Goal: Task Accomplishment & Management: Manage account settings

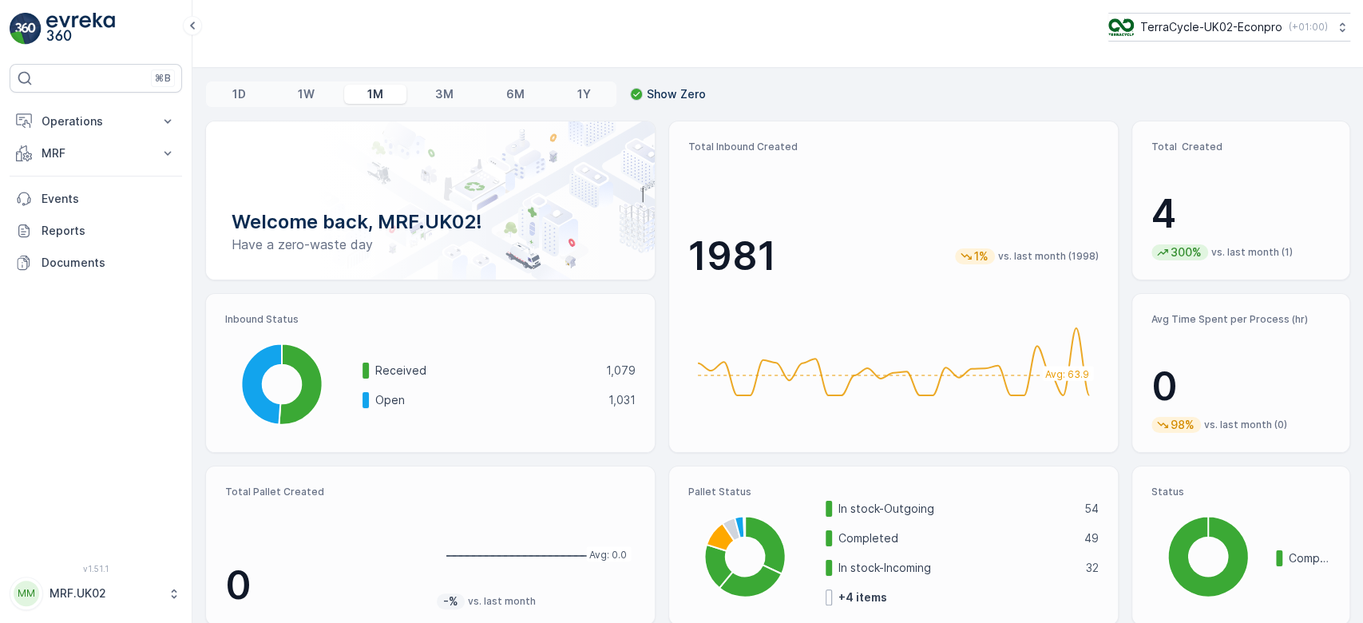
click at [556, 424] on div "Received 1,079 Open 1,031" at bounding box center [498, 385] width 273 height 95
click at [64, 146] on p "MRF" at bounding box center [96, 153] width 109 height 16
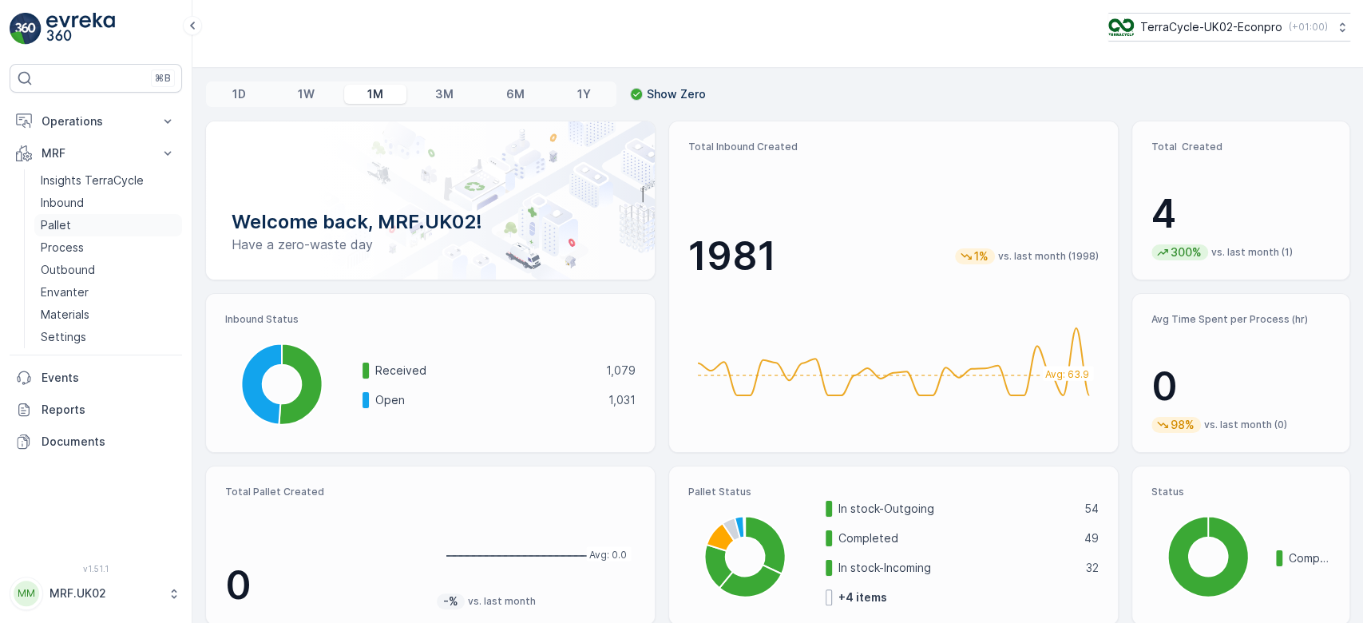
click at [84, 227] on link "Pallet" at bounding box center [108, 225] width 148 height 22
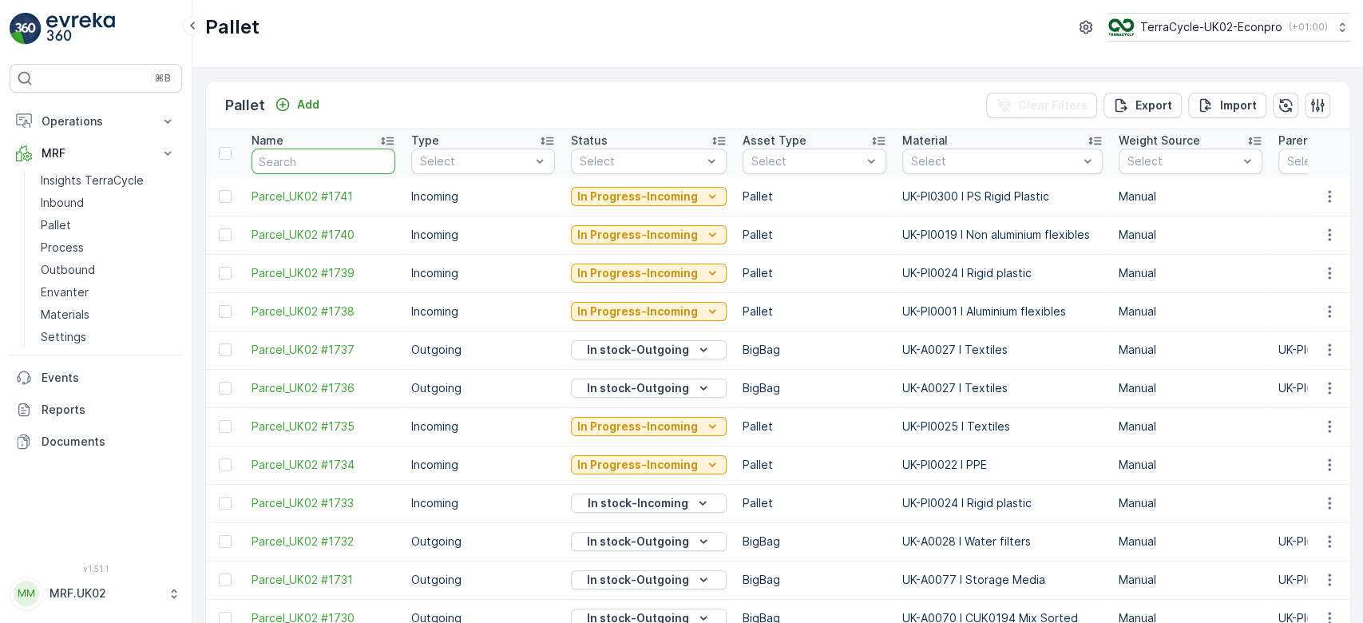
click at [283, 161] on input "text" at bounding box center [323, 161] width 144 height 26
type input "fd"
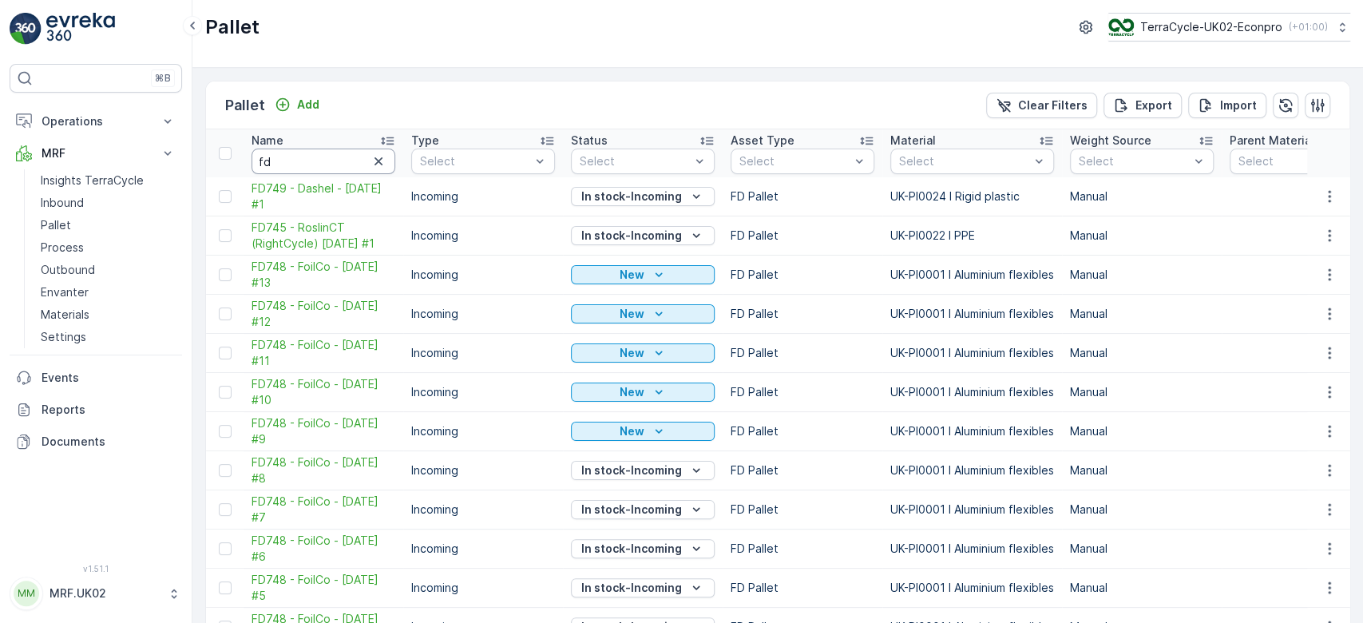
click at [283, 161] on input "fd" at bounding box center [323, 161] width 144 height 26
type input "fd729"
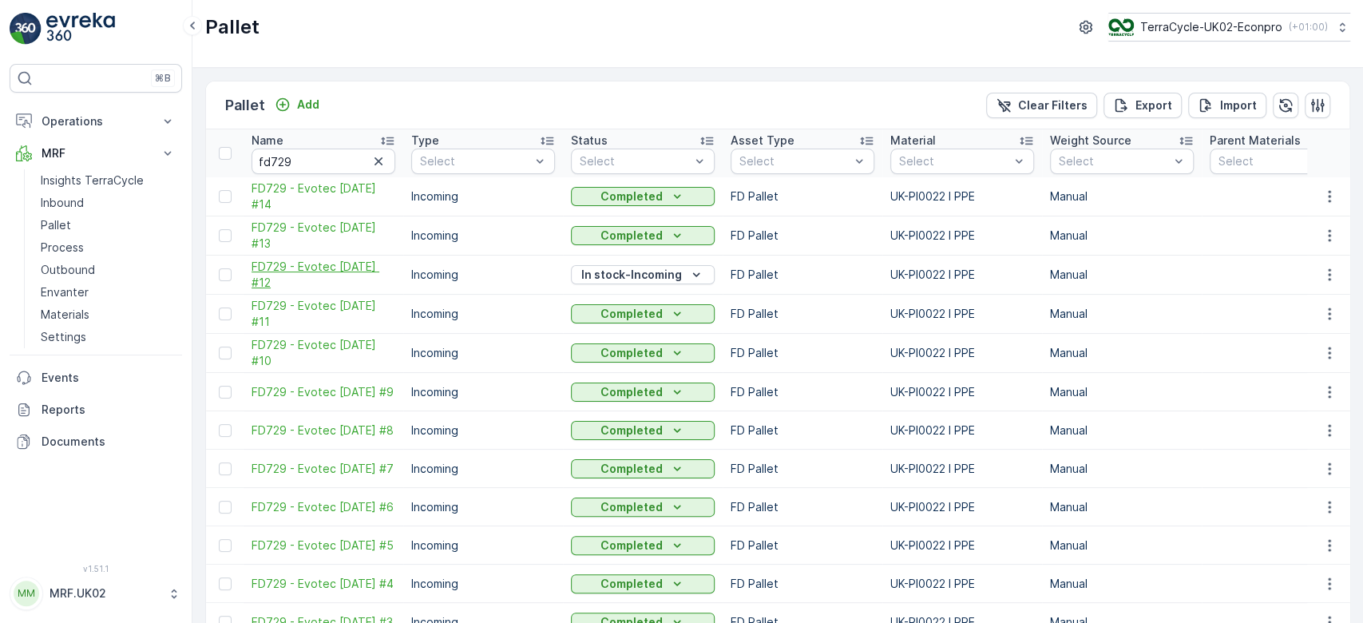
click at [311, 272] on span "FD729 - Evotec [DATE] #12" at bounding box center [323, 275] width 144 height 32
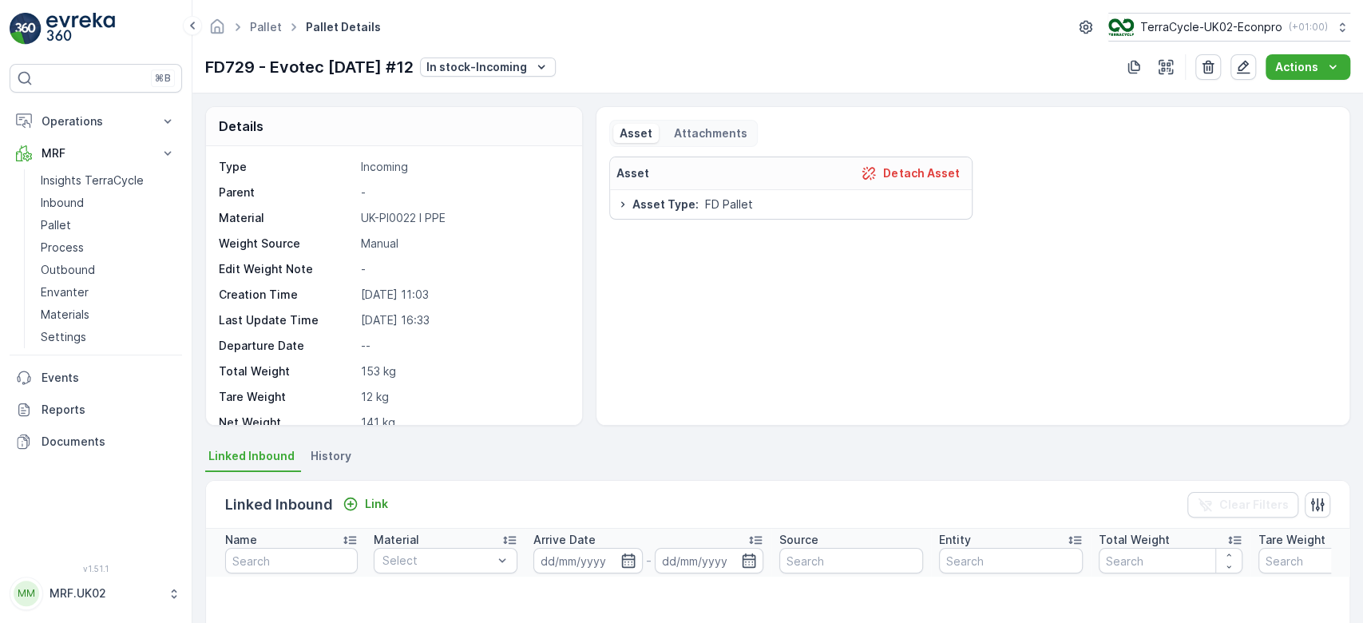
click at [1109, 200] on div "Asset Detach Asset Asset Type : FD Pallet" at bounding box center [972, 283] width 727 height 255
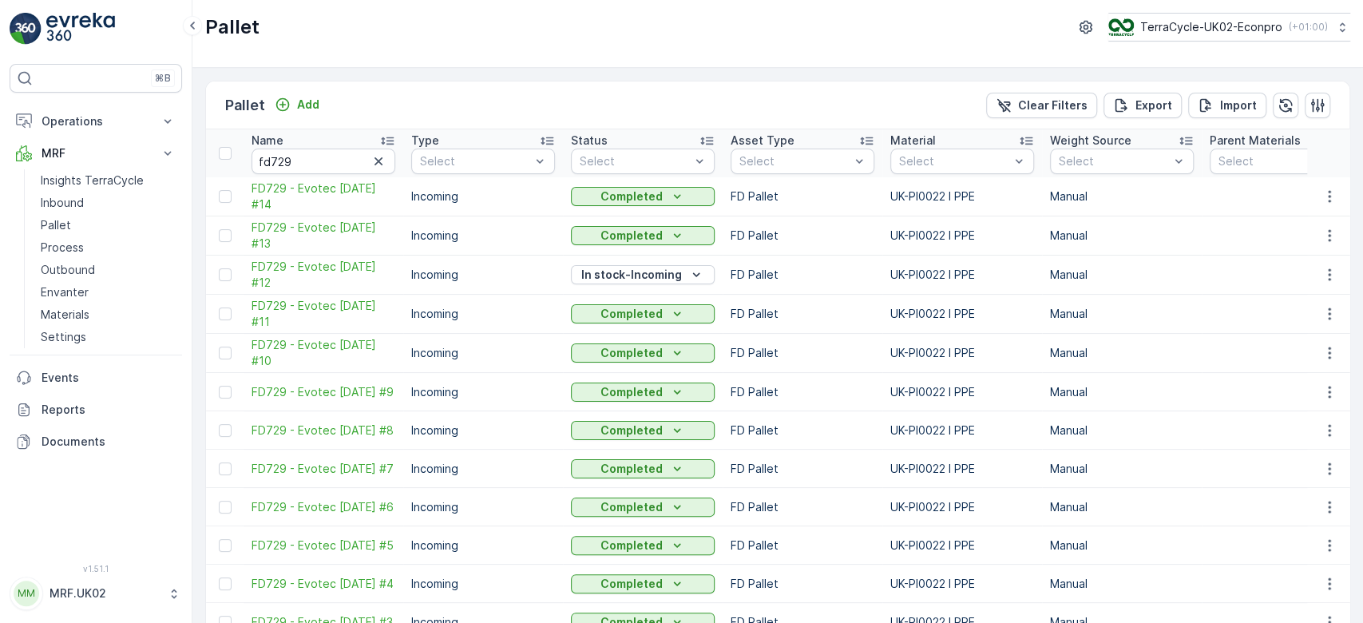
click at [510, 348] on p "Incoming" at bounding box center [483, 353] width 144 height 16
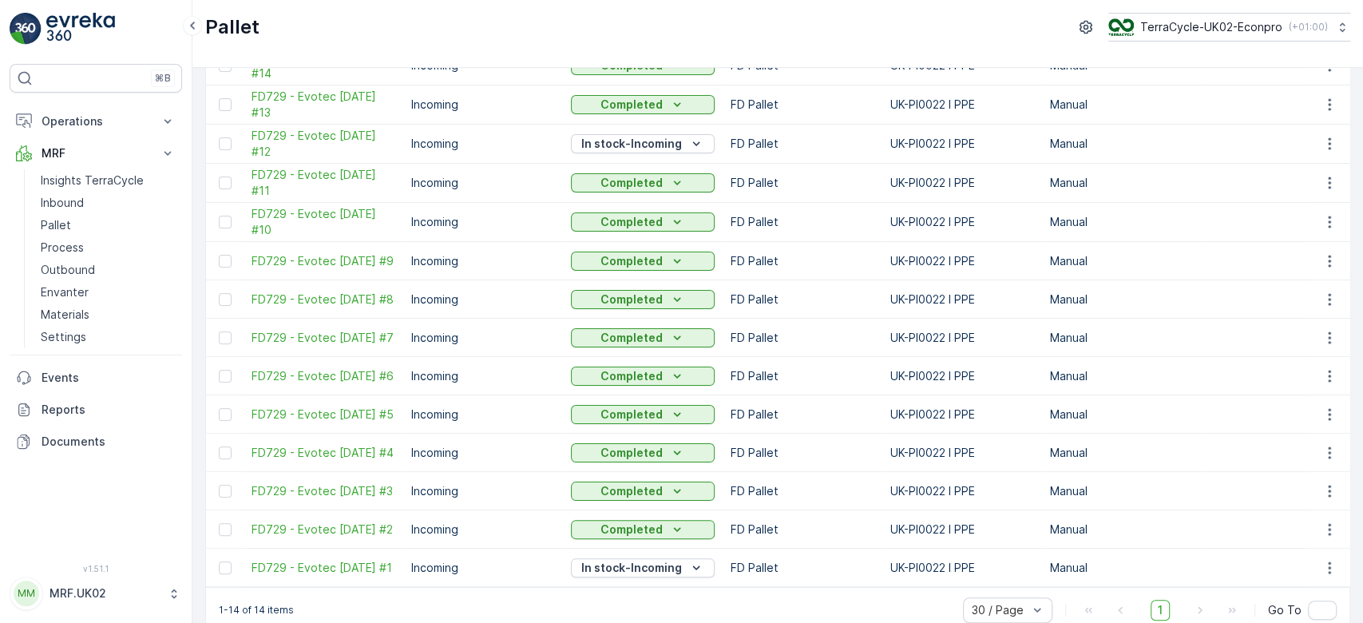
scroll to position [166, 0]
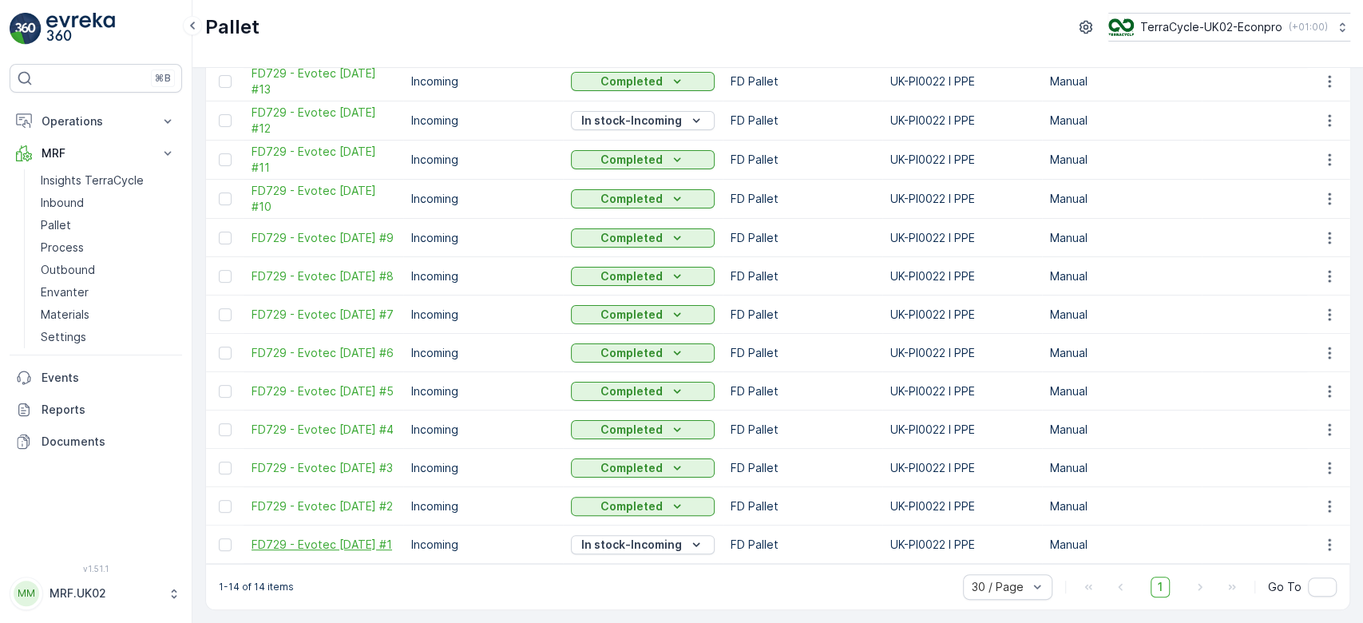
click at [299, 541] on span "FD729 - Evotec [DATE] #1" at bounding box center [323, 544] width 144 height 16
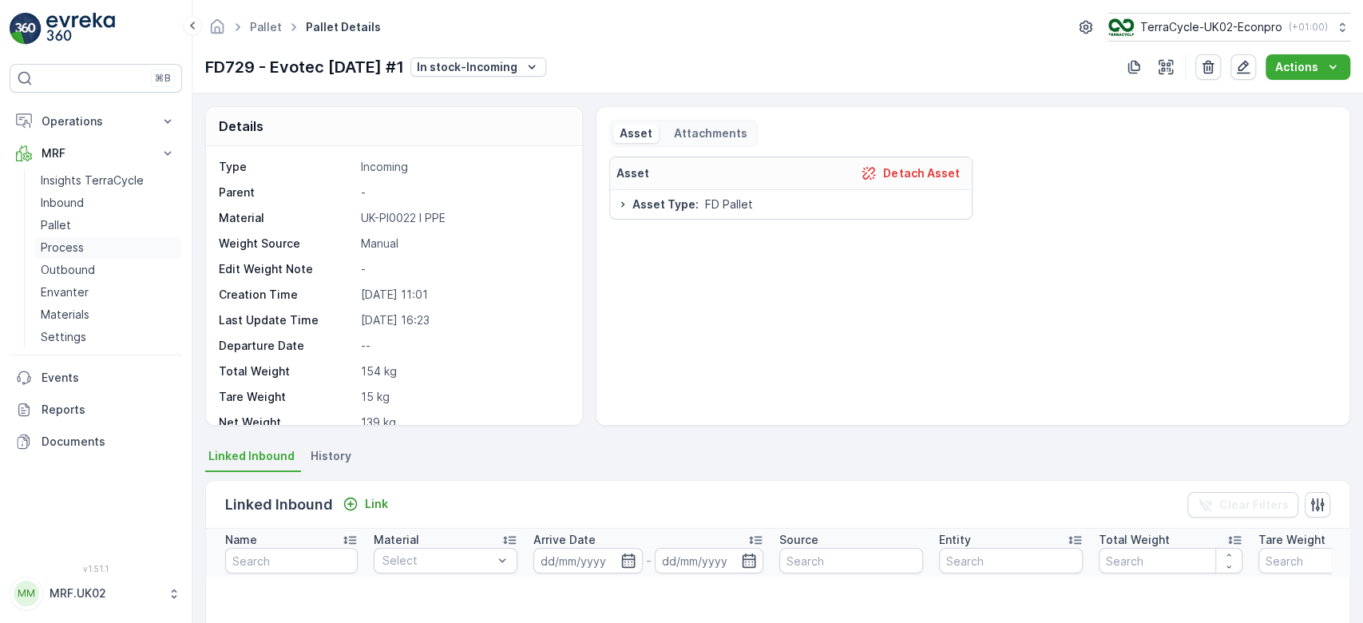
click at [69, 247] on p "Process" at bounding box center [62, 247] width 43 height 16
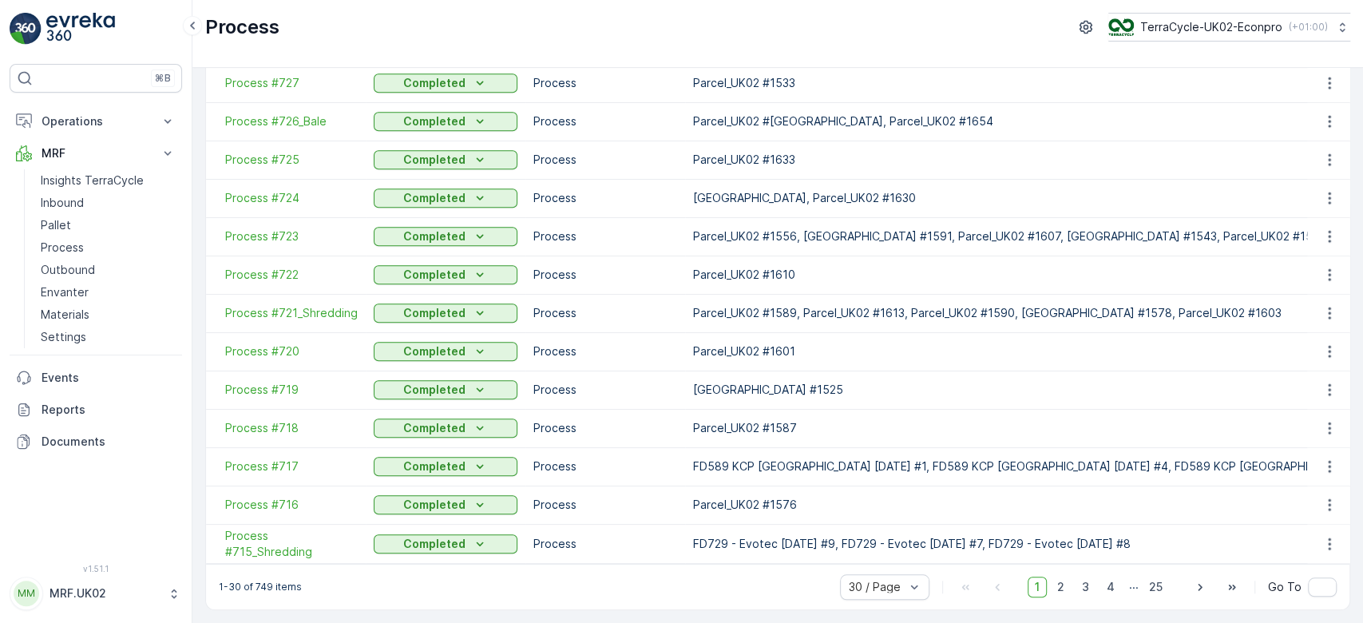
scroll to position [770, 0]
click at [287, 536] on span "Process #715_Shredding" at bounding box center [291, 544] width 133 height 32
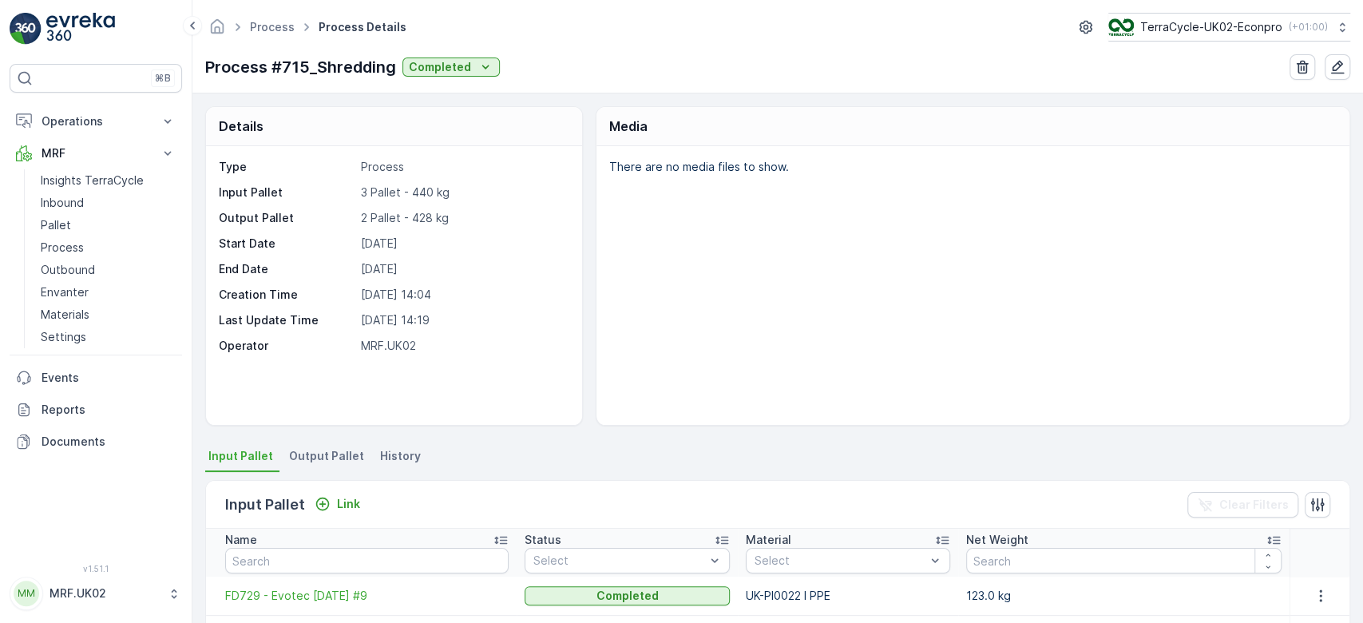
click at [609, 243] on div "There are no media files to show." at bounding box center [972, 285] width 753 height 279
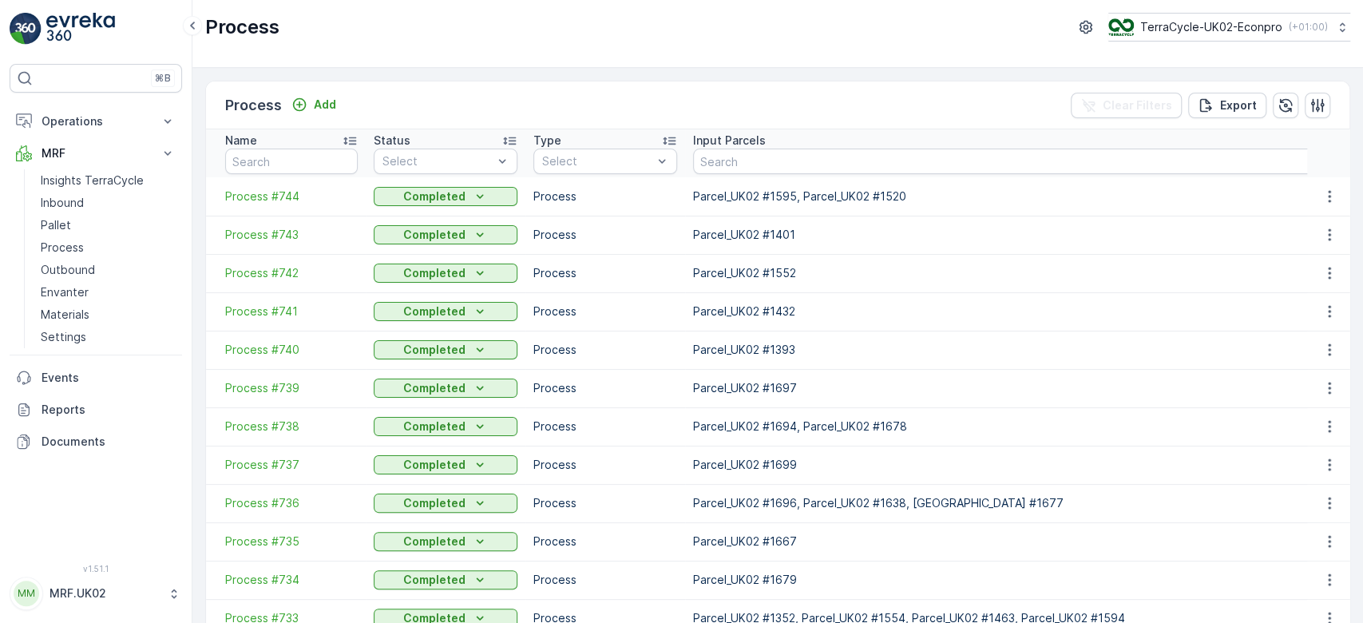
click at [311, 417] on td "Process #738" at bounding box center [286, 426] width 160 height 38
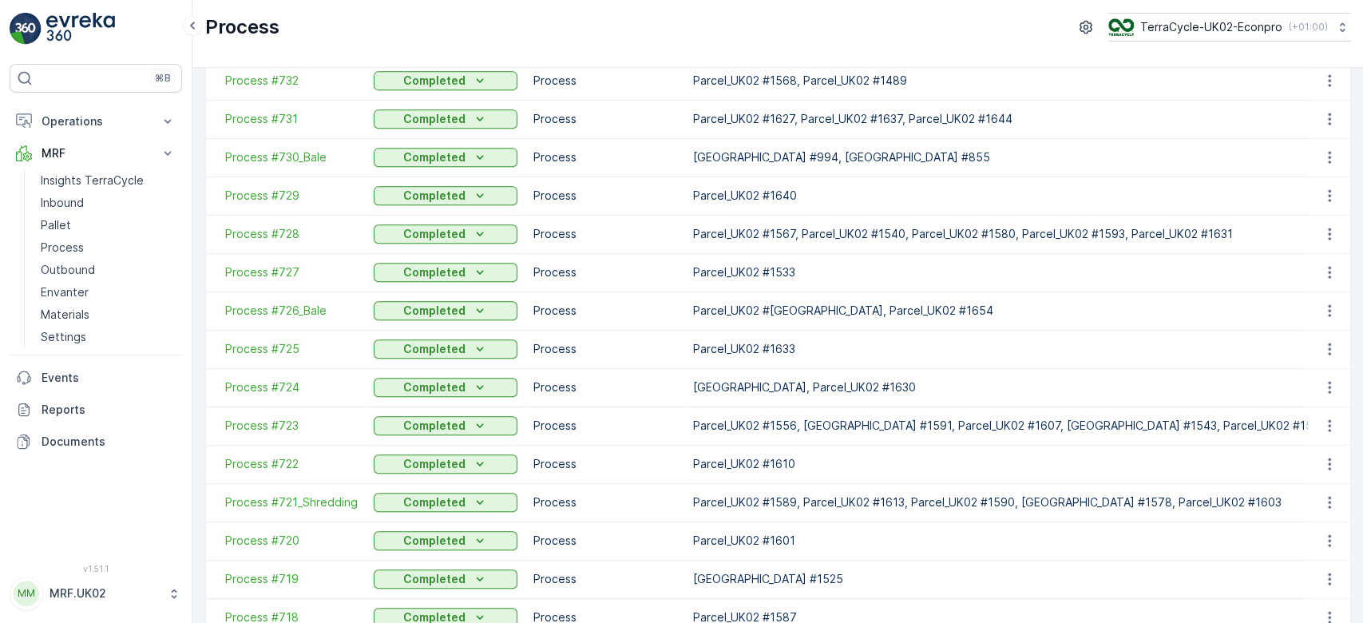
scroll to position [770, 0]
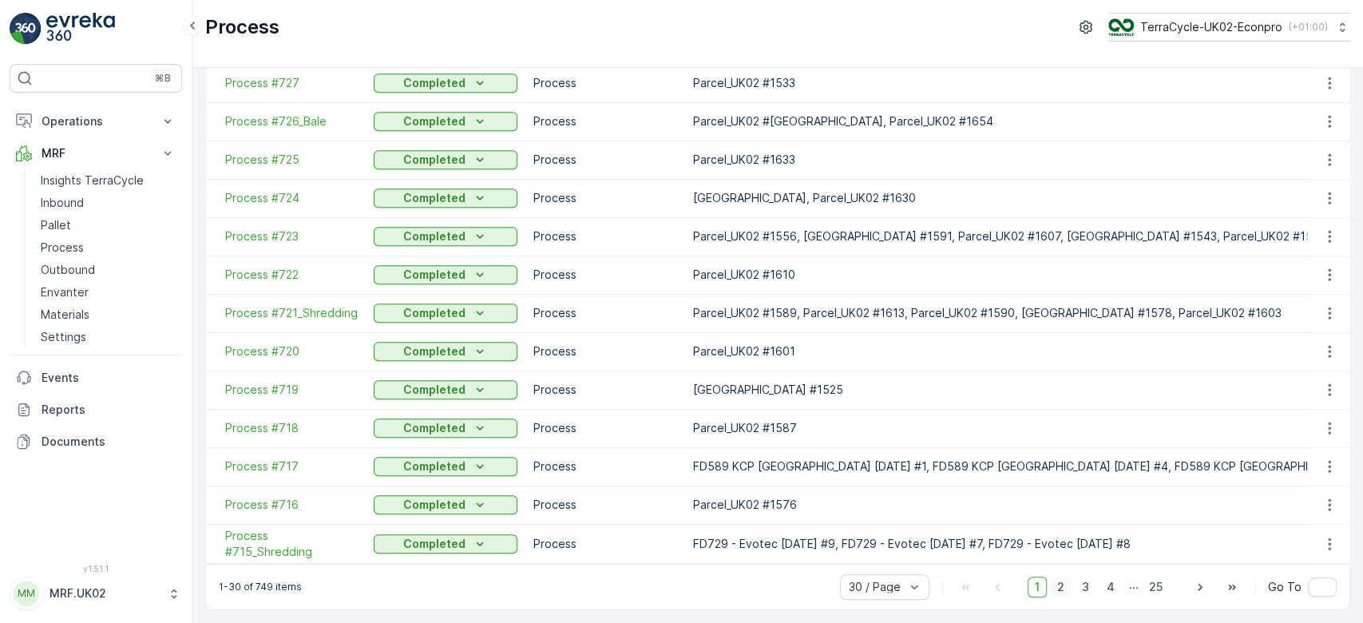
click at [1062, 588] on span "2" at bounding box center [1061, 586] width 22 height 21
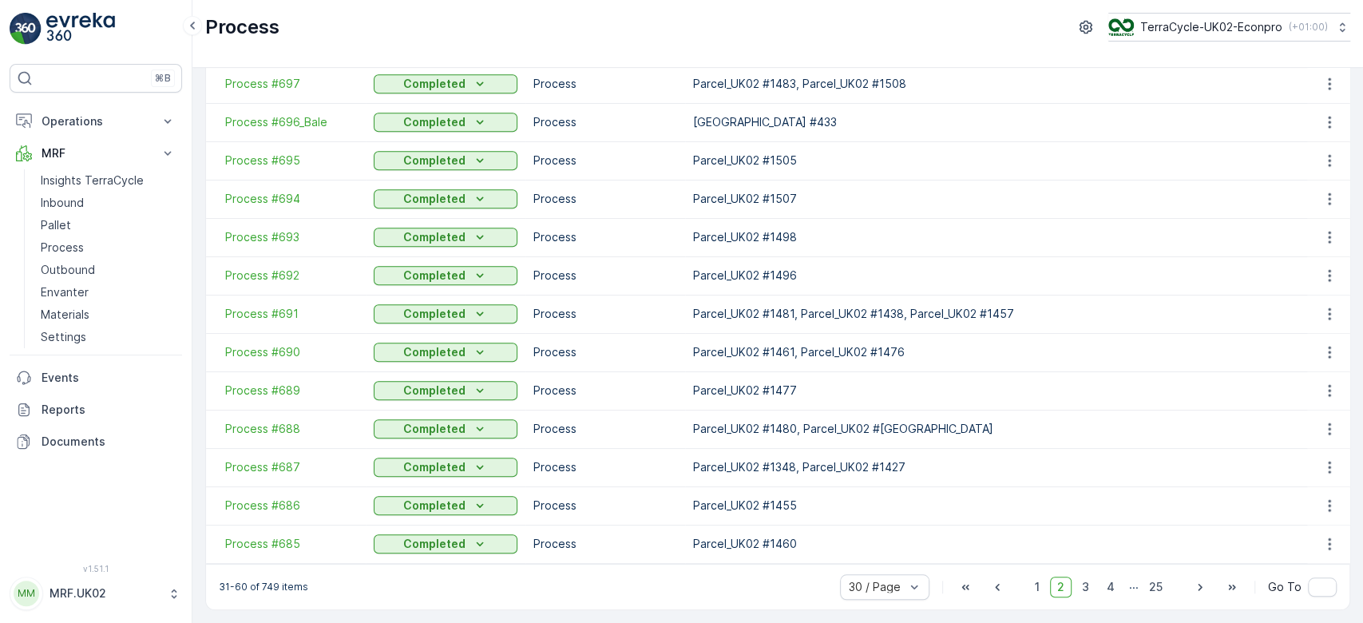
click at [631, 434] on td "Process" at bounding box center [605, 429] width 160 height 38
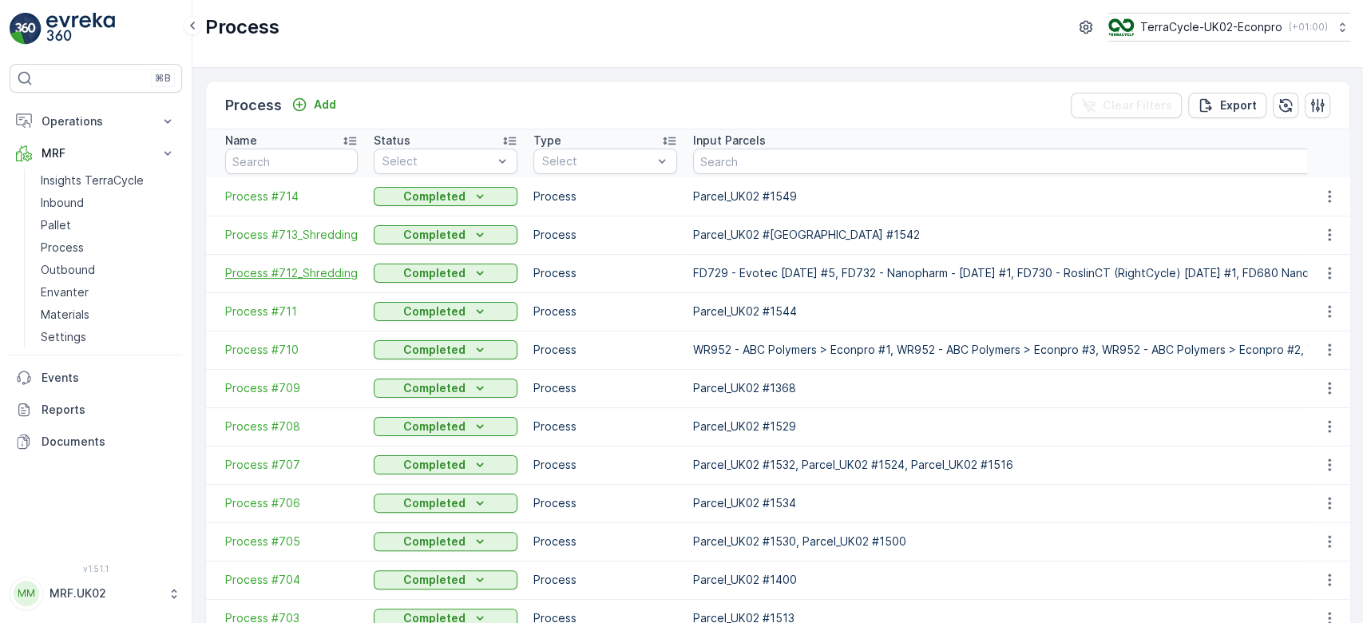
click at [287, 271] on span "Process #712_Shredding" at bounding box center [291, 273] width 133 height 16
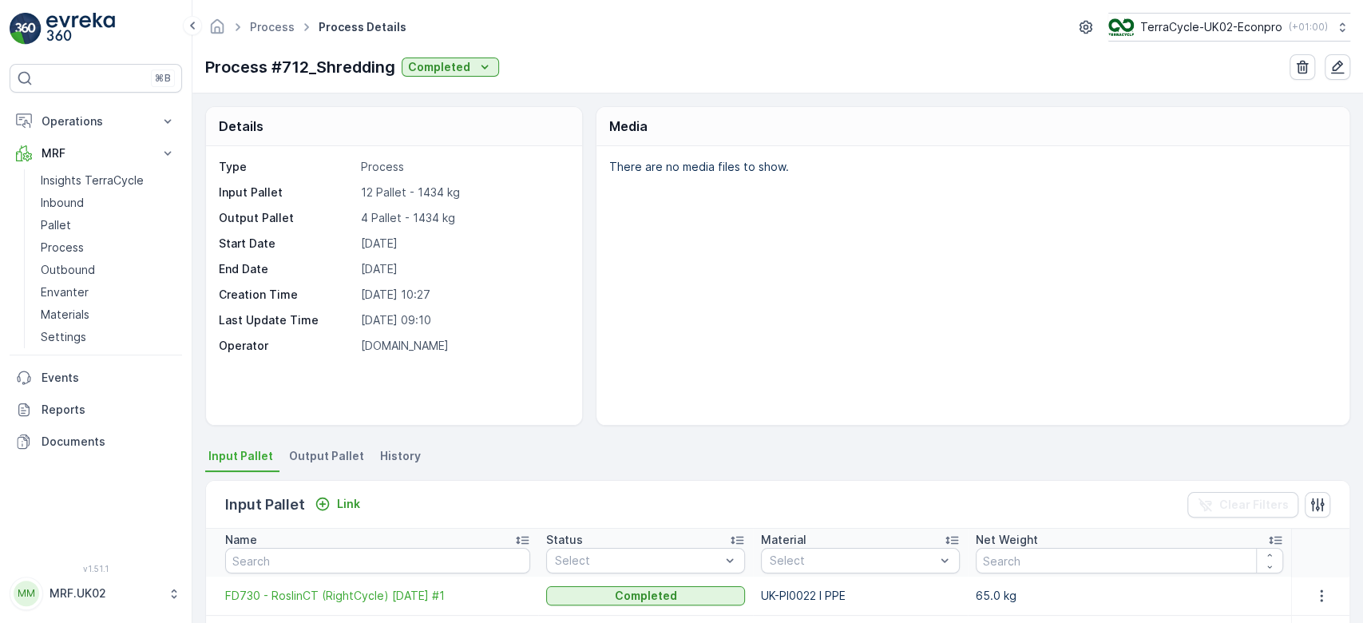
click at [575, 448] on ul "Input Pallet Output Pallet History" at bounding box center [777, 458] width 1145 height 27
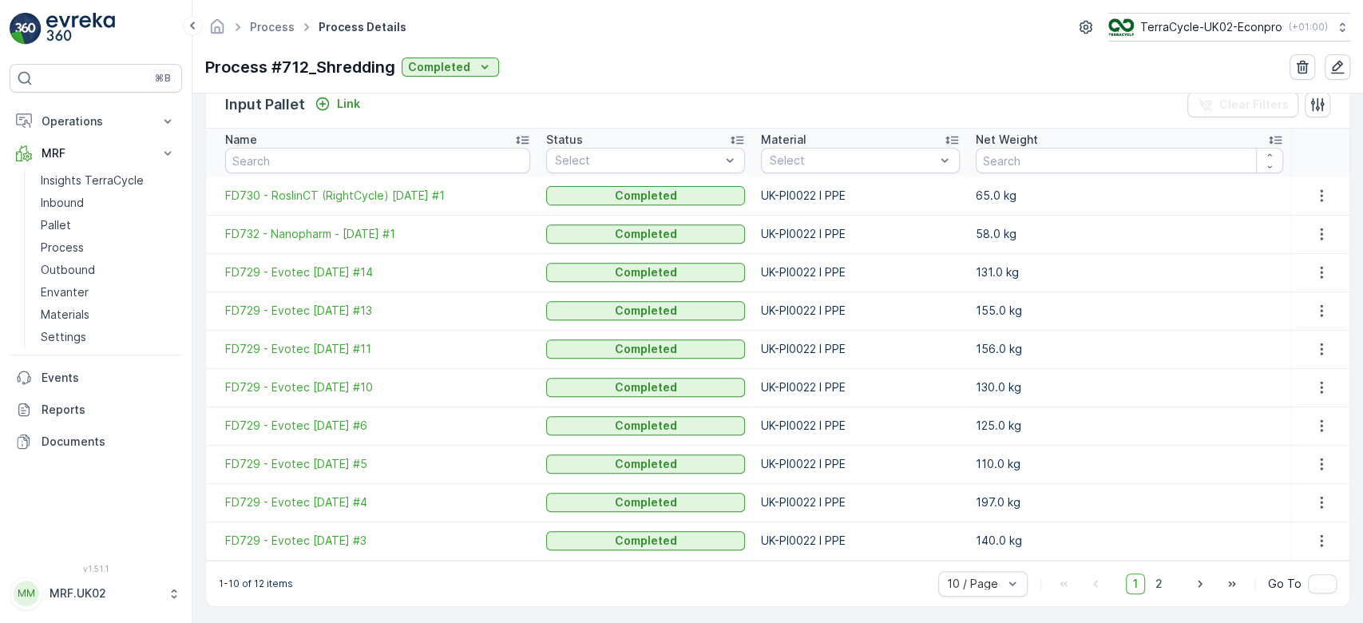
scroll to position [402, 0]
click at [1153, 580] on span "2" at bounding box center [1159, 581] width 22 height 21
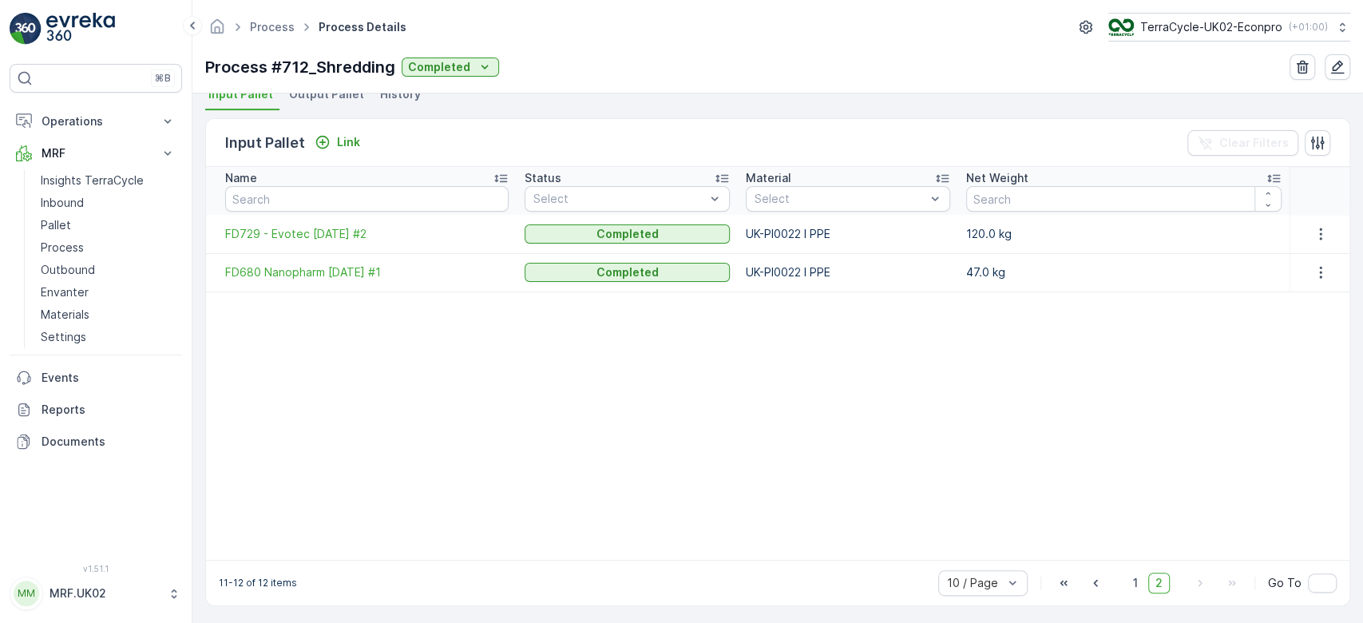
scroll to position [364, 0]
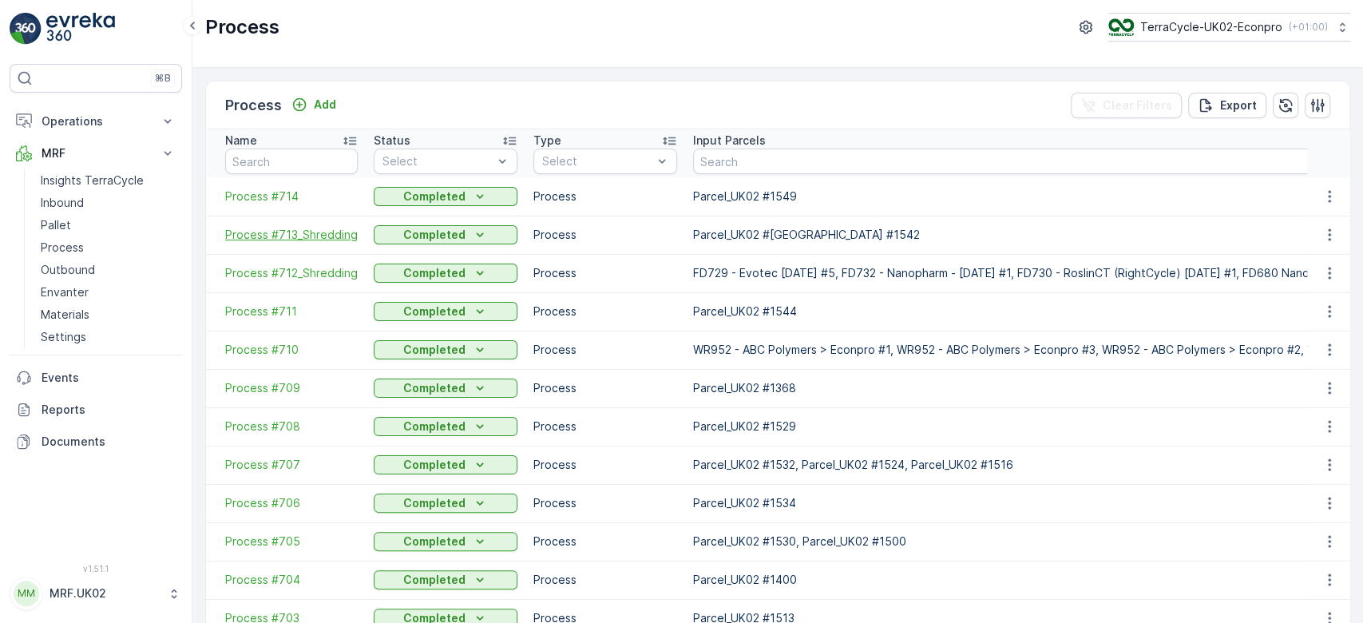
click at [307, 235] on span "Process #713_Shredding" at bounding box center [291, 235] width 133 height 16
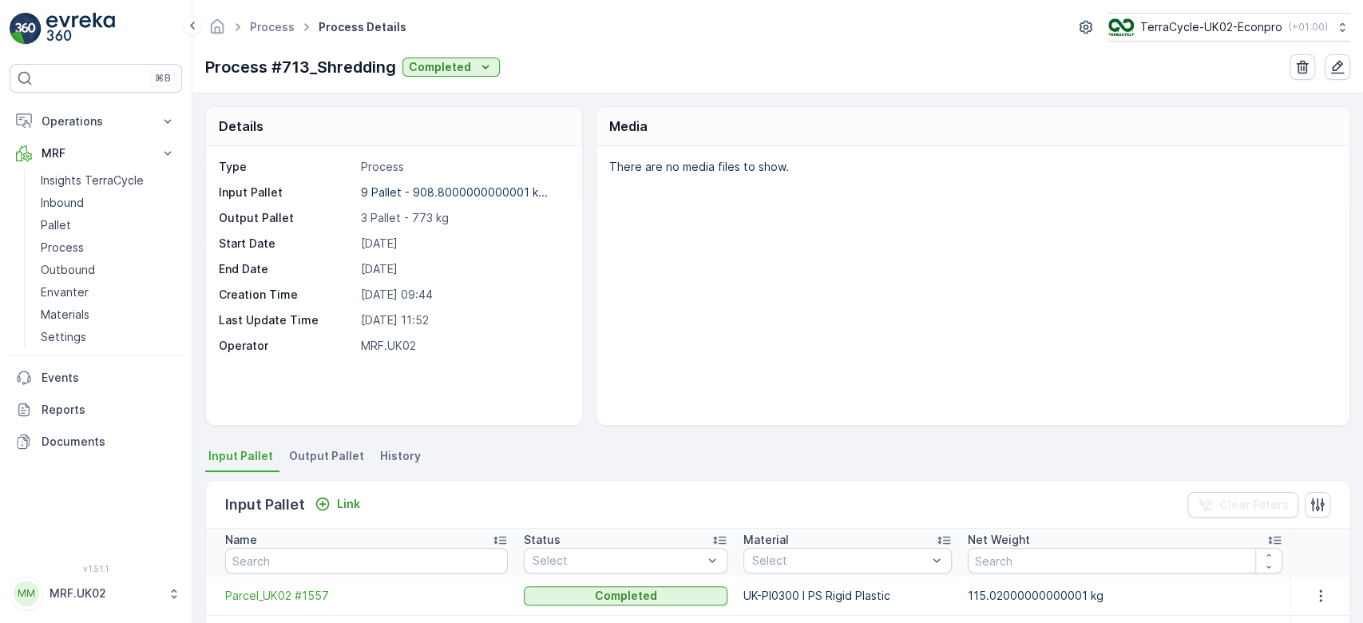
click at [835, 301] on div "There are no media files to show." at bounding box center [972, 285] width 753 height 279
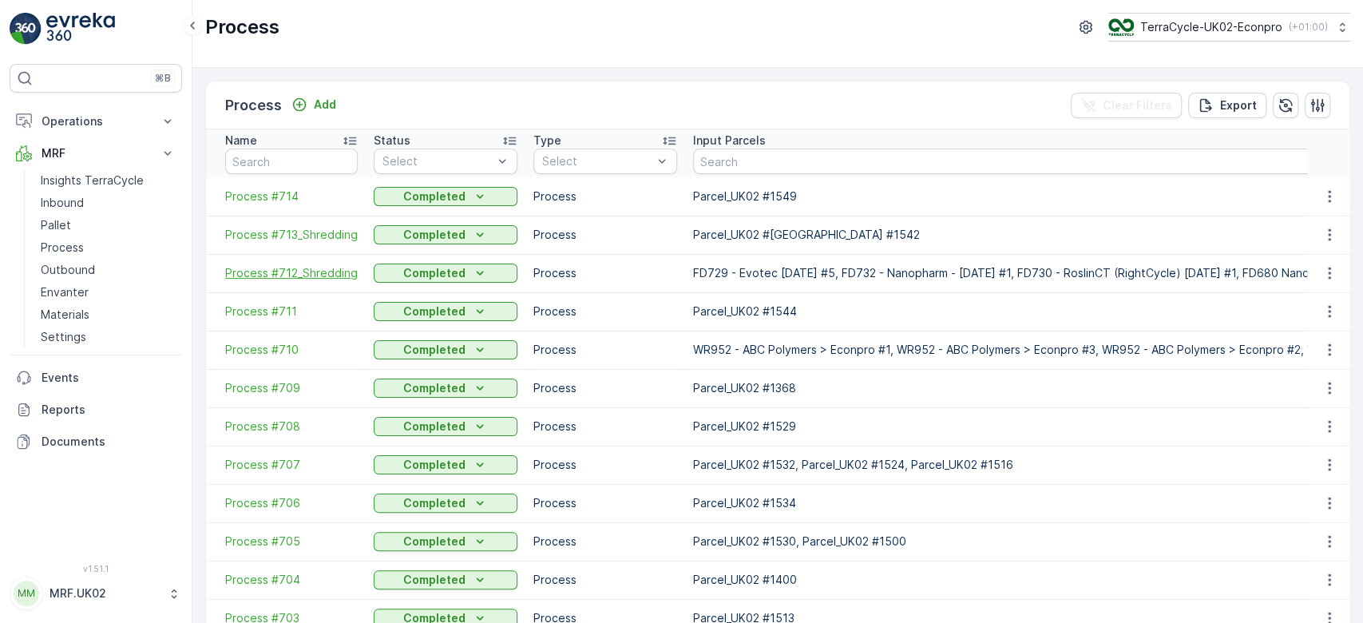
click at [323, 268] on span "Process #712_Shredding" at bounding box center [291, 273] width 133 height 16
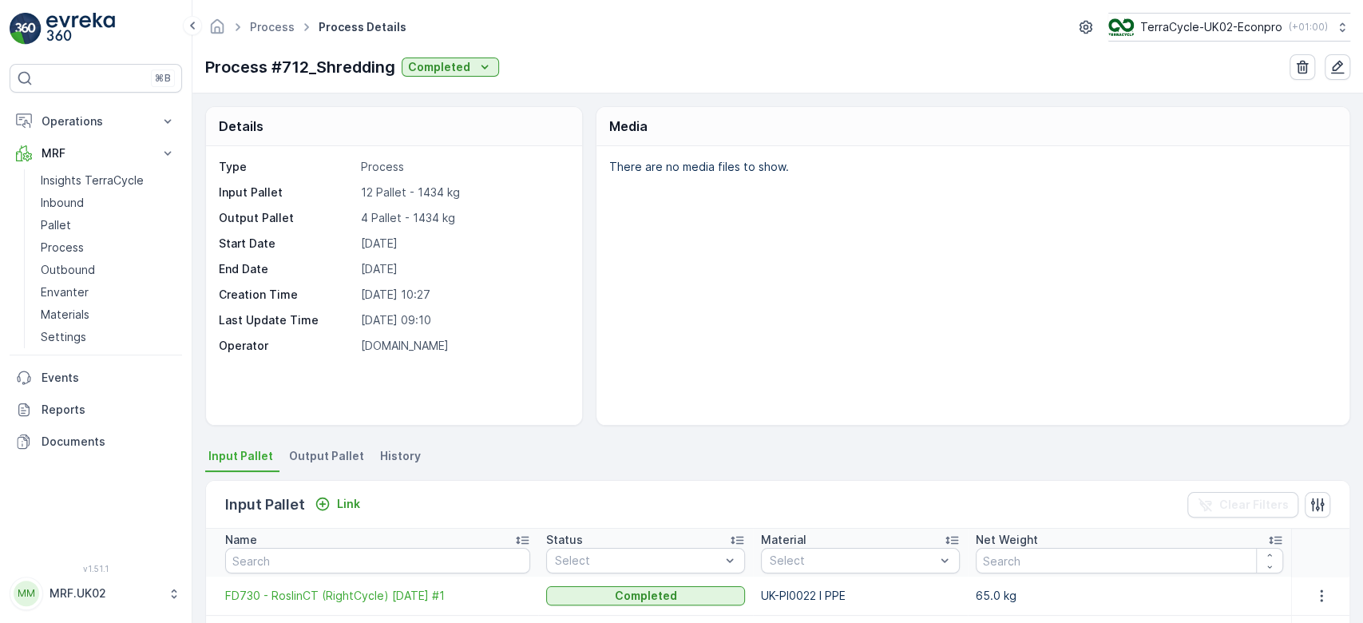
click at [605, 315] on div "There are no media files to show." at bounding box center [972, 285] width 753 height 279
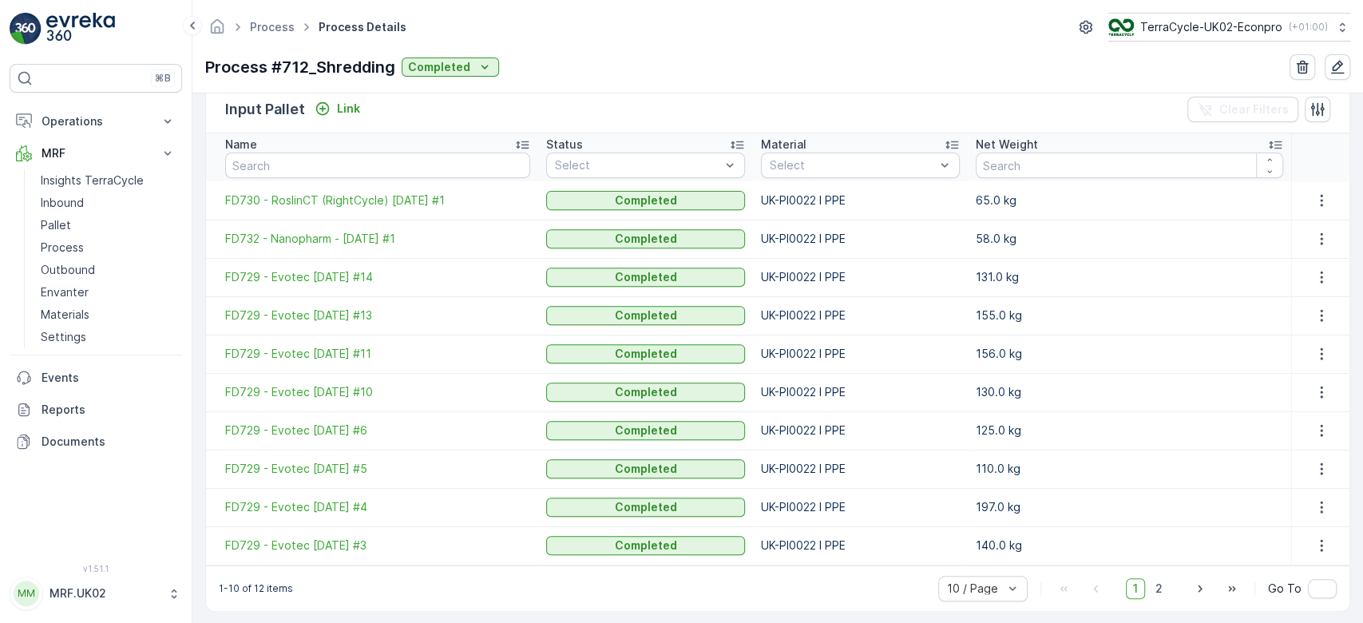
scroll to position [402, 0]
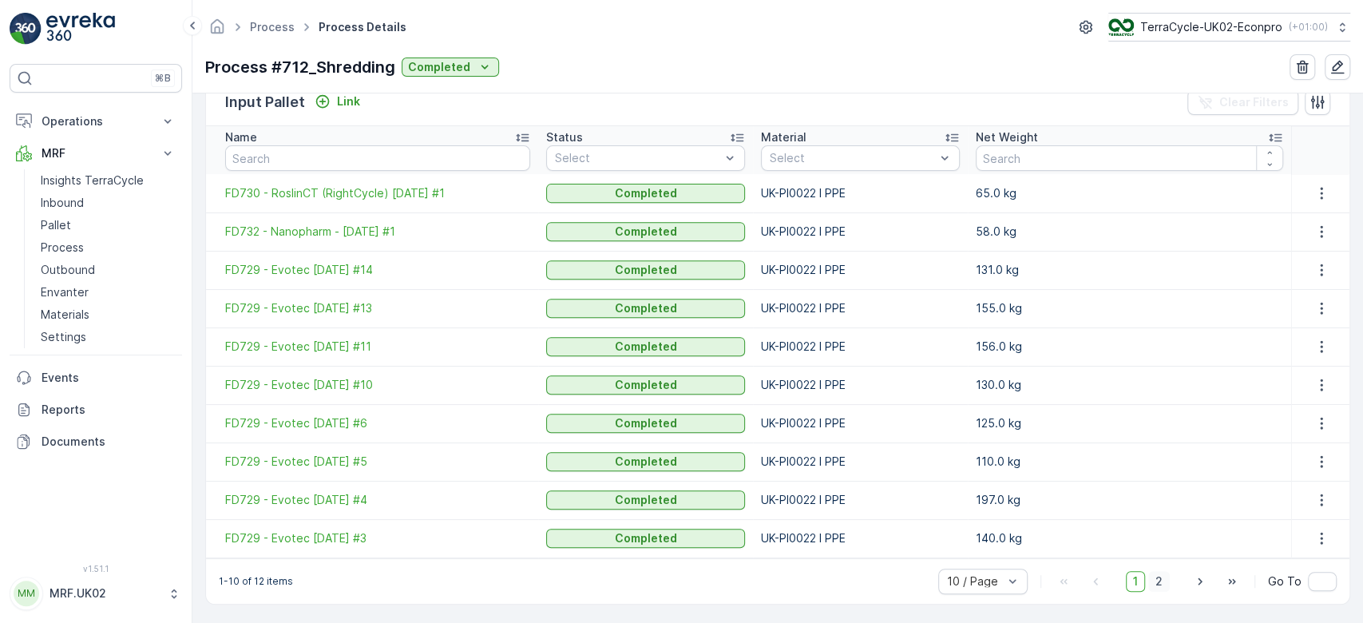
click at [1151, 575] on span "2" at bounding box center [1159, 581] width 22 height 21
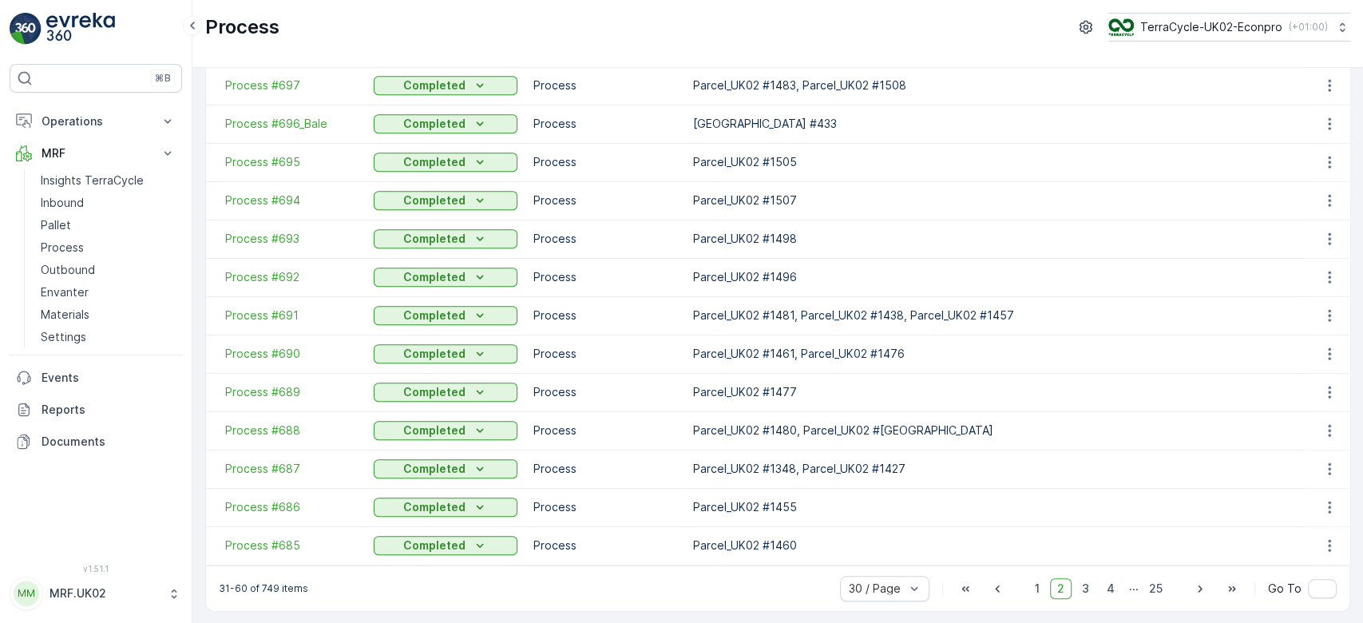
scroll to position [770, 0]
click at [1035, 583] on span "1" at bounding box center [1036, 586] width 19 height 21
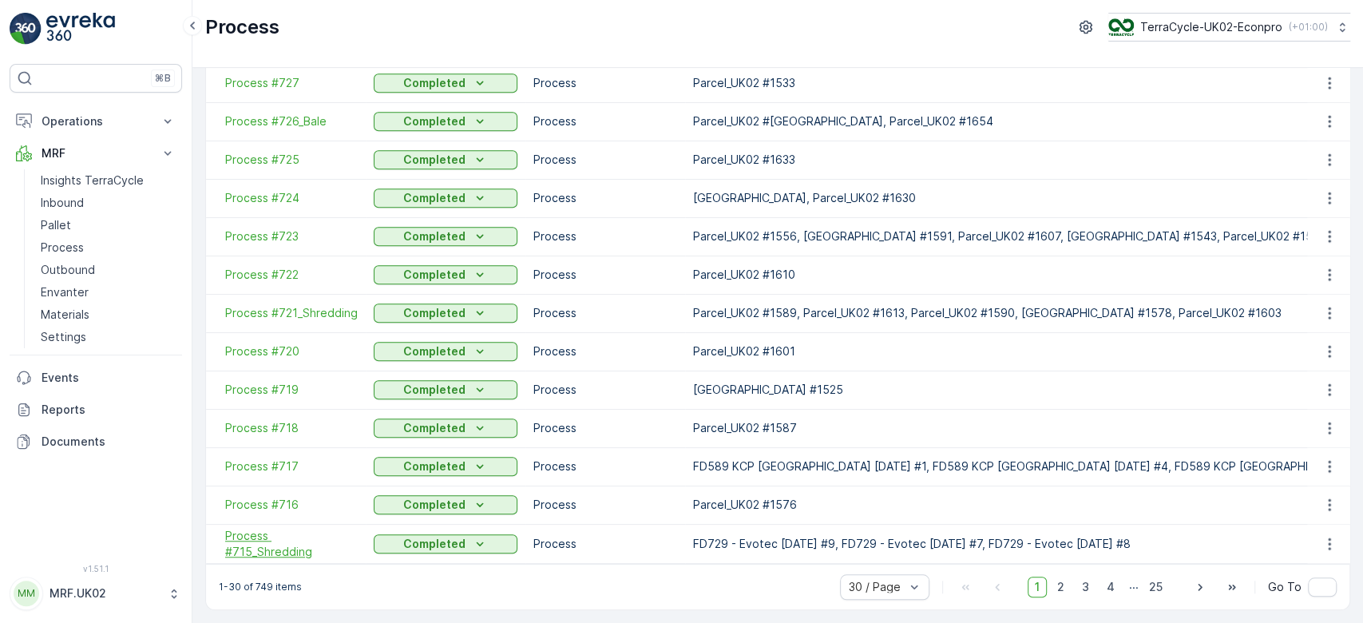
click at [345, 535] on span "Process #715_Shredding" at bounding box center [291, 544] width 133 height 32
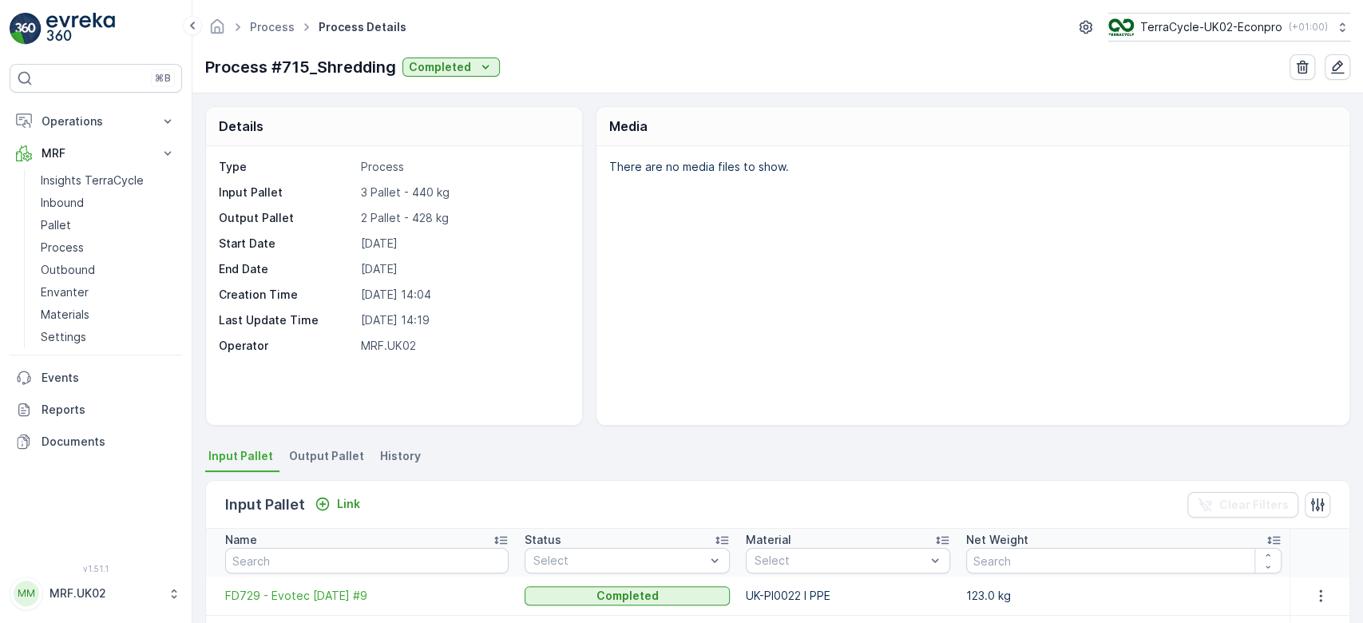
click at [619, 263] on div "There are no media files to show." at bounding box center [972, 285] width 753 height 279
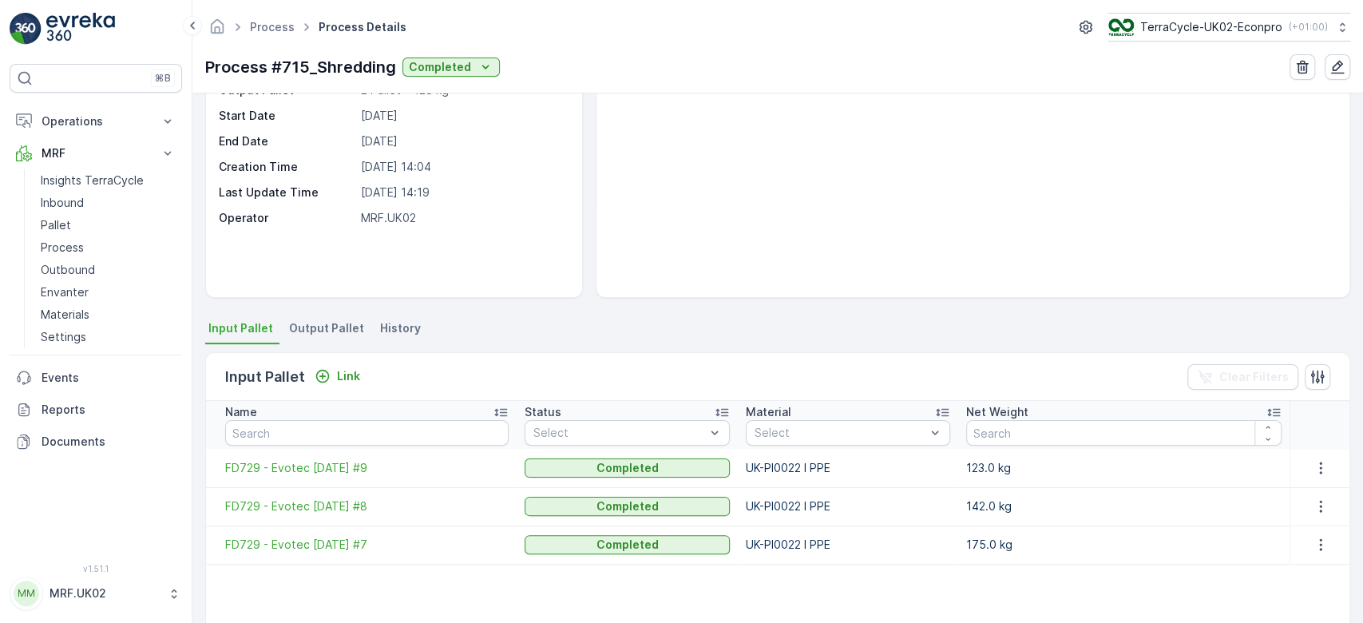
scroll to position [170, 0]
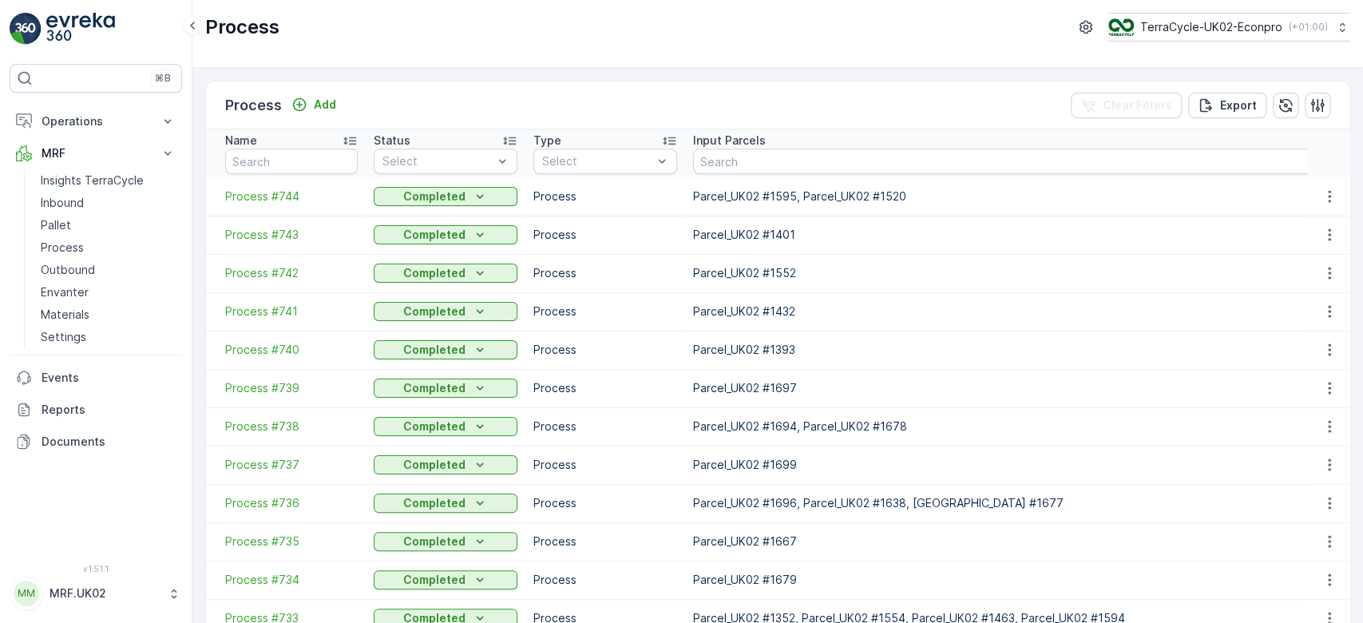
click at [674, 404] on td "Process" at bounding box center [605, 388] width 160 height 38
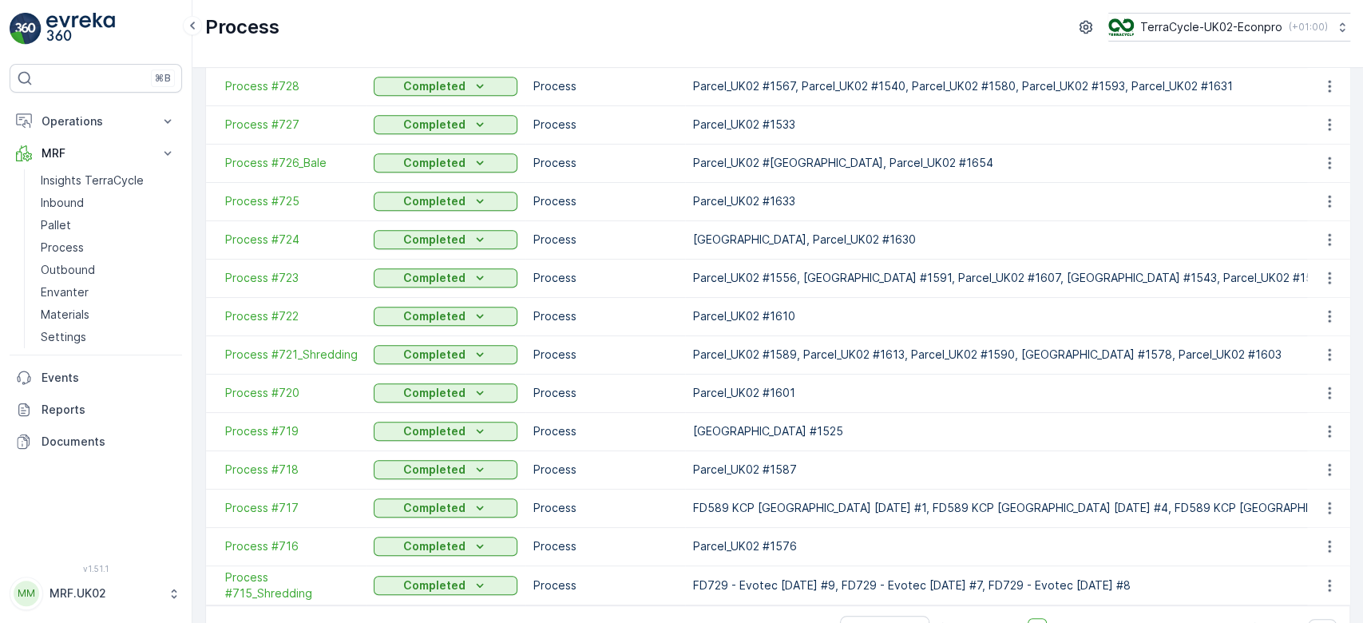
scroll to position [766, 0]
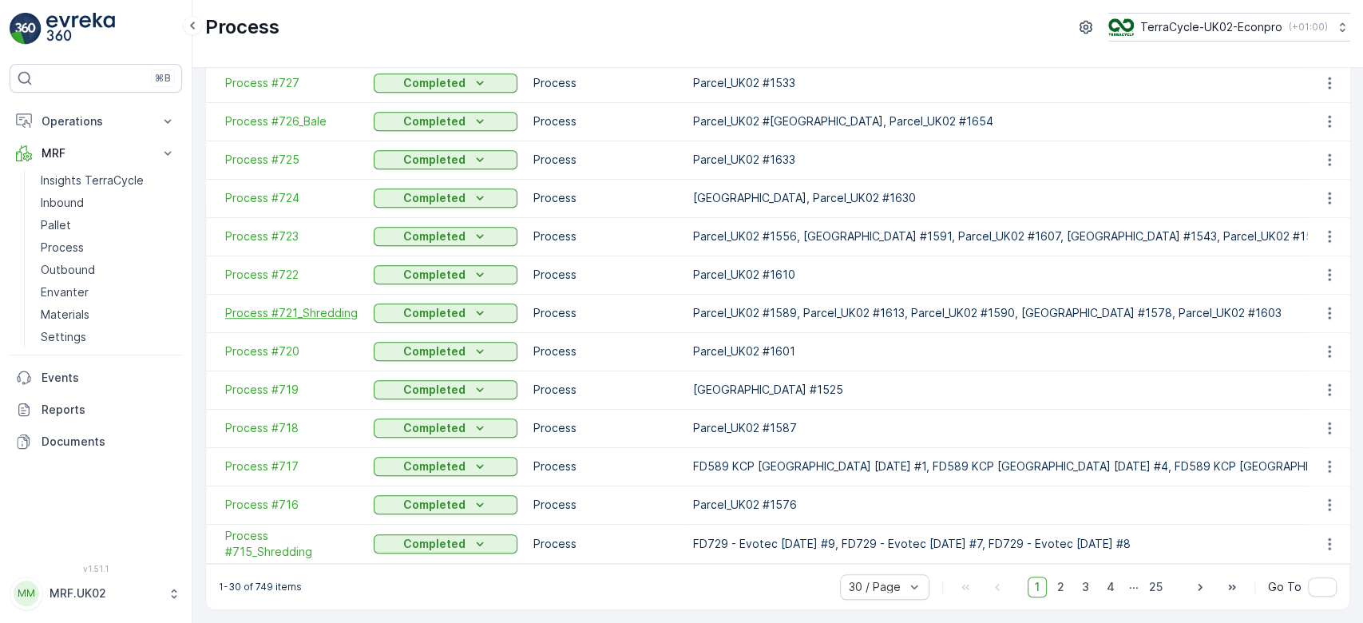
click at [311, 305] on span "Process #721_Shredding" at bounding box center [291, 313] width 133 height 16
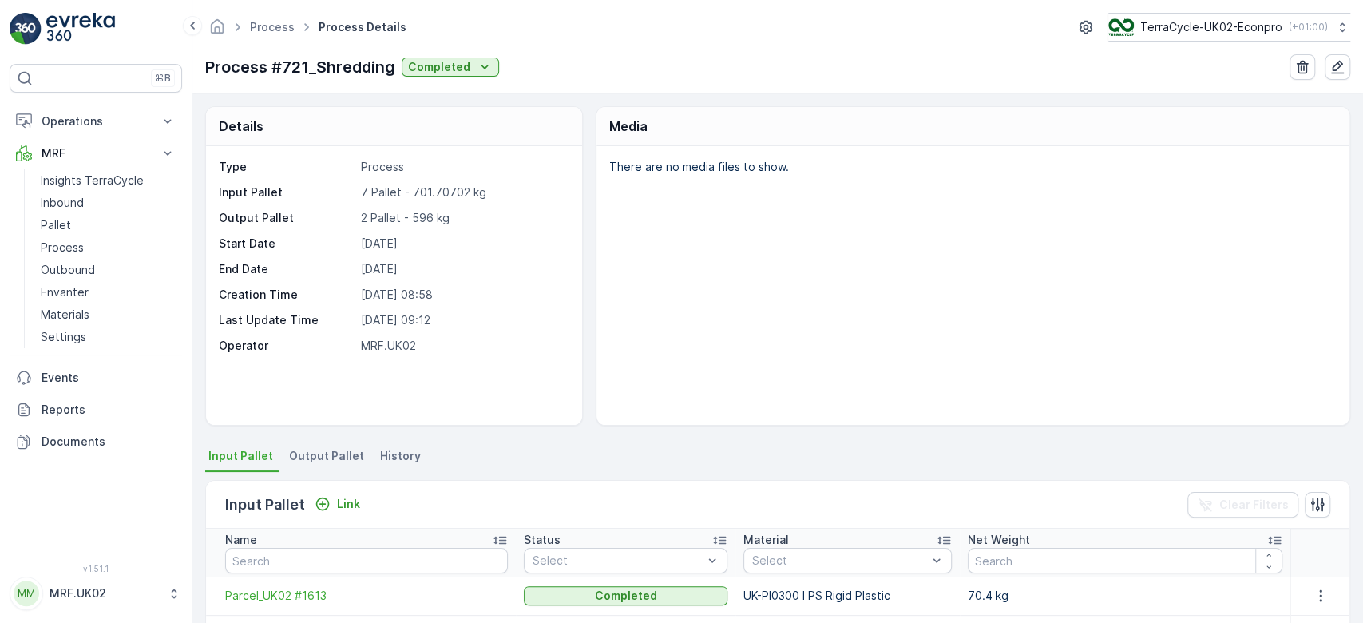
click at [631, 294] on div "There are no media files to show." at bounding box center [972, 285] width 753 height 279
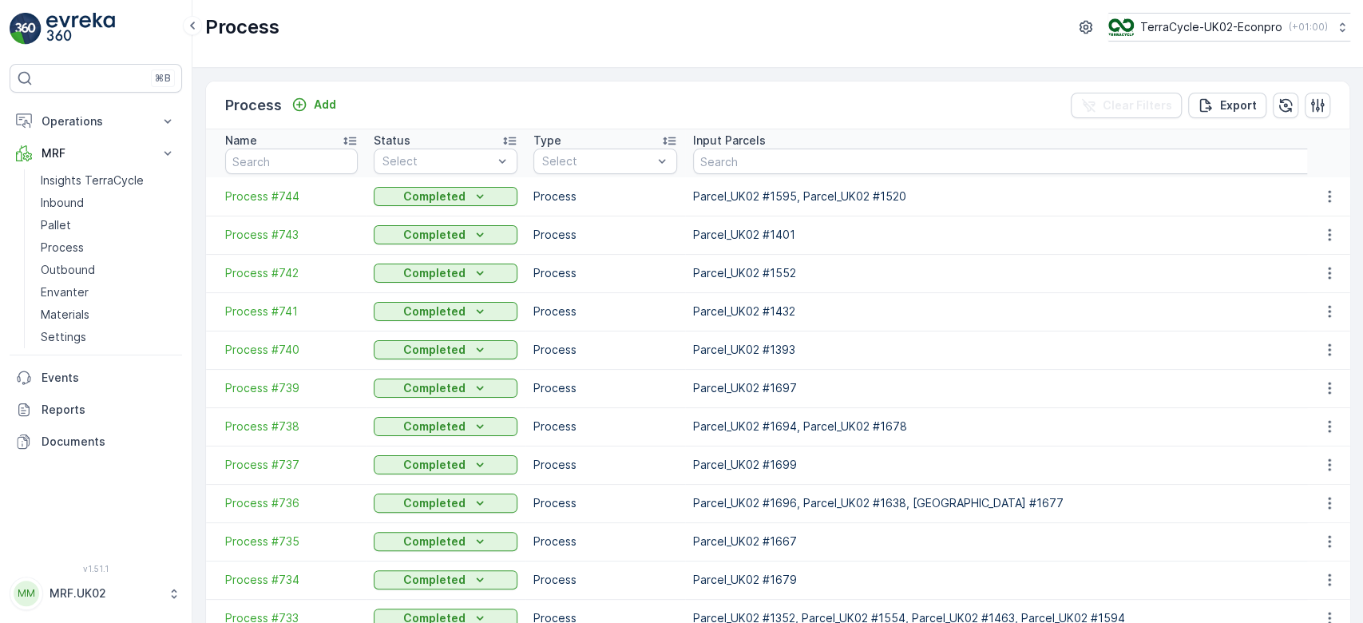
click at [624, 391] on p "Process" at bounding box center [605, 388] width 144 height 16
click at [679, 421] on td "Process" at bounding box center [605, 426] width 160 height 38
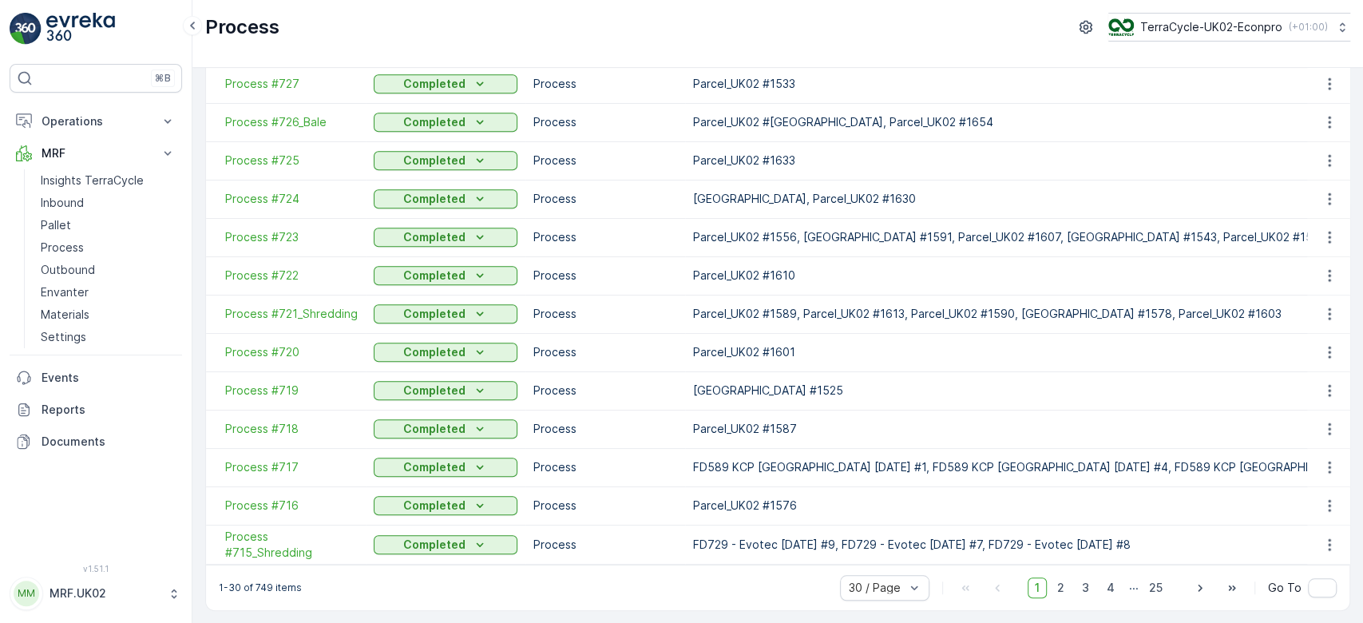
scroll to position [766, 0]
click at [1060, 597] on span "2" at bounding box center [1061, 586] width 22 height 21
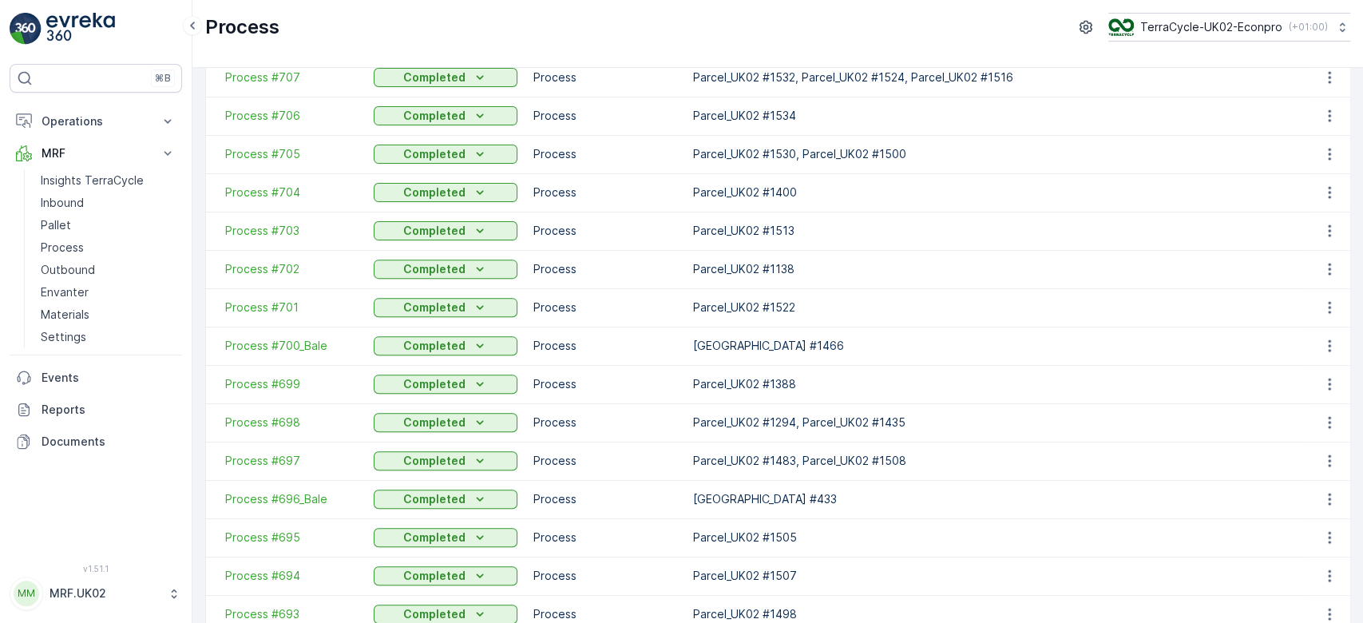
scroll to position [345, 0]
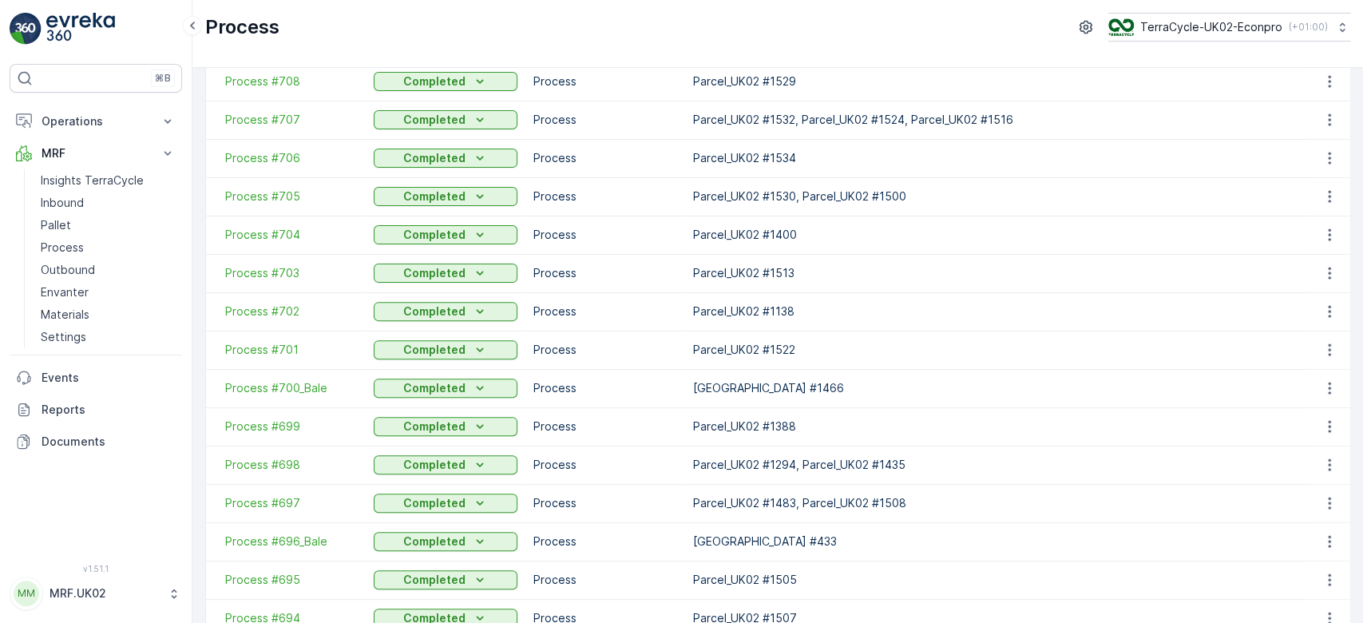
click at [628, 366] on td "Process" at bounding box center [605, 349] width 160 height 38
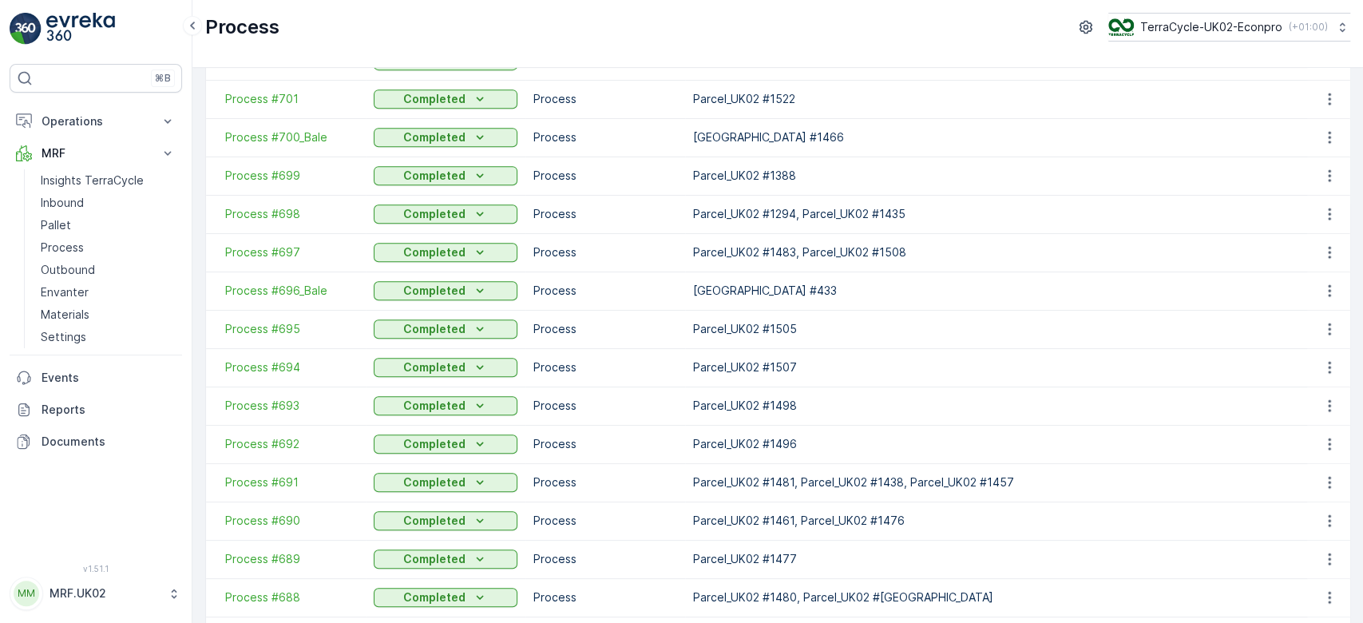
scroll to position [770, 0]
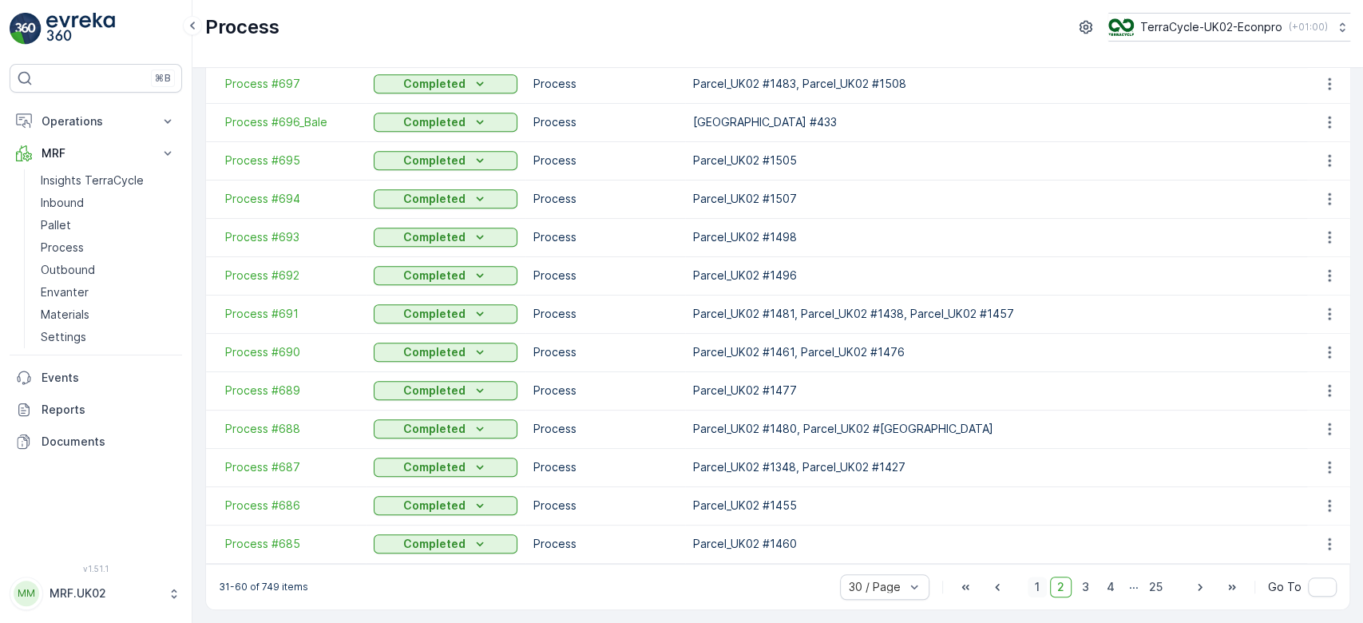
click at [1036, 586] on span "1" at bounding box center [1036, 586] width 19 height 21
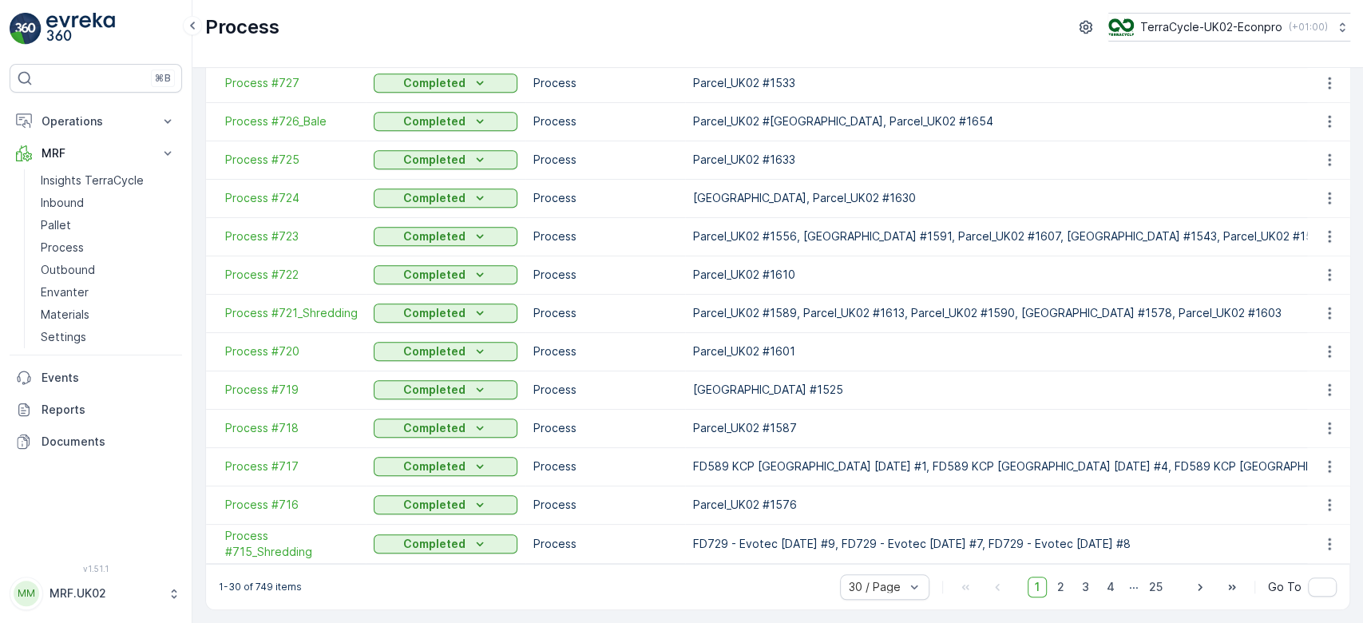
click at [669, 272] on p "Process" at bounding box center [605, 275] width 144 height 16
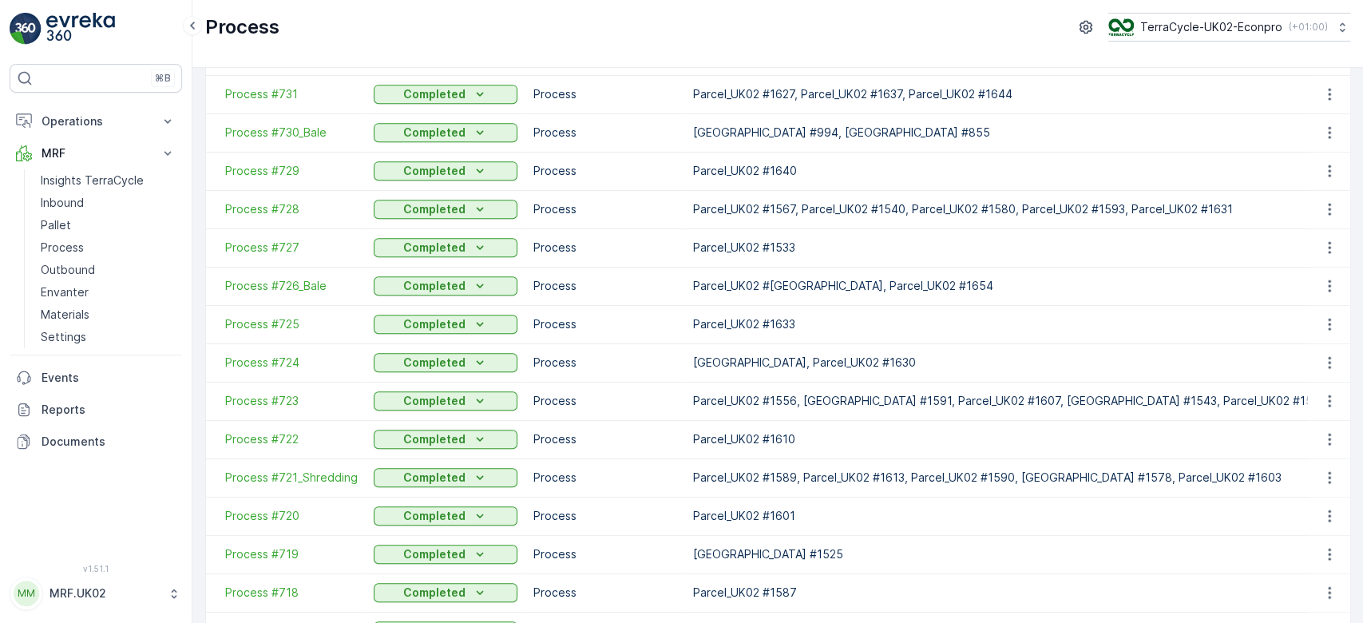
scroll to position [557, 0]
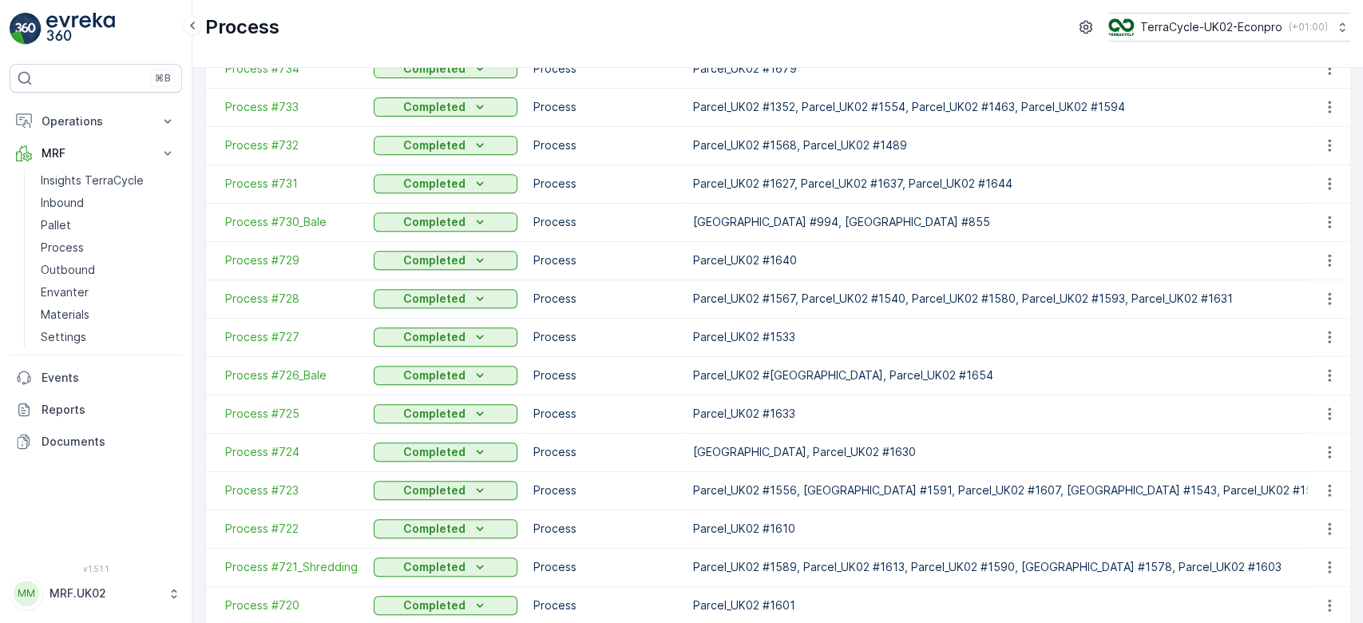
scroll to position [553, 0]
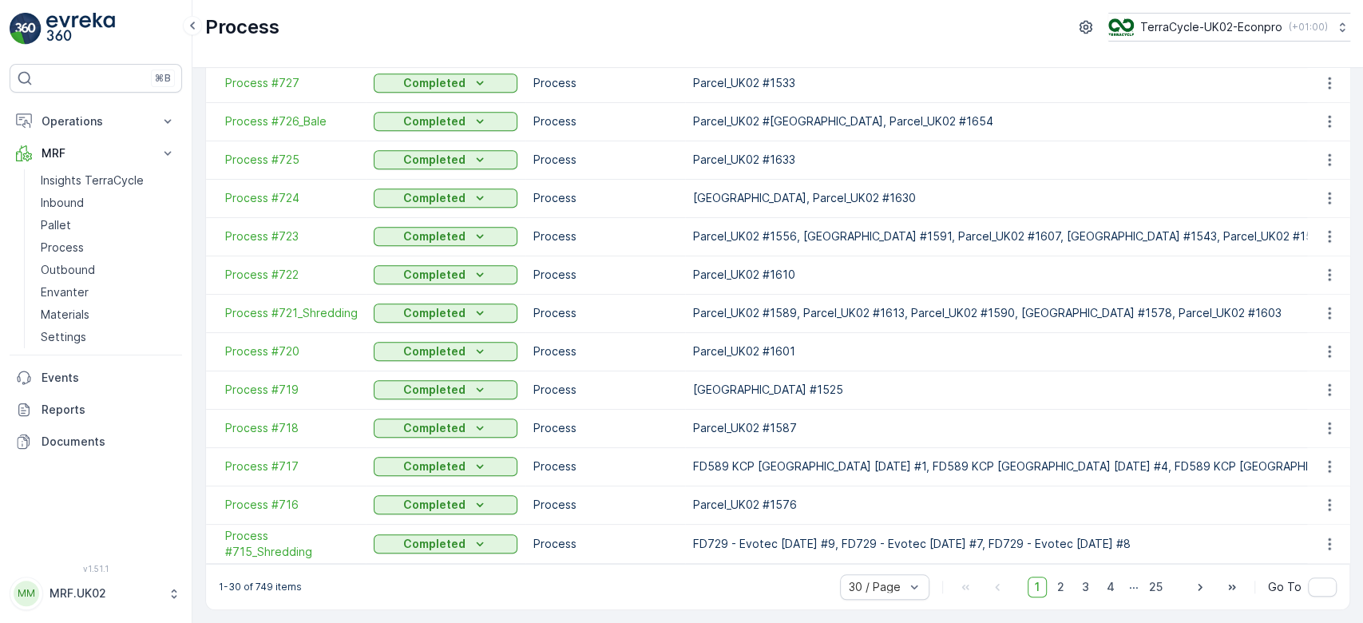
scroll to position [770, 0]
click at [275, 458] on span "Process #717" at bounding box center [291, 466] width 133 height 16
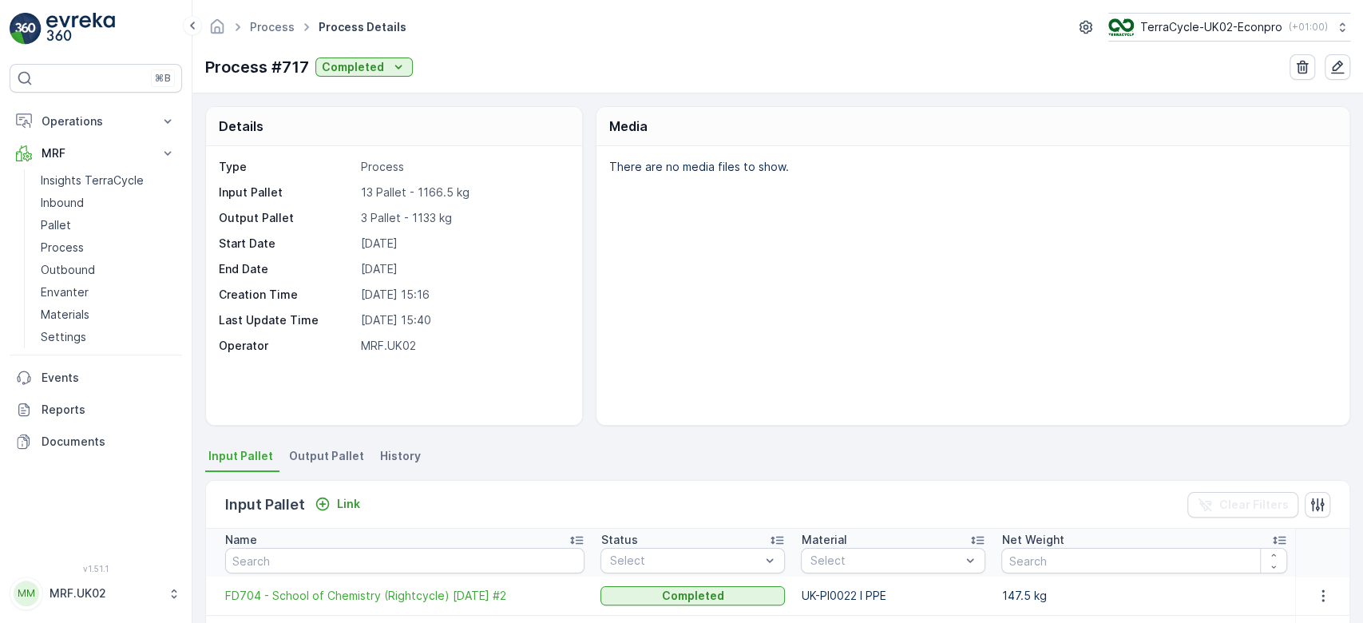
click at [593, 243] on div "Details Type Process Input Pallet 13 Pallet - 1166.5 kg Output Pallet 3 Pallet …" at bounding box center [777, 265] width 1145 height 319
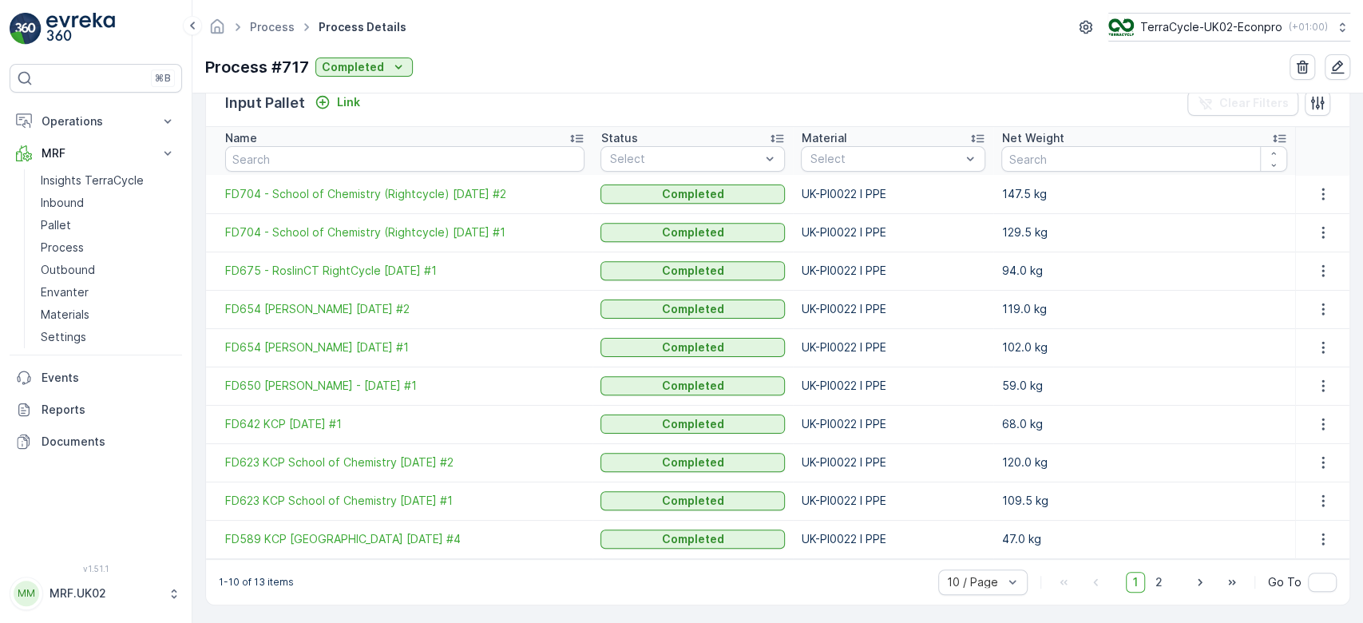
scroll to position [402, 0]
click at [1158, 580] on span "2" at bounding box center [1159, 581] width 22 height 21
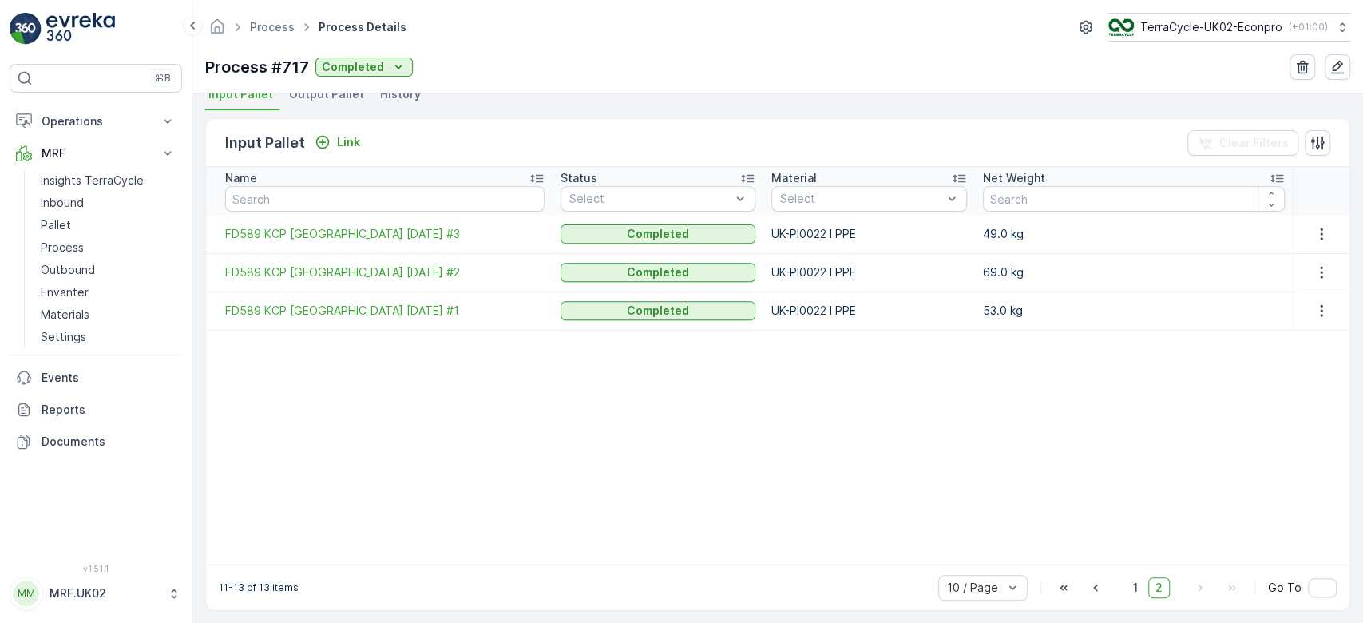
scroll to position [369, 0]
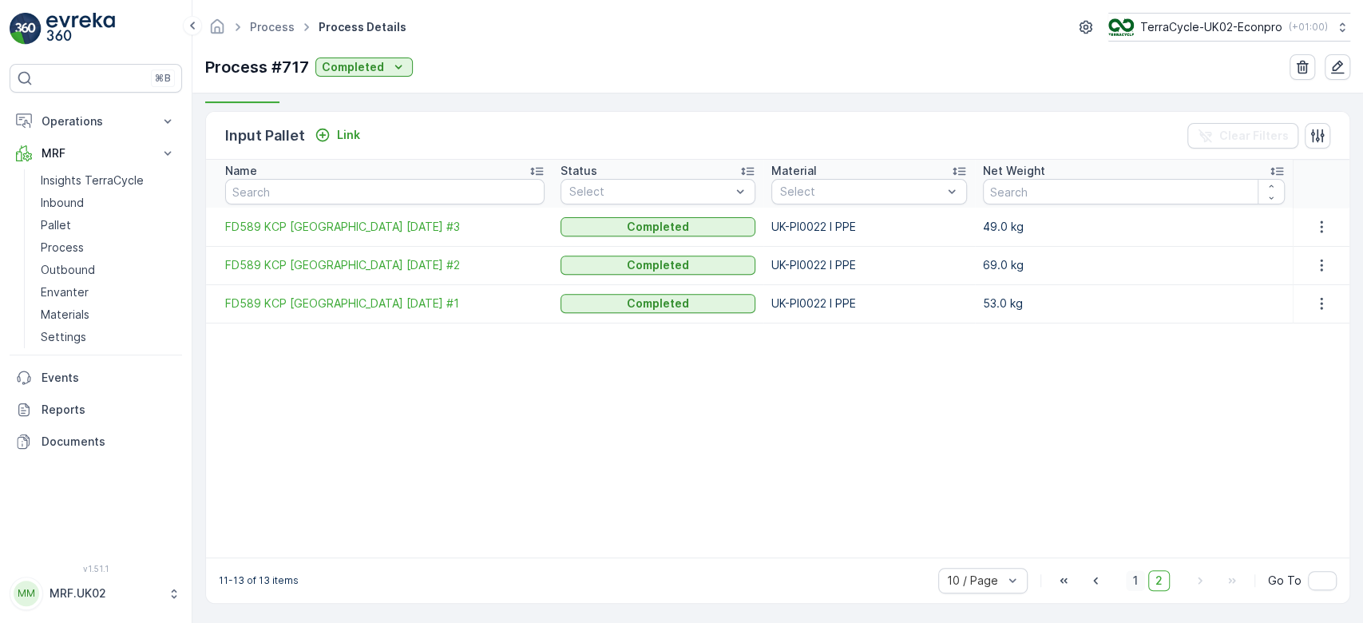
click at [1135, 580] on span "1" at bounding box center [1135, 580] width 19 height 21
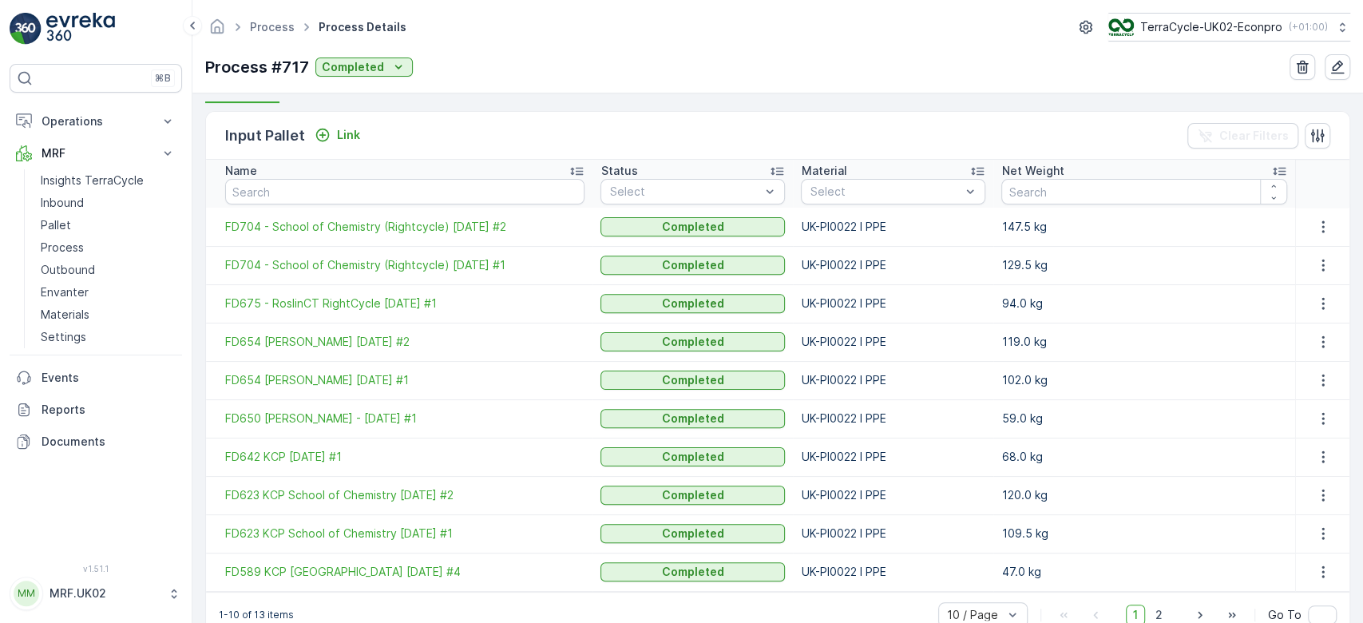
scroll to position [402, 0]
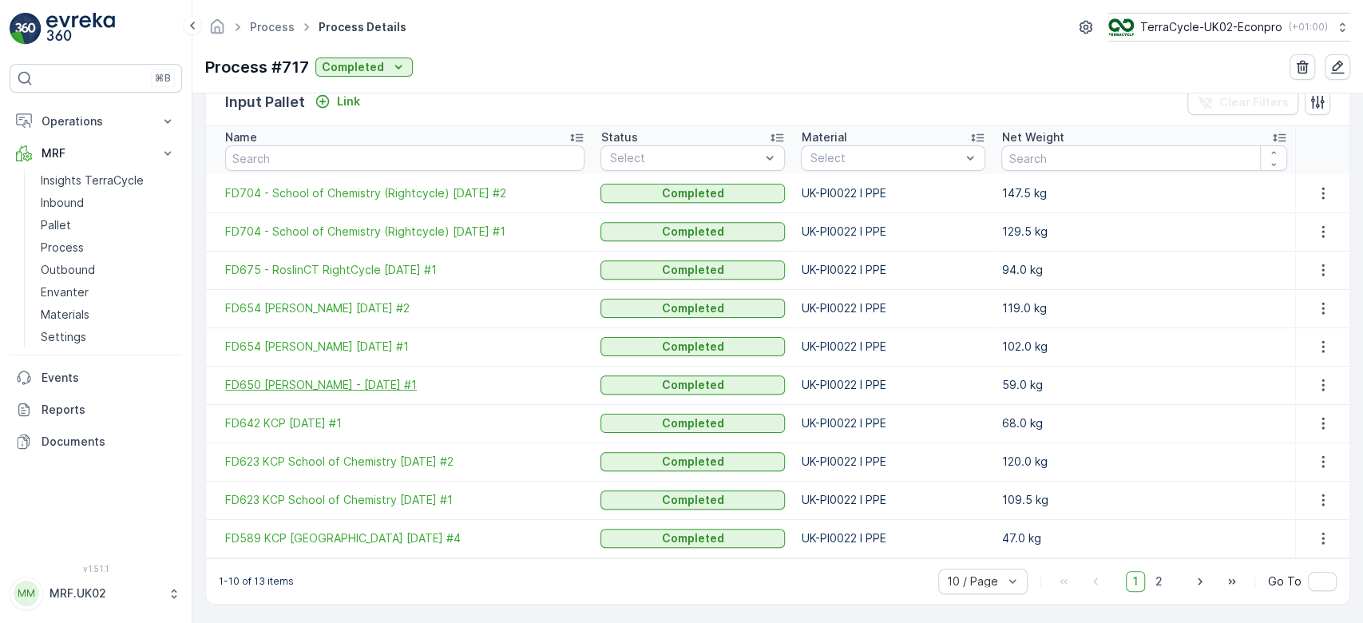
click at [537, 377] on span "FD650 Ansell - 06.05.2025 #1" at bounding box center [404, 385] width 359 height 16
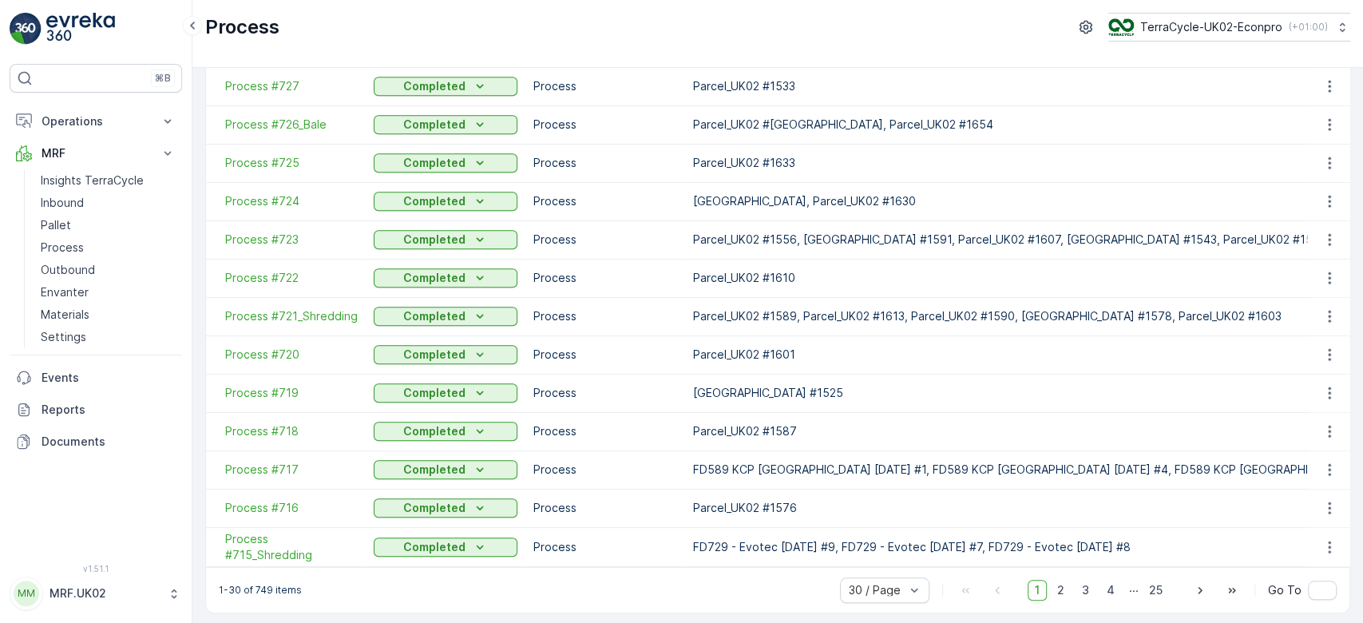
scroll to position [766, 0]
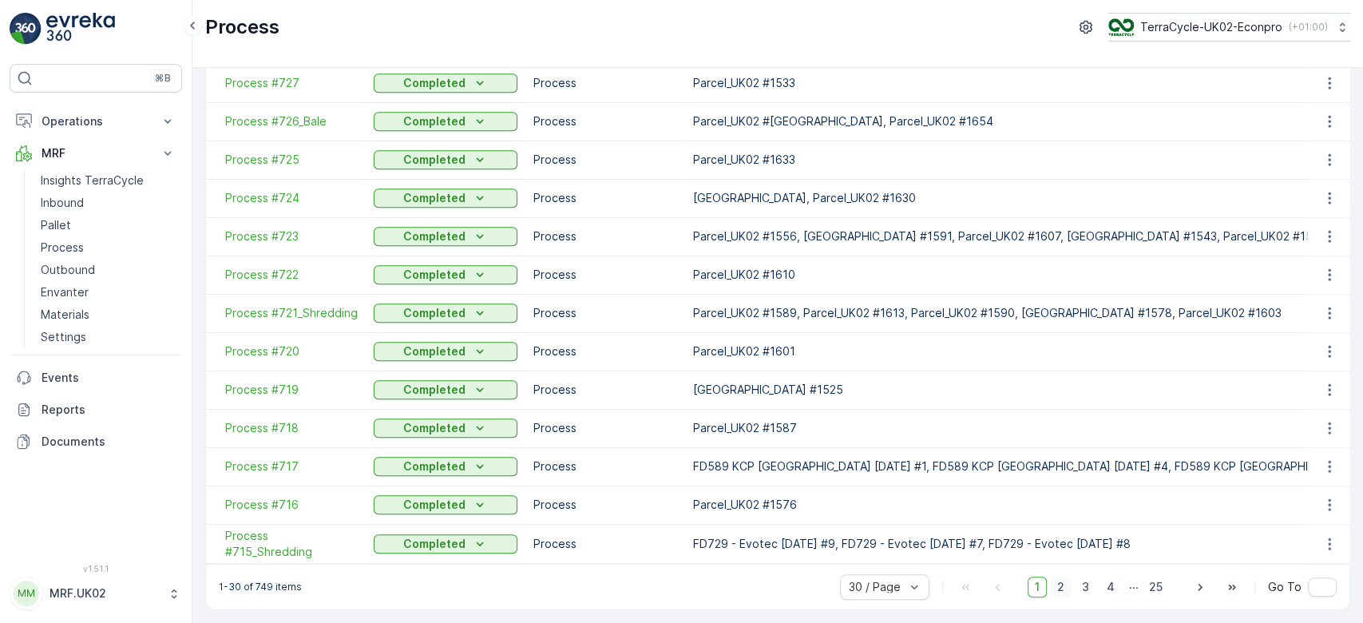
click at [1060, 592] on span "2" at bounding box center [1061, 586] width 22 height 21
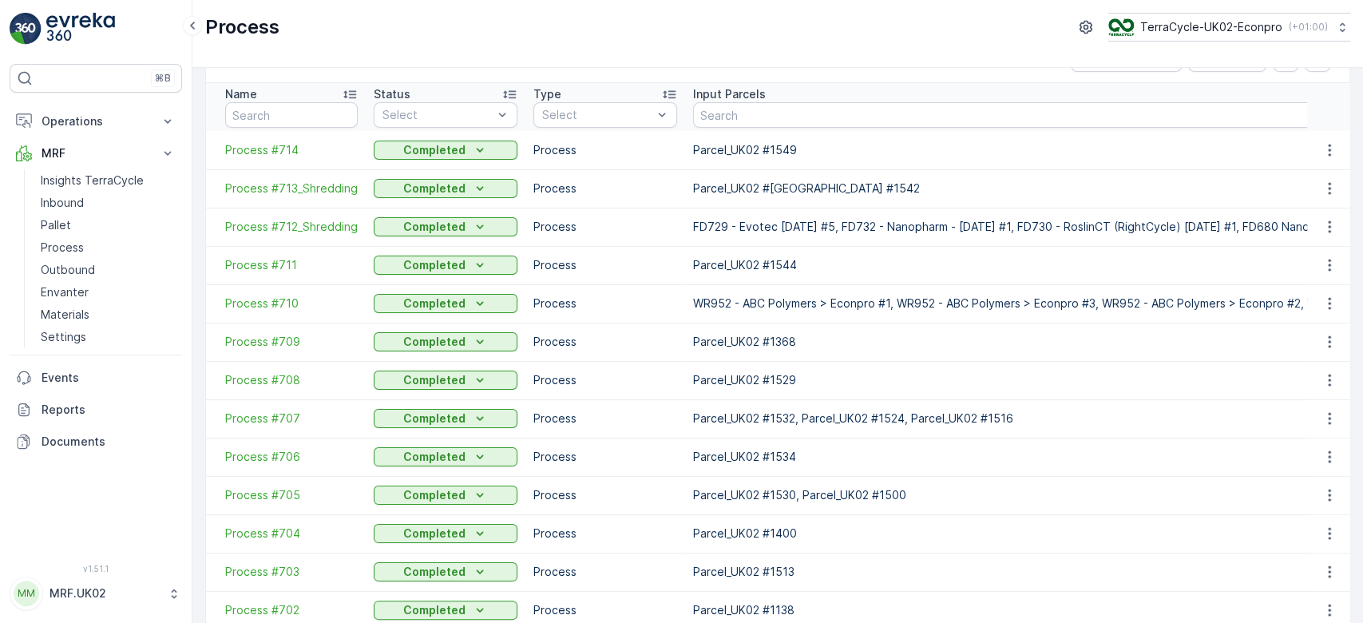
scroll to position [4, 0]
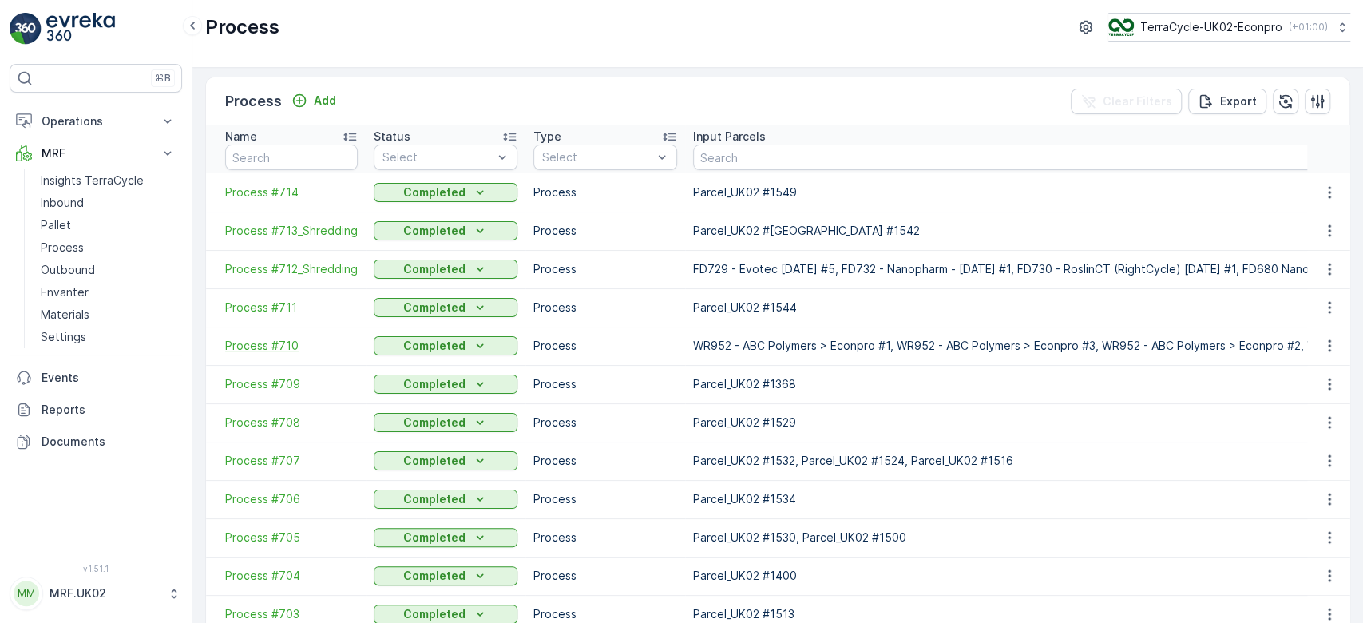
click at [266, 350] on span "Process #710" at bounding box center [291, 346] width 133 height 16
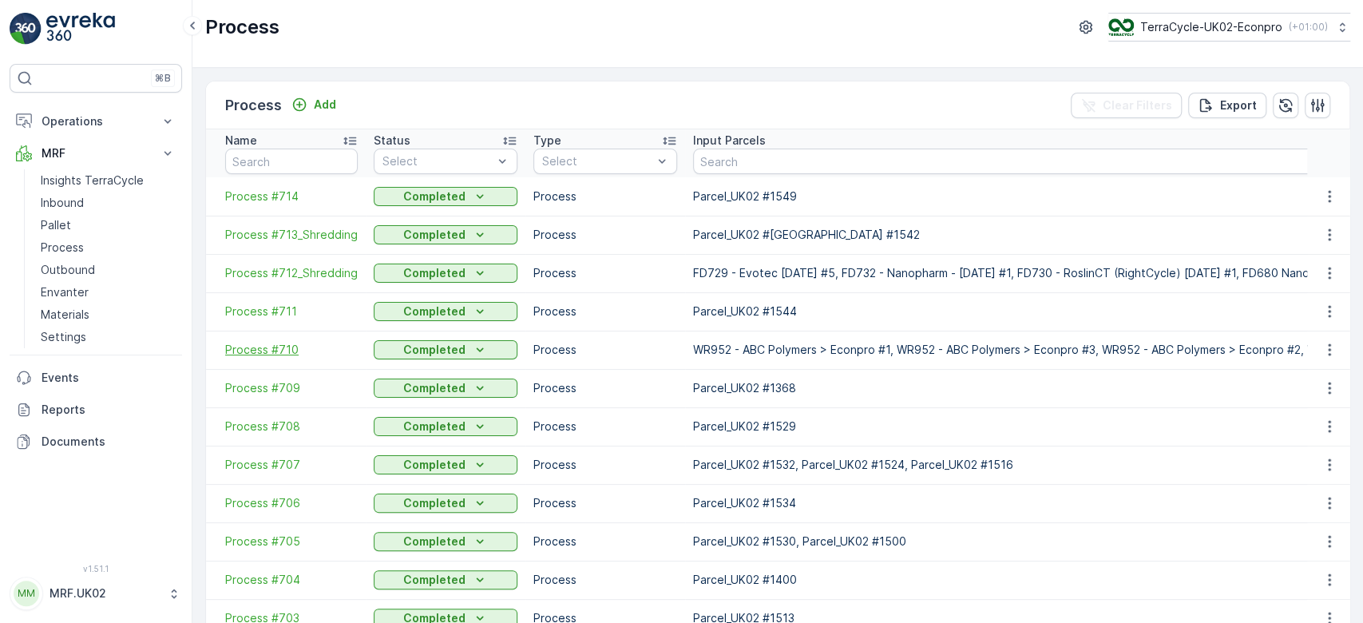
click at [290, 350] on span "Process #710" at bounding box center [291, 350] width 133 height 16
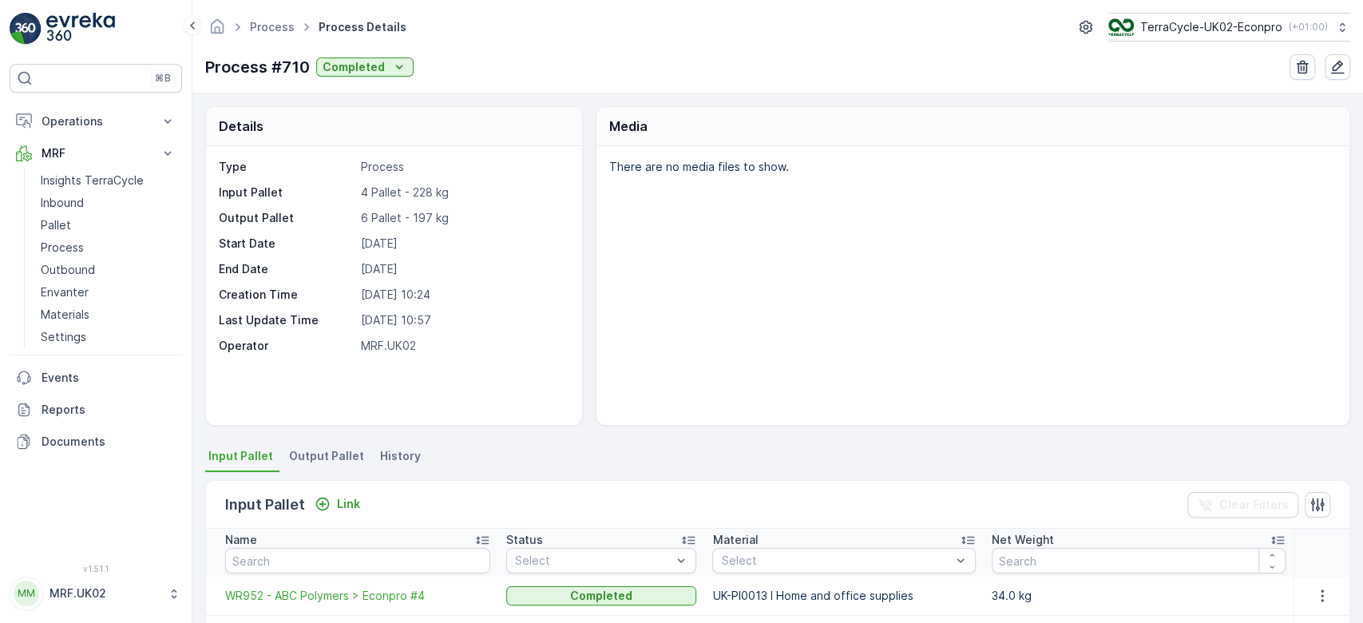
click at [726, 372] on div "There are no media files to show." at bounding box center [972, 285] width 753 height 279
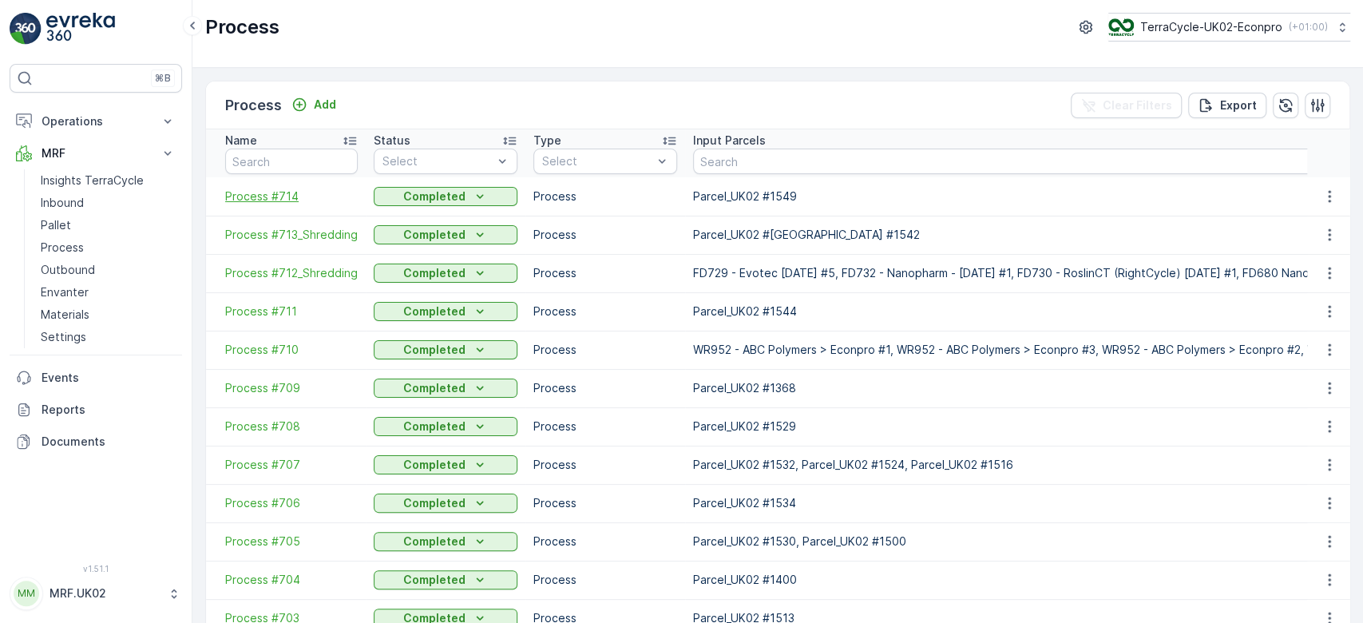
click at [287, 194] on span "Process #714" at bounding box center [291, 196] width 133 height 16
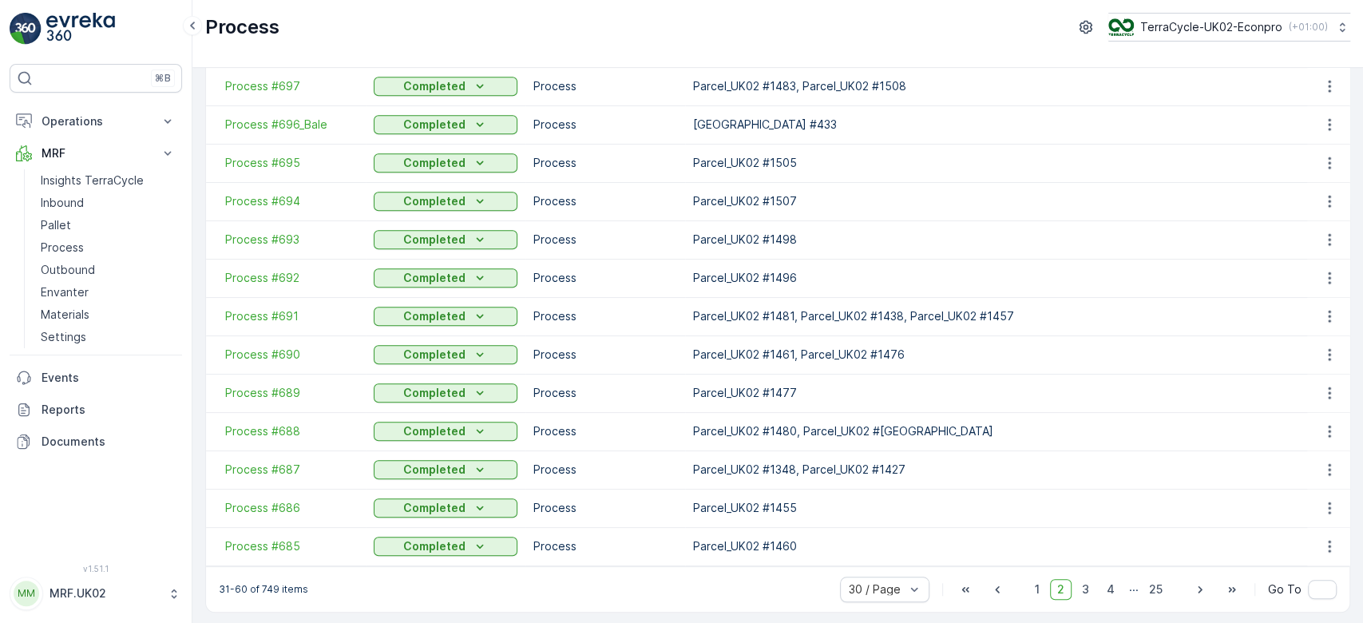
scroll to position [770, 0]
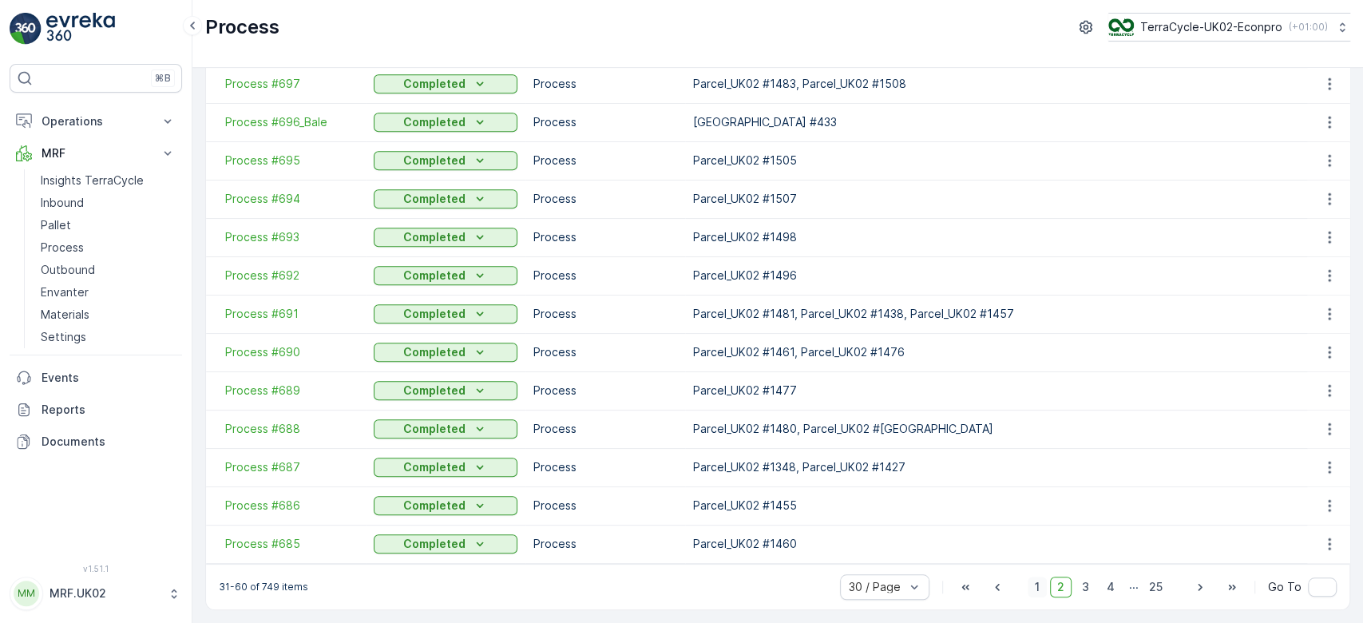
click at [1035, 583] on span "1" at bounding box center [1036, 586] width 19 height 21
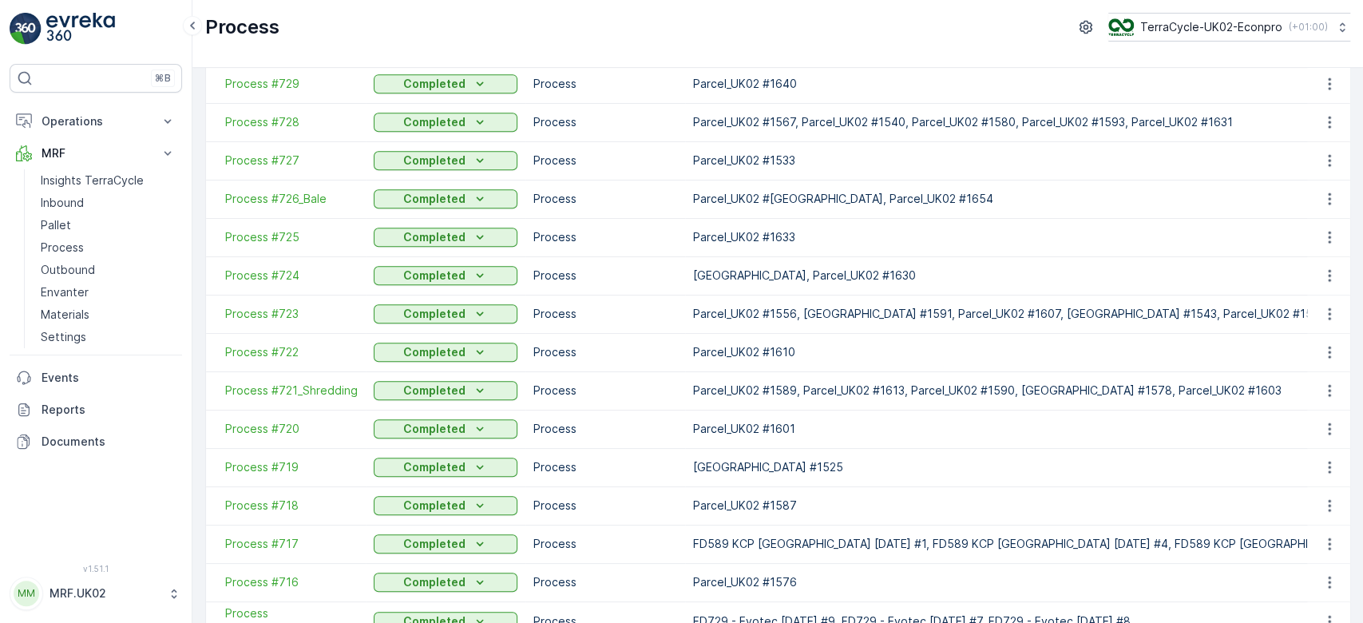
scroll to position [685, 0]
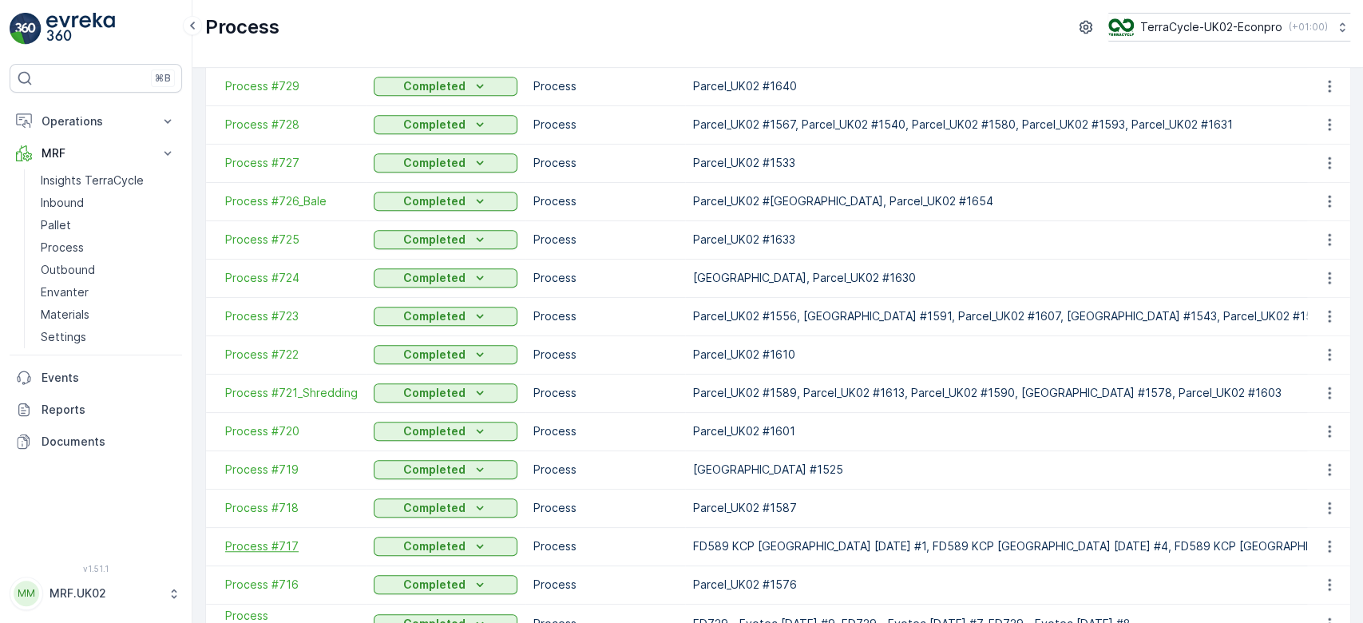
click at [285, 545] on span "Process #717" at bounding box center [291, 546] width 133 height 16
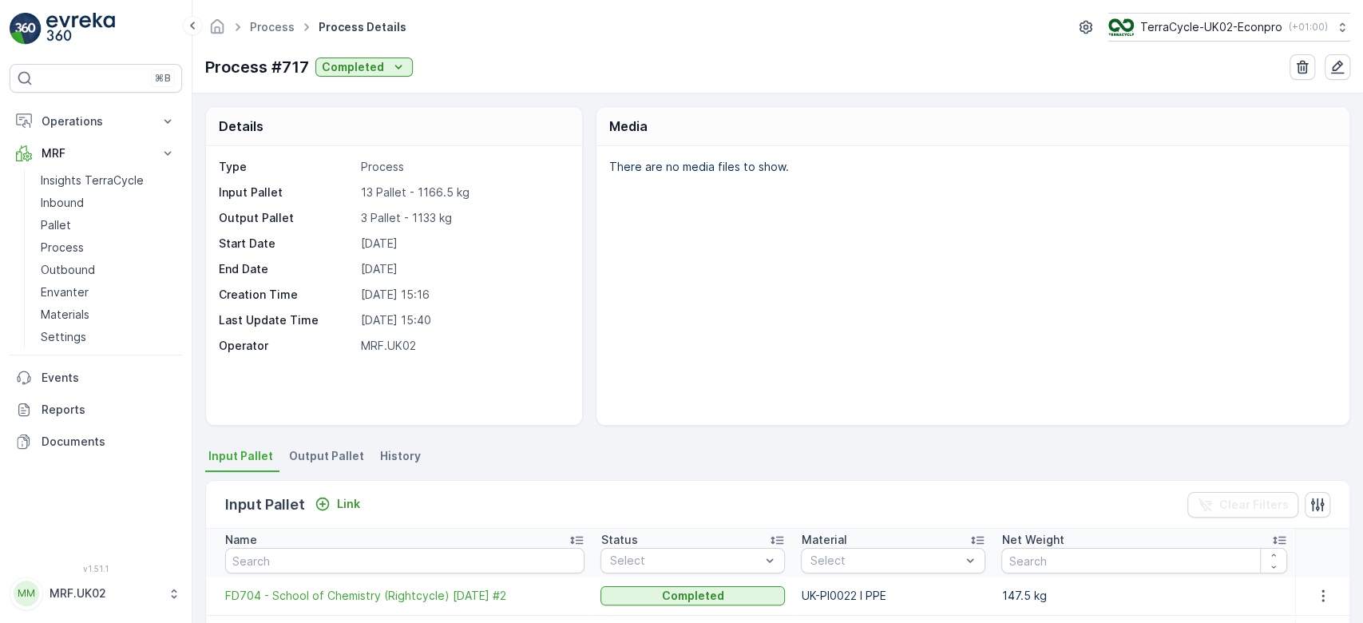
click at [639, 303] on div "There are no media files to show." at bounding box center [972, 285] width 753 height 279
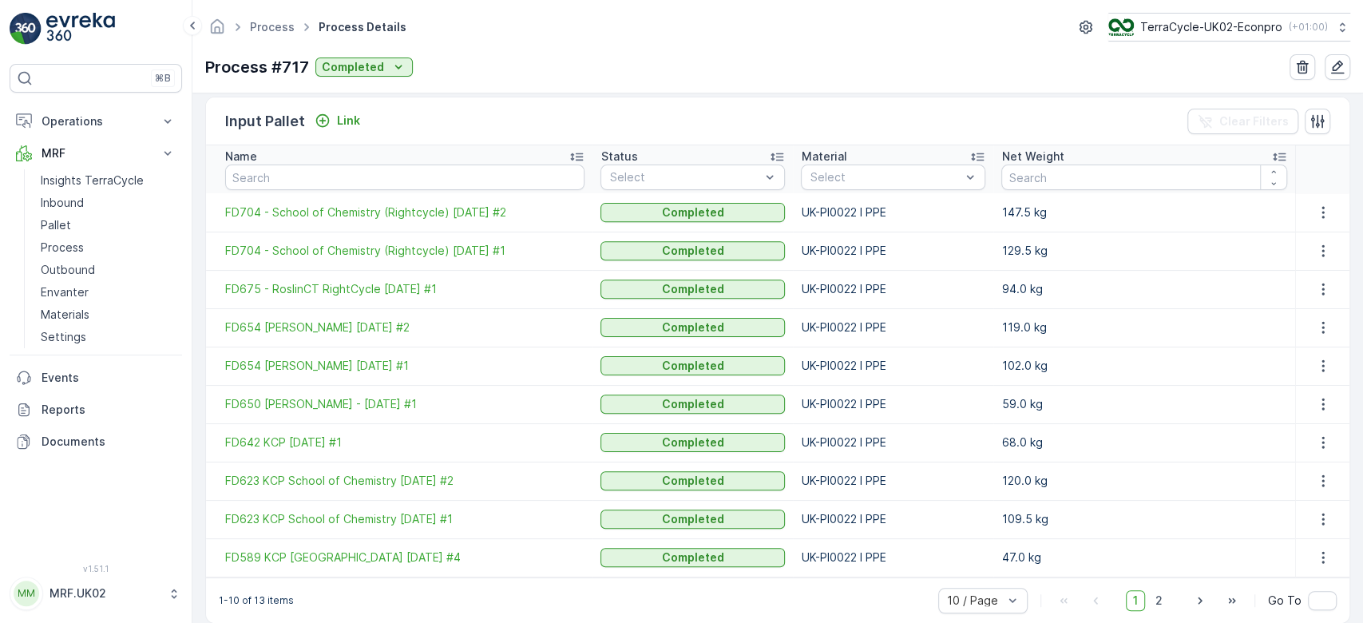
scroll to position [402, 0]
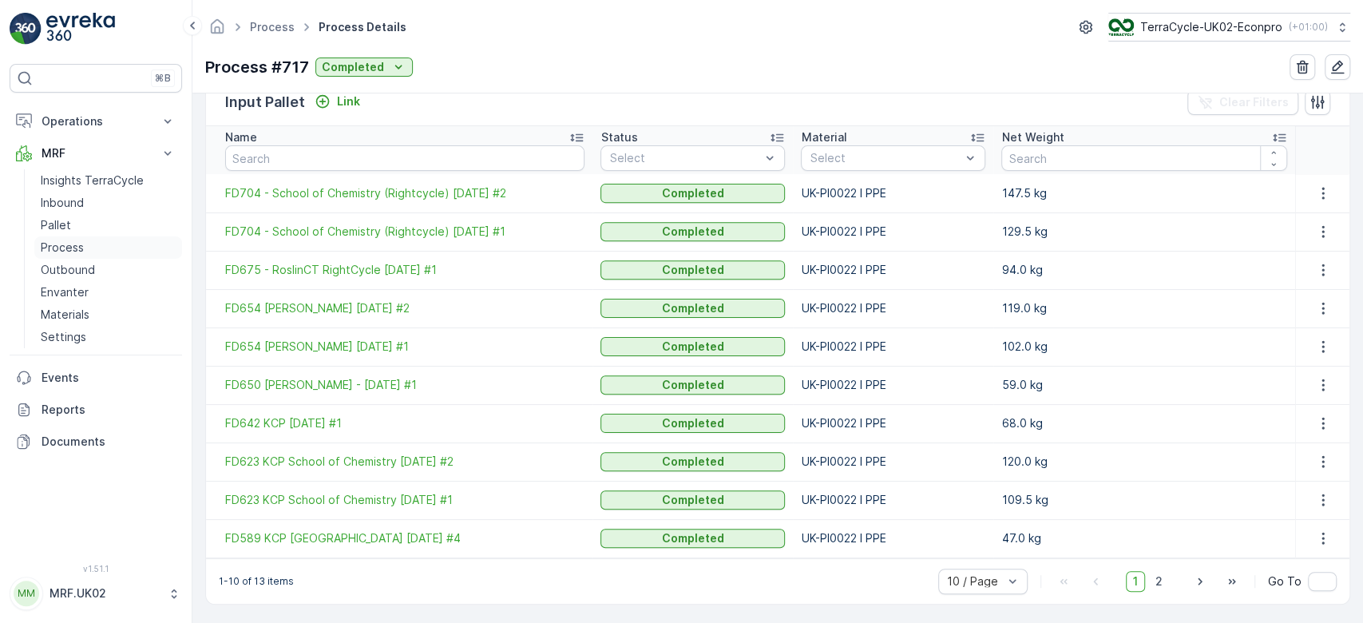
click at [80, 244] on p "Process" at bounding box center [62, 247] width 43 height 16
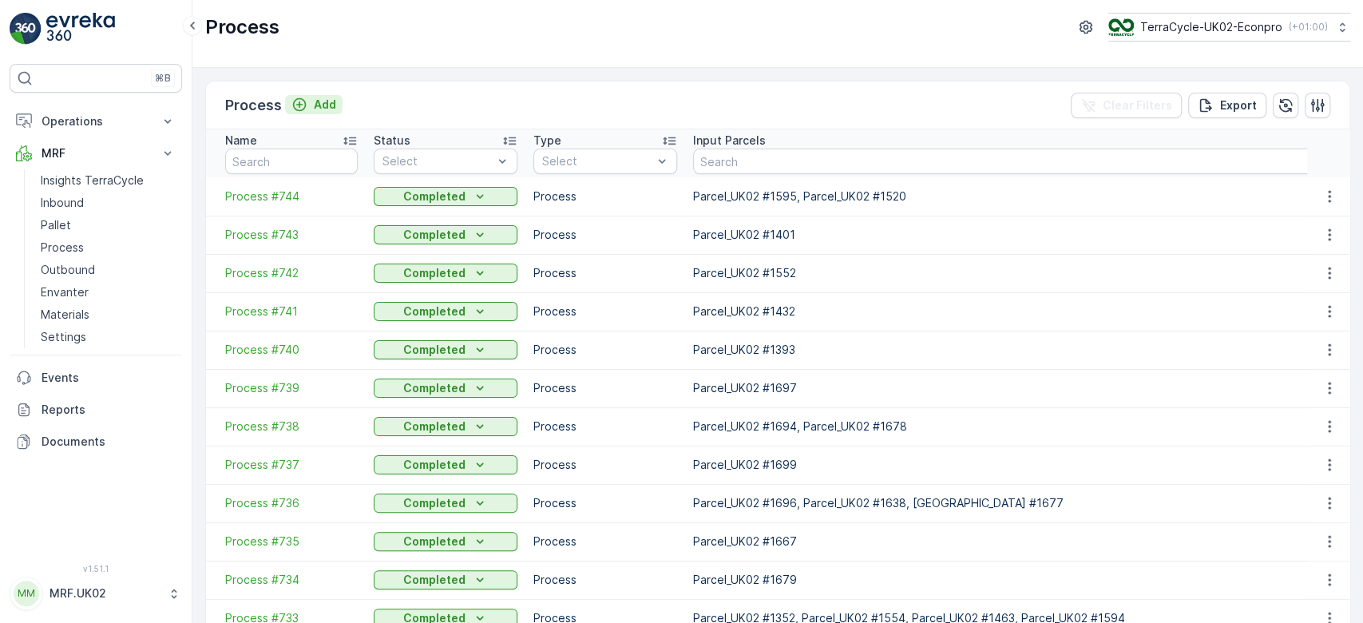
click at [323, 100] on p "Add" at bounding box center [325, 105] width 22 height 16
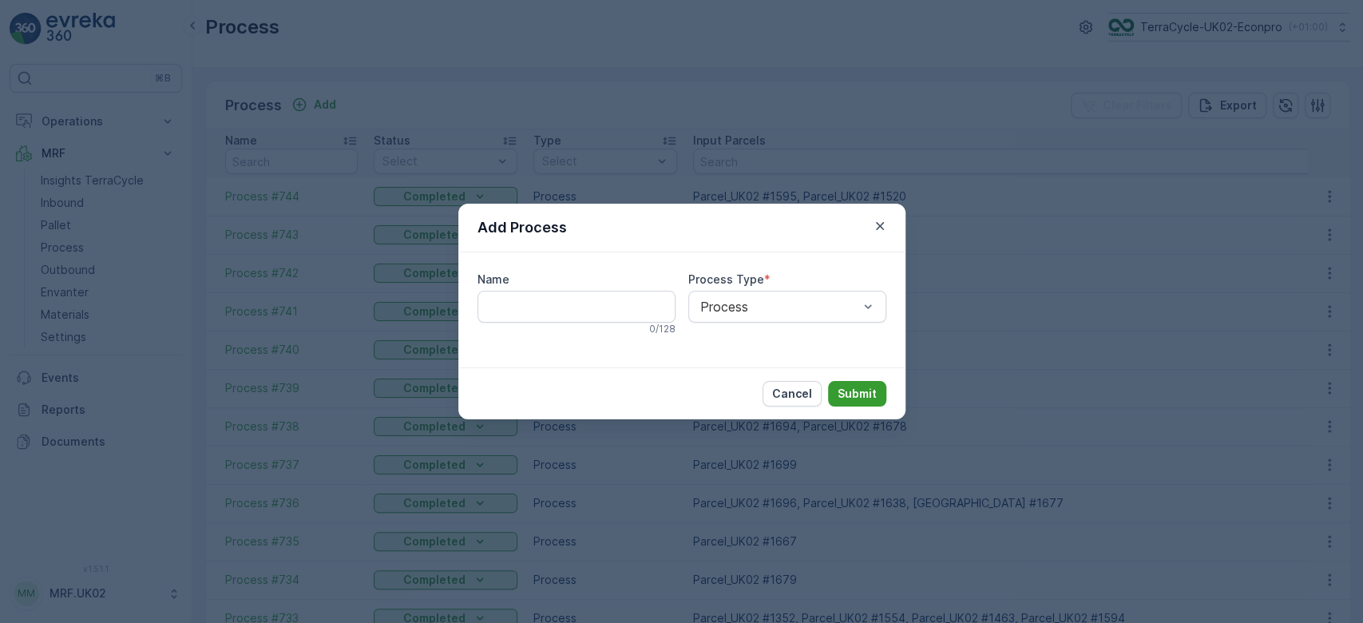
click at [856, 393] on p "Submit" at bounding box center [856, 394] width 39 height 16
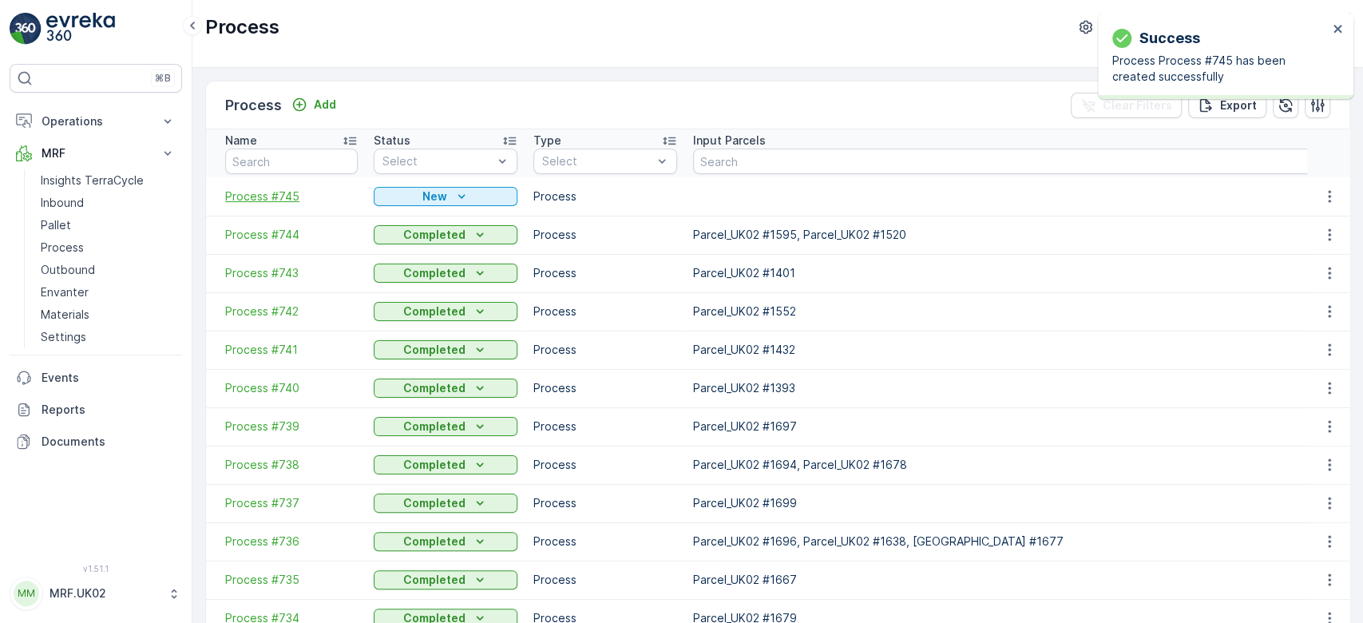
click at [287, 196] on span "Process #745" at bounding box center [291, 196] width 133 height 16
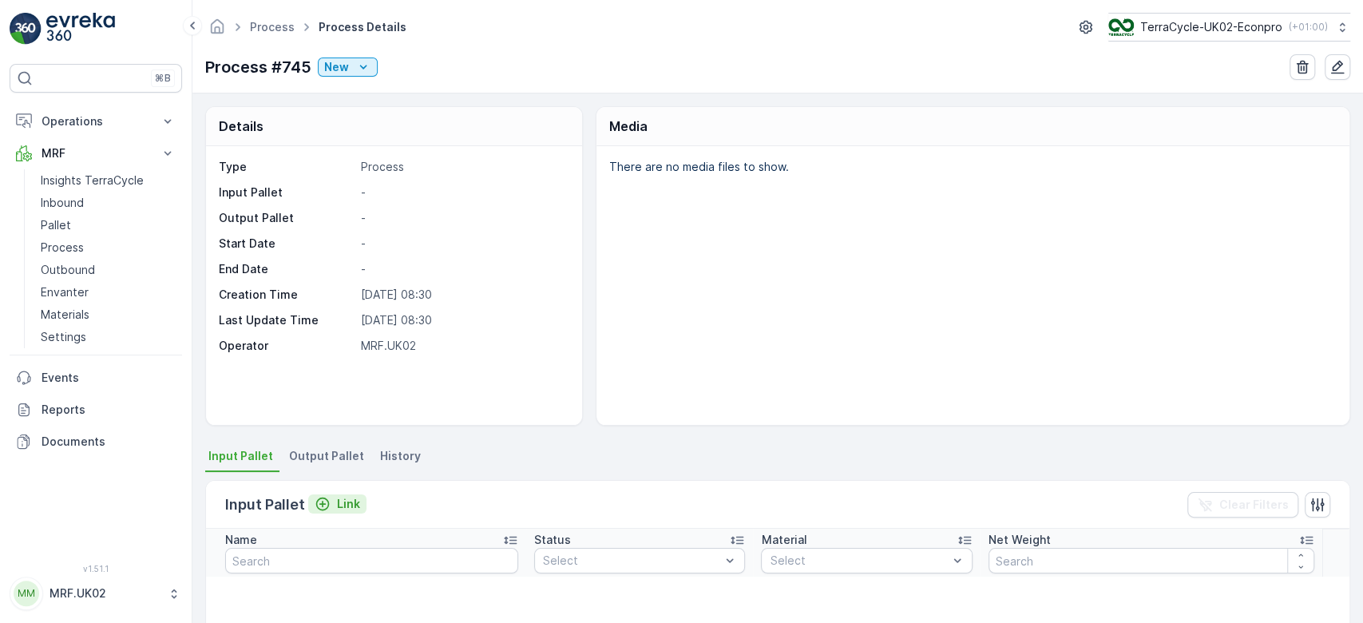
click at [345, 498] on p "Link" at bounding box center [348, 504] width 23 height 16
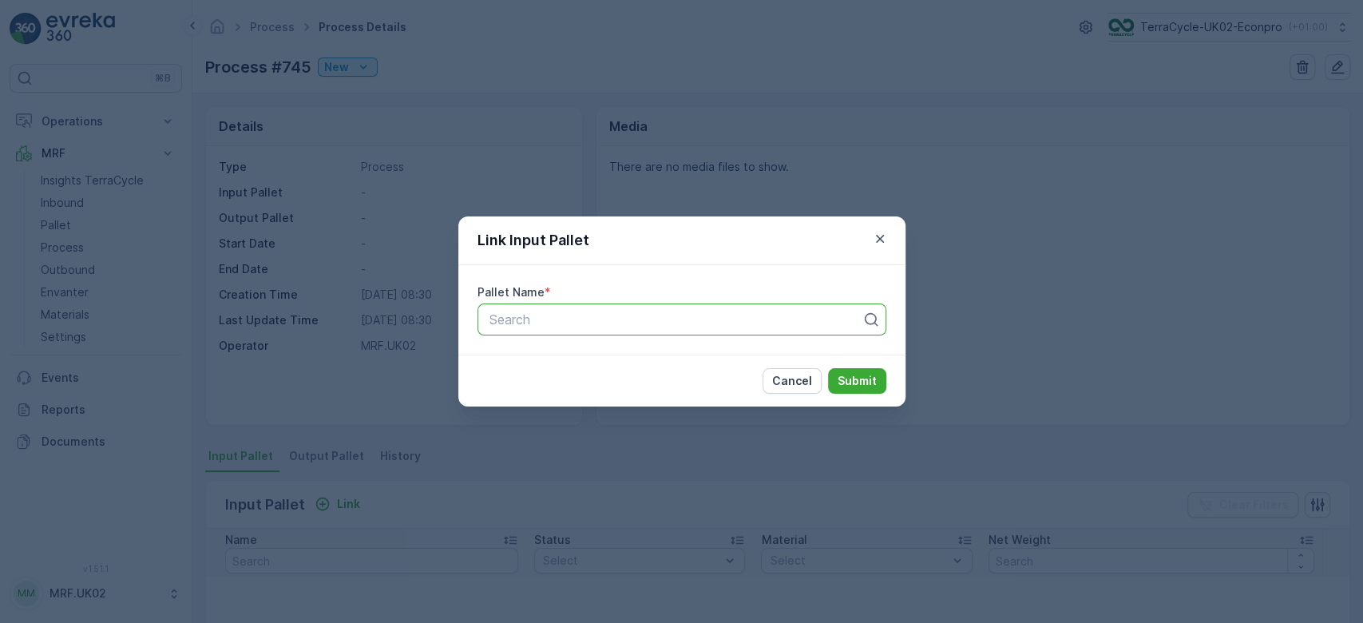
click at [517, 322] on div at bounding box center [675, 319] width 375 height 14
type input "347"
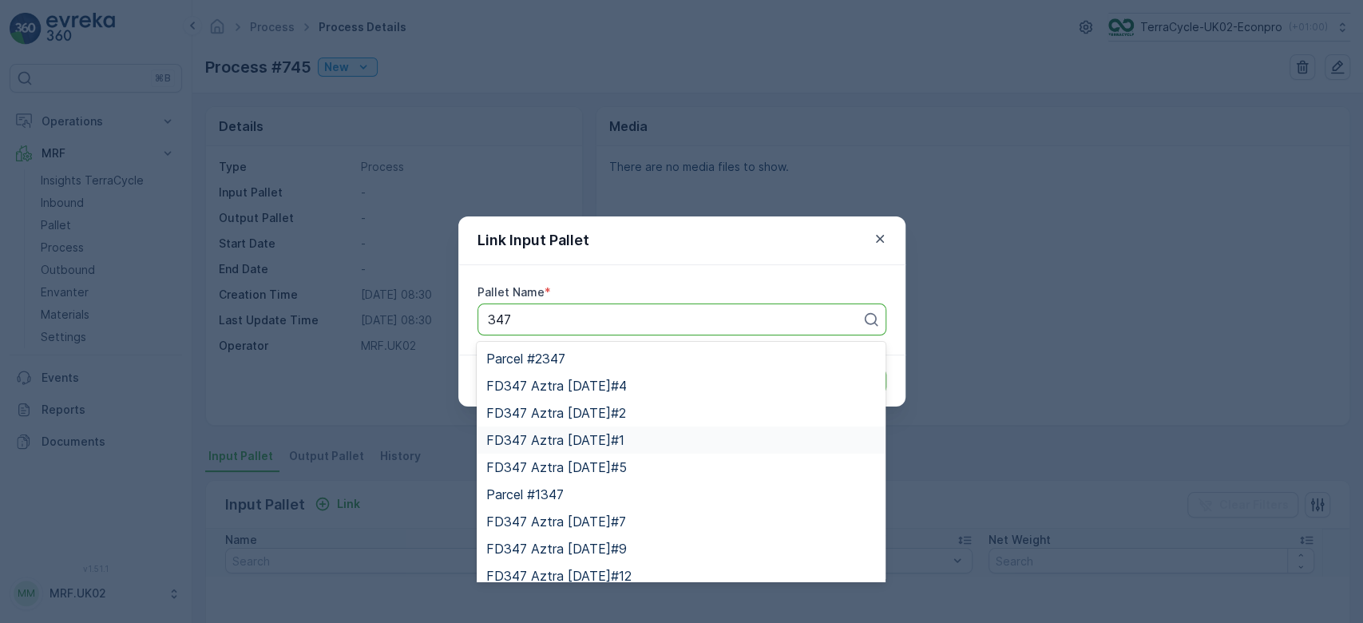
click at [606, 438] on span "FD347 Aztra 20.02.2024#1" at bounding box center [555, 440] width 138 height 14
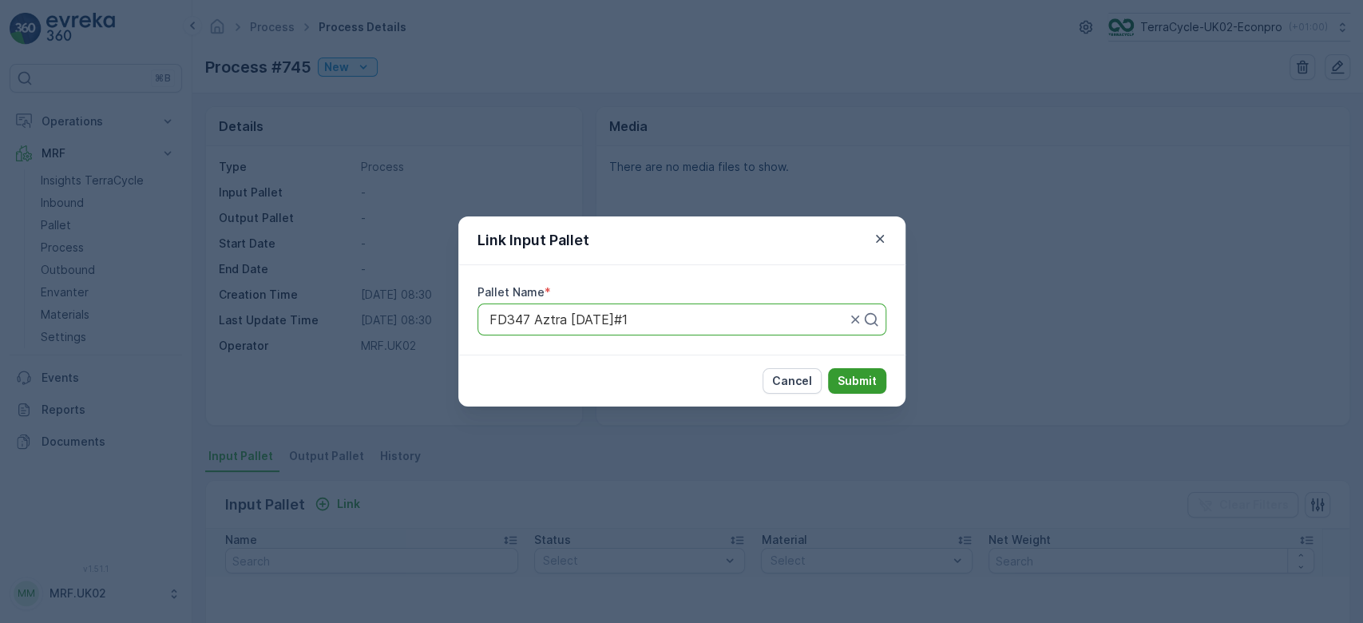
click at [871, 374] on p "Submit" at bounding box center [856, 381] width 39 height 16
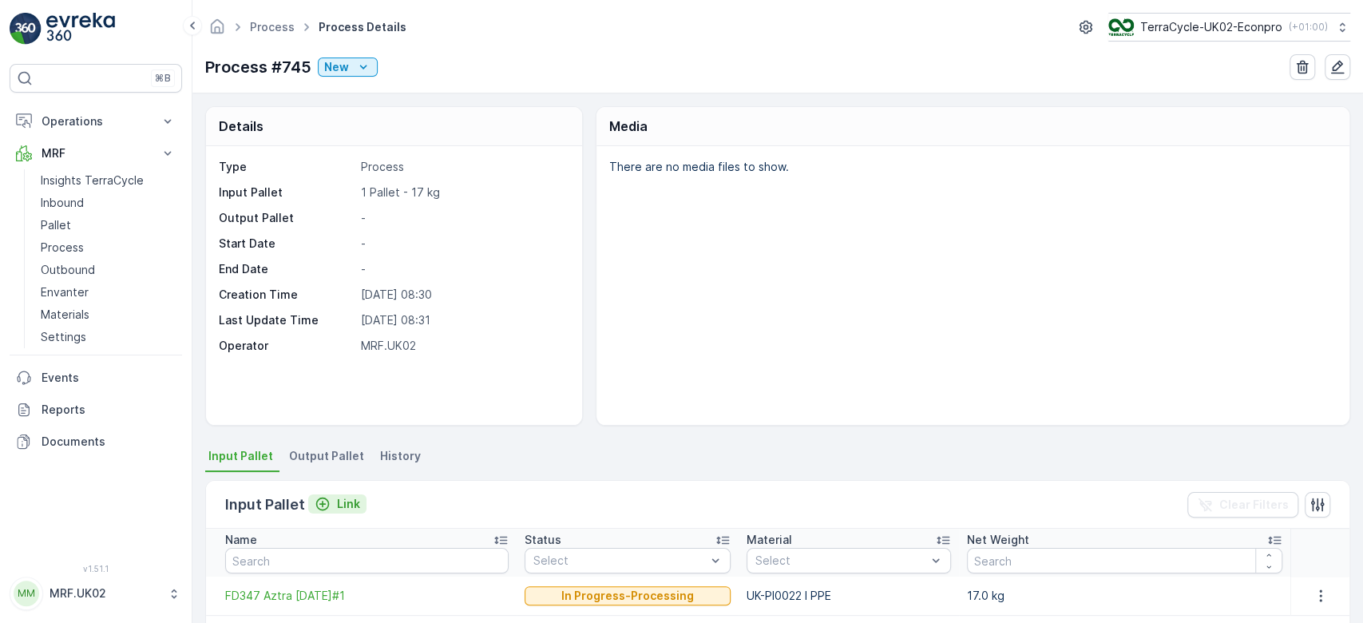
click at [345, 501] on p "Link" at bounding box center [348, 504] width 23 height 16
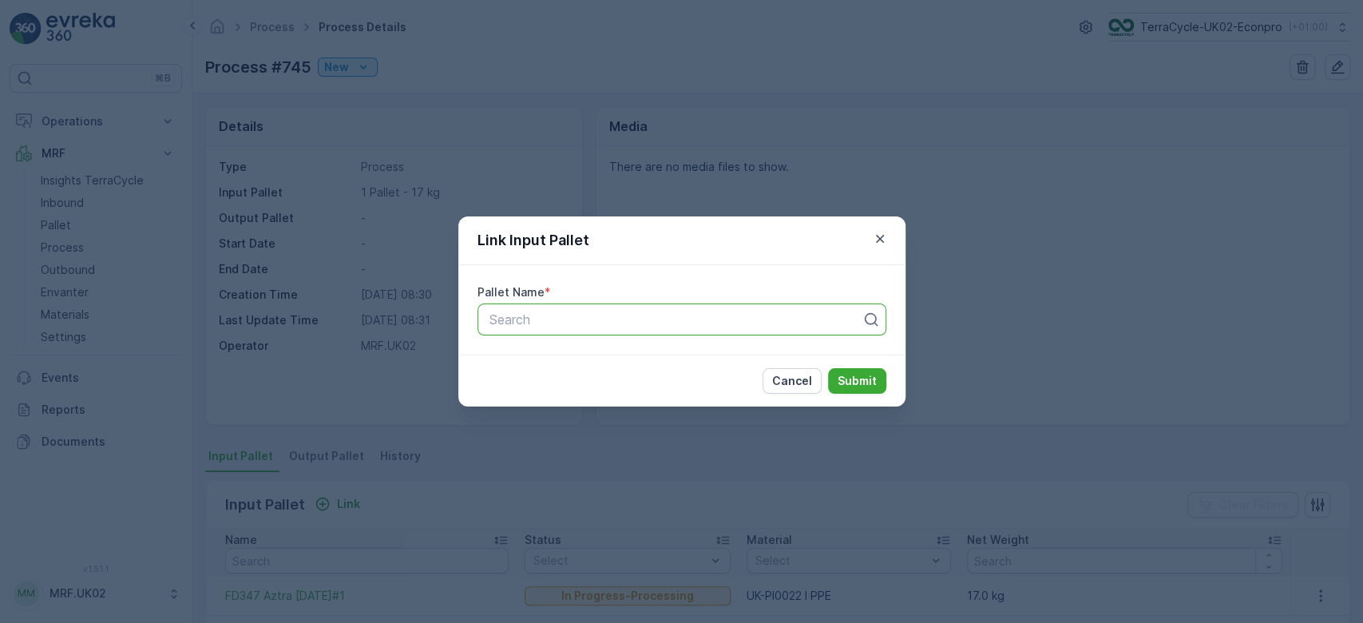
click at [562, 318] on div at bounding box center [675, 319] width 375 height 14
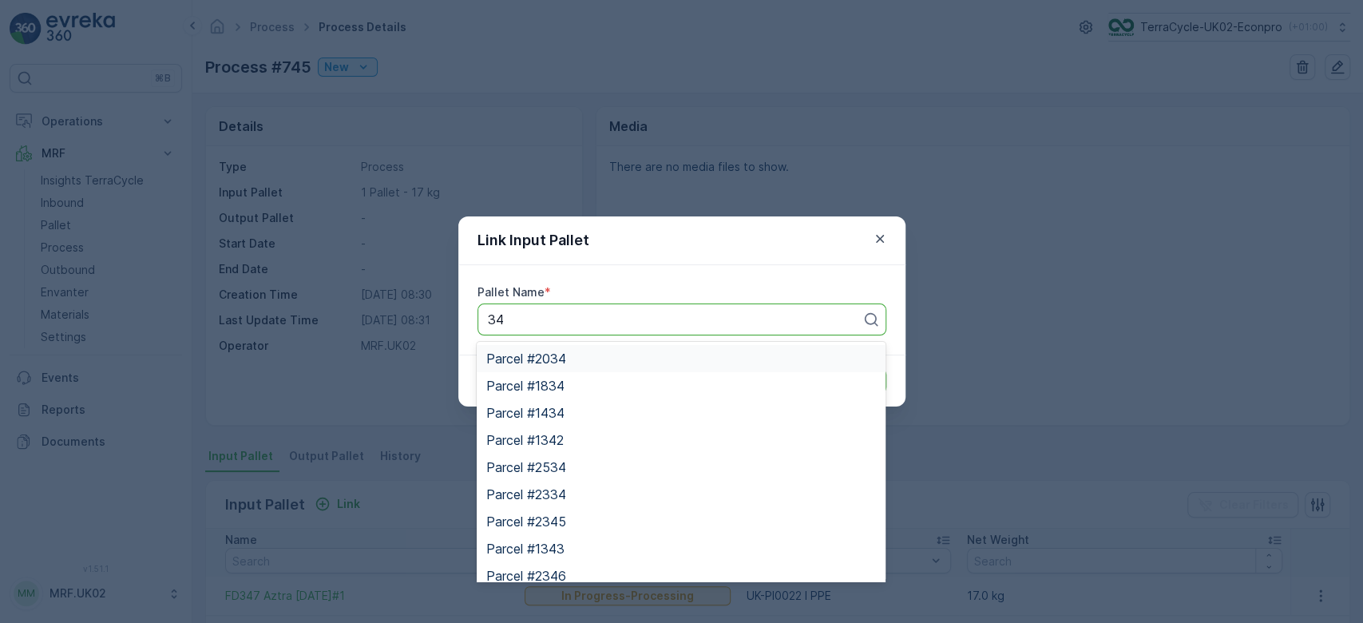
type input "347"
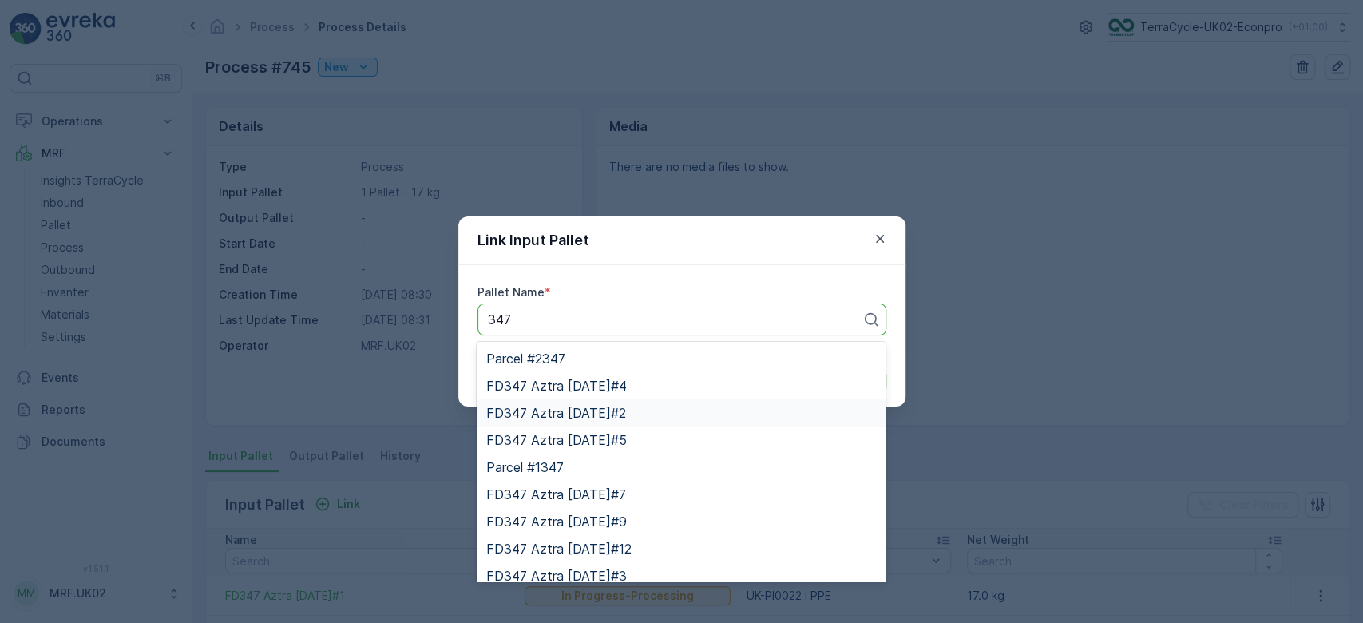
click at [623, 412] on span "FD347 Aztra 20.02.2024#2" at bounding box center [556, 413] width 140 height 14
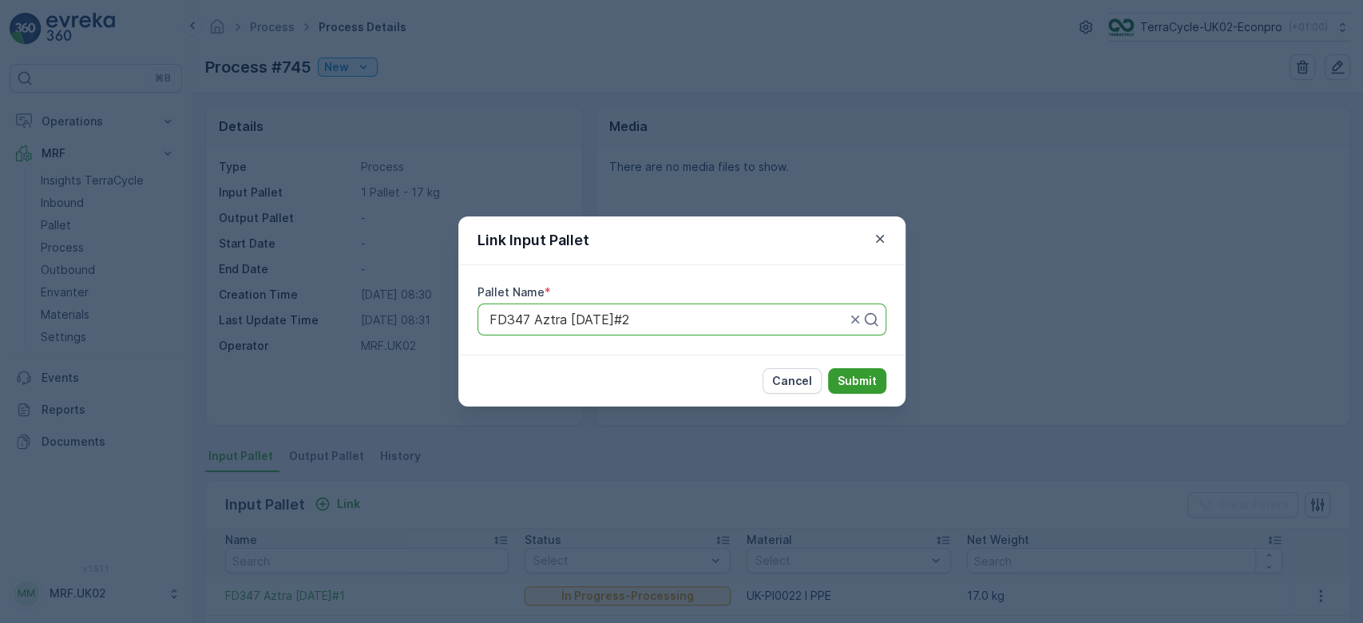
click at [859, 373] on p "Submit" at bounding box center [856, 381] width 39 height 16
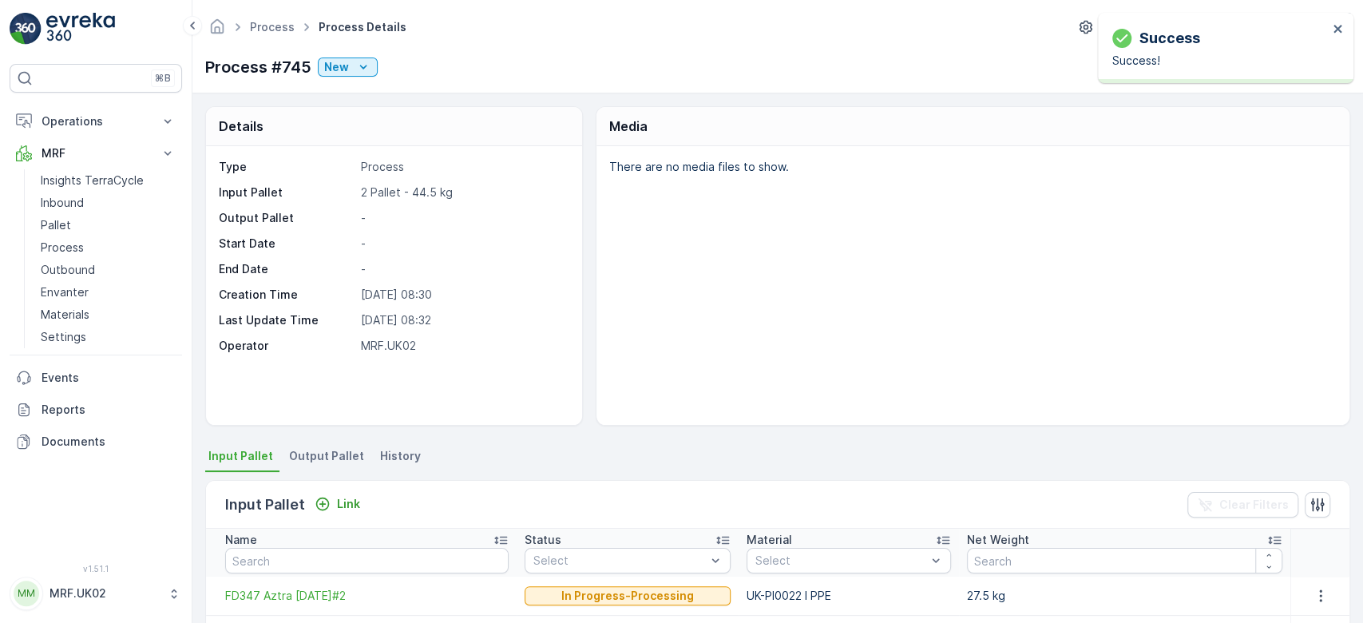
click at [586, 352] on div "Details Type Process Input Pallet 2 Pallet - 44.5 kg Output Pallet - Start Date…" at bounding box center [777, 265] width 1145 height 319
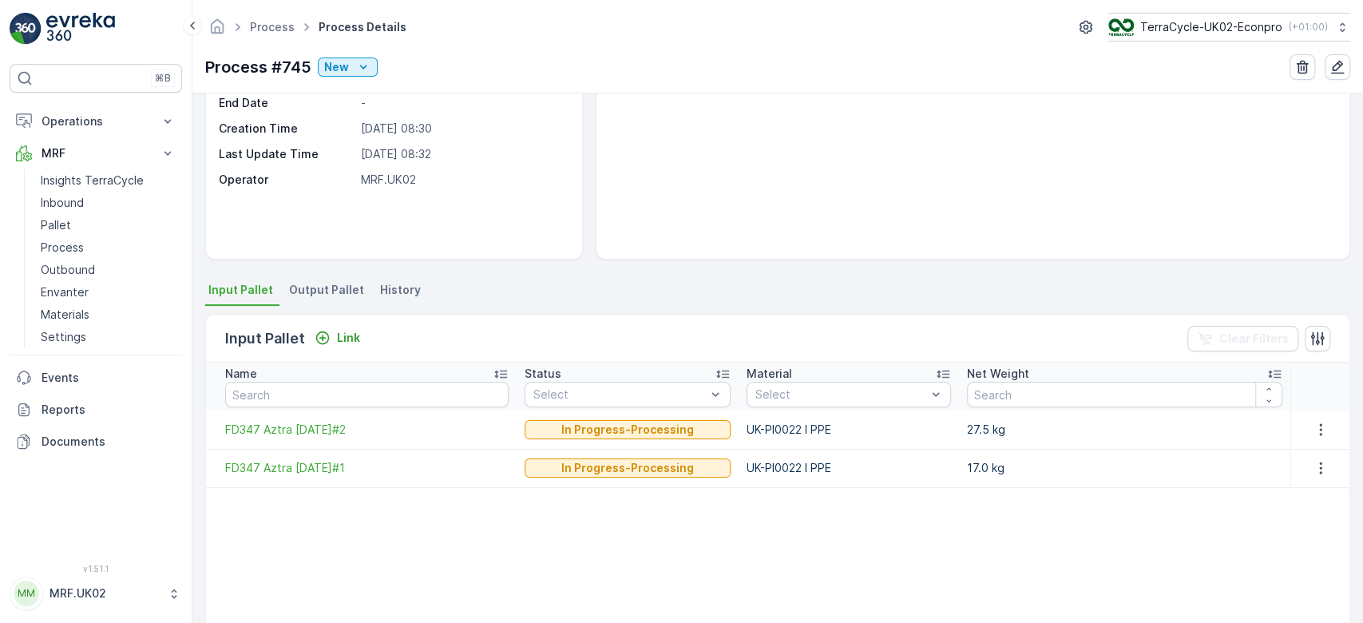
scroll to position [170, 0]
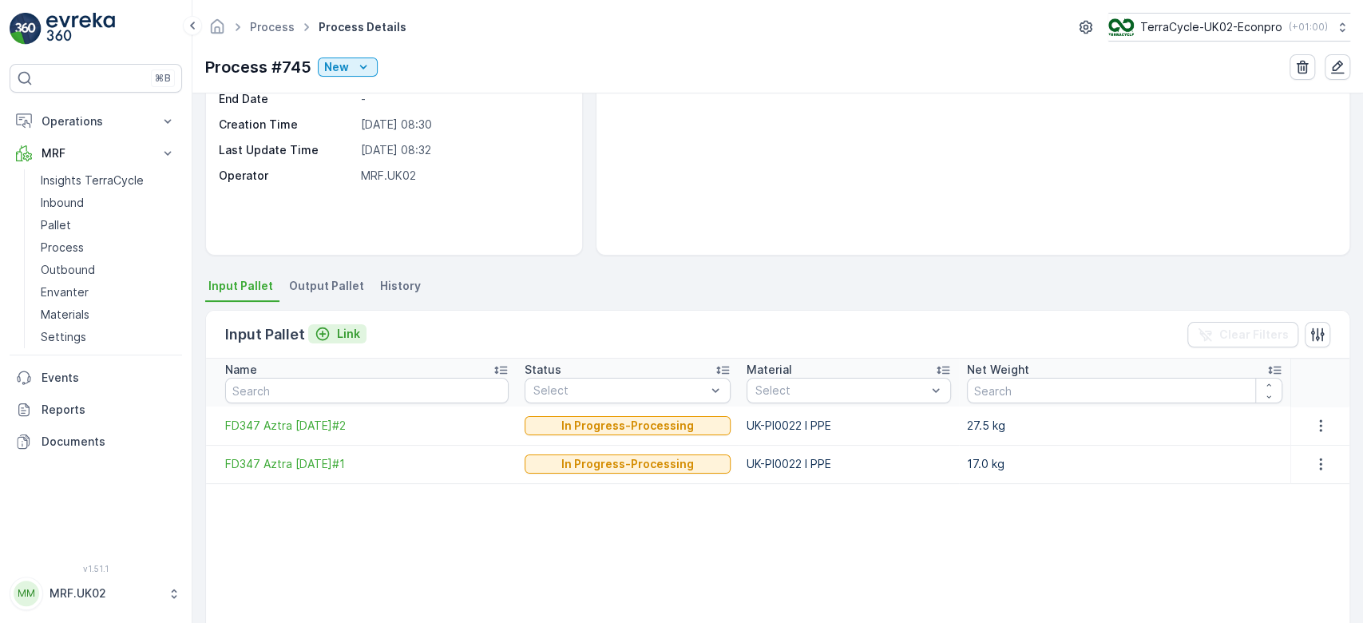
click at [351, 326] on p "Link" at bounding box center [348, 334] width 23 height 16
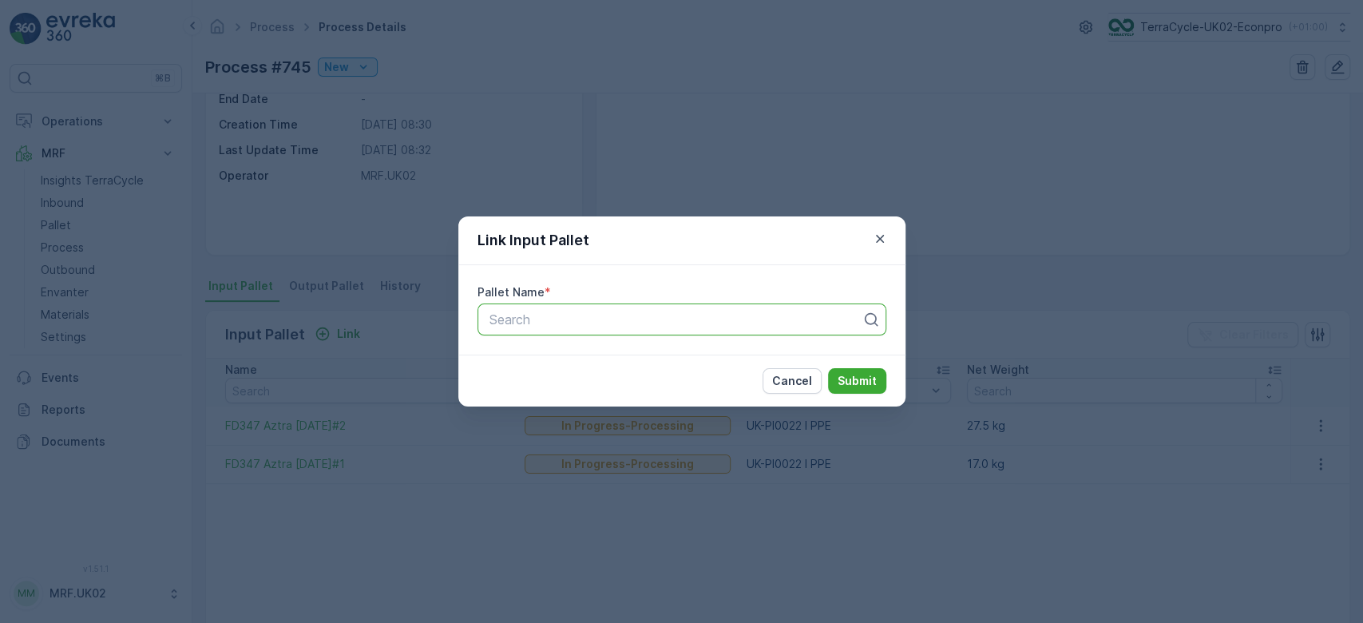
click at [429, 493] on div "Link Input Pallet Pallet Name * Search Cancel Submit" at bounding box center [681, 311] width 1363 height 623
click at [881, 239] on icon "button" at bounding box center [880, 239] width 16 height 16
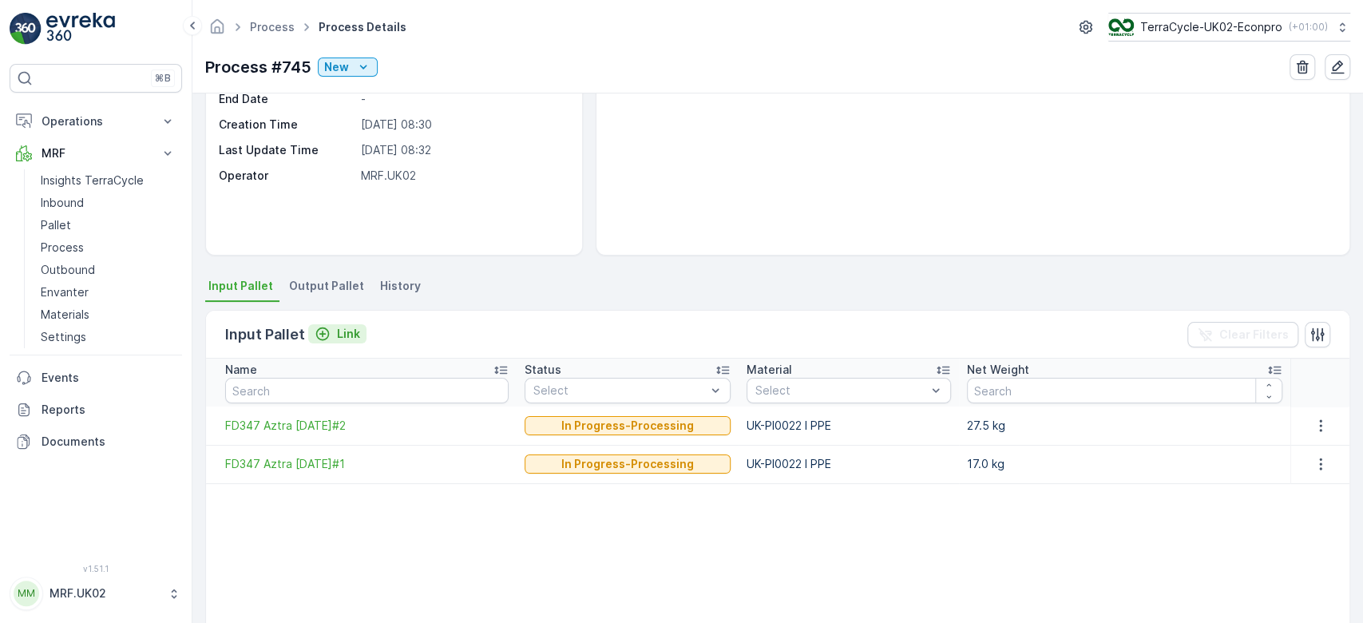
click at [345, 330] on p "Link" at bounding box center [348, 334] width 23 height 16
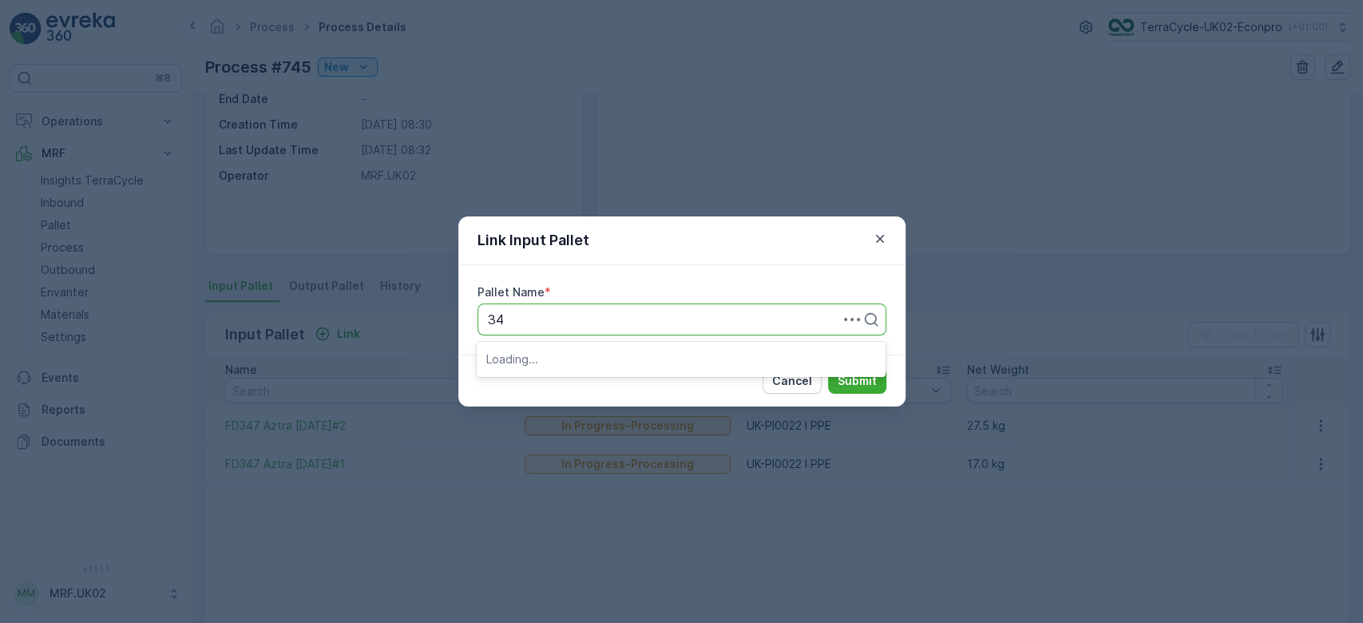
type input "347"
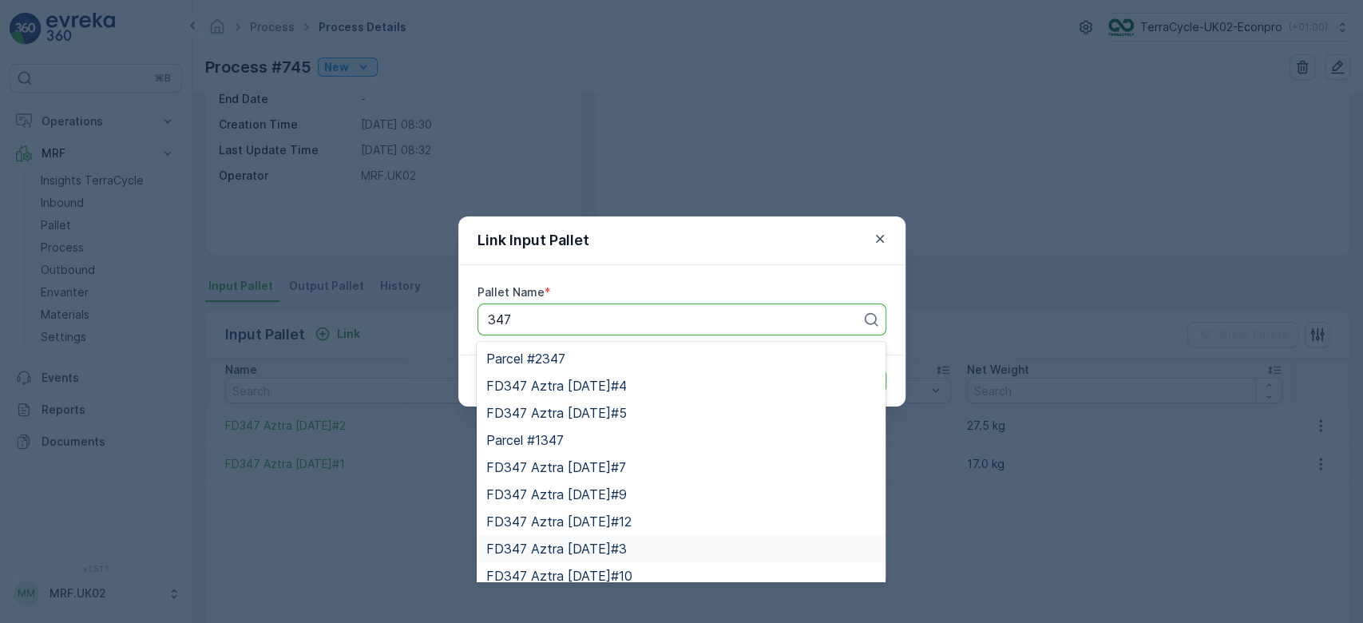
click at [627, 548] on span "FD347 Aztra 20.02.2024#3" at bounding box center [556, 548] width 140 height 14
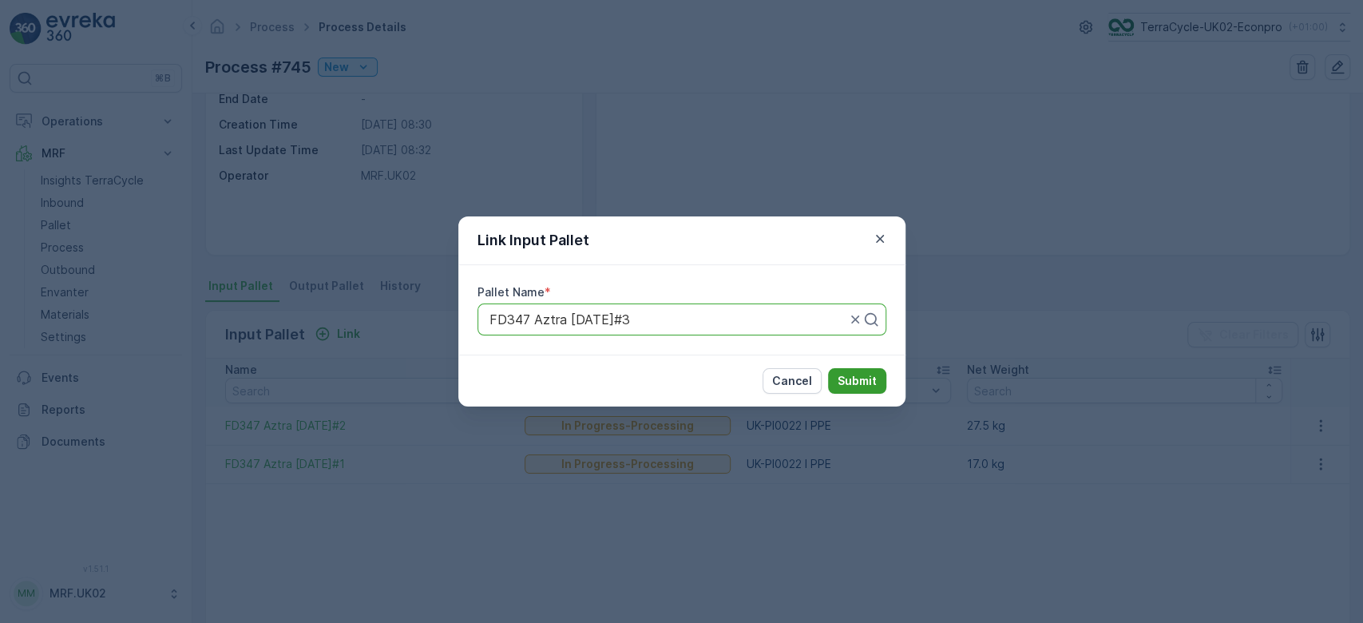
click at [871, 382] on p "Submit" at bounding box center [856, 381] width 39 height 16
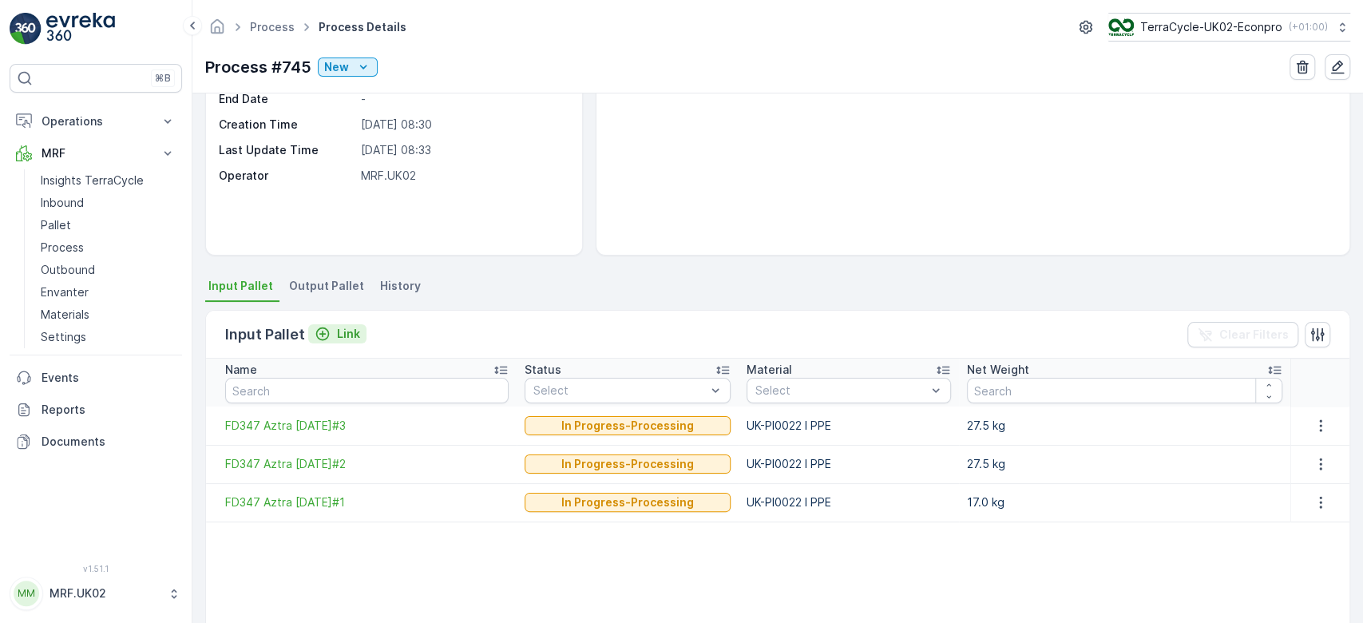
click at [341, 338] on p "Link" at bounding box center [348, 334] width 23 height 16
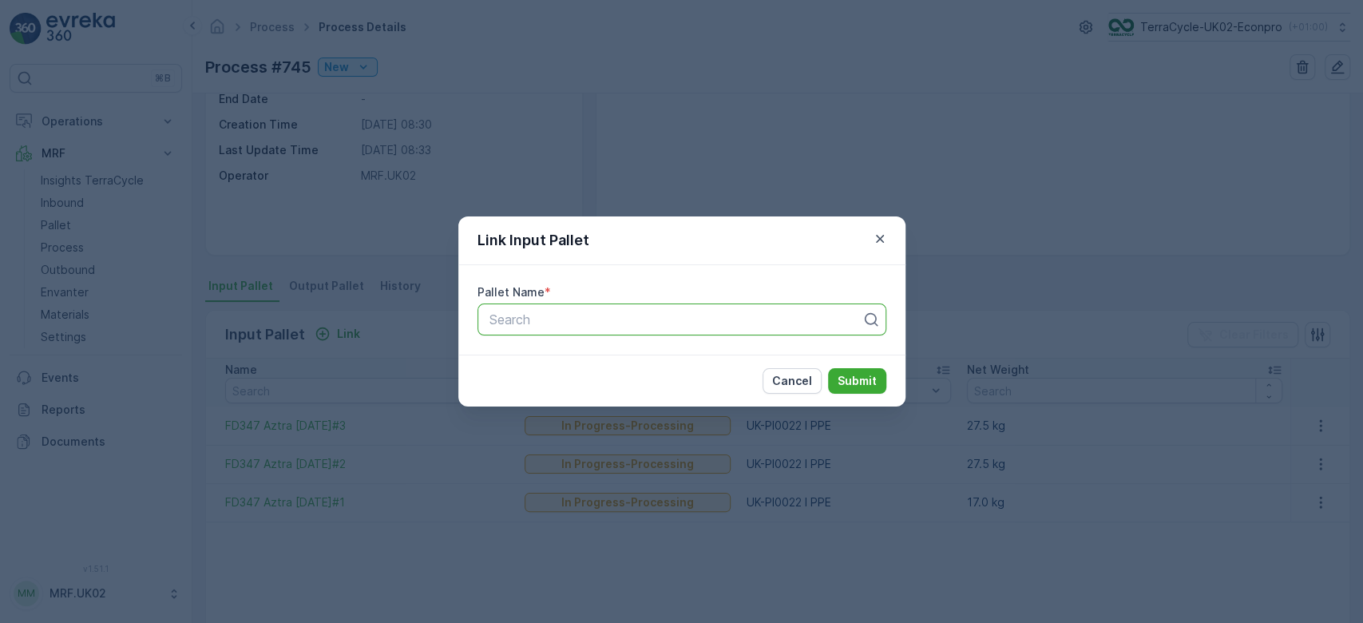
click at [497, 321] on div at bounding box center [675, 319] width 375 height 14
type input "347"
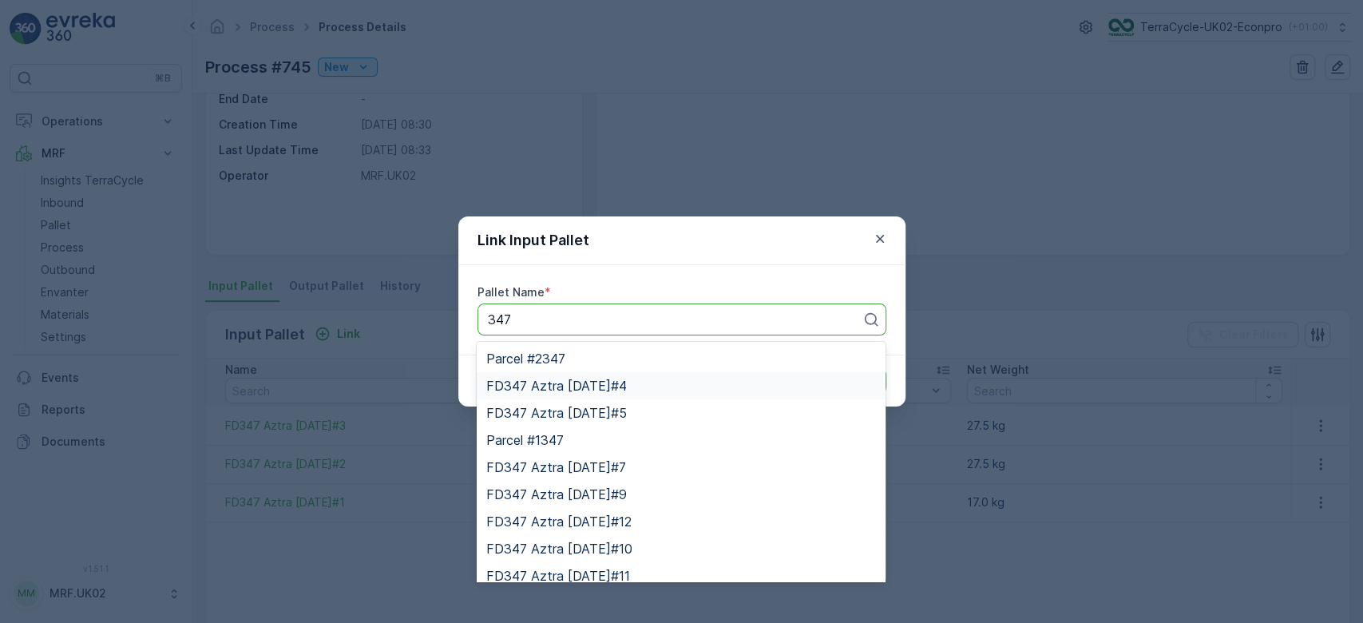
click at [581, 382] on span "FD347 Aztra 20.02.2024#4" at bounding box center [556, 385] width 140 height 14
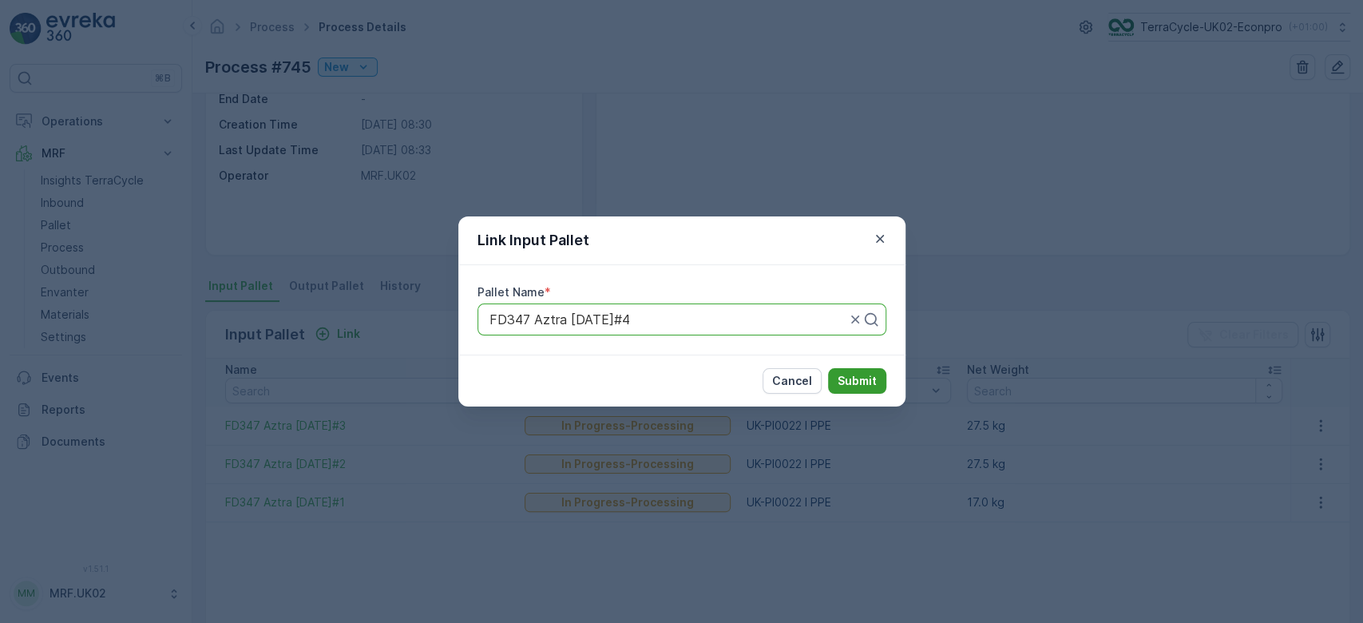
click at [845, 374] on p "Submit" at bounding box center [856, 381] width 39 height 16
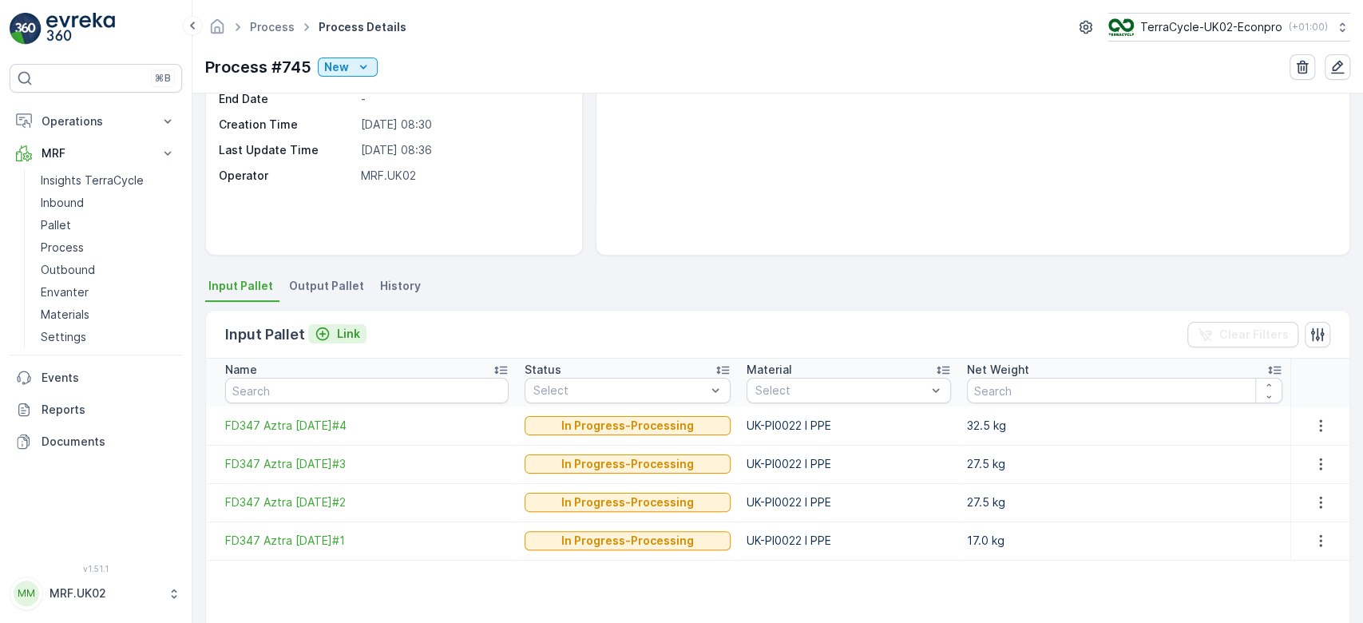
click at [349, 328] on p "Link" at bounding box center [348, 334] width 23 height 16
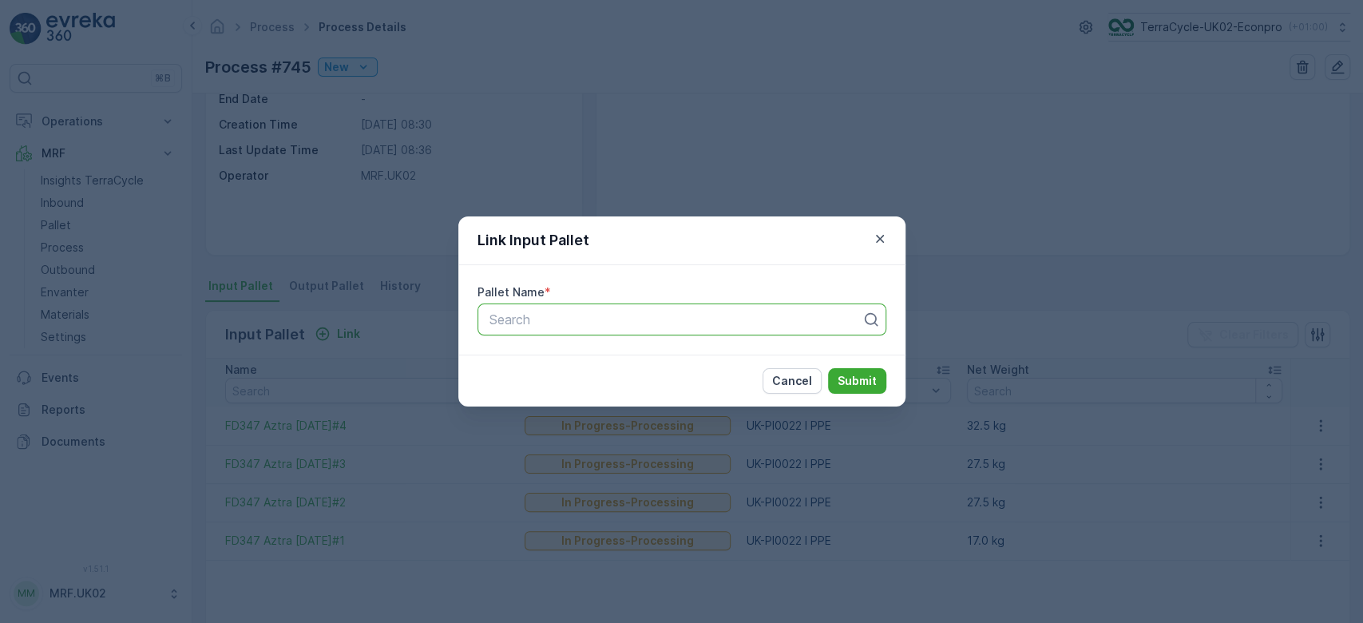
click at [524, 322] on div at bounding box center [675, 319] width 375 height 14
type input "347"
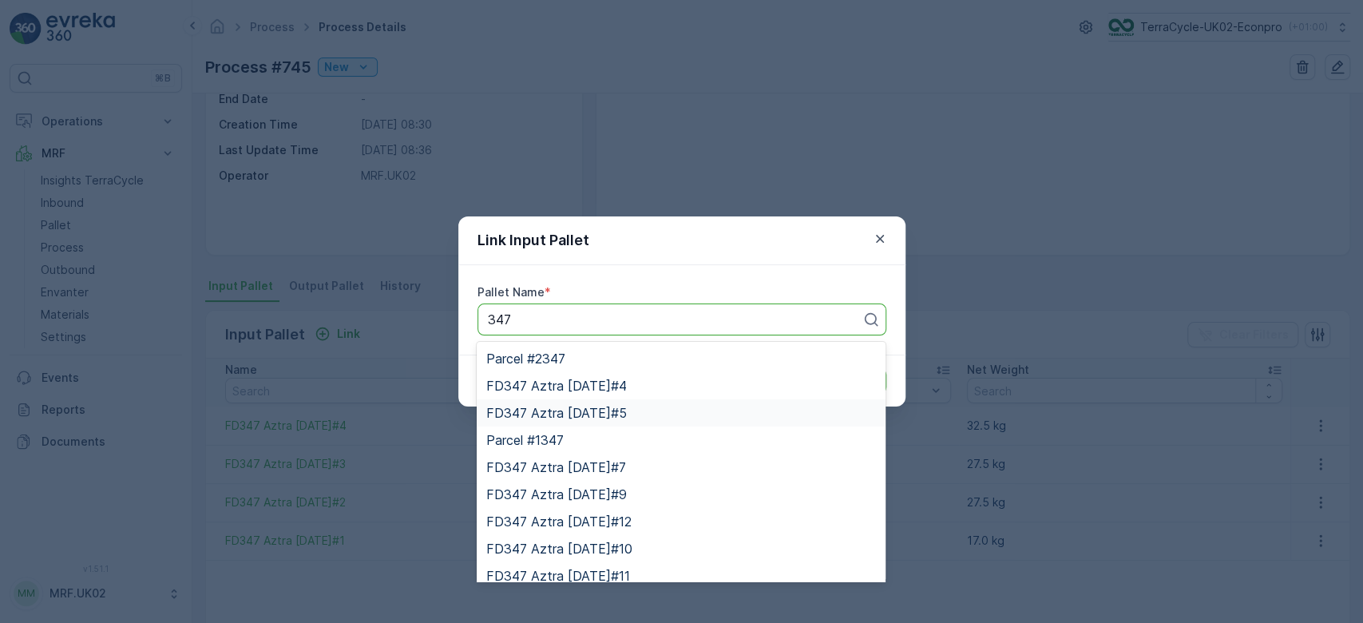
click at [580, 406] on span "FD347 Aztra 20.02.2024#5" at bounding box center [556, 413] width 140 height 14
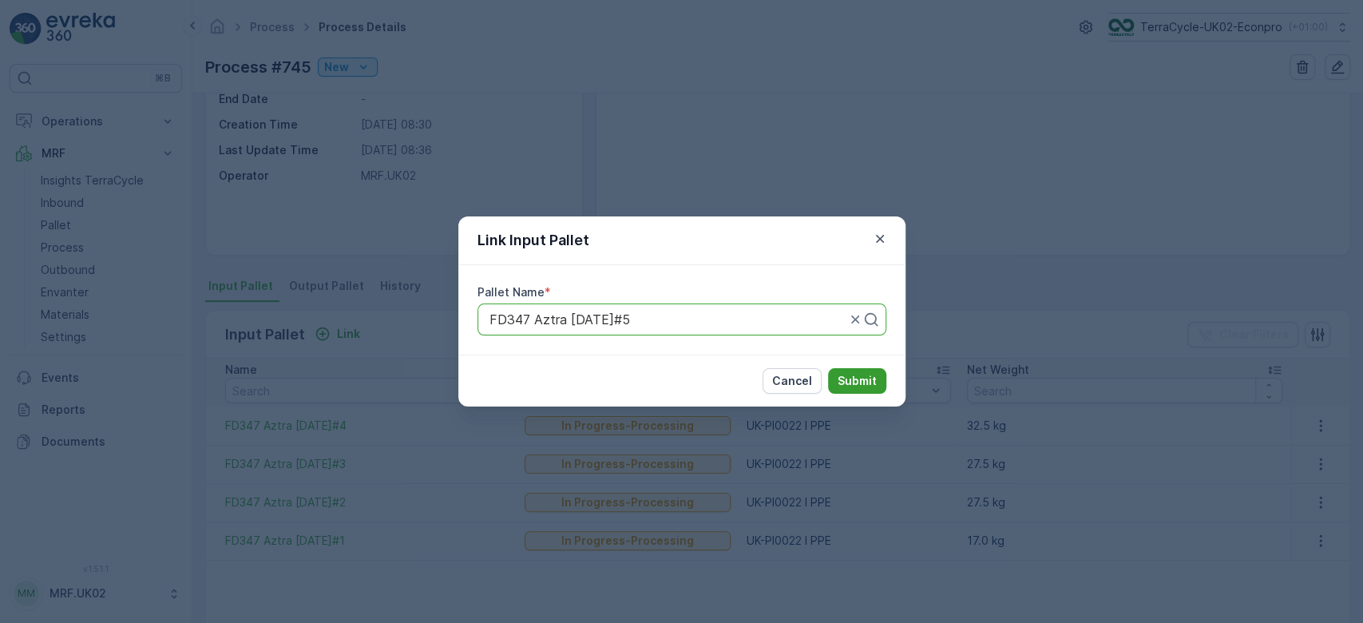
click at [859, 373] on p "Submit" at bounding box center [856, 381] width 39 height 16
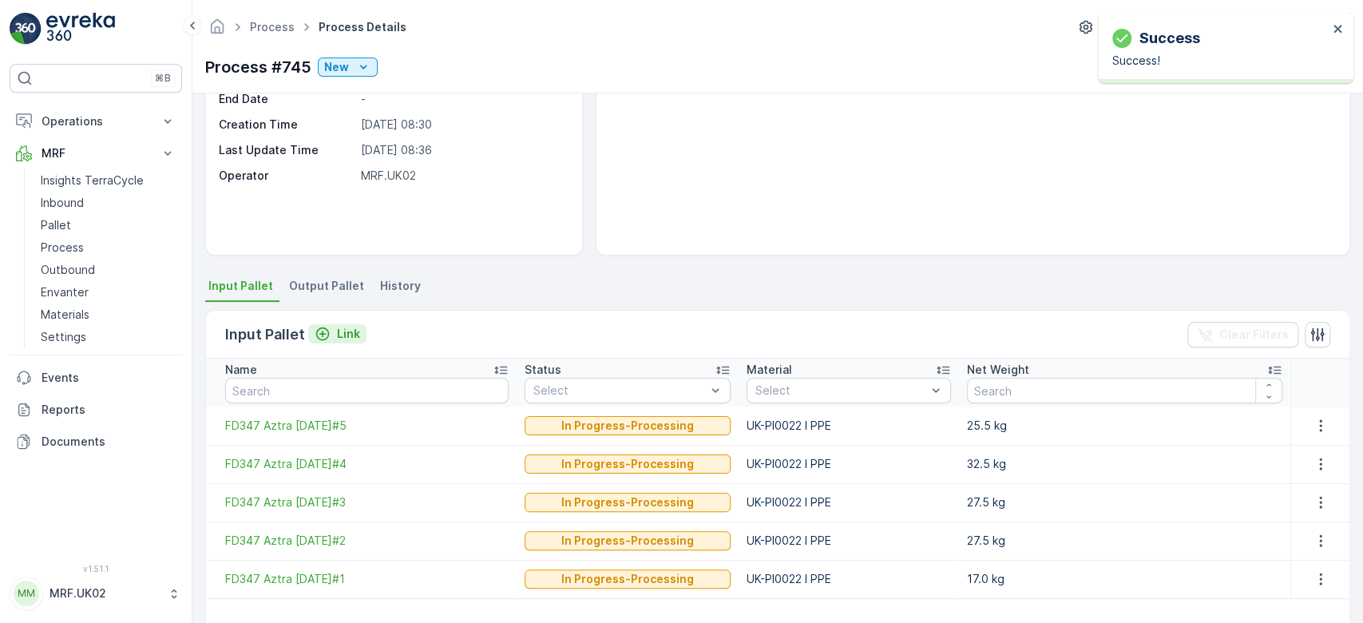
click at [345, 324] on button "Link" at bounding box center [337, 333] width 58 height 19
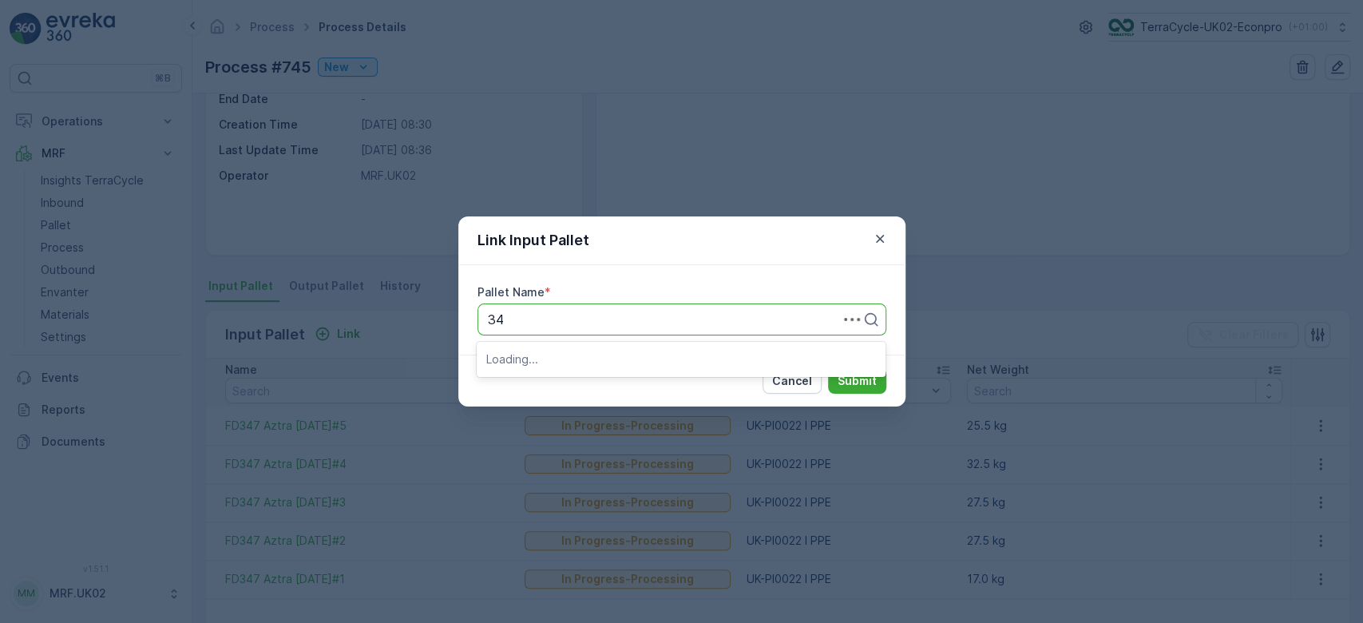
type input "347"
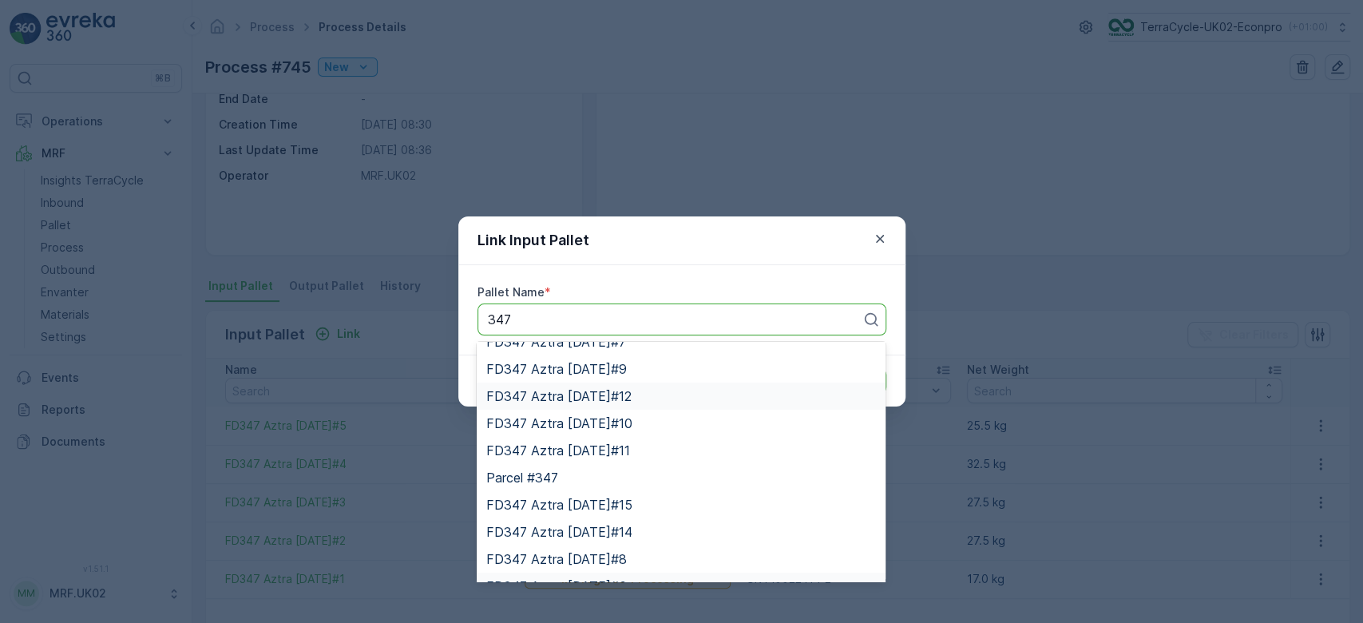
scroll to position [125, 0]
click at [603, 560] on span "FD347 Aztra 20.02.2024#6" at bounding box center [556, 559] width 140 height 14
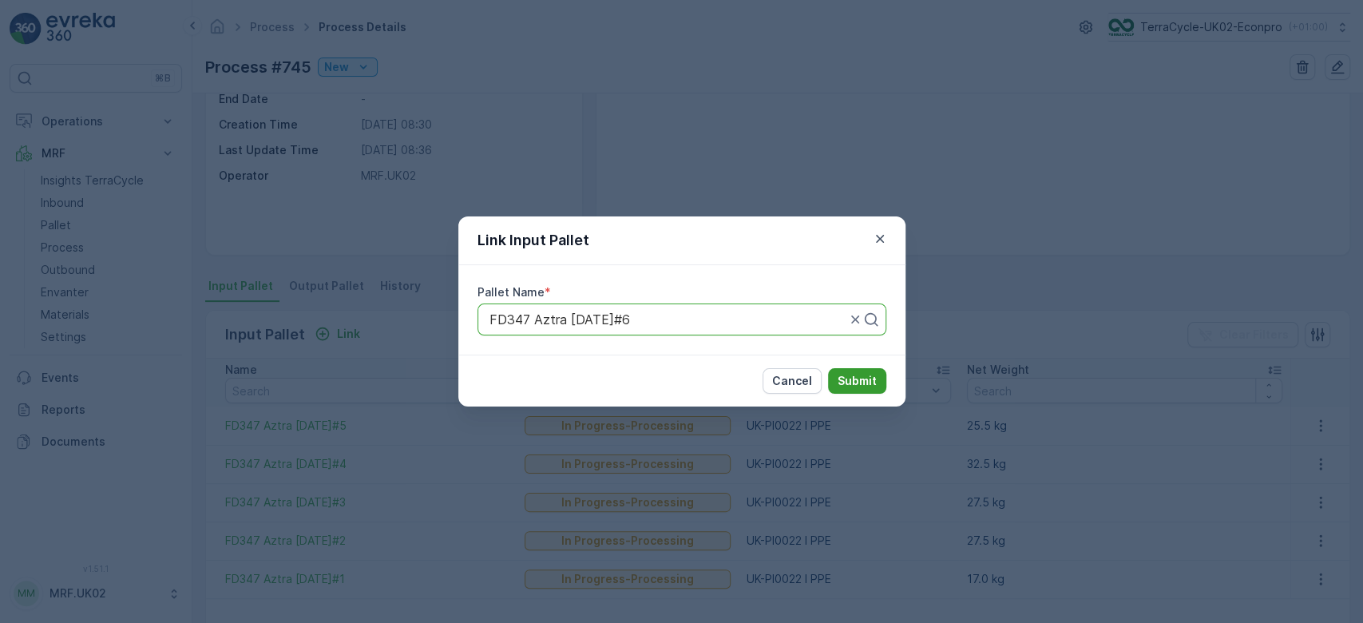
click at [849, 382] on p "Submit" at bounding box center [856, 381] width 39 height 16
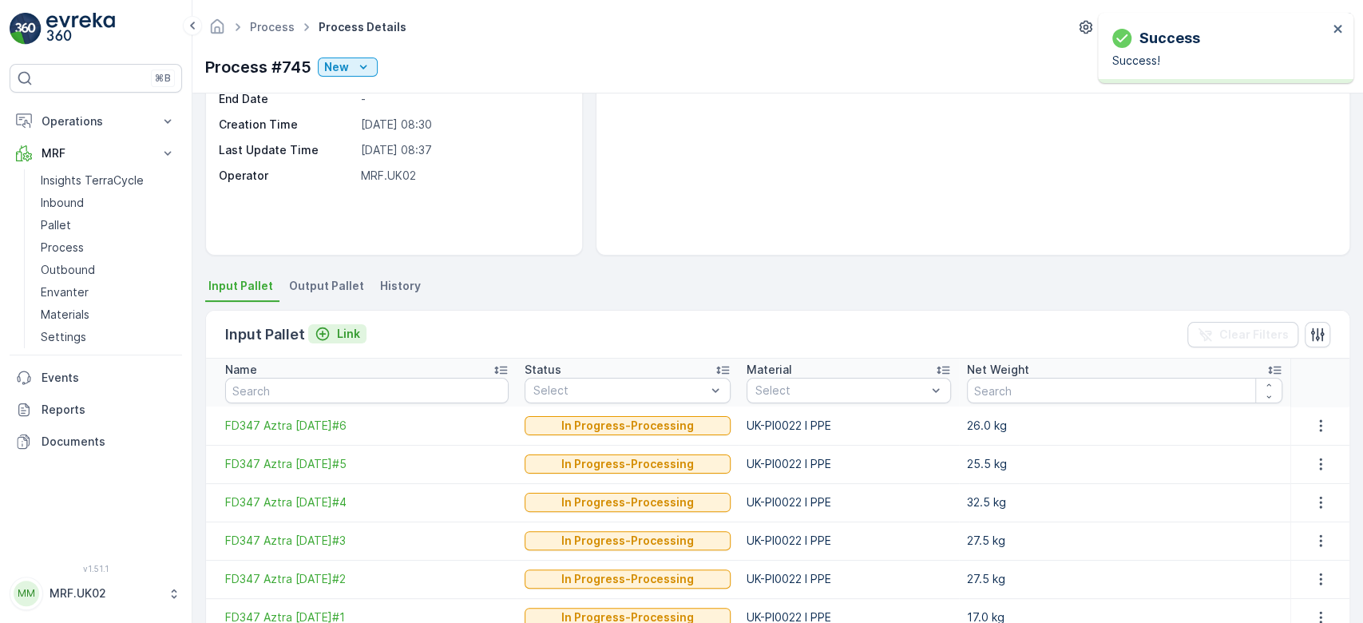
click at [338, 330] on p "Link" at bounding box center [348, 334] width 23 height 16
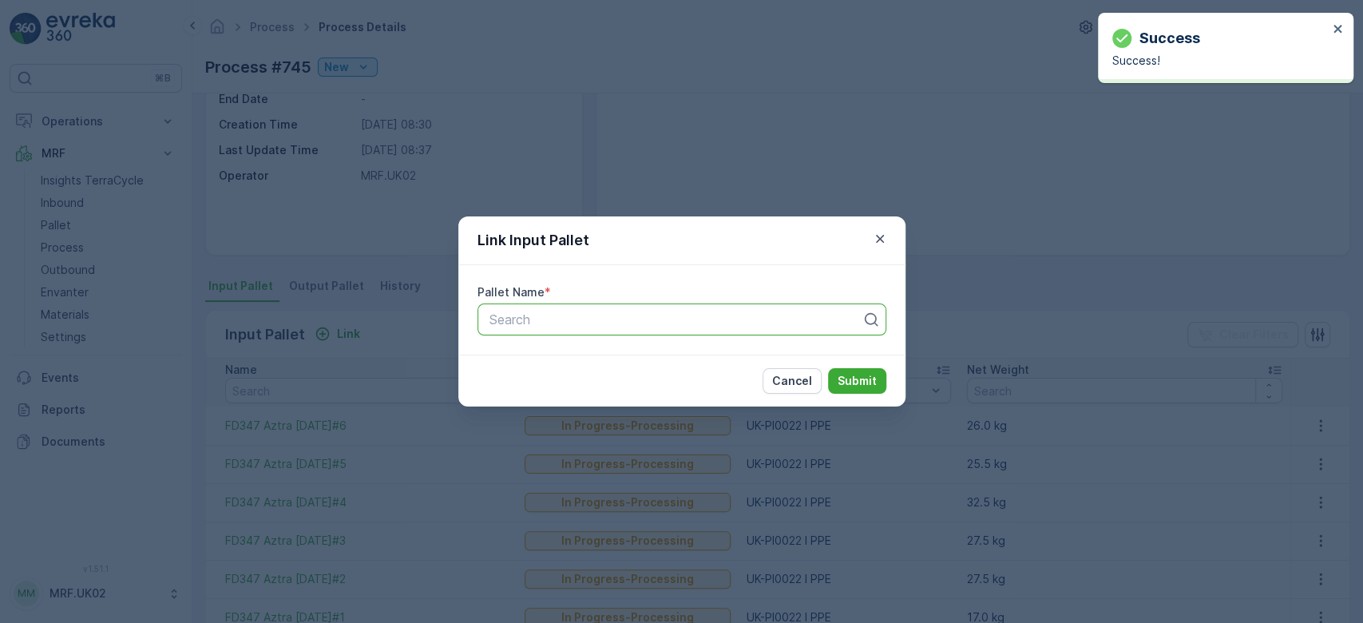
click at [536, 317] on div at bounding box center [675, 319] width 375 height 14
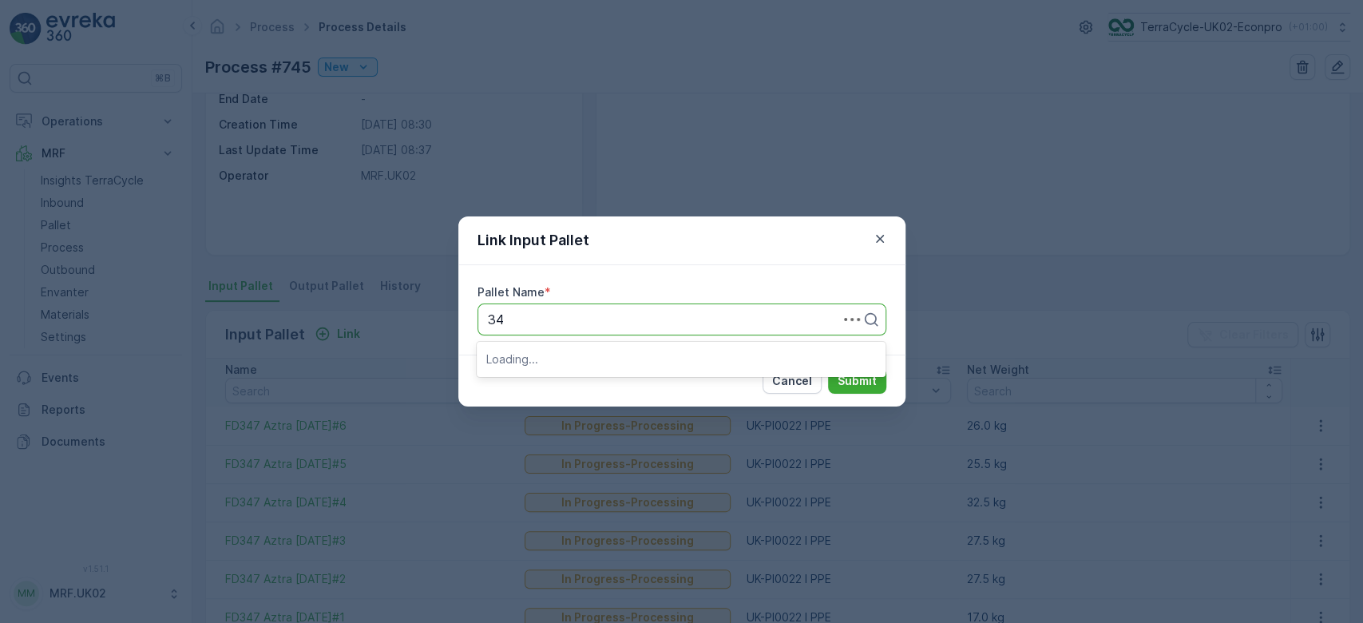
type input "347"
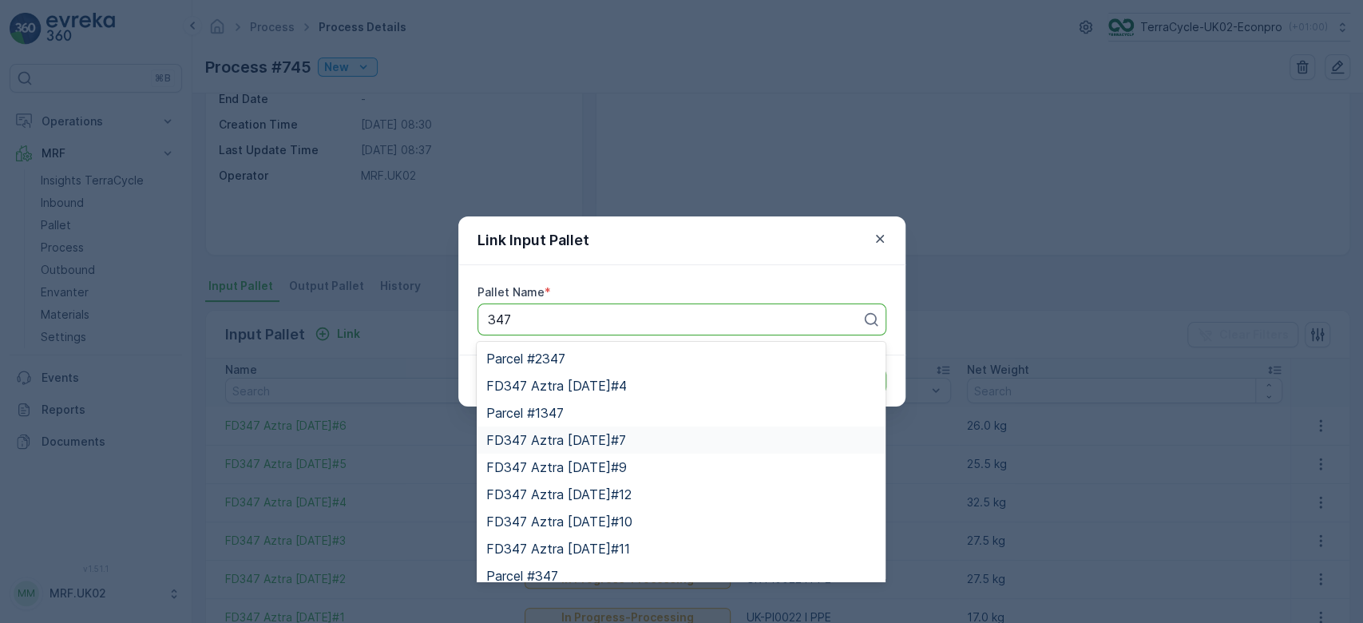
click at [651, 441] on div "FD347 Aztra 20.02.2024#7" at bounding box center [681, 440] width 390 height 14
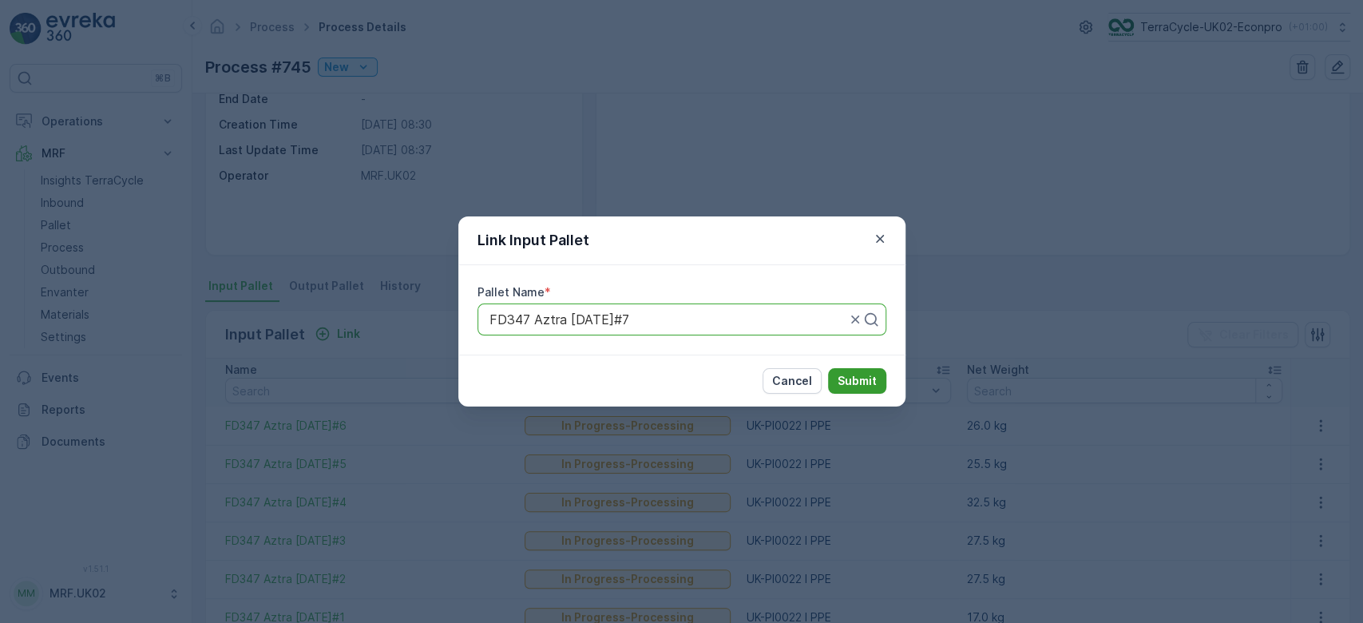
click at [855, 378] on p "Submit" at bounding box center [856, 381] width 39 height 16
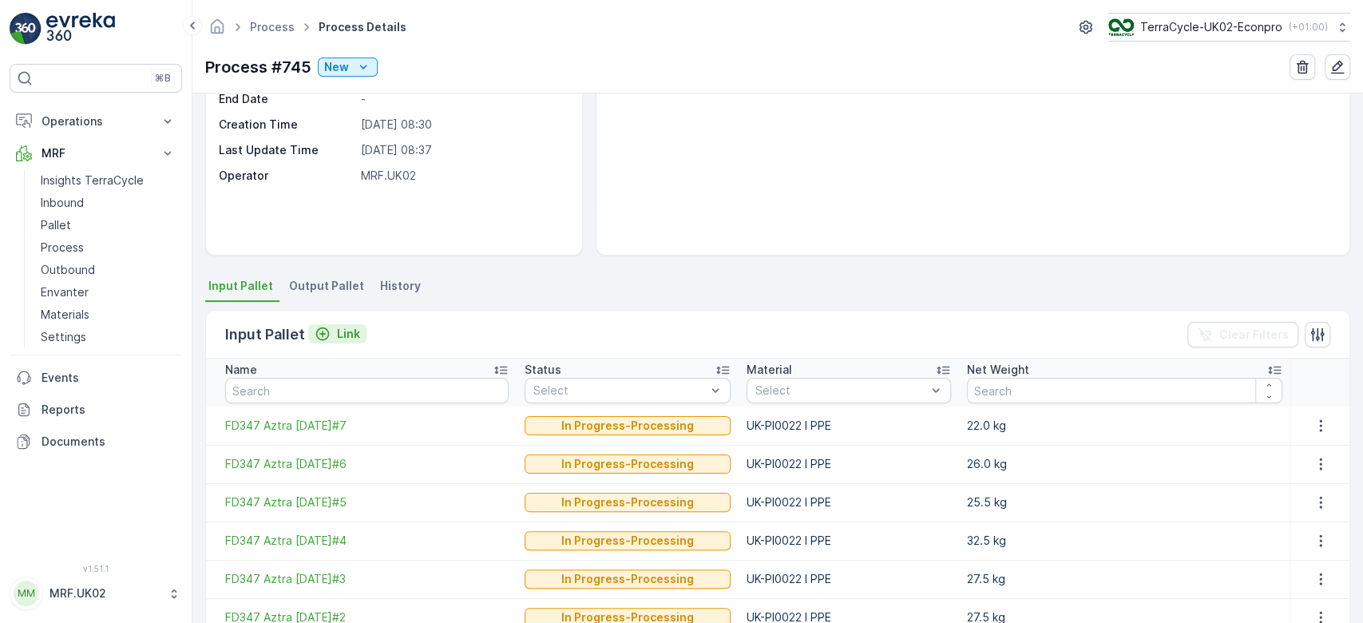
click at [338, 329] on p "Link" at bounding box center [348, 334] width 23 height 16
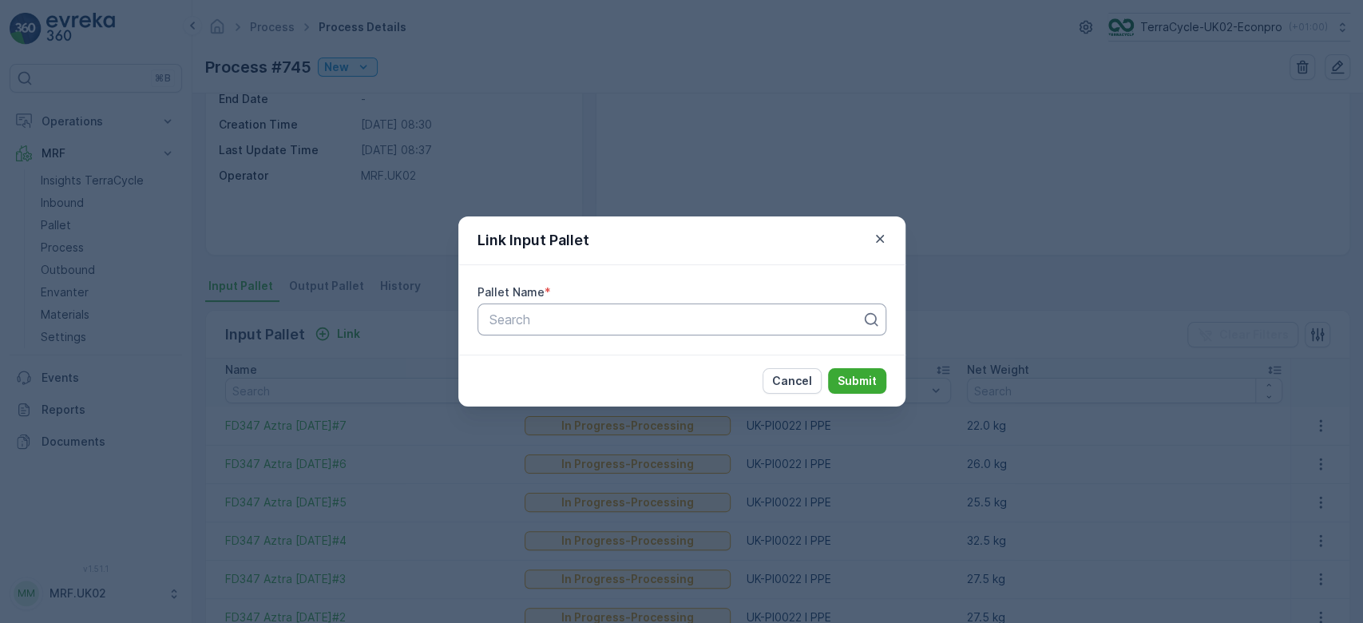
click at [505, 316] on div at bounding box center [675, 319] width 375 height 14
type input "347"
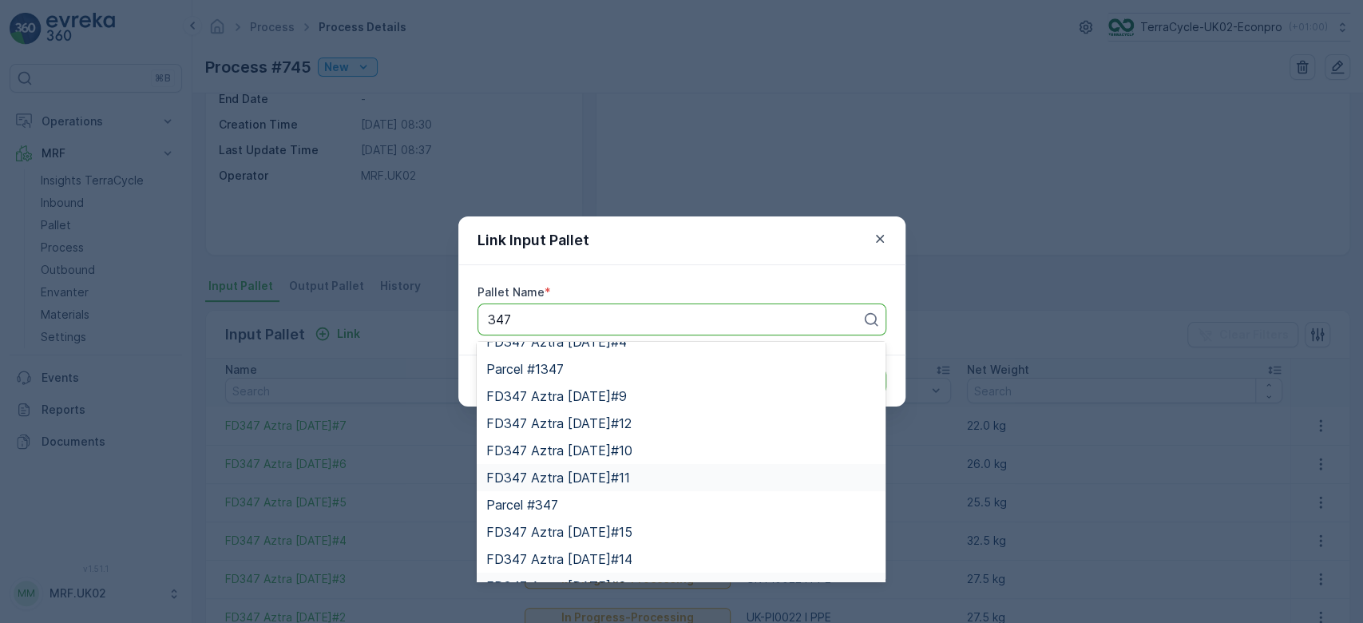
scroll to position [71, 0]
click at [654, 552] on div "FD347 Aztra 20.02.2024#8" at bounding box center [681, 559] width 390 height 14
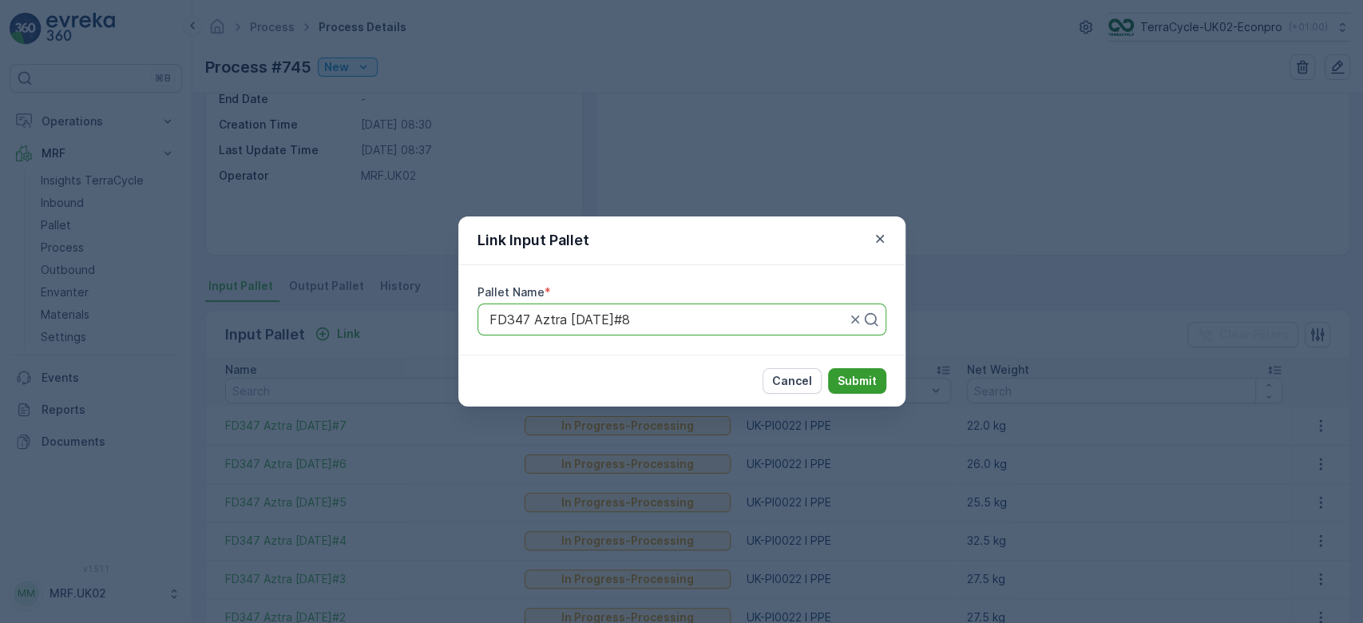
click at [856, 384] on p "Submit" at bounding box center [856, 381] width 39 height 16
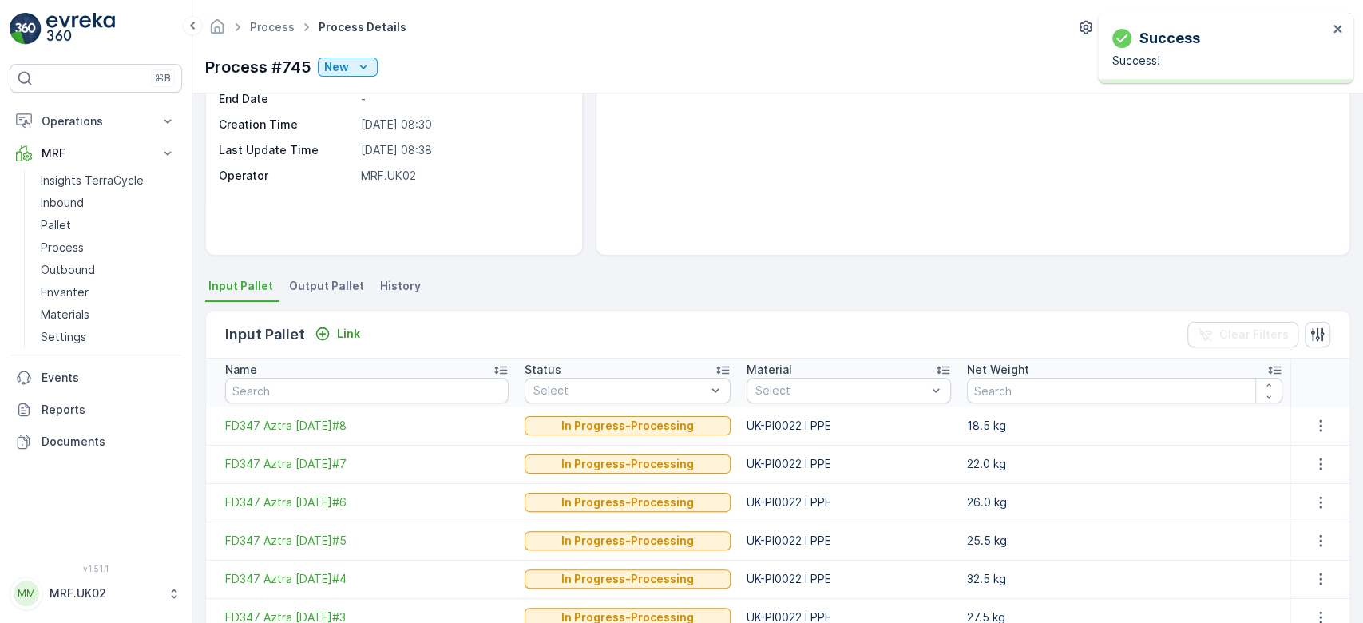
click at [580, 255] on div "Details Type Process Input Pallet 8 Pallet - 196.5 kg Output Pallet - Start Dat…" at bounding box center [777, 357] width 1170 height 529
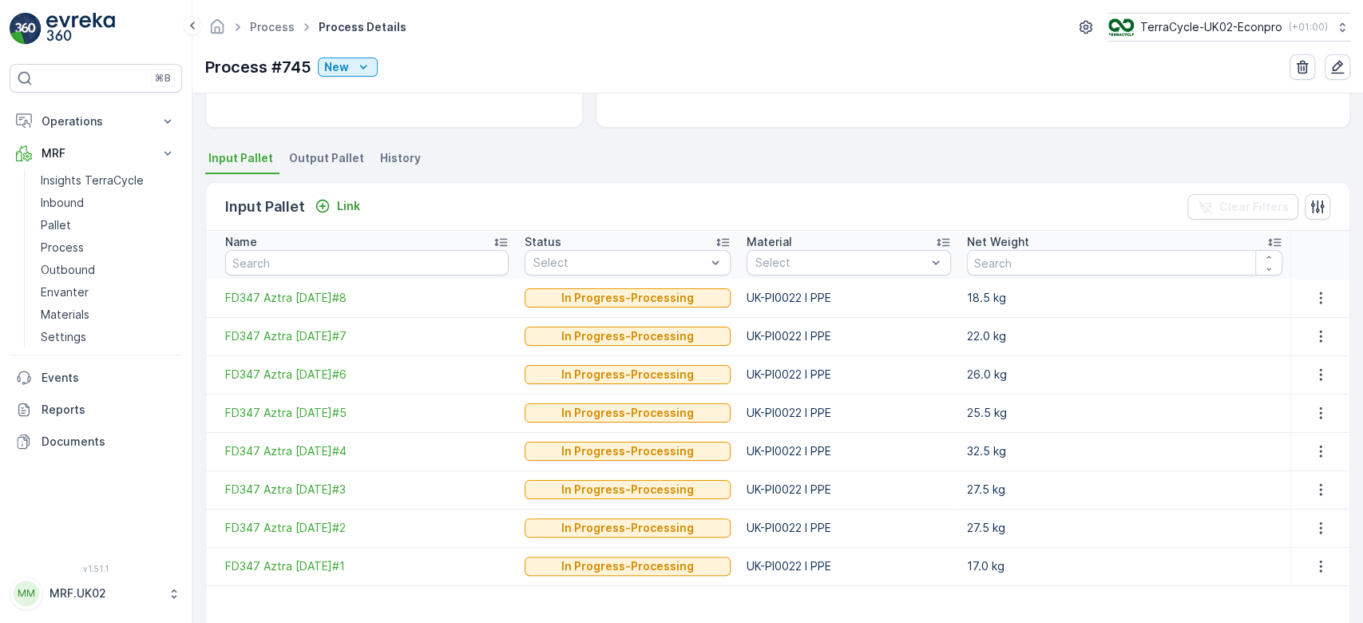
scroll to position [255, 0]
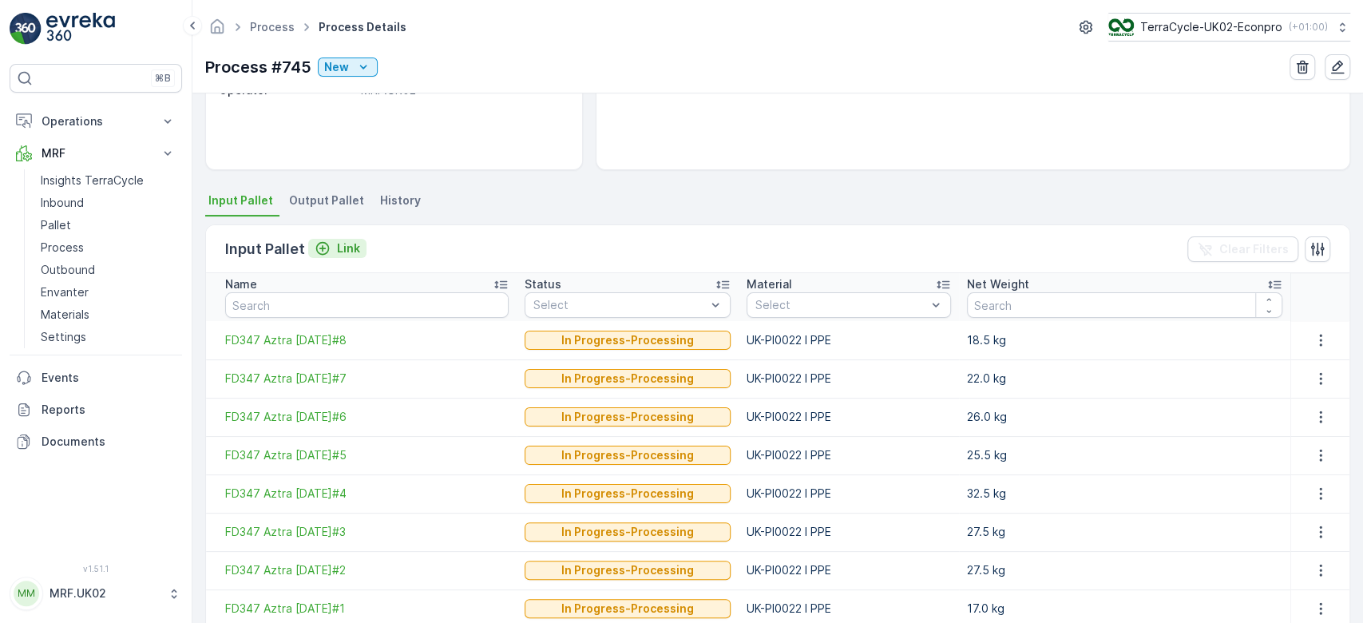
click at [354, 247] on p "Link" at bounding box center [348, 248] width 23 height 16
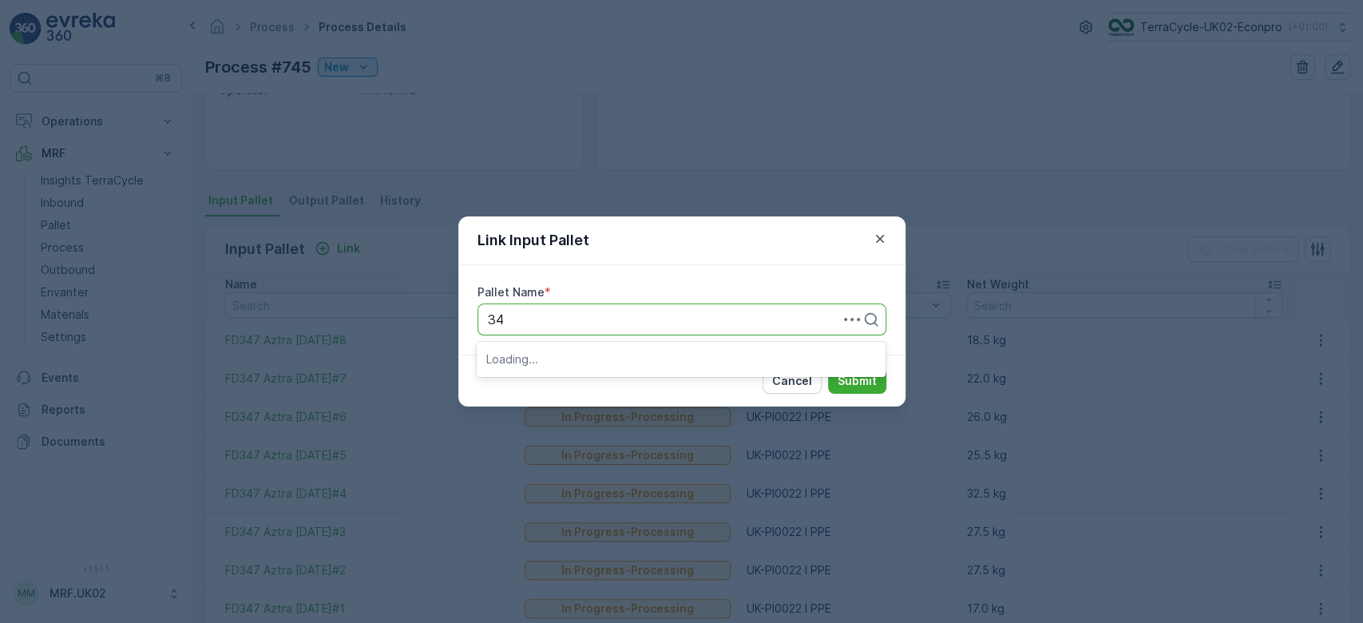
type input "347"
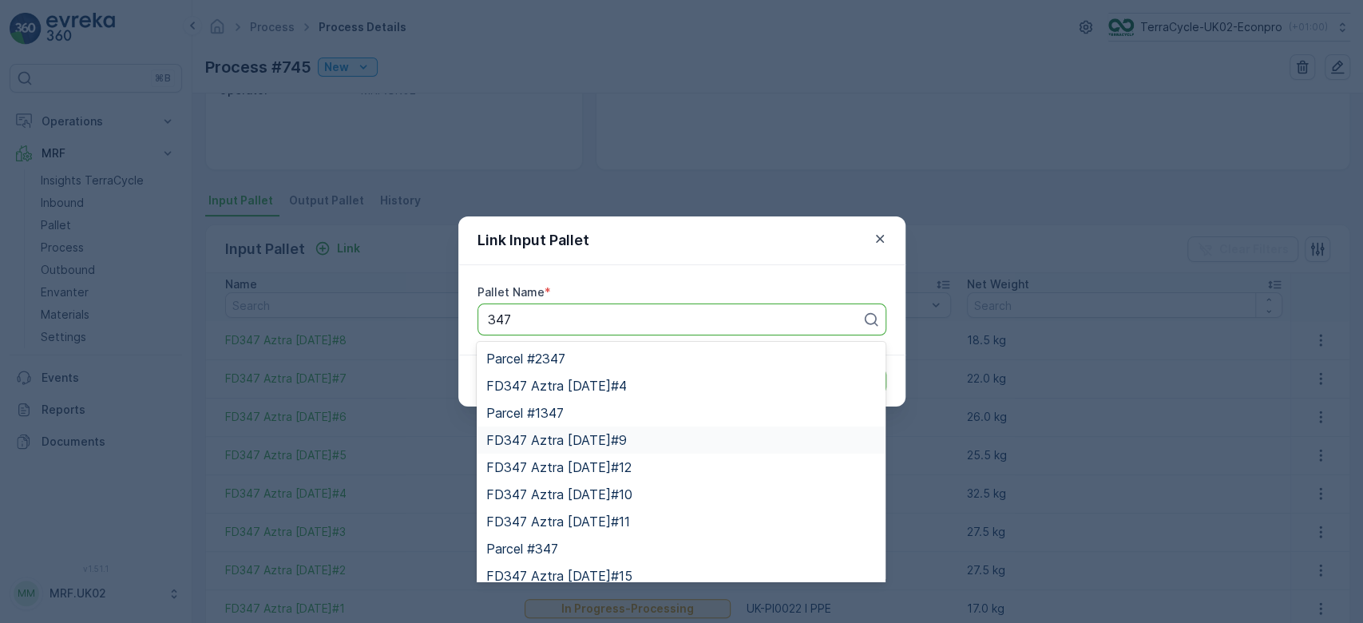
click at [600, 441] on span "FD347 Aztra 20.02.2024#9" at bounding box center [556, 440] width 140 height 14
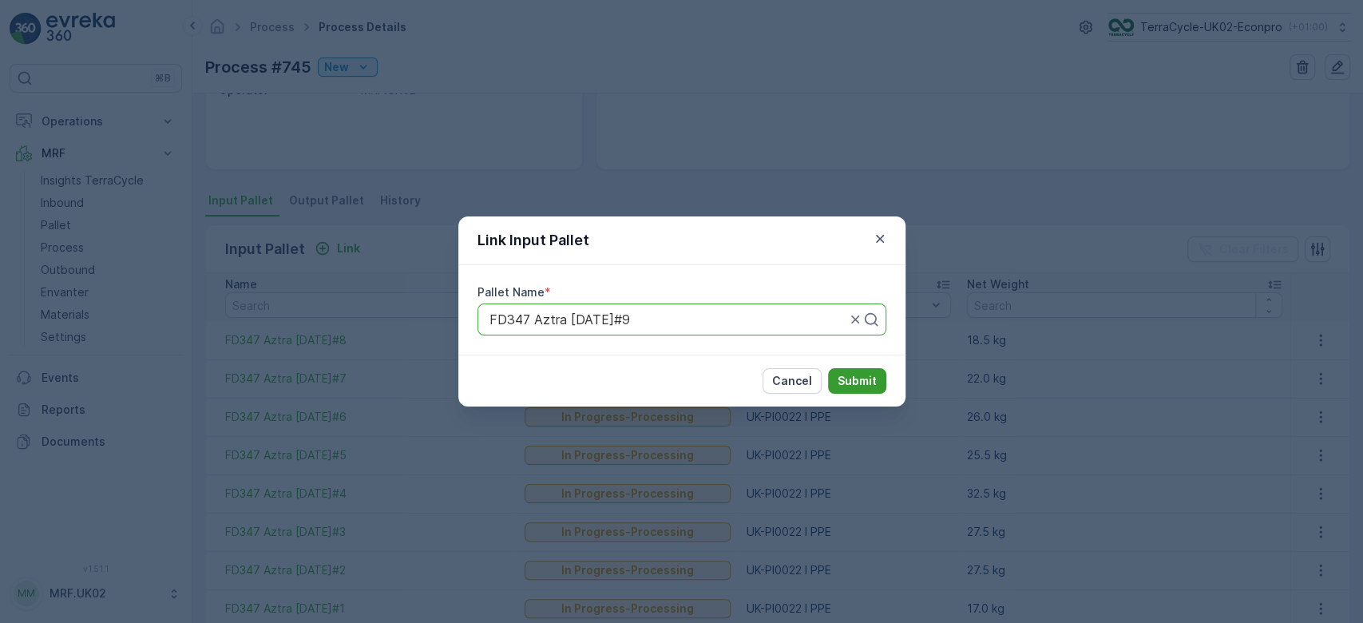
click at [856, 386] on p "Submit" at bounding box center [856, 381] width 39 height 16
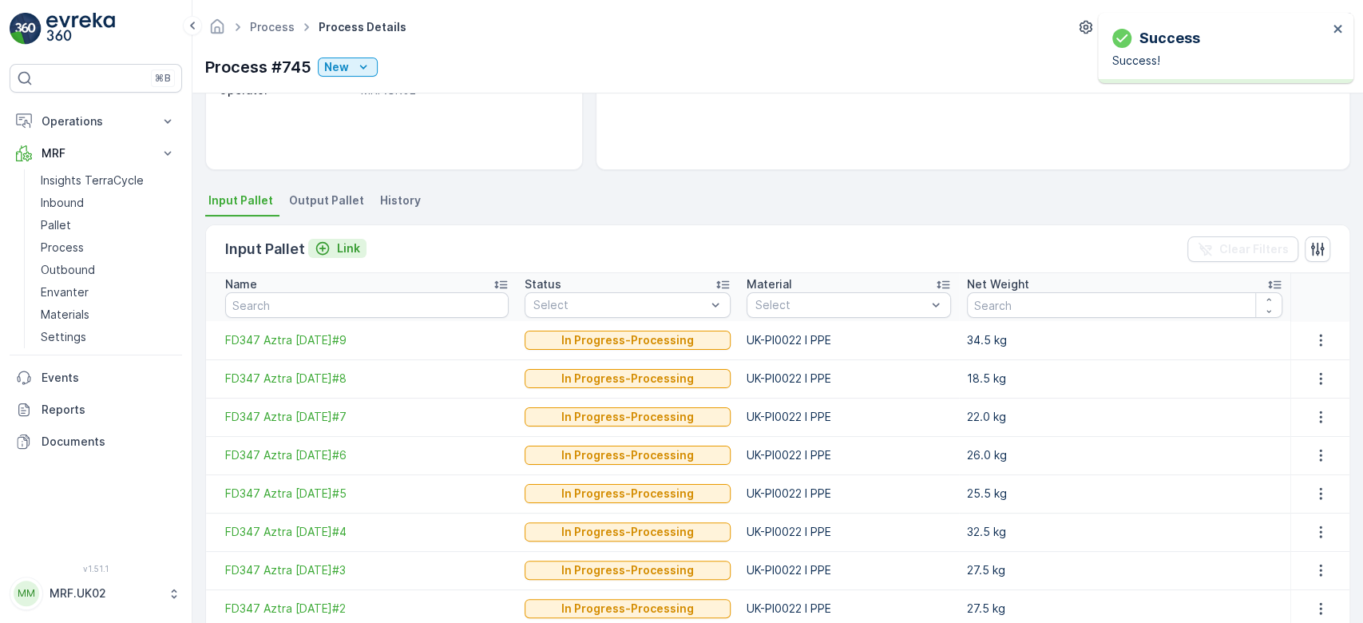
click at [346, 243] on p "Link" at bounding box center [348, 248] width 23 height 16
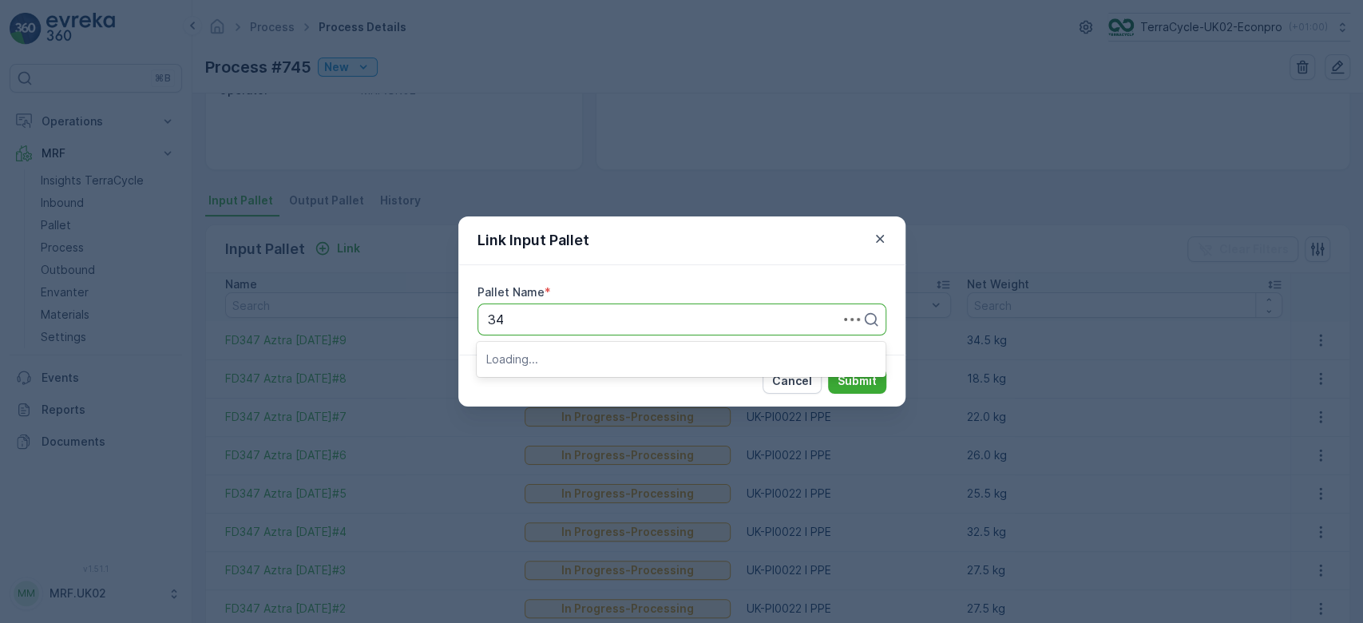
type input "347"
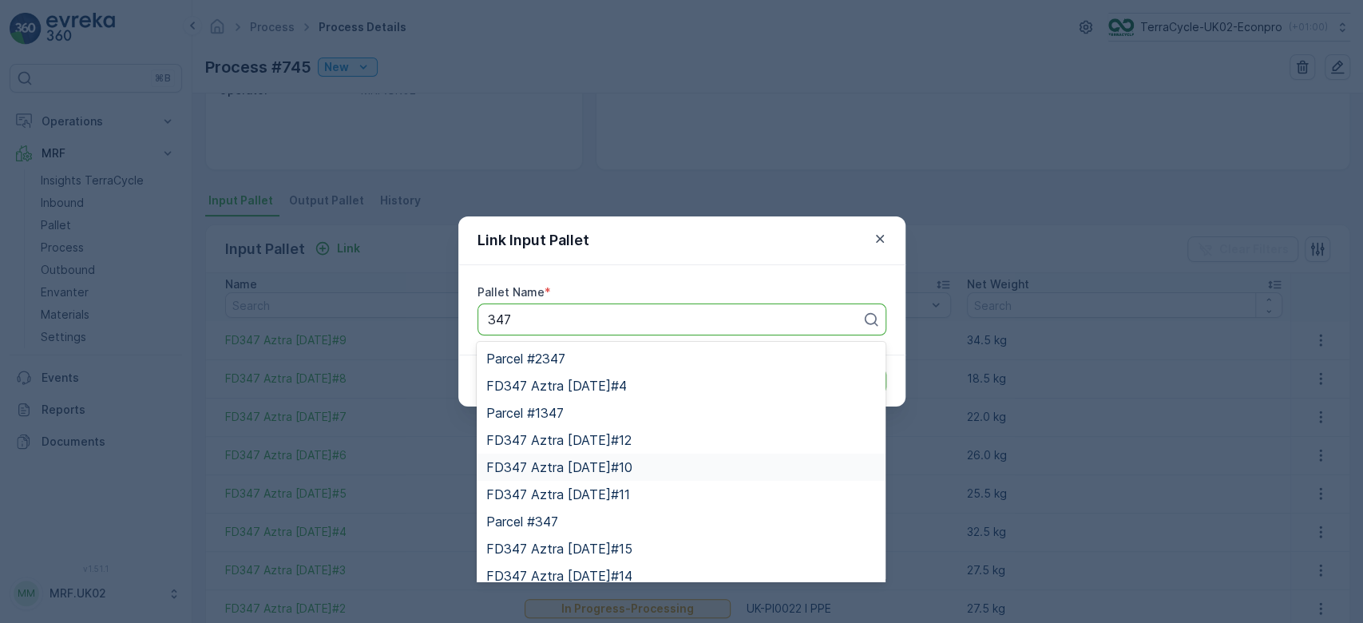
click at [627, 468] on span "FD347 Aztra 20.02.2024#10" at bounding box center [559, 467] width 146 height 14
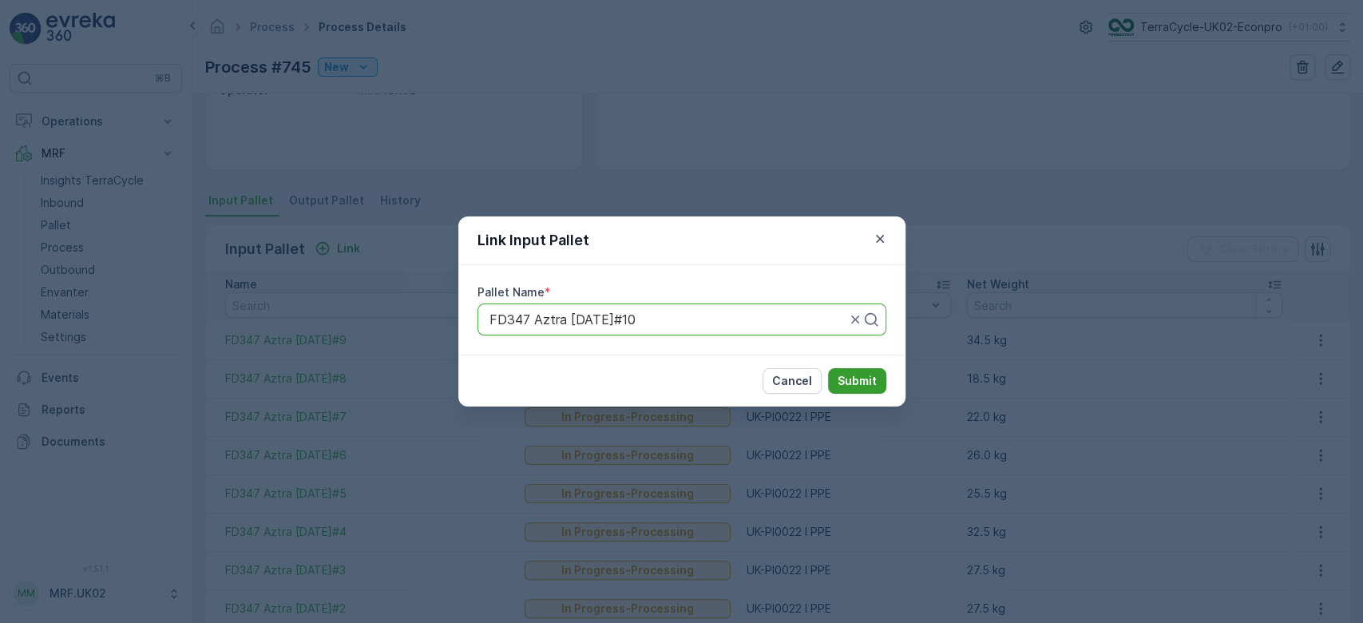
click at [853, 376] on p "Submit" at bounding box center [856, 381] width 39 height 16
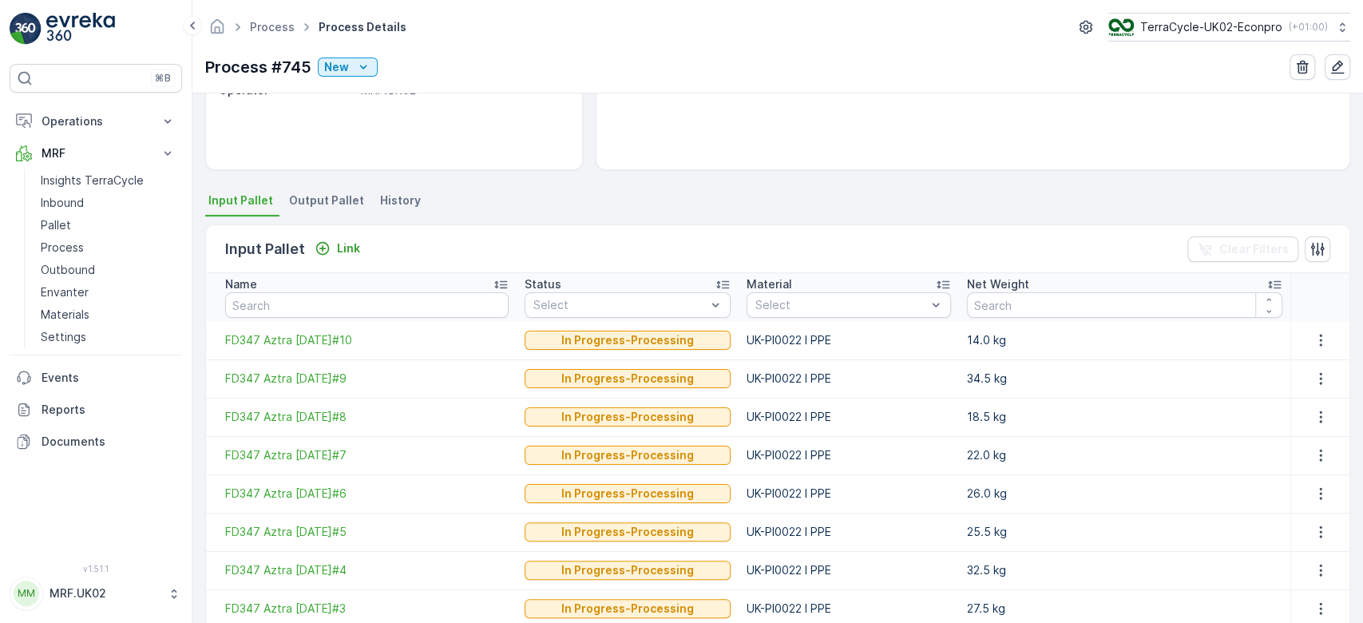
click at [564, 189] on ul "Input Pallet Output Pallet History" at bounding box center [777, 202] width 1145 height 27
click at [350, 242] on p "Link" at bounding box center [348, 248] width 23 height 16
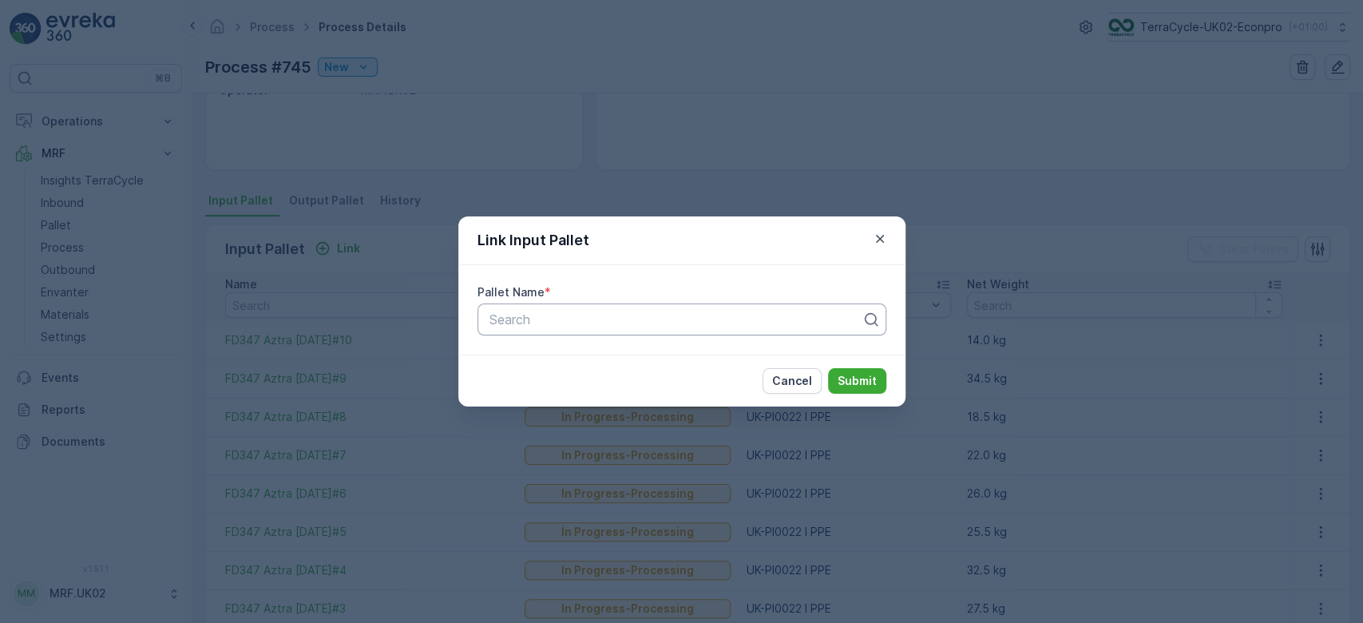
click at [694, 313] on div at bounding box center [675, 319] width 375 height 14
type input "347"
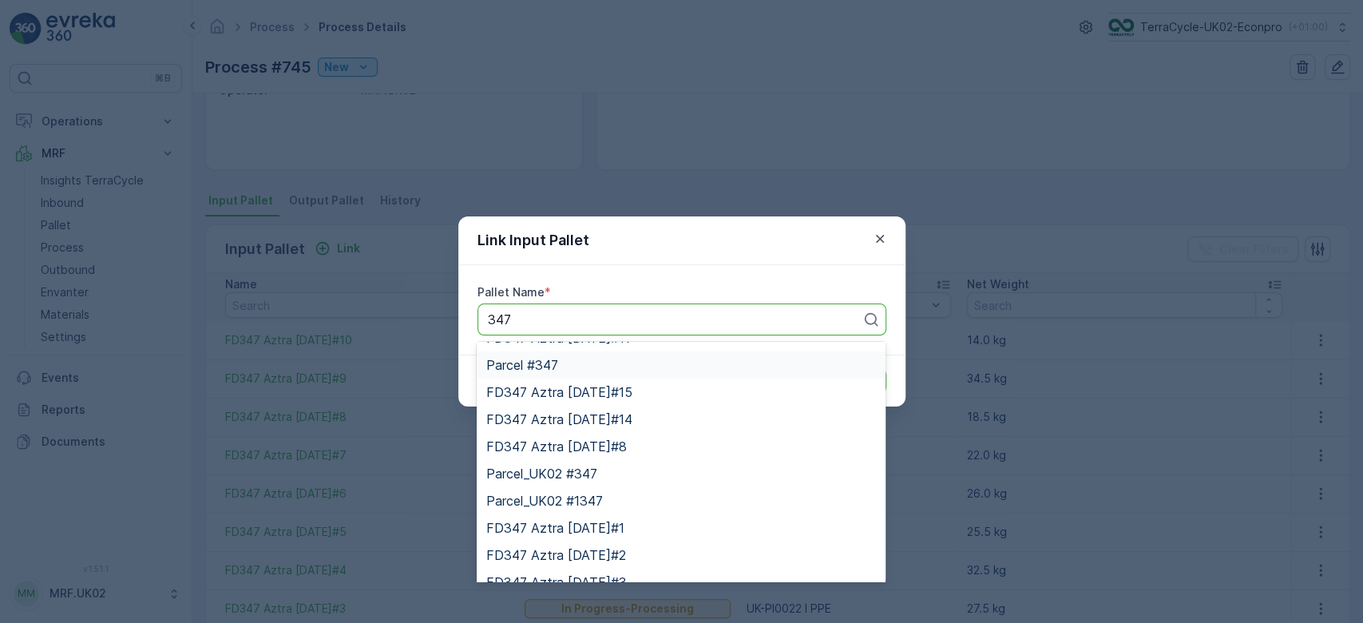
scroll to position [102, 0]
click at [630, 360] on span "FD347 Aztra 20.02.2024#11" at bounding box center [558, 365] width 144 height 14
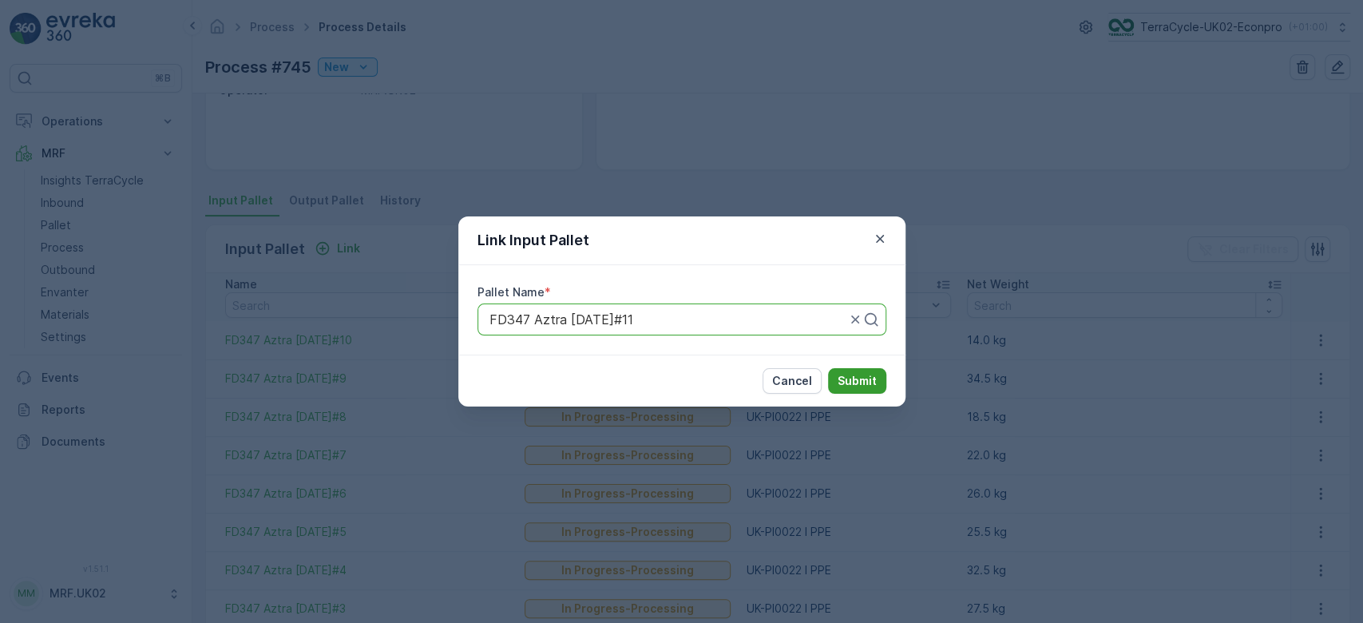
click at [857, 378] on p "Submit" at bounding box center [856, 381] width 39 height 16
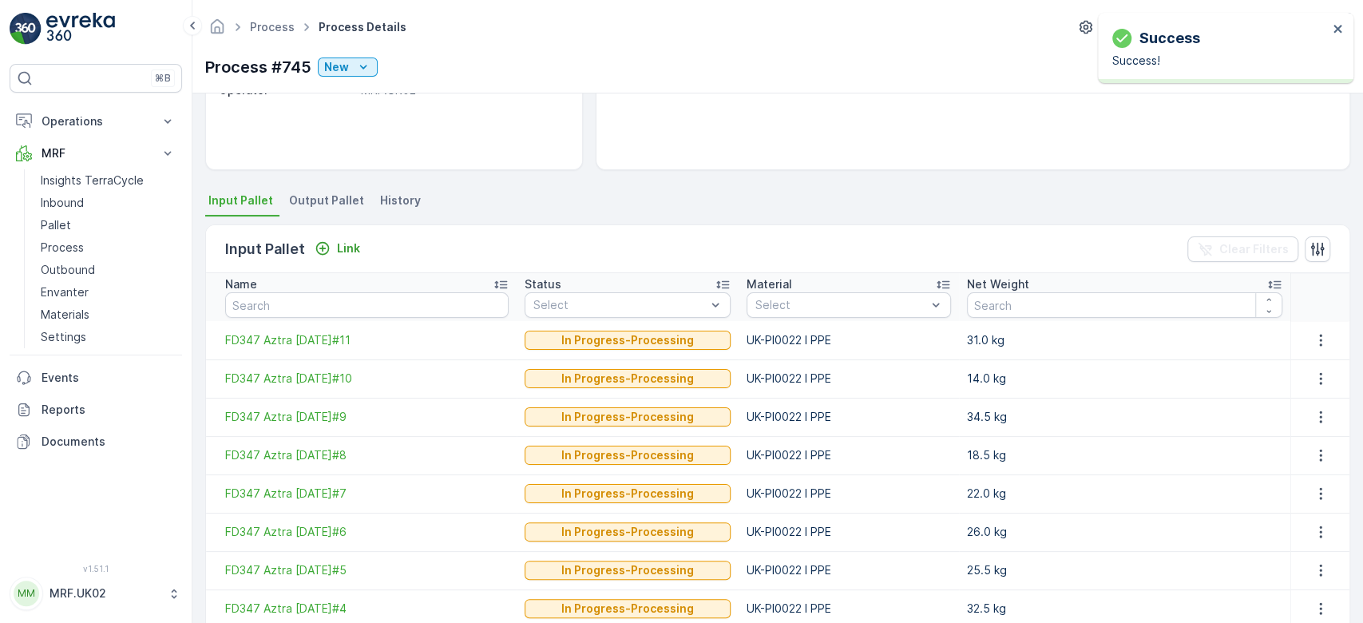
click at [702, 173] on div "Details Type Process Input Pallet 11 Pallet - 276 kg Output Pallet - Start Date…" at bounding box center [777, 357] width 1170 height 529
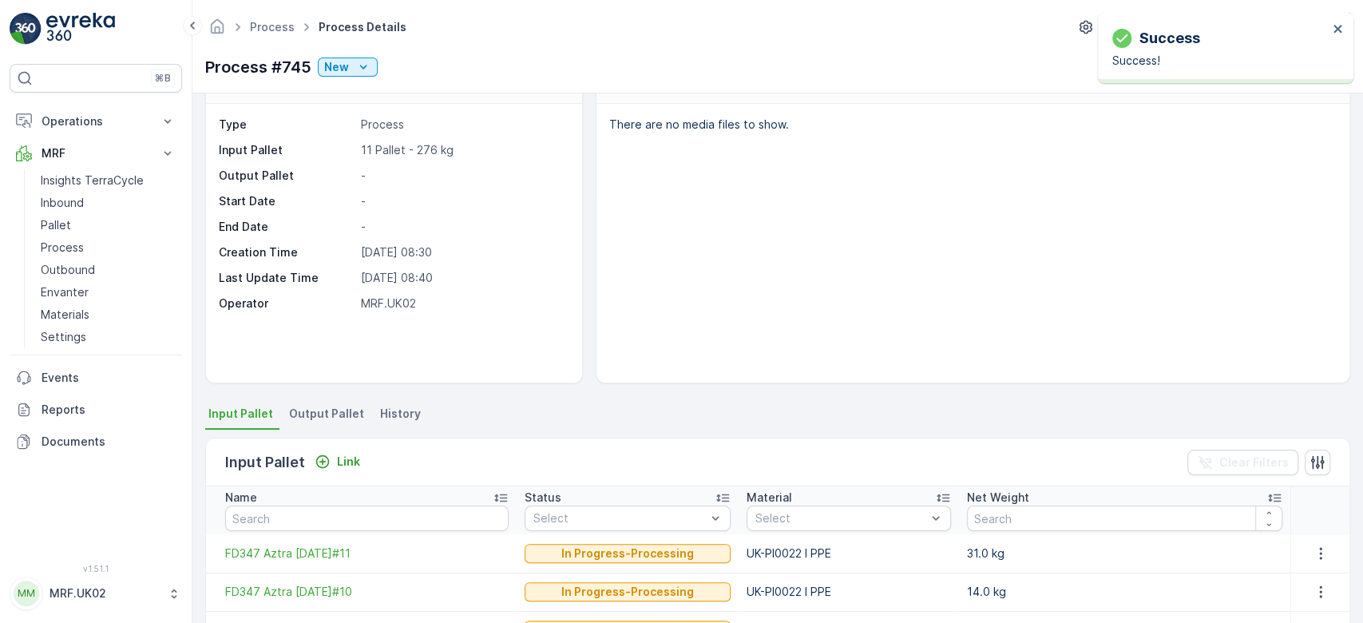
scroll to position [0, 0]
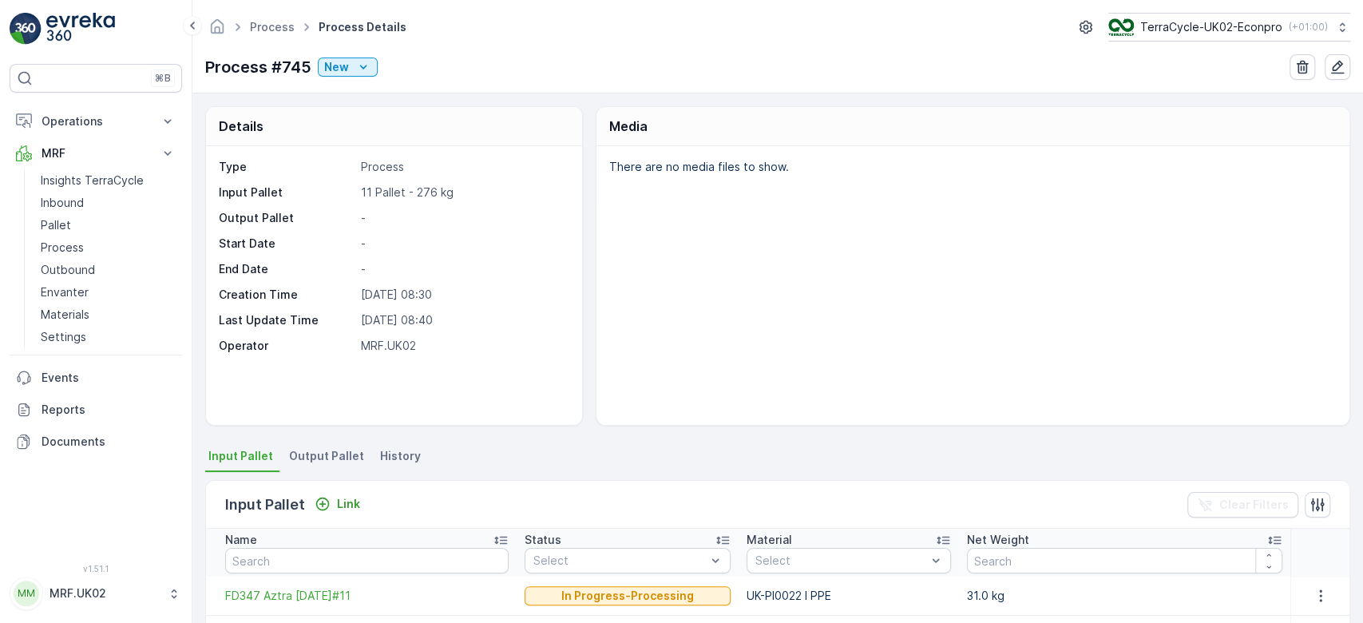
click at [603, 281] on div "There are no media files to show." at bounding box center [972, 285] width 753 height 279
click at [337, 498] on p "Link" at bounding box center [348, 504] width 23 height 16
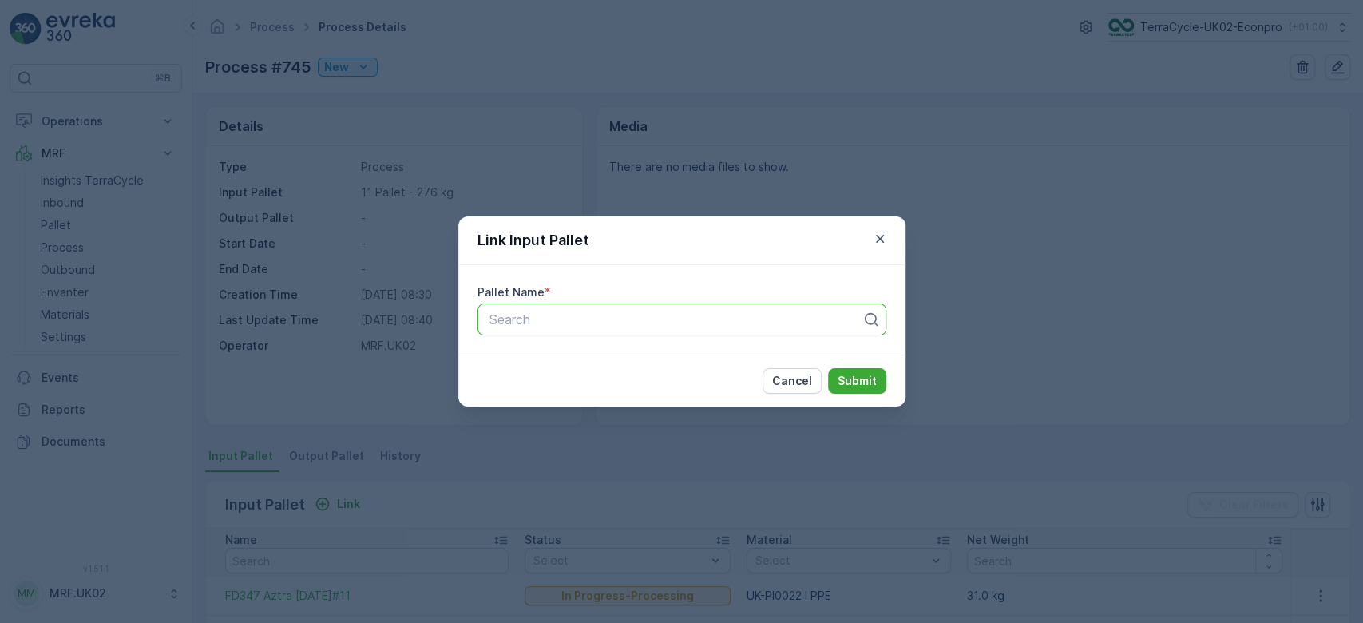
click at [527, 318] on div at bounding box center [675, 319] width 375 height 14
type input "347"
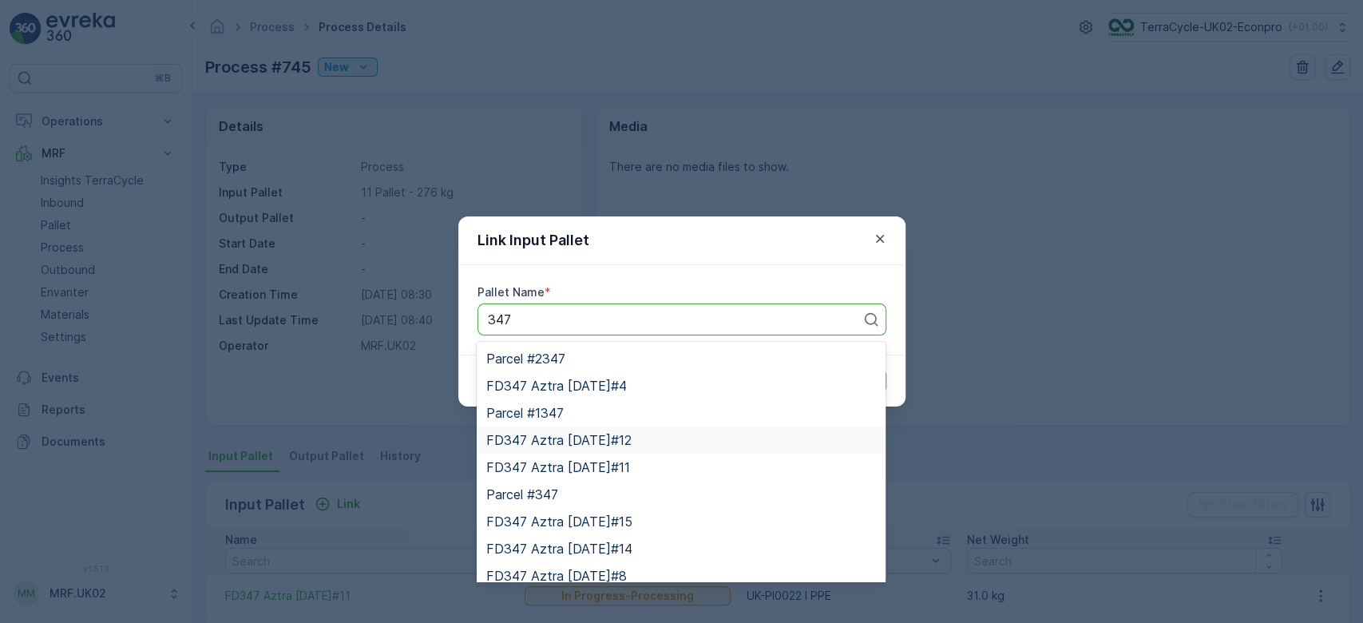
click at [615, 433] on span "FD347 Aztra 20.02.2024#12" at bounding box center [558, 440] width 145 height 14
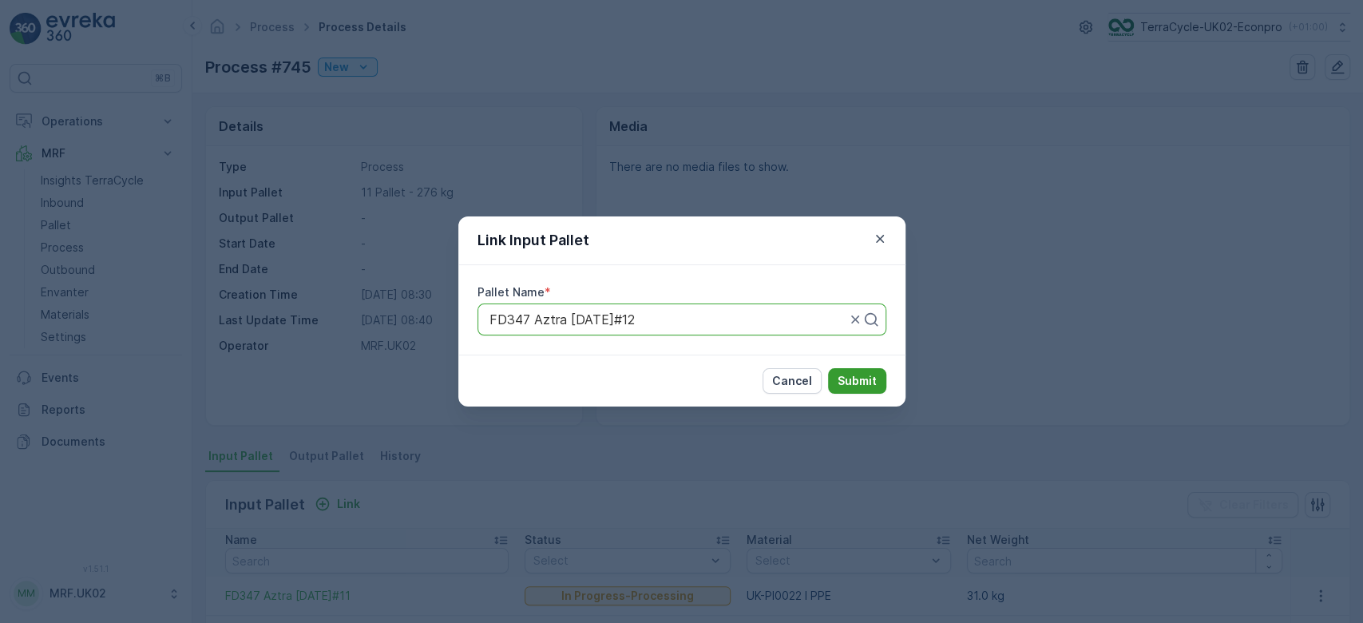
click at [868, 374] on p "Submit" at bounding box center [856, 381] width 39 height 16
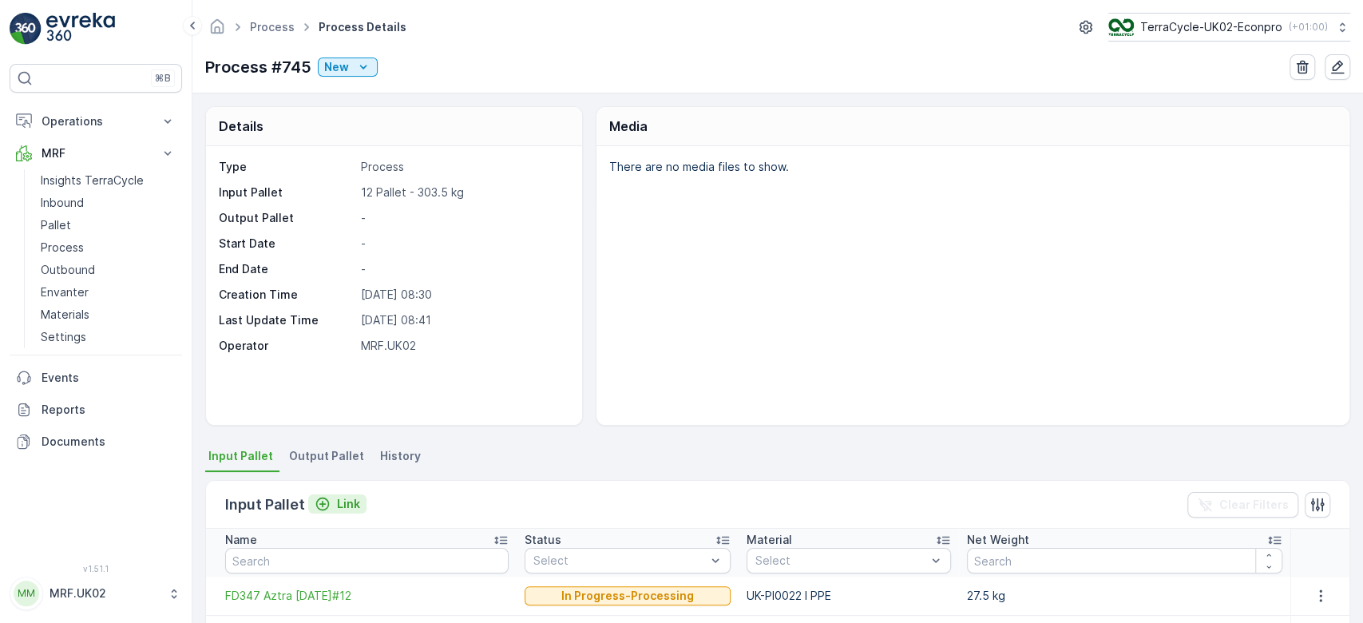
click at [350, 499] on p "Link" at bounding box center [348, 504] width 23 height 16
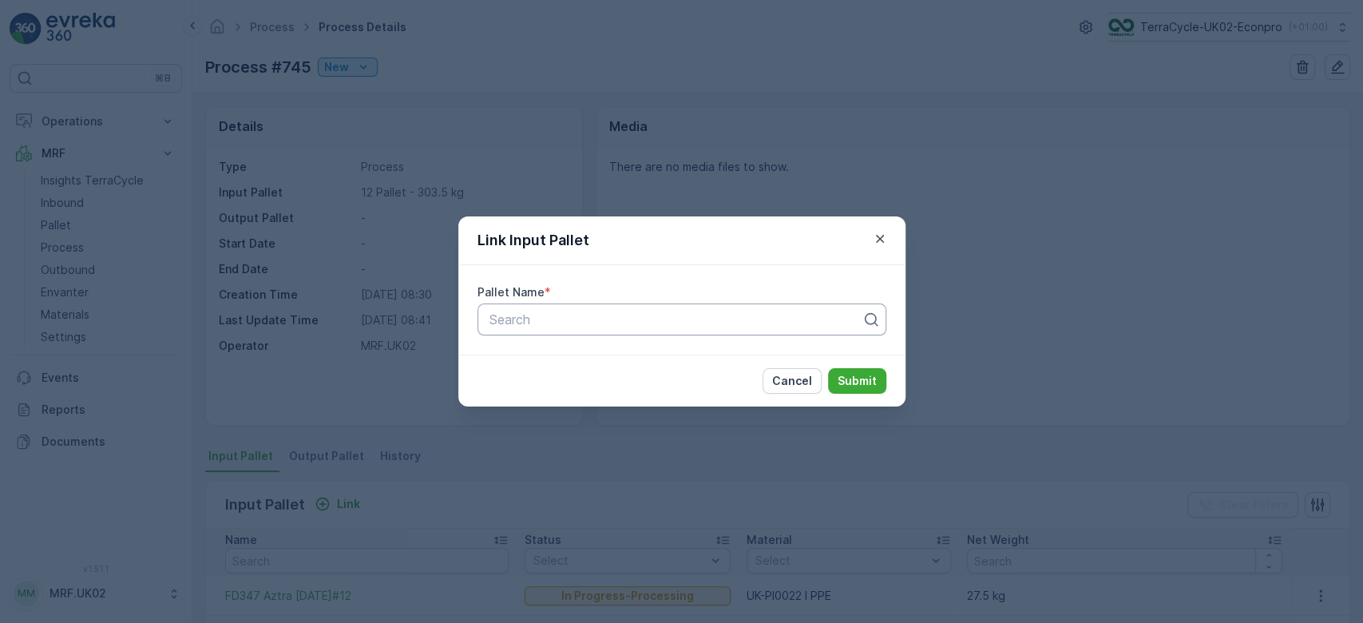
click at [526, 312] on div at bounding box center [675, 319] width 375 height 14
type input "347"
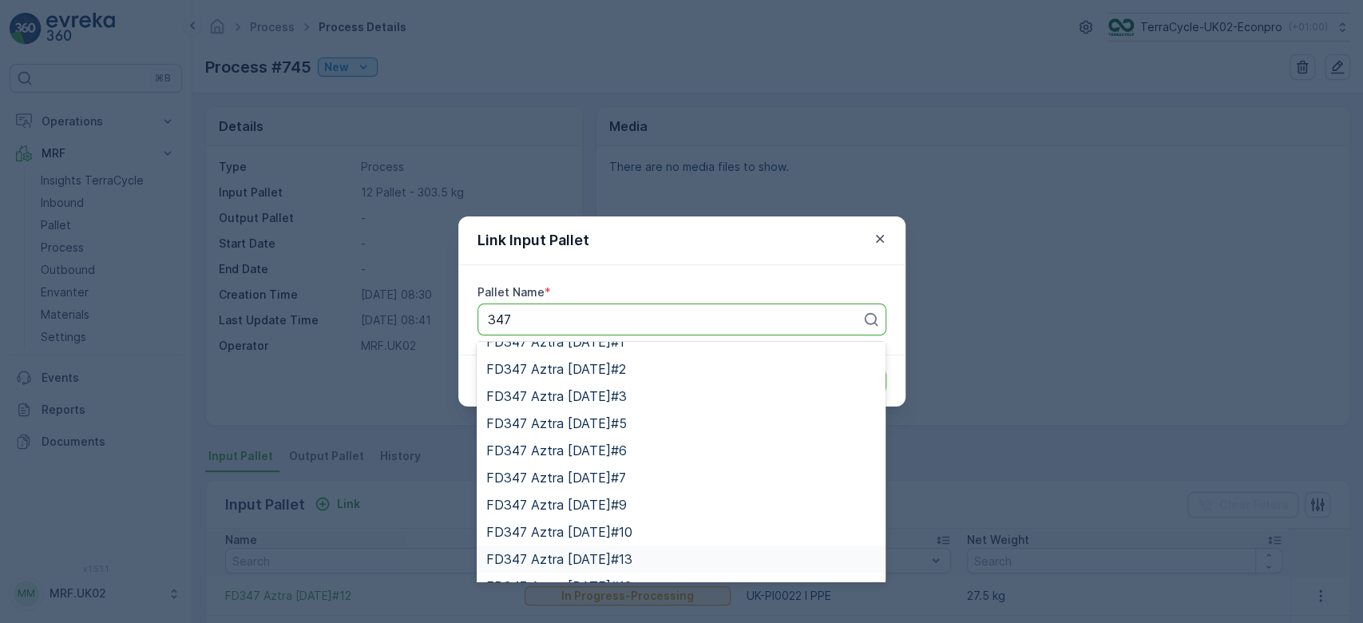
scroll to position [261, 0]
click at [627, 524] on span "FD347 Aztra 20.02.2024#13" at bounding box center [559, 531] width 146 height 14
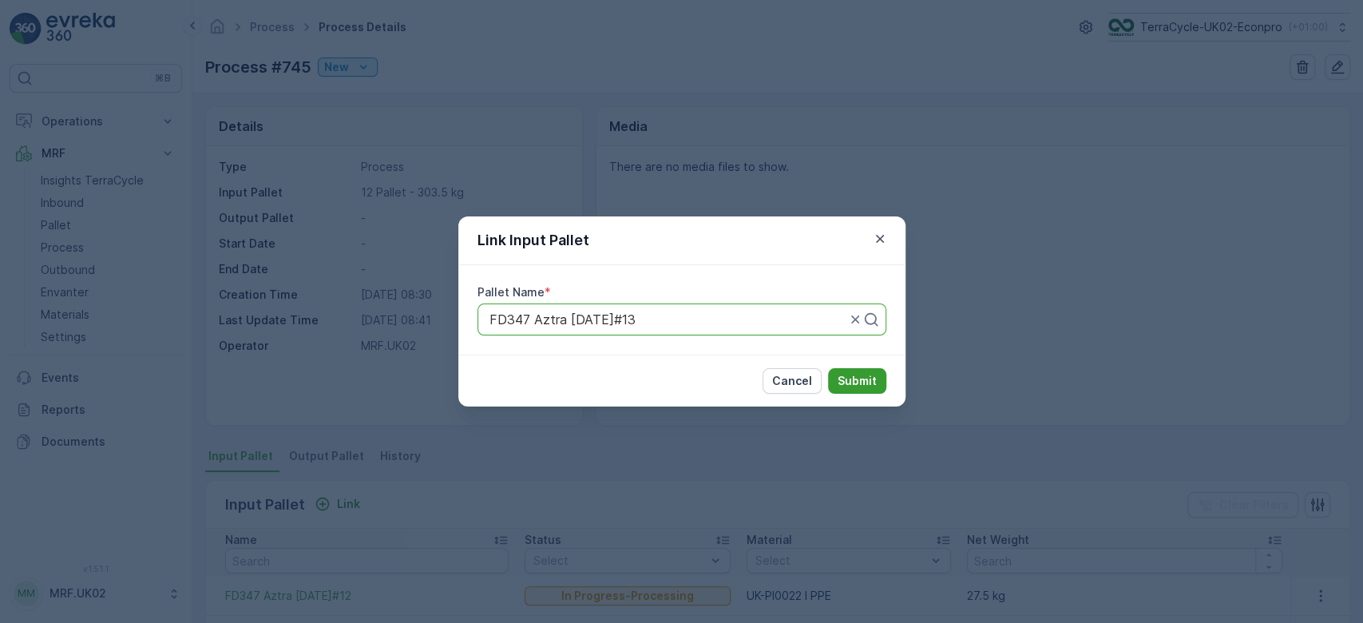
click at [856, 376] on p "Submit" at bounding box center [856, 381] width 39 height 16
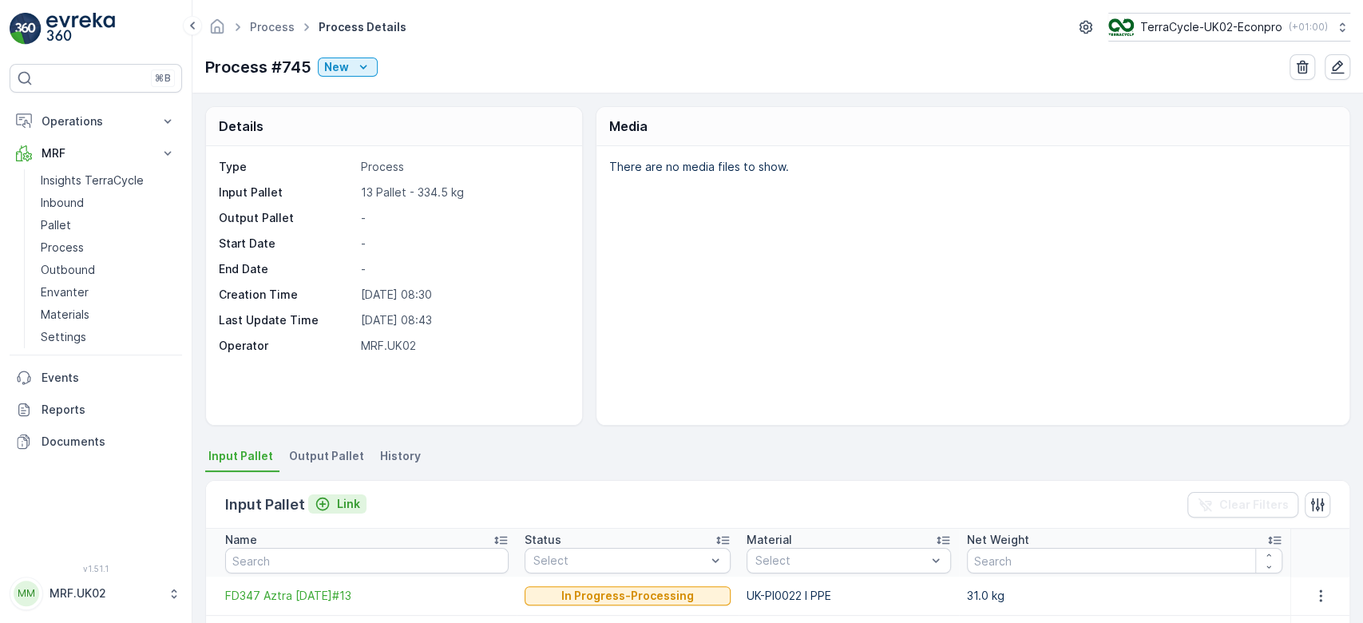
click at [341, 501] on p "Link" at bounding box center [348, 504] width 23 height 16
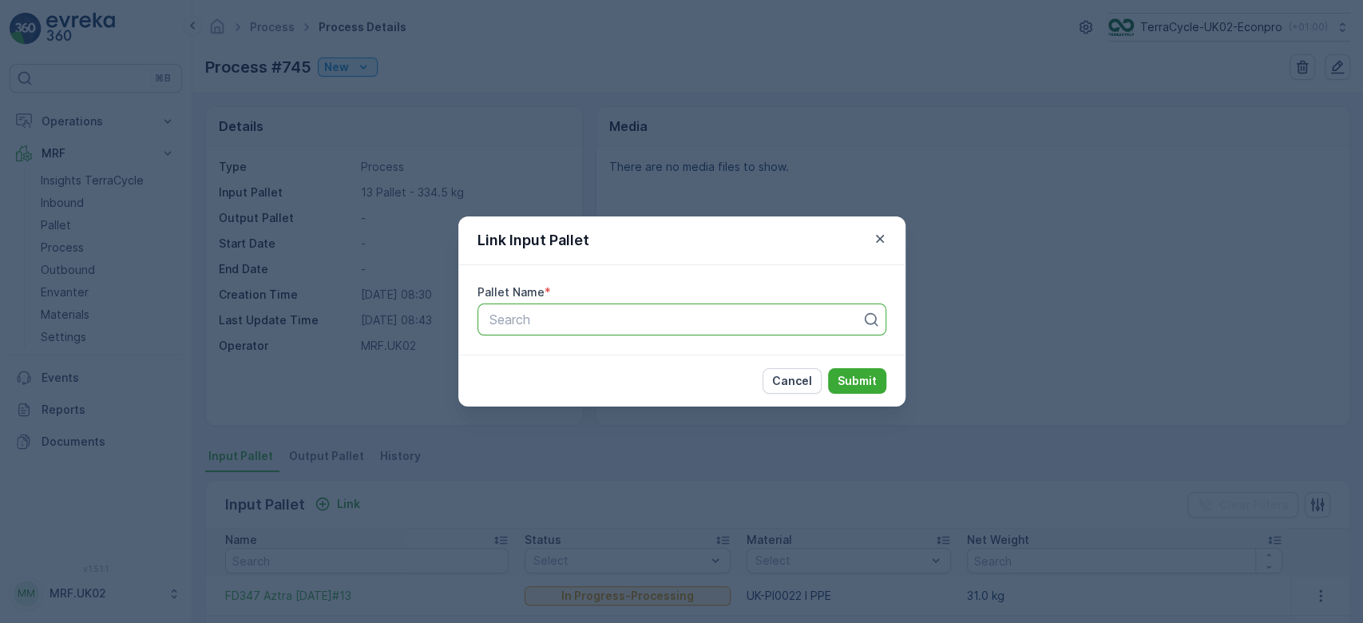
click at [573, 323] on div at bounding box center [675, 319] width 375 height 14
type input "347"
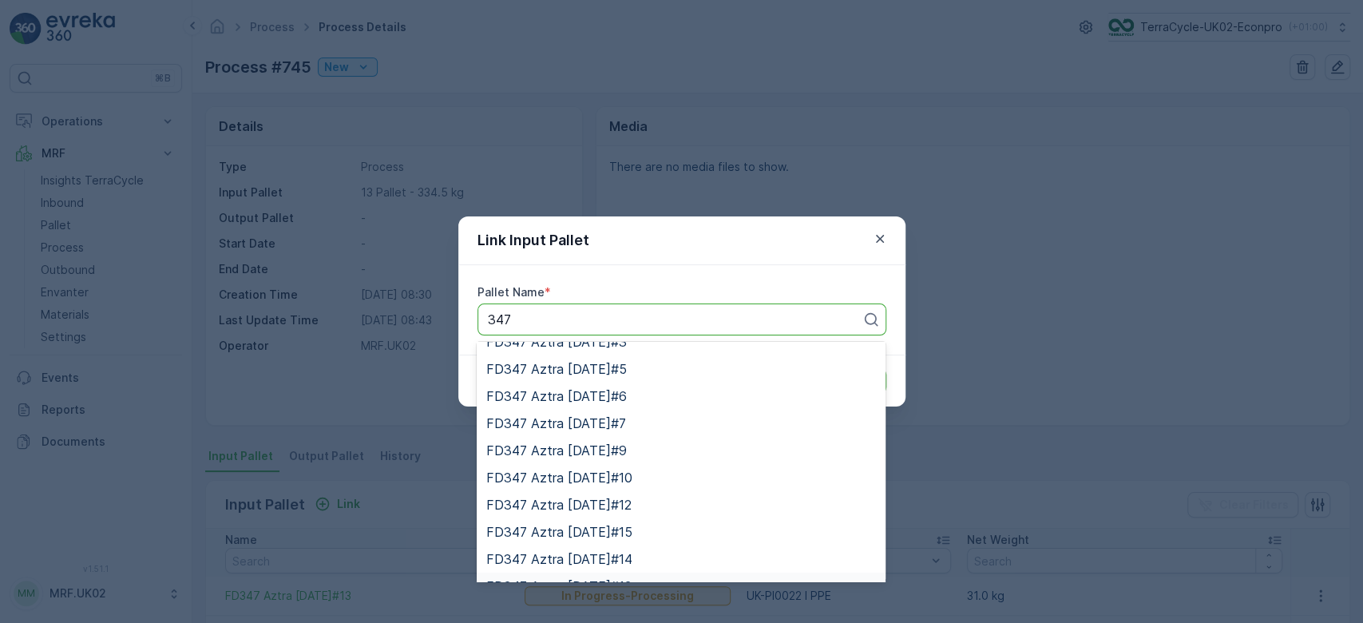
scroll to position [309, 0]
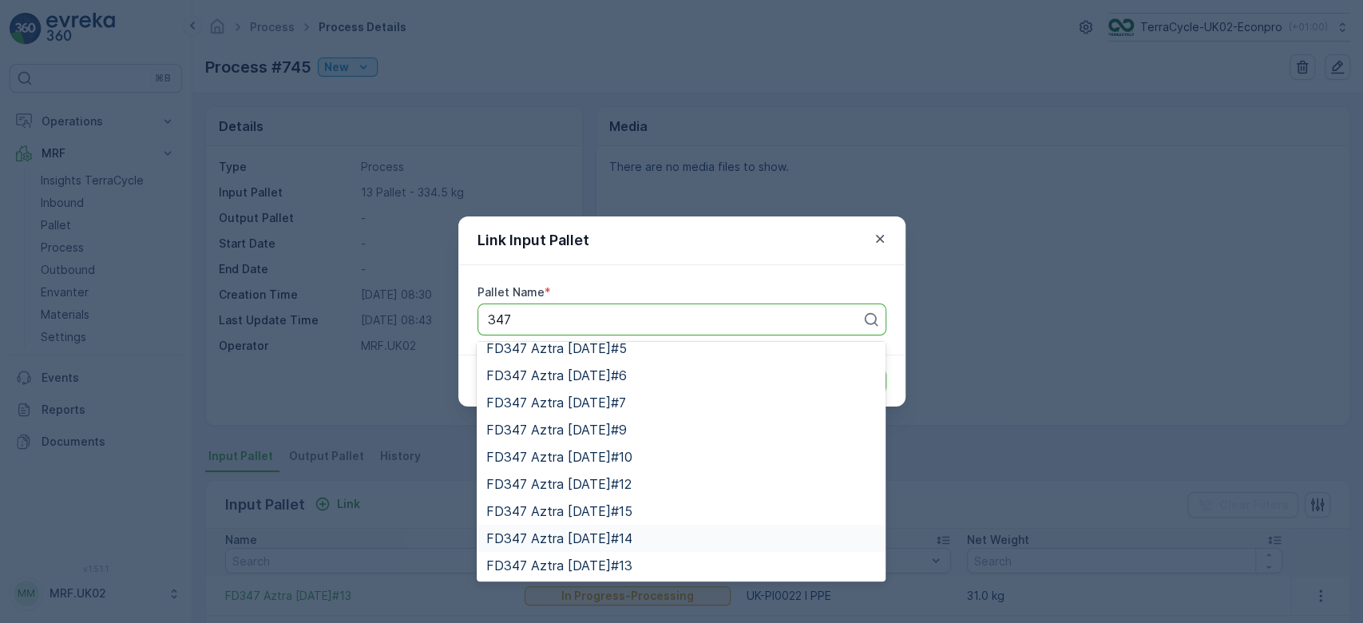
click at [632, 536] on span "FD347 Aztra 20.02.2024#14" at bounding box center [559, 538] width 146 height 14
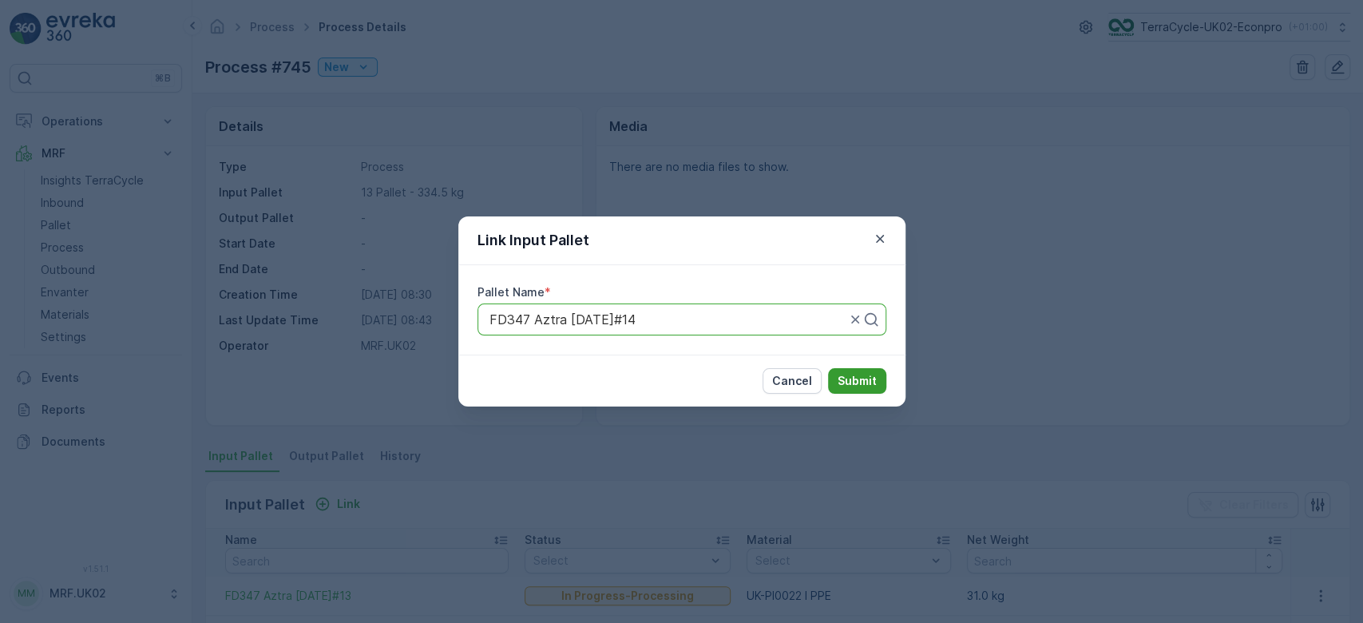
click at [876, 382] on button "Submit" at bounding box center [857, 381] width 58 height 26
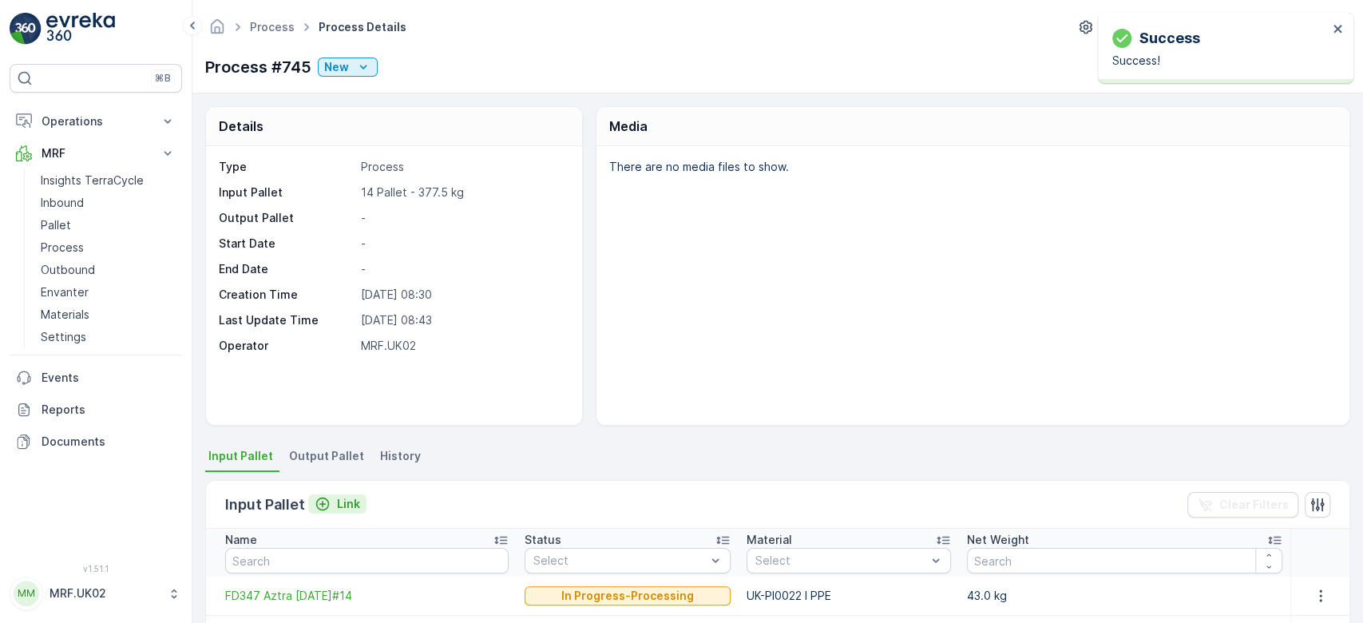
click at [345, 508] on p "Link" at bounding box center [348, 504] width 23 height 16
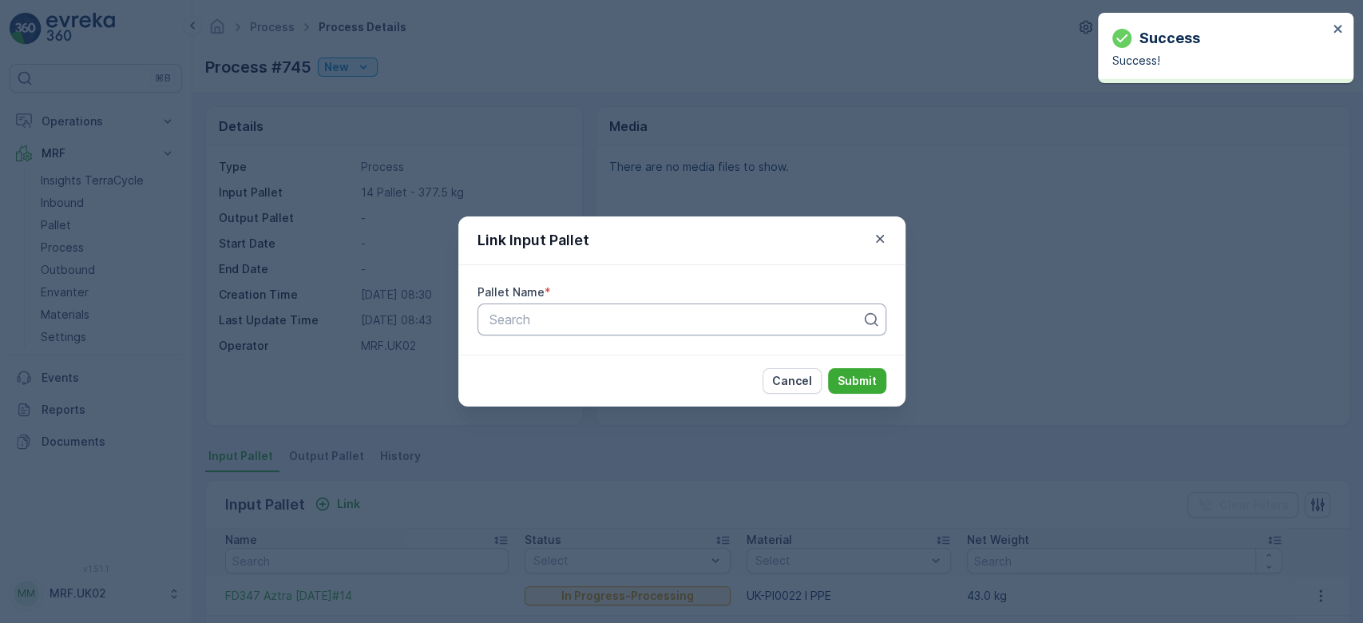
click at [599, 318] on div at bounding box center [675, 319] width 375 height 14
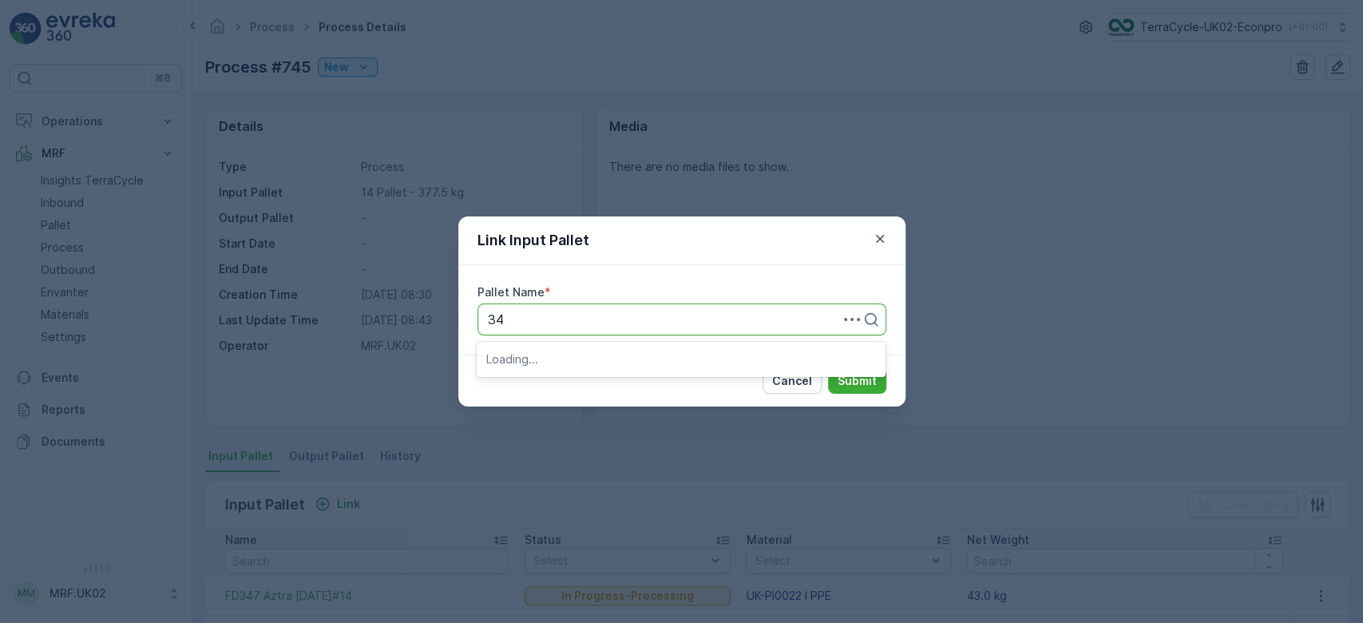
type input "347"
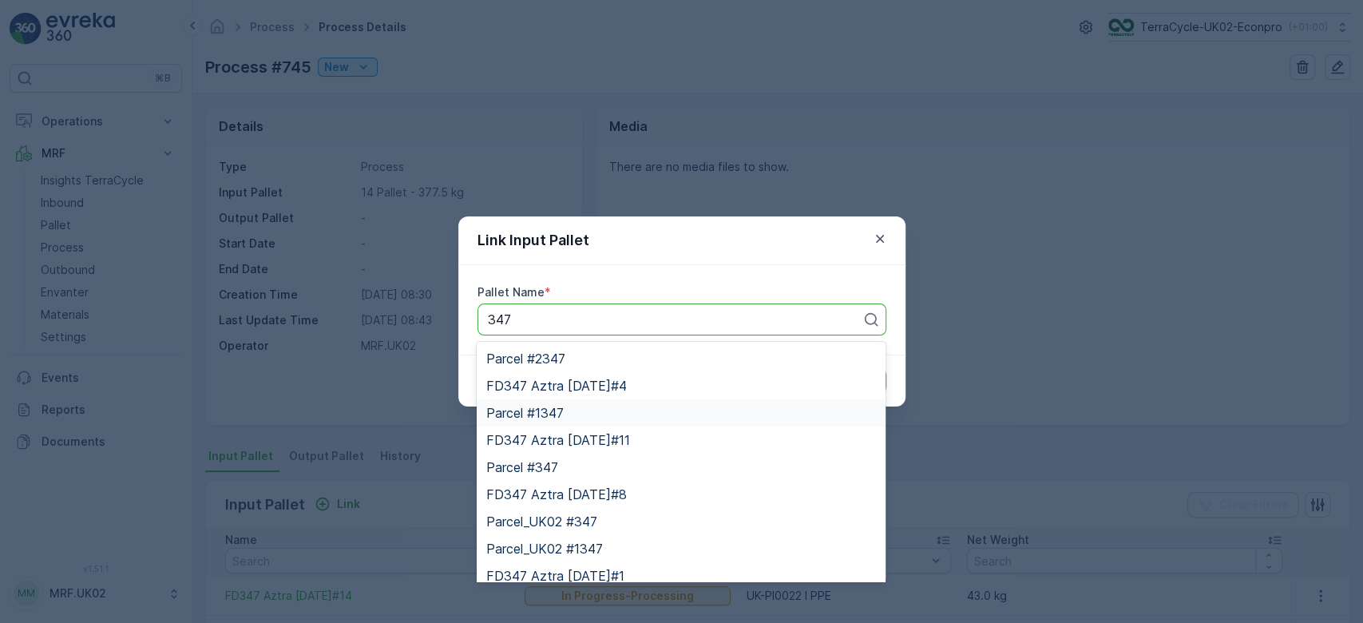
drag, startPoint x: 882, startPoint y: 412, endPoint x: 882, endPoint y: 424, distance: 12.0
click at [882, 424] on div "Parcel #2347 FD347 Aztra 20.02.2024#4 Parcel #1347 FD347 Aztra 20.02.2024#11 Pa…" at bounding box center [681, 461] width 409 height 239
drag, startPoint x: 882, startPoint y: 424, endPoint x: 703, endPoint y: 486, distance: 189.3
click at [703, 486] on div "FD347 Aztra 20.02.2024#8" at bounding box center [681, 494] width 409 height 27
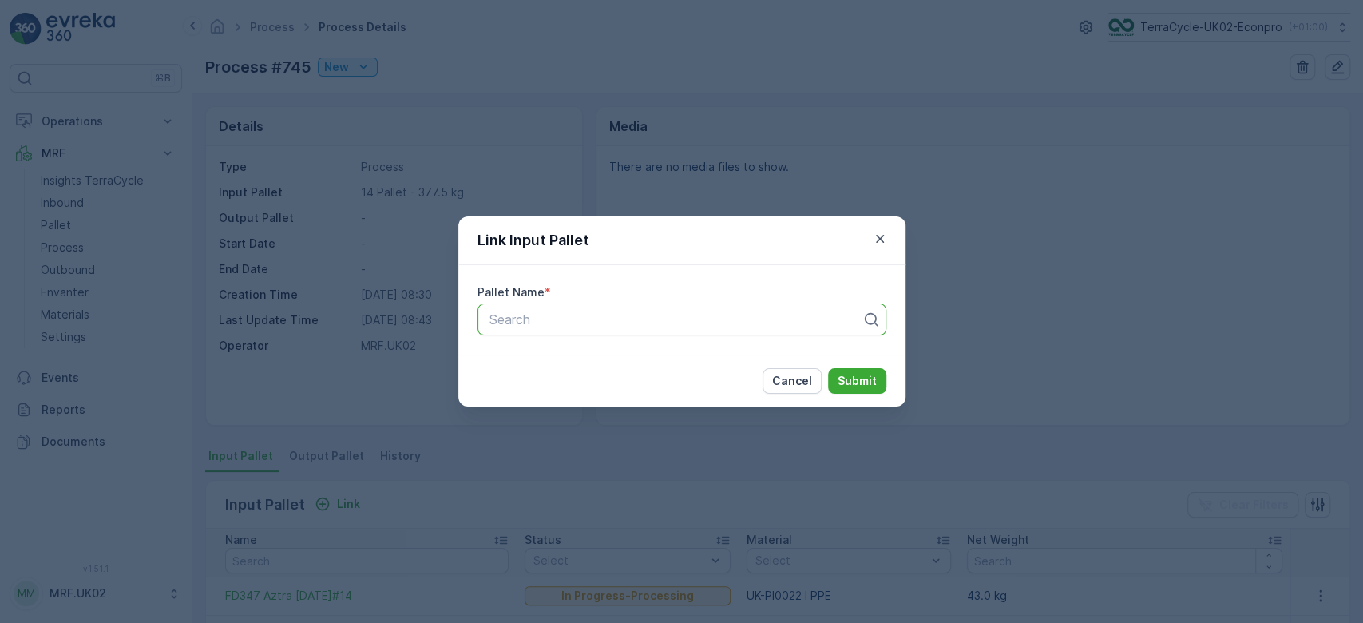
click at [799, 315] on div at bounding box center [675, 319] width 375 height 14
type input "347"
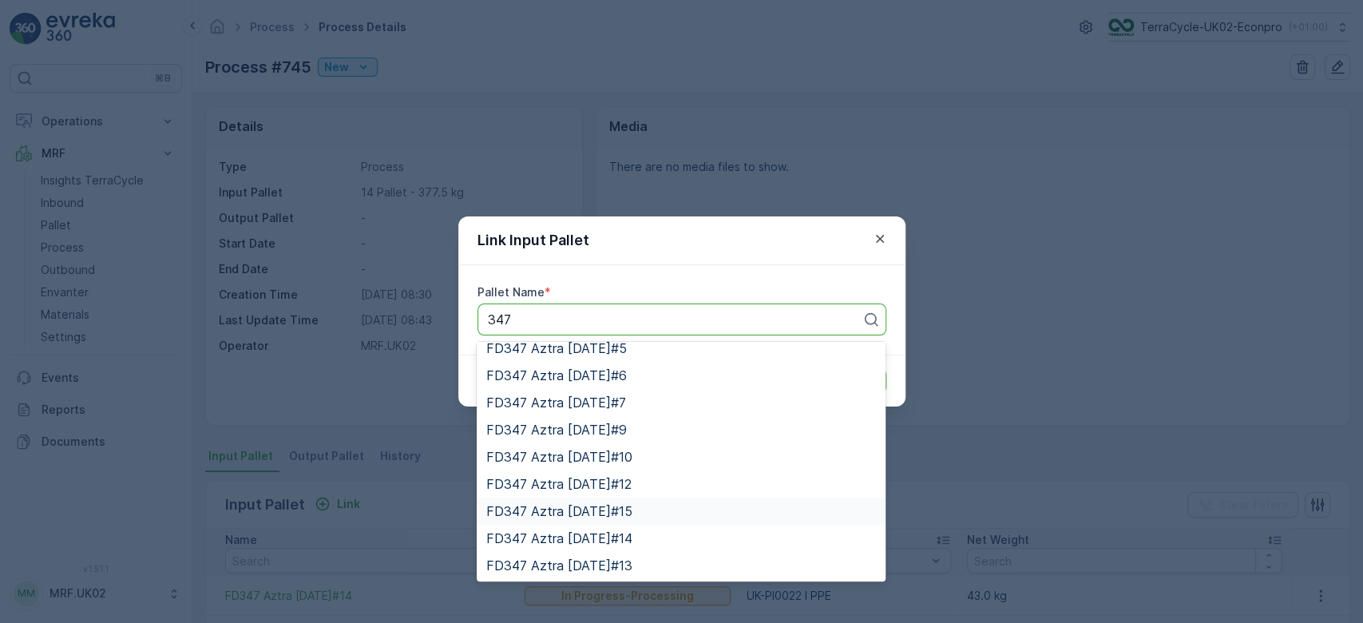
click at [632, 505] on span "FD347 Aztra 20.02.2024#15" at bounding box center [559, 511] width 146 height 14
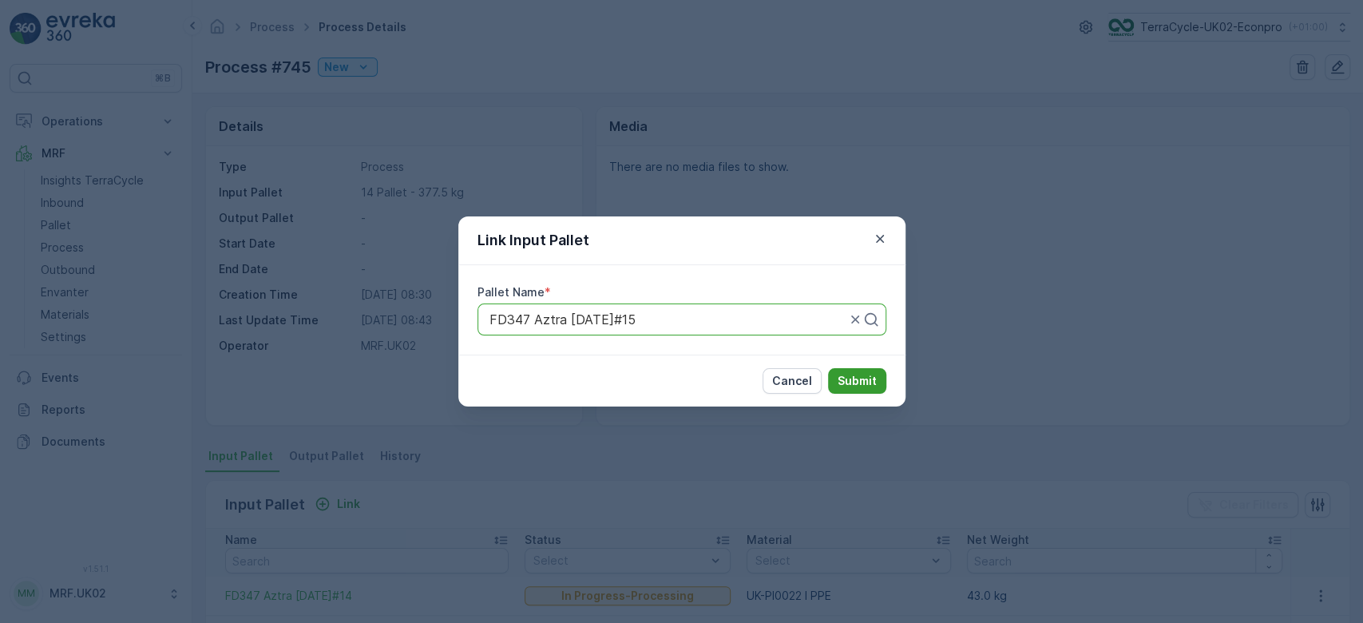
click at [869, 380] on p "Submit" at bounding box center [856, 381] width 39 height 16
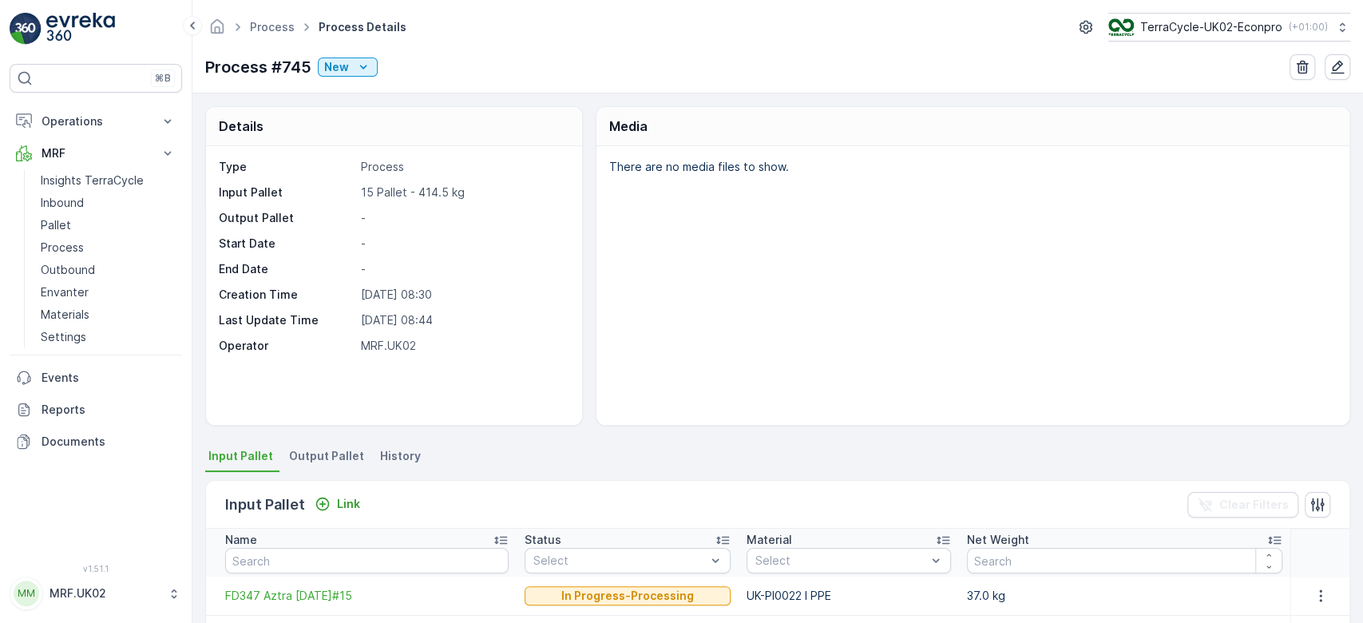
click at [663, 352] on div "There are no media files to show." at bounding box center [972, 285] width 753 height 279
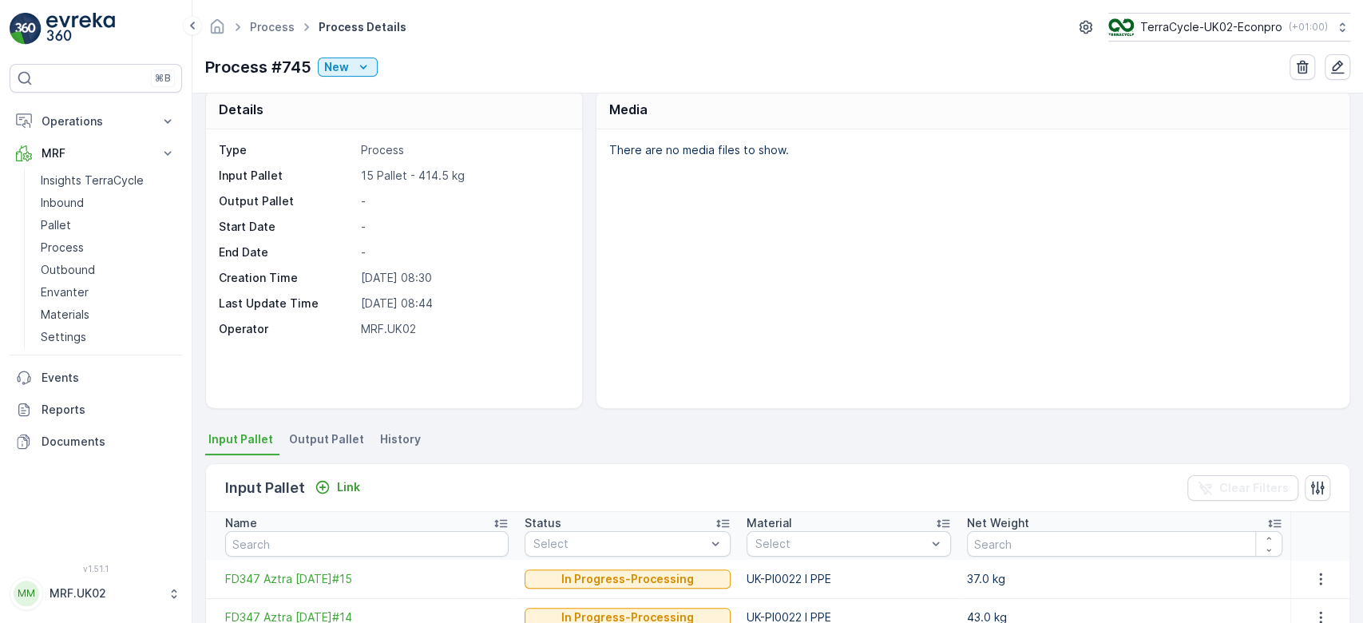
scroll to position [0, 0]
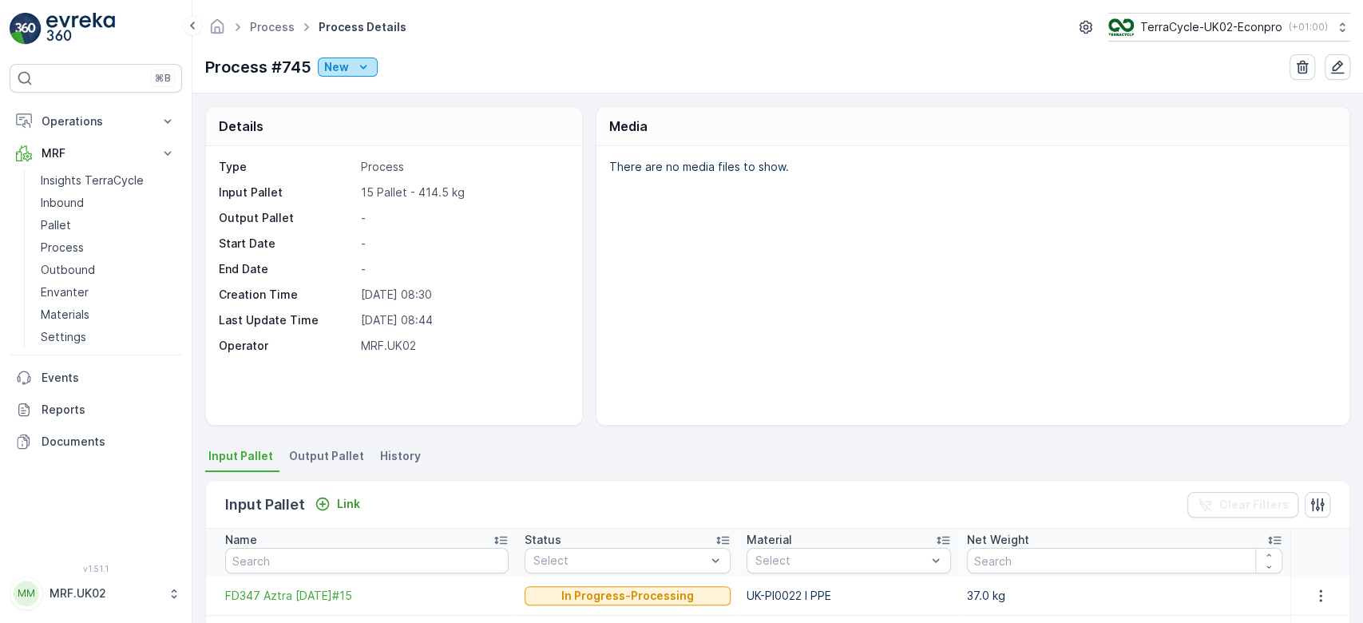
click at [360, 62] on icon "New" at bounding box center [363, 67] width 16 height 16
click at [359, 113] on div "Ready" at bounding box center [412, 112] width 184 height 22
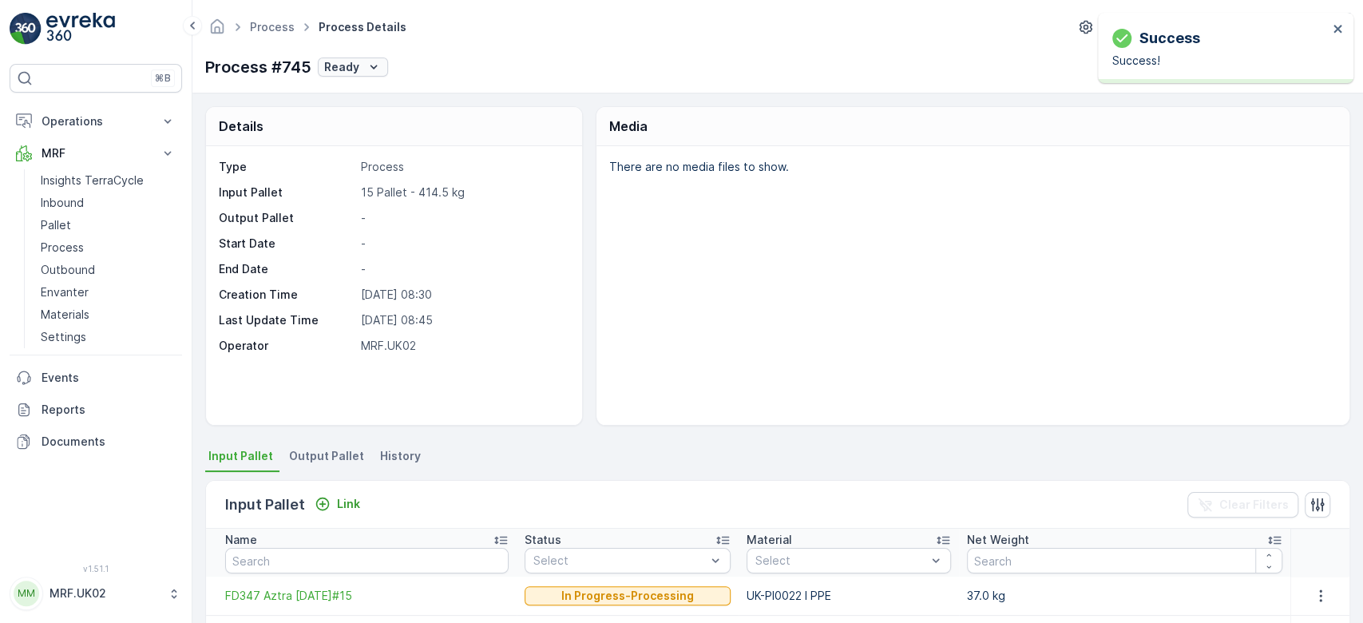
click at [352, 59] on p "Ready" at bounding box center [341, 67] width 35 height 16
click at [366, 129] on span "In progress" at bounding box center [356, 135] width 60 height 16
click at [349, 499] on p "Link" at bounding box center [348, 504] width 23 height 16
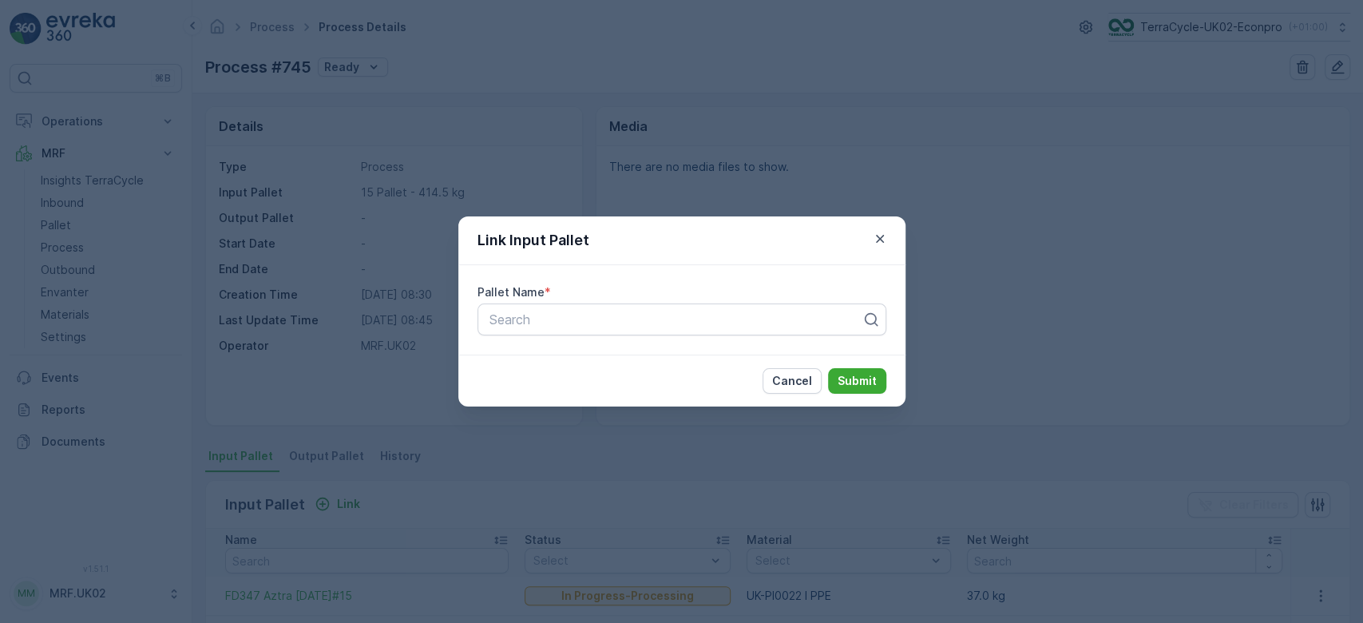
click at [558, 493] on div "Link Input Pallet Pallet Name * Search Cancel Submit" at bounding box center [681, 311] width 1363 height 623
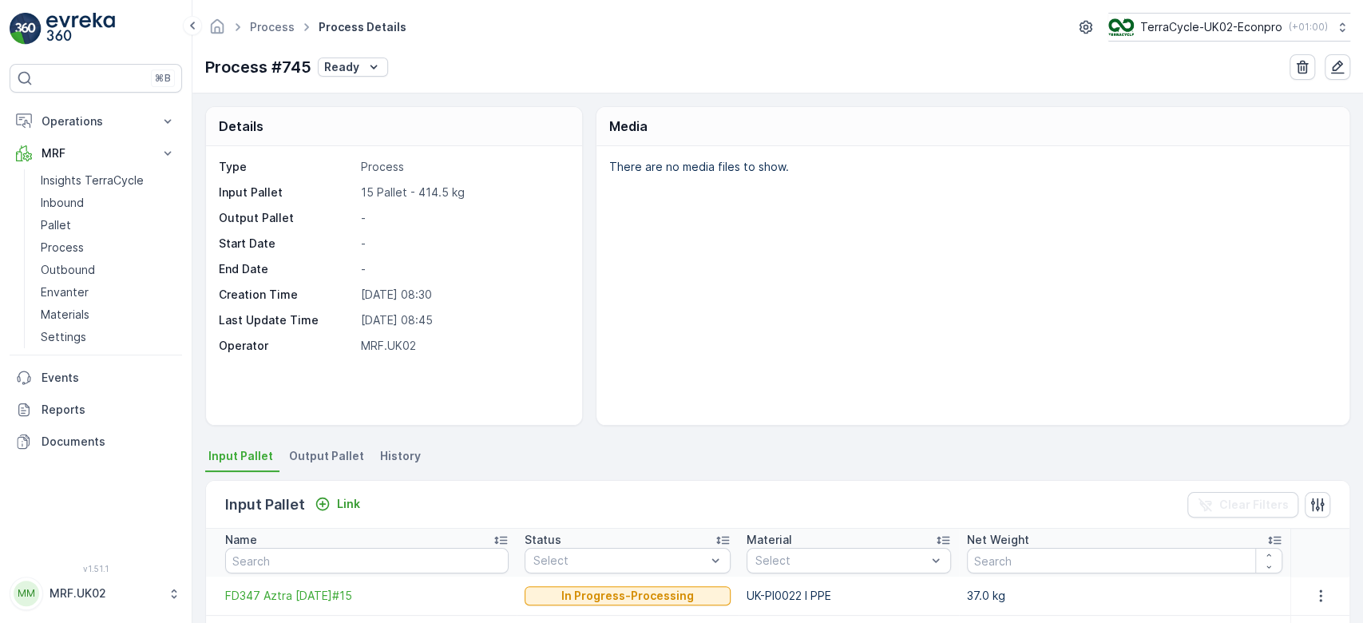
click at [338, 450] on span "Output Pallet" at bounding box center [326, 456] width 75 height 16
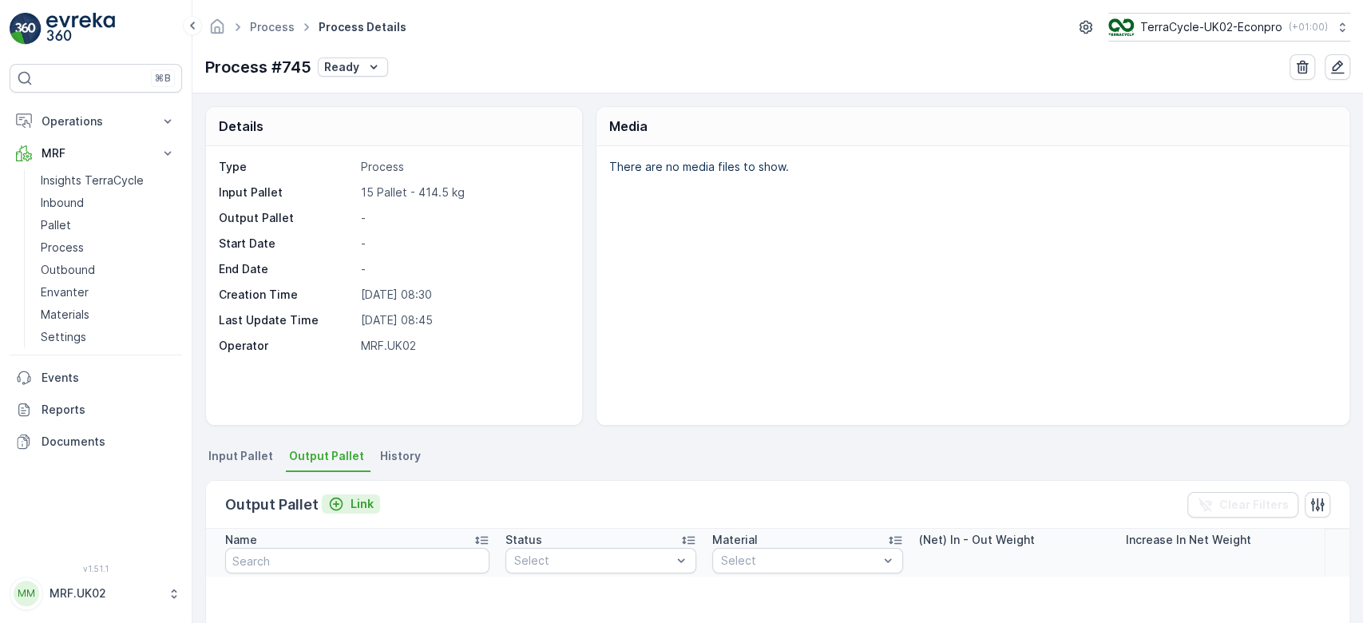
click at [361, 503] on p "Link" at bounding box center [361, 504] width 23 height 16
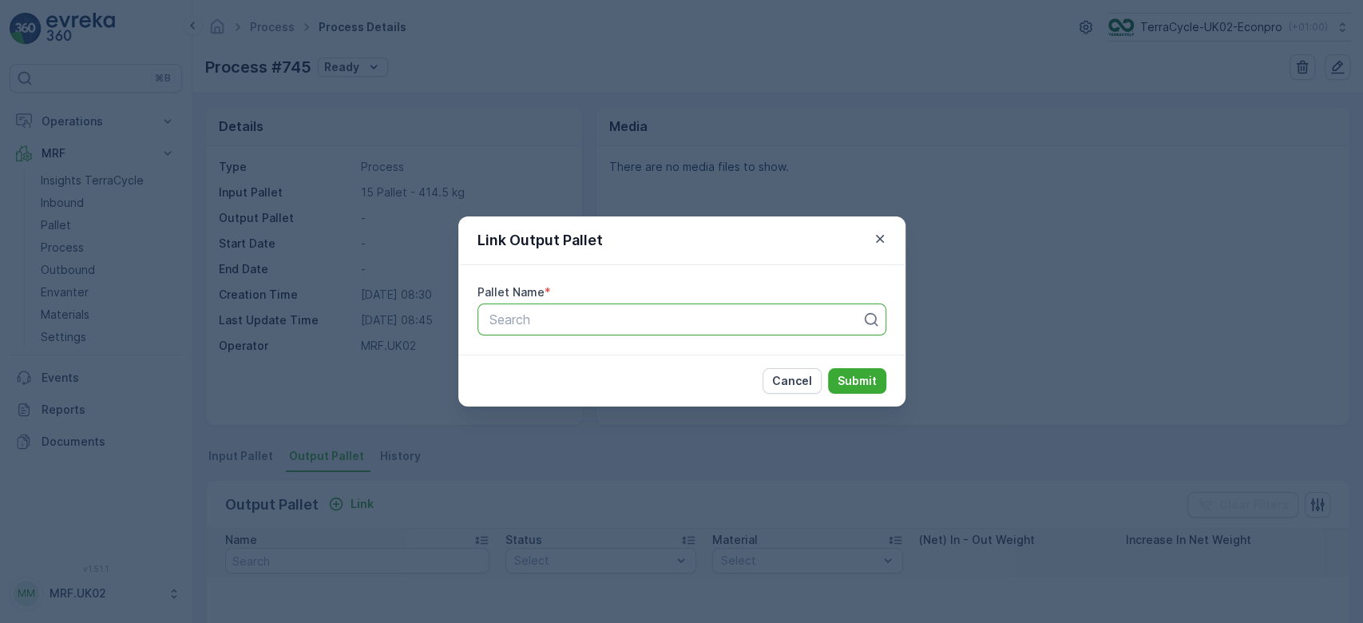
click at [533, 323] on div at bounding box center [675, 319] width 375 height 14
type input "1742"
click at [569, 349] on div "Parcel_UK02 #1742" at bounding box center [681, 358] width 409 height 27
click at [854, 380] on p "Submit" at bounding box center [856, 381] width 39 height 16
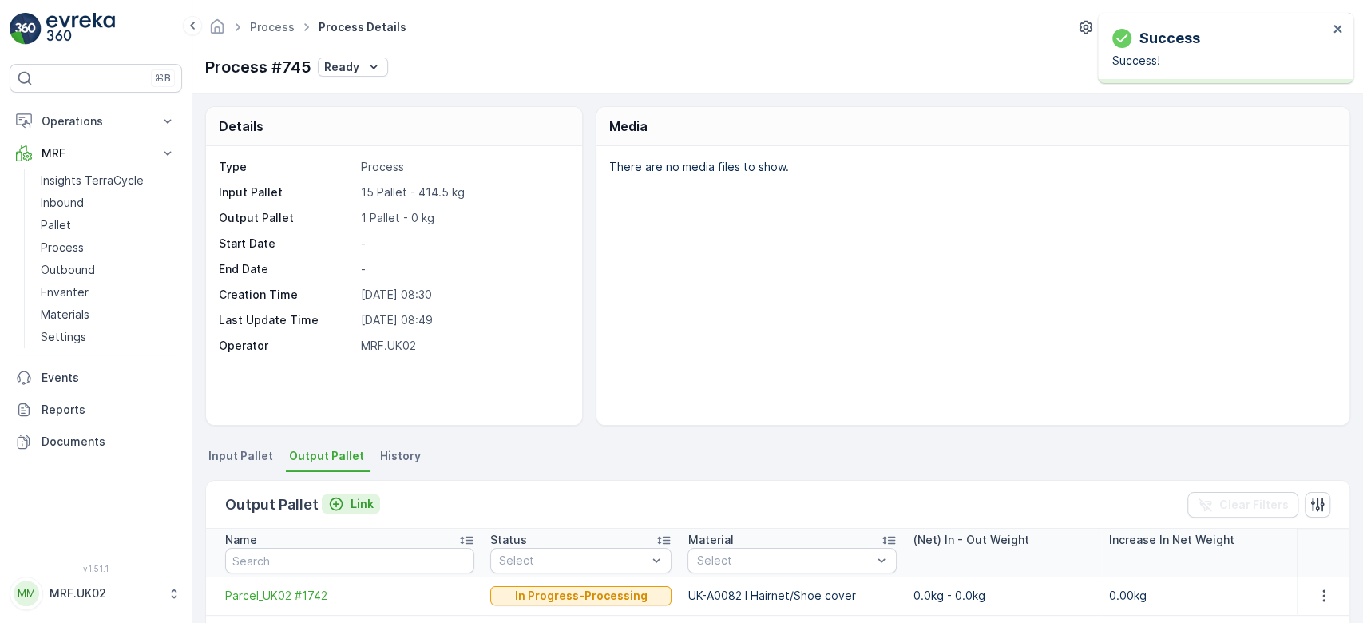
click at [358, 501] on p "Link" at bounding box center [361, 504] width 23 height 16
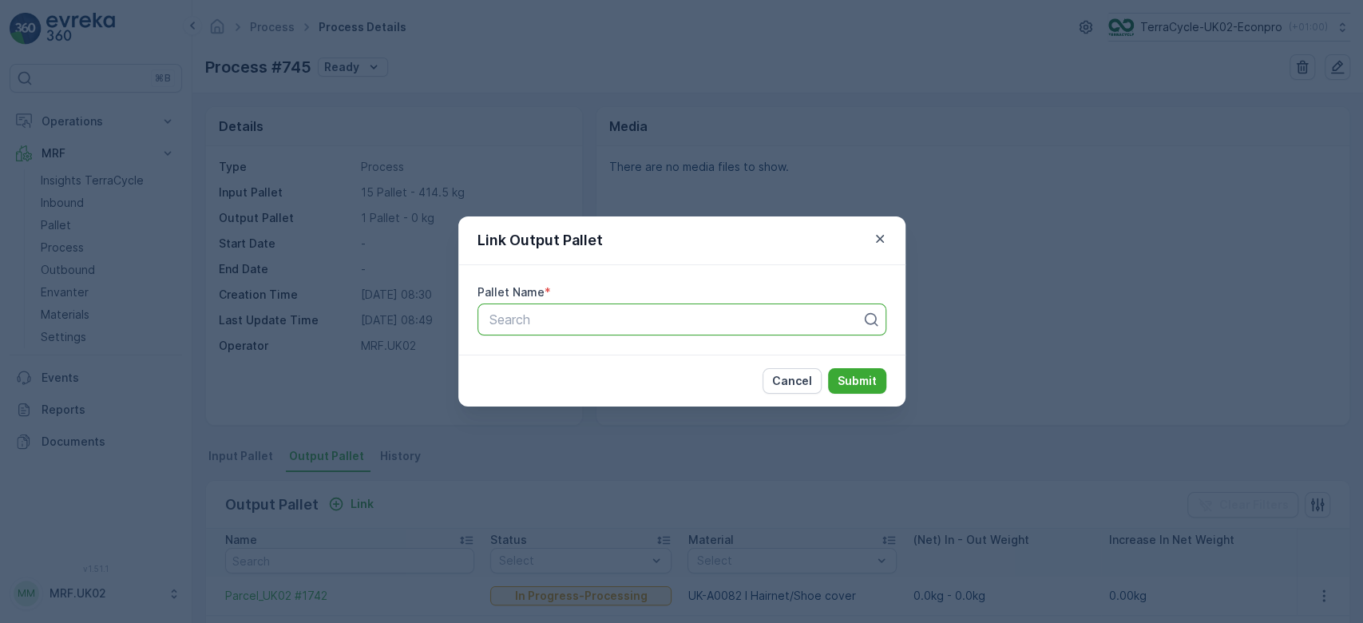
click at [537, 322] on div at bounding box center [675, 319] width 375 height 14
type input "1743"
click at [582, 351] on span "Parcel_UK02 #1743" at bounding box center [544, 358] width 116 height 14
click at [844, 377] on p "Submit" at bounding box center [856, 381] width 39 height 16
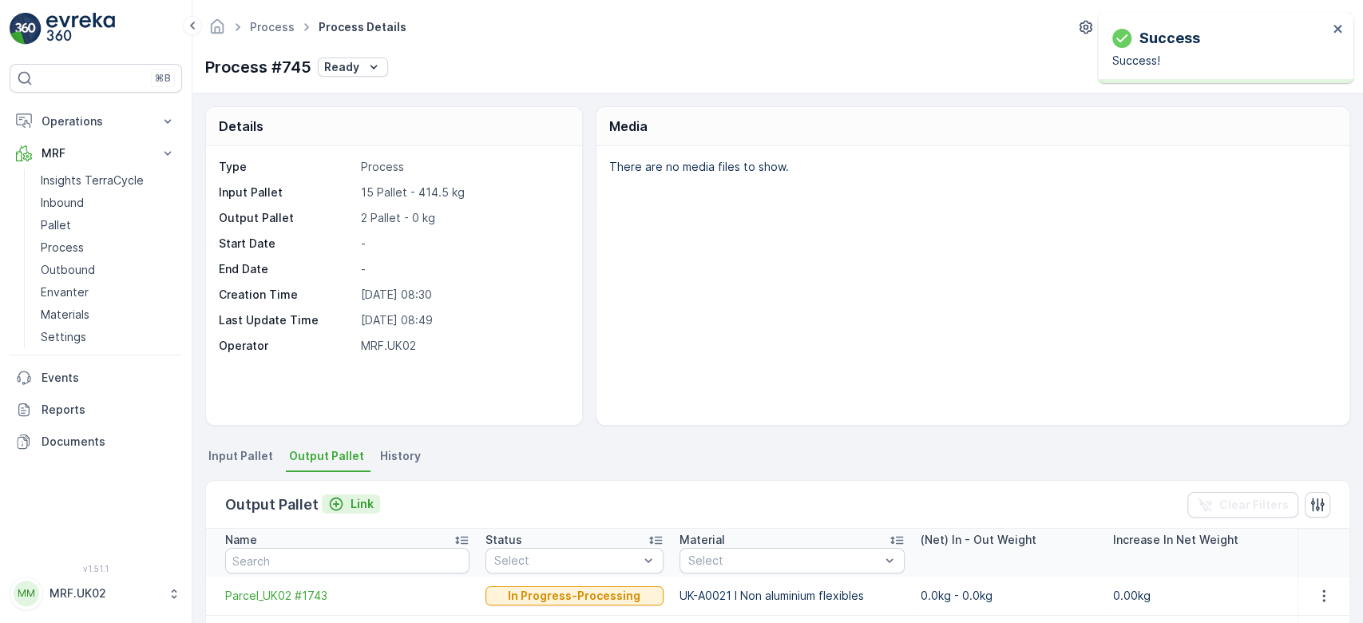
click at [358, 502] on p "Link" at bounding box center [361, 504] width 23 height 16
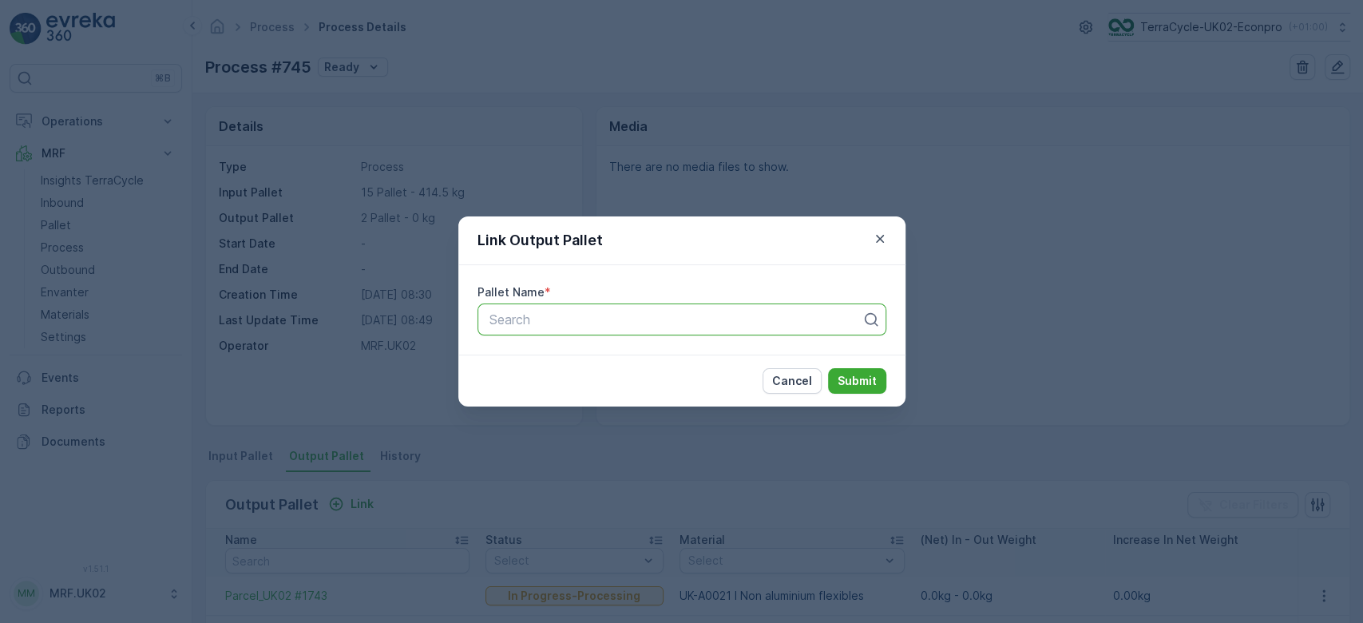
click at [562, 312] on div at bounding box center [675, 319] width 375 height 14
type input "1744"
click at [604, 358] on div "Parcel_UK02 #1744" at bounding box center [681, 358] width 390 height 14
click at [860, 373] on p "Submit" at bounding box center [856, 381] width 39 height 16
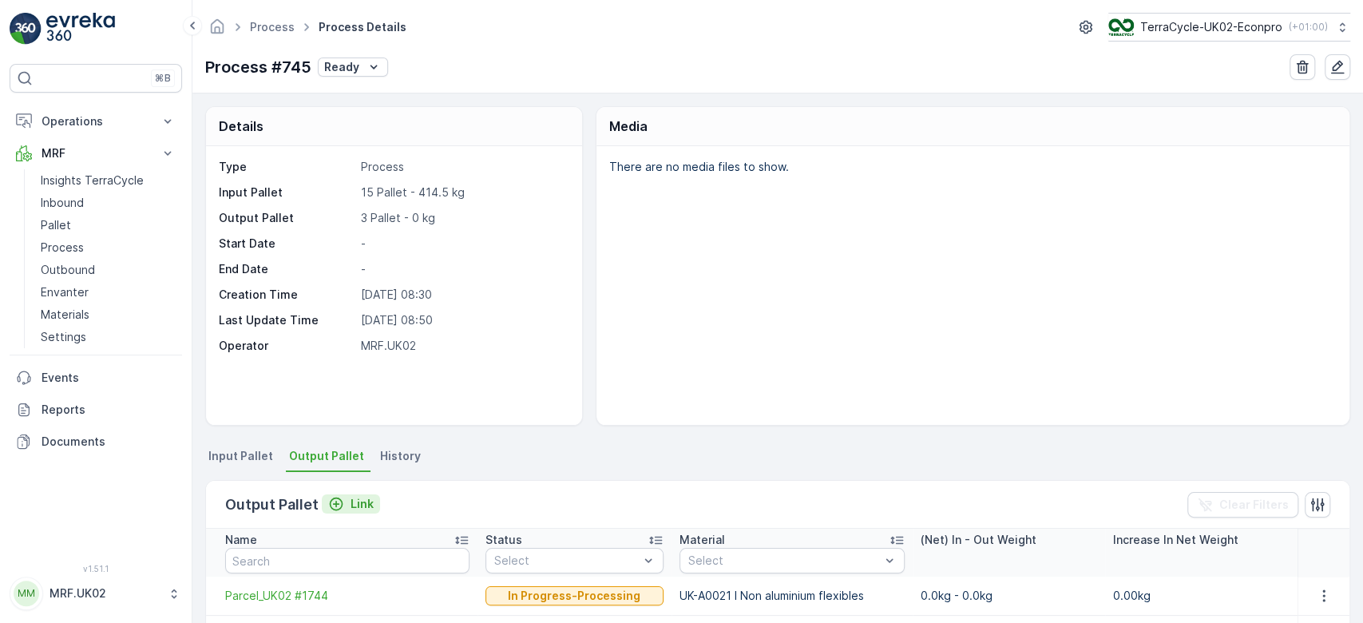
click at [358, 496] on p "Link" at bounding box center [361, 504] width 23 height 16
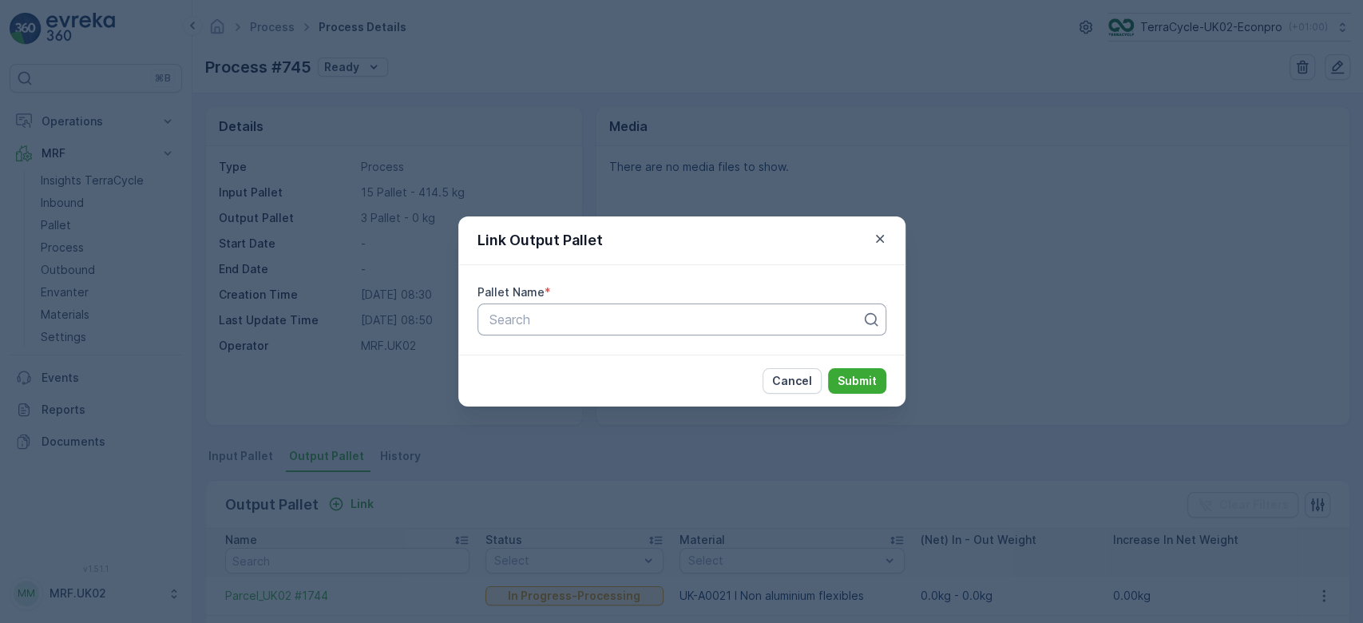
click at [517, 325] on div at bounding box center [675, 319] width 375 height 14
type input "1407"
click at [561, 358] on span "Parcel_UK02 #1407" at bounding box center [544, 358] width 117 height 14
click at [863, 382] on p "Submit" at bounding box center [856, 381] width 39 height 16
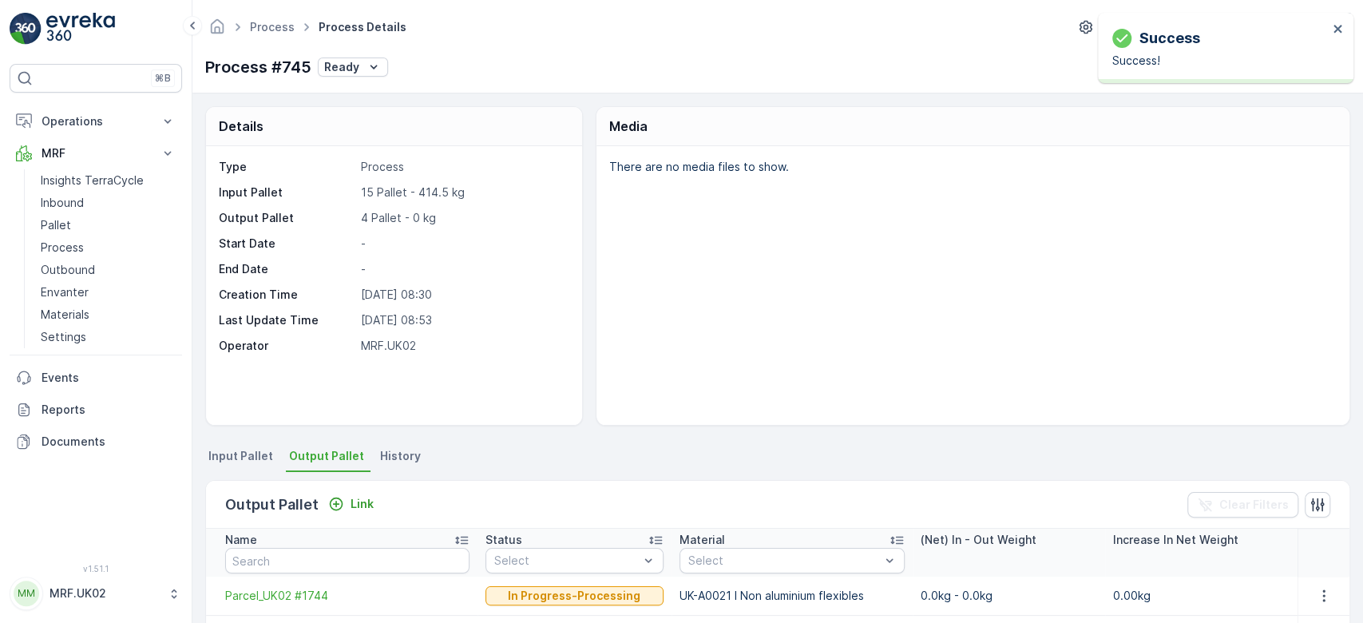
click at [728, 330] on div "There are no media files to show." at bounding box center [972, 285] width 753 height 279
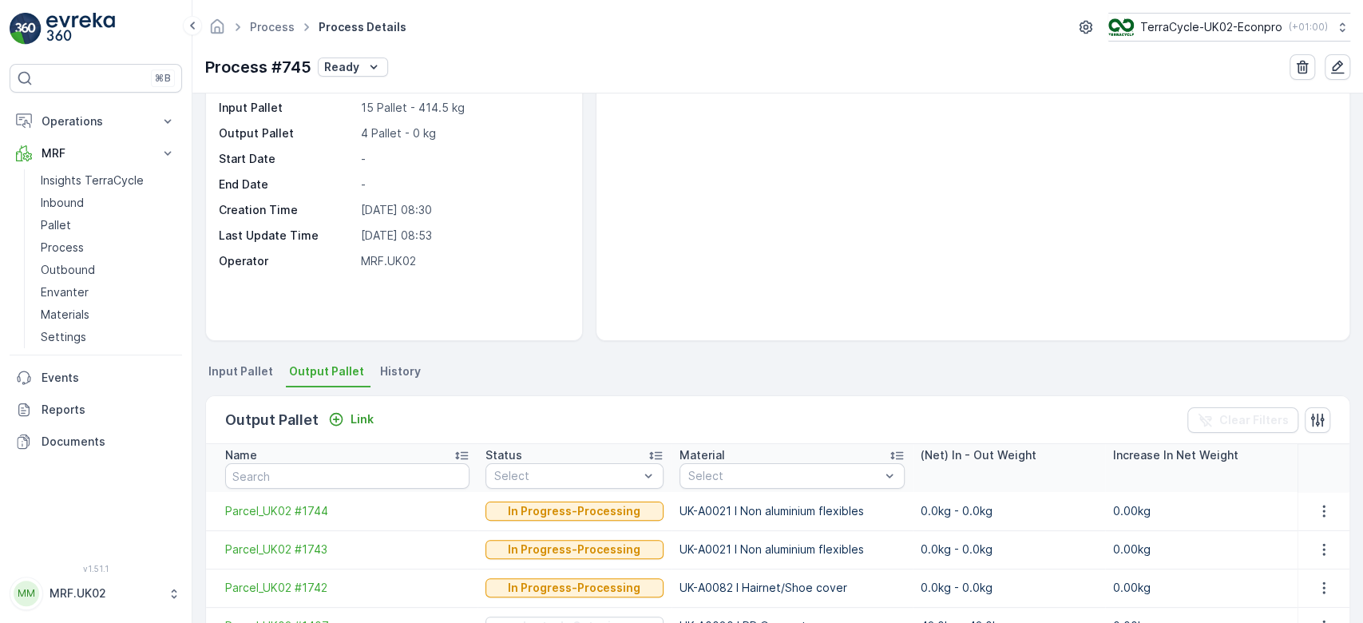
scroll to position [42, 0]
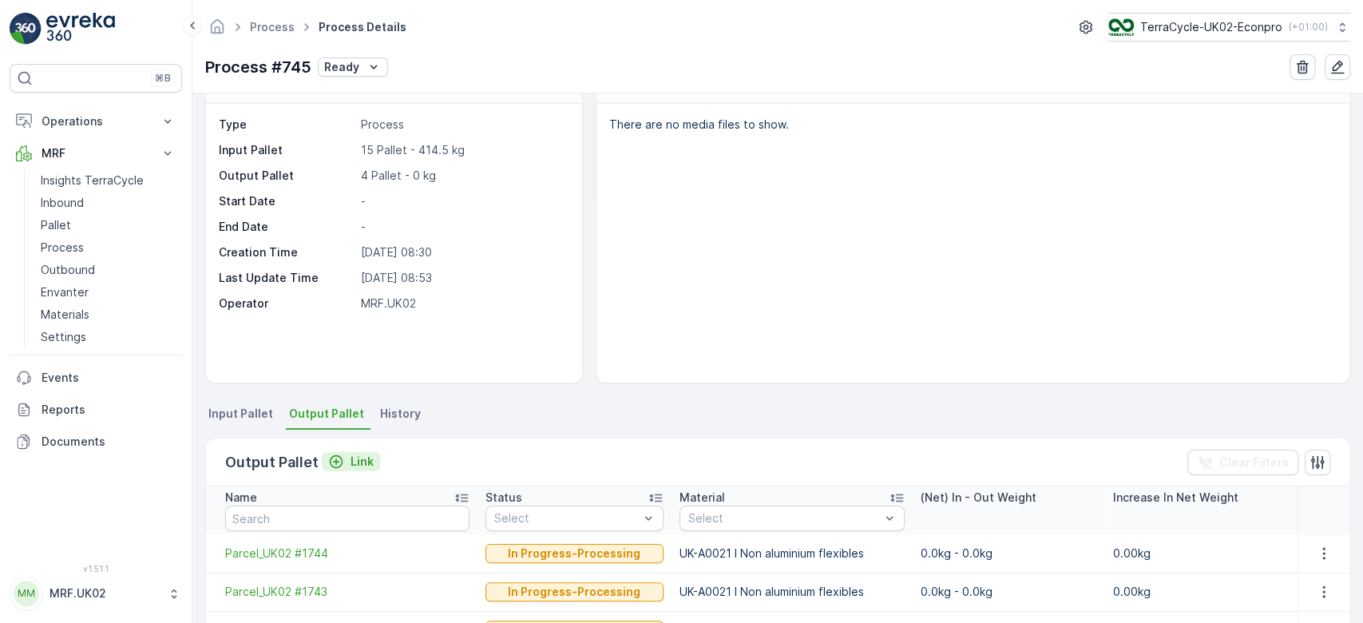
click at [368, 454] on p "Link" at bounding box center [361, 461] width 23 height 16
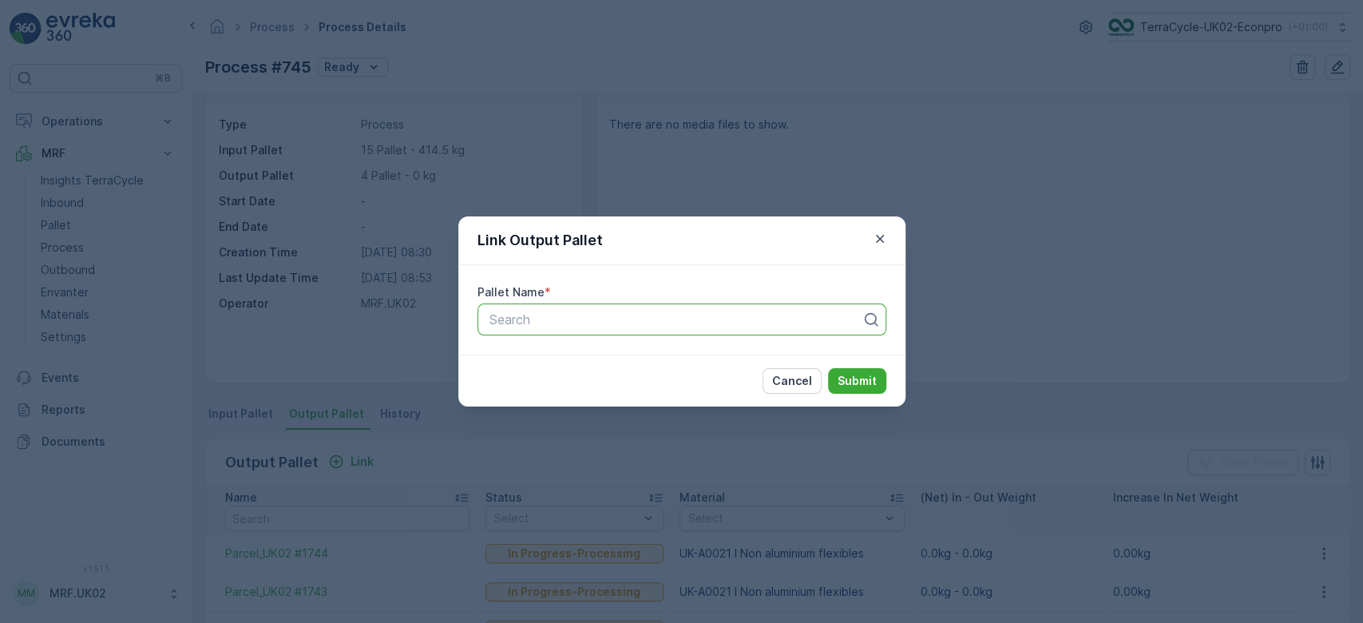
click at [521, 317] on div at bounding box center [675, 319] width 375 height 14
type input "1709"
click at [584, 359] on span "Parcel_UK02 #1709" at bounding box center [544, 358] width 117 height 14
click at [866, 376] on p "Submit" at bounding box center [856, 381] width 39 height 16
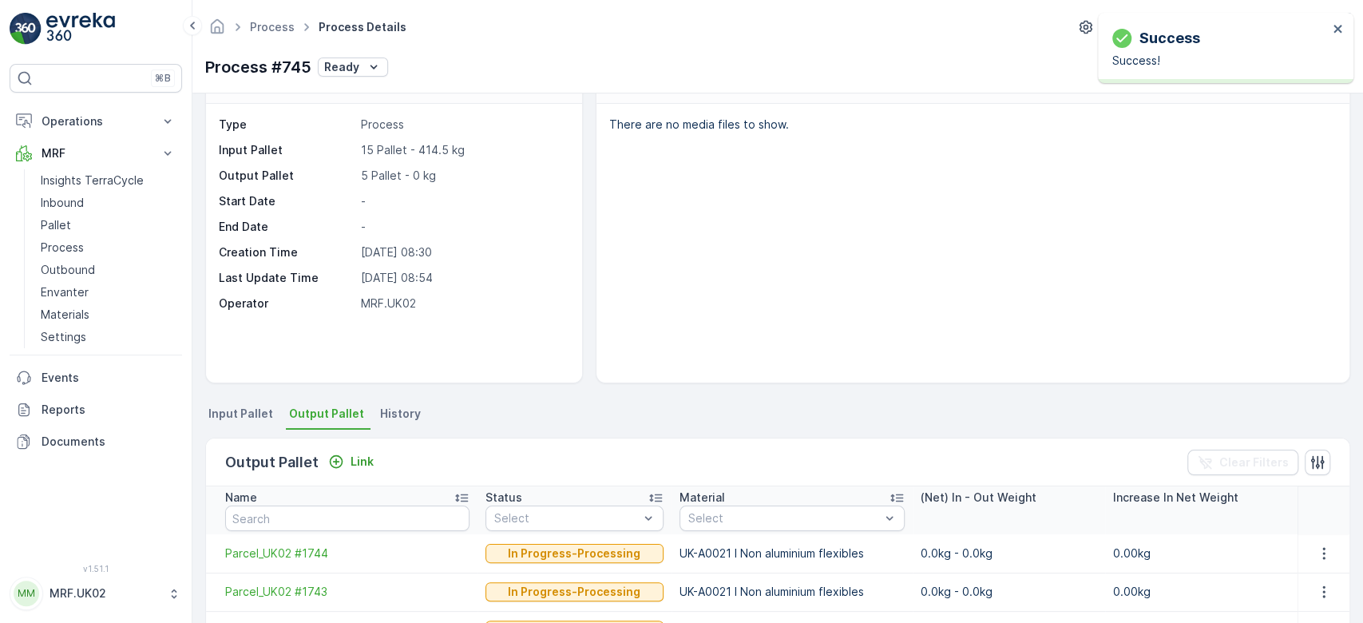
click at [999, 262] on div "There are no media files to show." at bounding box center [972, 243] width 753 height 279
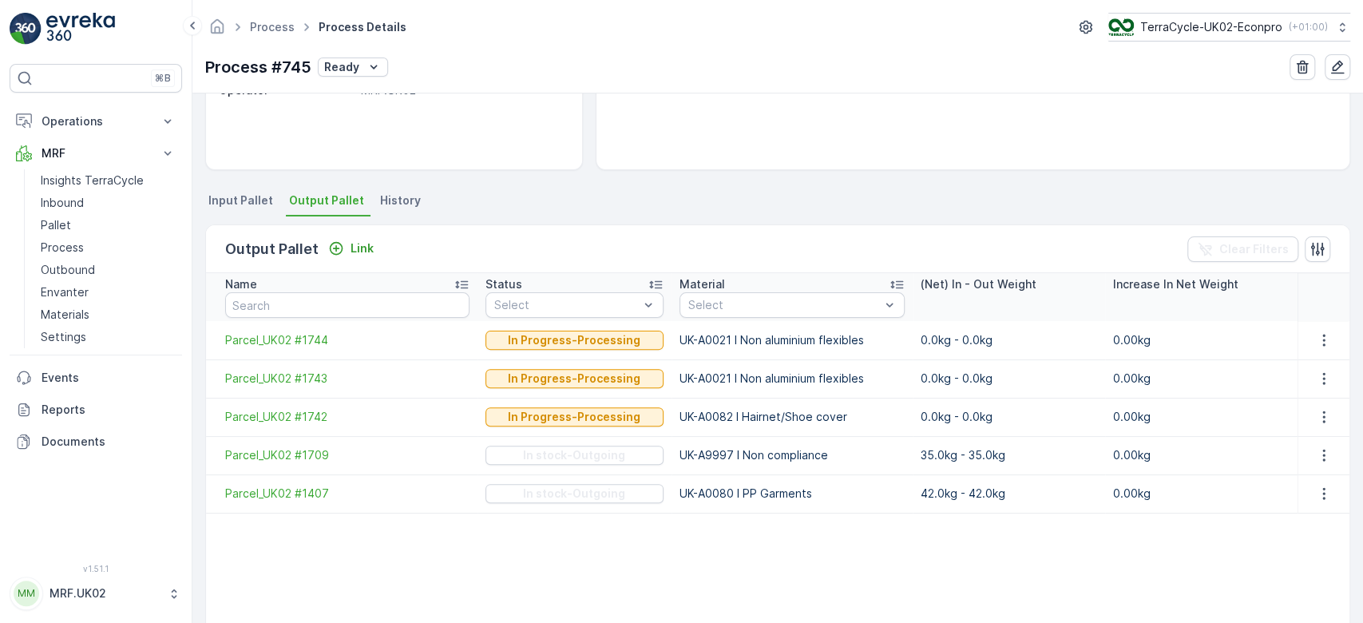
scroll to position [212, 0]
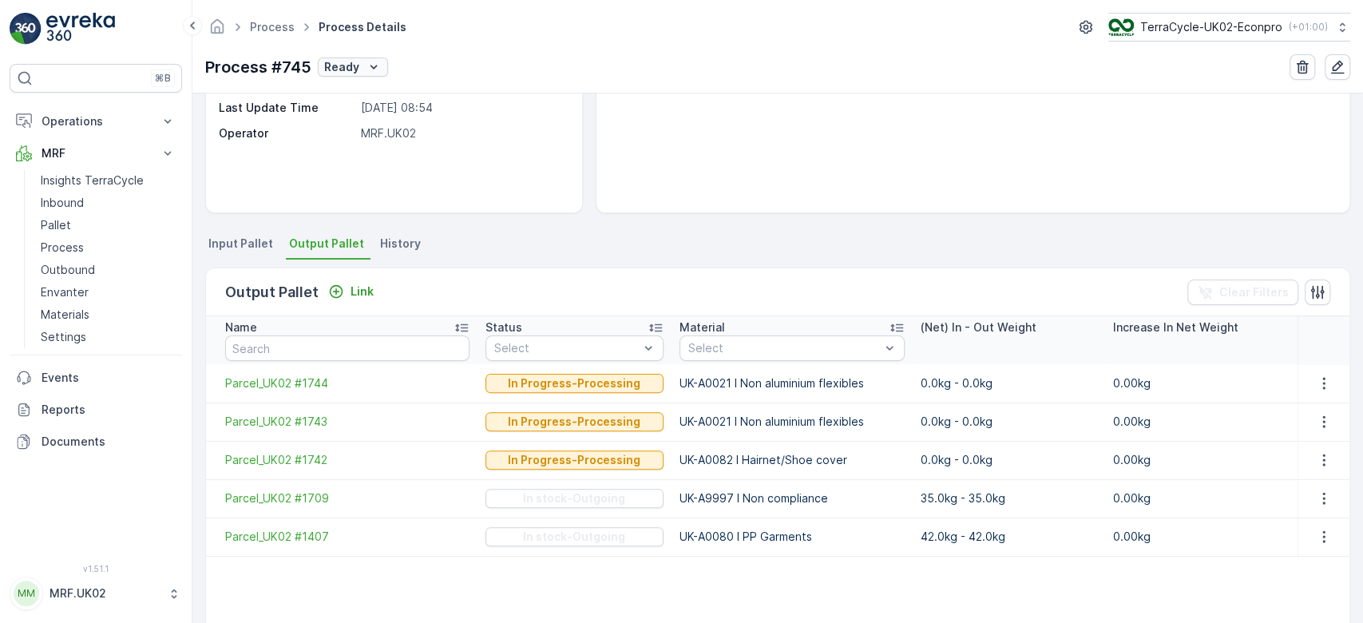
click at [366, 66] on icon "Ready" at bounding box center [374, 67] width 16 height 16
click at [364, 133] on span "In progress" at bounding box center [356, 135] width 60 height 16
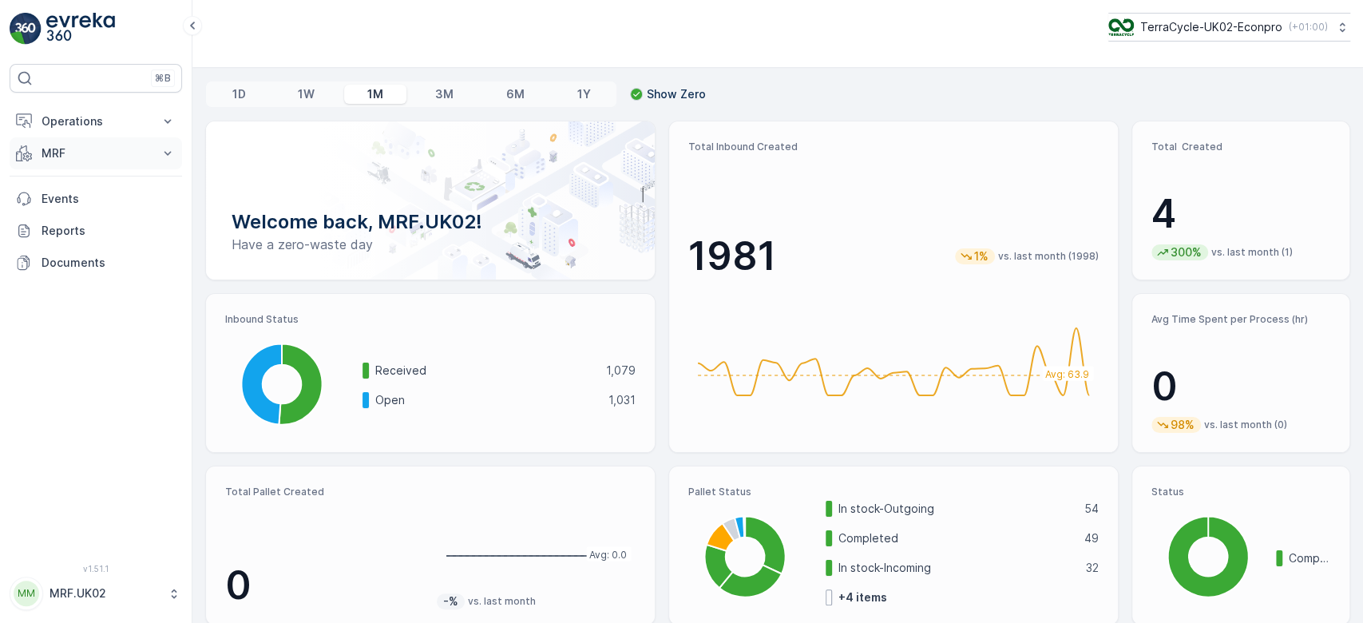
click at [67, 156] on p "MRF" at bounding box center [96, 153] width 109 height 16
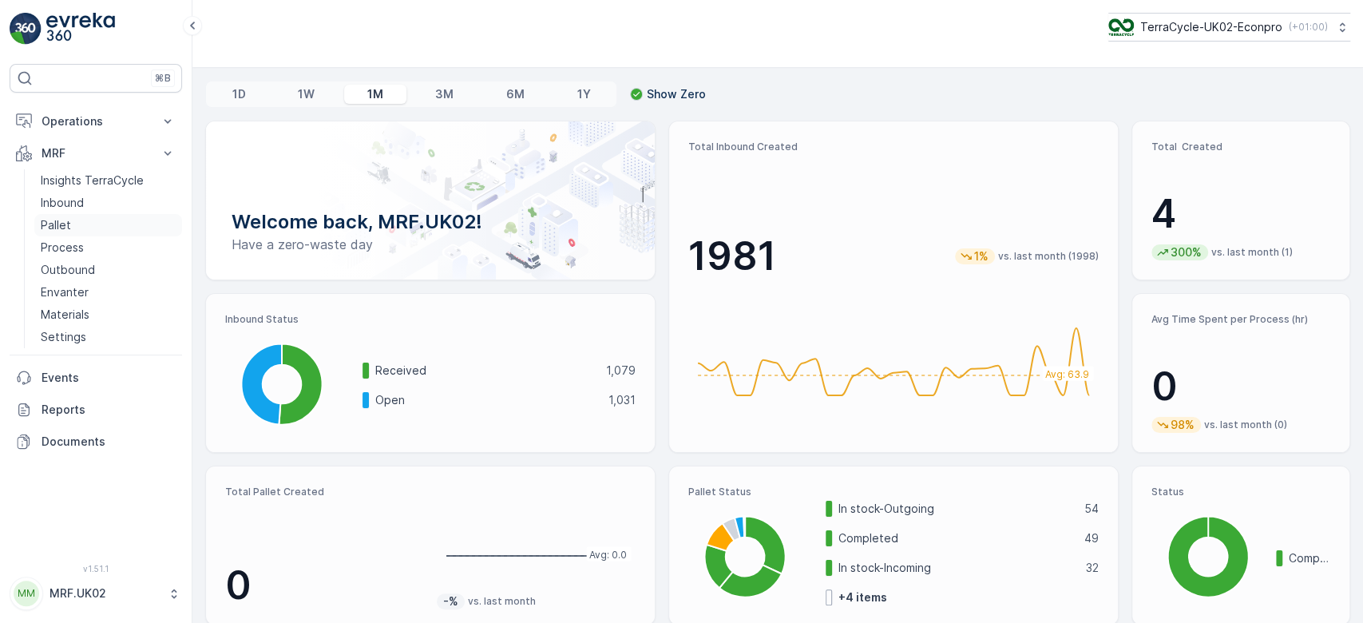
click at [70, 218] on link "Pallet" at bounding box center [108, 225] width 148 height 22
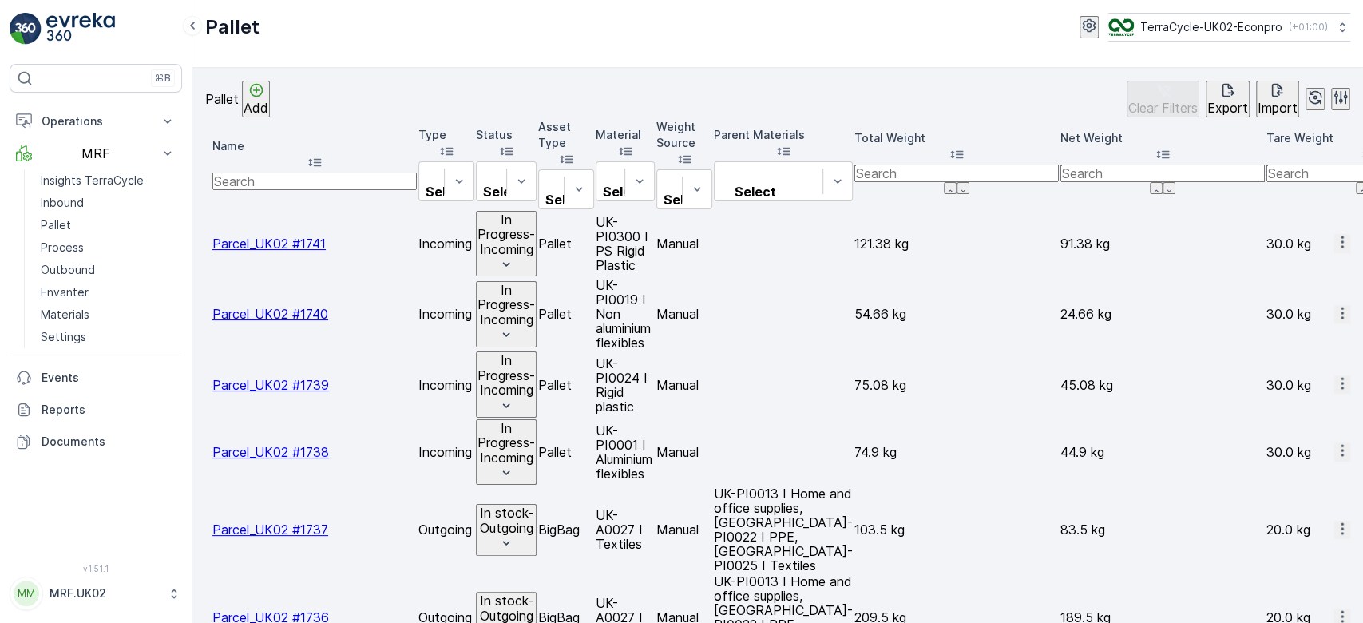
click at [294, 172] on input "text" at bounding box center [314, 181] width 204 height 18
type input "fd"
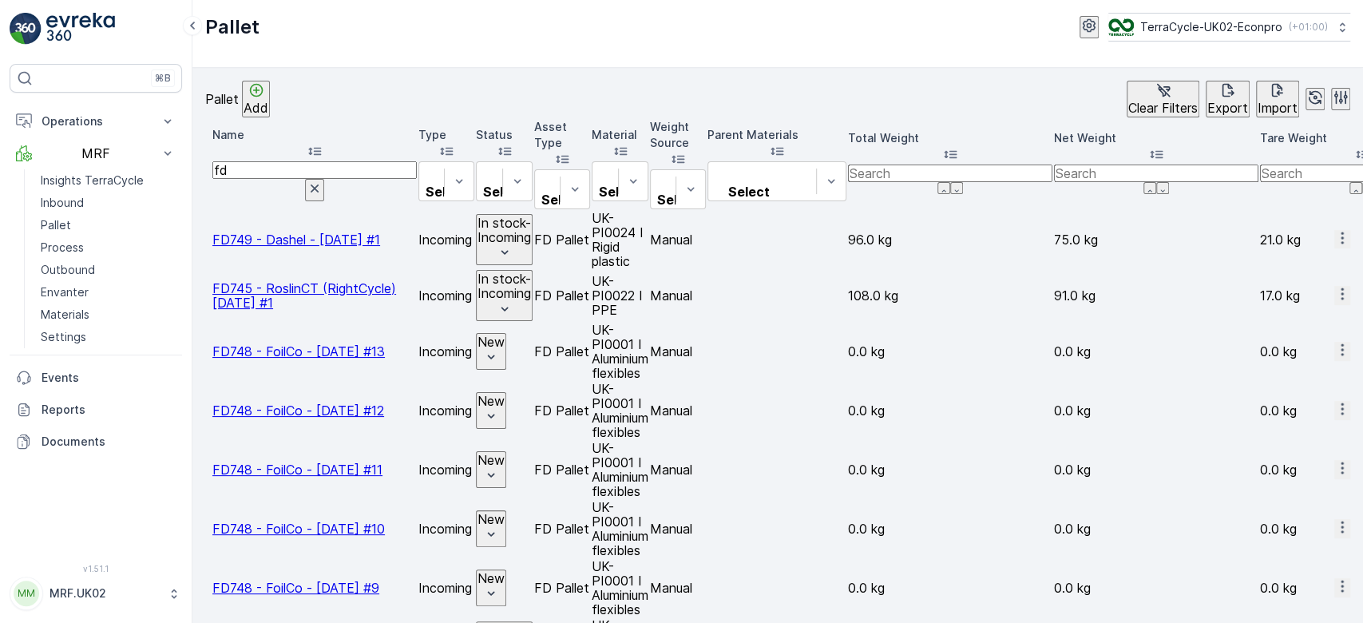
click at [294, 161] on input "fd" at bounding box center [314, 170] width 204 height 18
type input "fd729"
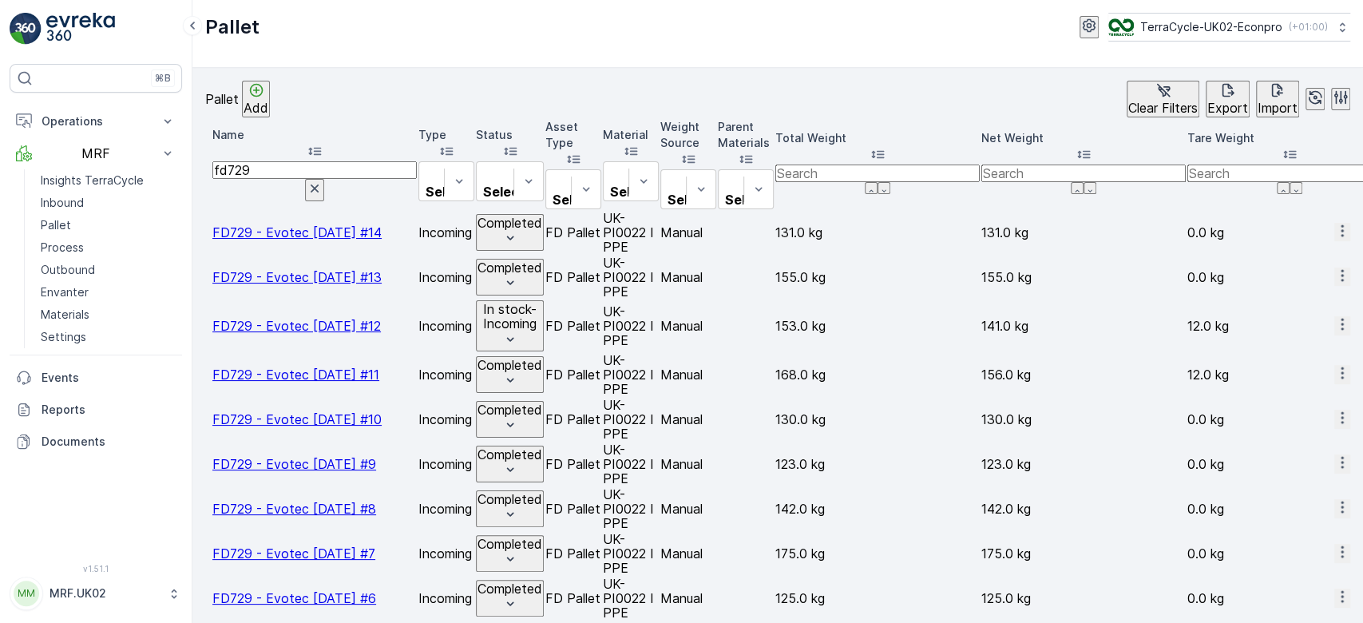
click at [315, 318] on span "FD729 - Evotec [DATE] #12" at bounding box center [296, 326] width 168 height 16
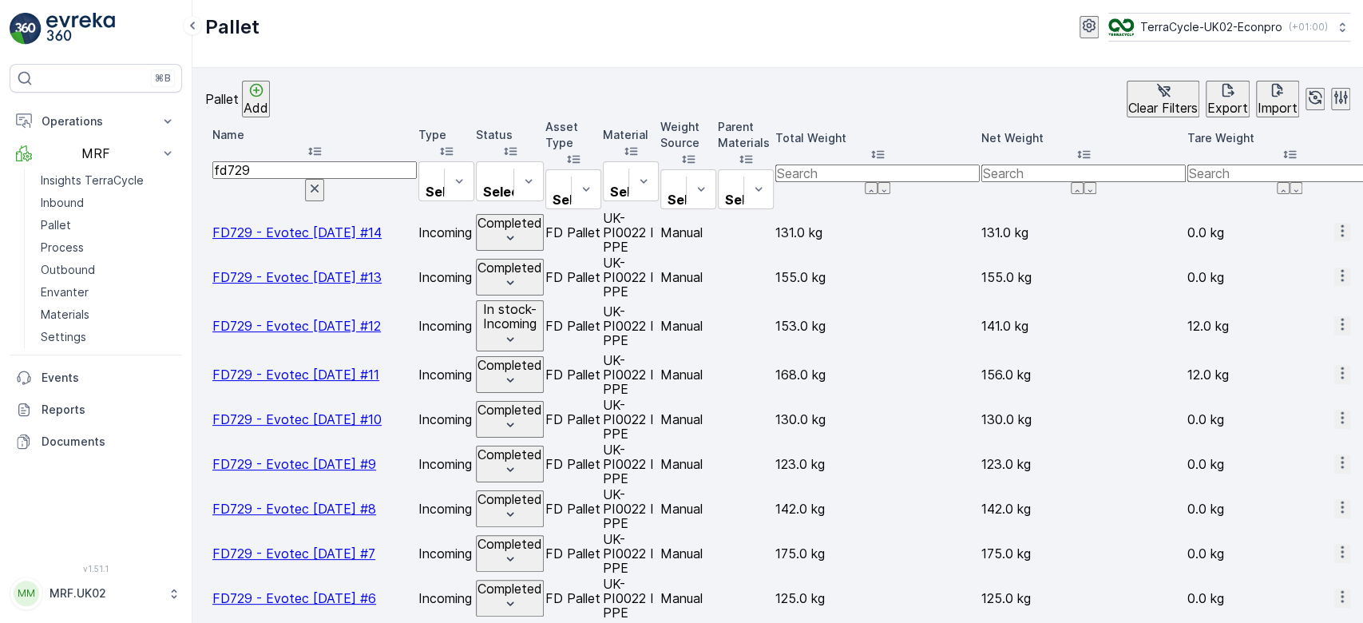
click at [774, 442] on td at bounding box center [746, 463] width 56 height 43
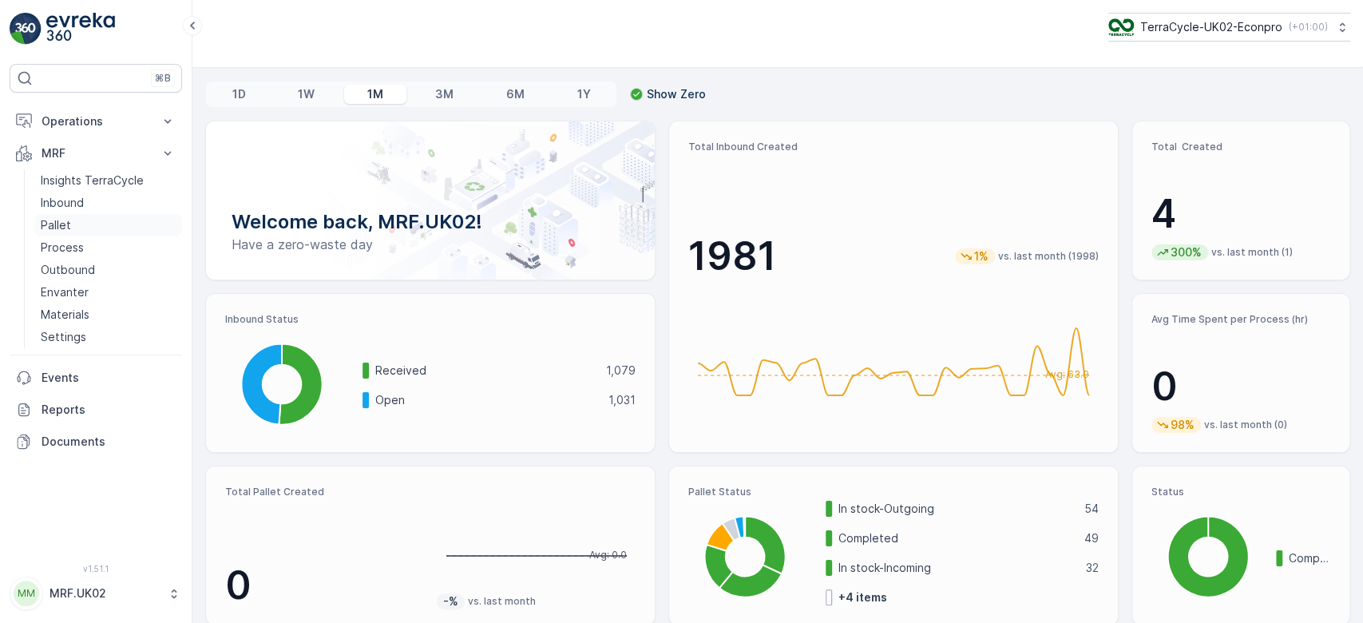
click at [93, 216] on link "Pallet" at bounding box center [108, 225] width 148 height 22
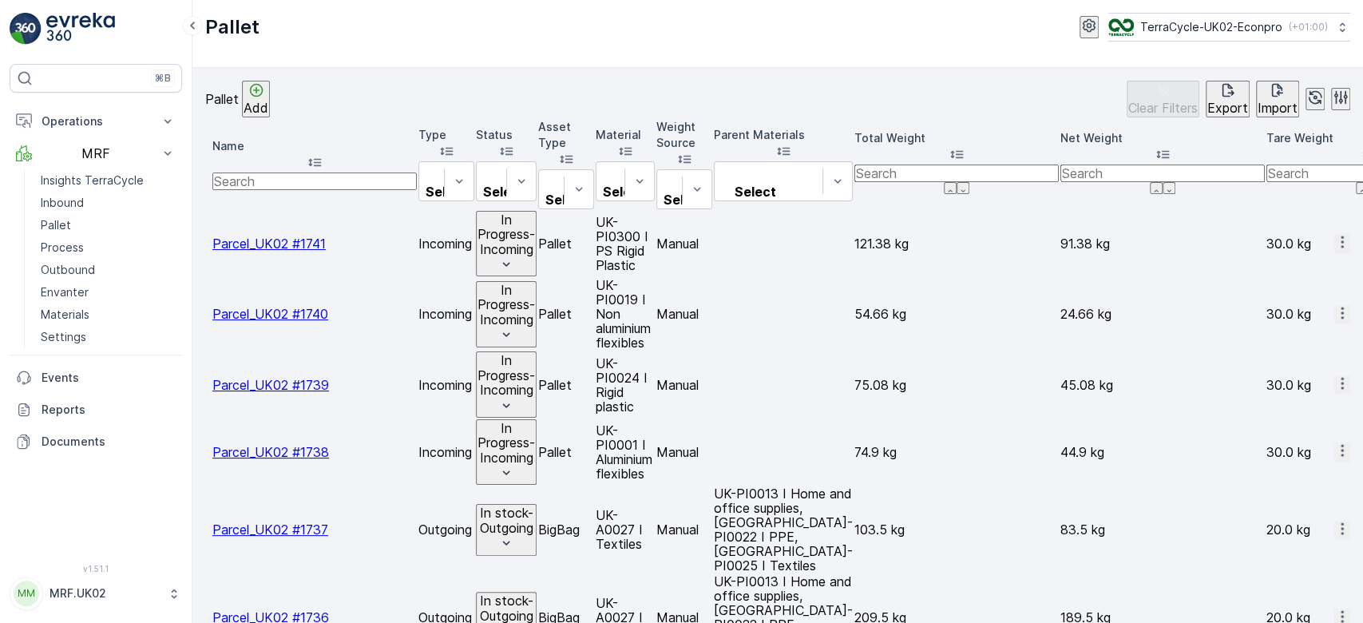
click at [304, 172] on input "text" at bounding box center [314, 181] width 204 height 18
type input "347"
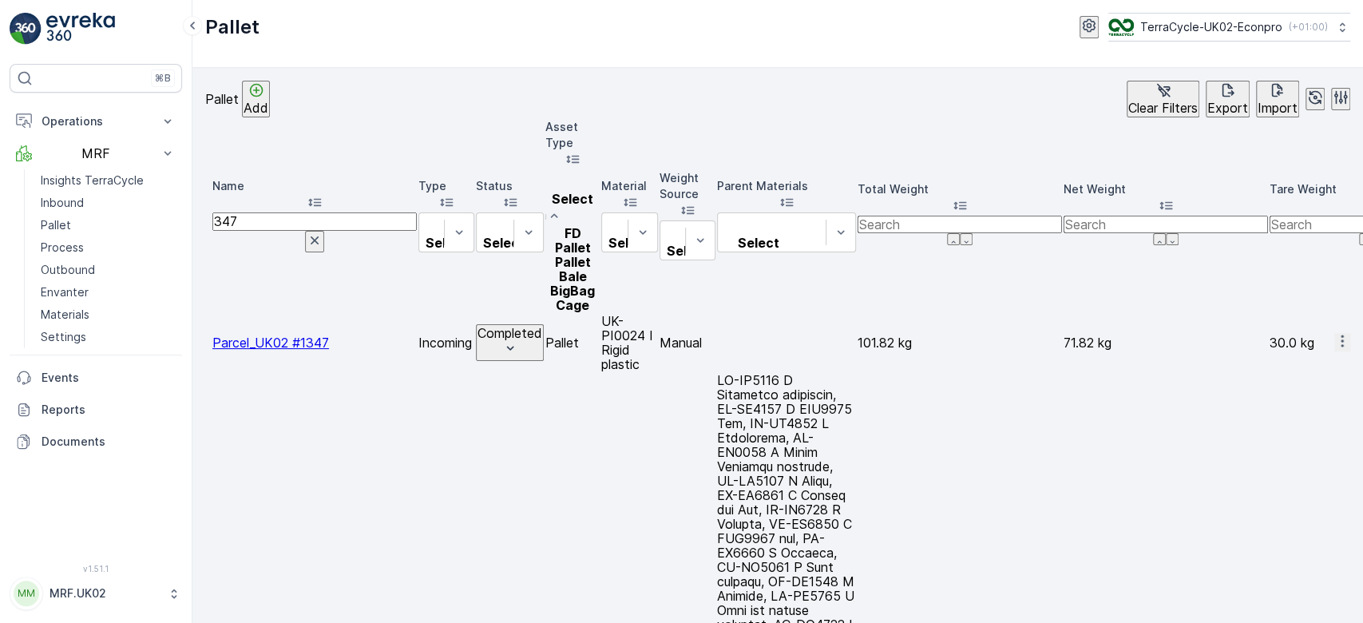
click at [591, 225] on span "FD Pallet" at bounding box center [573, 240] width 36 height 30
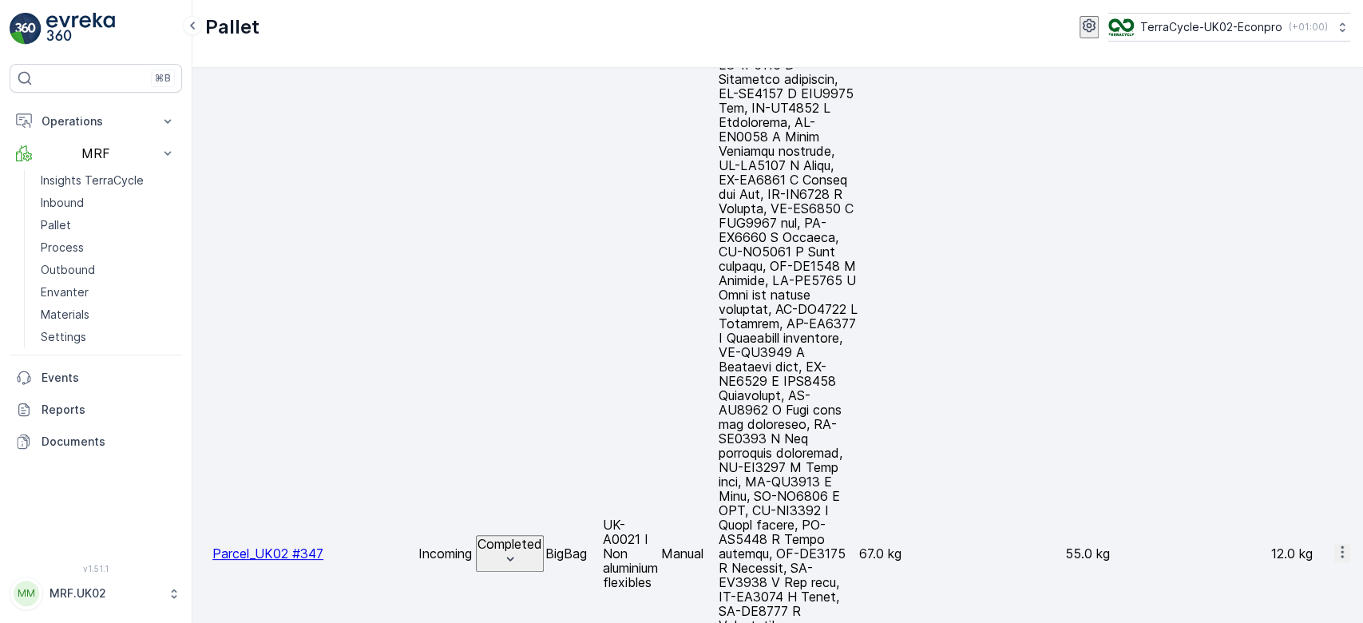
scroll to position [170, 0]
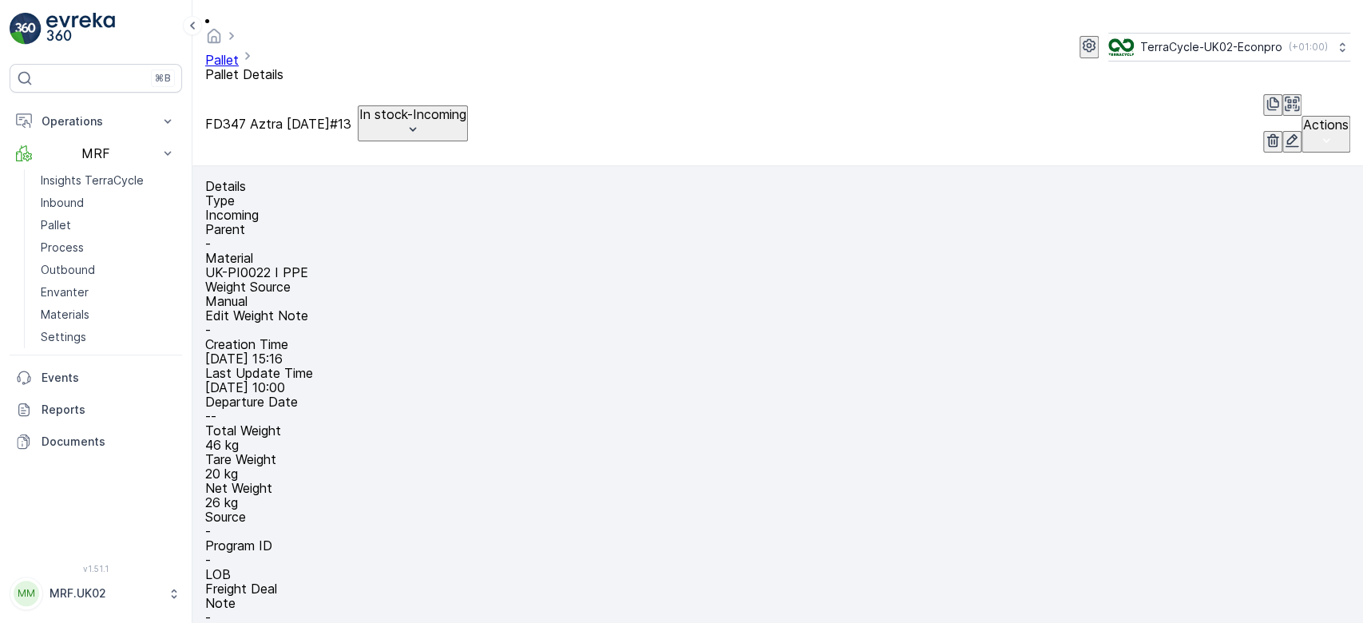
click at [1284, 133] on icon "button" at bounding box center [1292, 141] width 16 height 16
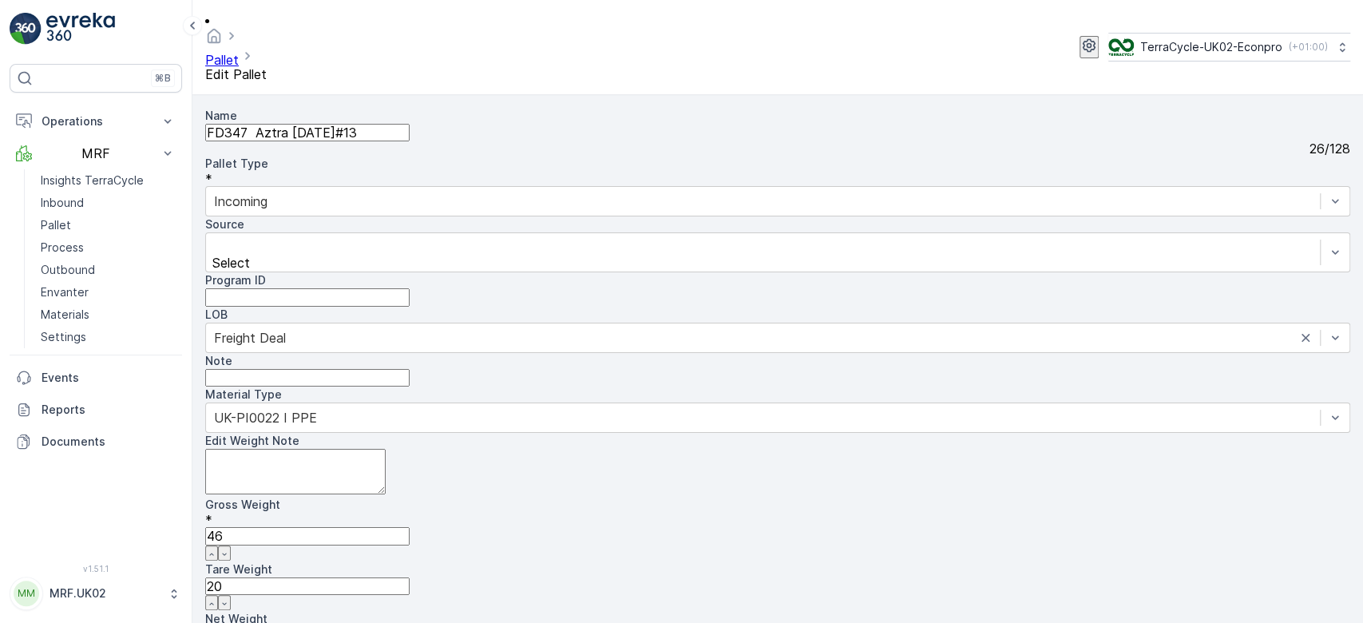
click at [410, 577] on Weight "20" at bounding box center [307, 586] width 204 height 18
type Weight "2"
type Weight "44"
type Weight "0"
type Weight "1"
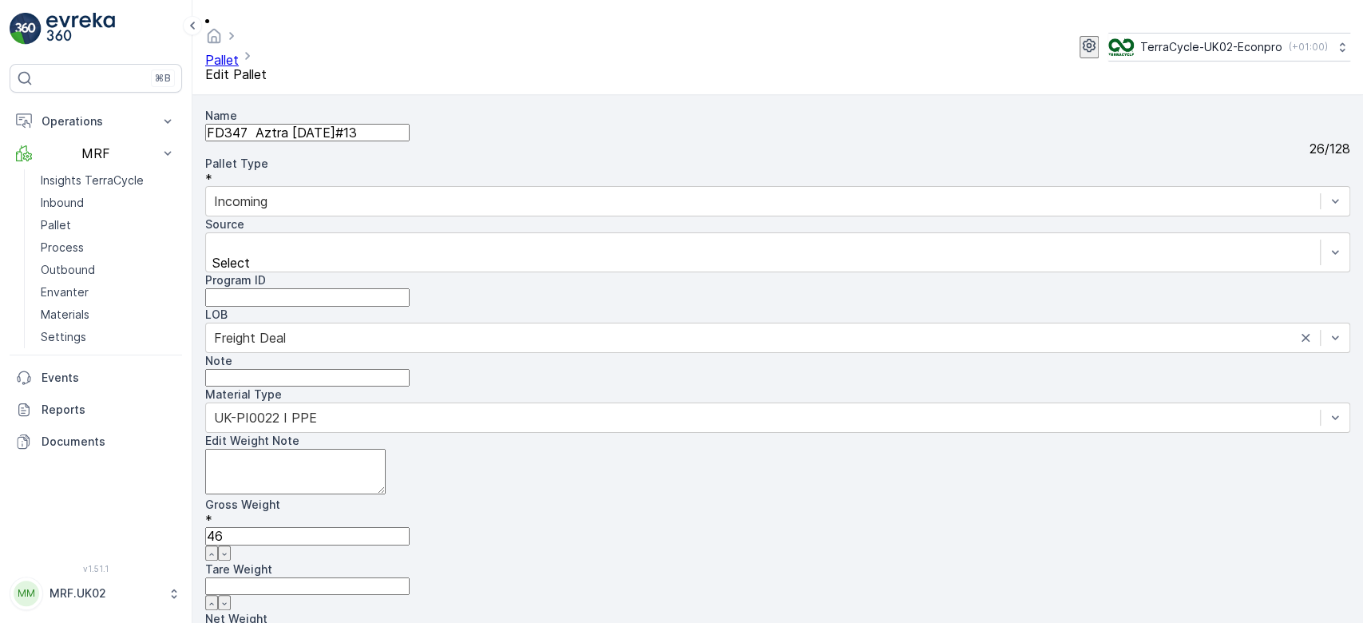
type Weight "45"
type Weight "15"
type Weight "31"
type Weight "15"
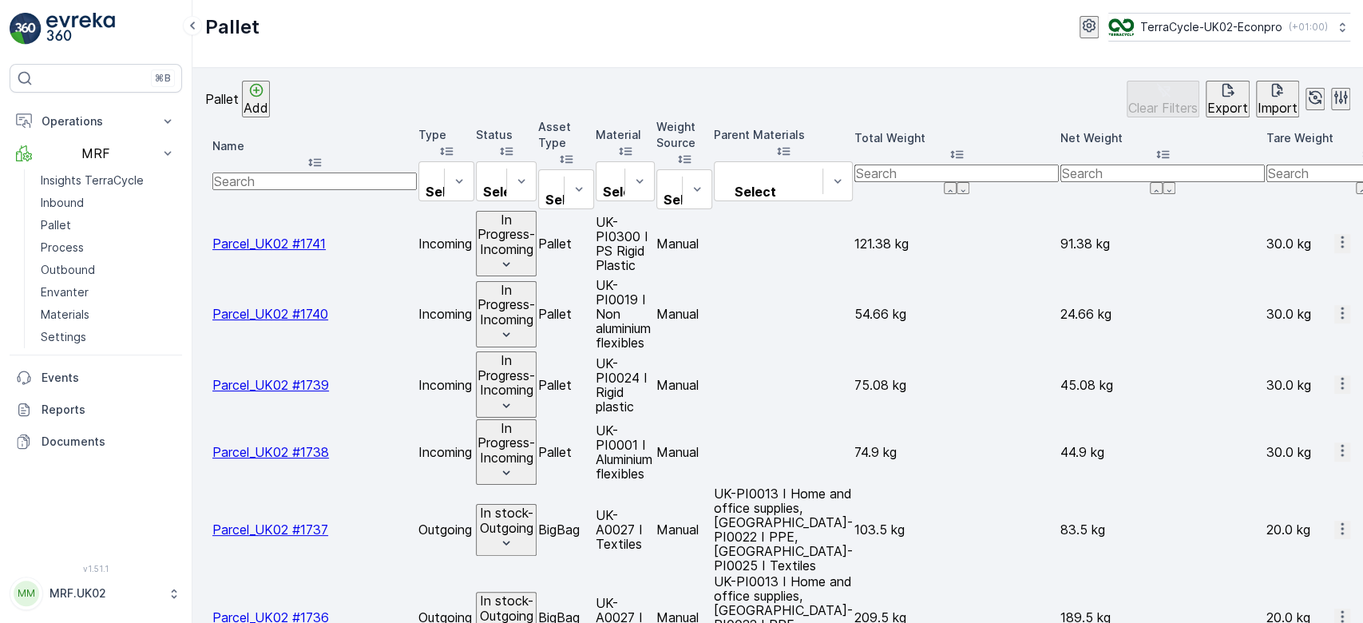
click at [332, 172] on input "text" at bounding box center [314, 181] width 204 height 18
type input "347"
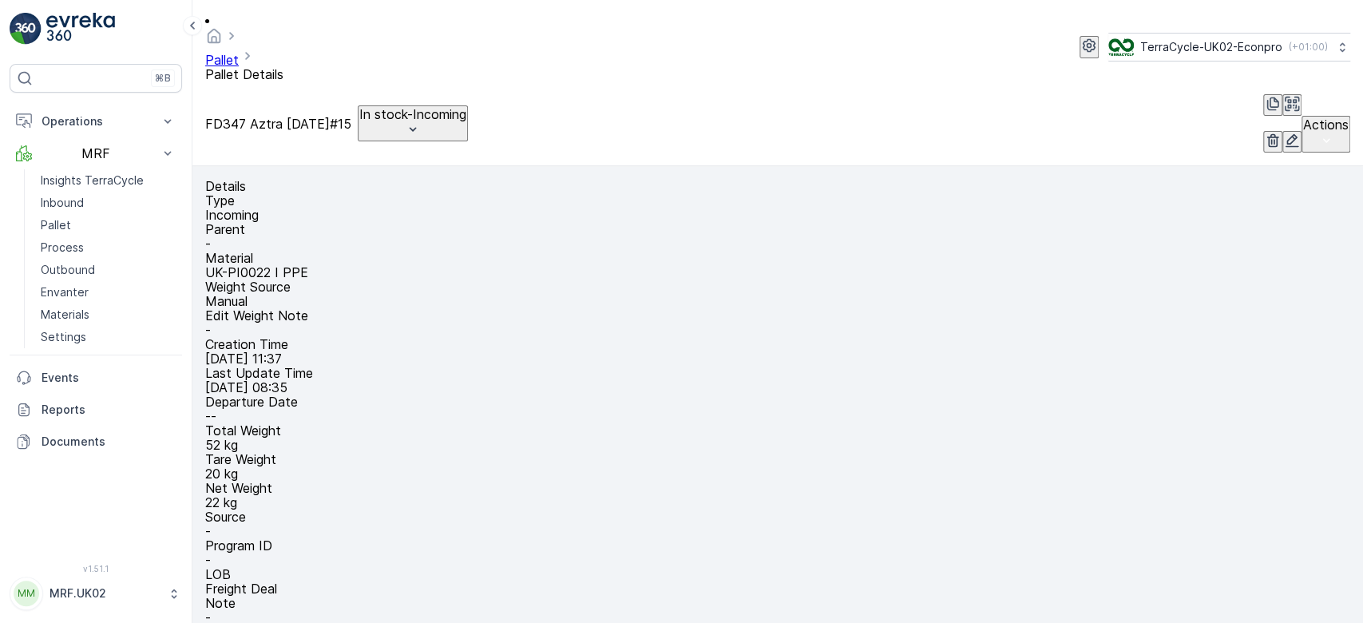
click at [1284, 133] on icon "button" at bounding box center [1292, 141] width 16 height 16
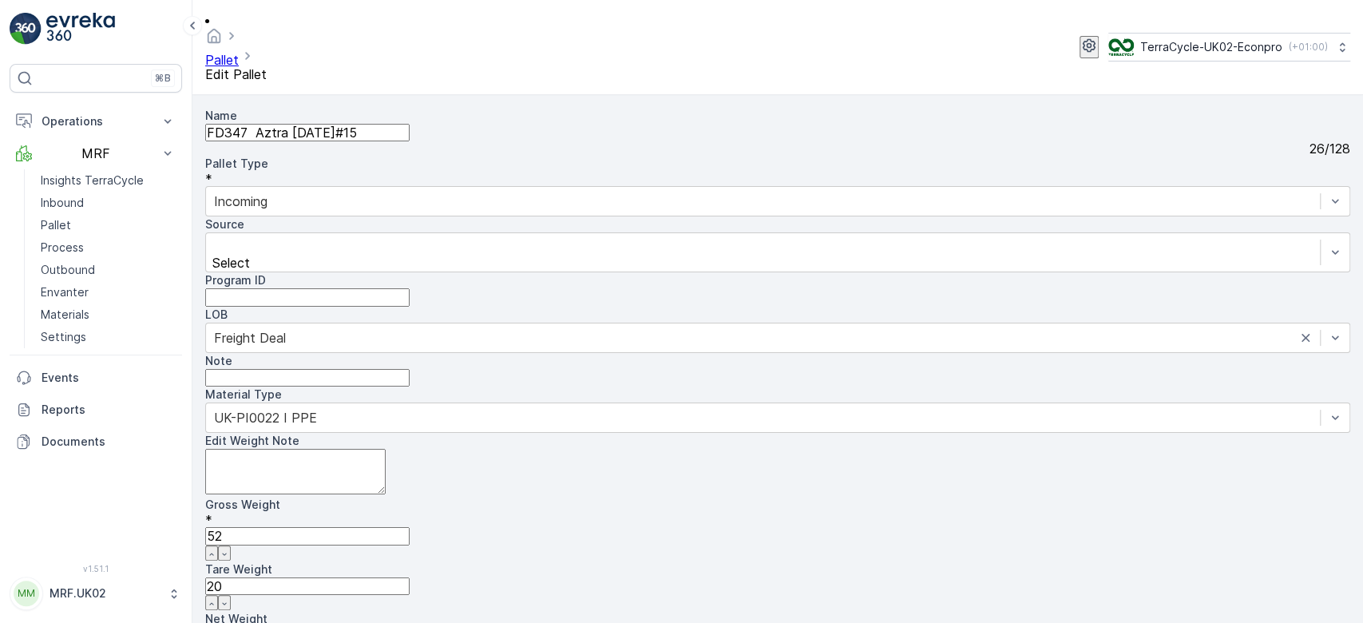
click at [410, 577] on Weight "20" at bounding box center [307, 586] width 204 height 18
type Weight "2"
type Weight "50"
type Weight "0"
type Weight "1"
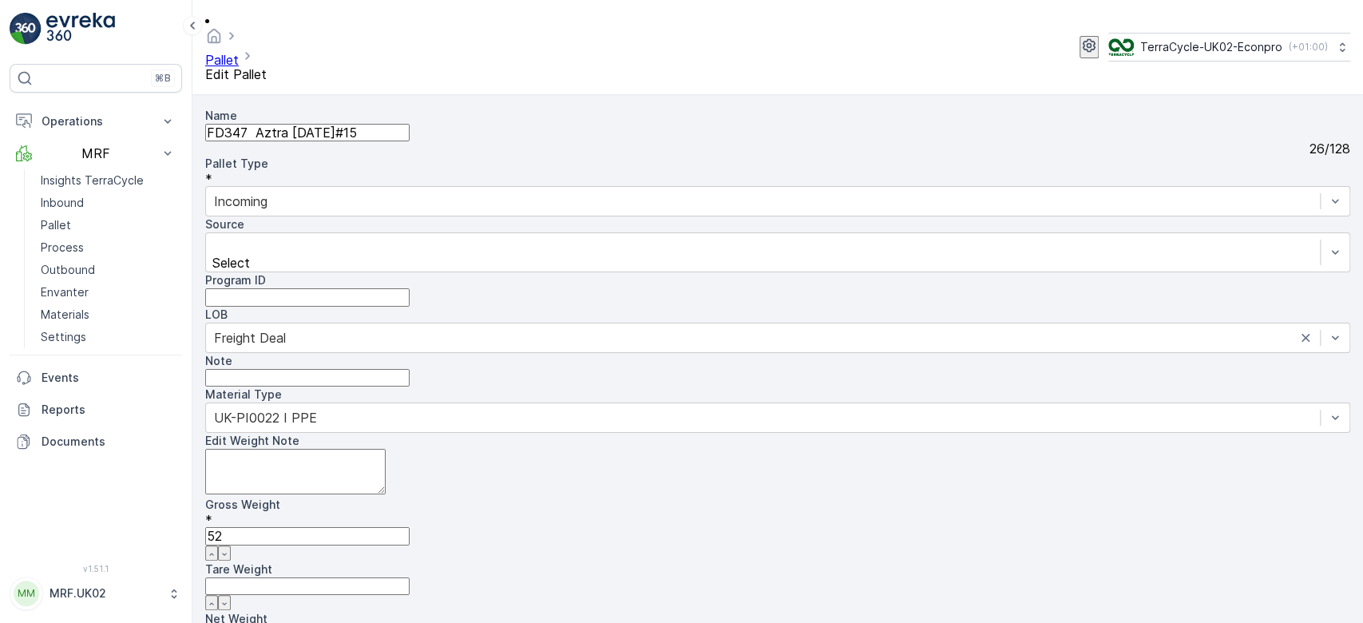
type Weight "51"
type Weight "15"
type Weight "37"
type Weight "15"
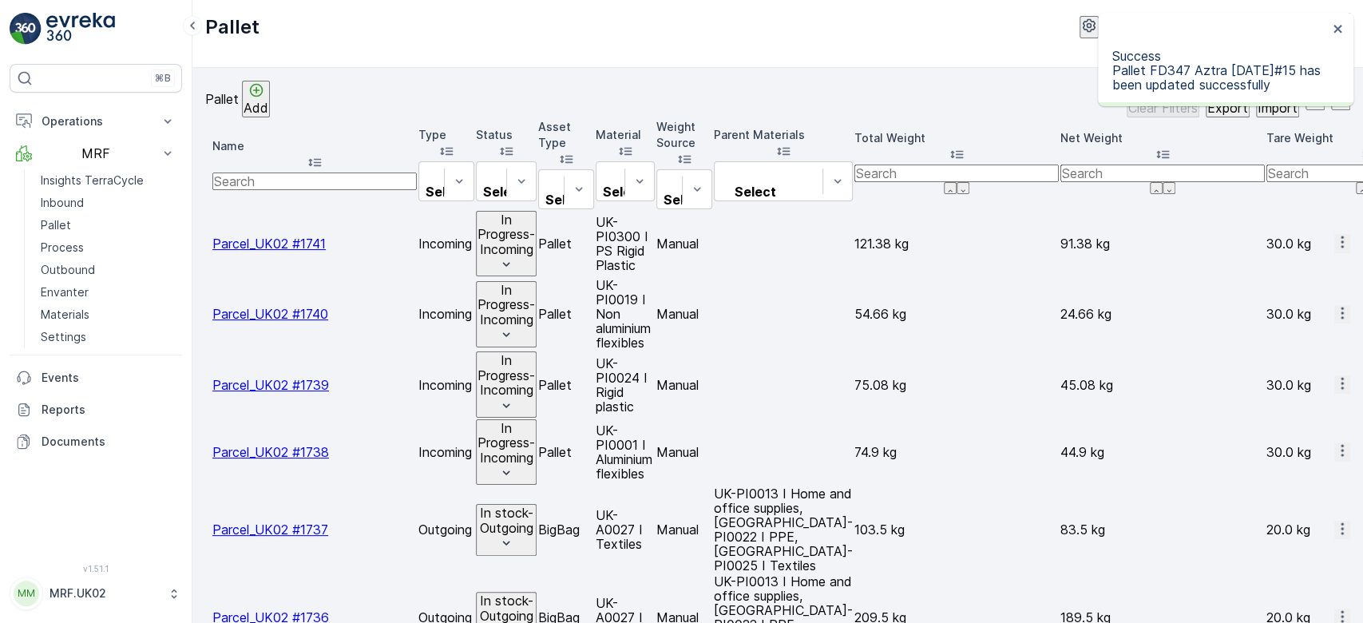
click at [299, 172] on input "text" at bounding box center [314, 181] width 204 height 18
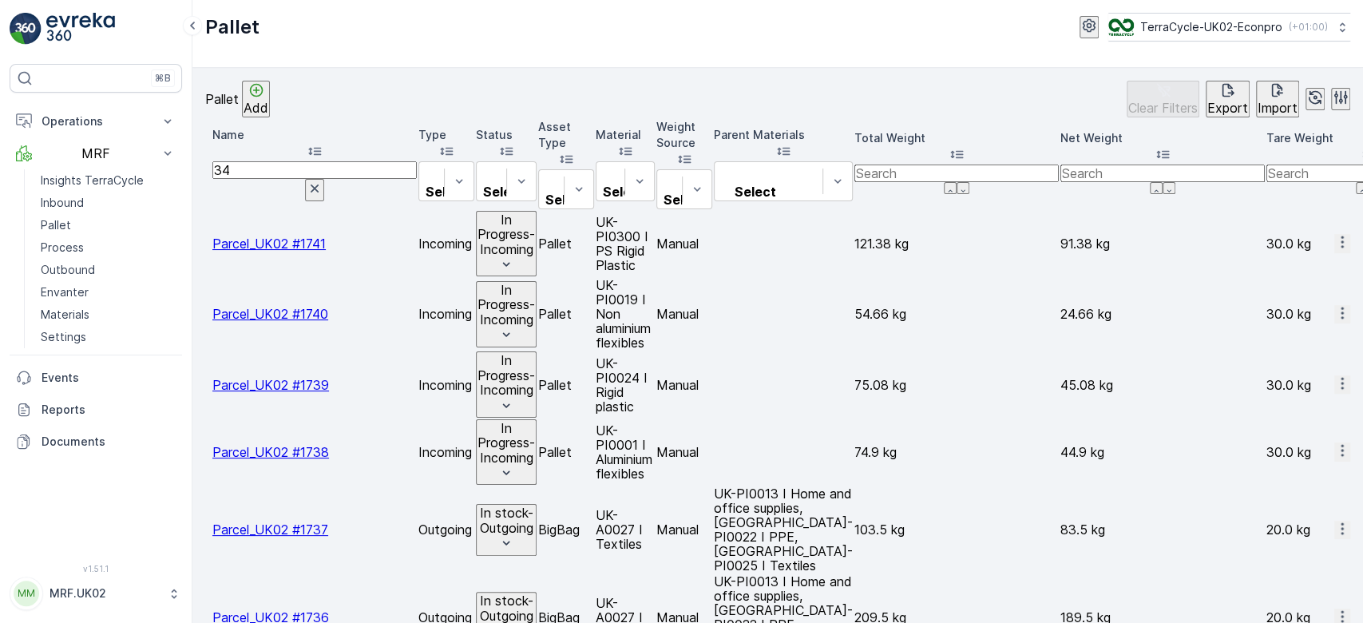
type input "347"
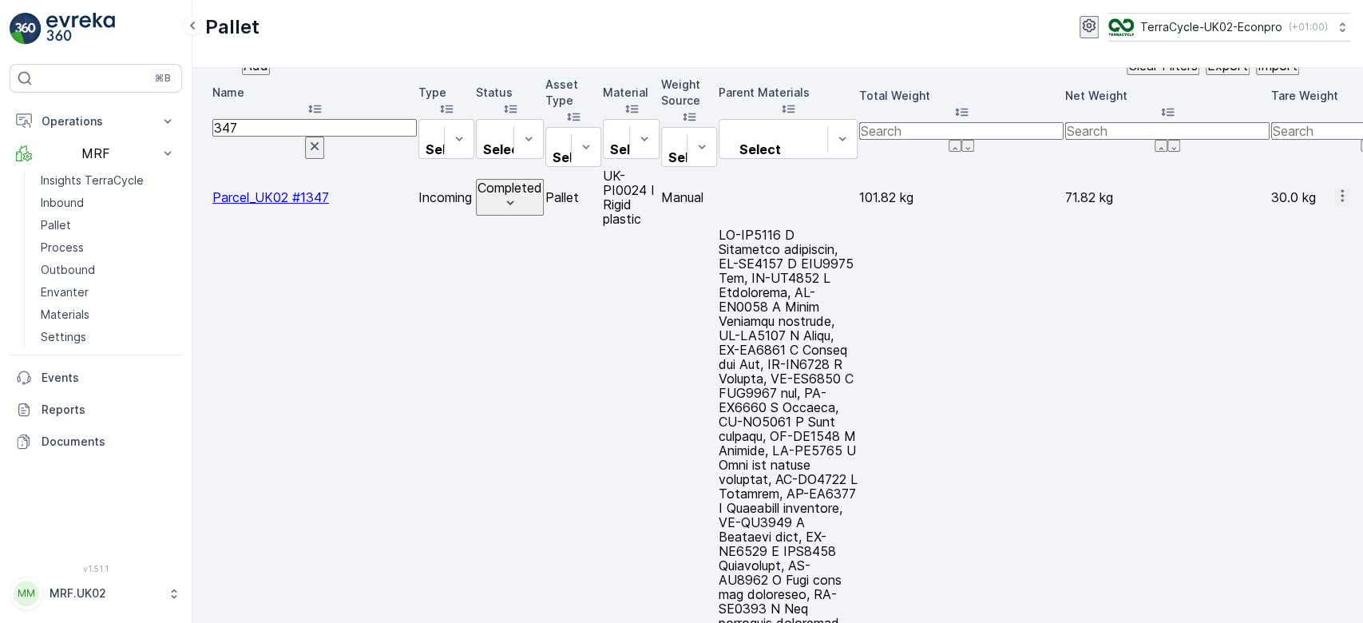
scroll to position [85, 0]
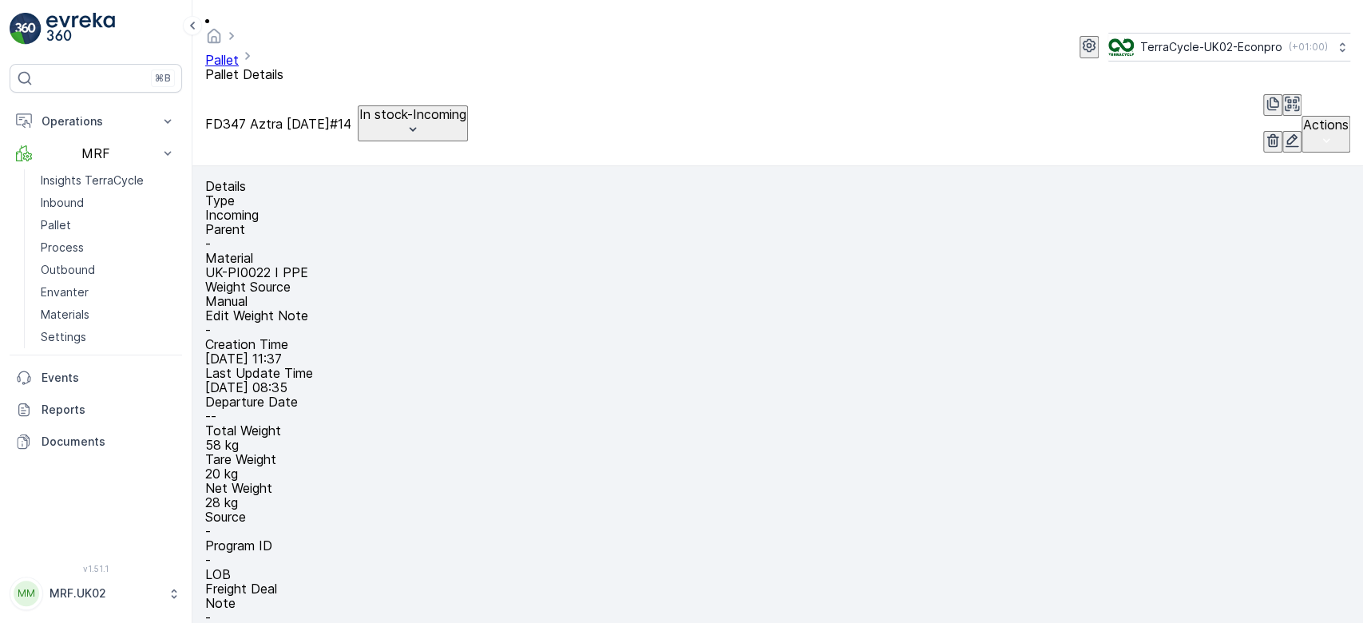
click at [1284, 133] on icon "button" at bounding box center [1292, 141] width 16 height 16
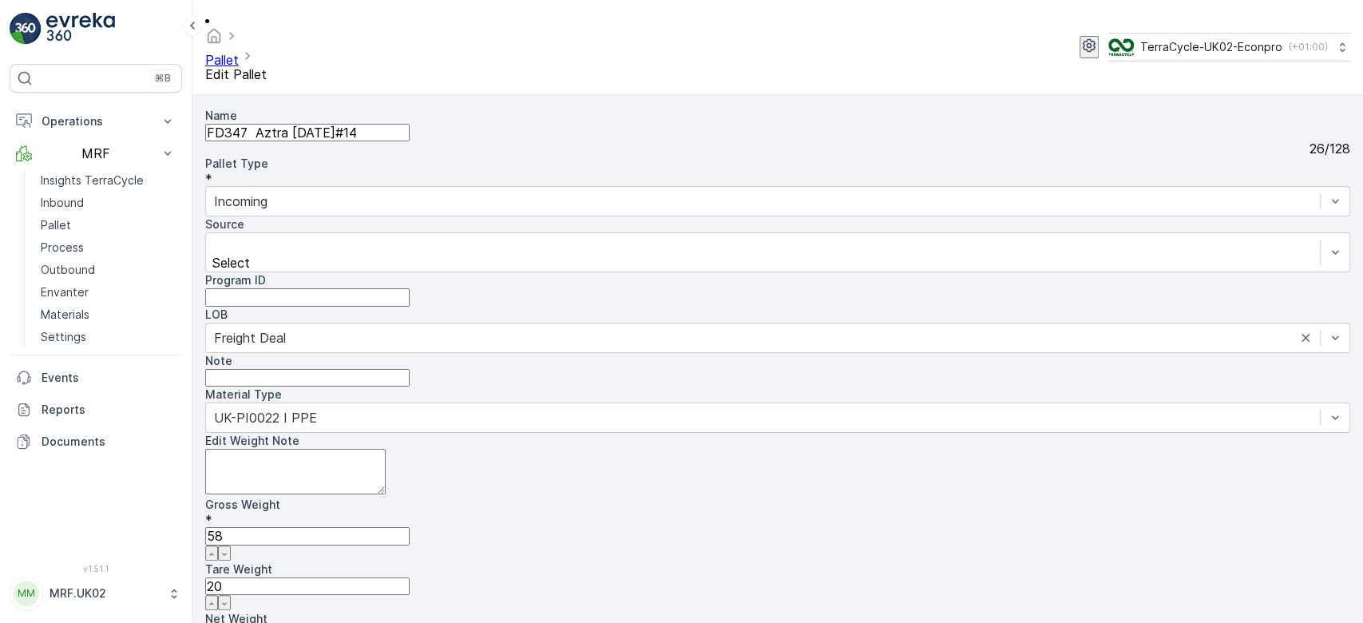
click at [410, 577] on Weight "20" at bounding box center [307, 586] width 204 height 18
type Weight "2"
type Weight "56"
type Weight "0"
type Weight "1"
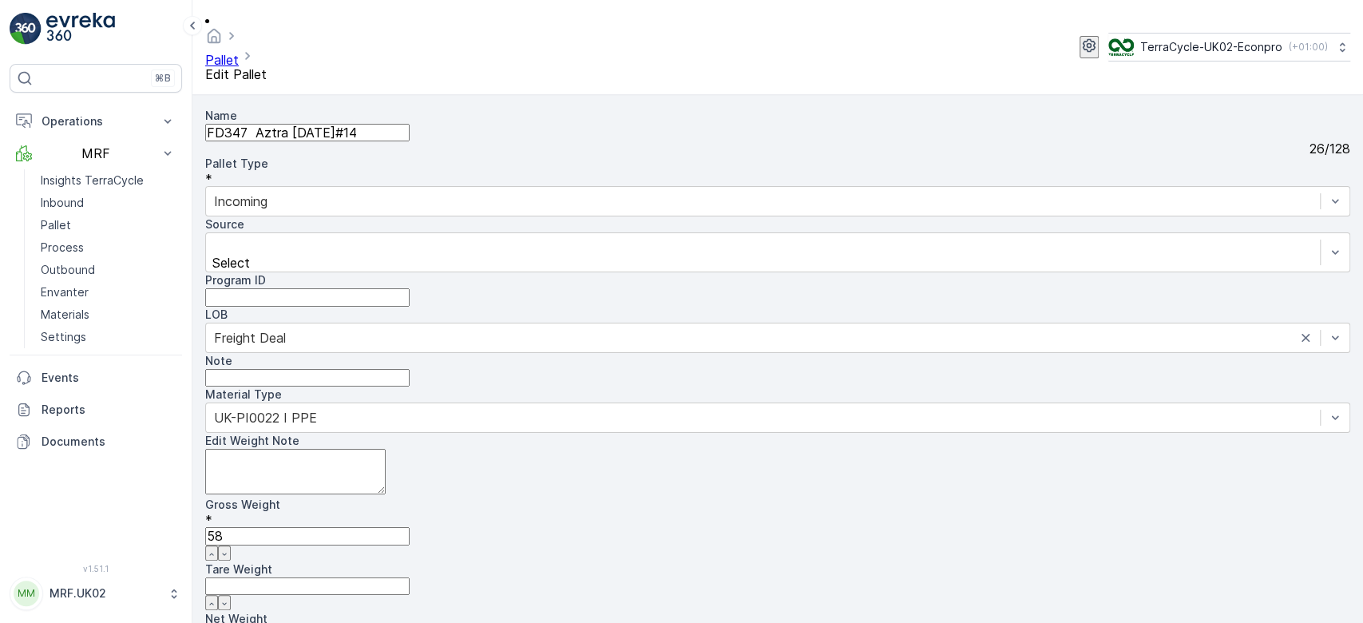
type Weight "57"
type Weight "15"
type Weight "43"
type Weight "15"
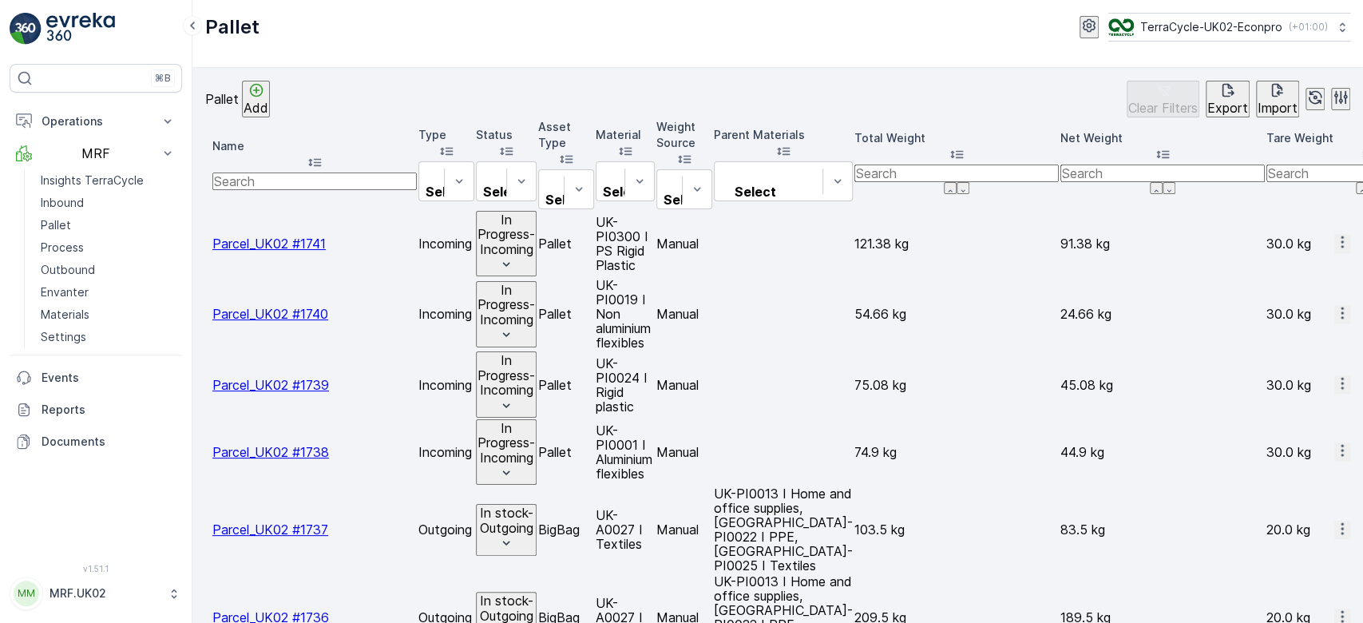
click at [270, 112] on button "Add" at bounding box center [256, 99] width 28 height 37
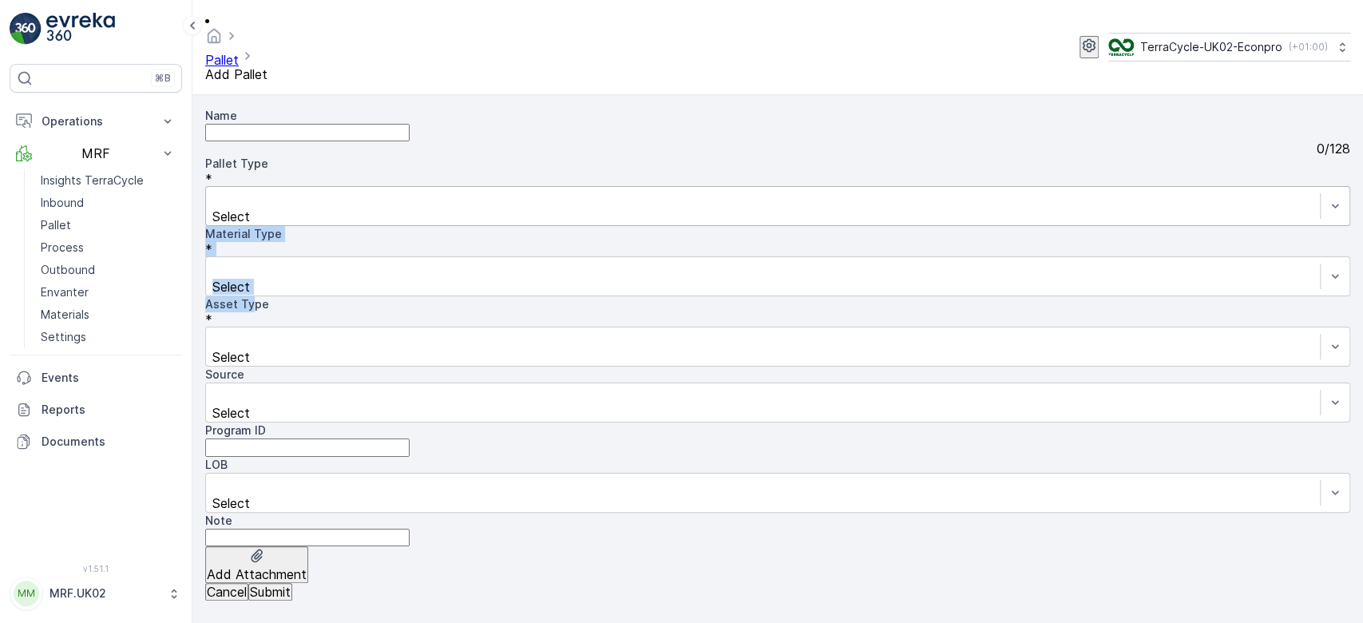
drag, startPoint x: 265, startPoint y: 219, endPoint x: 304, endPoint y: 180, distance: 54.8
click at [304, 180] on div "Name 0 / 128 Pallet Type * Select Material Type * Select Asset Type * Select So…" at bounding box center [777, 345] width 1145 height 475
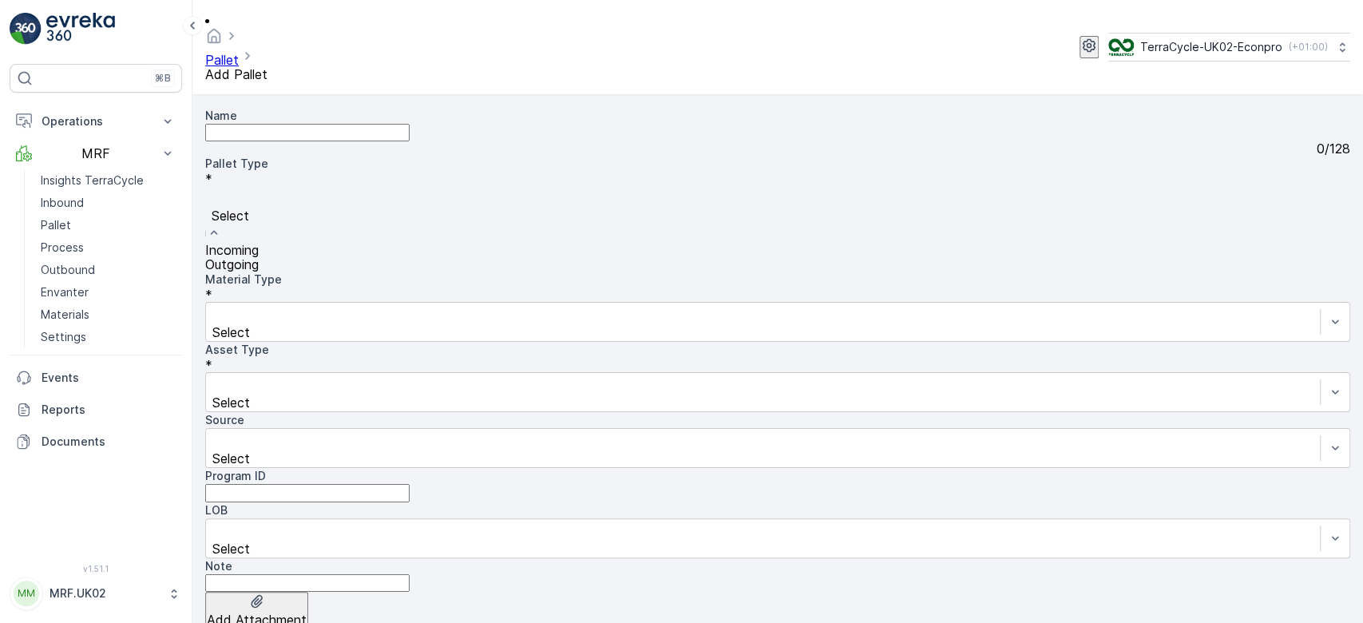
click at [304, 186] on div "Select" at bounding box center [777, 214] width 1145 height 57
click at [259, 259] on span "Outgoing" at bounding box center [231, 264] width 53 height 16
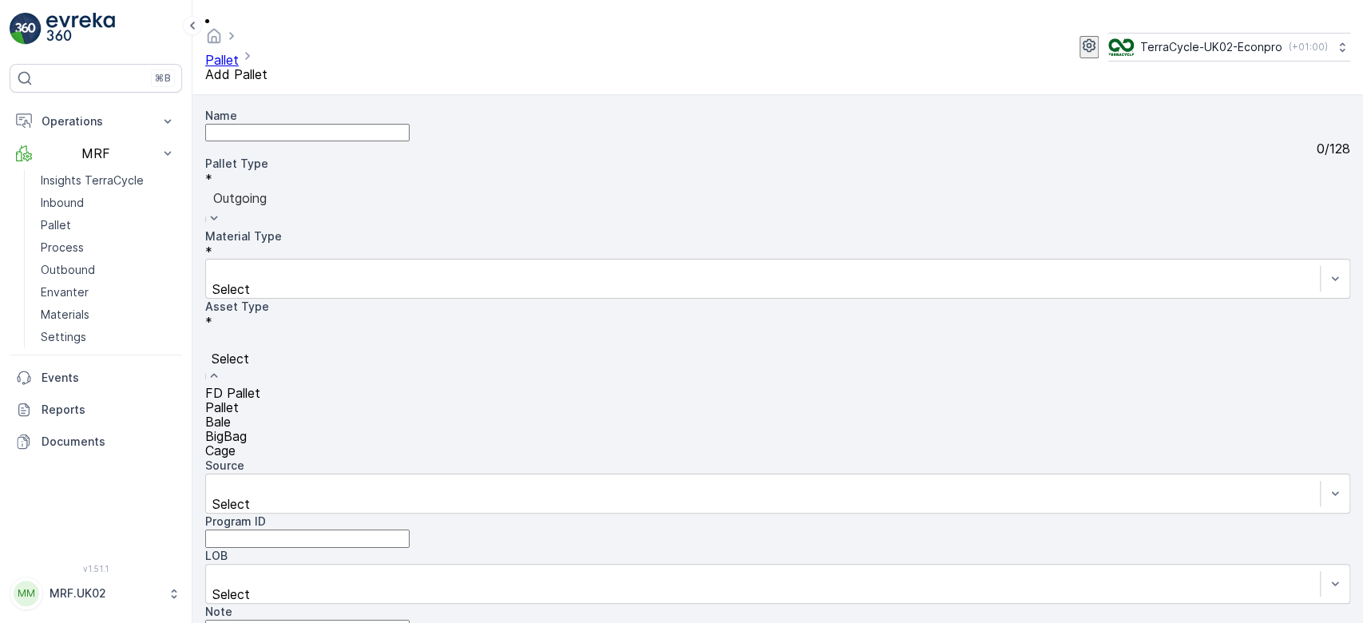
click at [247, 428] on span "BigBag" at bounding box center [226, 436] width 42 height 16
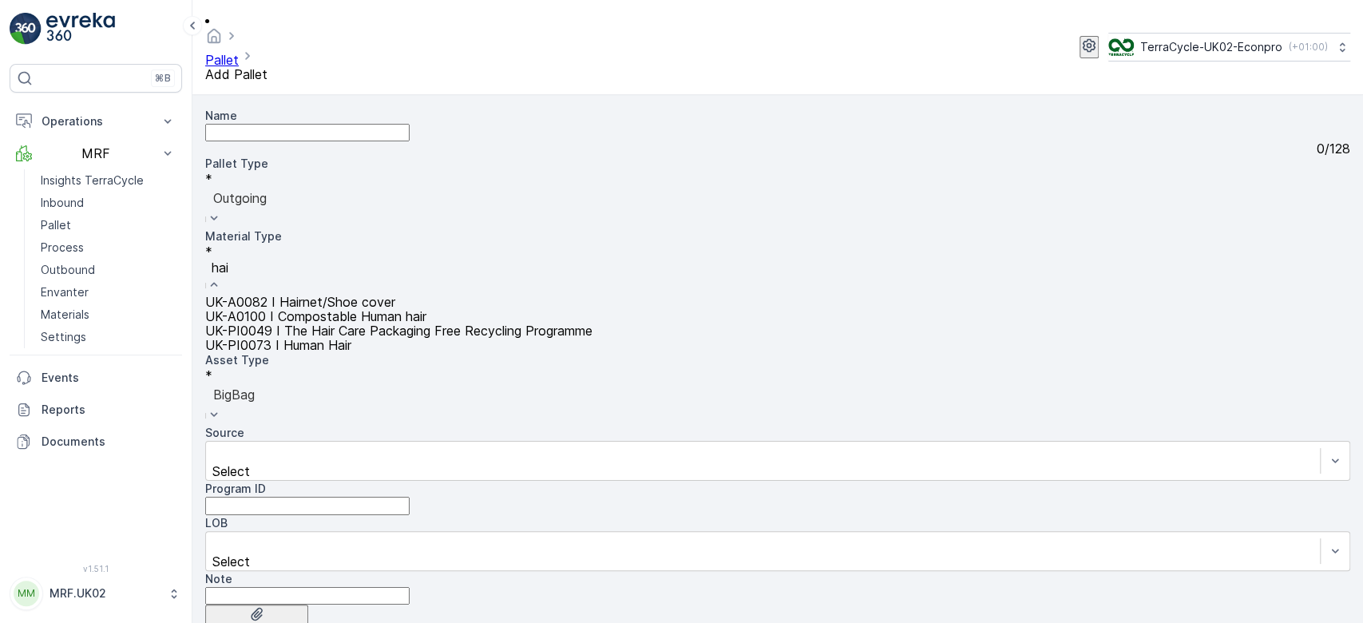
type input "hair"
click at [395, 294] on span "UK-A0082 I Hairnet/Shoe cover" at bounding box center [300, 302] width 190 height 16
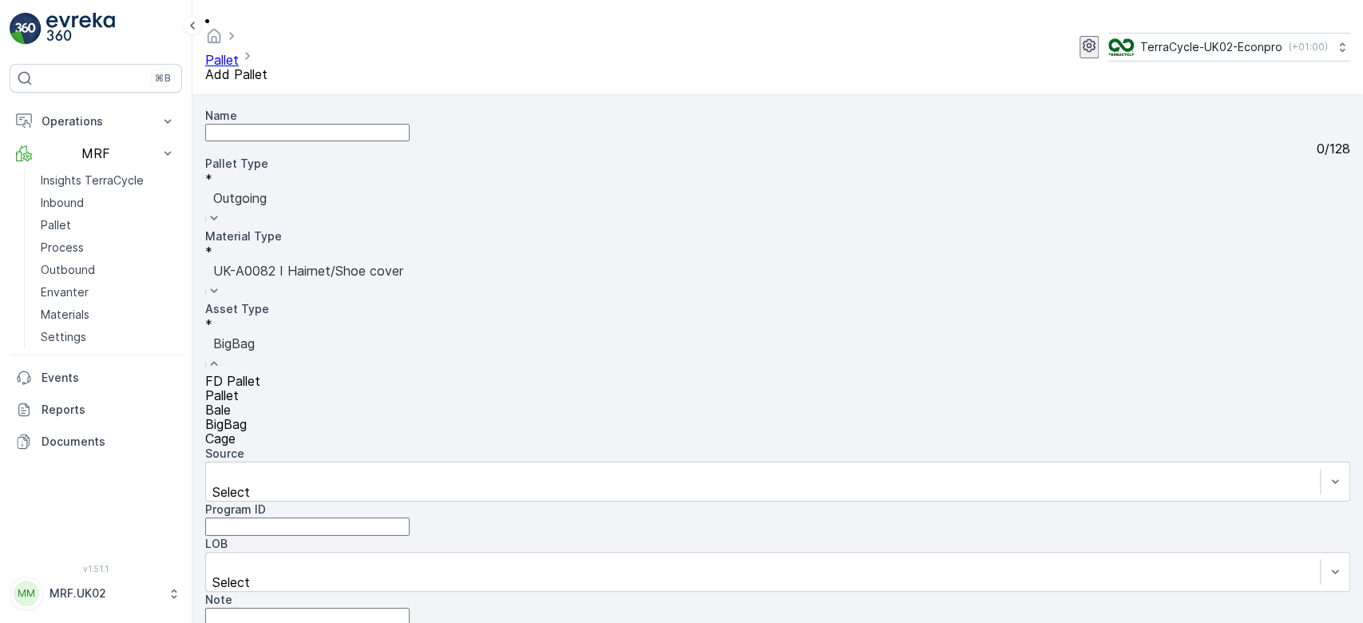
click at [424, 334] on div at bounding box center [777, 343] width 1129 height 18
click at [307, 402] on div "Bale" at bounding box center [777, 409] width 1145 height 14
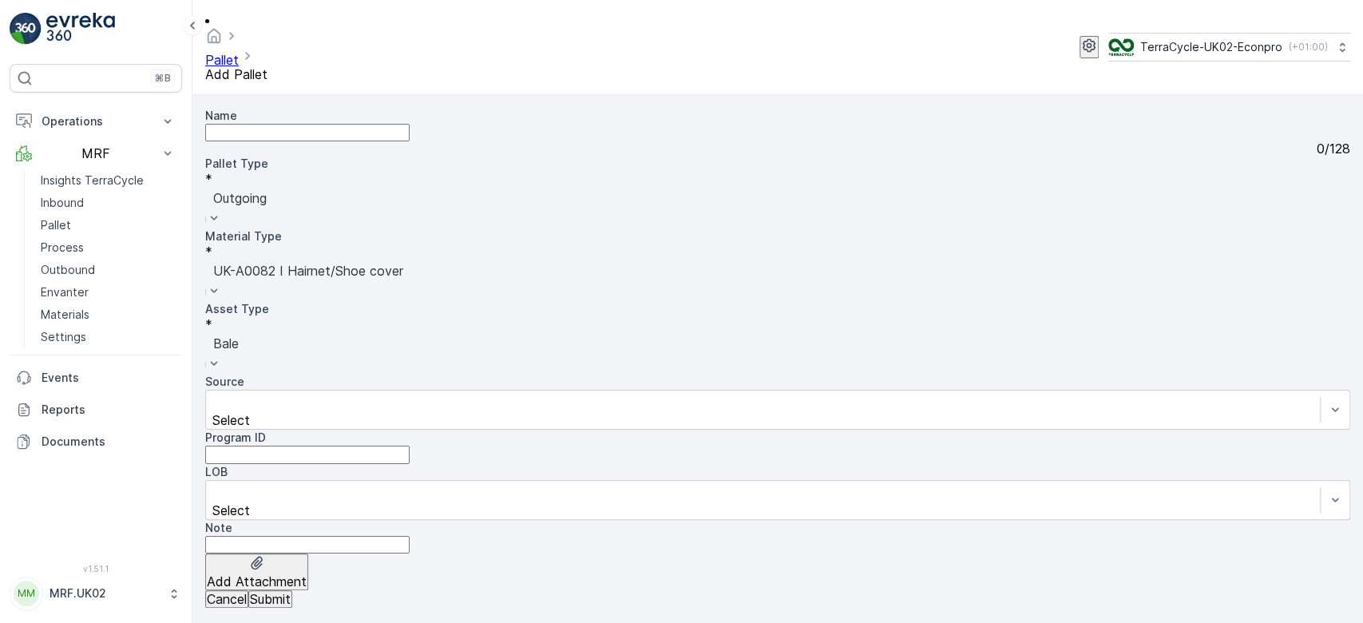
click at [291, 598] on p "Submit" at bounding box center [270, 599] width 41 height 14
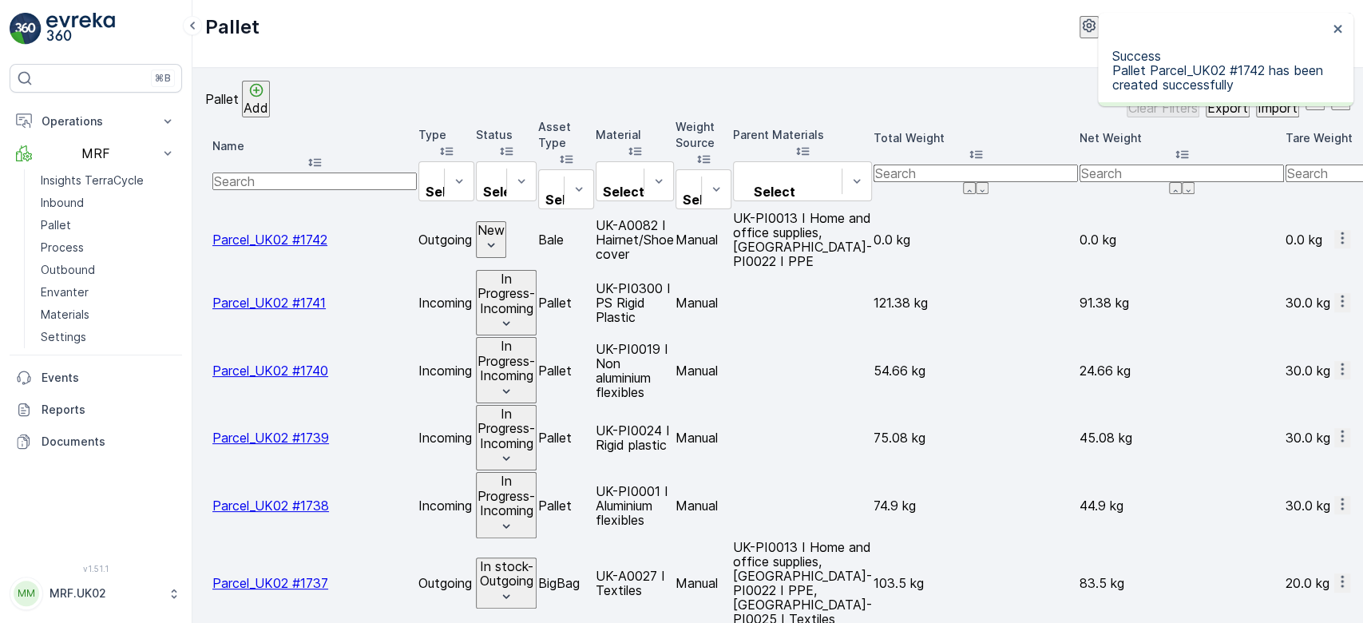
click at [1334, 230] on icon "button" at bounding box center [1342, 238] width 16 height 16
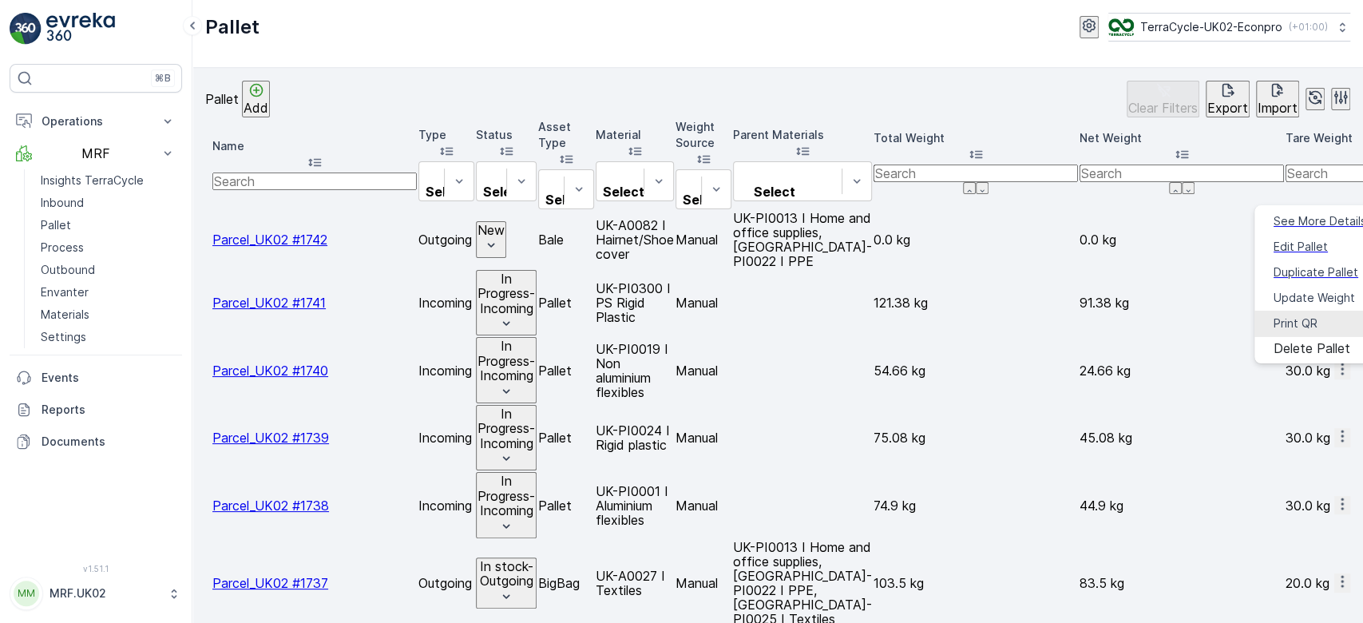
click at [1317, 315] on div "Print QR" at bounding box center [1295, 323] width 44 height 16
click at [268, 101] on p "Add" at bounding box center [255, 108] width 25 height 14
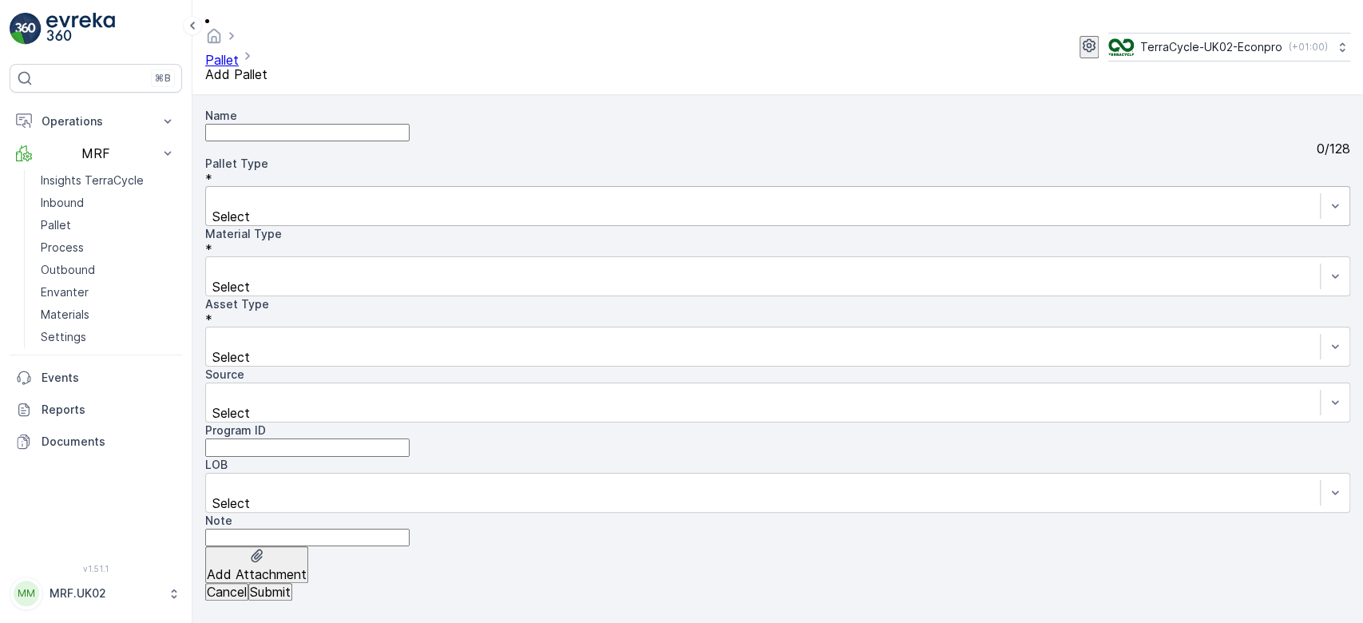
click at [321, 186] on div "Select" at bounding box center [777, 206] width 1145 height 40
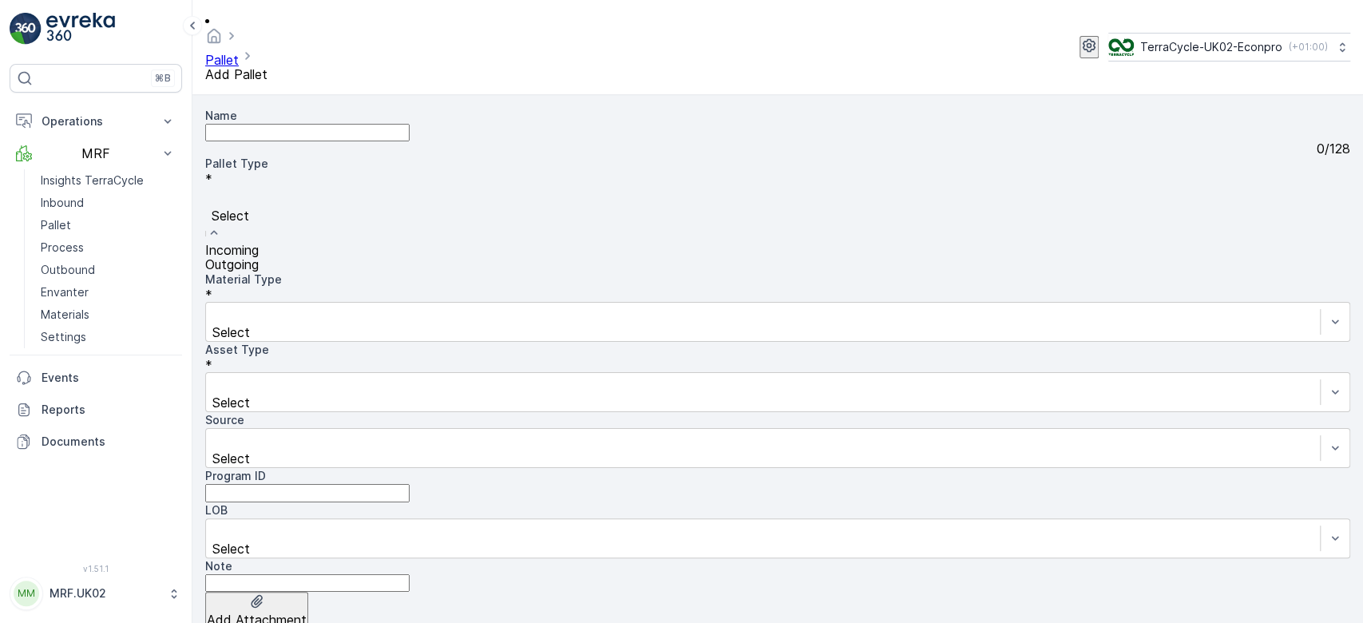
click at [299, 257] on div "Outgoing" at bounding box center [777, 264] width 1145 height 14
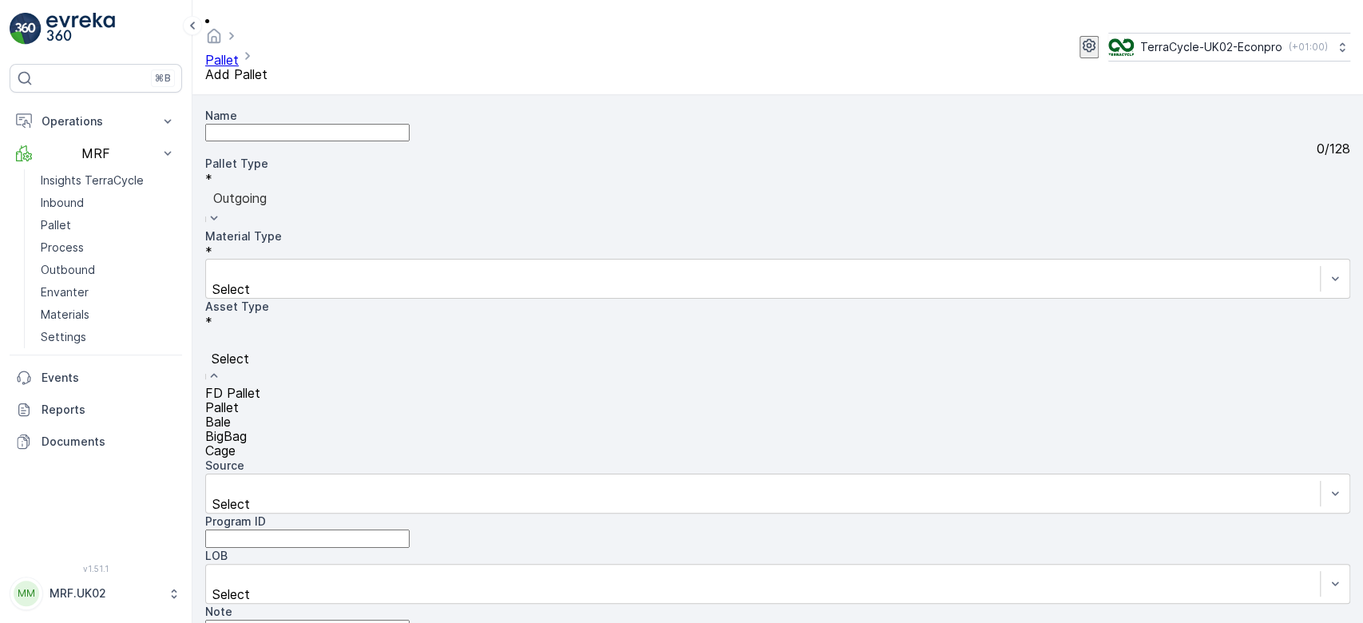
click at [279, 414] on div "Bale" at bounding box center [777, 421] width 1145 height 14
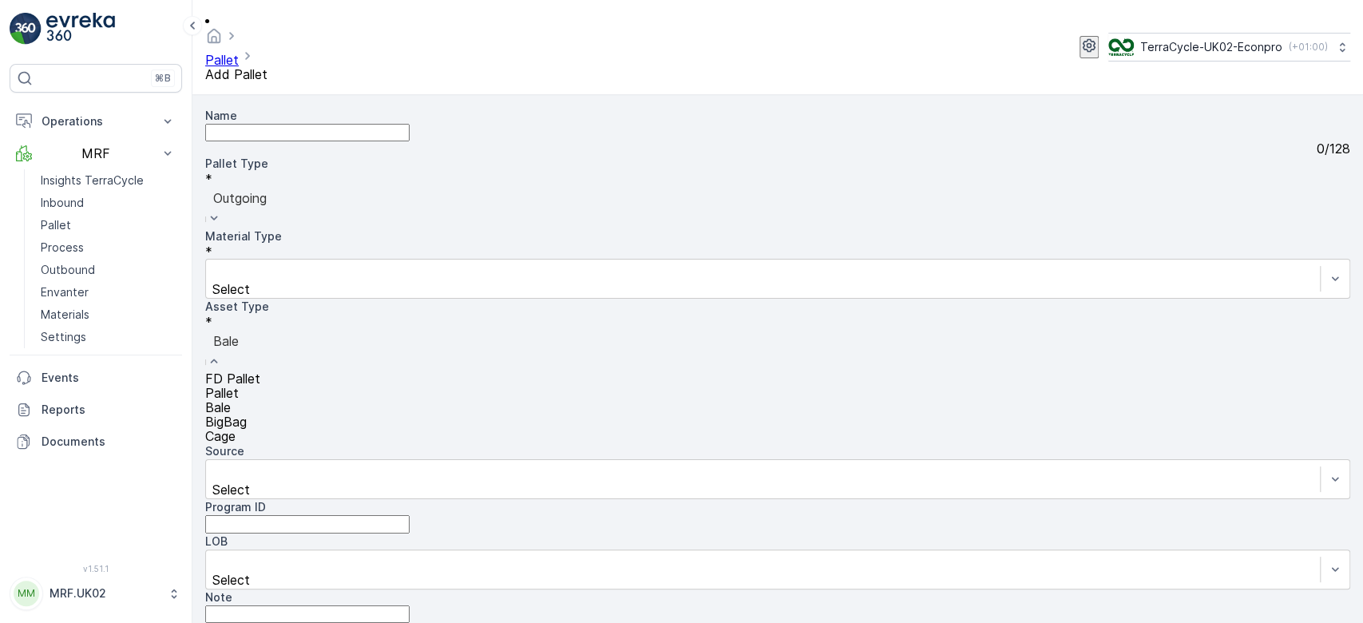
click at [315, 332] on div at bounding box center [777, 341] width 1129 height 18
click at [287, 414] on div "BigBag" at bounding box center [777, 421] width 1145 height 14
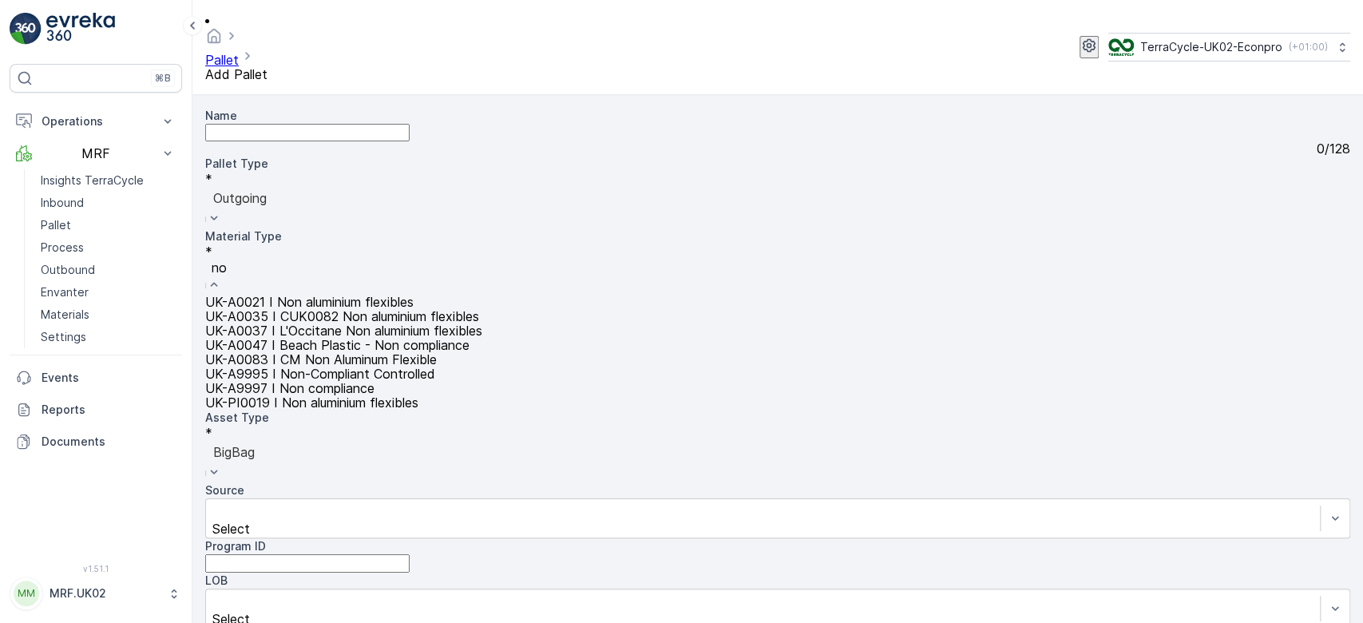
type input "non"
click at [413, 294] on span "UK-A0021 I Non aluminium flexibles" at bounding box center [309, 302] width 208 height 16
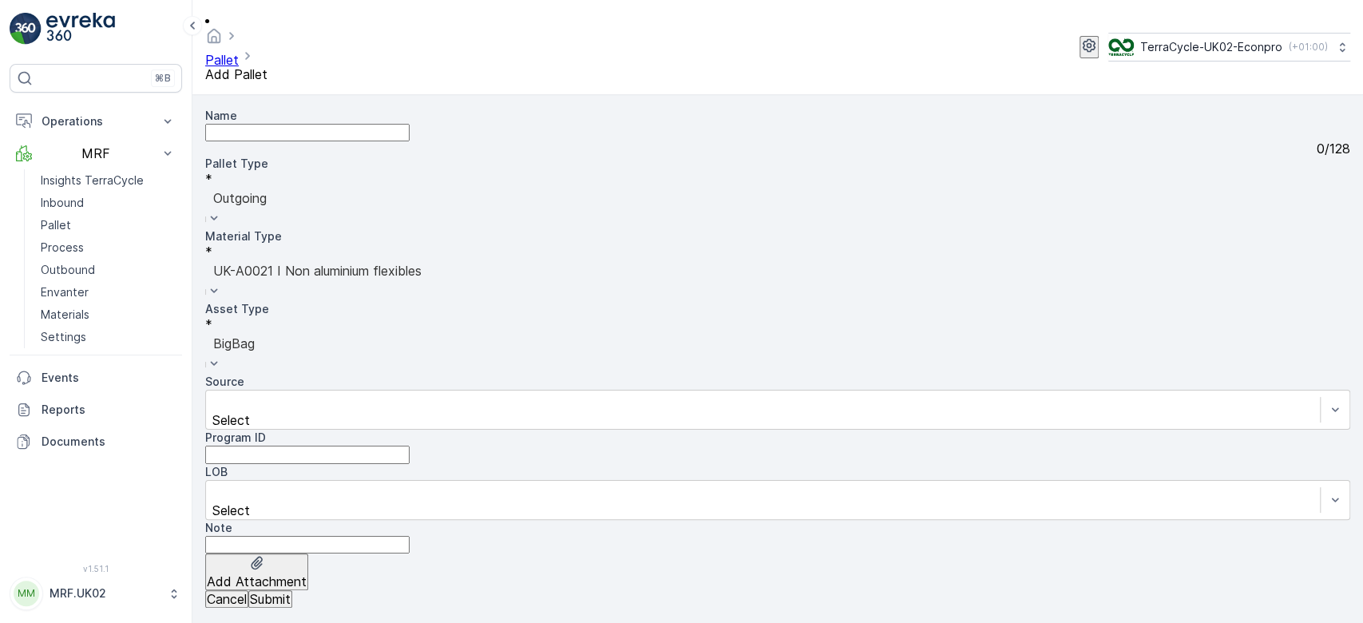
click at [291, 594] on p "Submit" at bounding box center [270, 599] width 41 height 14
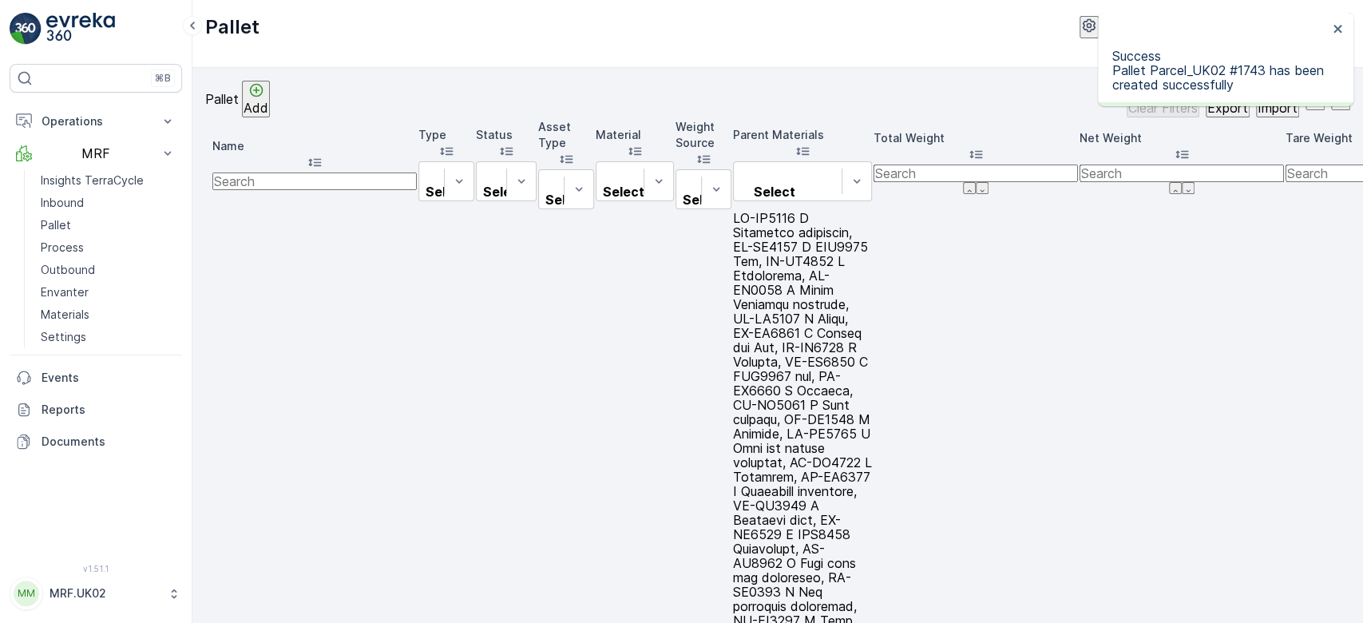
click at [1303, 315] on span "Print QR" at bounding box center [1295, 323] width 44 height 16
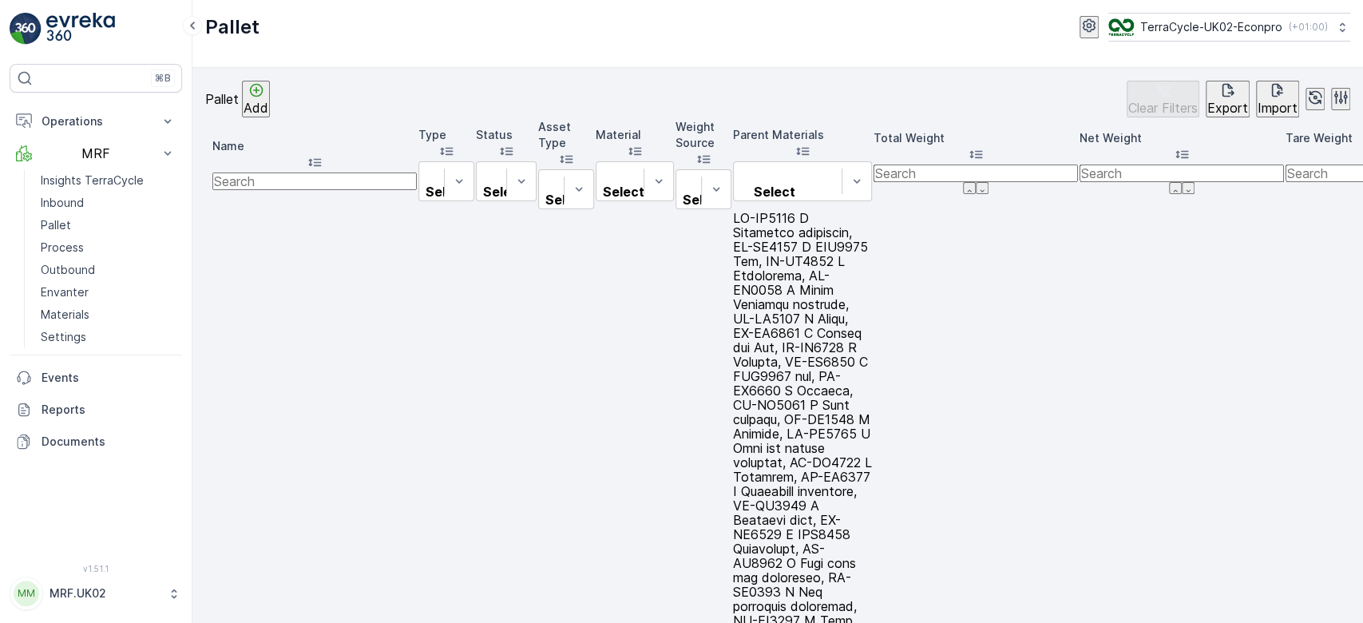
click at [268, 101] on p "Add" at bounding box center [255, 108] width 25 height 14
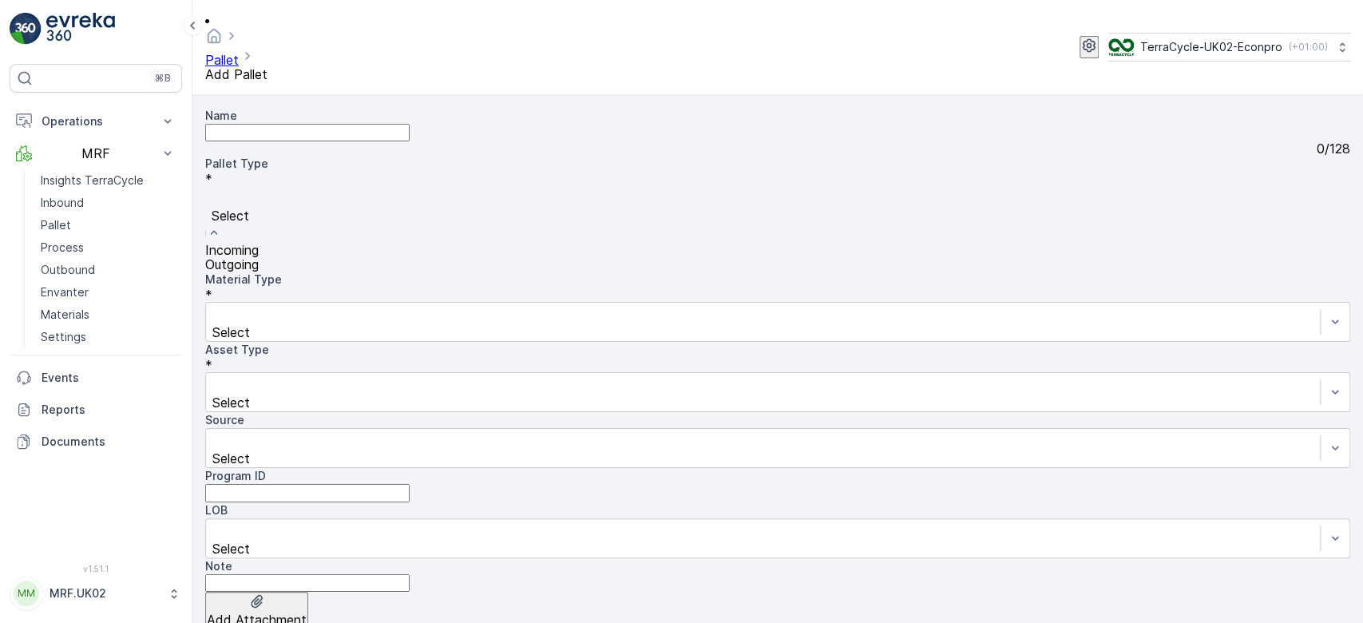
click at [311, 257] on div "Outgoing" at bounding box center [777, 264] width 1145 height 14
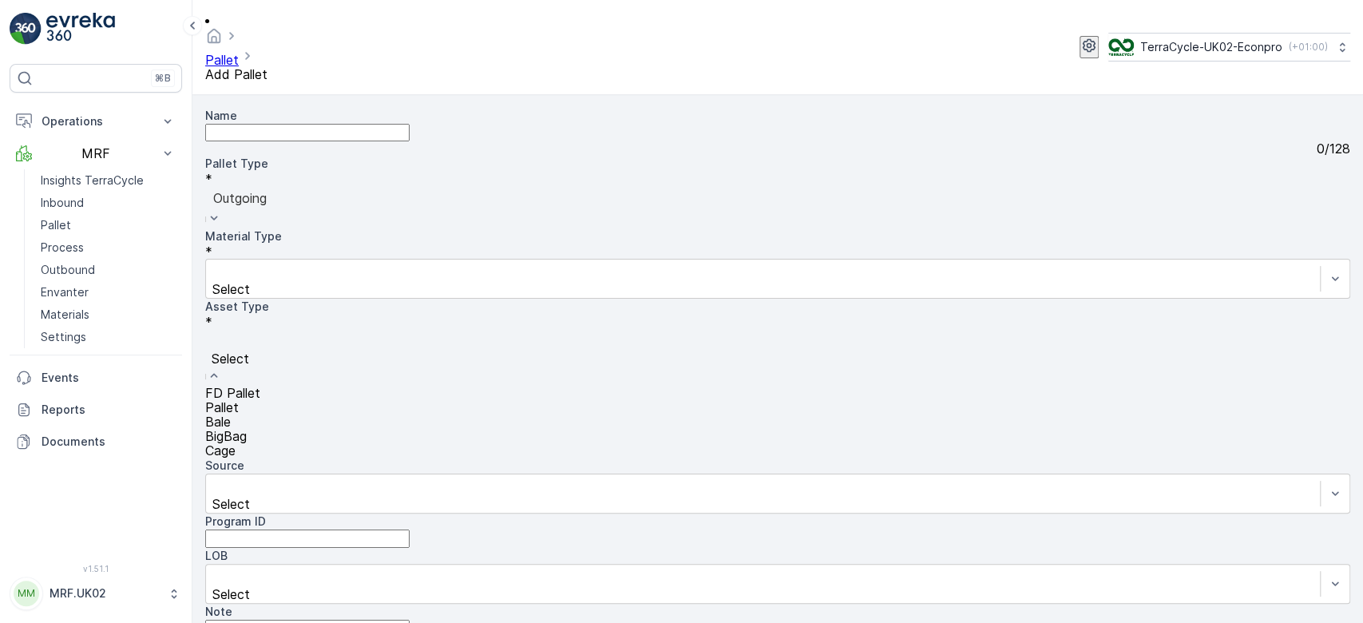
click at [281, 429] on div "BigBag" at bounding box center [777, 436] width 1145 height 14
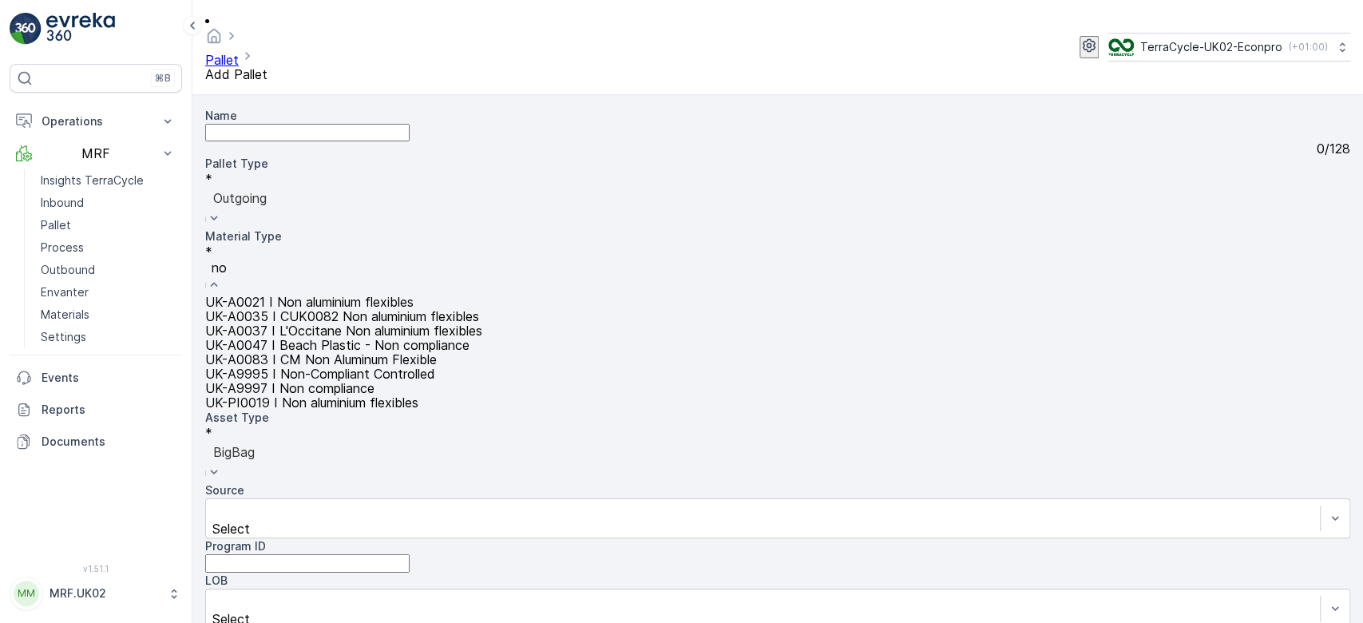
type input "non"
click at [413, 294] on span "UK-A0021 I Non aluminium flexibles" at bounding box center [309, 302] width 208 height 16
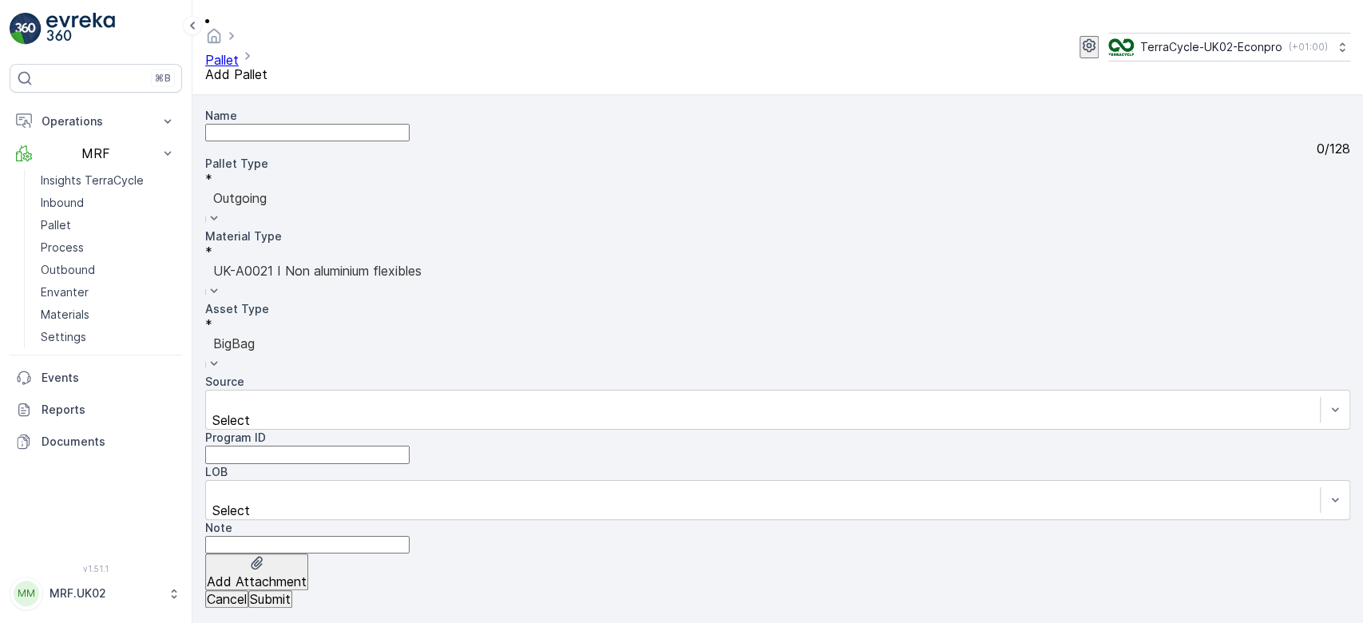
click at [292, 605] on button "Submit" at bounding box center [270, 599] width 44 height 18
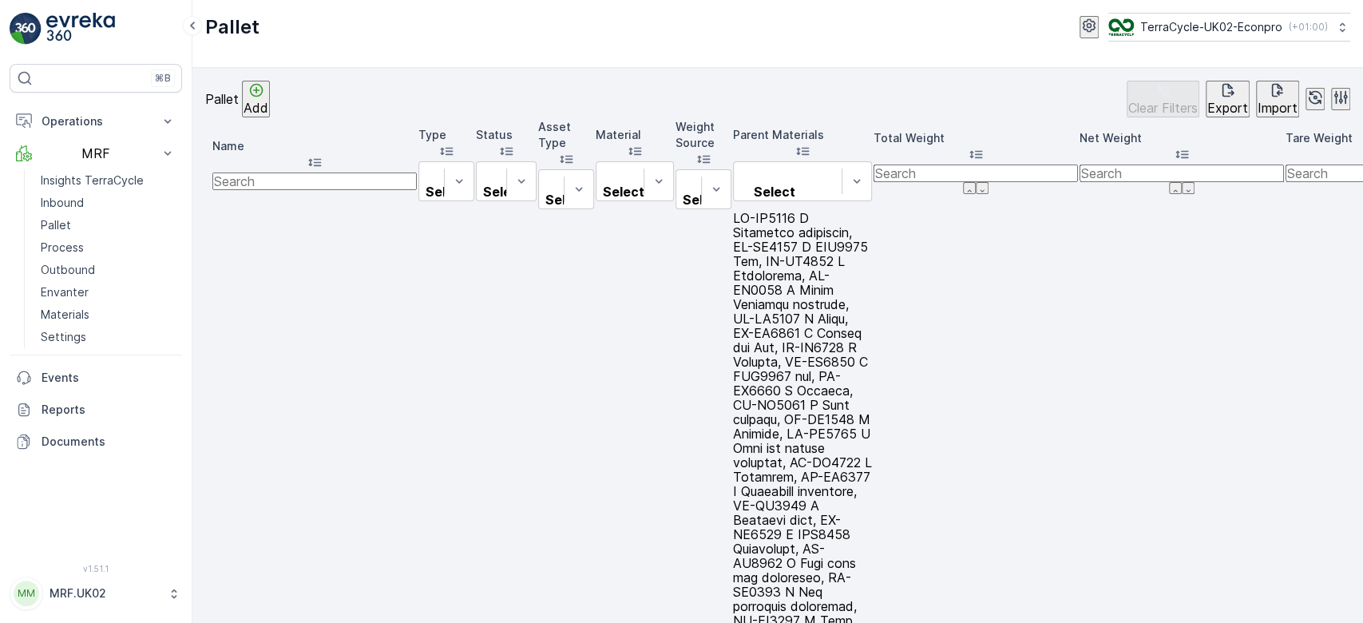
click at [1306, 315] on span "Print QR" at bounding box center [1295, 323] width 44 height 16
click at [320, 172] on input "text" at bounding box center [314, 181] width 204 height 18
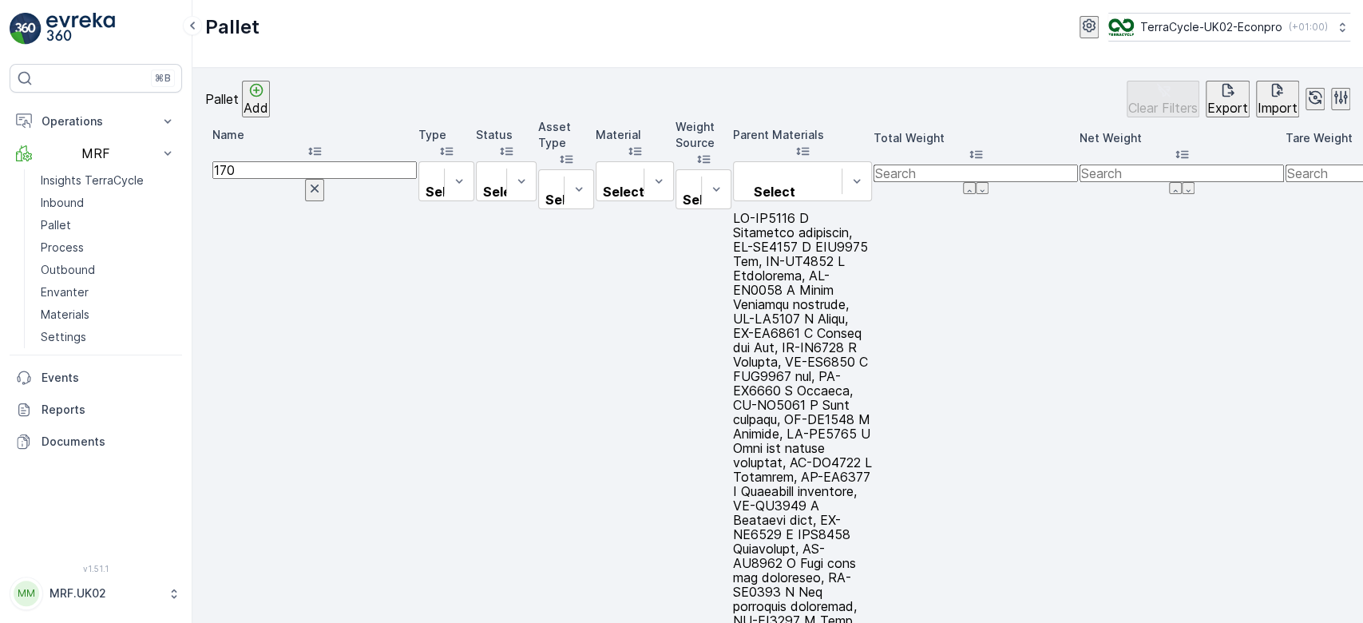
type input "1709"
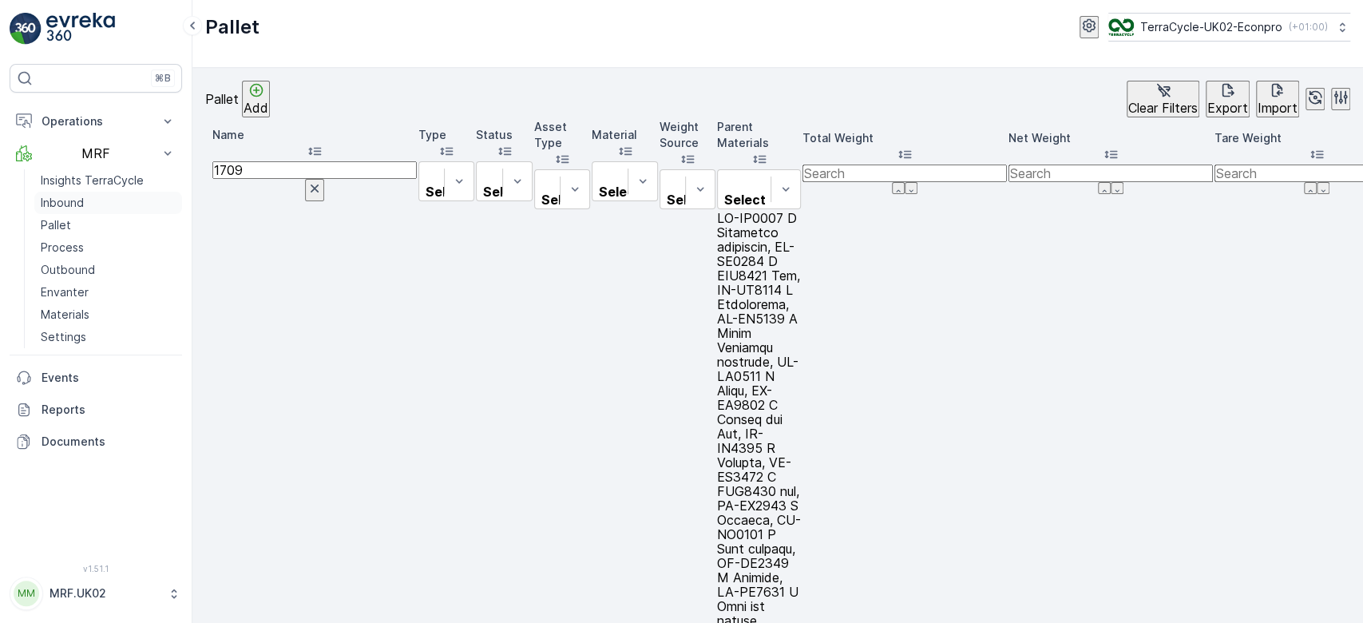
click at [90, 200] on link "Inbound" at bounding box center [108, 203] width 148 height 22
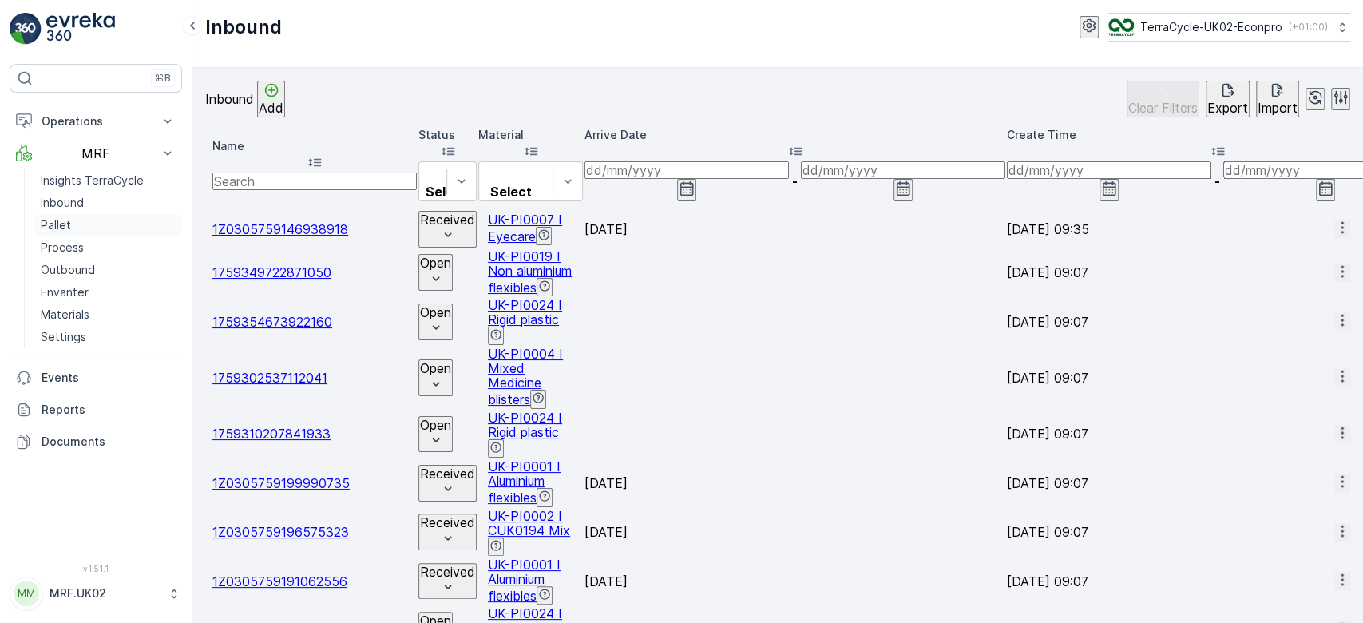
click at [73, 224] on link "Pallet" at bounding box center [108, 225] width 148 height 22
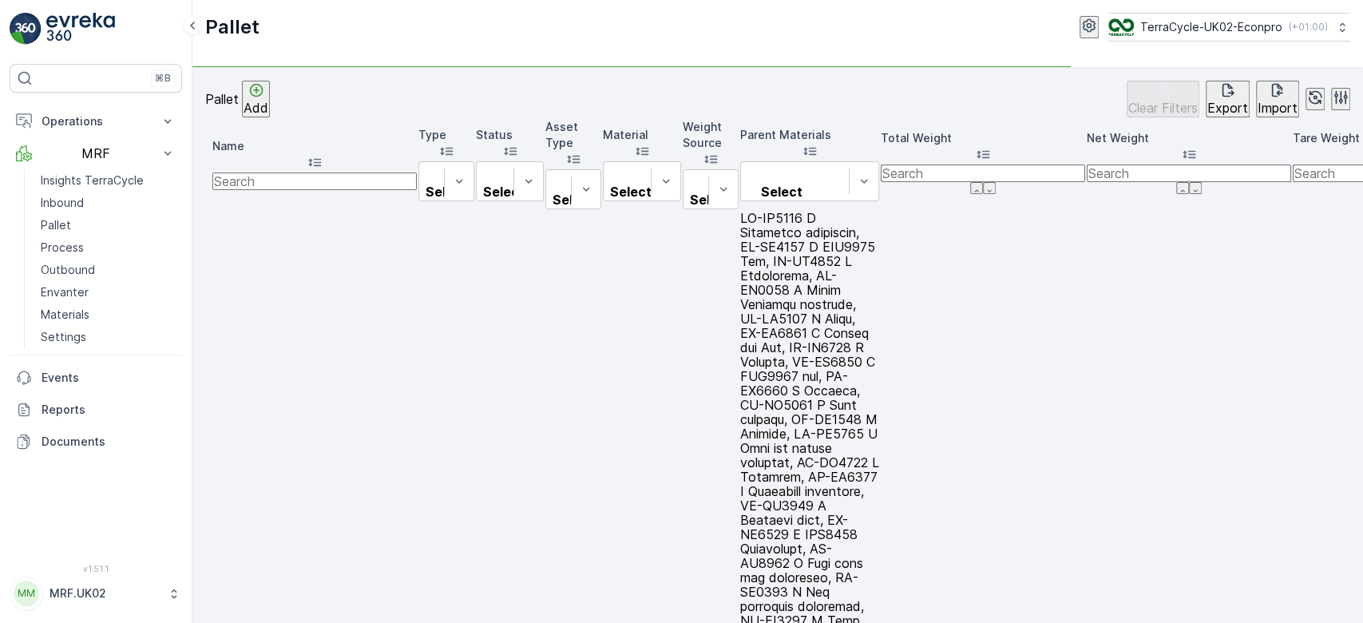
click at [268, 109] on p "Add" at bounding box center [255, 108] width 25 height 14
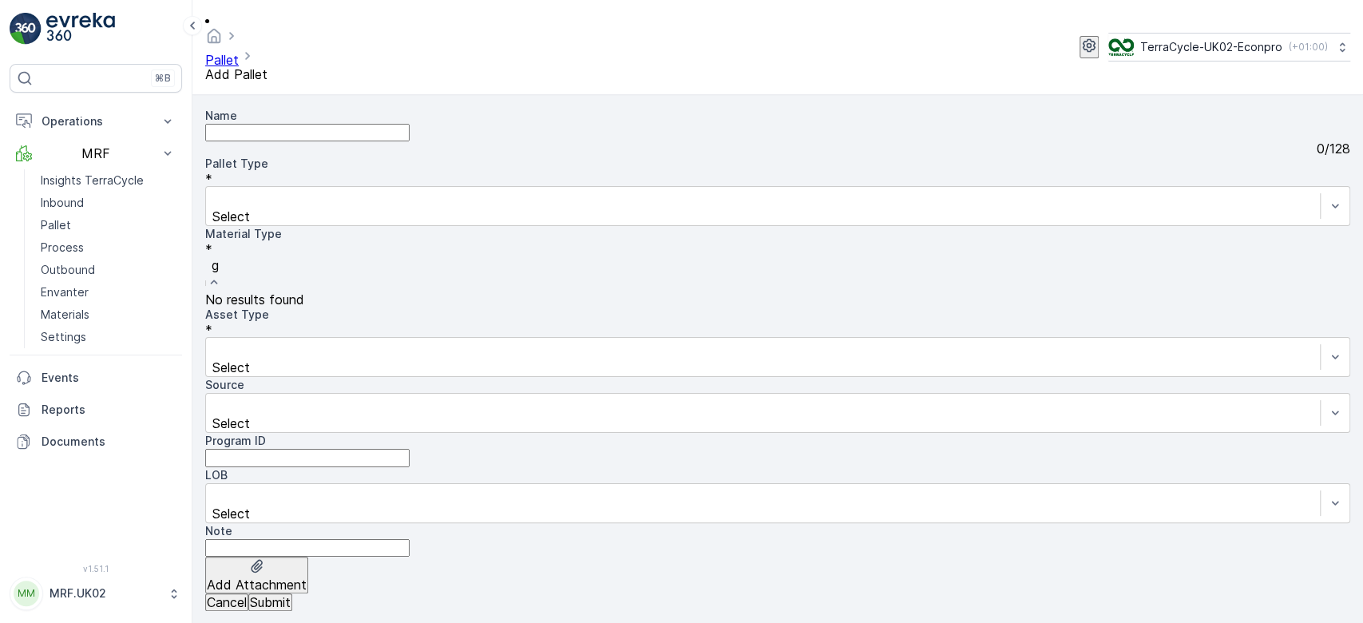
type input "gl"
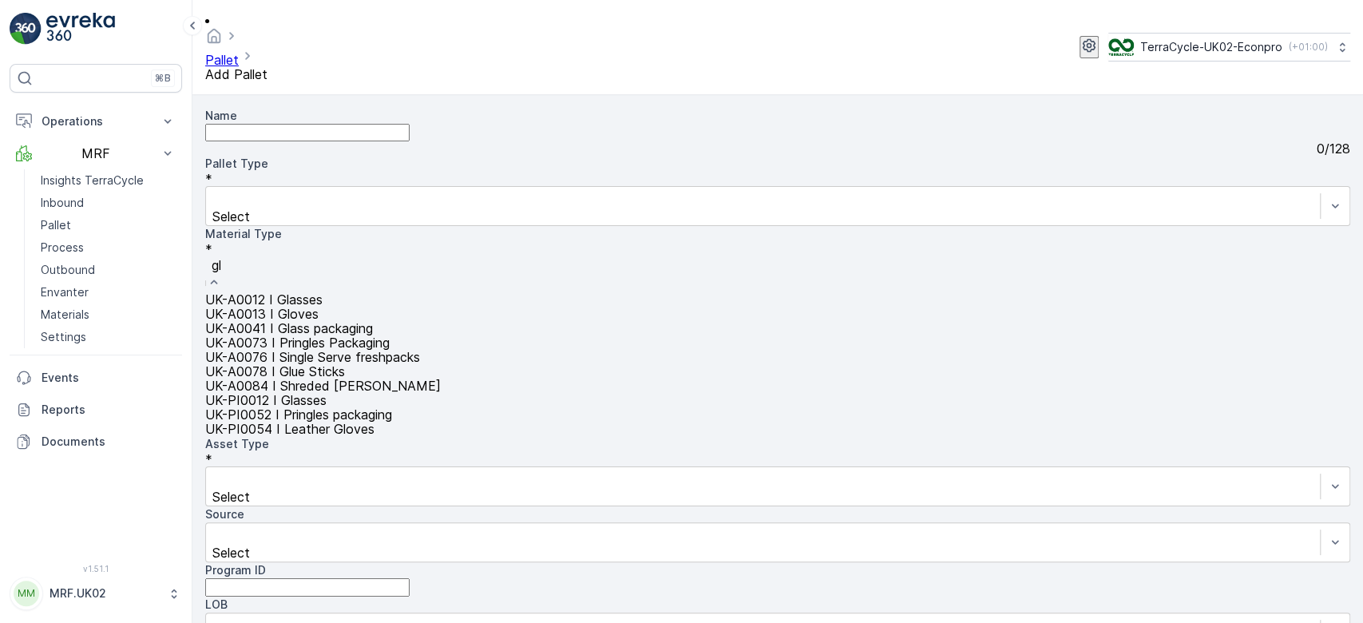
click at [319, 306] on span "UK-A0013 I Gloves" at bounding box center [261, 314] width 113 height 16
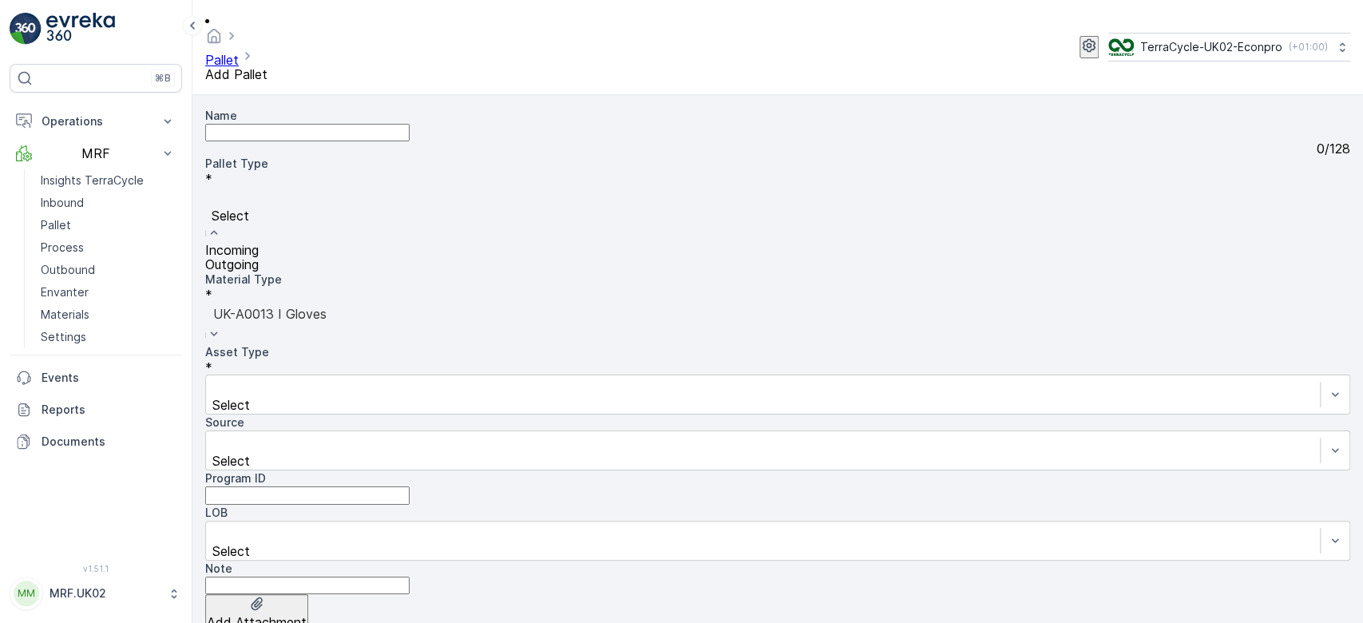
click at [302, 259] on div "Outgoing" at bounding box center [777, 264] width 1145 height 14
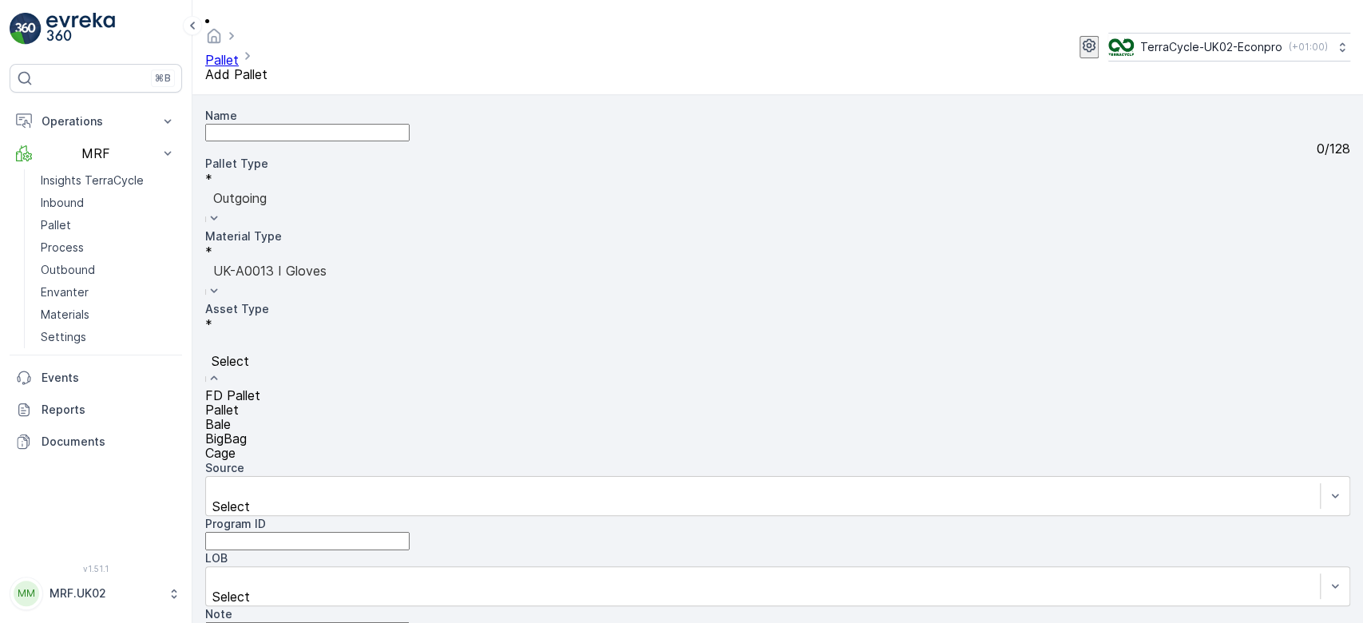
click at [247, 430] on span "BigBag" at bounding box center [226, 438] width 42 height 16
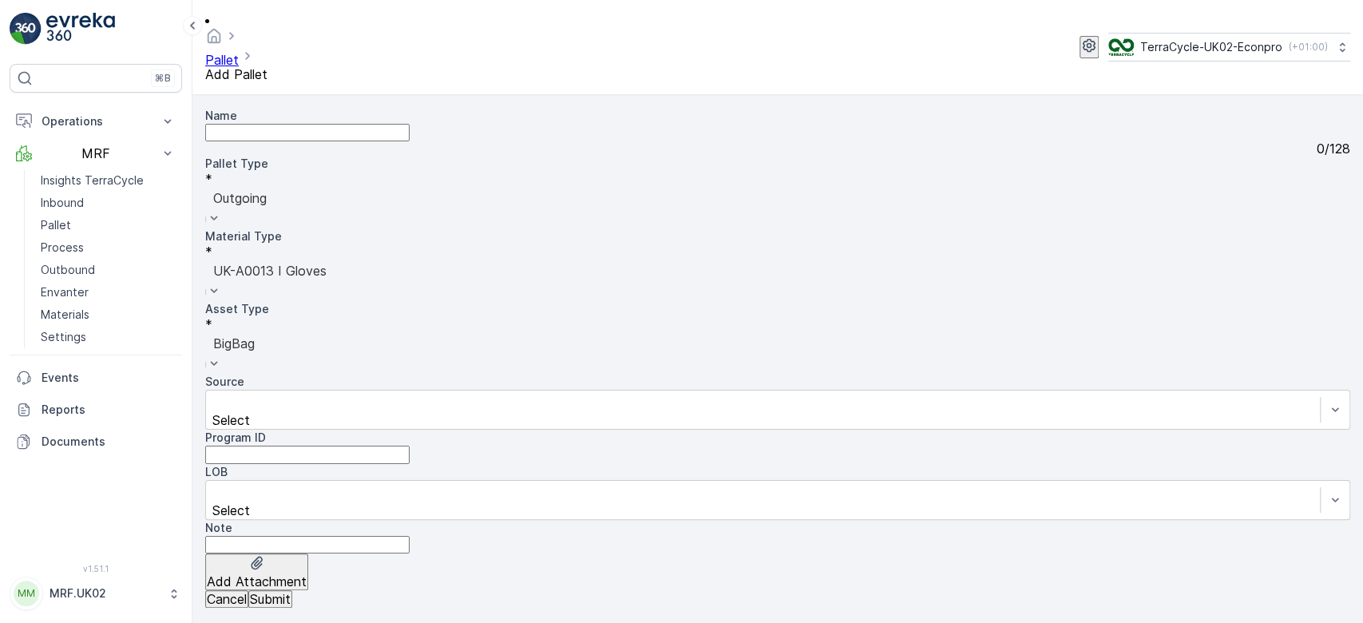
click at [291, 603] on p "Submit" at bounding box center [270, 599] width 41 height 14
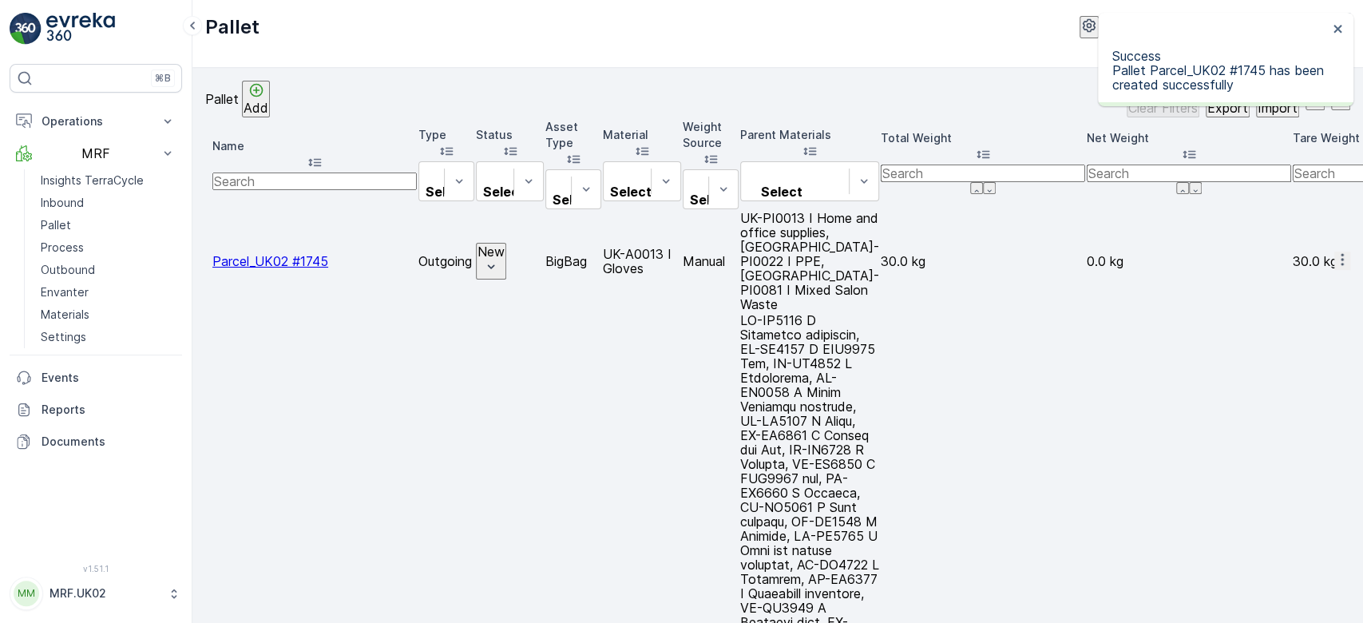
click at [1334, 251] on icon "button" at bounding box center [1342, 259] width 16 height 16
click at [1296, 315] on span "Print QR" at bounding box center [1295, 323] width 44 height 16
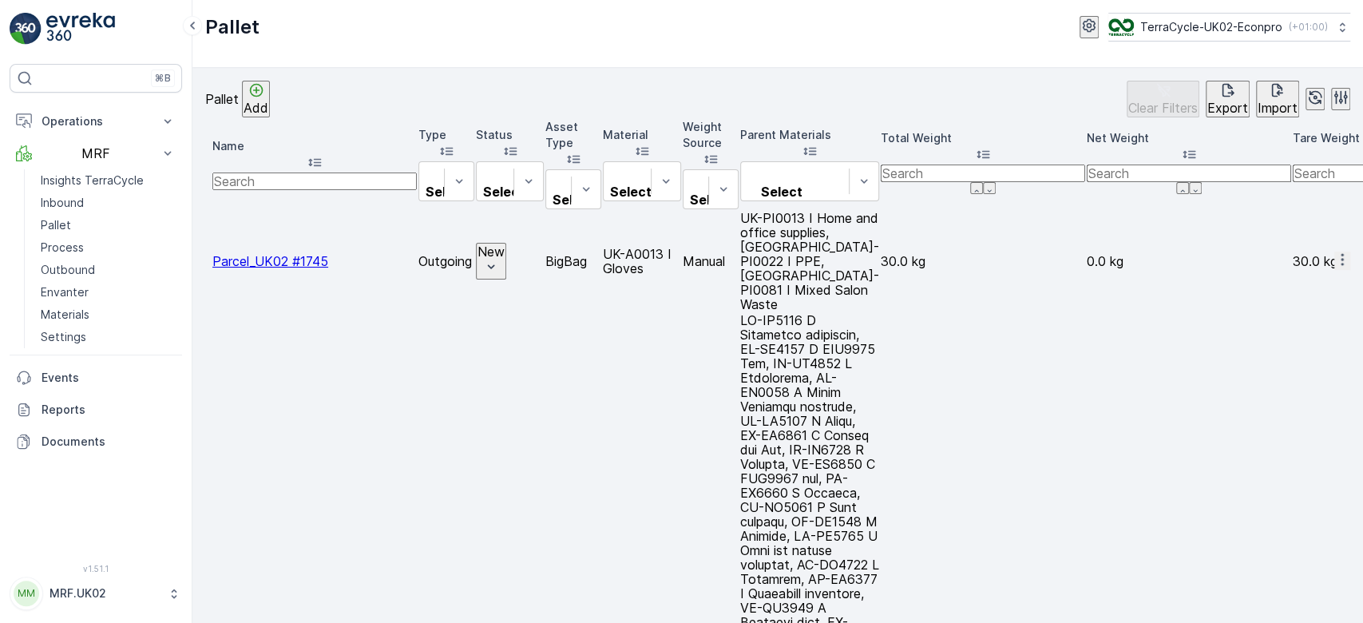
click at [268, 106] on p "Add" at bounding box center [255, 108] width 25 height 14
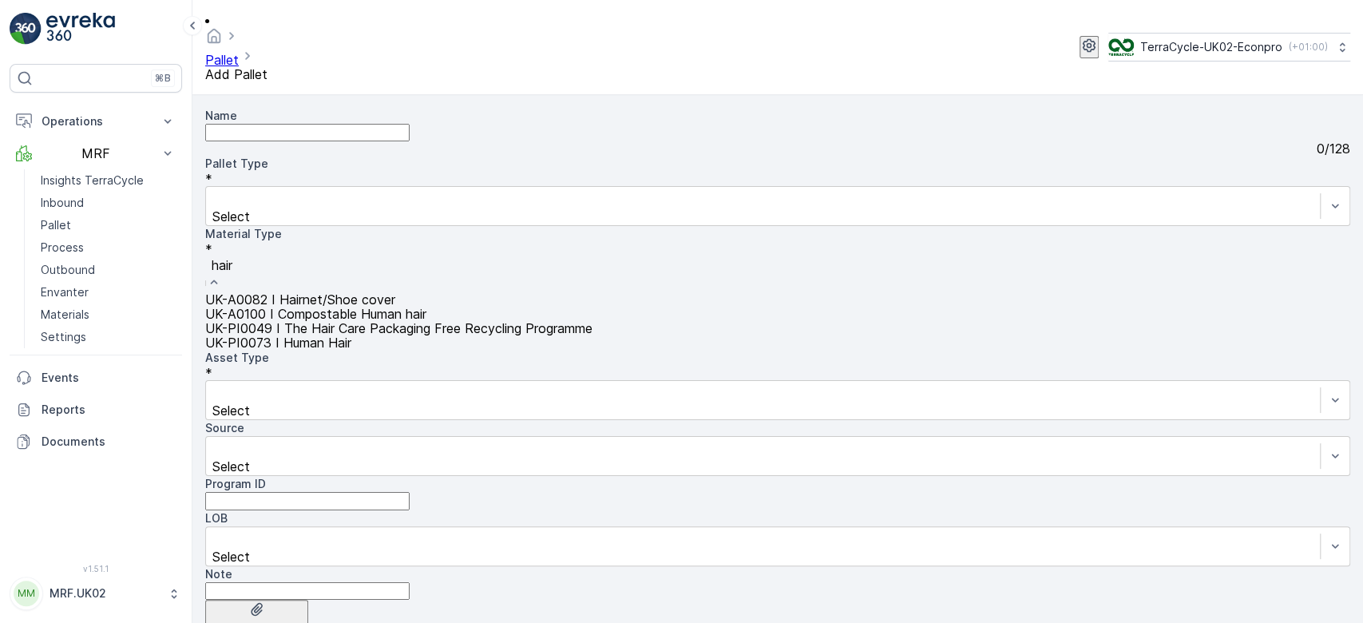
type input "hairn"
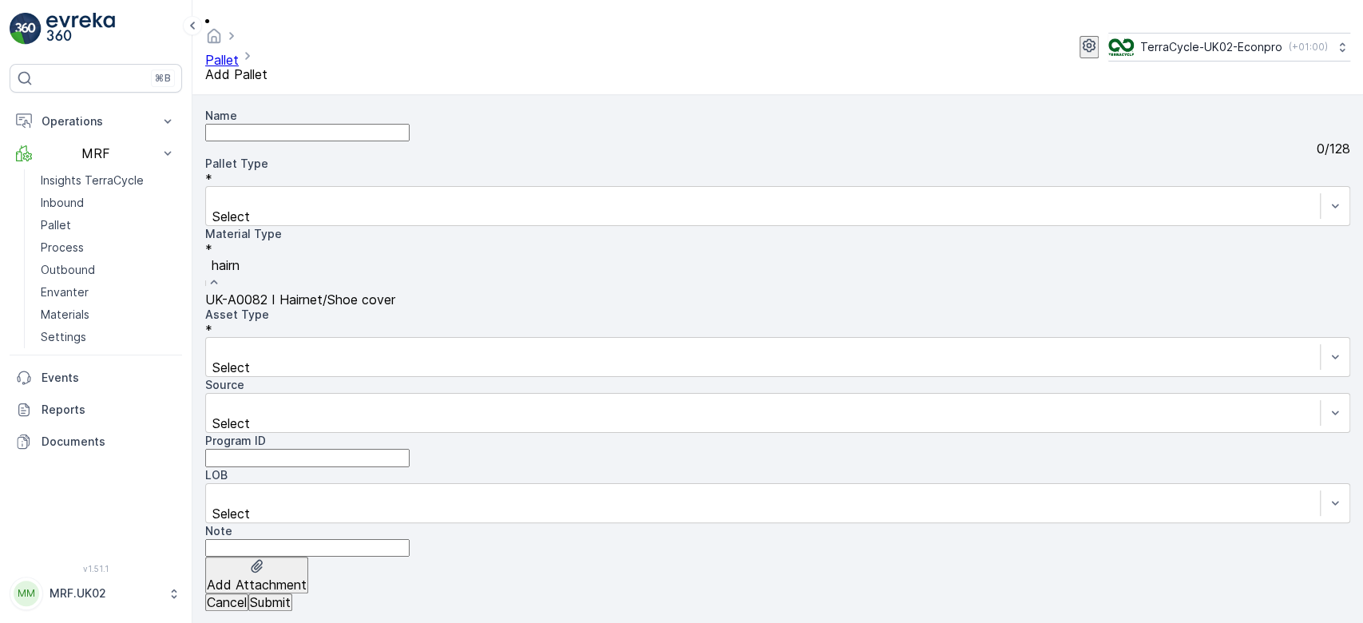
click at [395, 291] on span "UK-A0082 I Hairnet/Shoe cover" at bounding box center [300, 299] width 190 height 16
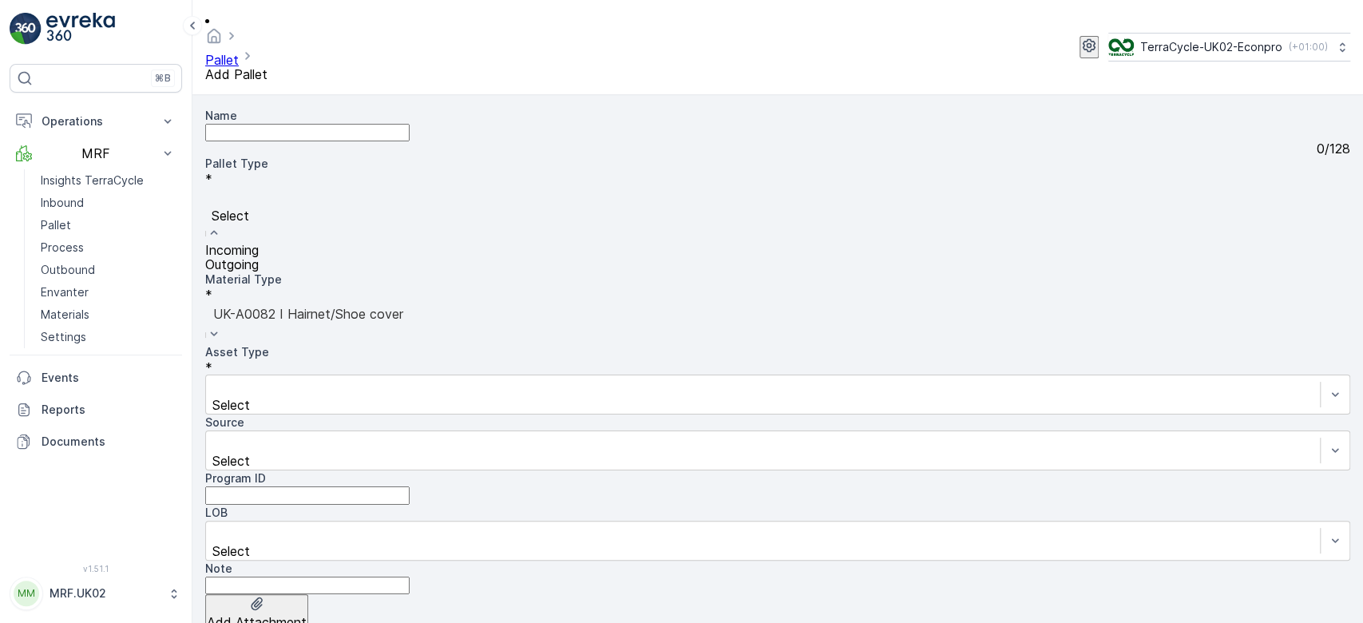
click at [332, 257] on div "Outgoing" at bounding box center [777, 264] width 1145 height 14
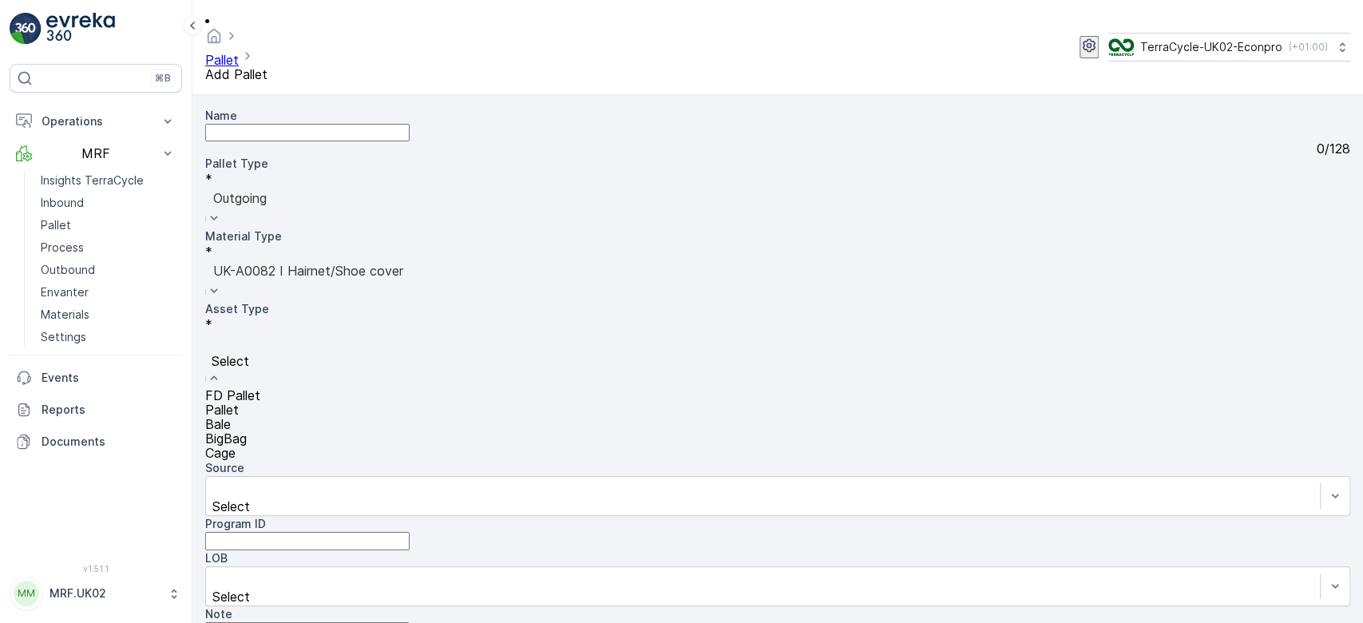
click at [303, 431] on div "BigBag" at bounding box center [777, 438] width 1145 height 14
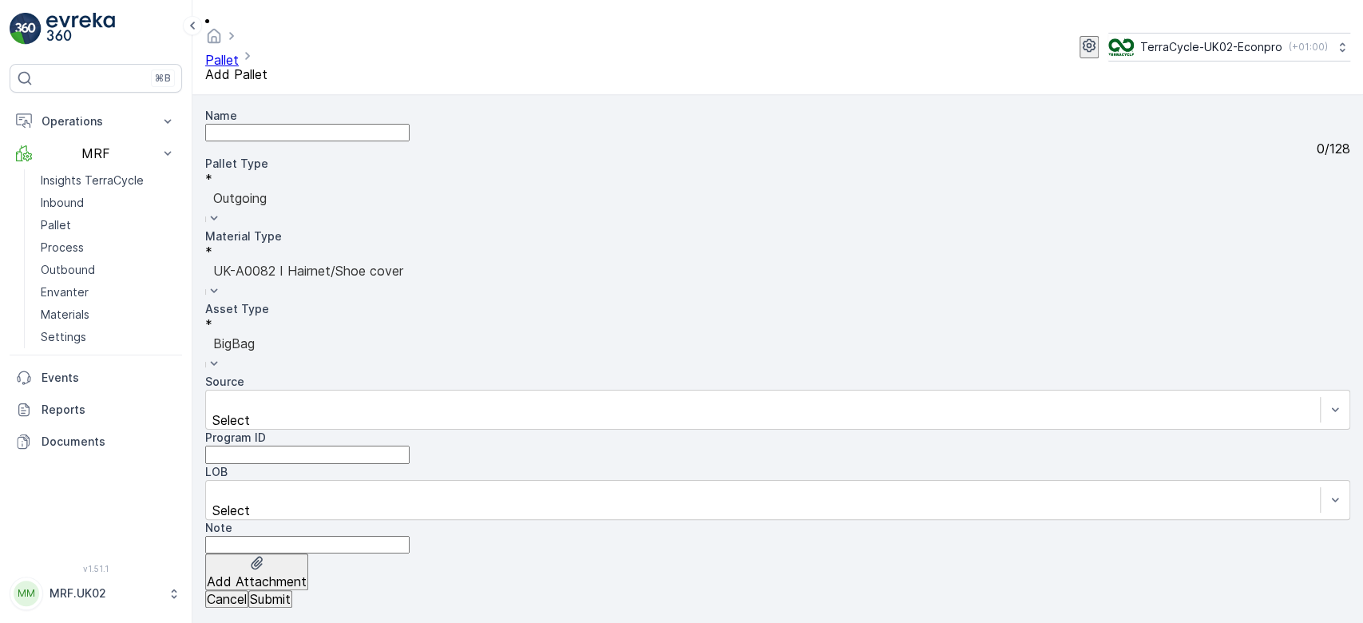
click at [291, 597] on p "Submit" at bounding box center [270, 599] width 41 height 14
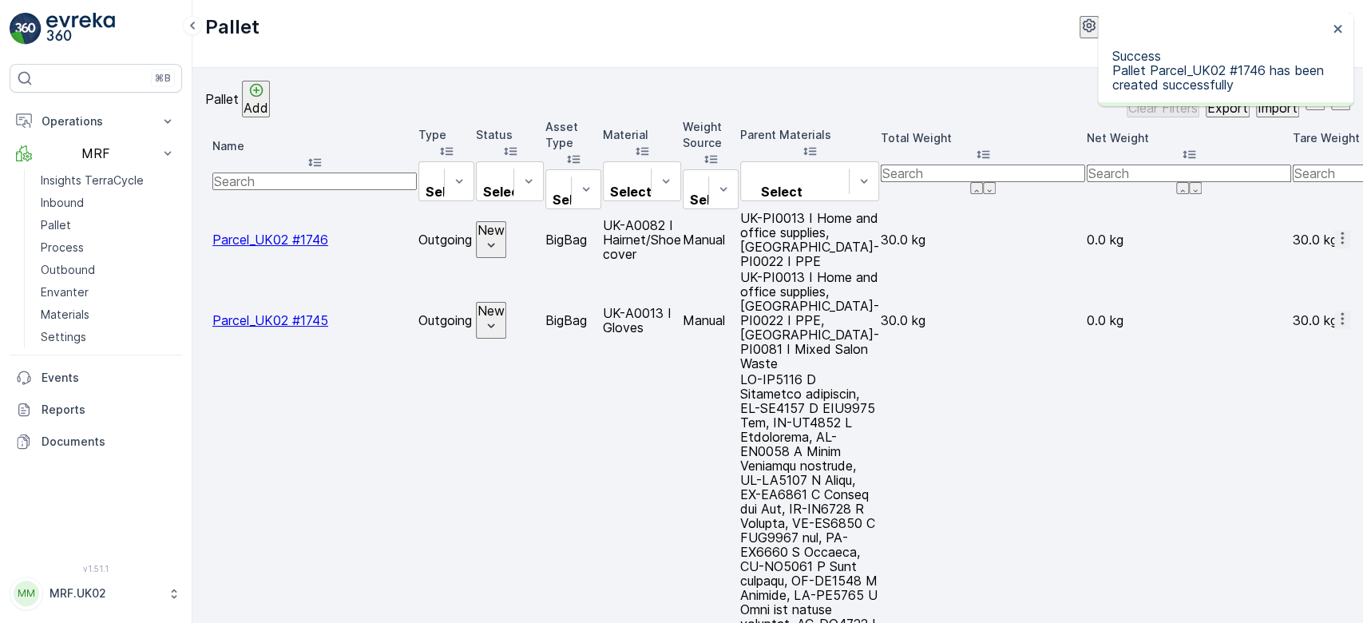
click at [1334, 230] on icon "button" at bounding box center [1342, 238] width 16 height 16
click at [1317, 315] on div "Print QR" at bounding box center [1295, 323] width 44 height 16
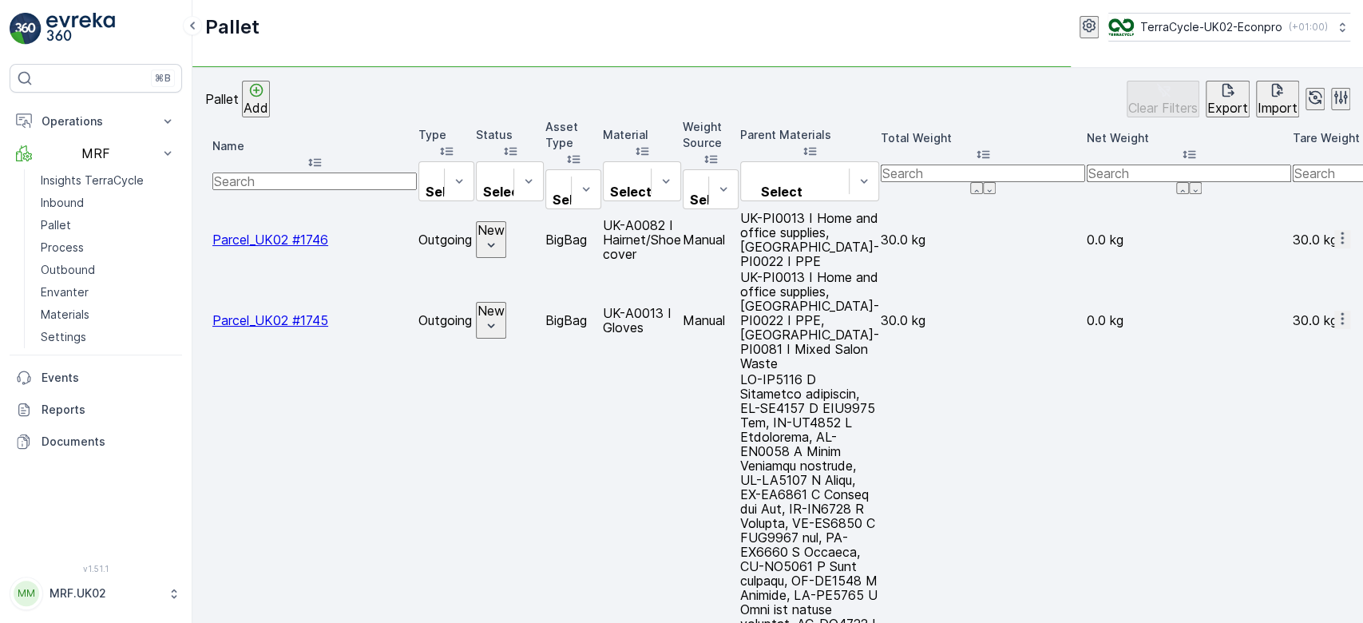
click at [98, 201] on link "Inbound" at bounding box center [108, 203] width 148 height 22
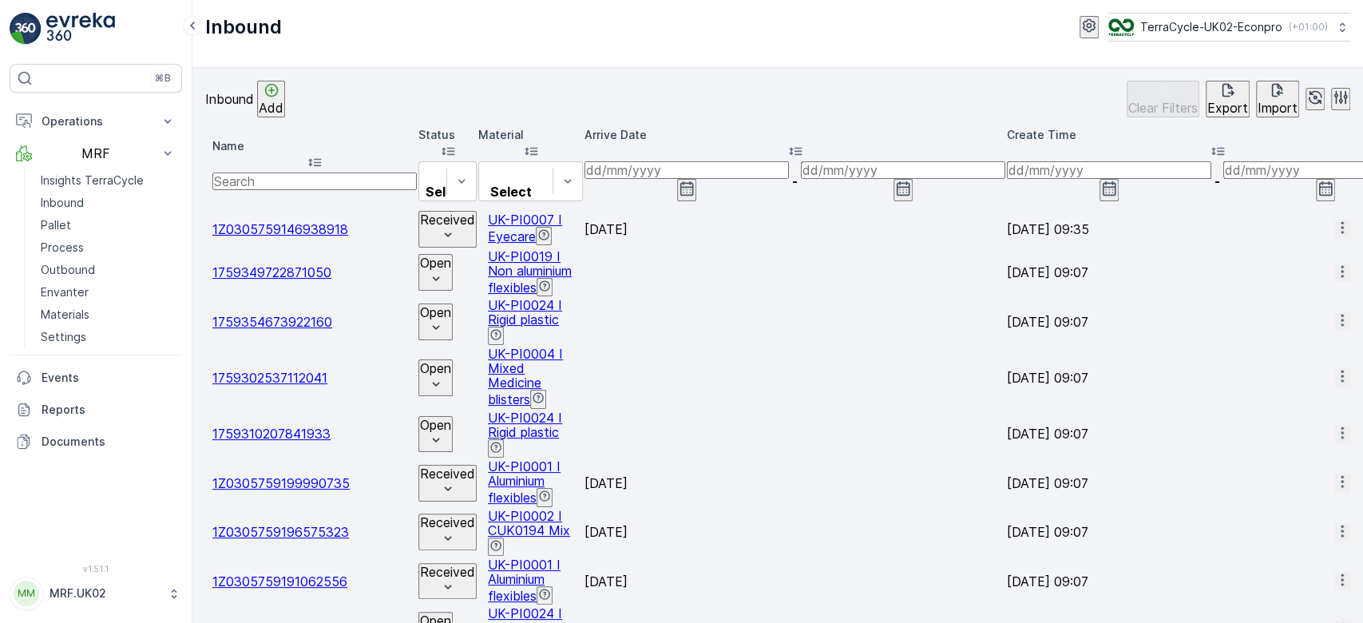
click at [281, 172] on input "text" at bounding box center [314, 181] width 204 height 18
type input "0.00"
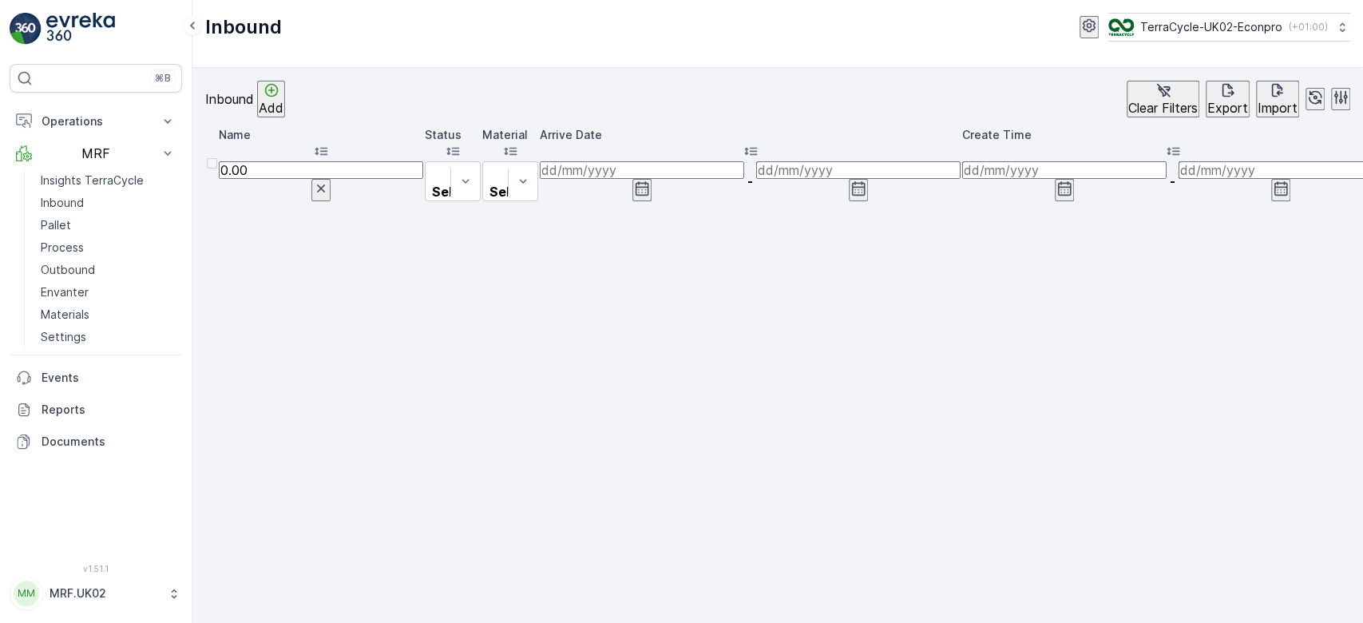
click at [330, 179] on button "button" at bounding box center [320, 190] width 19 height 22
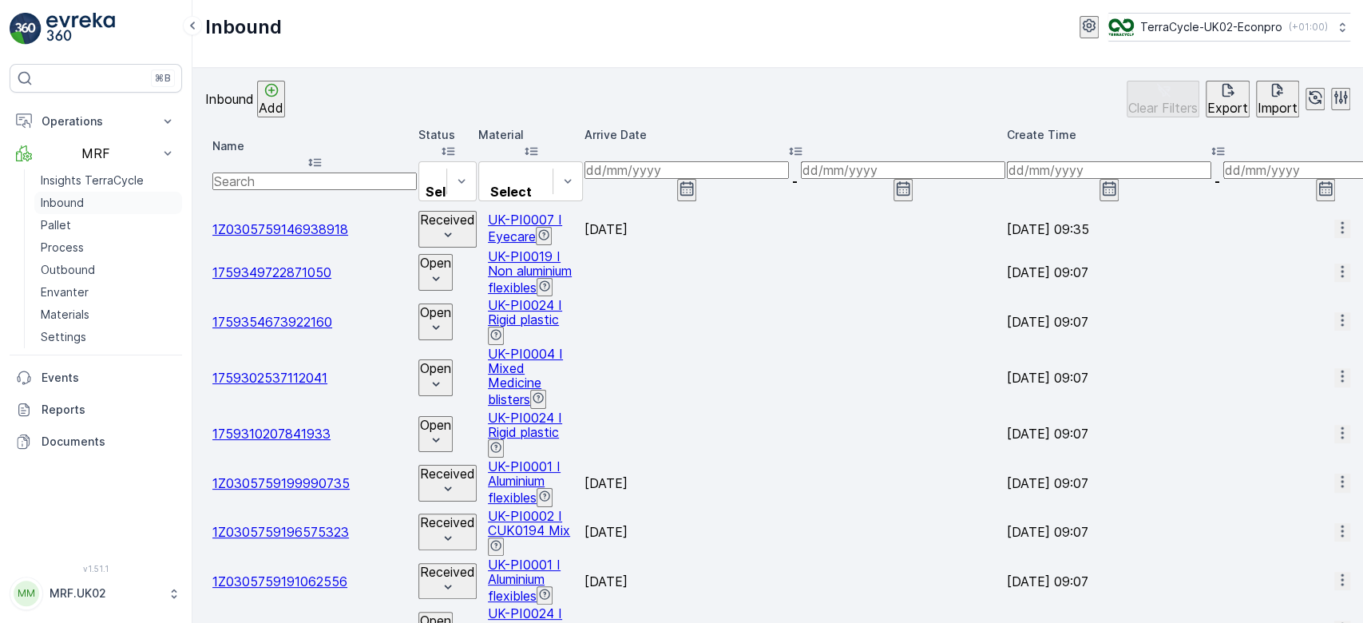
click at [84, 204] on link "Inbound" at bounding box center [108, 203] width 148 height 22
click at [85, 203] on link "Inbound" at bounding box center [108, 203] width 148 height 22
click at [34, 192] on link "Inbound" at bounding box center [108, 203] width 148 height 22
click at [275, 172] on input "text" at bounding box center [314, 181] width 204 height 18
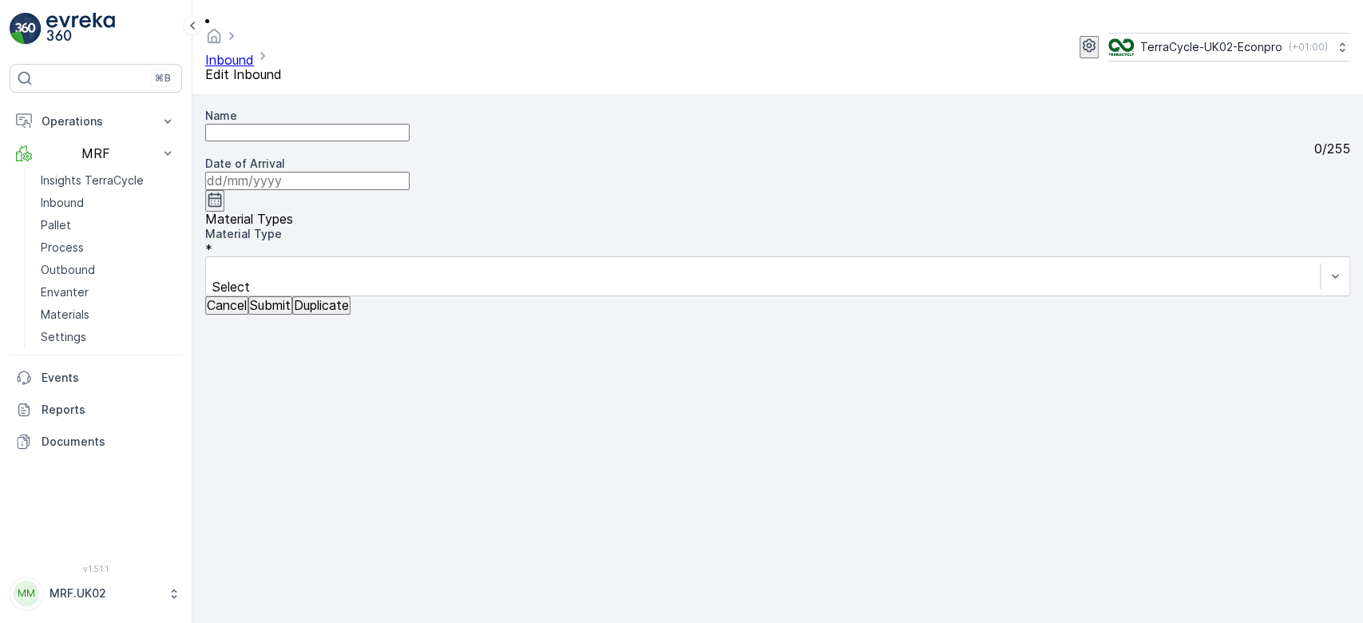
click at [245, 312] on p "Cancel" at bounding box center [227, 305] width 40 height 14
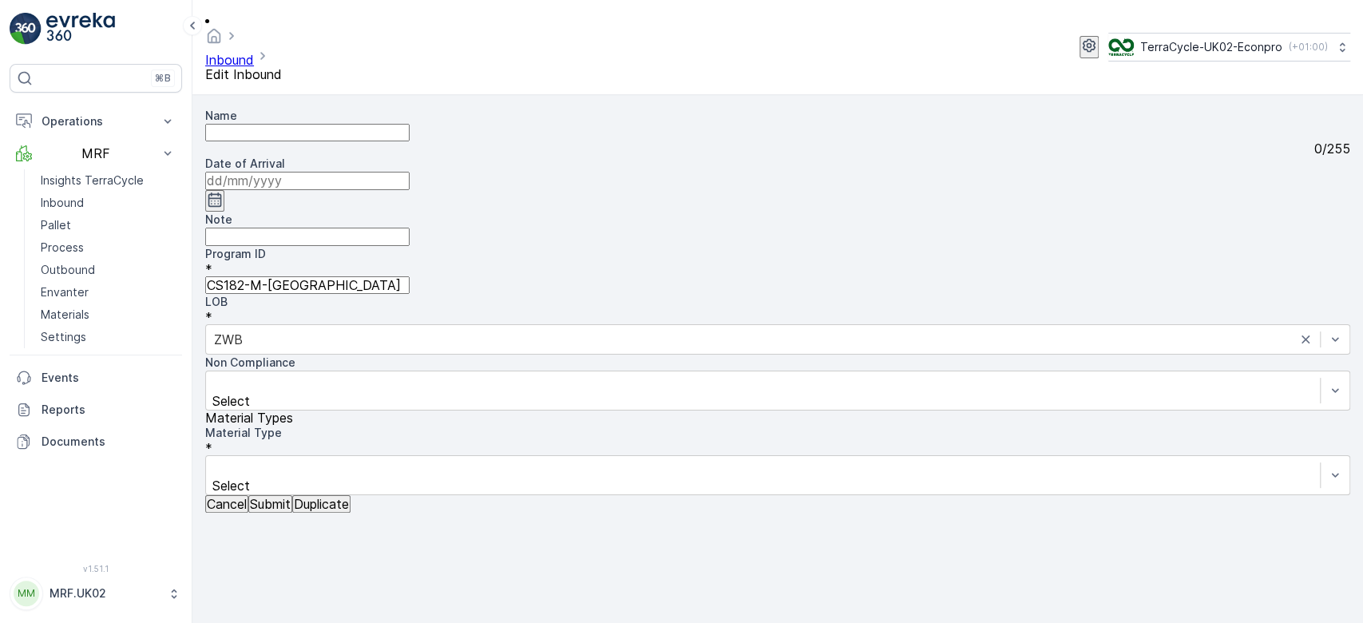
type input "1Z0305759190813488"
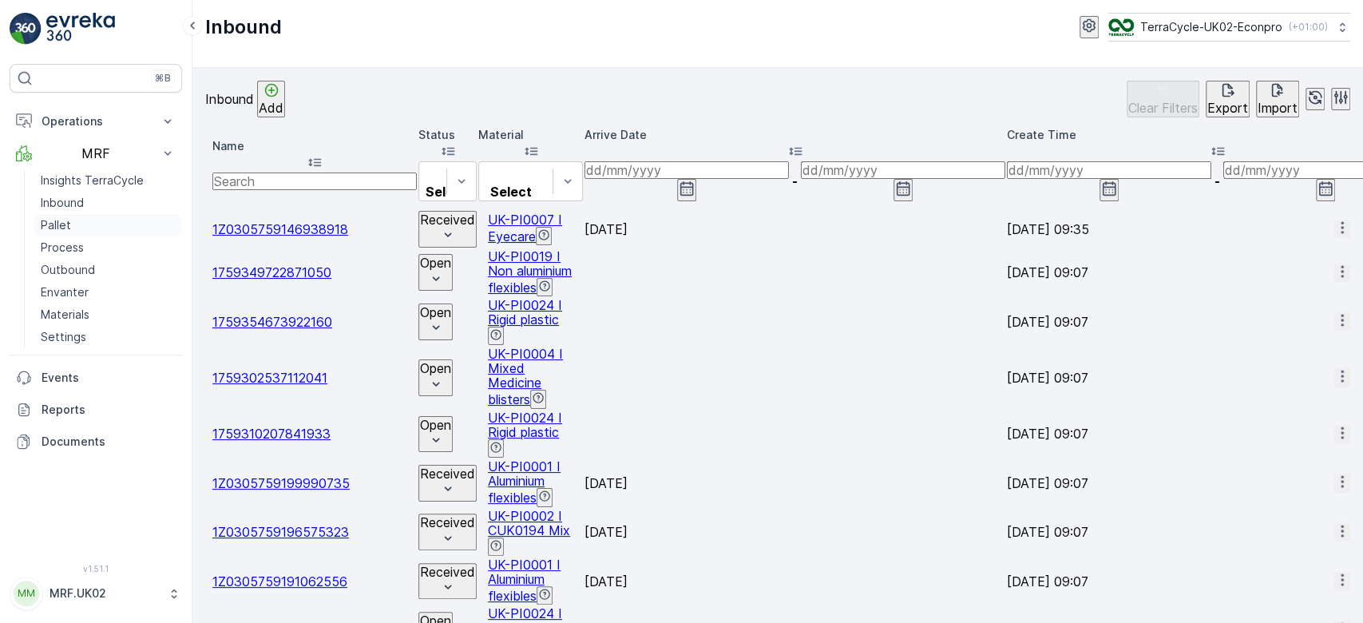
click at [76, 220] on link "Pallet" at bounding box center [108, 225] width 148 height 22
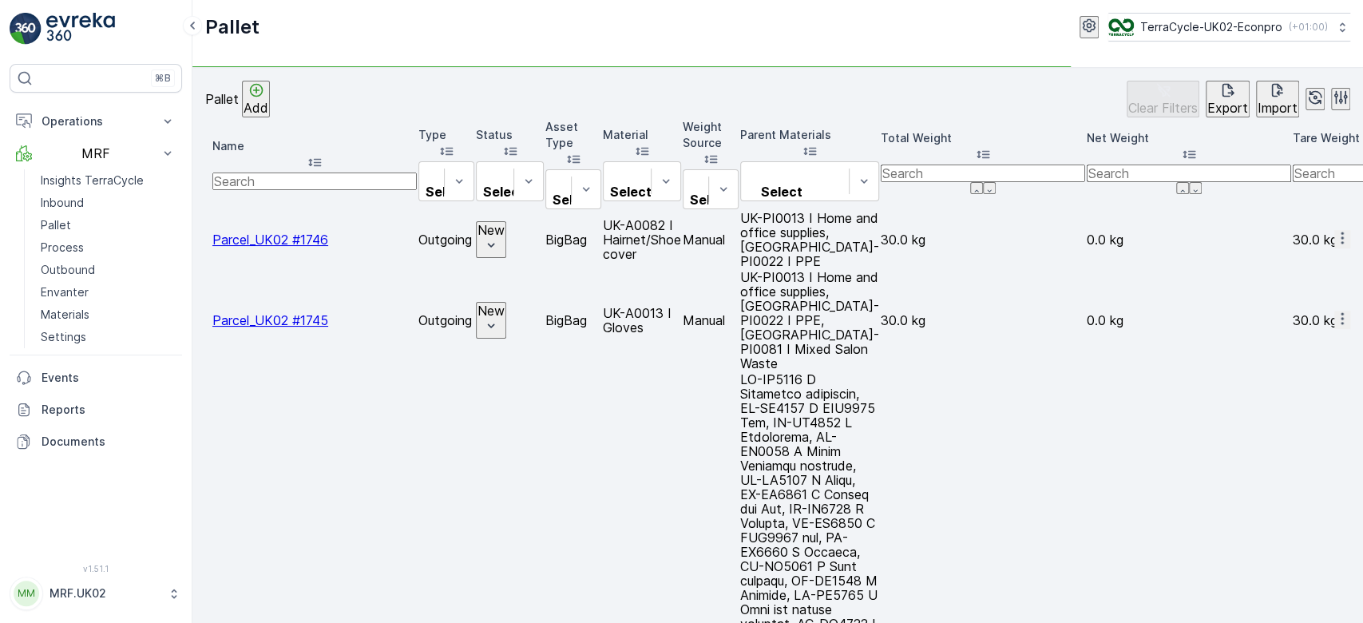
click at [268, 101] on p "Add" at bounding box center [255, 108] width 25 height 14
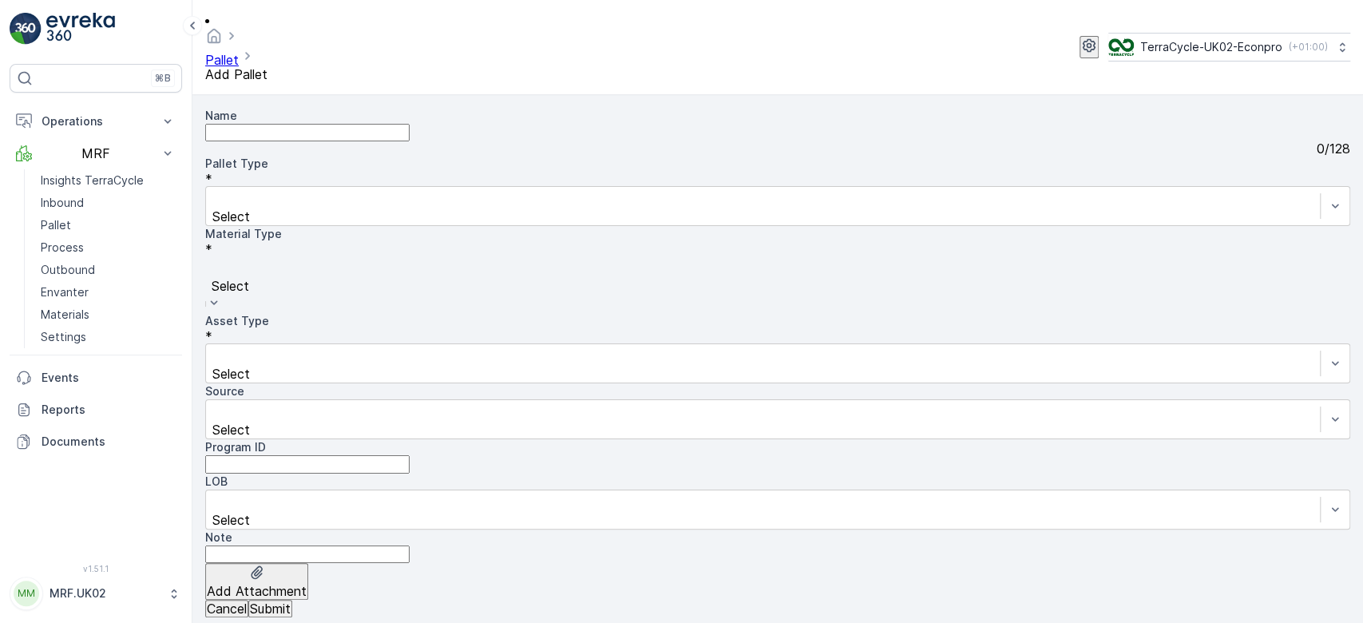
click at [557, 259] on div at bounding box center [777, 268] width 1129 height 18
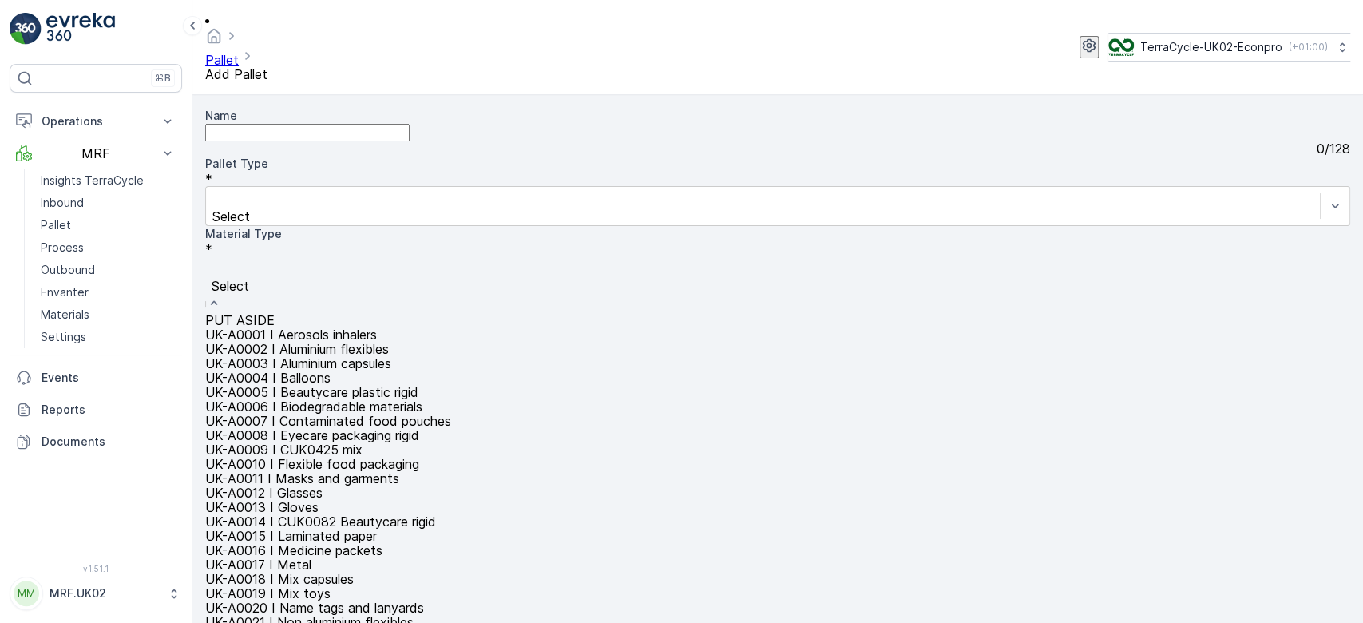
click at [557, 259] on div at bounding box center [777, 268] width 1129 height 18
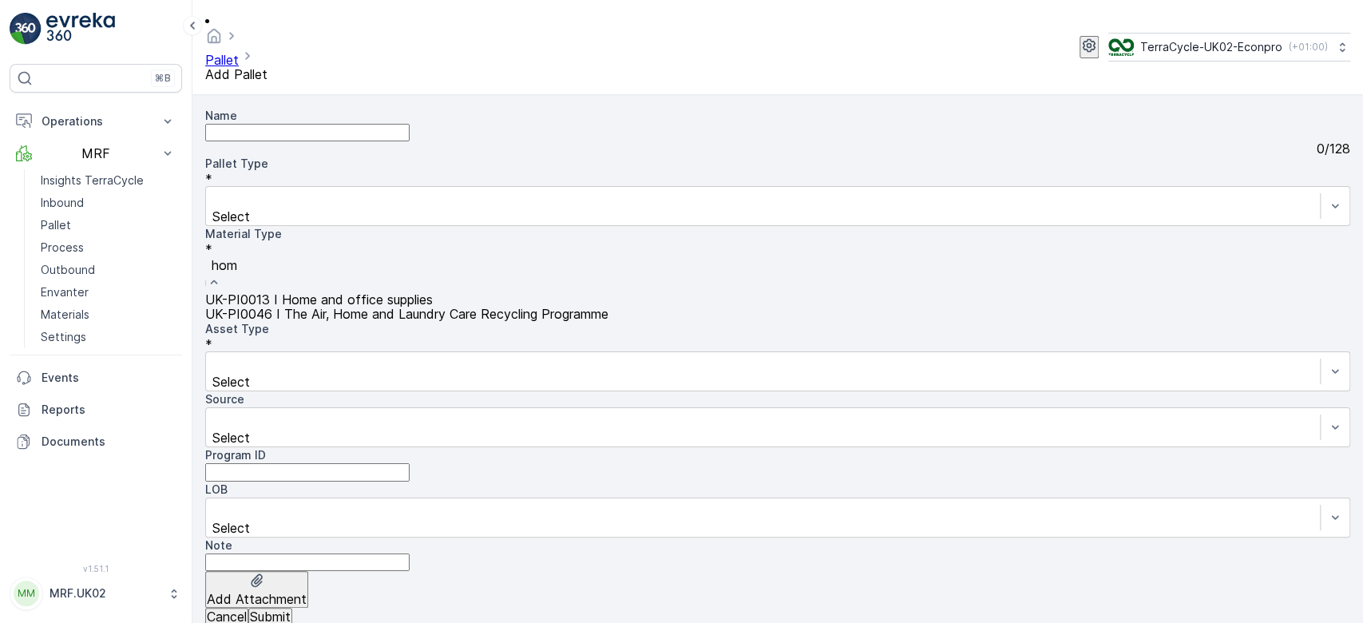
type input "home"
click at [433, 291] on span "UK-PI0013 I Home and office supplies" at bounding box center [319, 299] width 228 height 16
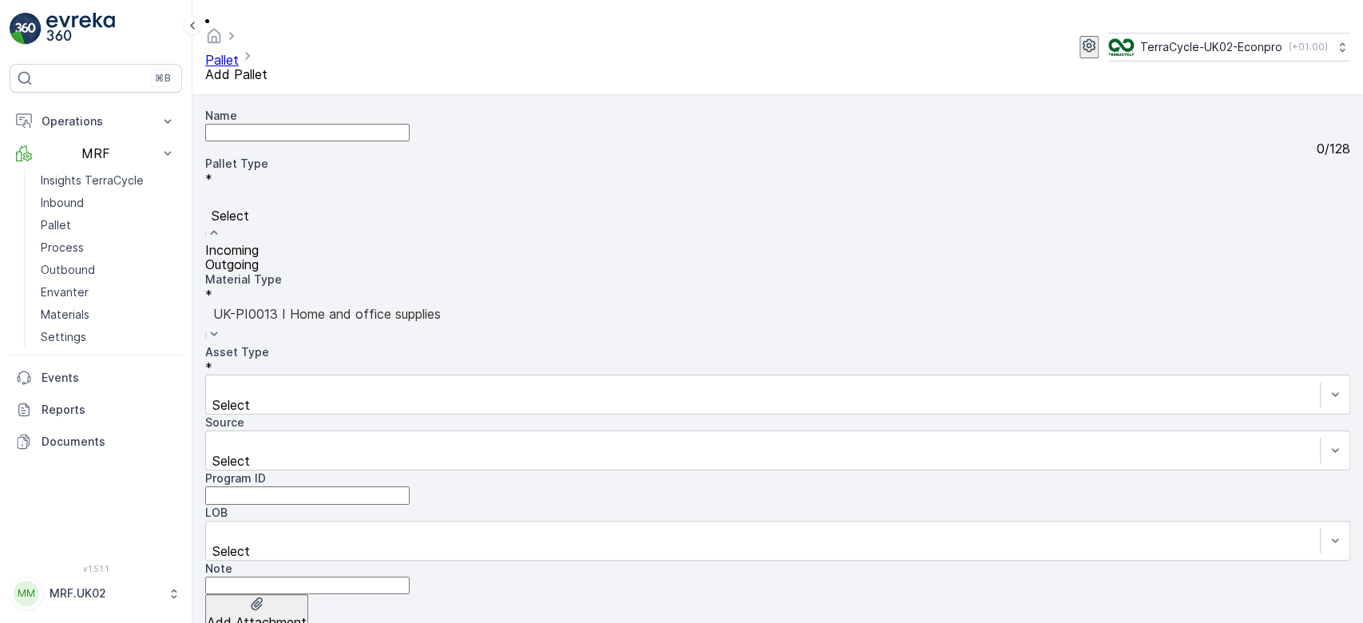
click at [378, 263] on div "Outgoing" at bounding box center [777, 264] width 1145 height 14
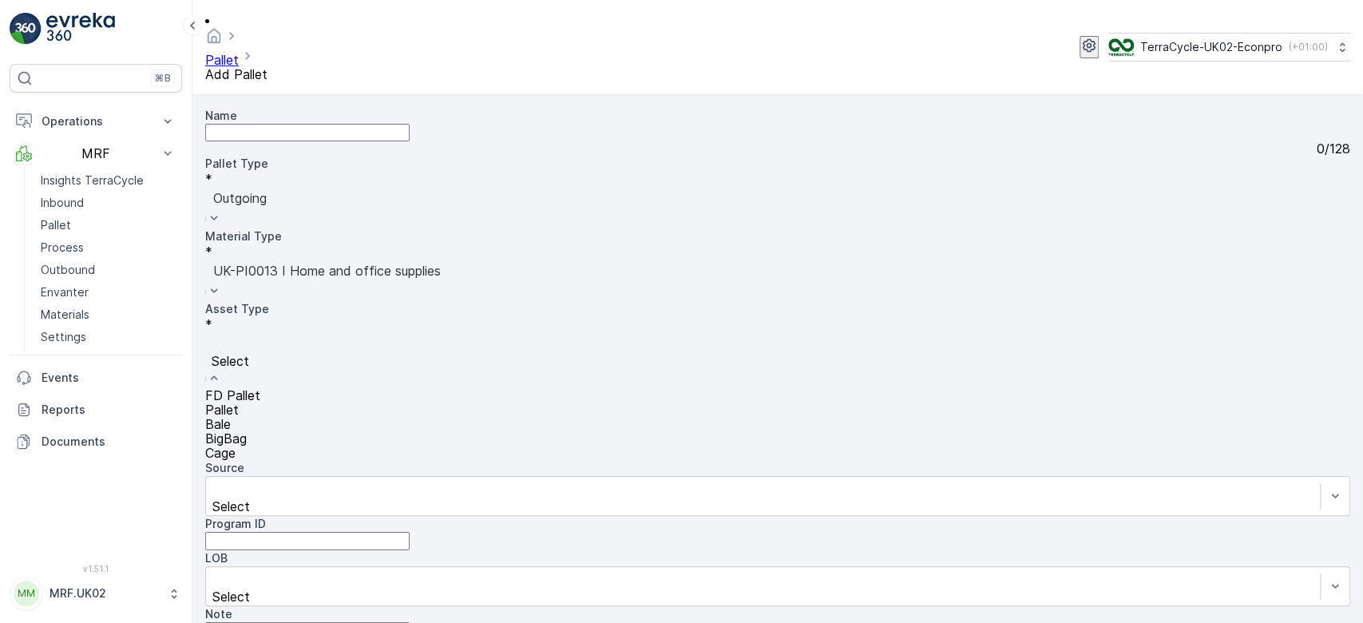
click at [318, 431] on div "BigBag" at bounding box center [777, 438] width 1145 height 14
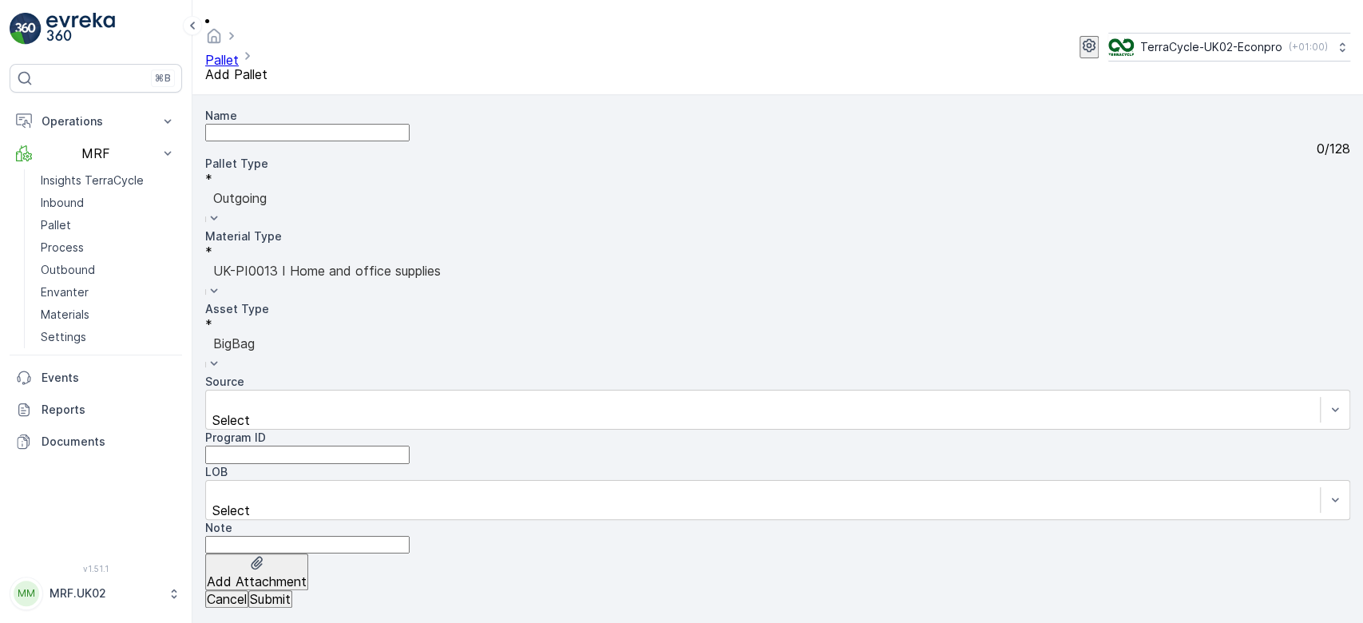
click at [292, 605] on button "Submit" at bounding box center [270, 599] width 44 height 18
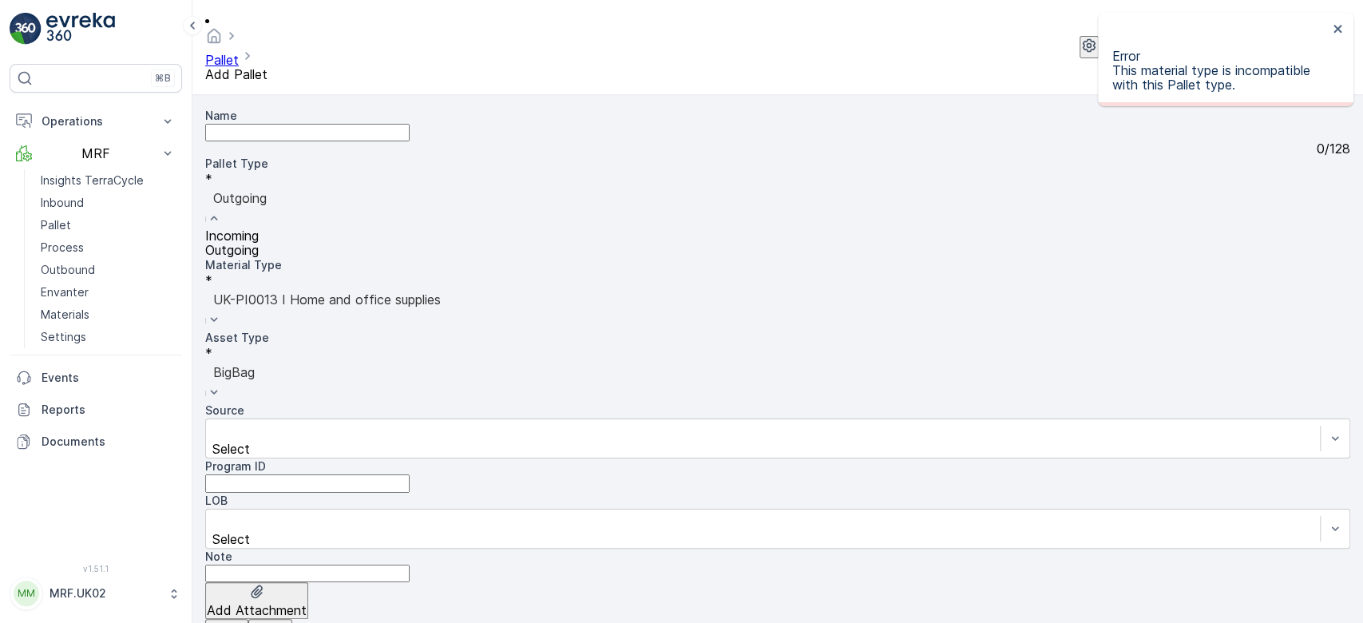
click at [345, 189] on div at bounding box center [777, 198] width 1129 height 18
click at [309, 228] on div "Incoming" at bounding box center [777, 235] width 1145 height 14
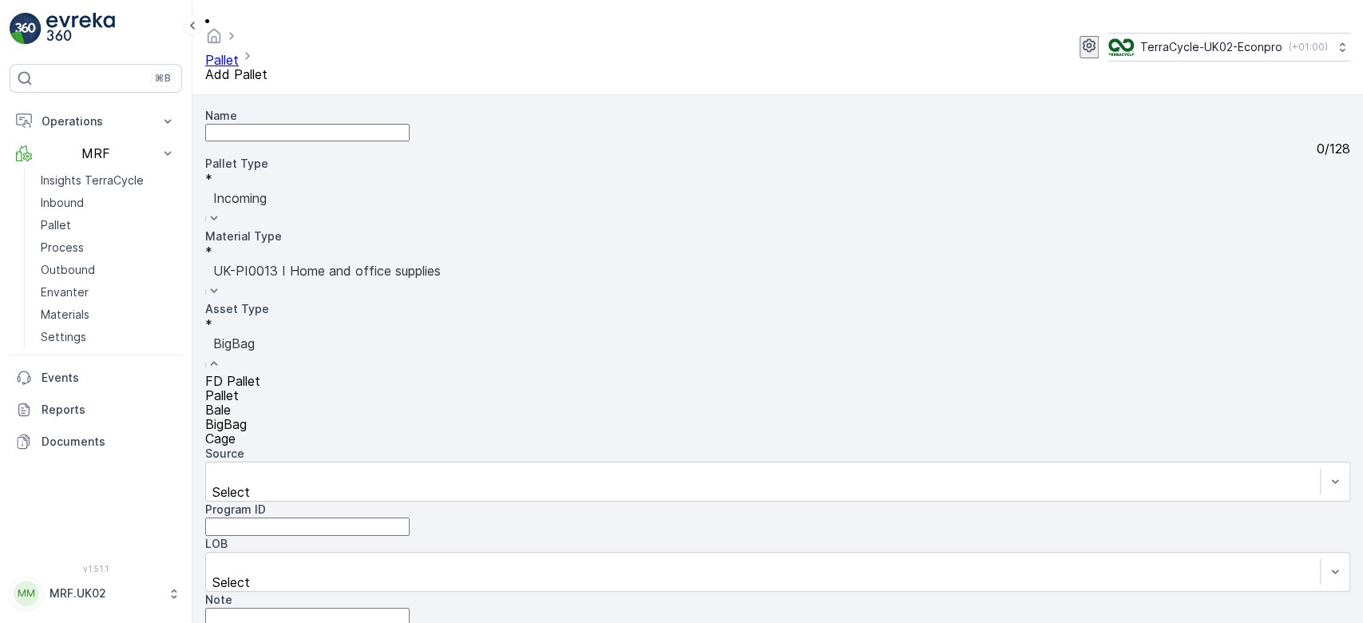
click at [300, 334] on div at bounding box center [777, 343] width 1129 height 18
click at [268, 388] on div "Pallet" at bounding box center [777, 395] width 1145 height 14
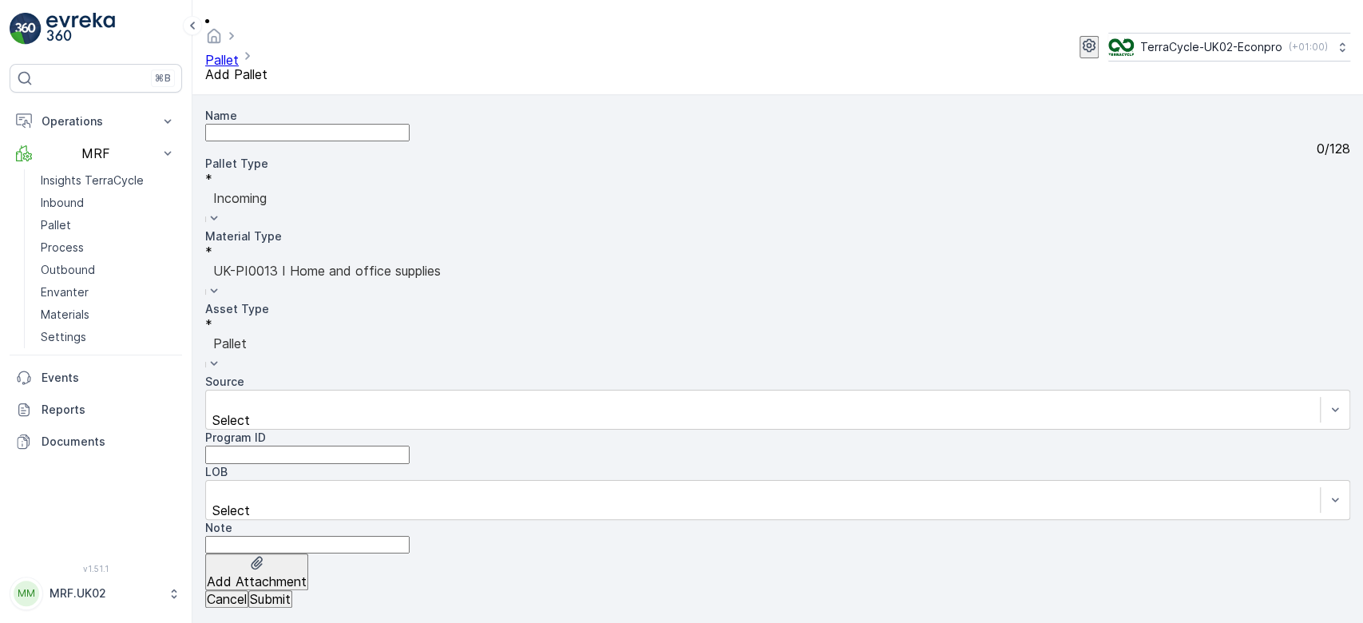
click at [291, 593] on p "Submit" at bounding box center [270, 599] width 41 height 14
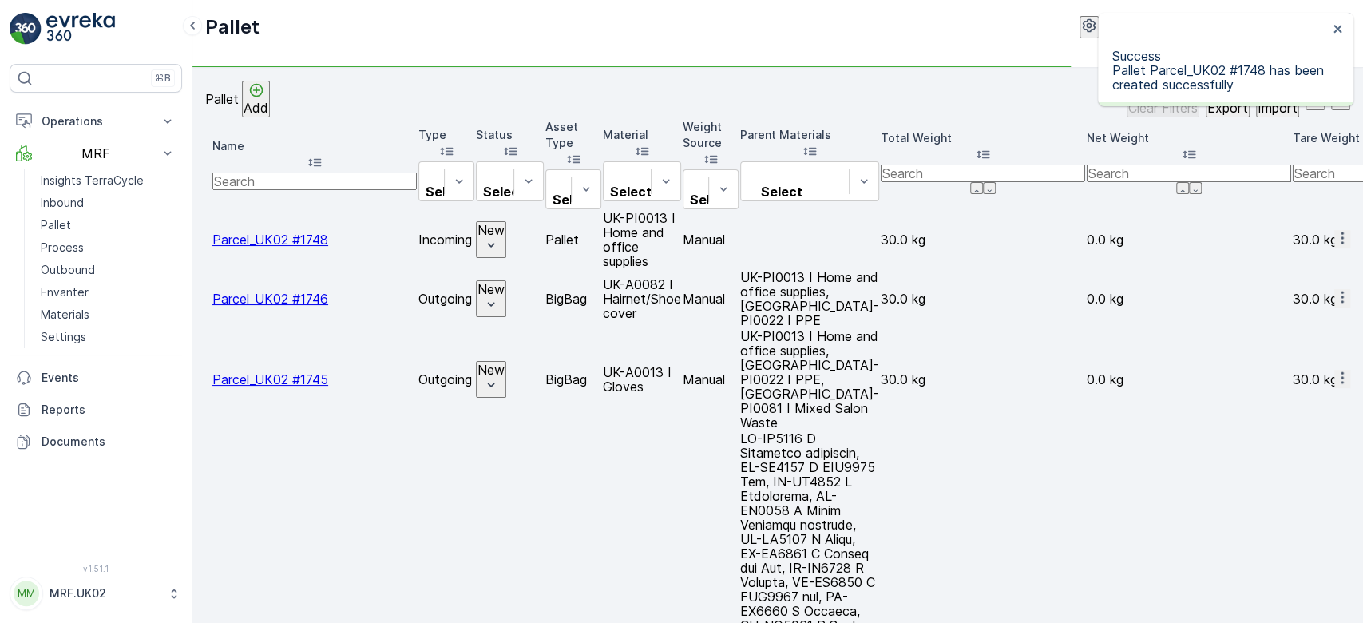
click at [1334, 230] on icon "button" at bounding box center [1342, 238] width 16 height 16
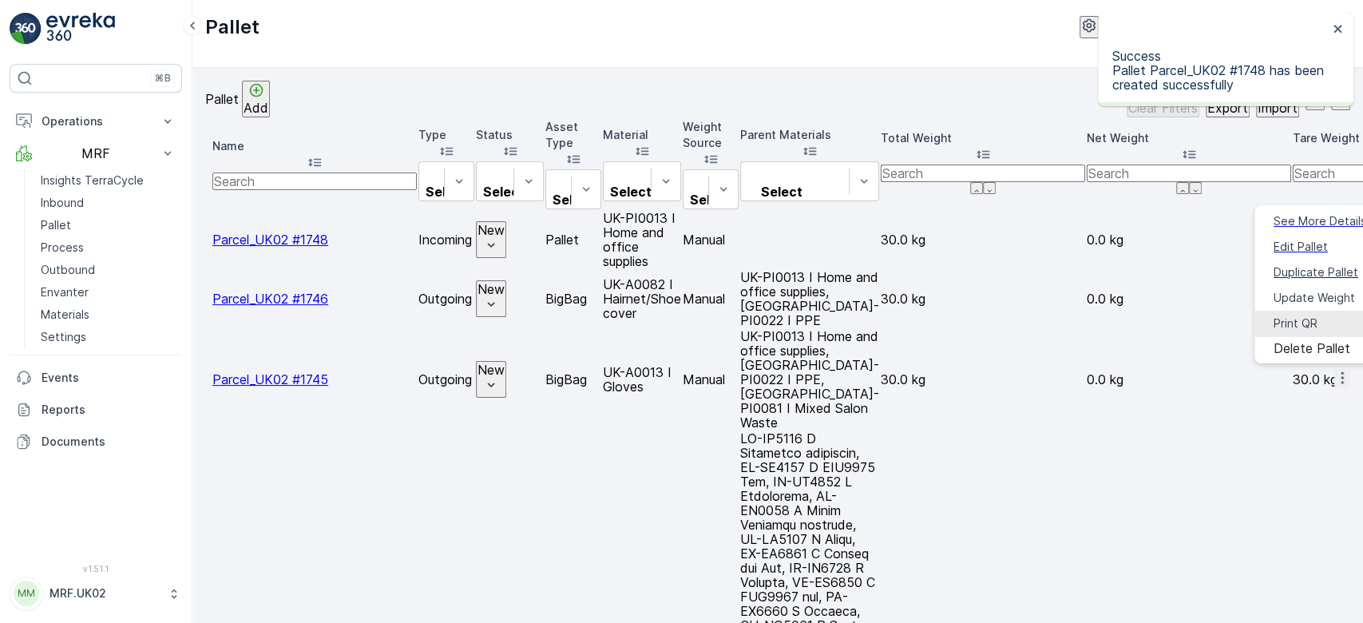
click at [1296, 315] on span "Print QR" at bounding box center [1295, 323] width 44 height 16
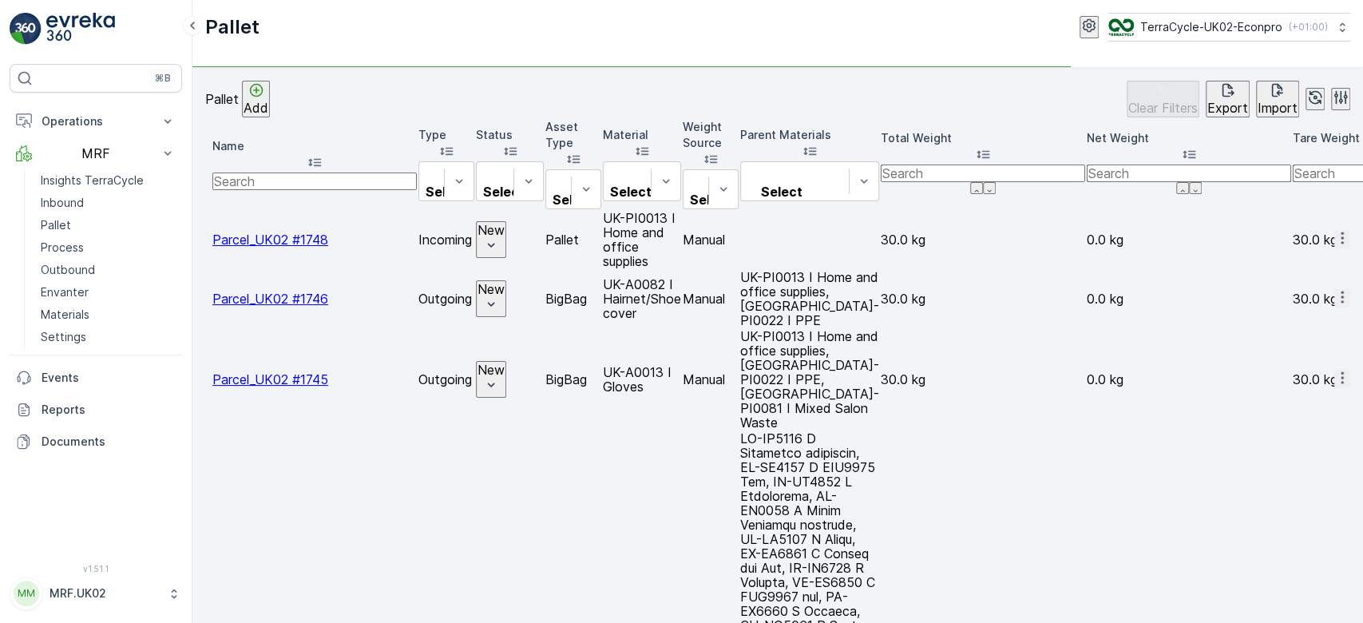
click at [61, 201] on p "Inbound" at bounding box center [62, 203] width 43 height 16
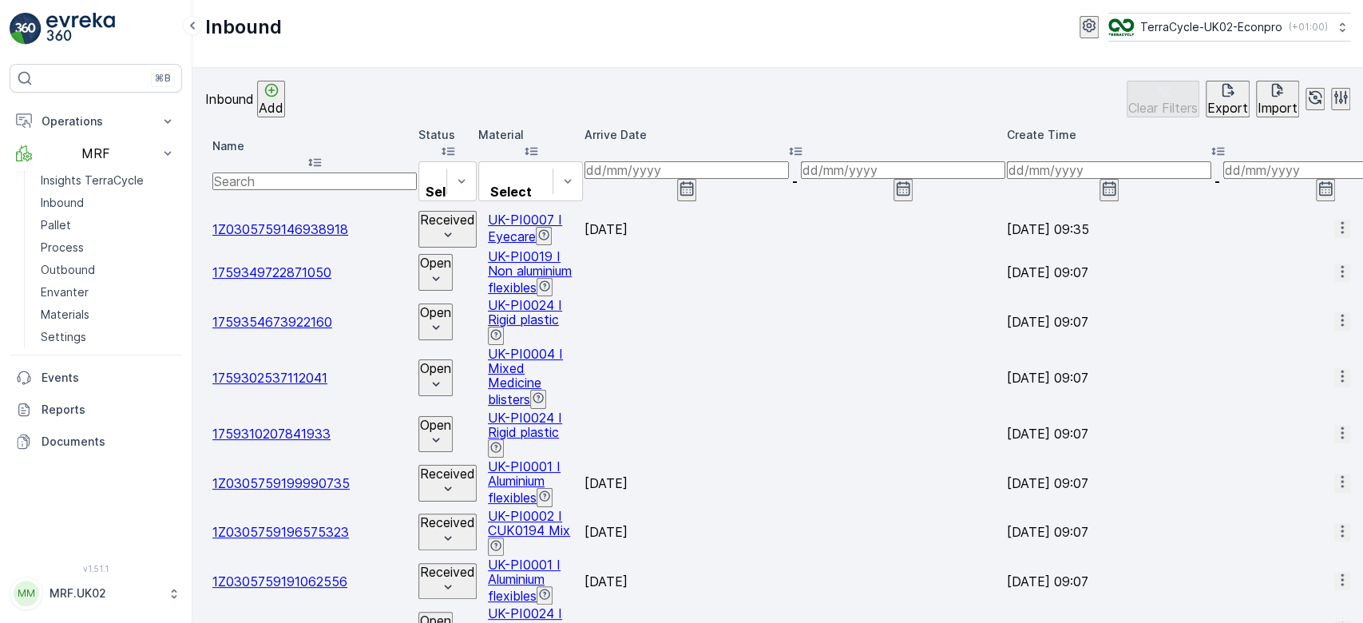
click at [271, 172] on input "text" at bounding box center [314, 181] width 204 height 18
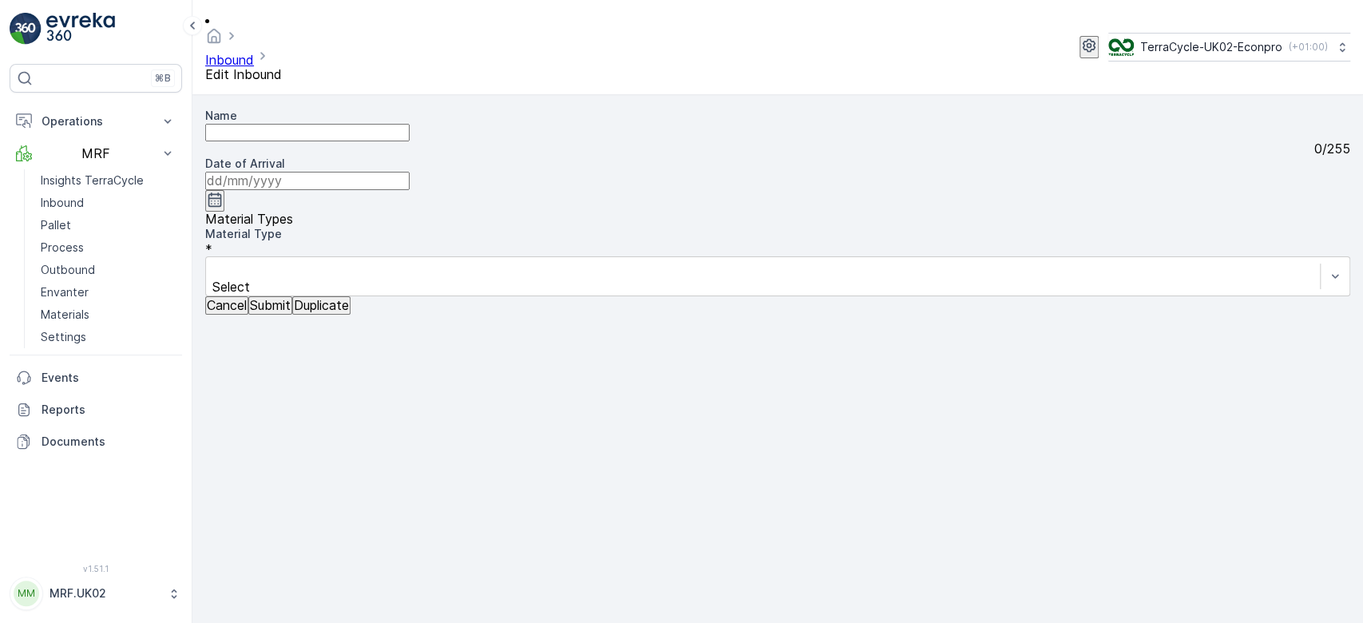
click at [229, 314] on button "Cancel" at bounding box center [226, 305] width 43 height 18
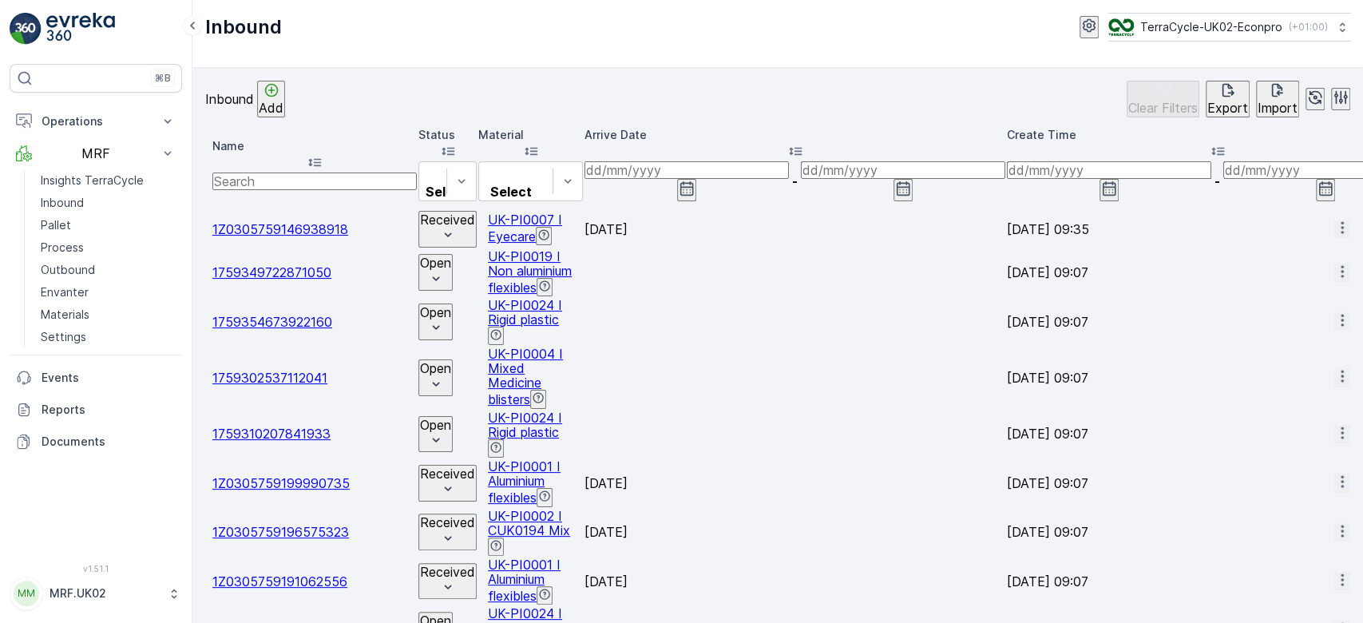
click at [366, 172] on input "text" at bounding box center [314, 181] width 204 height 18
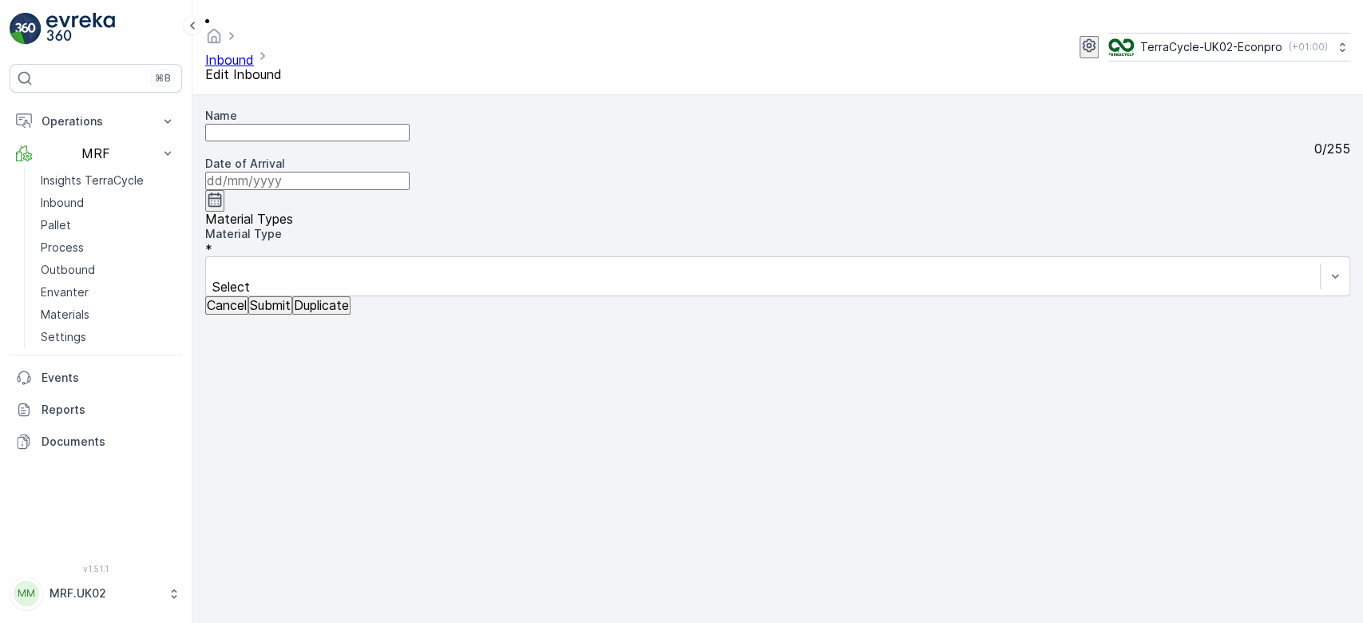
click at [247, 312] on p "Cancel" at bounding box center [227, 305] width 40 height 14
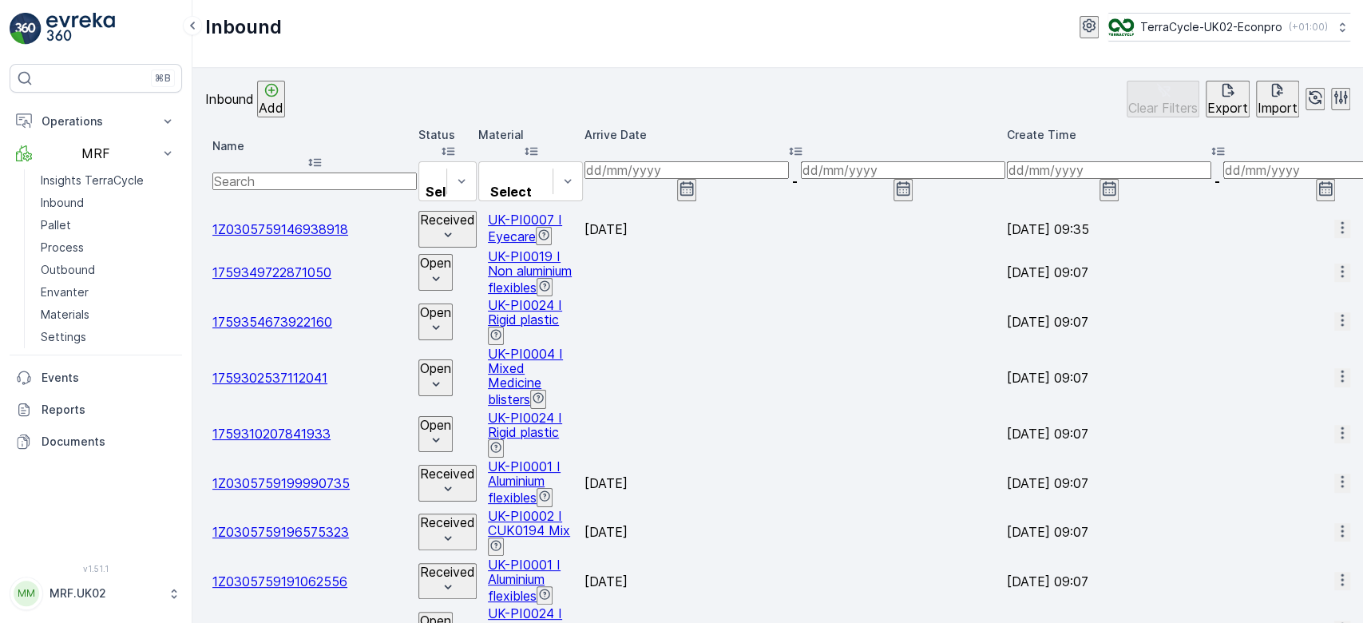
click at [365, 172] on input "text" at bounding box center [314, 181] width 204 height 18
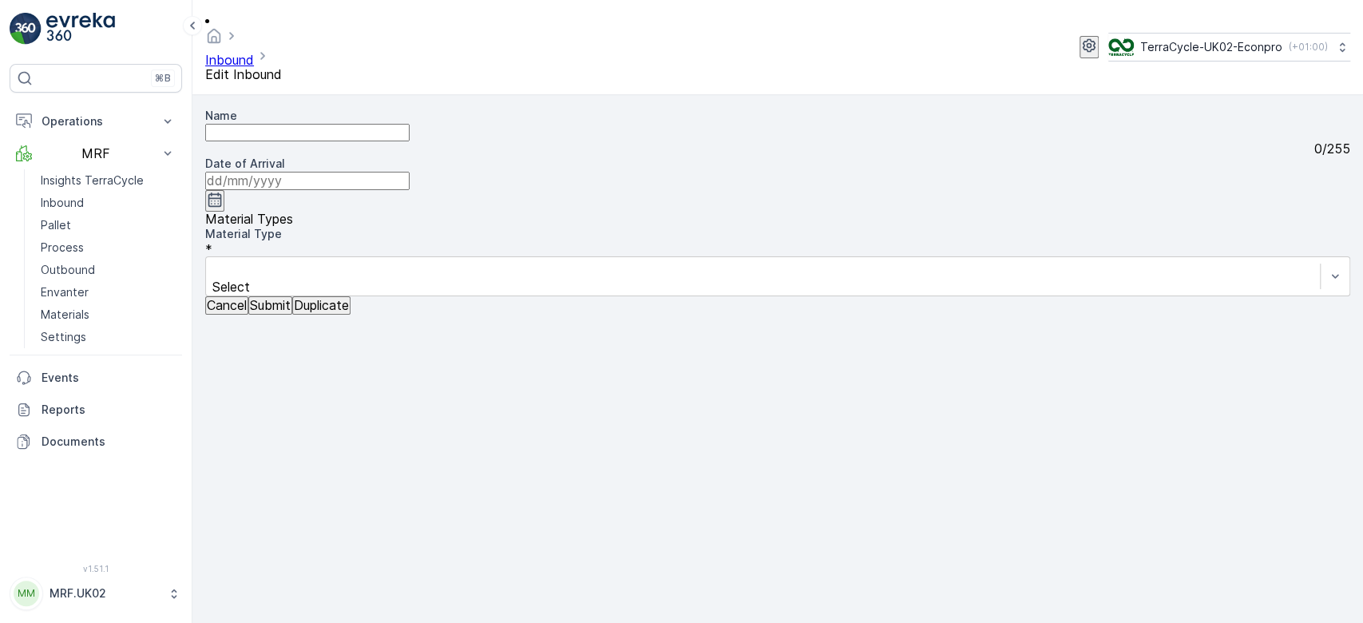
click at [235, 312] on p "Cancel" at bounding box center [227, 305] width 40 height 14
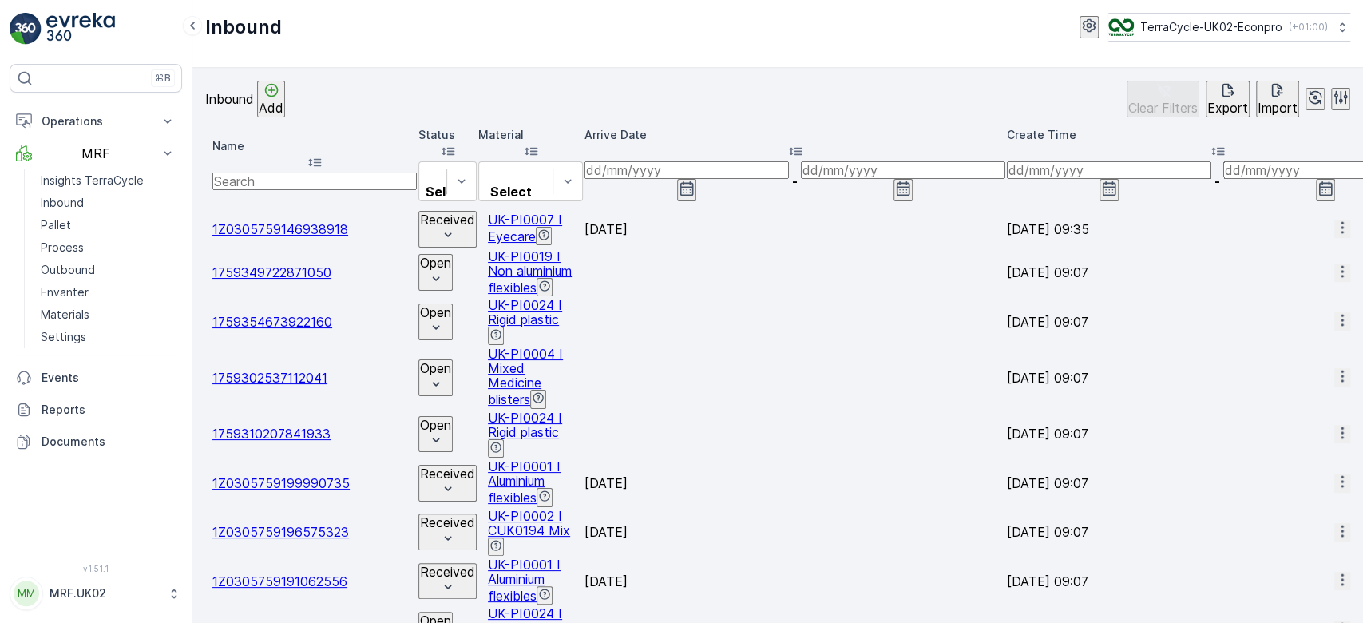
click at [348, 172] on input "text" at bounding box center [314, 181] width 204 height 18
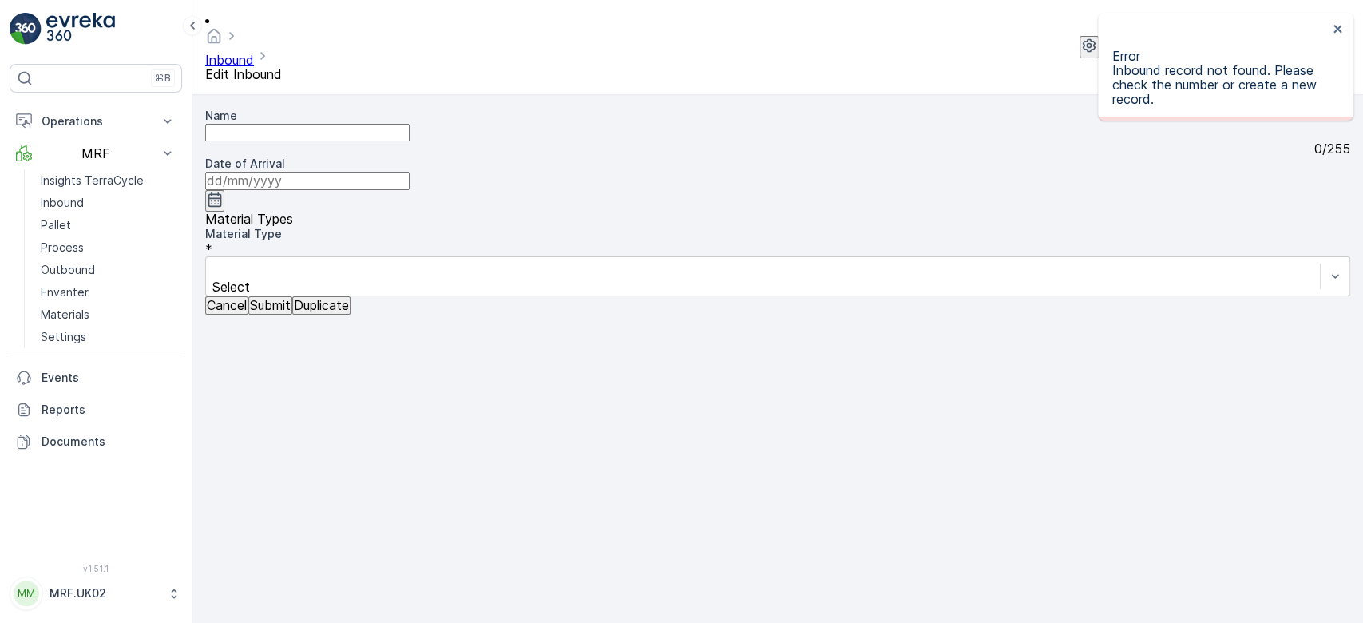
click at [247, 312] on p "Cancel" at bounding box center [227, 305] width 40 height 14
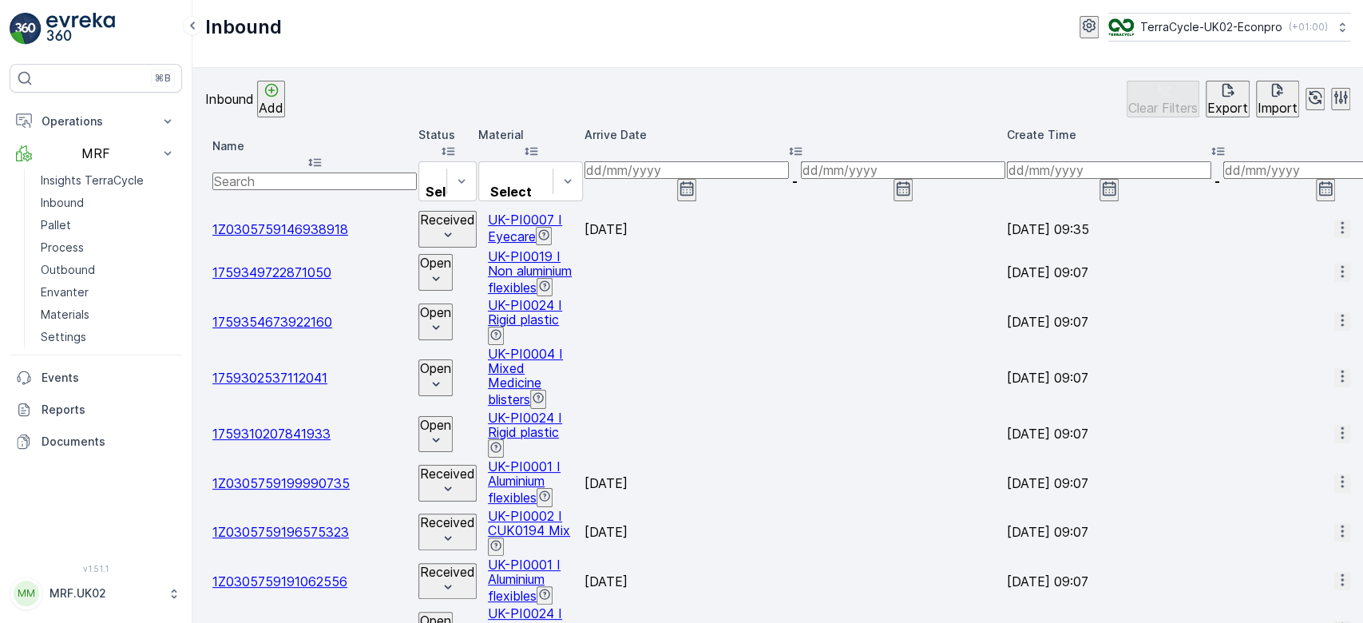
click at [277, 172] on input "text" at bounding box center [314, 181] width 204 height 18
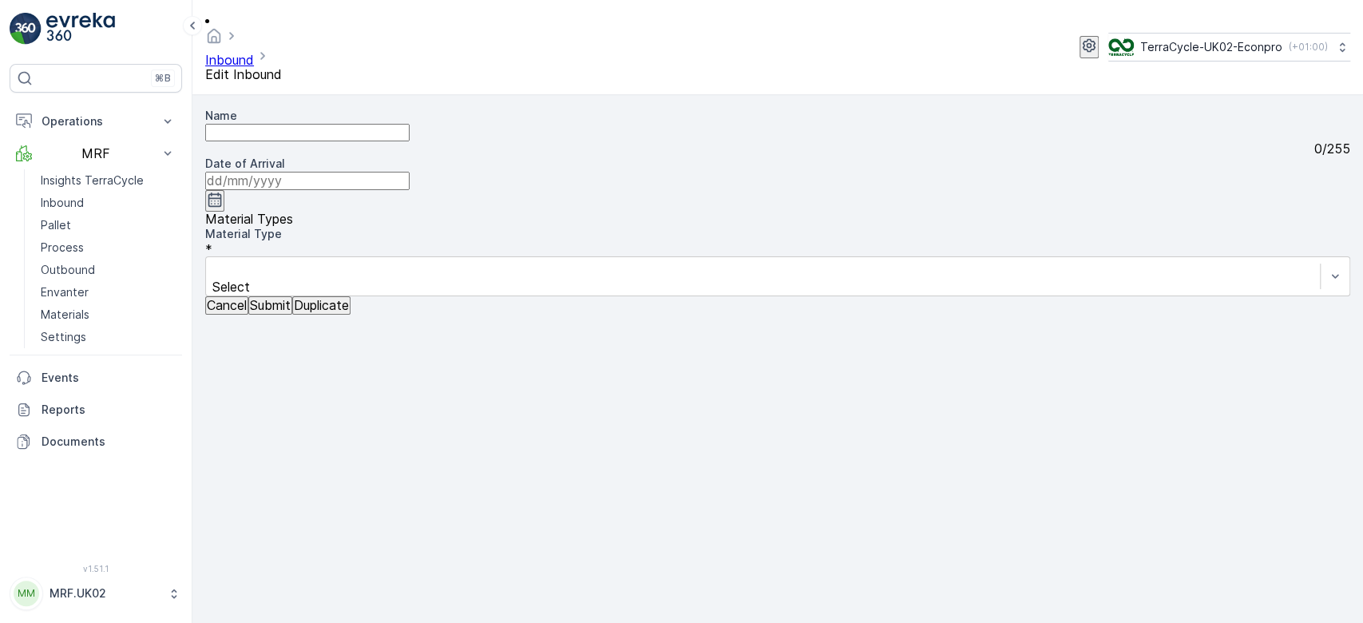
click at [240, 314] on button "Cancel" at bounding box center [226, 305] width 43 height 18
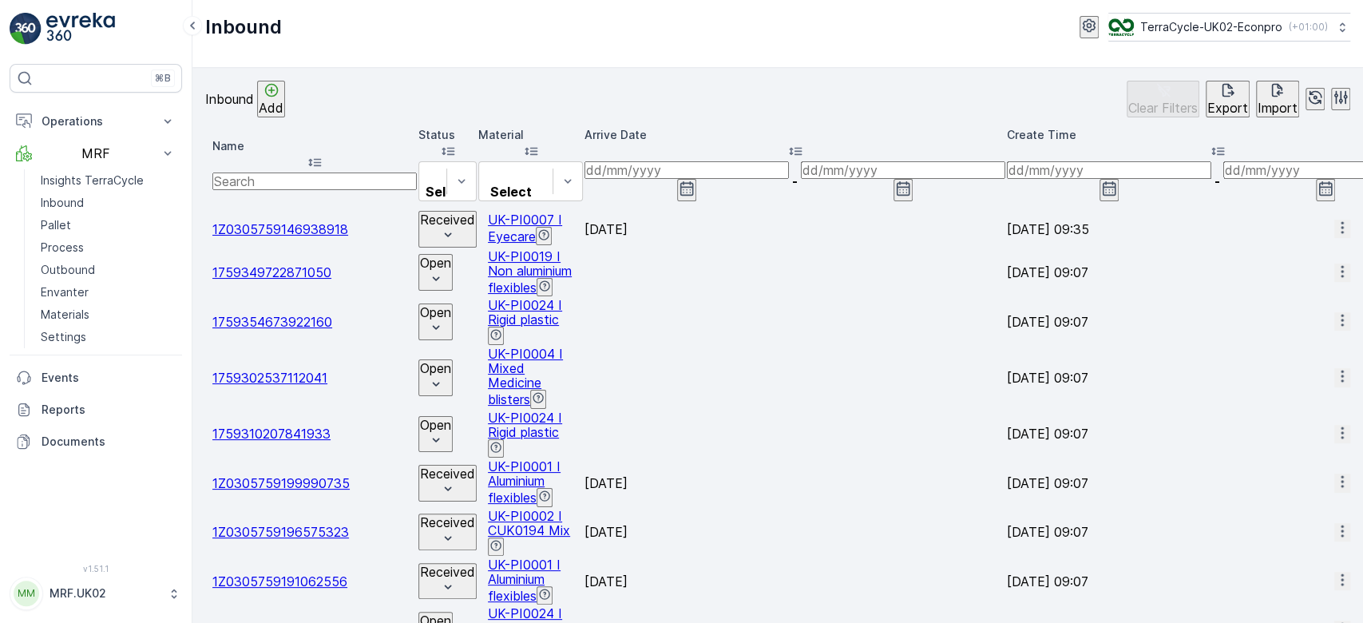
click at [332, 172] on input "text" at bounding box center [314, 181] width 204 height 18
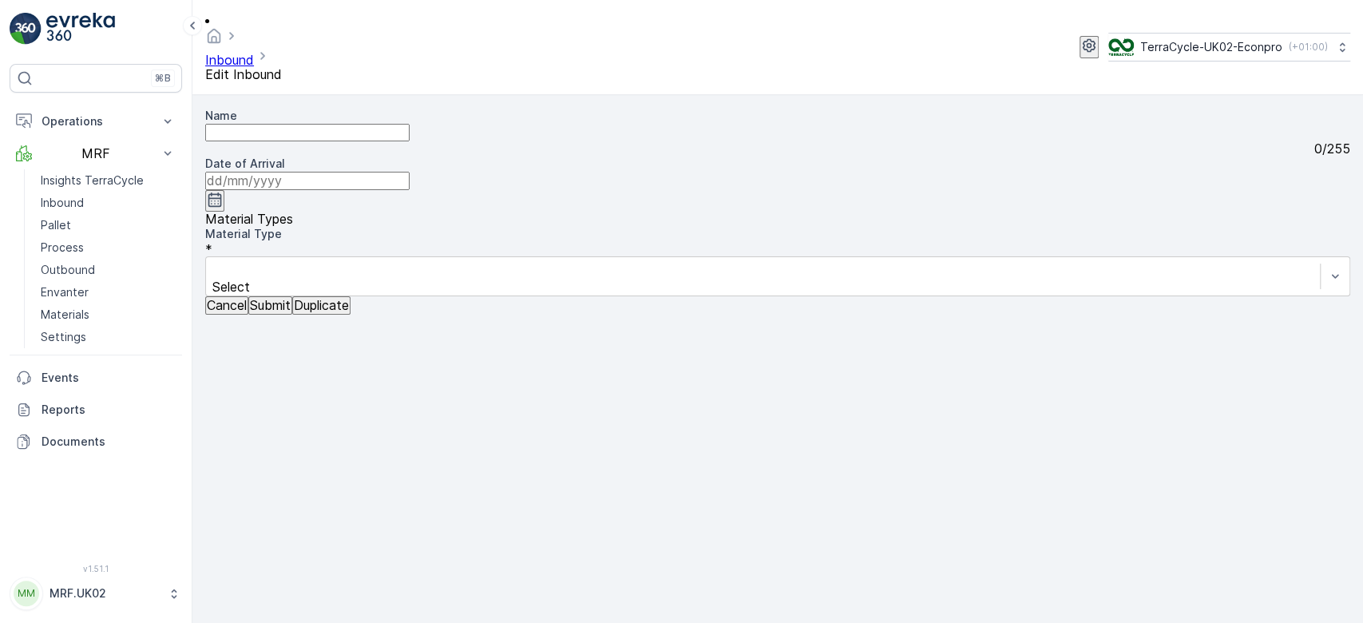
click at [247, 312] on p "Cancel" at bounding box center [227, 305] width 40 height 14
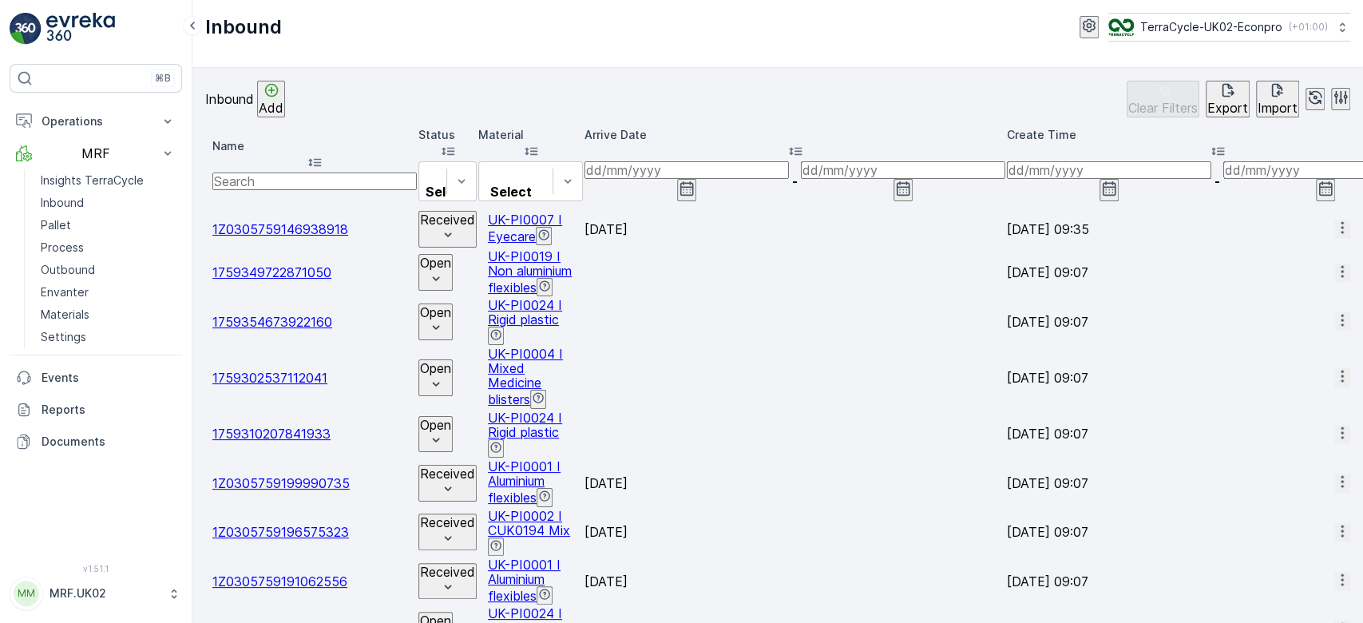
click at [326, 172] on input "text" at bounding box center [314, 181] width 204 height 18
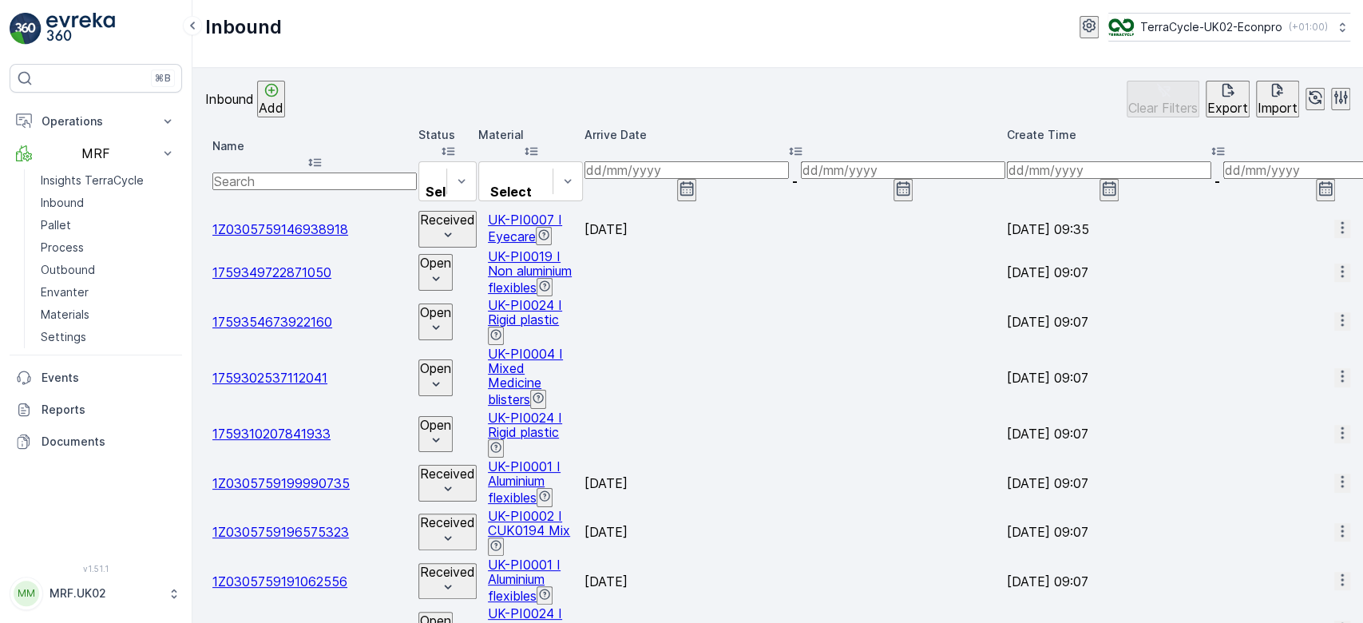
click at [307, 172] on input "text" at bounding box center [314, 181] width 204 height 18
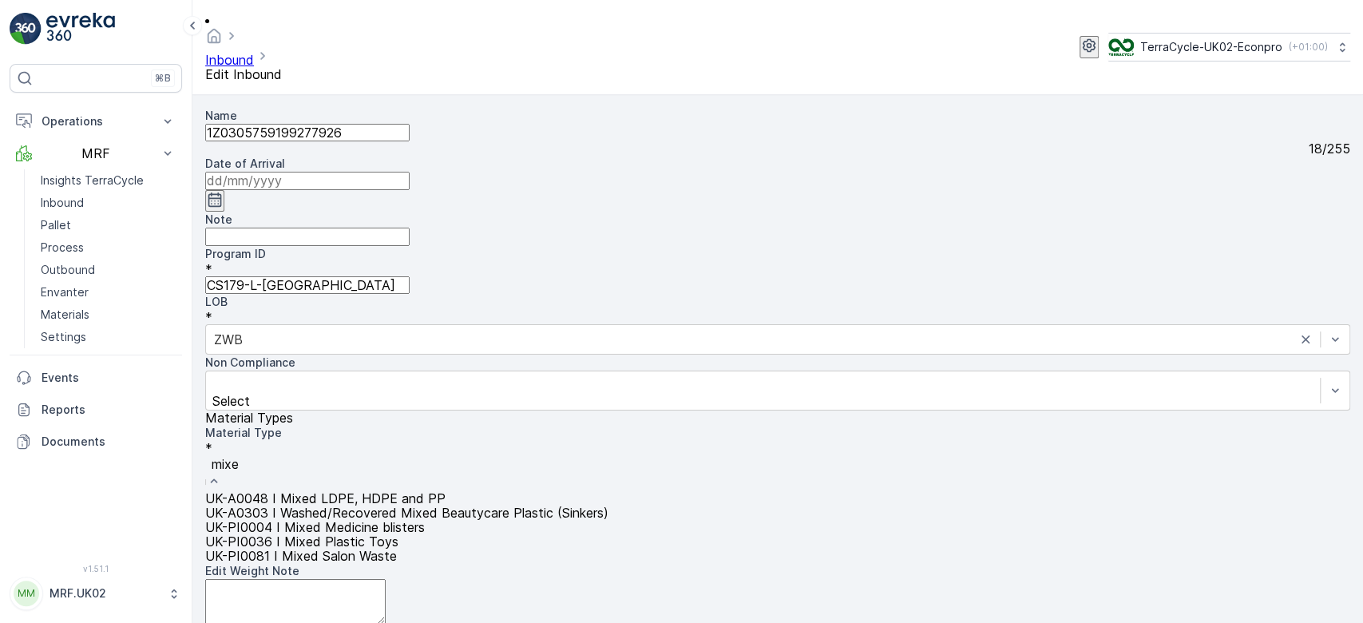
type input "mixed"
click at [397, 548] on span "UK-PI0081 I Mixed Salon Waste" at bounding box center [301, 556] width 192 height 16
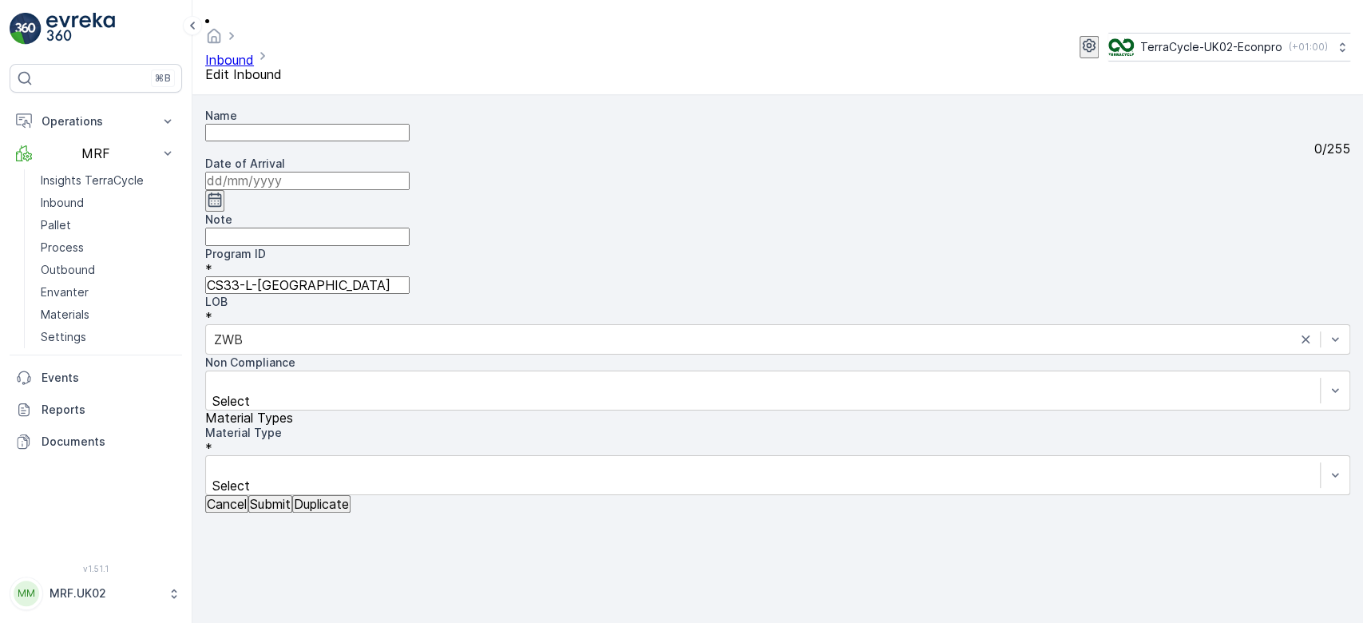
type input "1Z0305759190771774"
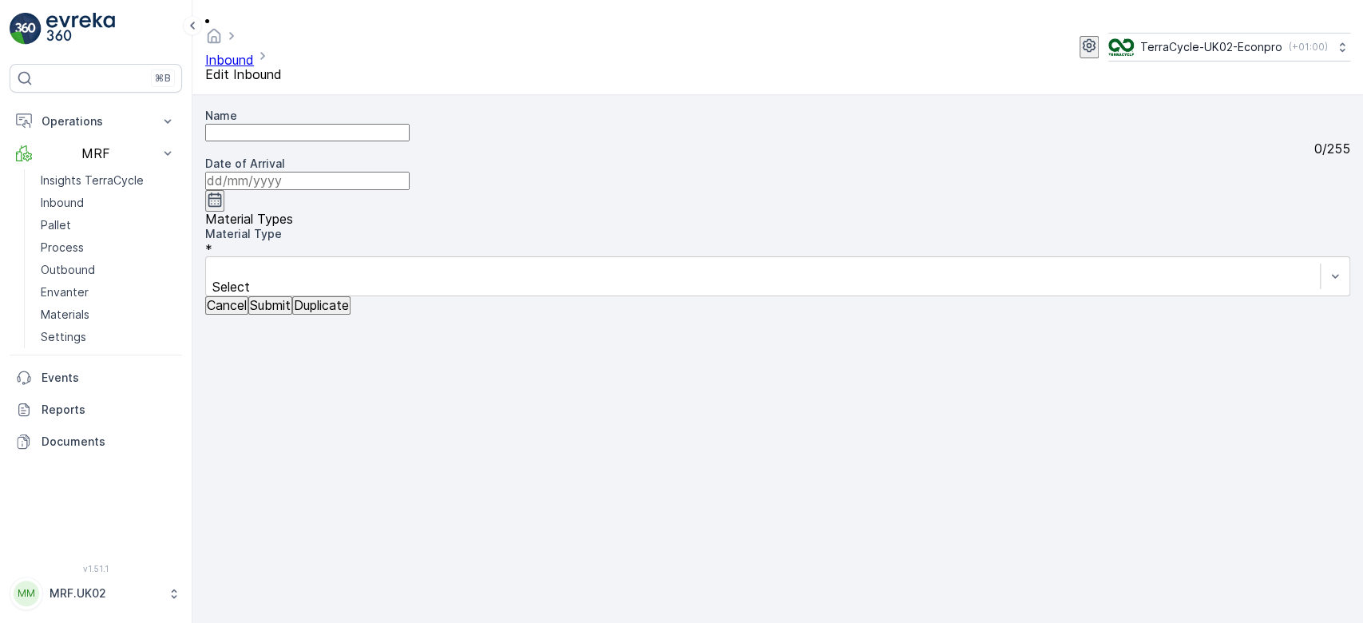
click at [233, 312] on p "Cancel" at bounding box center [227, 305] width 40 height 14
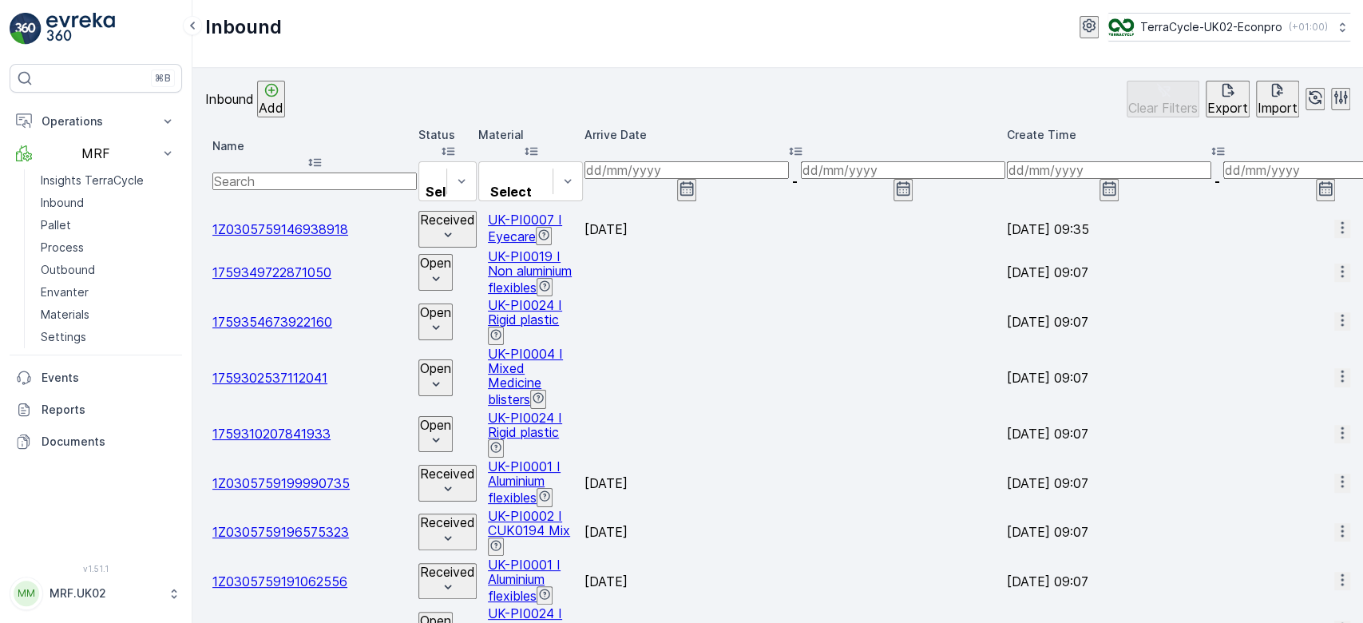
click at [341, 172] on input "text" at bounding box center [314, 181] width 204 height 18
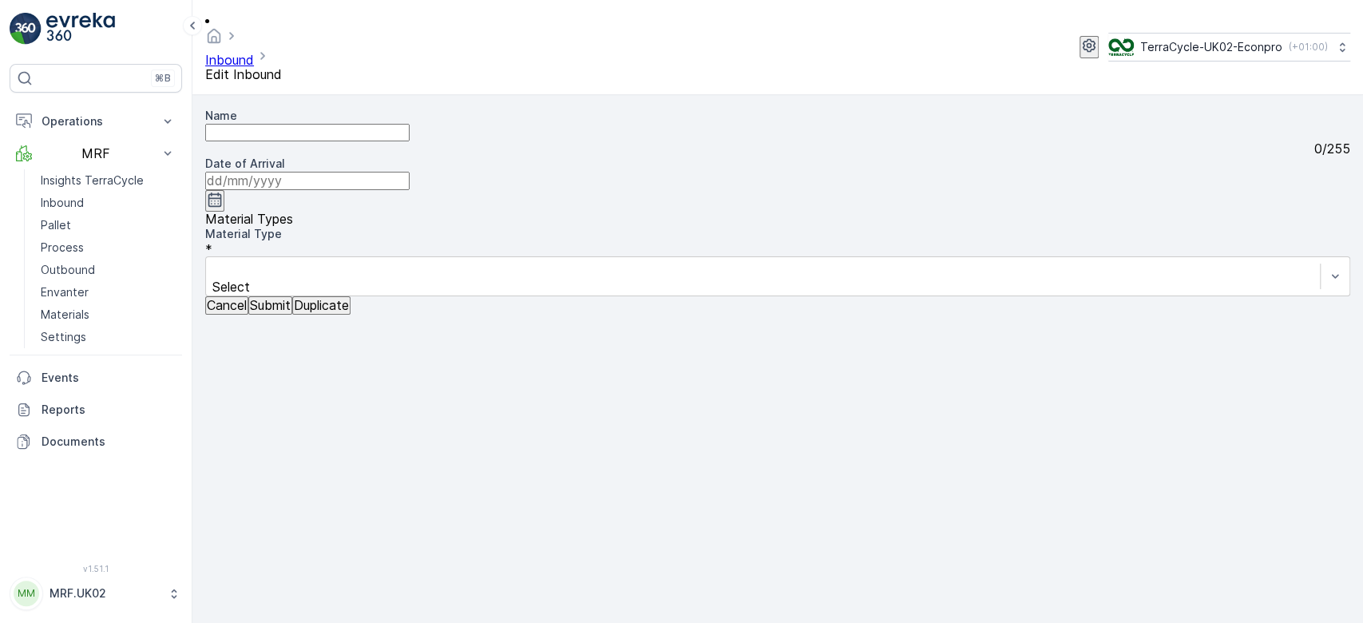
click at [243, 312] on p "Cancel" at bounding box center [227, 305] width 40 height 14
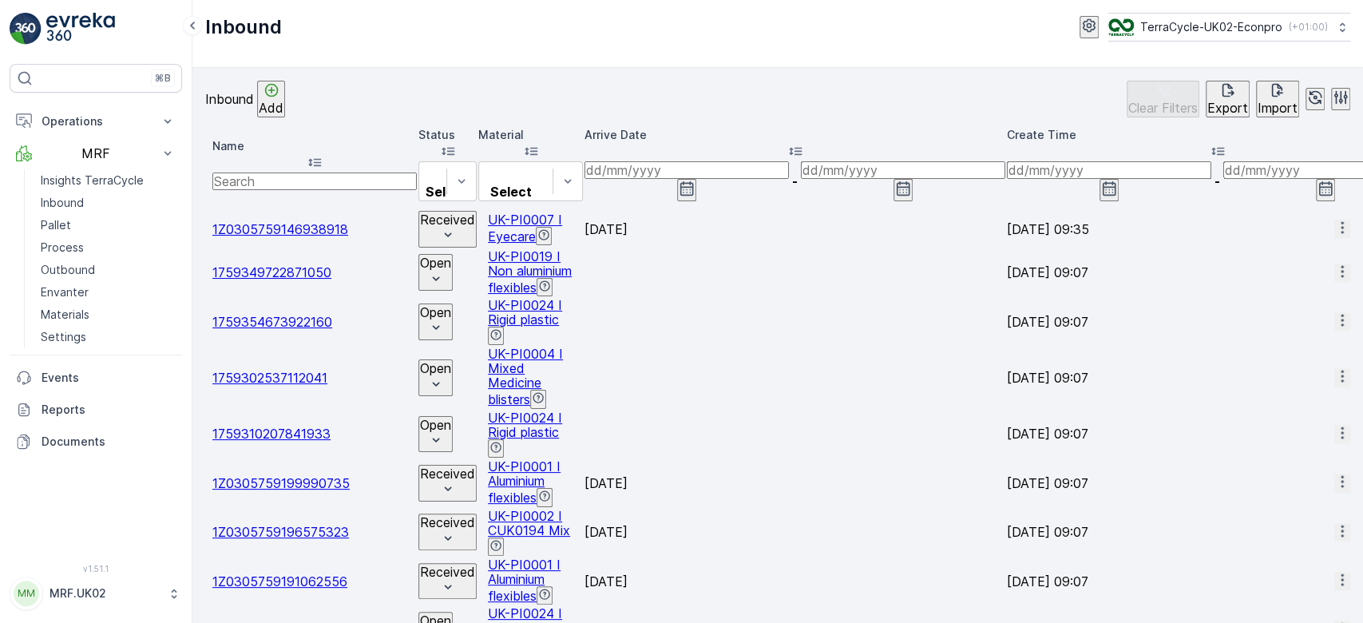
click at [298, 172] on input "text" at bounding box center [314, 181] width 204 height 18
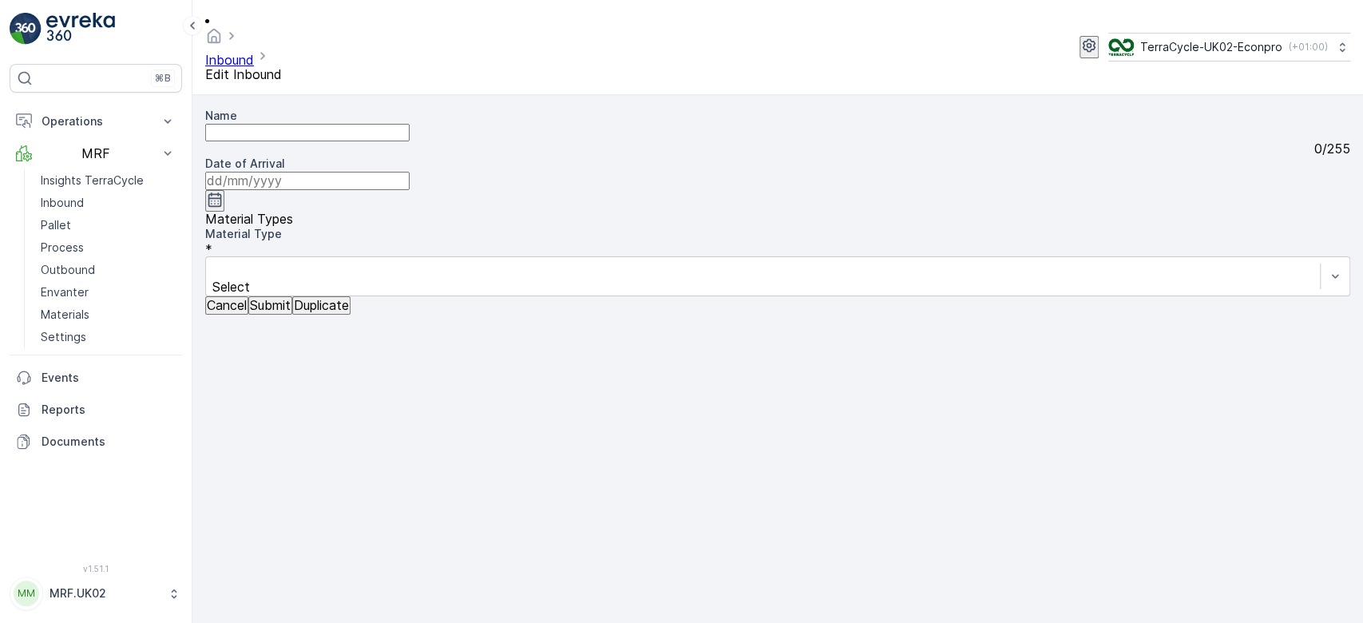
click at [232, 312] on p "Cancel" at bounding box center [227, 305] width 40 height 14
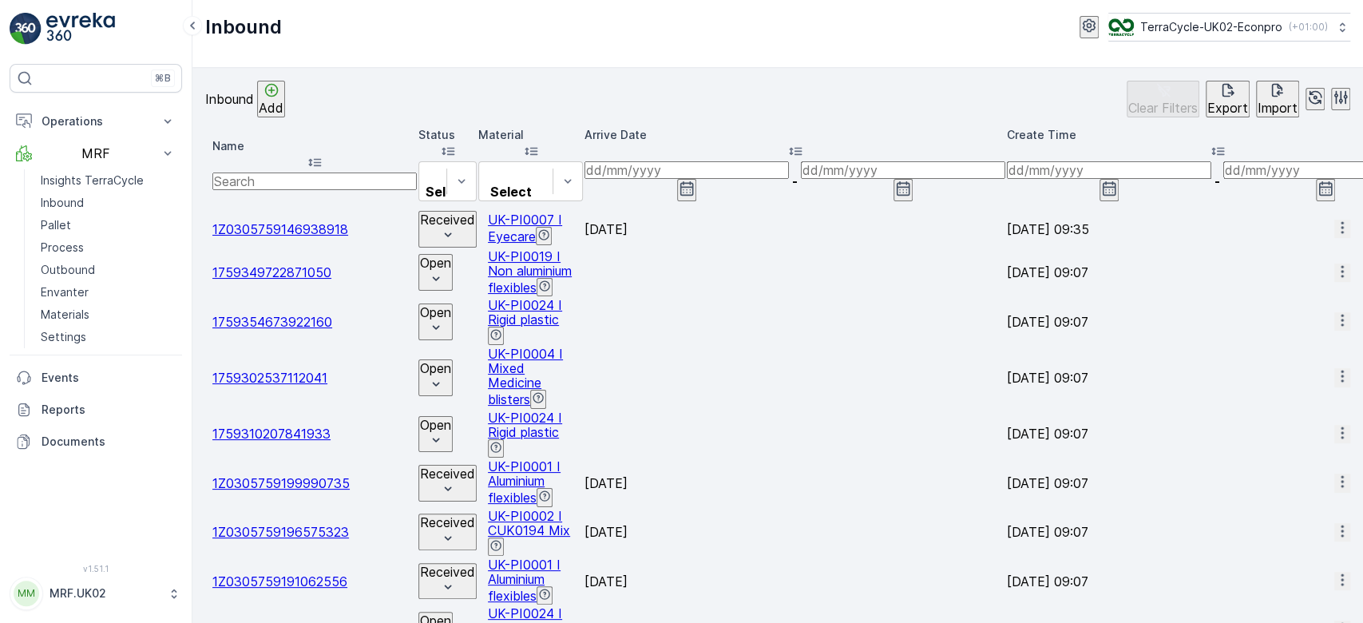
click at [271, 172] on input "text" at bounding box center [314, 181] width 204 height 18
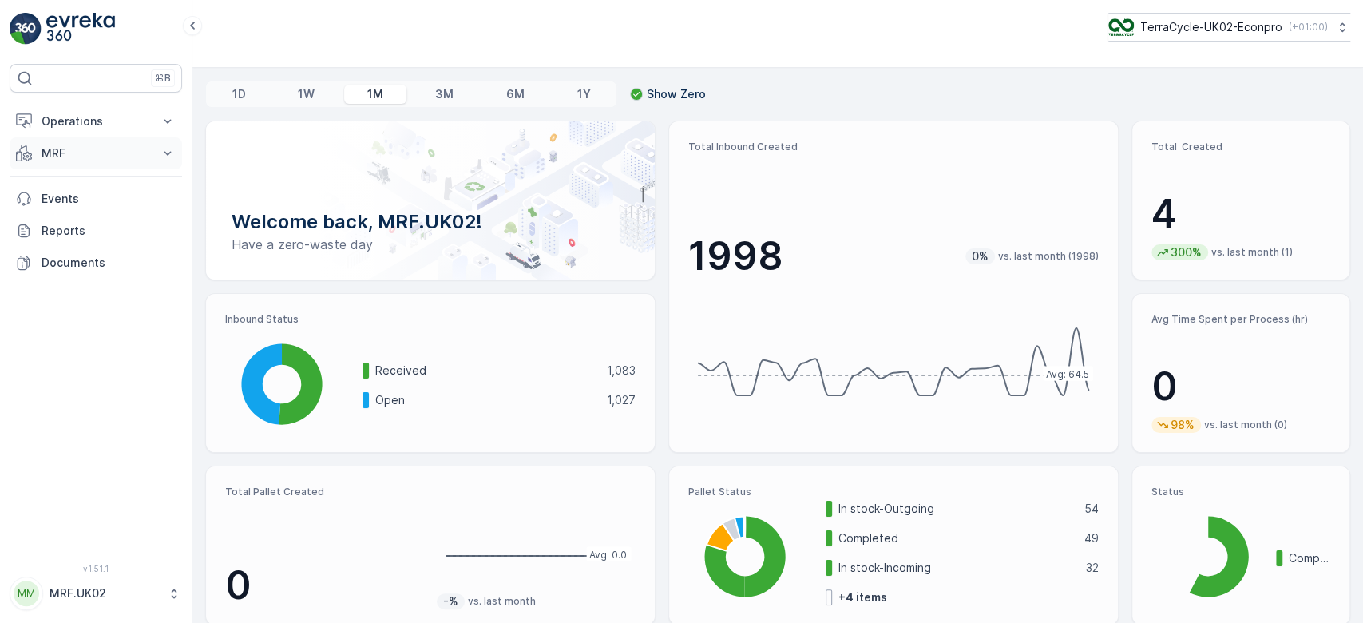
click at [101, 163] on button "MRF" at bounding box center [96, 153] width 172 height 32
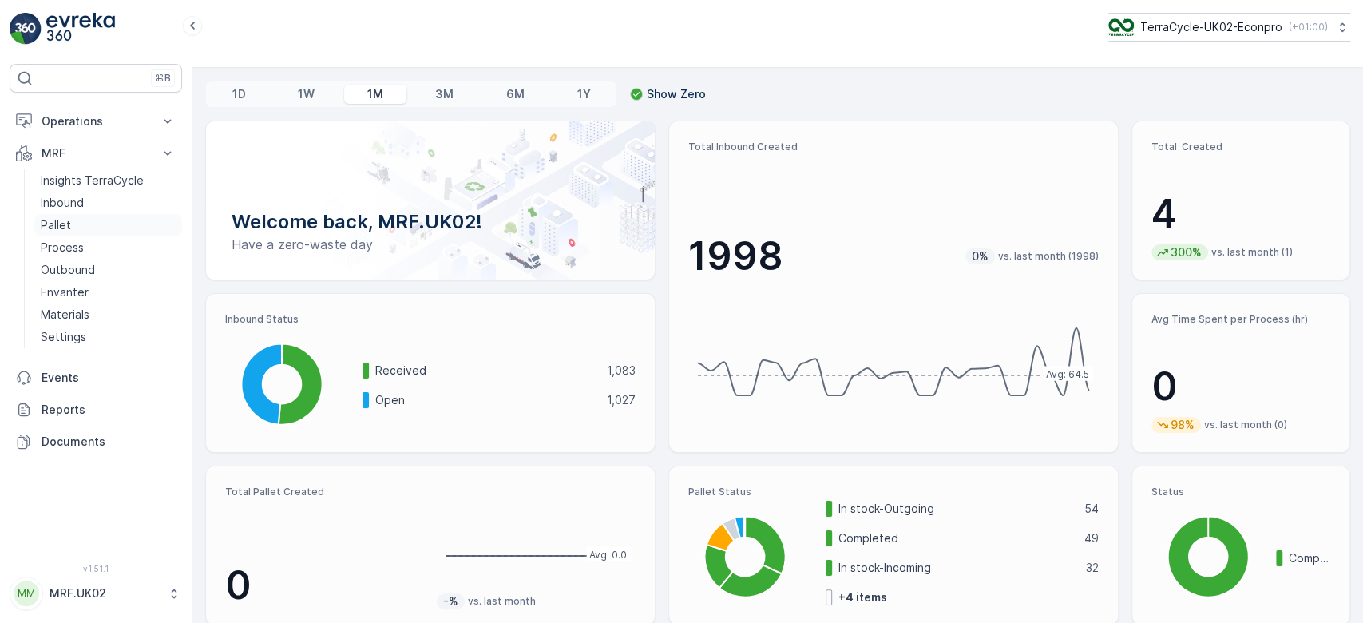
click at [78, 223] on link "Pallet" at bounding box center [108, 225] width 148 height 22
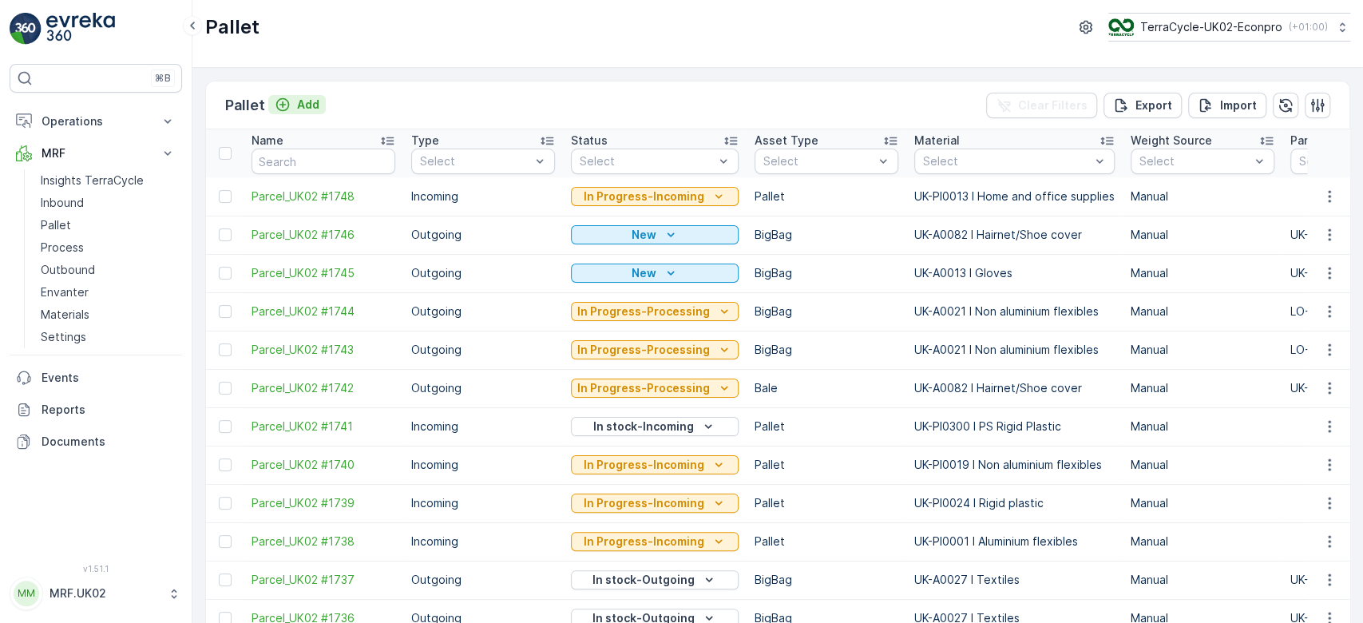
click at [311, 104] on p "Add" at bounding box center [308, 105] width 22 height 16
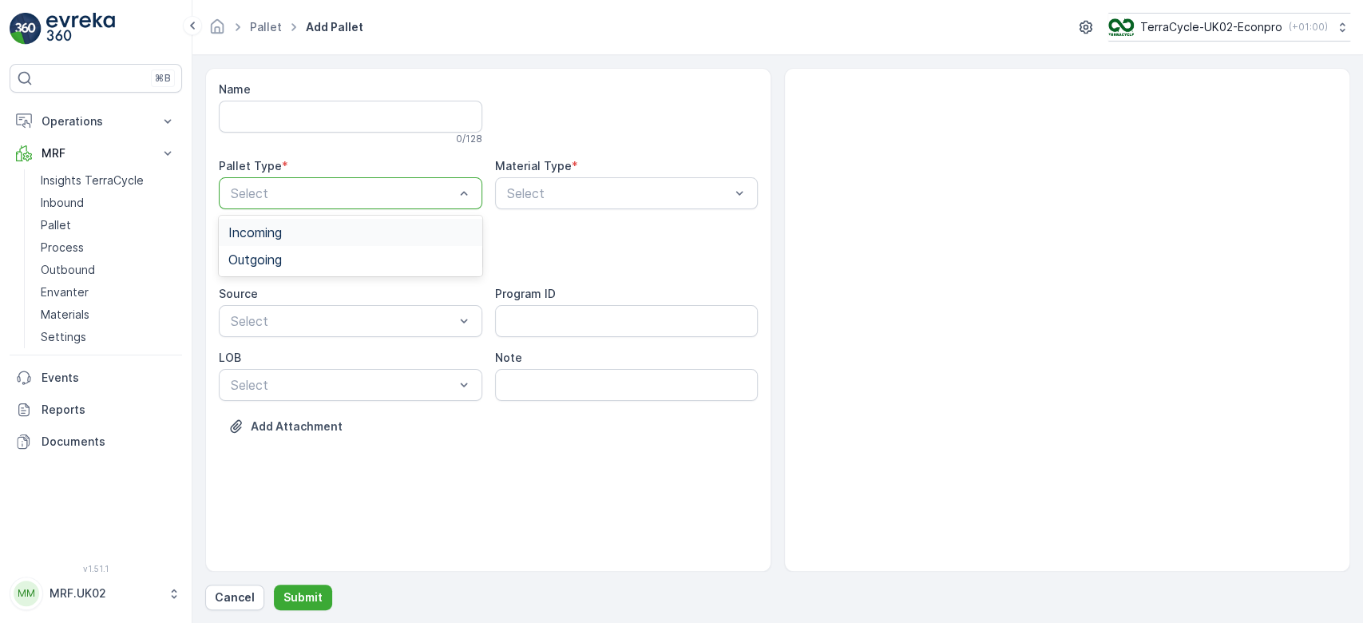
click at [299, 205] on div "Select" at bounding box center [350, 193] width 263 height 32
click at [292, 227] on div "Incoming" at bounding box center [350, 232] width 244 height 14
click at [282, 326] on div "Pallet" at bounding box center [350, 323] width 244 height 14
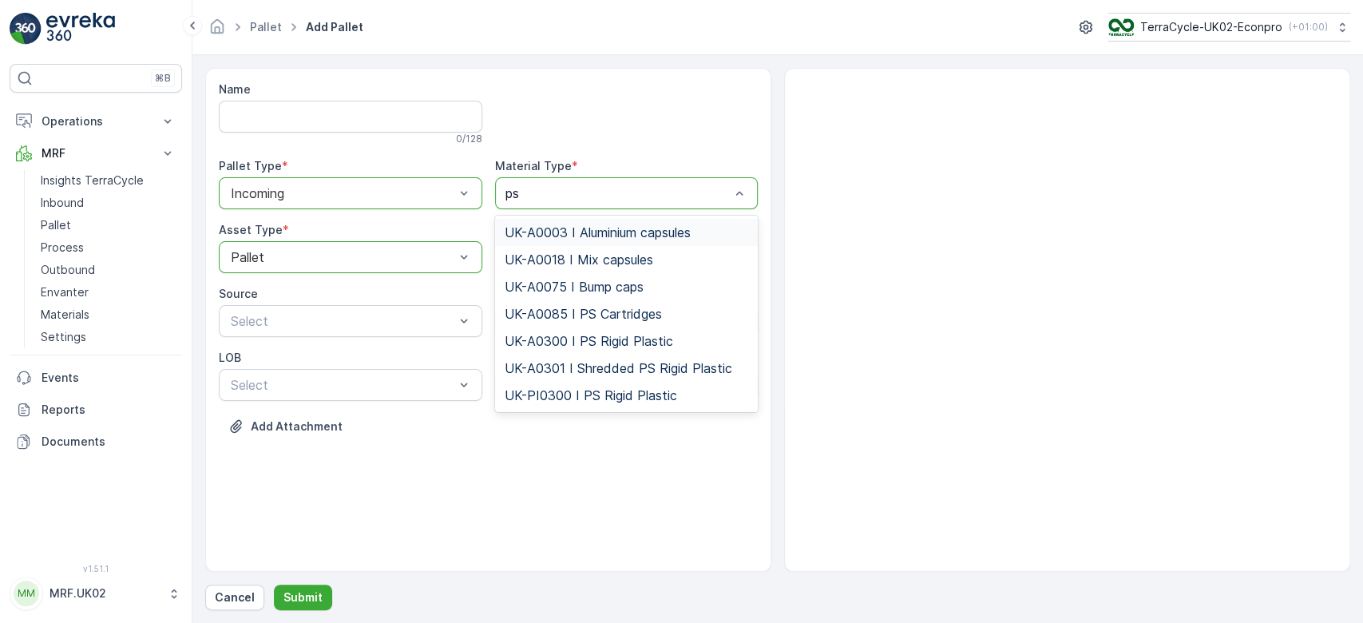
type input "ps r"
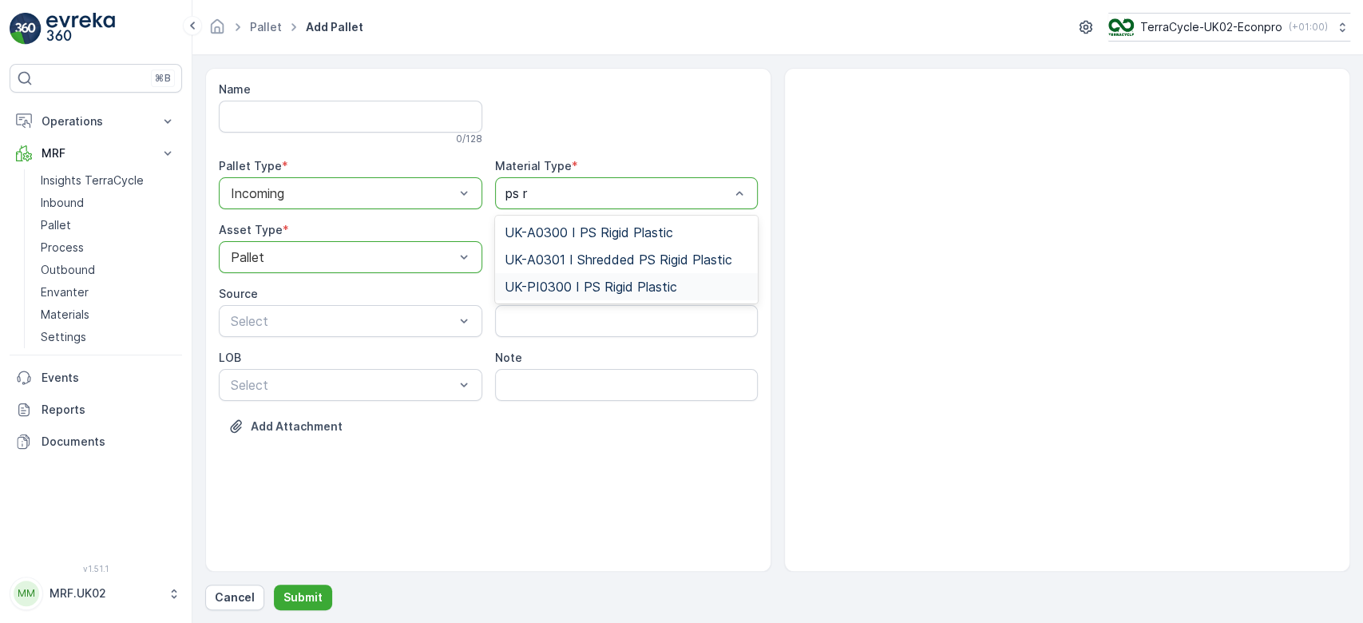
click at [599, 284] on span "UK-PI0300 I PS Rigid Plastic" at bounding box center [590, 286] width 172 height 14
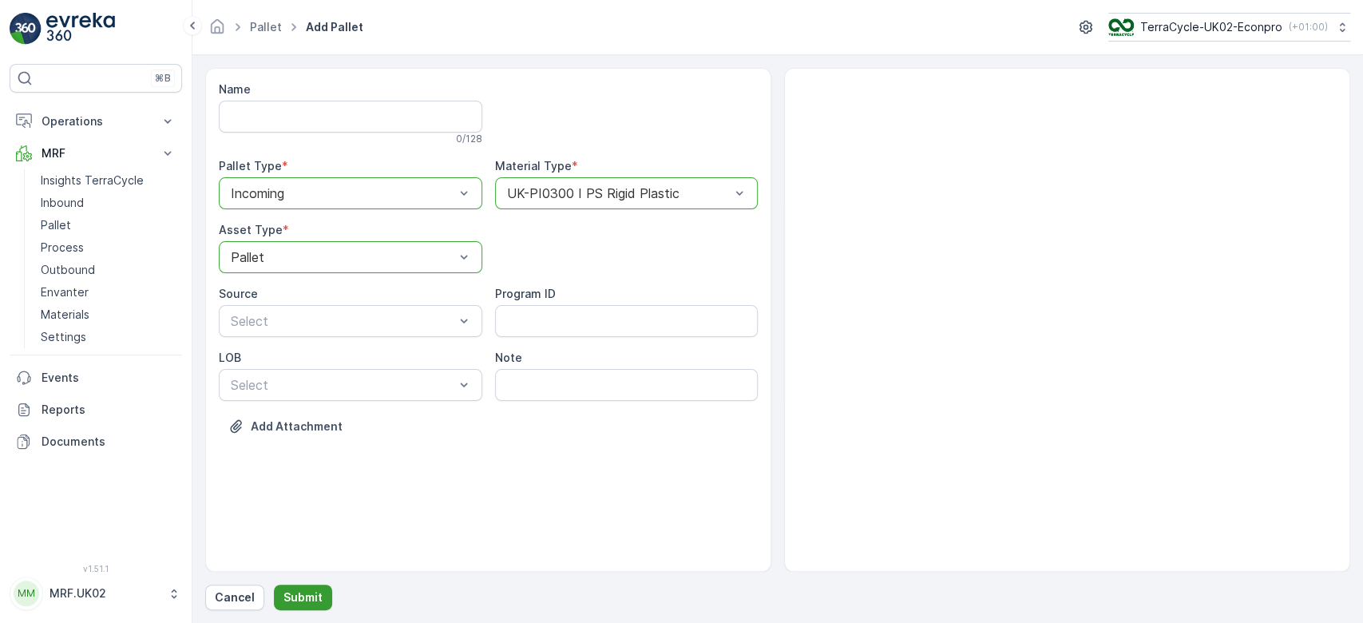
click at [310, 600] on p "Submit" at bounding box center [302, 597] width 39 height 16
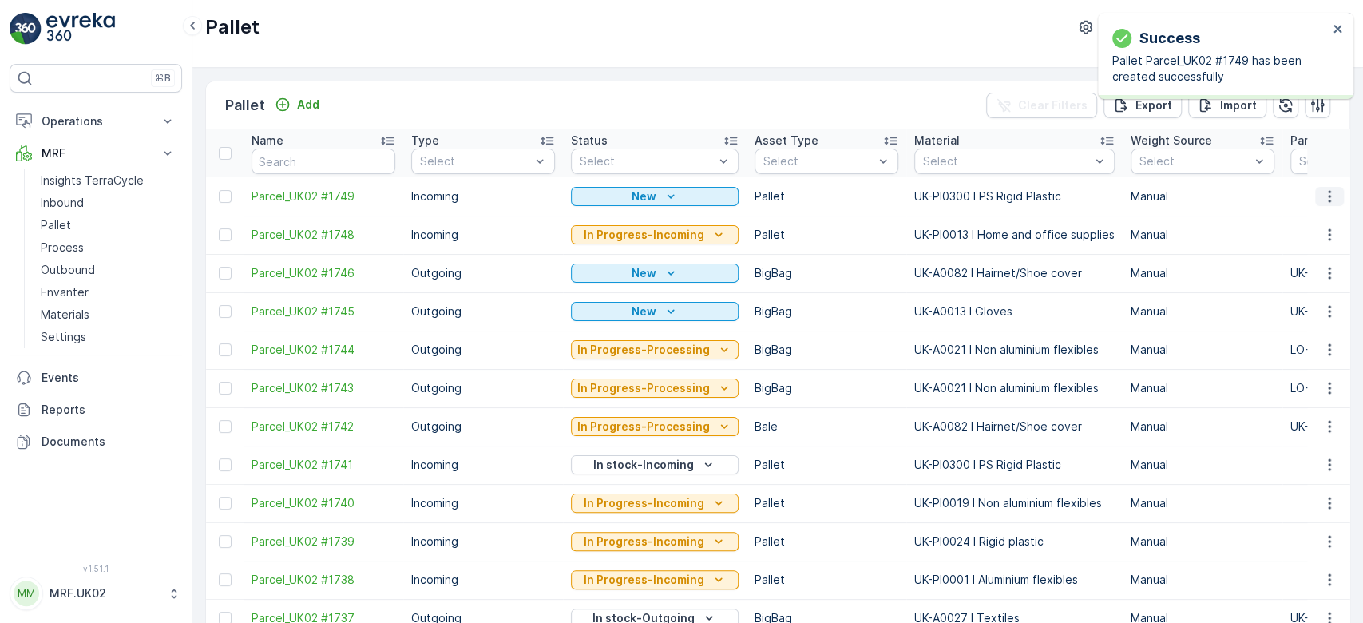
click at [1326, 204] on button "button" at bounding box center [1329, 196] width 29 height 19
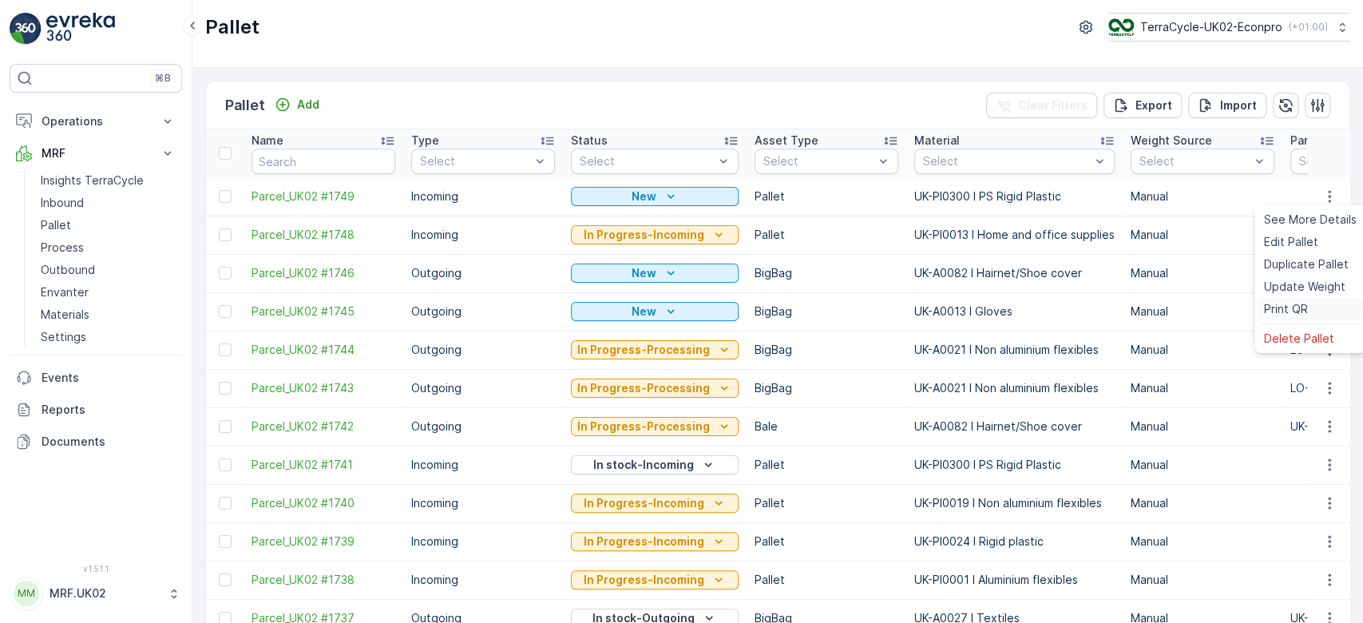
click at [1302, 306] on span "Print QR" at bounding box center [1286, 309] width 44 height 16
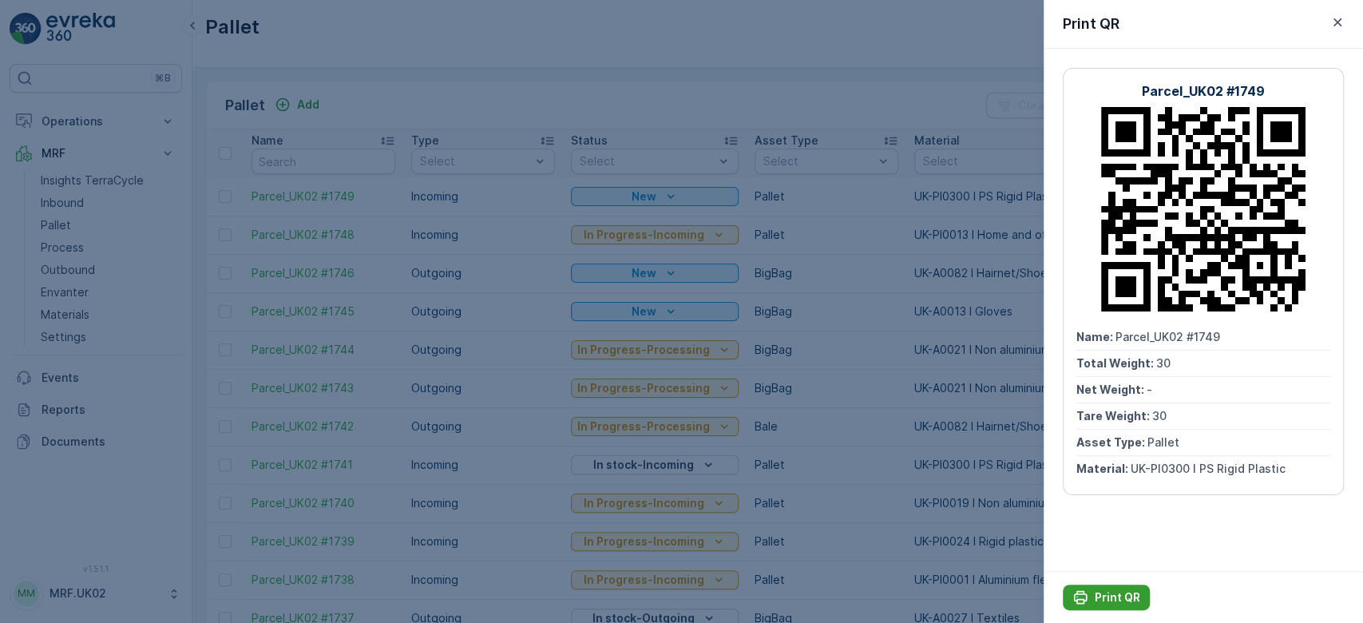
click at [1110, 597] on p "Print QR" at bounding box center [1117, 597] width 46 height 16
click at [490, 295] on div at bounding box center [681, 311] width 1363 height 623
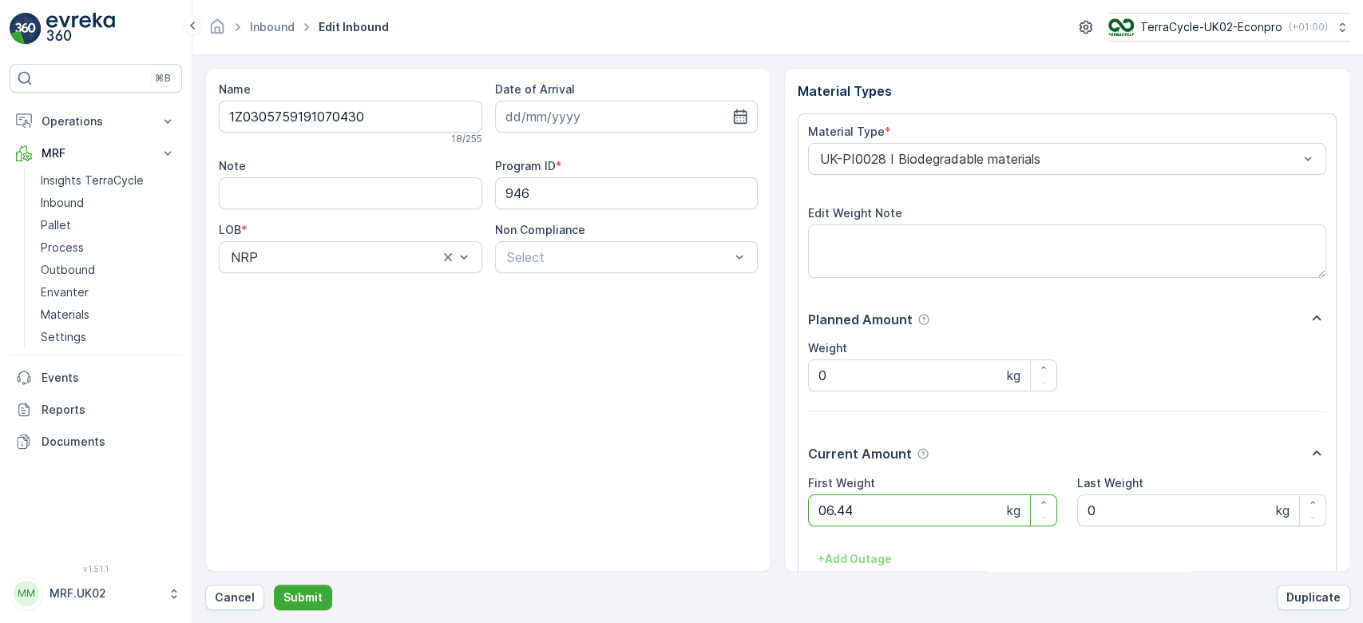
click at [274, 584] on button "Submit" at bounding box center [303, 597] width 58 height 26
click at [836, 512] on Weight "0" at bounding box center [932, 510] width 249 height 32
click at [274, 584] on button "Submit" at bounding box center [303, 597] width 58 height 26
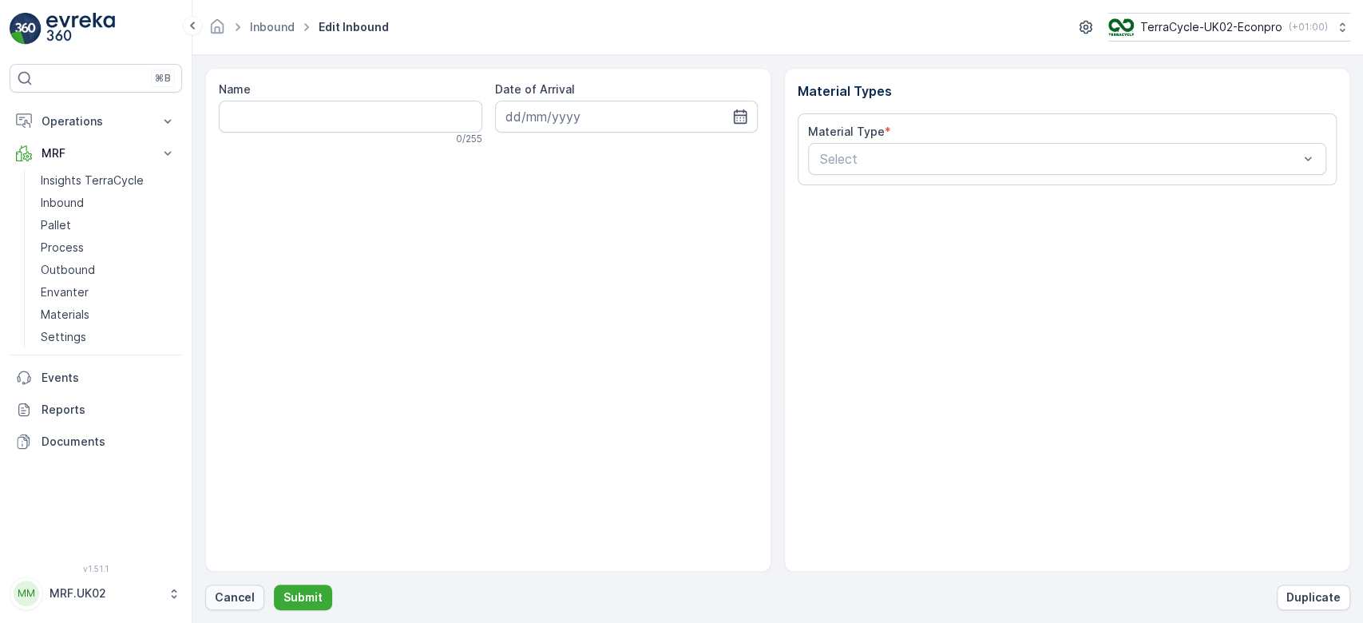
click at [235, 597] on p "Cancel" at bounding box center [235, 597] width 40 height 16
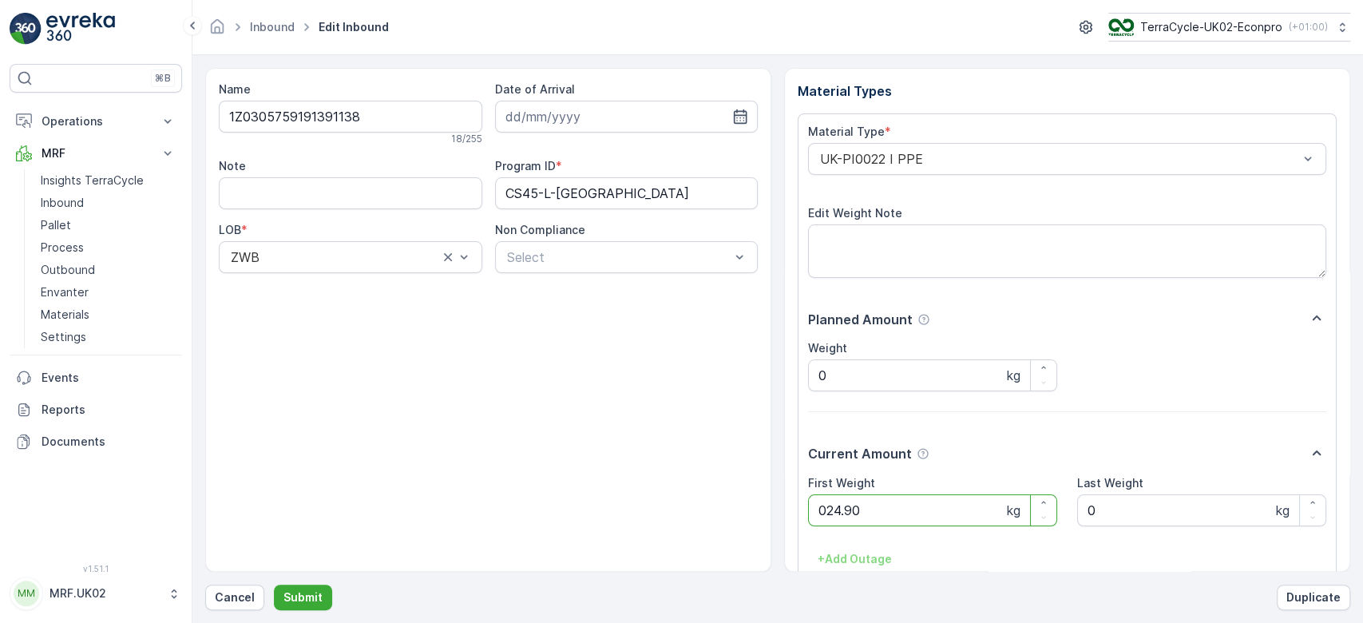
click at [274, 584] on button "Submit" at bounding box center [303, 597] width 58 height 26
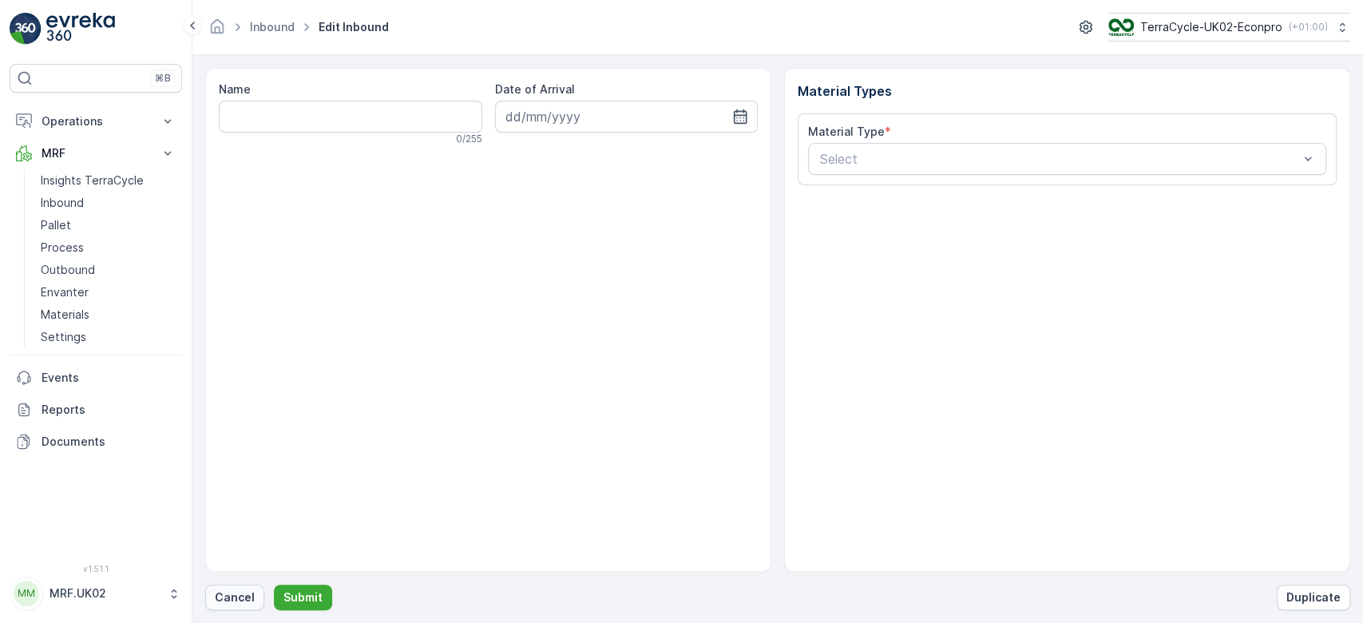
click at [247, 600] on p "Cancel" at bounding box center [235, 597] width 40 height 16
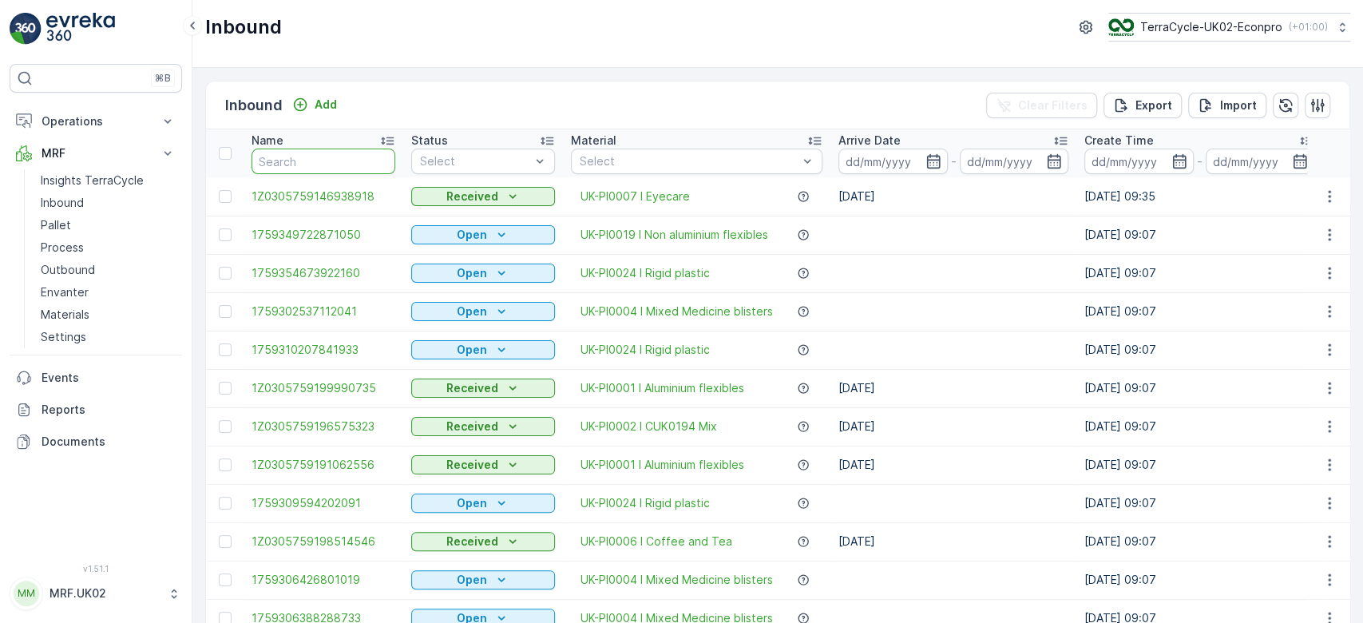
click at [291, 160] on input "text" at bounding box center [323, 161] width 144 height 26
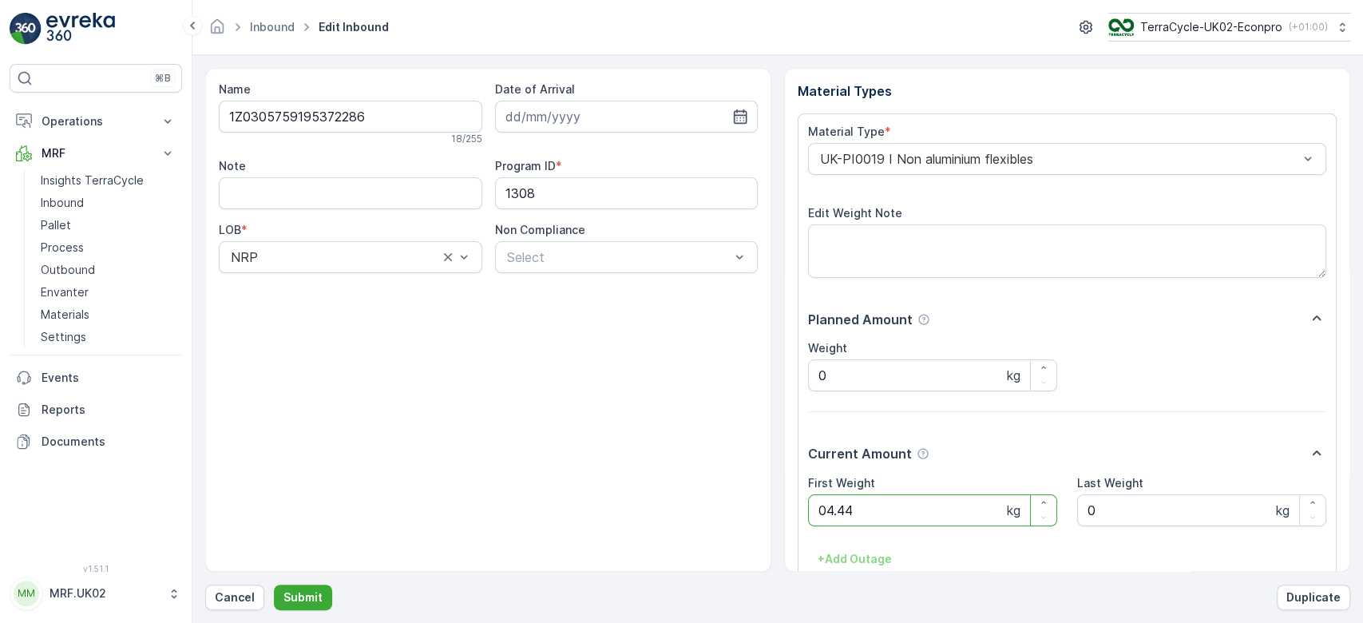
click at [274, 584] on button "Submit" at bounding box center [303, 597] width 58 height 26
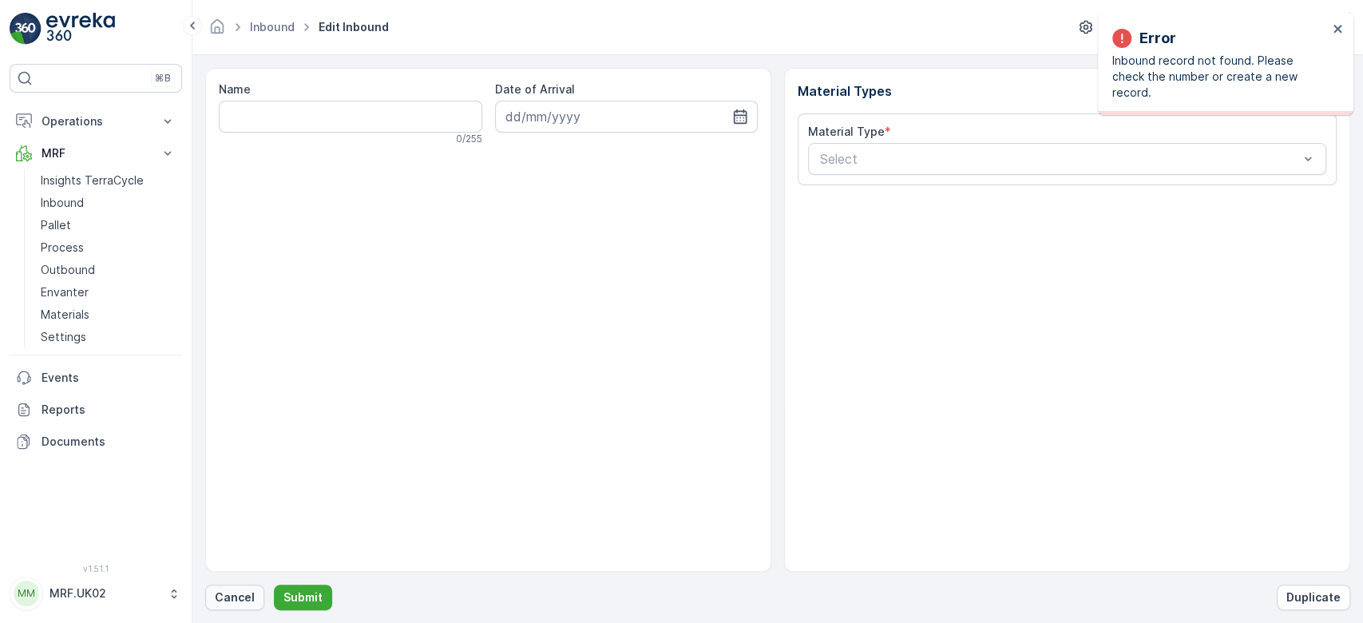
click at [230, 594] on p "Cancel" at bounding box center [235, 597] width 40 height 16
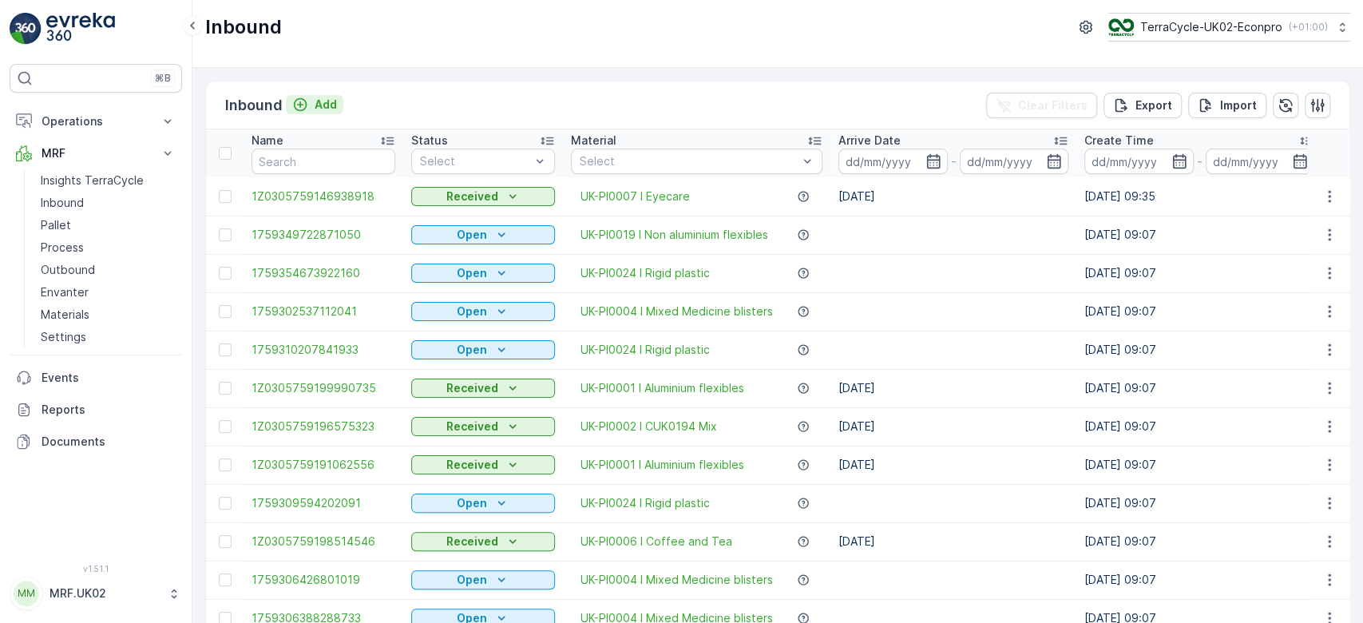
click at [323, 101] on p "Add" at bounding box center [326, 105] width 22 height 16
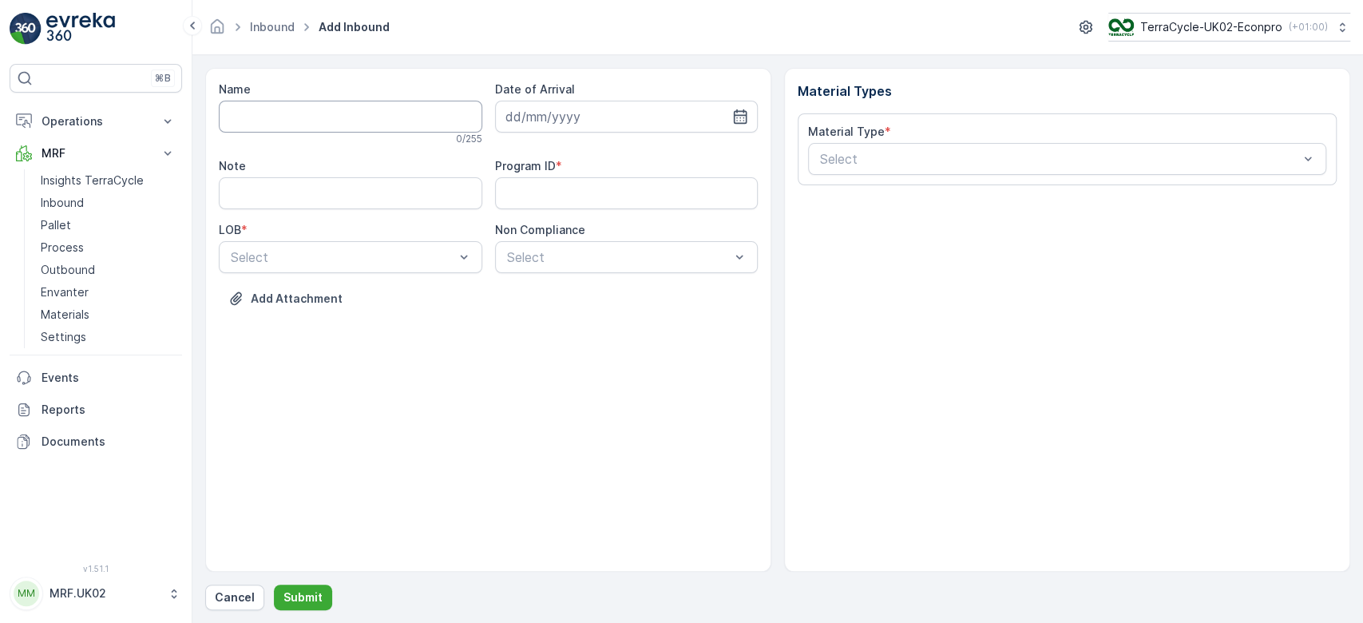
click at [315, 121] on input "Name" at bounding box center [350, 117] width 263 height 32
type input "1Z0305759190153996"
click at [274, 584] on button "Submit" at bounding box center [303, 597] width 58 height 26
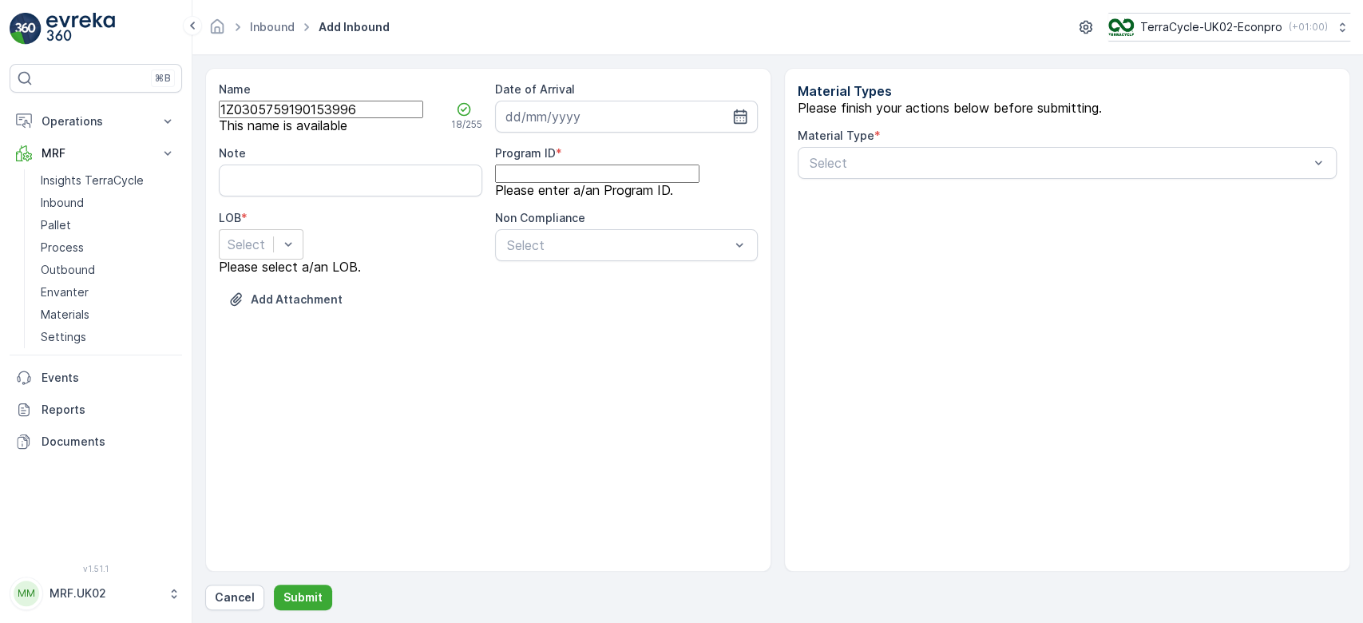
drag, startPoint x: 366, startPoint y: 115, endPoint x: 222, endPoint y: 121, distance: 144.6
click at [222, 118] on input "1Z0305759190153996" at bounding box center [321, 110] width 204 height 18
click at [224, 599] on p "Cancel" at bounding box center [235, 597] width 40 height 16
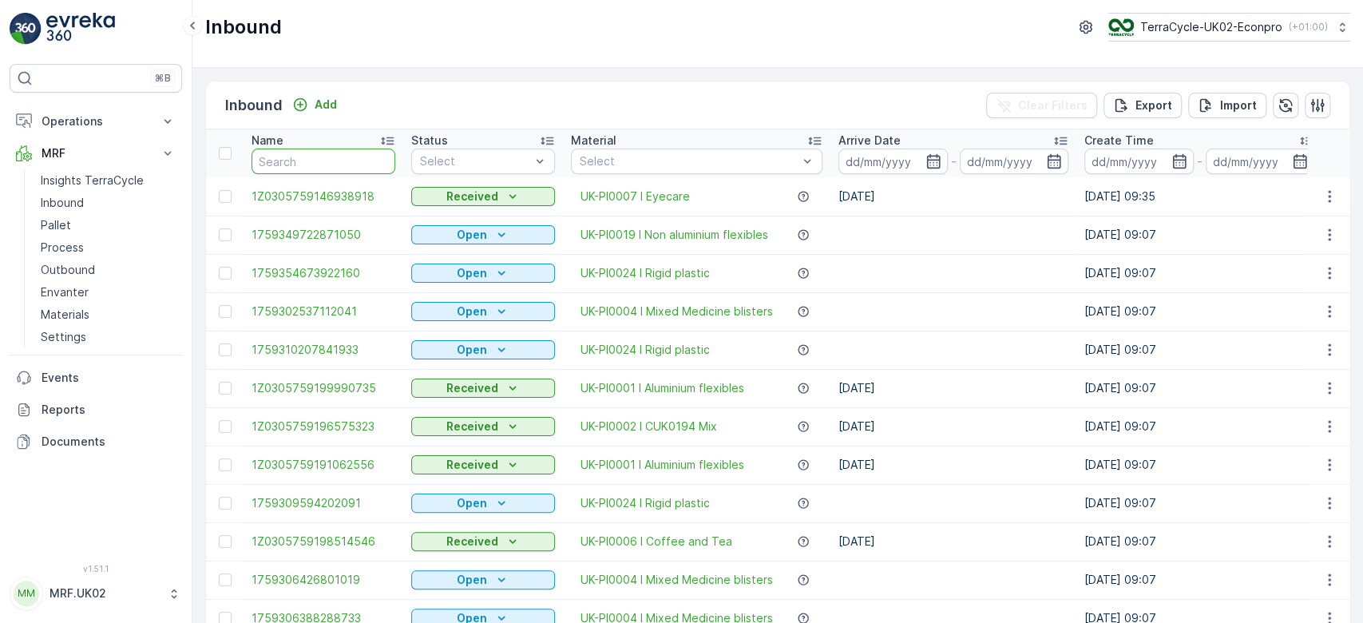
paste input "1Z0305759190153996"
type input "1Z0305759190153996"
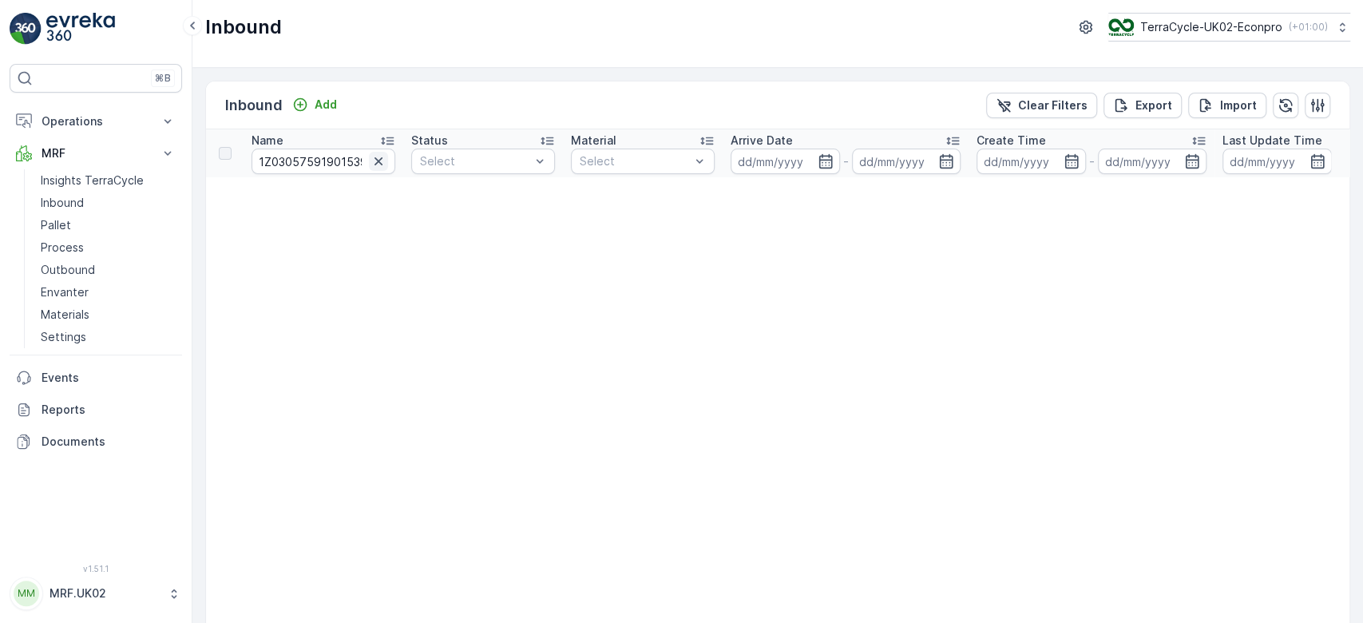
click at [377, 160] on icon "button" at bounding box center [378, 161] width 8 height 8
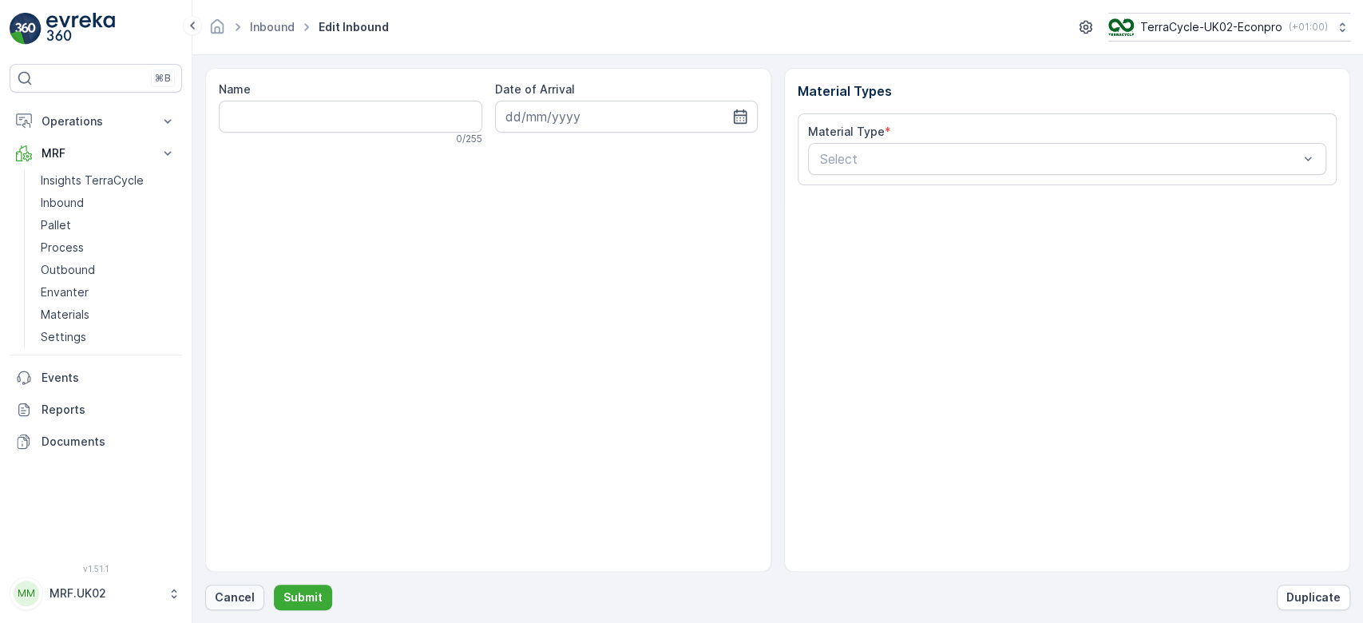
click at [234, 600] on p "Cancel" at bounding box center [235, 597] width 40 height 16
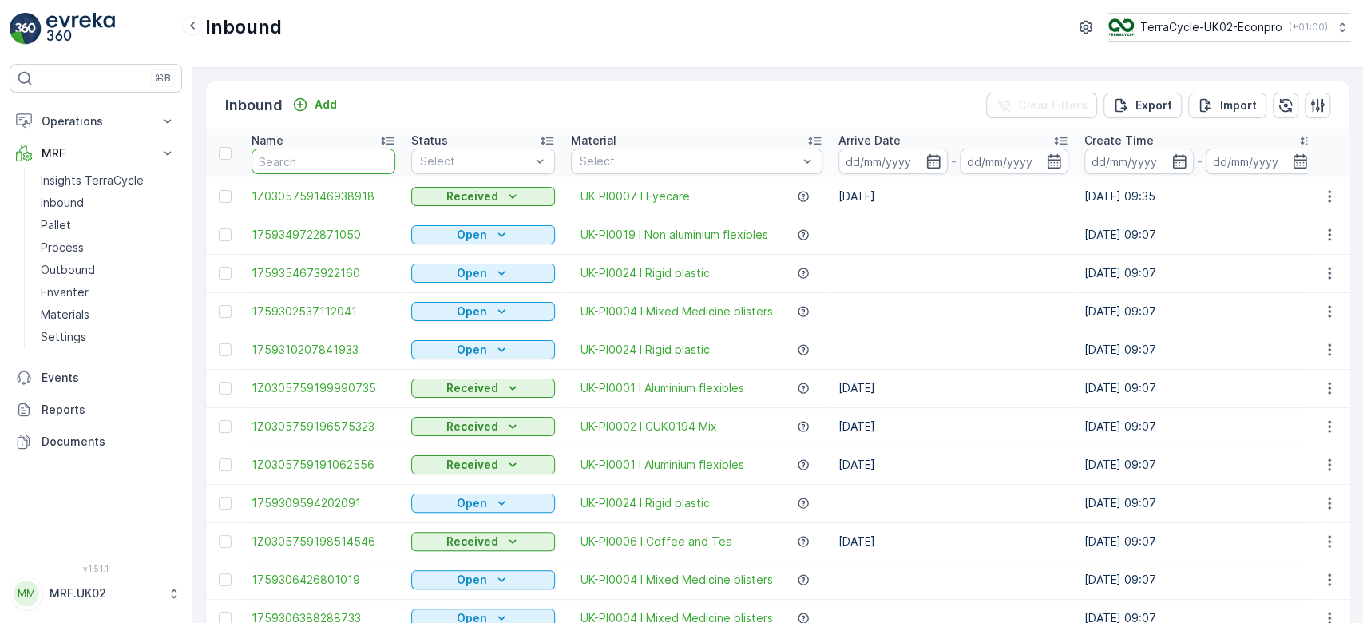
click at [305, 164] on input "text" at bounding box center [323, 161] width 144 height 26
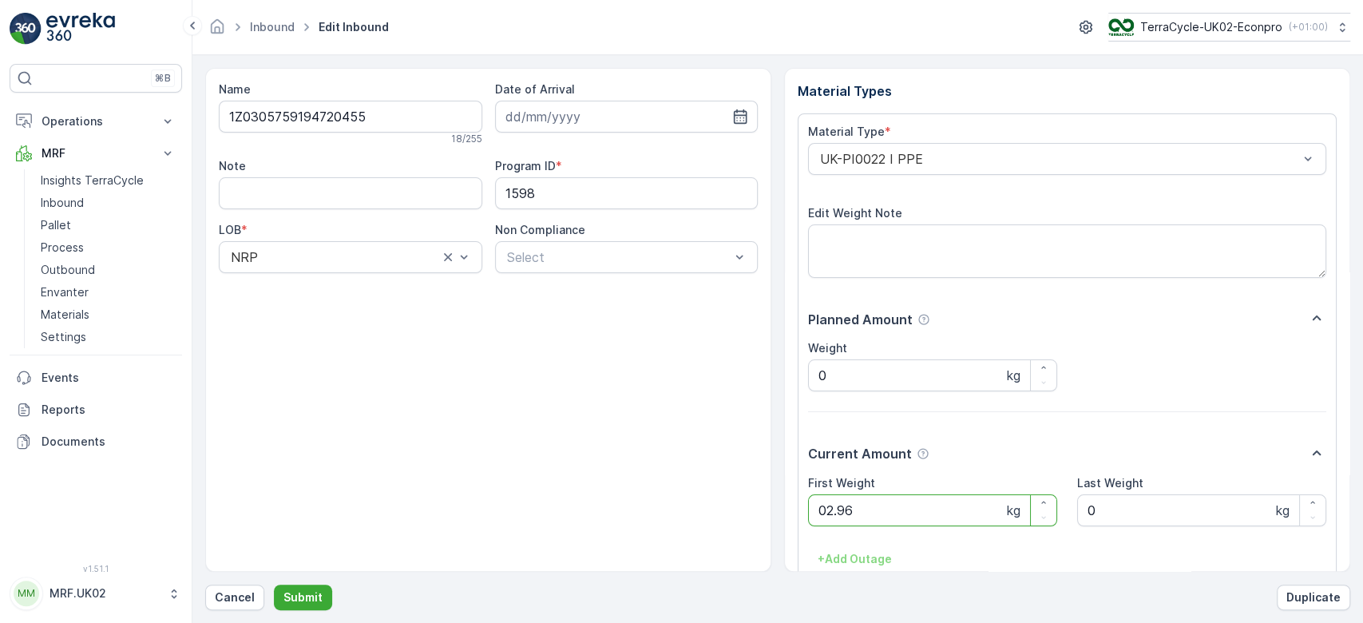
click at [274, 584] on button "Submit" at bounding box center [303, 597] width 58 height 26
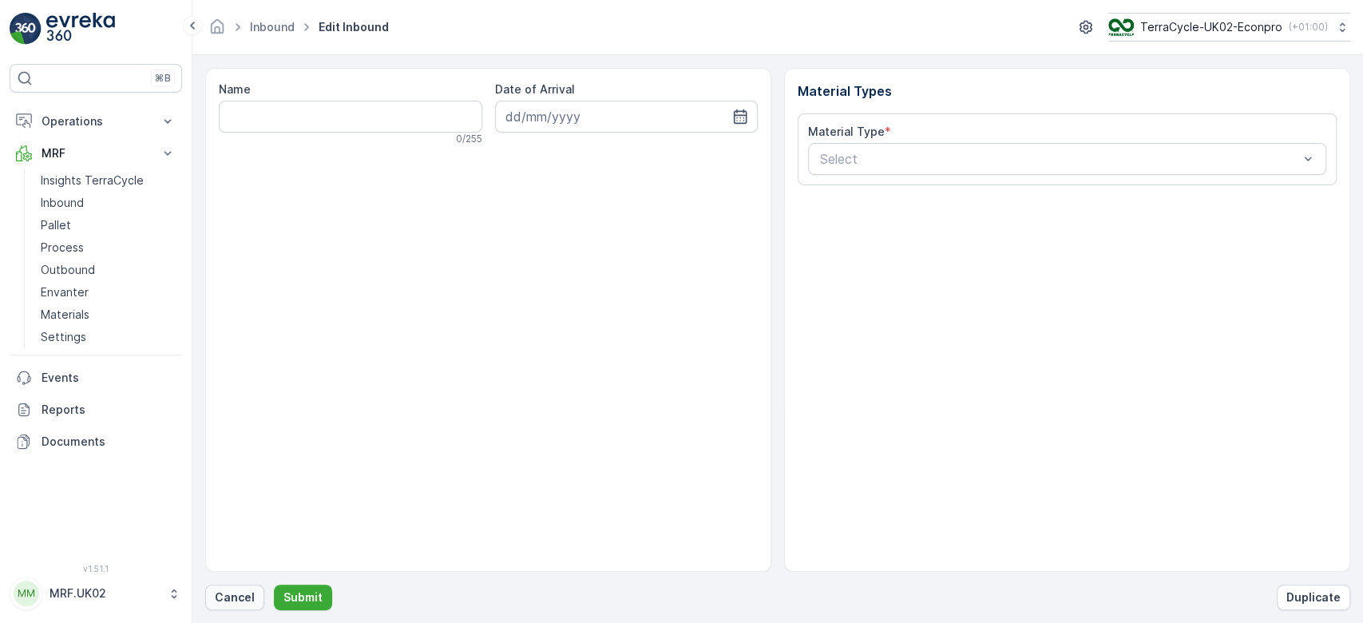
click at [241, 597] on p "Cancel" at bounding box center [235, 597] width 40 height 16
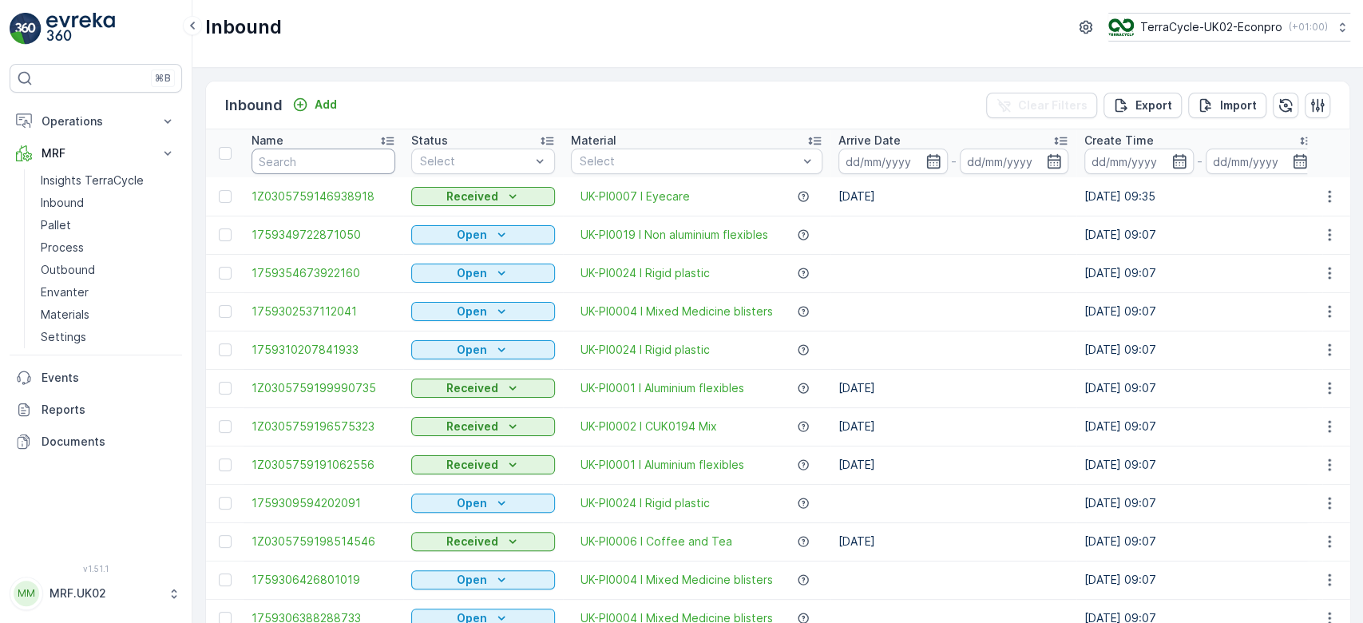
click at [341, 168] on input "text" at bounding box center [323, 161] width 144 height 26
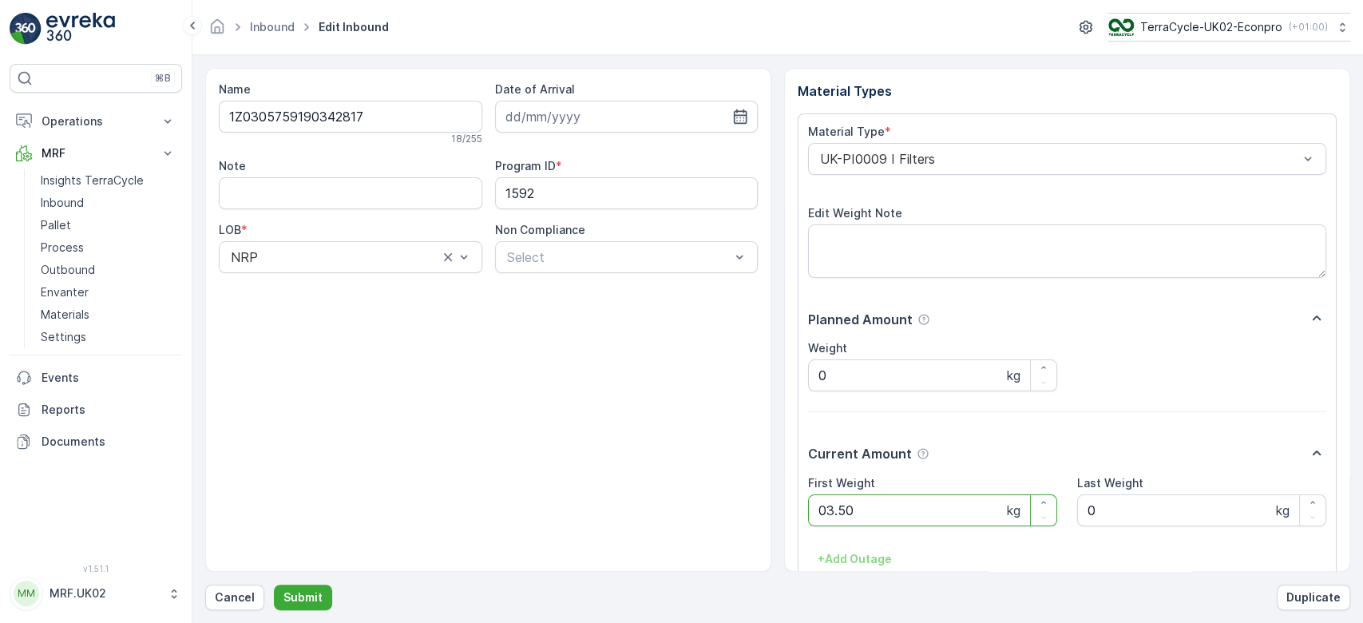
click at [274, 584] on button "Submit" at bounding box center [303, 597] width 58 height 26
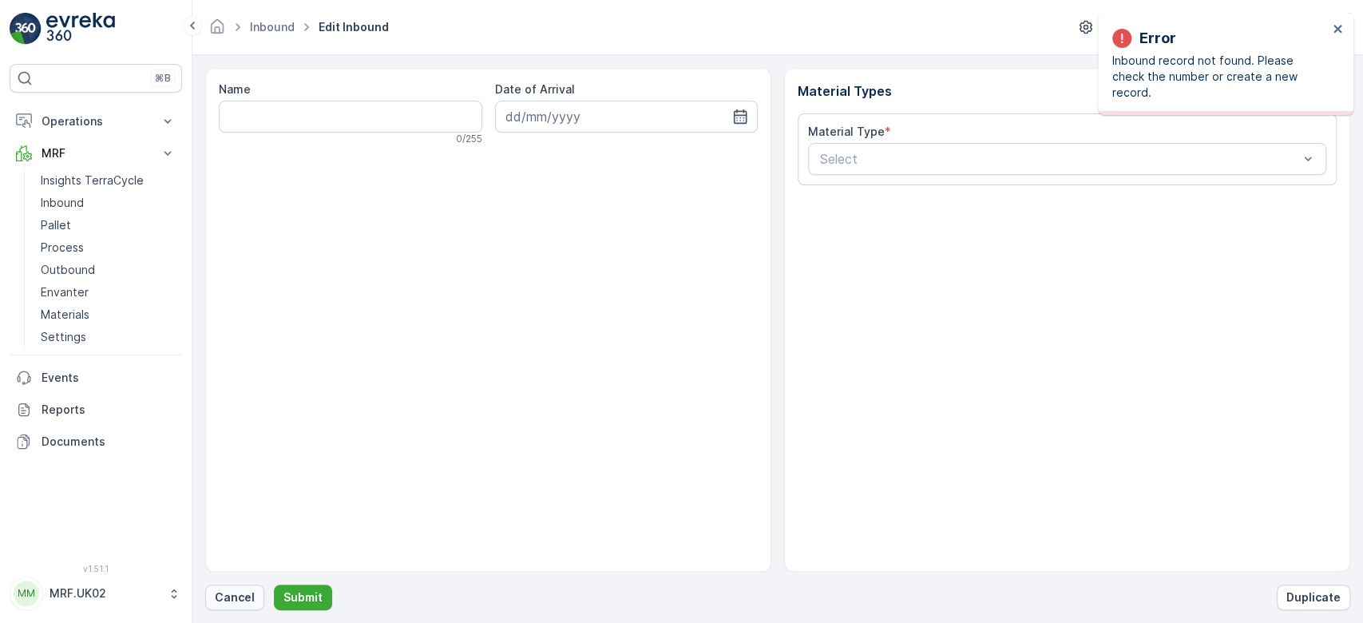
click at [237, 599] on p "Cancel" at bounding box center [235, 597] width 40 height 16
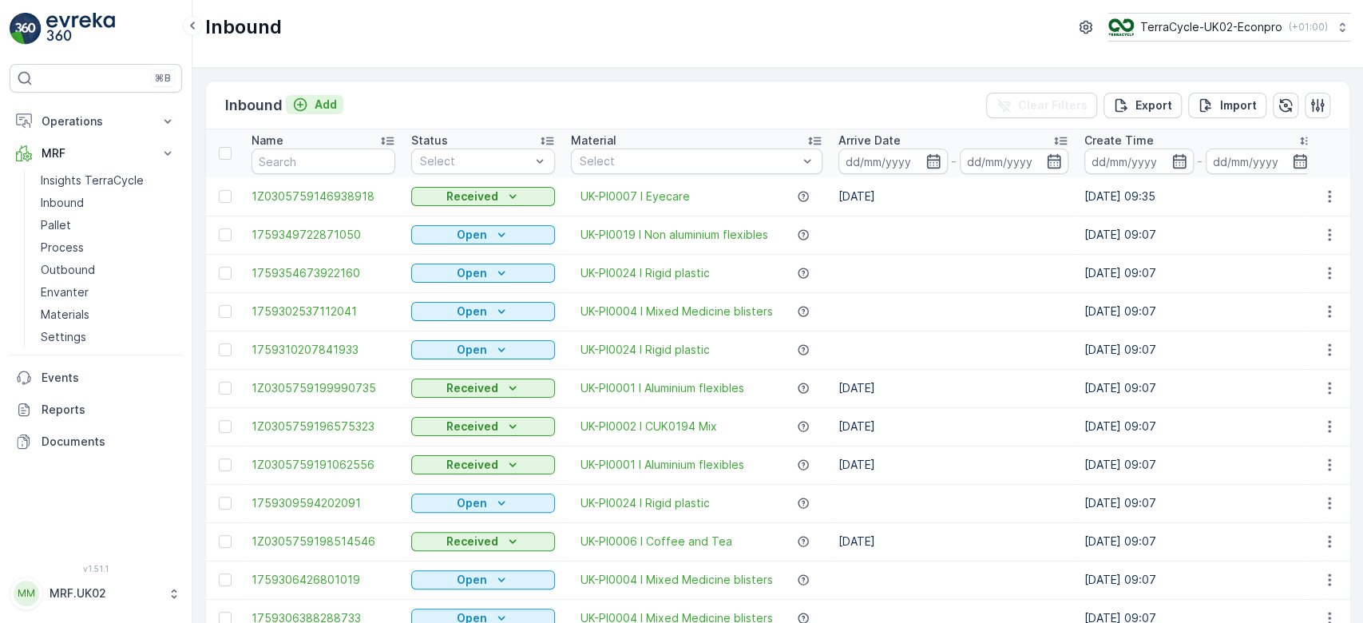
click at [321, 105] on p "Add" at bounding box center [326, 105] width 22 height 16
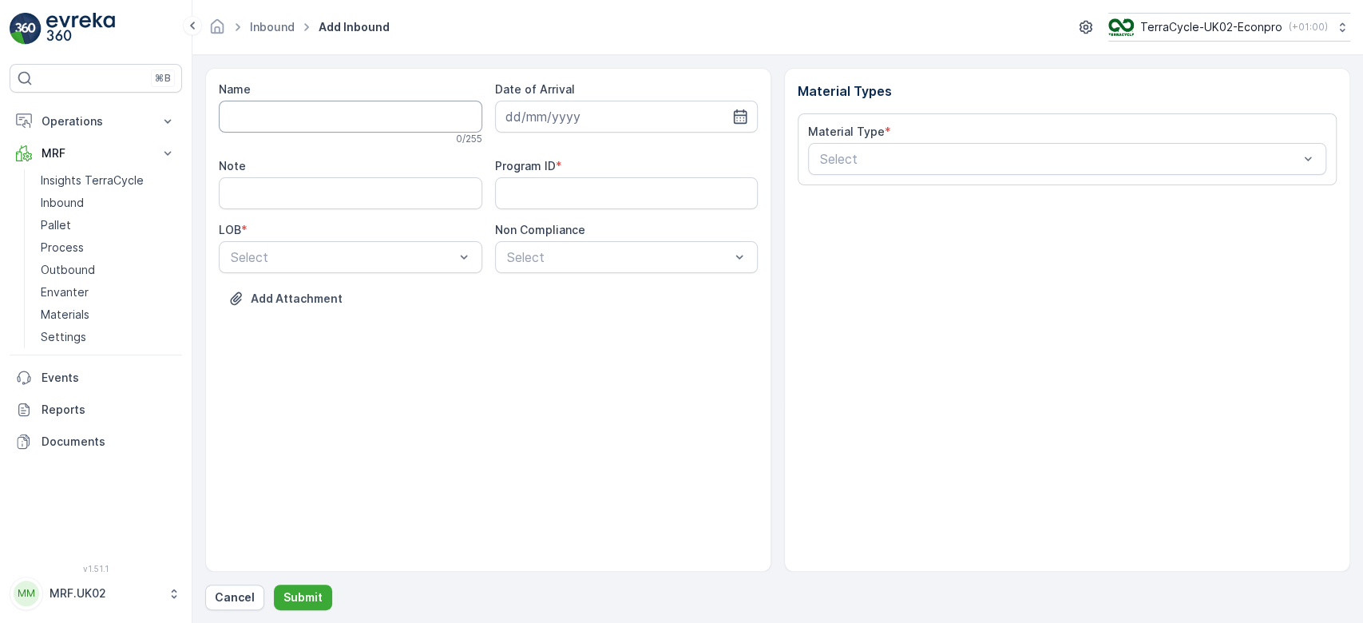
click at [317, 119] on input "Name" at bounding box center [350, 117] width 263 height 32
type input "1Z0305759190153996"
click at [274, 584] on button "Submit" at bounding box center [303, 597] width 58 height 26
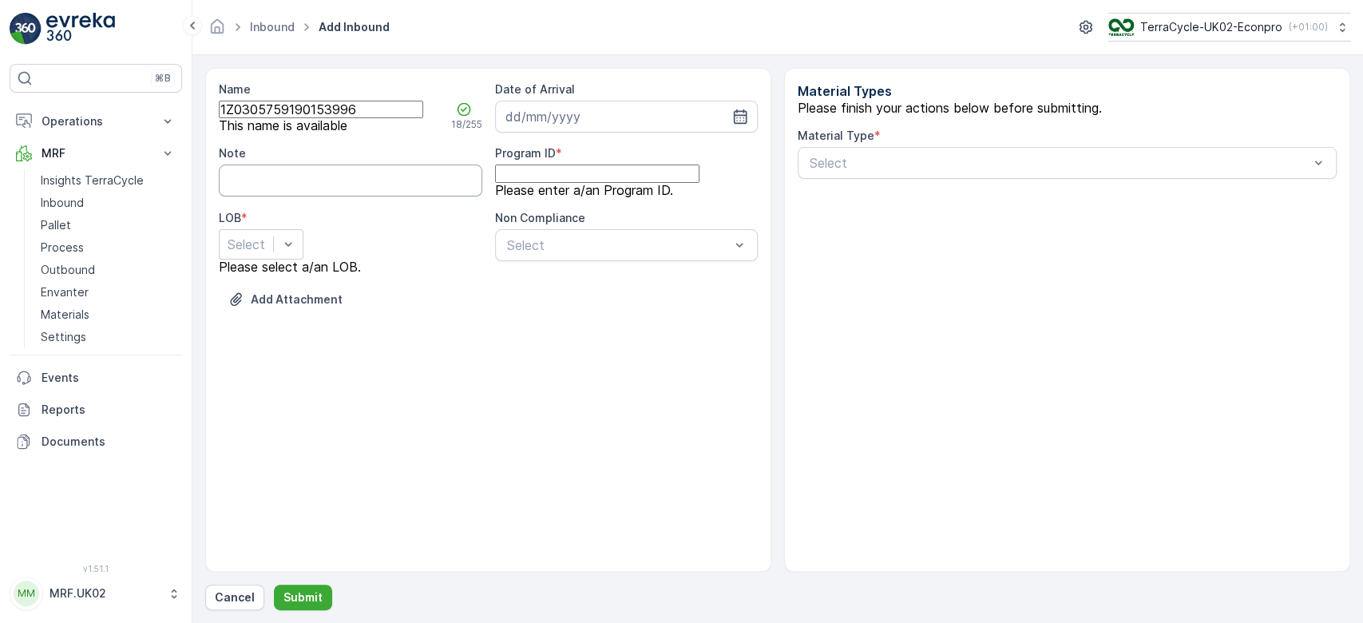
click at [320, 191] on input "Note" at bounding box center [350, 180] width 263 height 32
type input "barcode not working."
click at [528, 182] on ID "Program ID" at bounding box center [597, 173] width 204 height 18
type ID "NRP"
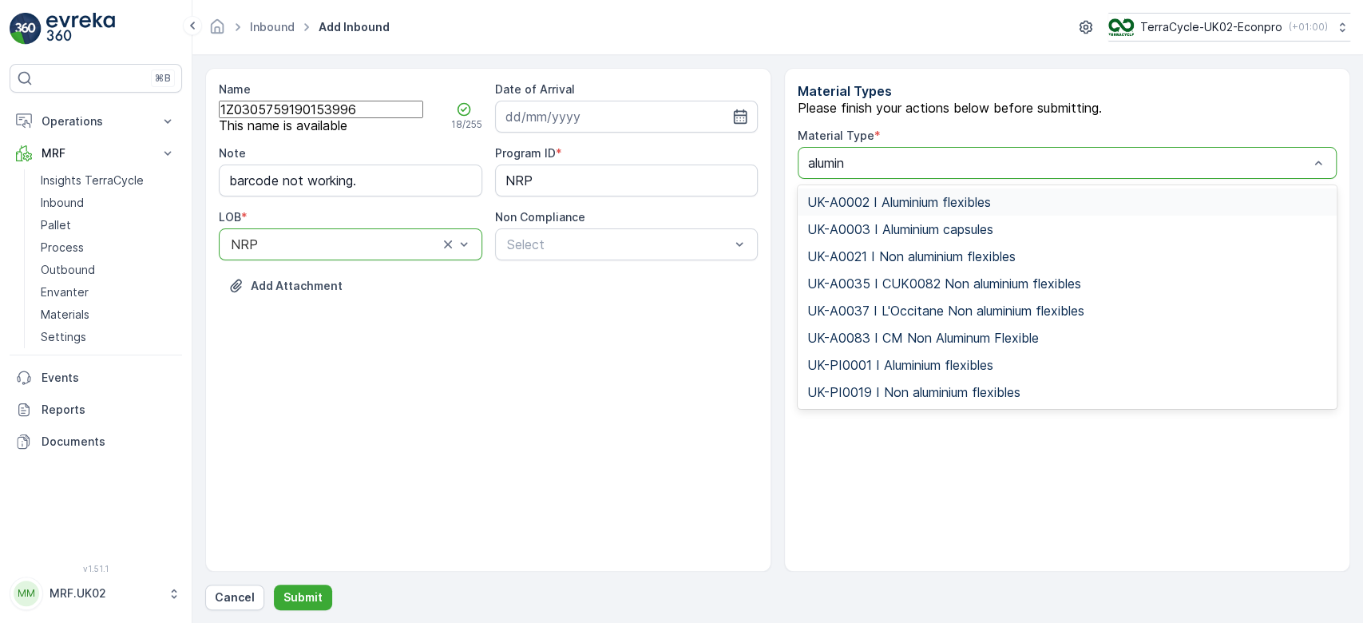
type input "alumini"
click at [935, 345] on span "UK-PI0001 I Aluminium flexibles" at bounding box center [900, 337] width 186 height 14
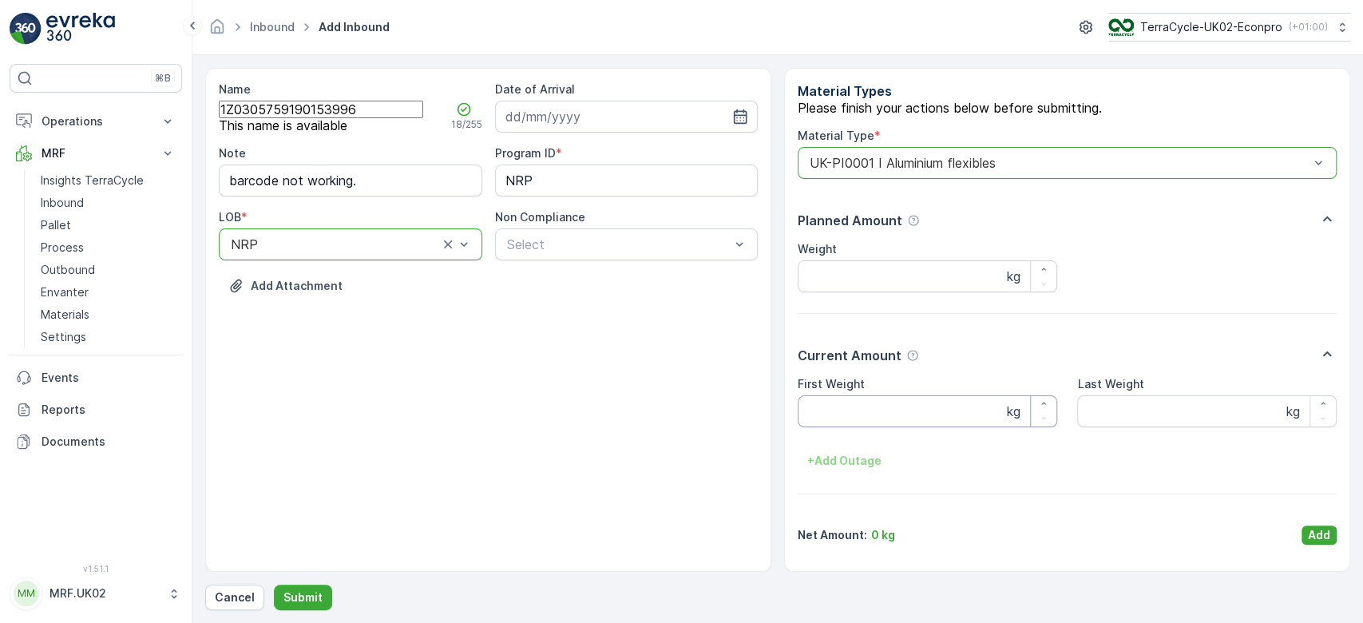
click at [875, 427] on Weight "First Weight" at bounding box center [926, 411] width 259 height 32
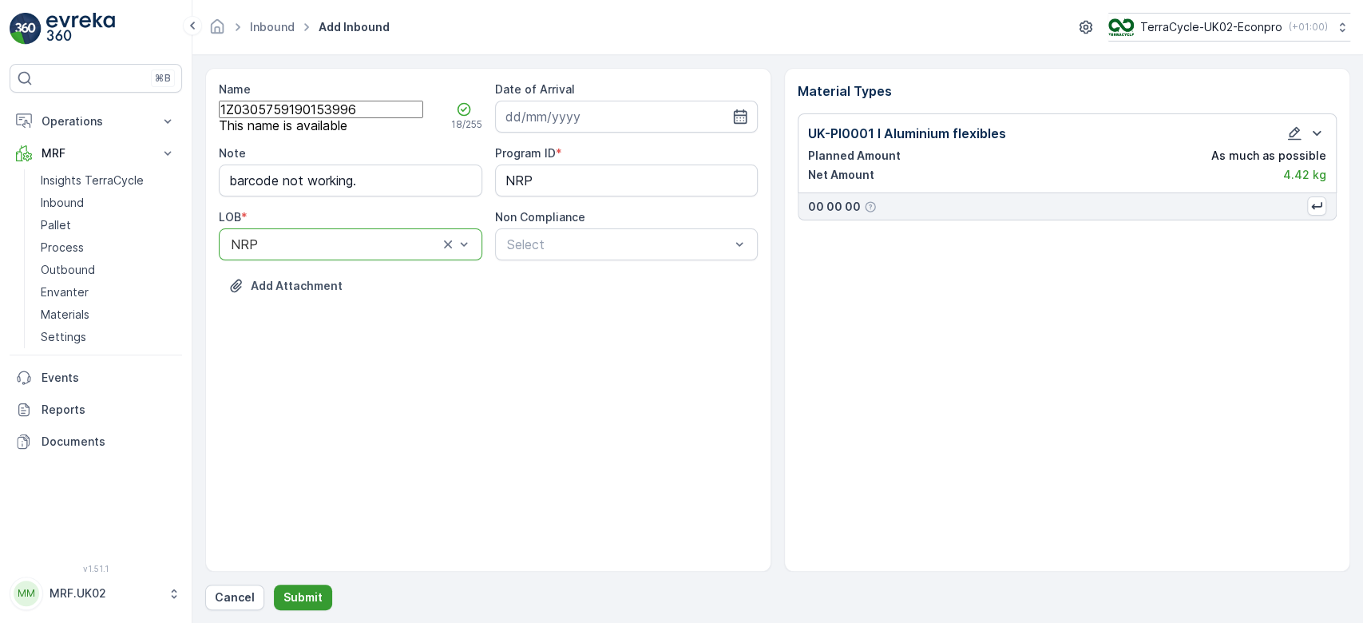
click at [315, 601] on p "Submit" at bounding box center [302, 597] width 39 height 16
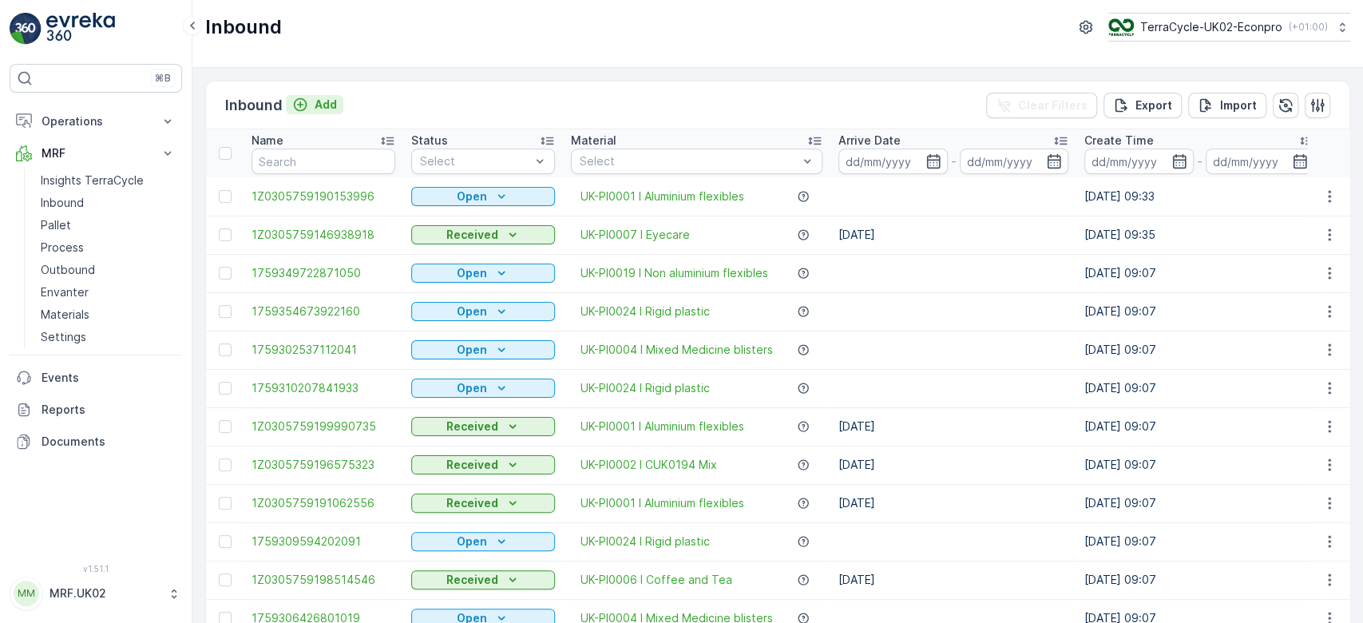
click at [330, 105] on p "Add" at bounding box center [326, 105] width 22 height 16
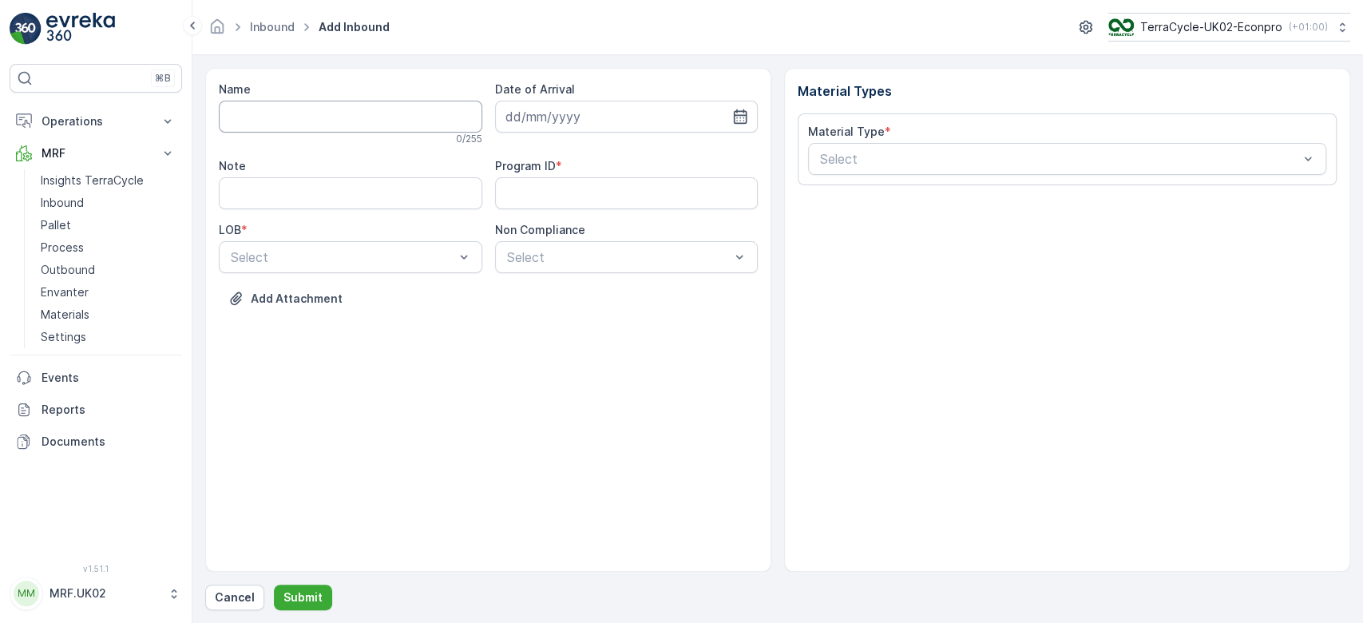
click at [293, 113] on input "Name" at bounding box center [350, 117] width 263 height 32
type input "1Z2V76196807459603"
click at [274, 584] on button "Submit" at bounding box center [303, 597] width 58 height 26
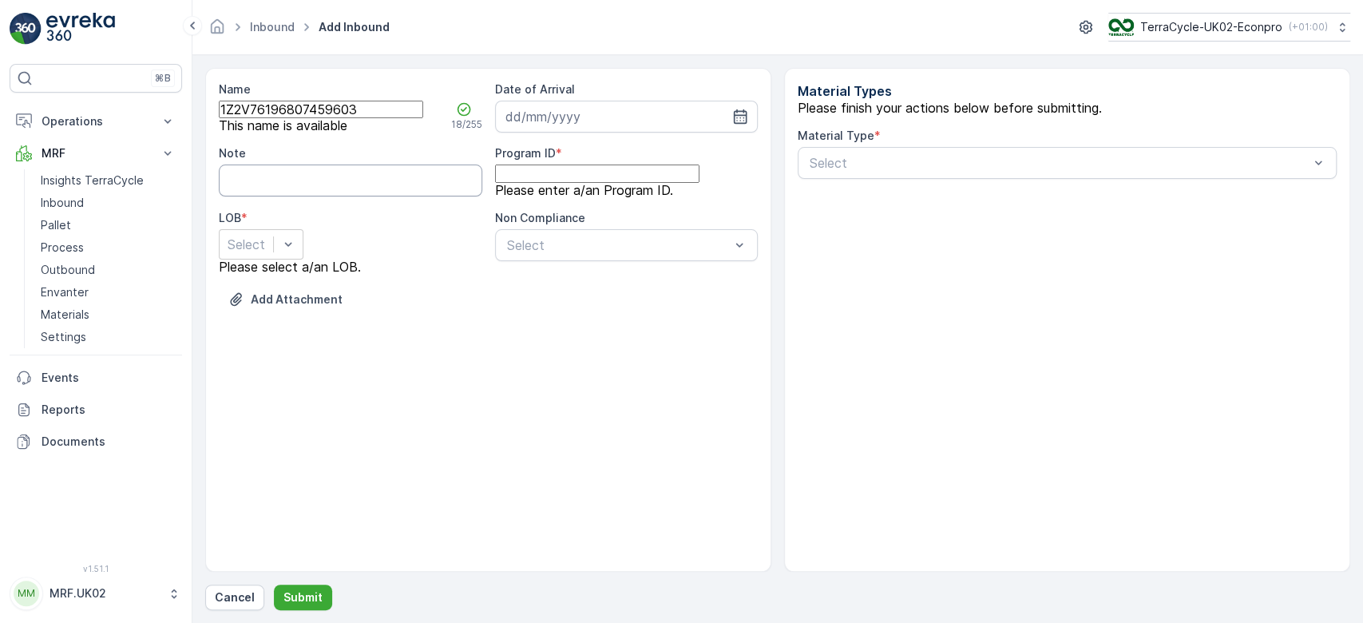
click at [315, 192] on input "Note" at bounding box center [350, 180] width 263 height 32
type input "barcode not working."
click at [595, 113] on input at bounding box center [626, 117] width 263 height 32
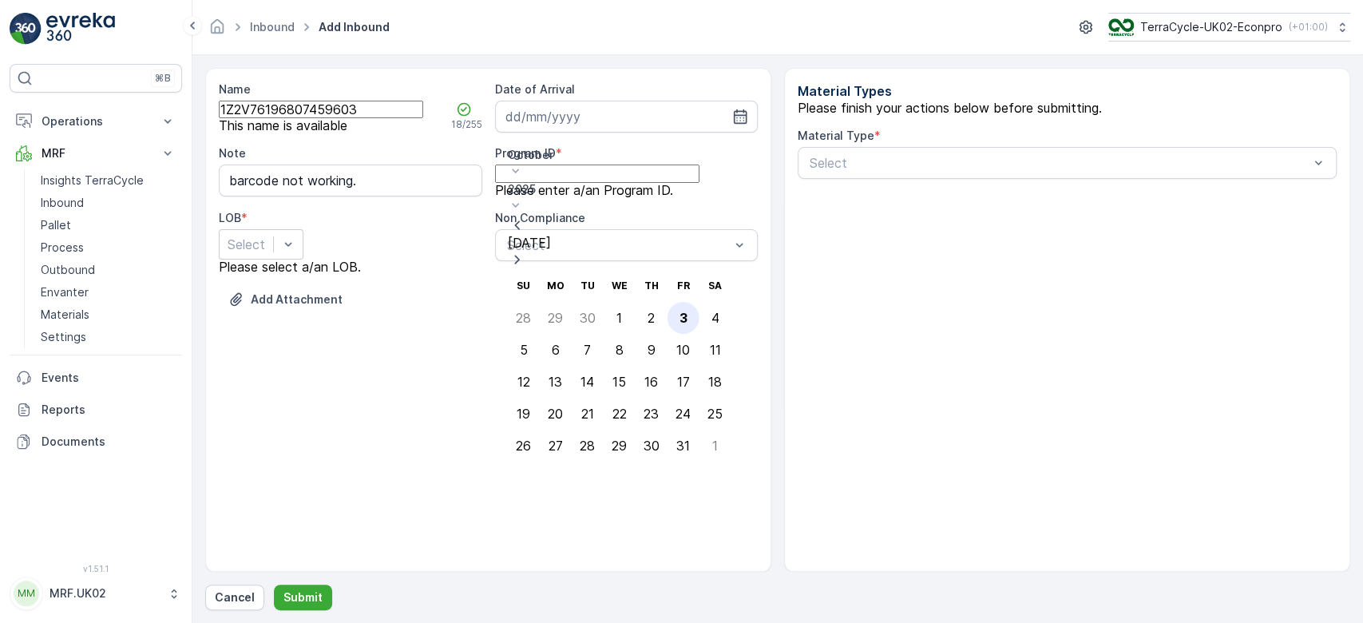
click at [679, 311] on div "3" at bounding box center [683, 318] width 8 height 14
type input "[DATE]"
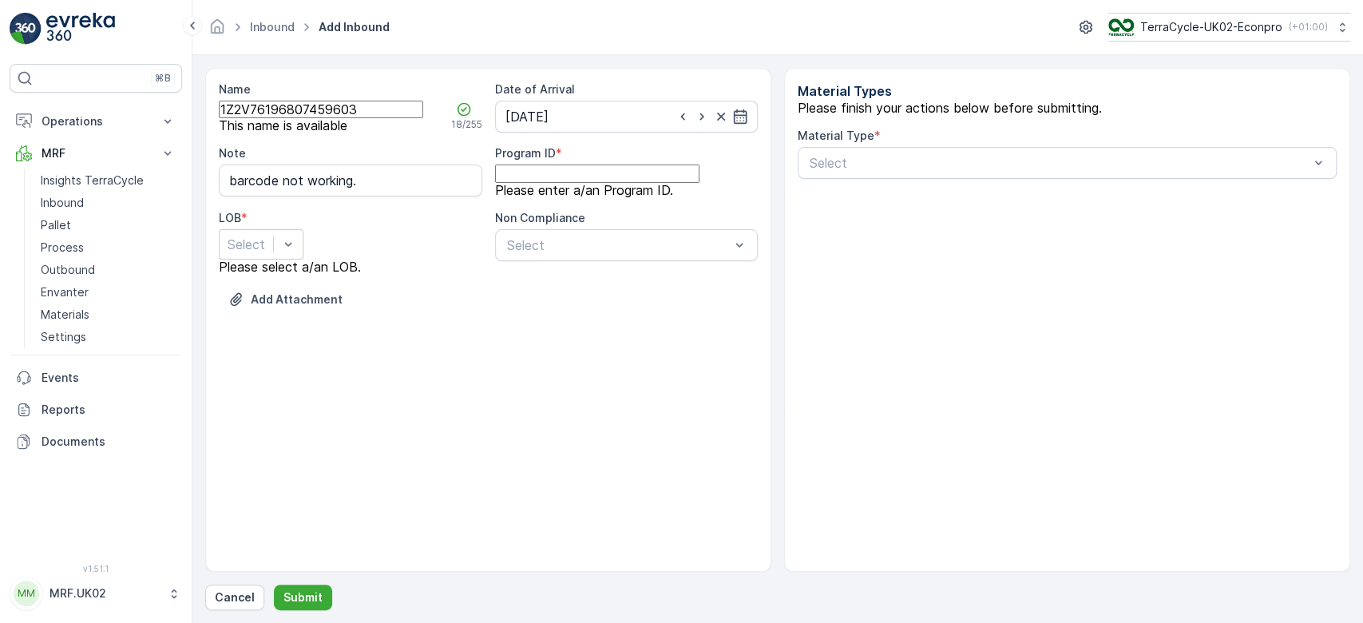
click at [613, 182] on ID "Program ID" at bounding box center [597, 173] width 204 height 18
type ID "ZWB"
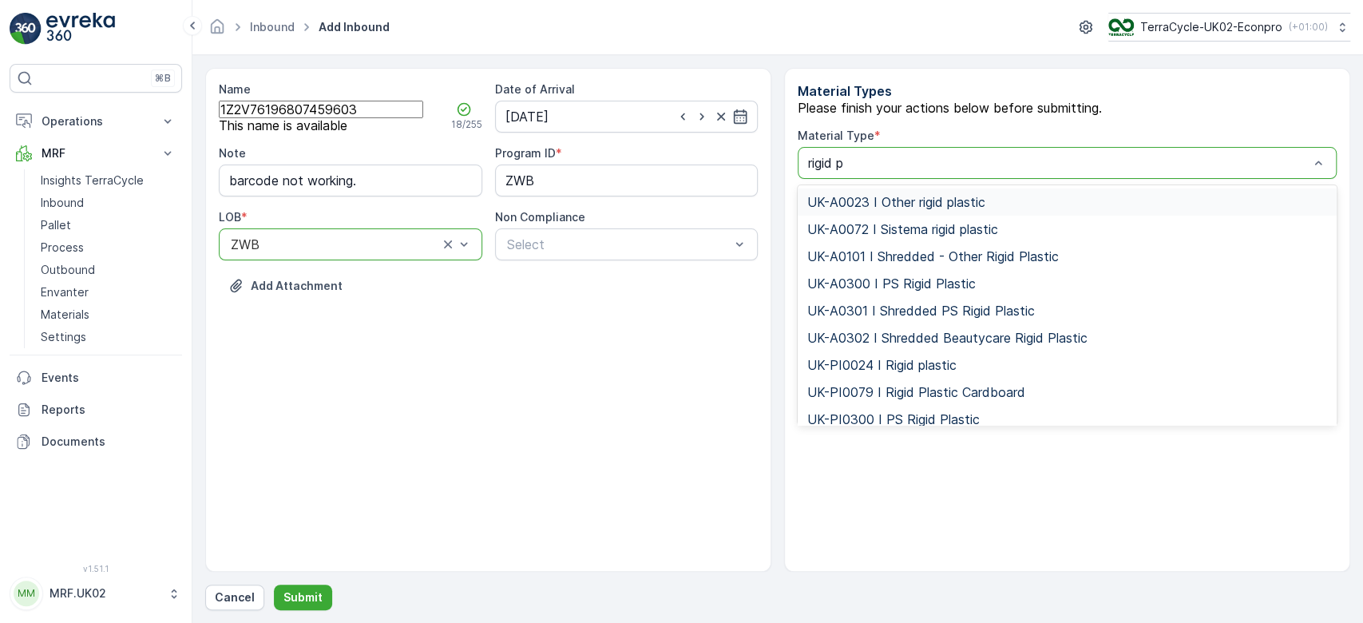
type input "rigid pl"
click at [912, 372] on span "UK-PI0024 I Rigid plastic" at bounding box center [881, 365] width 149 height 14
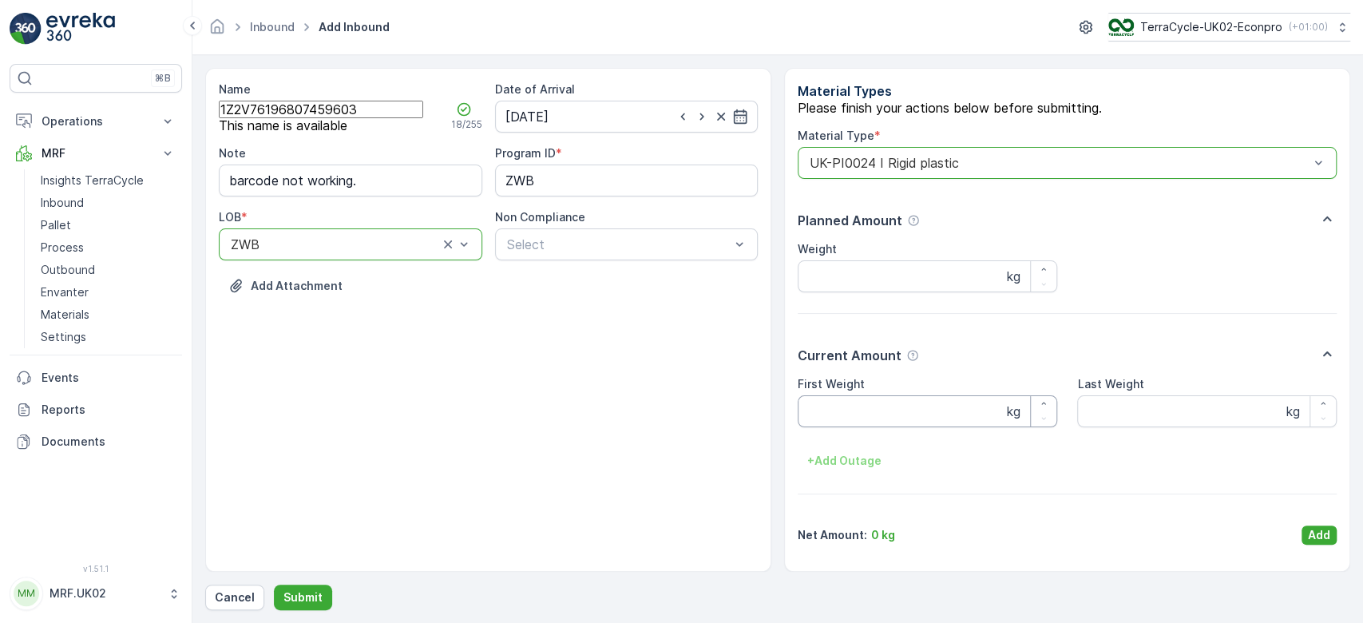
click at [849, 426] on Weight "First Weight" at bounding box center [926, 411] width 259 height 32
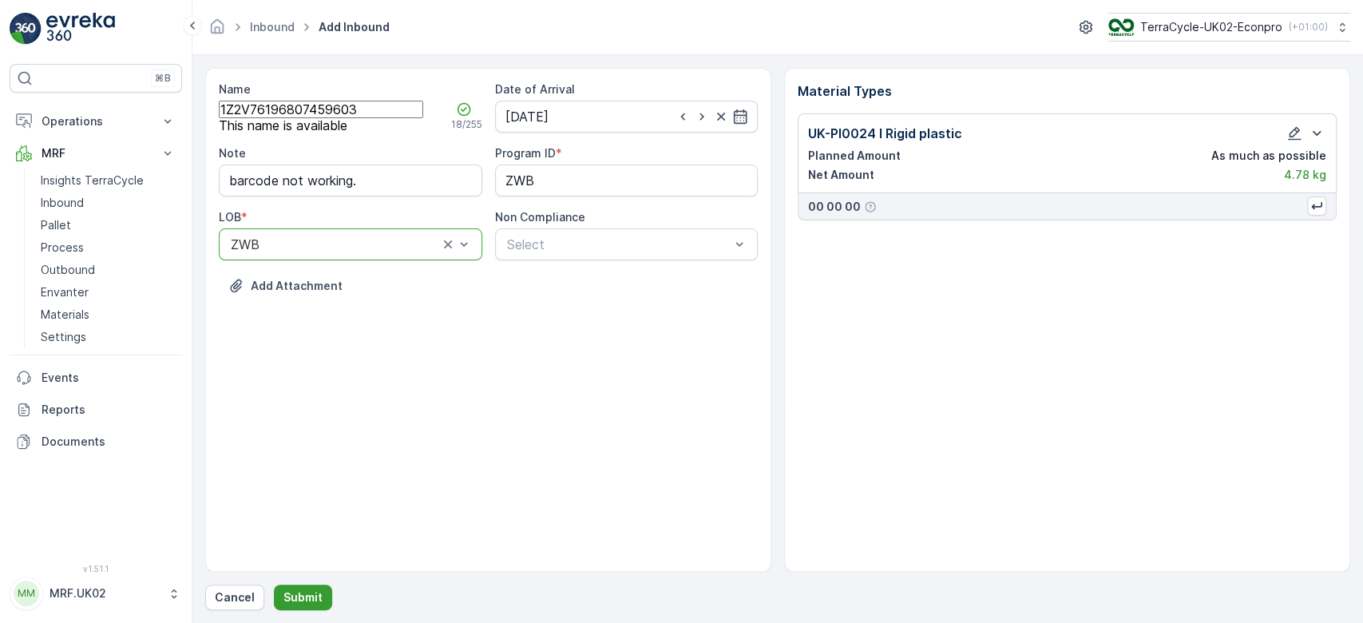
click at [310, 597] on p "Submit" at bounding box center [302, 597] width 39 height 16
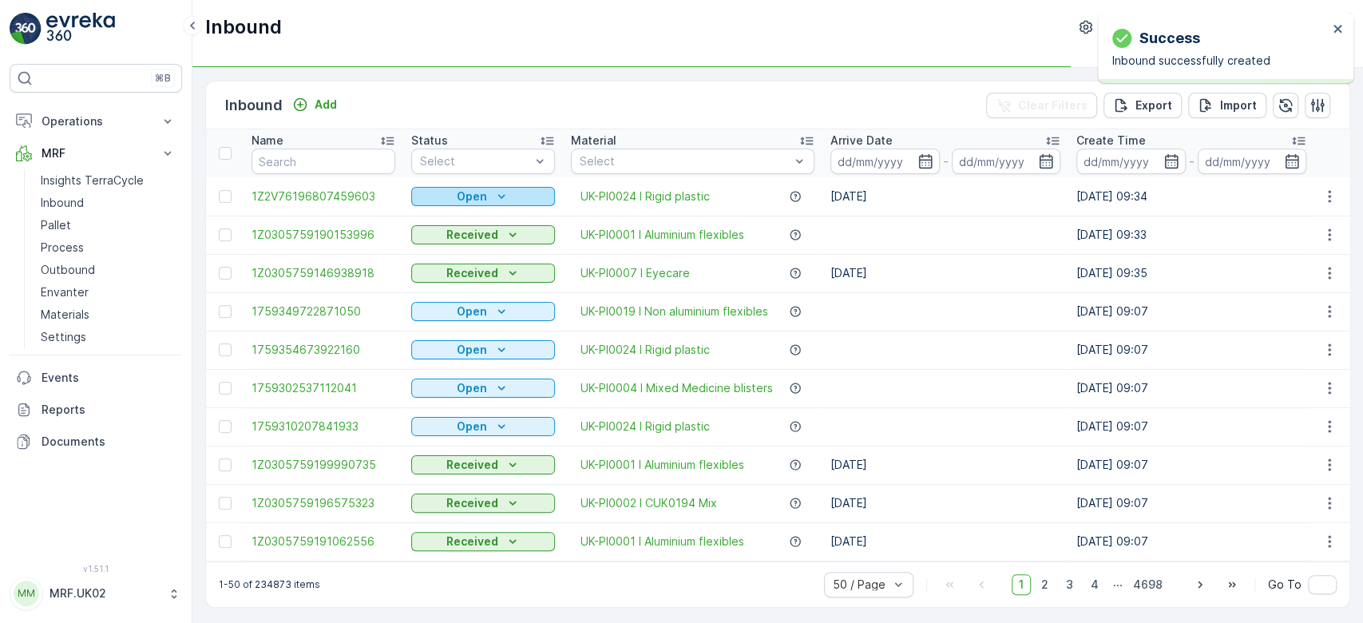
click at [501, 195] on icon "Open" at bounding box center [501, 196] width 16 height 16
click at [447, 247] on span "Scanned" at bounding box center [444, 242] width 47 height 16
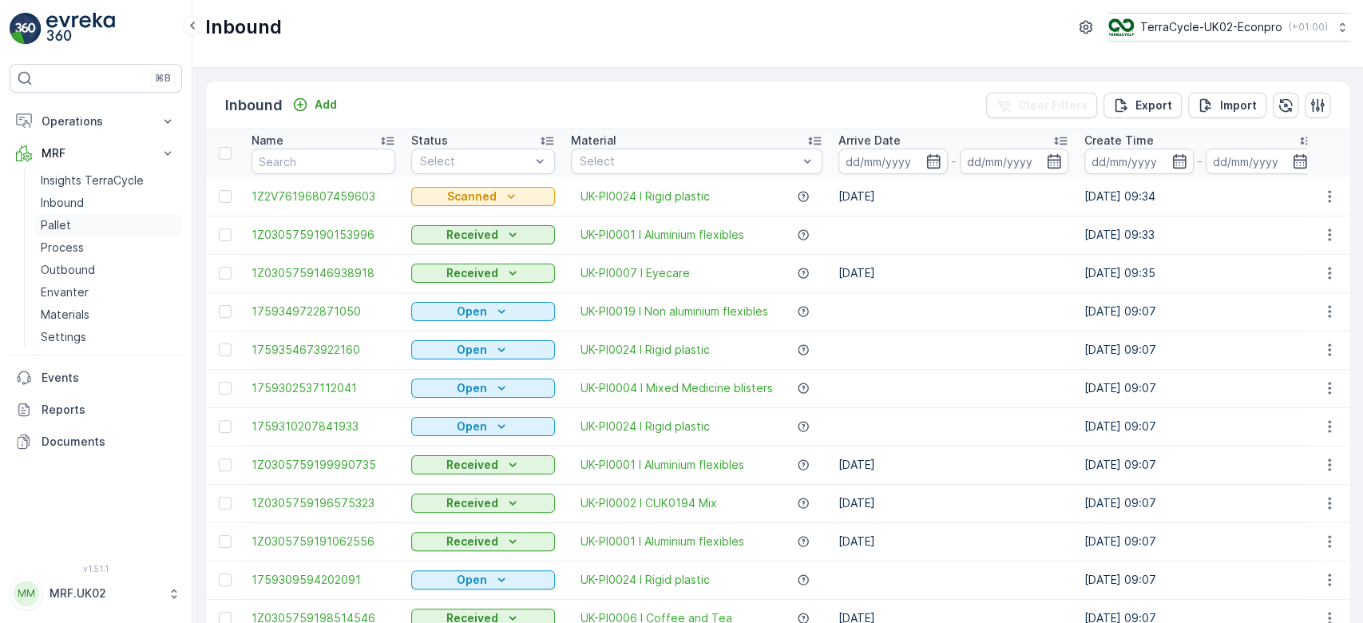
click at [107, 224] on link "Pallet" at bounding box center [108, 225] width 148 height 22
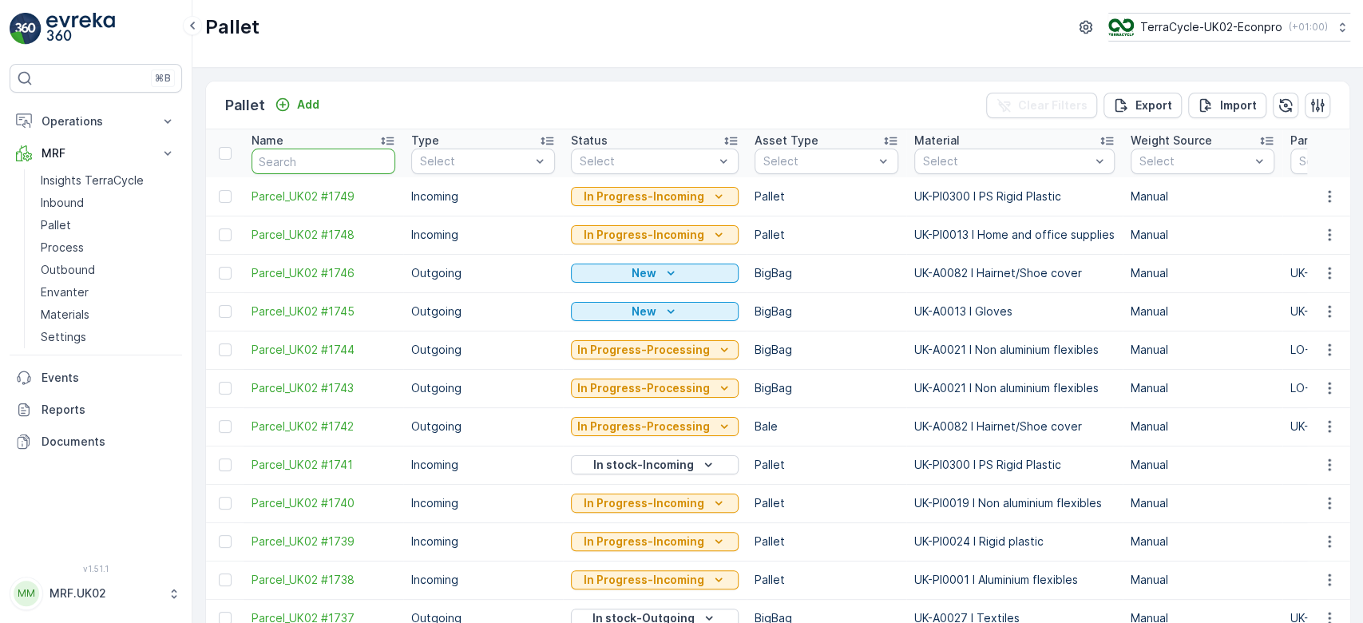
click at [282, 162] on input "text" at bounding box center [323, 161] width 144 height 26
type input "1739"
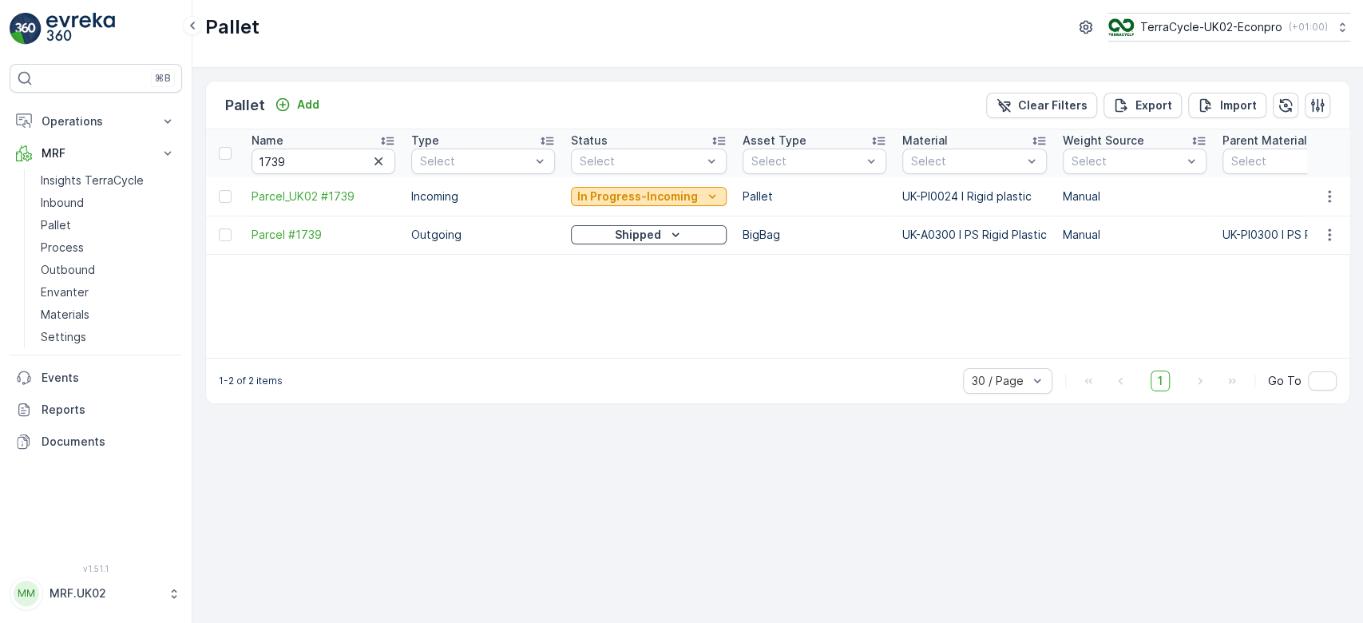
click at [610, 192] on p "In Progress-Incoming" at bounding box center [637, 196] width 121 height 16
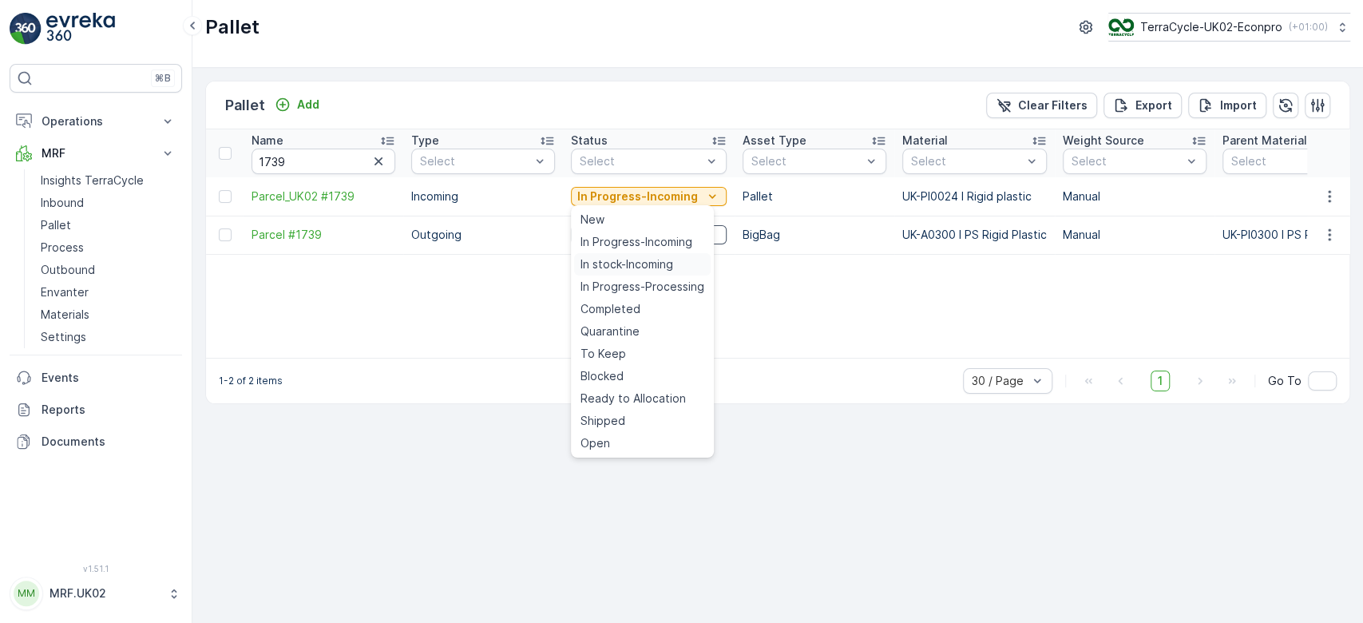
click at [624, 263] on span "In stock-Incoming" at bounding box center [626, 264] width 93 height 16
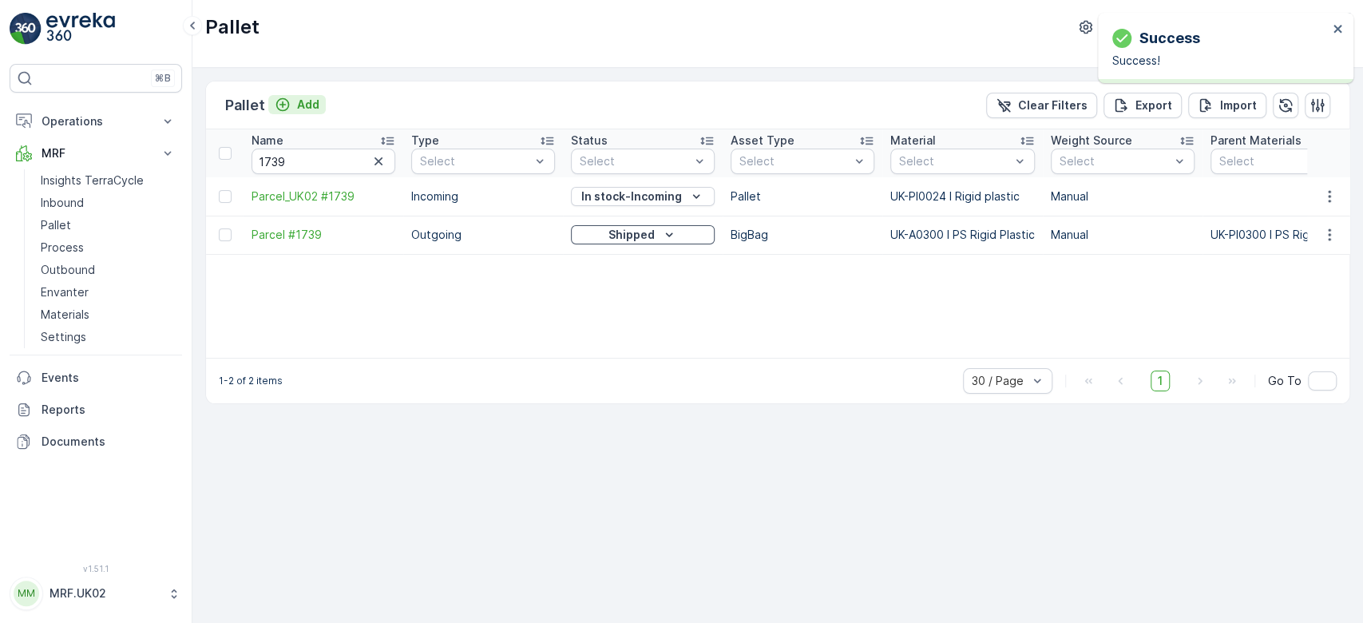
click at [302, 105] on p "Add" at bounding box center [308, 105] width 22 height 16
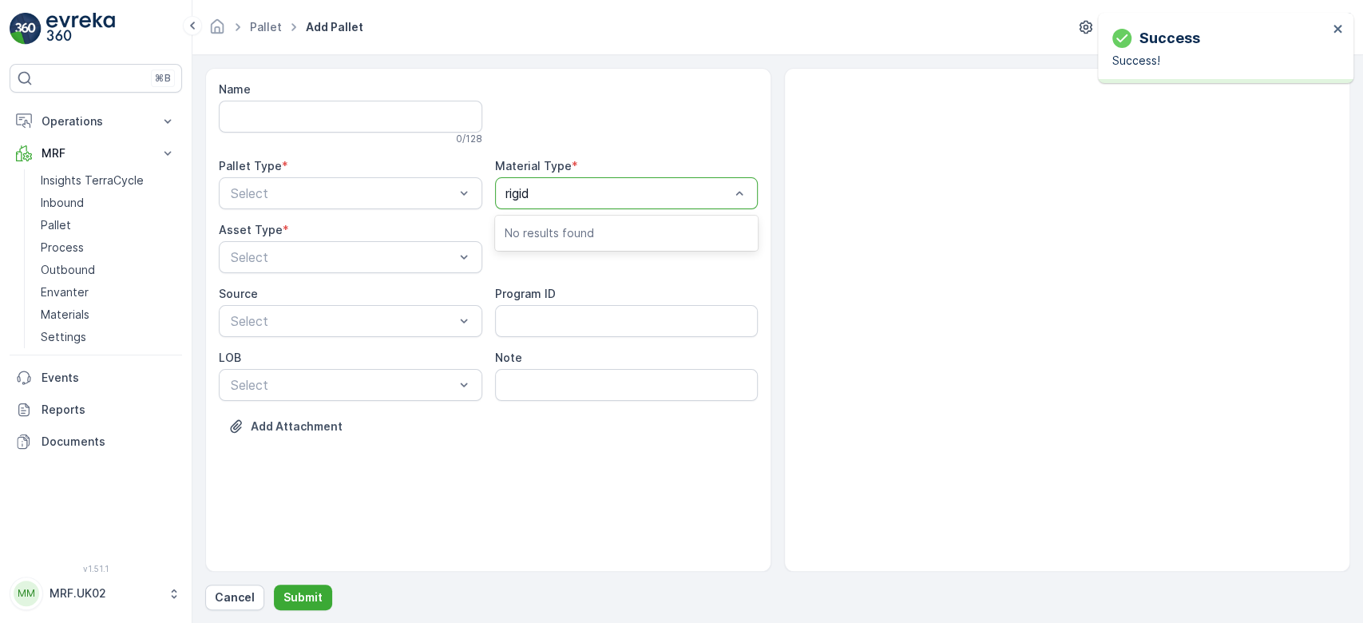
type input "rigid"
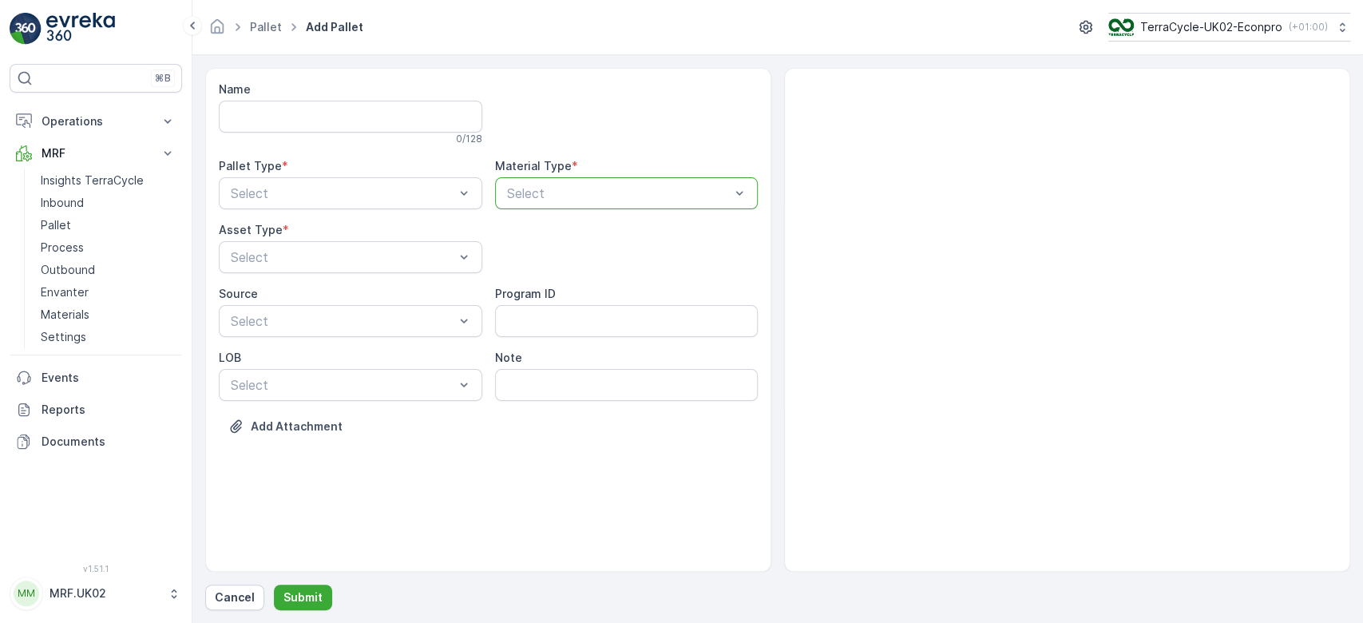
click at [576, 182] on div "Select" at bounding box center [626, 193] width 263 height 32
click at [576, 184] on p "Select" at bounding box center [619, 193] width 224 height 19
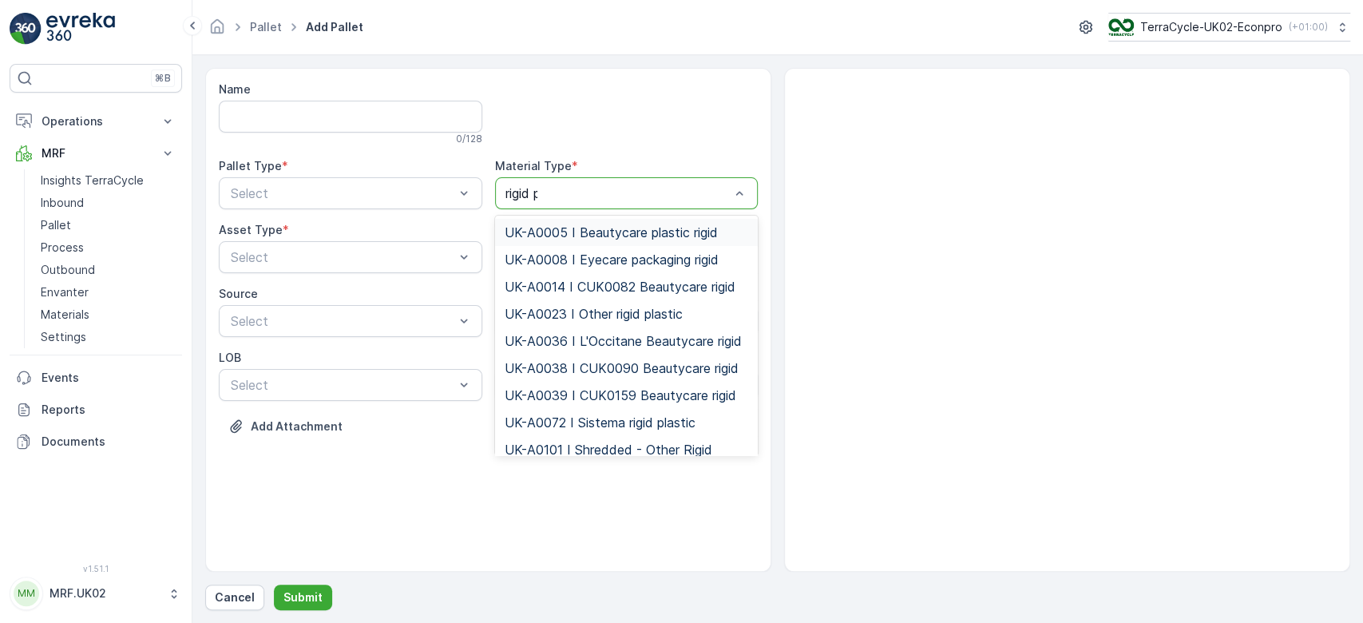
type input "rigid pl"
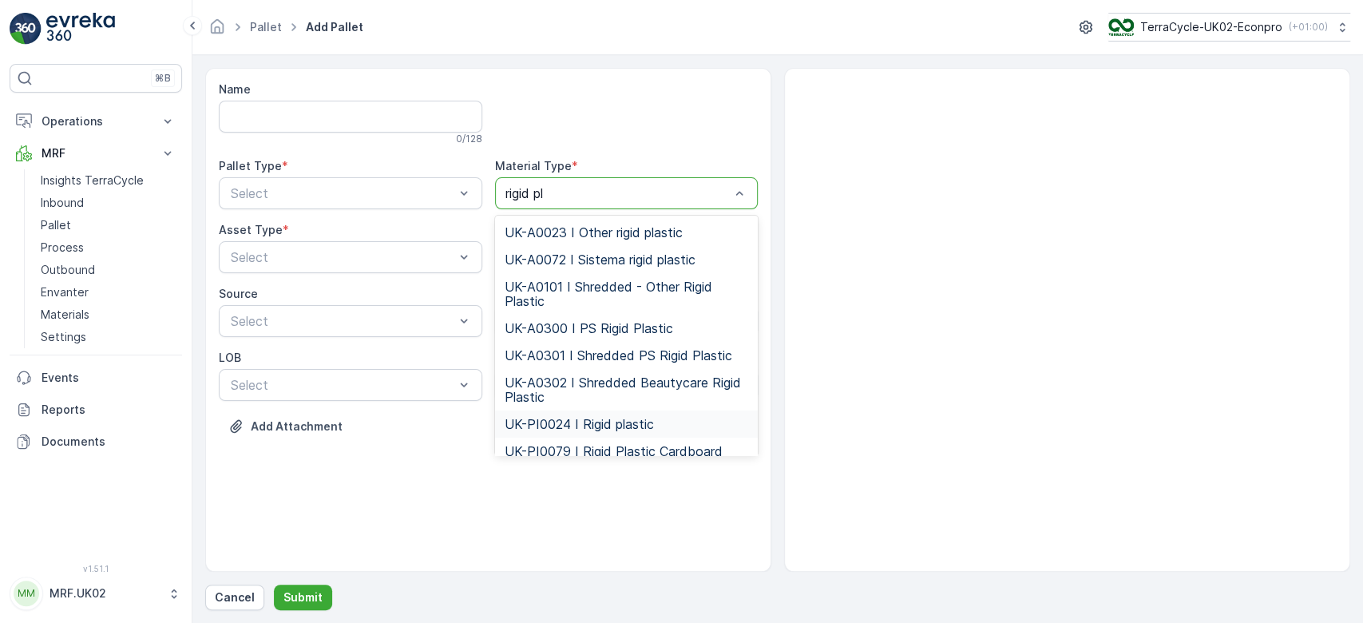
click at [624, 423] on span "UK-PI0024 I Rigid plastic" at bounding box center [578, 424] width 149 height 14
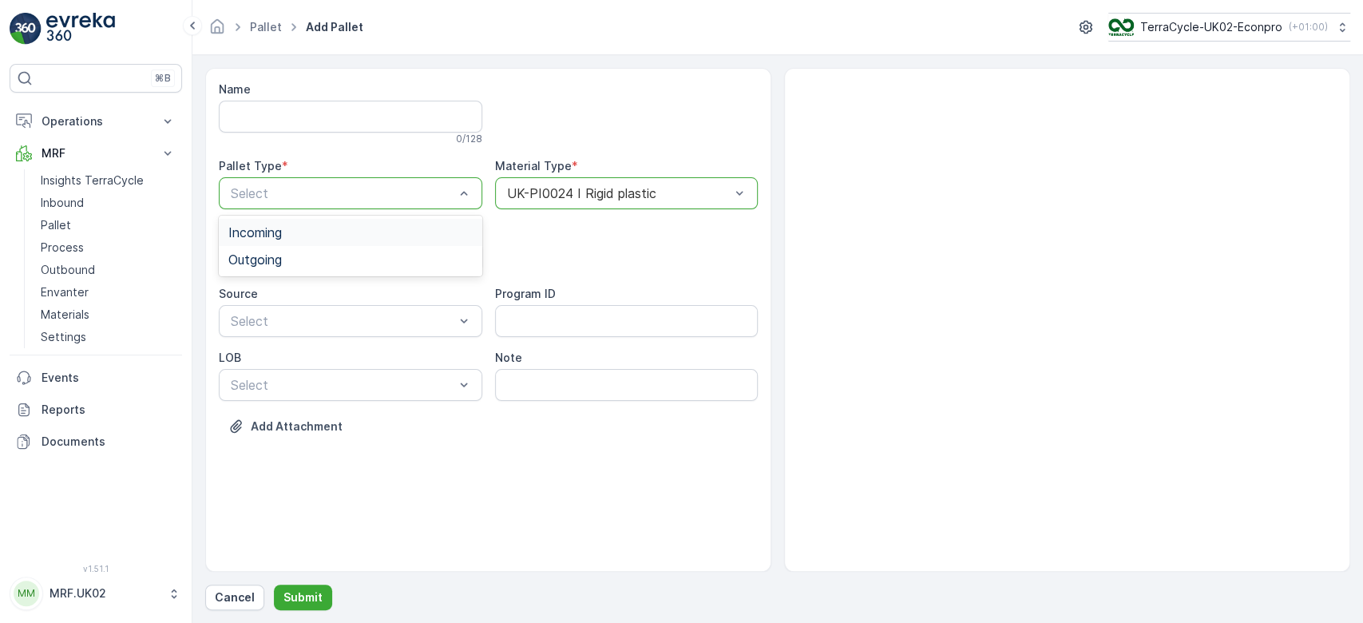
click at [300, 229] on div "Incoming" at bounding box center [350, 232] width 244 height 14
click at [255, 319] on span "Pallet" at bounding box center [245, 323] width 34 height 14
click at [307, 602] on p "Submit" at bounding box center [302, 597] width 39 height 16
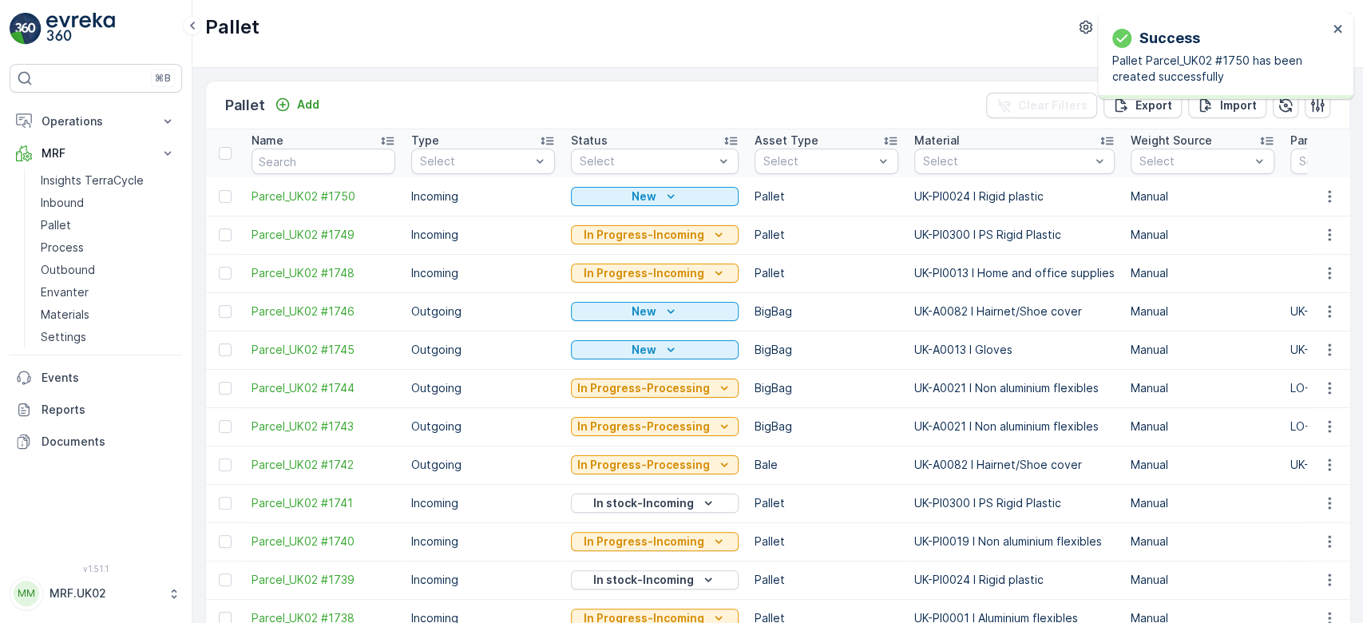
click at [1327, 195] on icon "button" at bounding box center [1329, 196] width 16 height 16
click at [1310, 302] on div "Print QR" at bounding box center [1309, 309] width 105 height 22
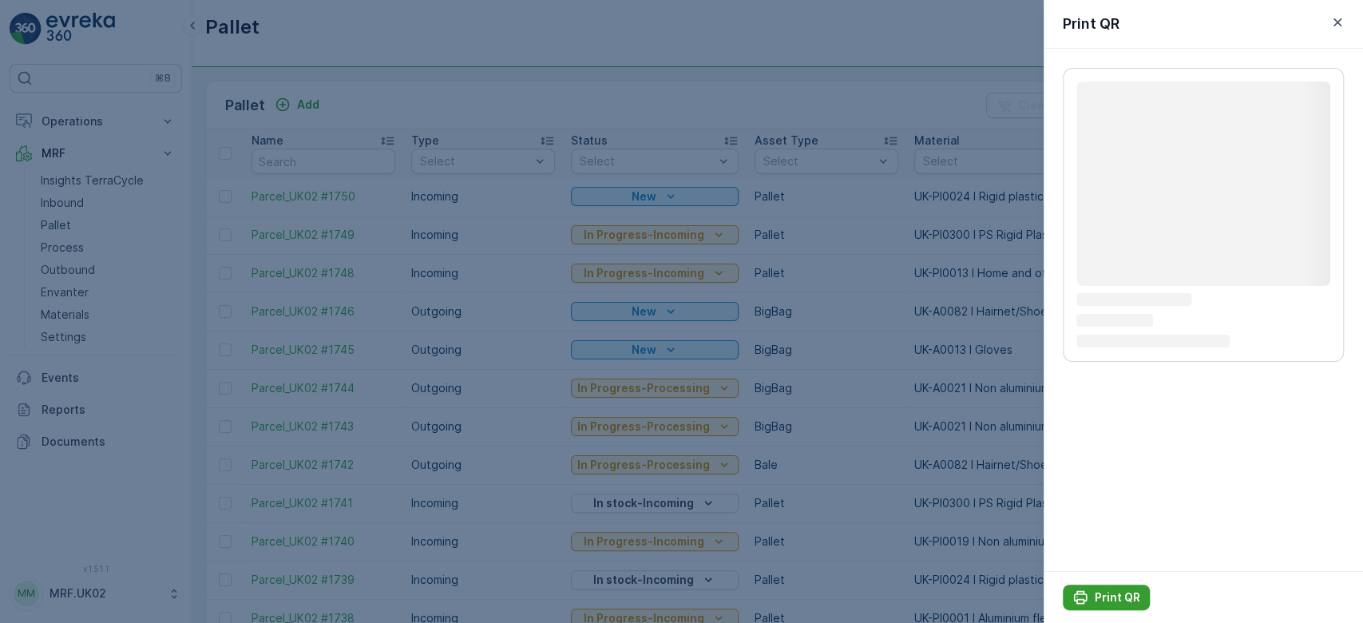
click at [1109, 595] on p "Print QR" at bounding box center [1117, 597] width 46 height 16
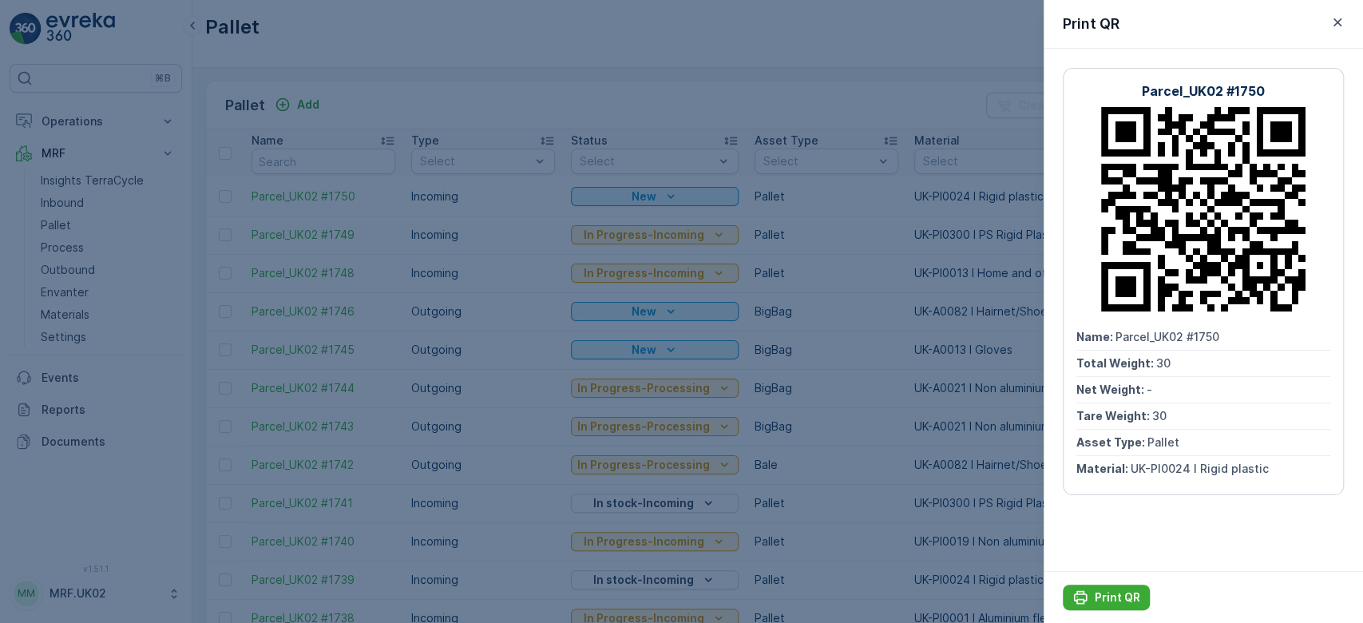
click at [545, 101] on div at bounding box center [681, 311] width 1363 height 623
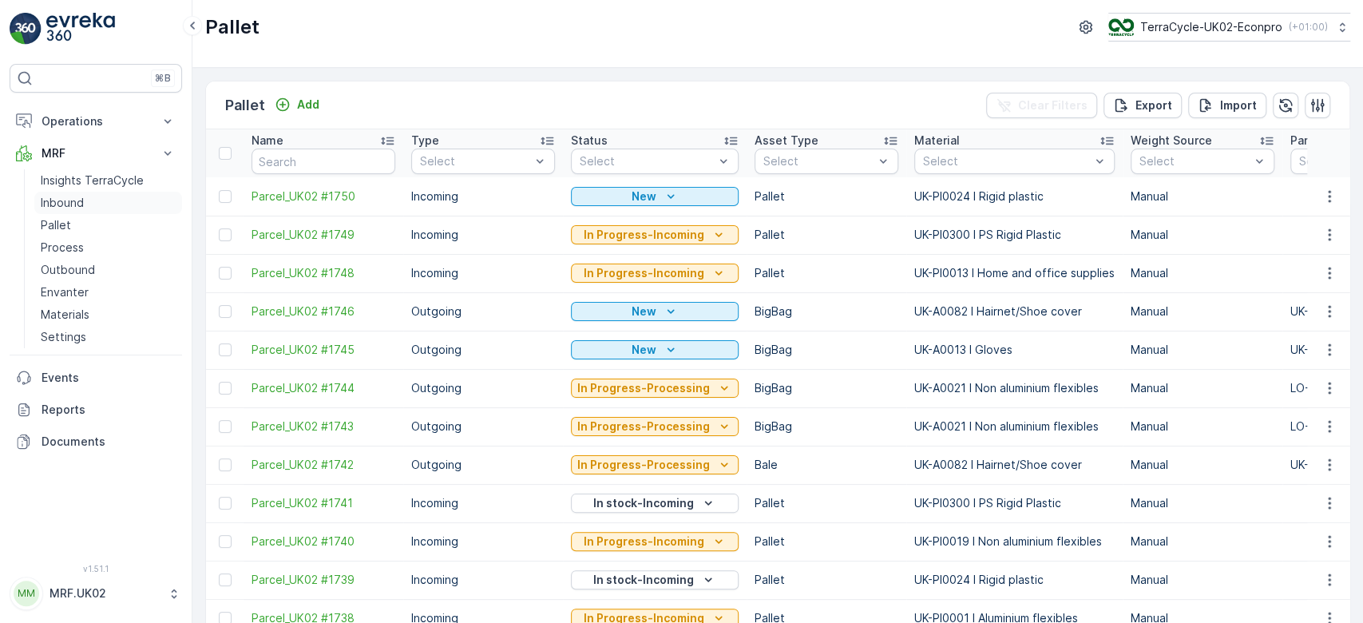
click at [105, 200] on link "Inbound" at bounding box center [108, 203] width 148 height 22
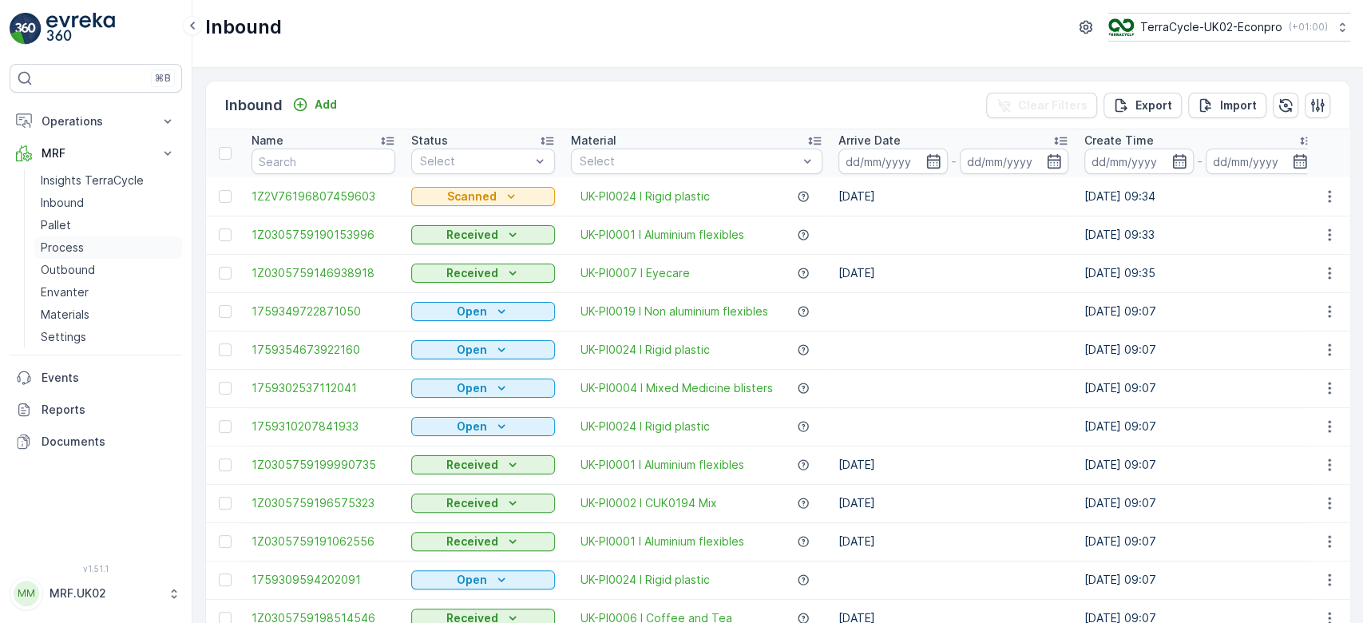
click at [89, 244] on link "Process" at bounding box center [108, 247] width 148 height 22
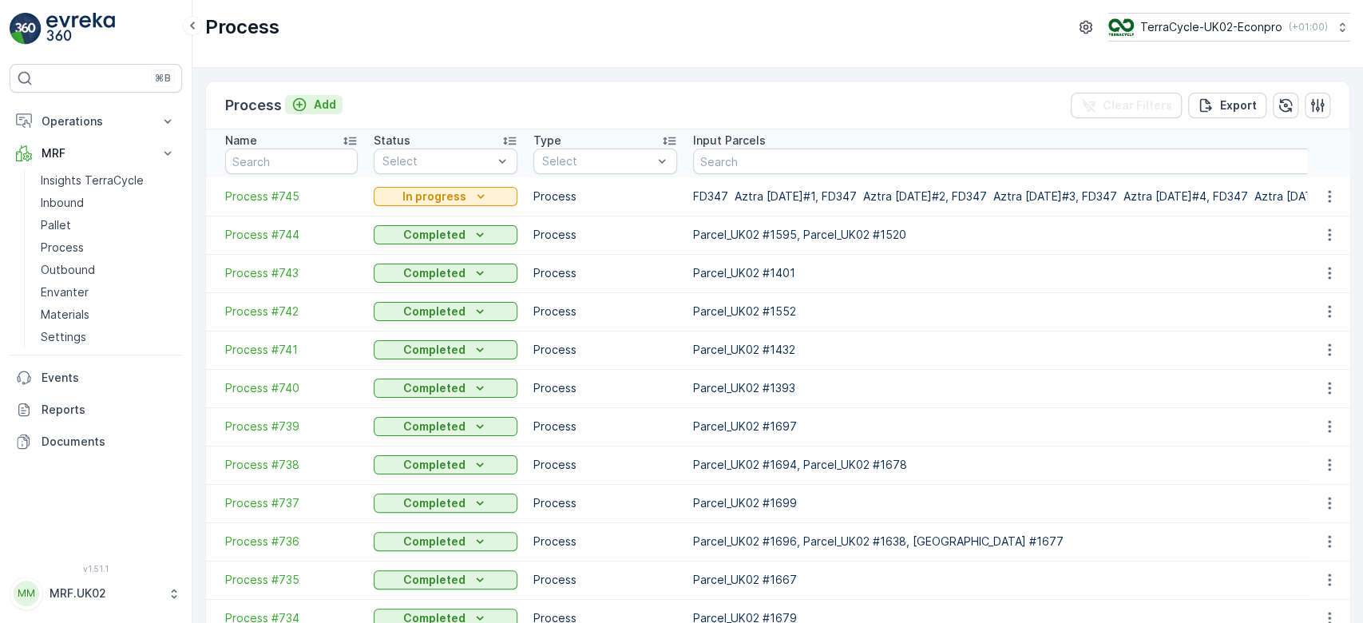
click at [316, 99] on p "Add" at bounding box center [325, 105] width 22 height 16
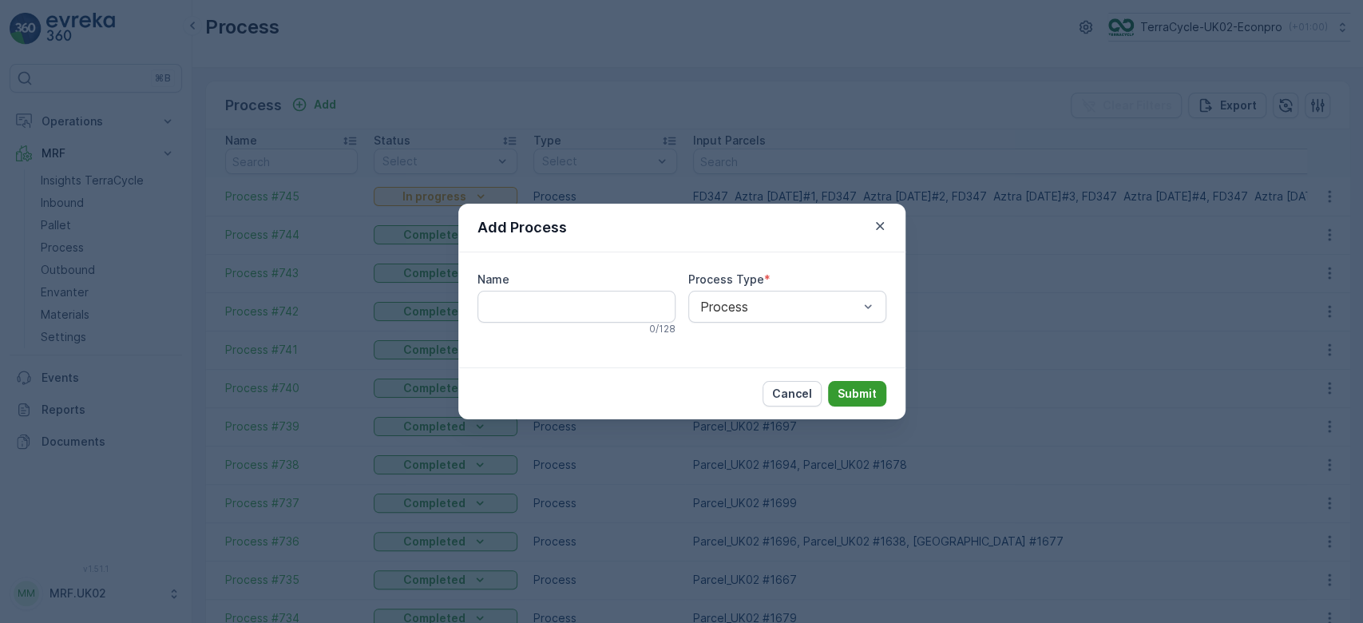
click at [835, 387] on button "Submit" at bounding box center [857, 394] width 58 height 26
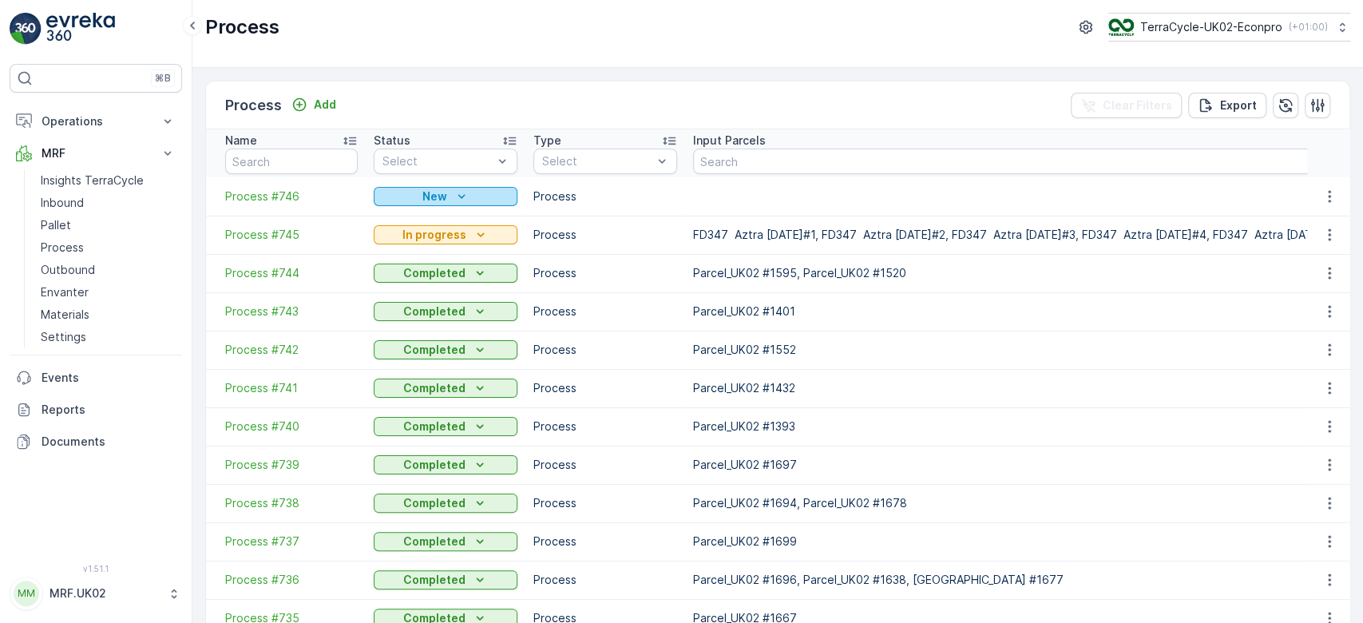
click at [462, 197] on icon "New" at bounding box center [461, 196] width 16 height 16
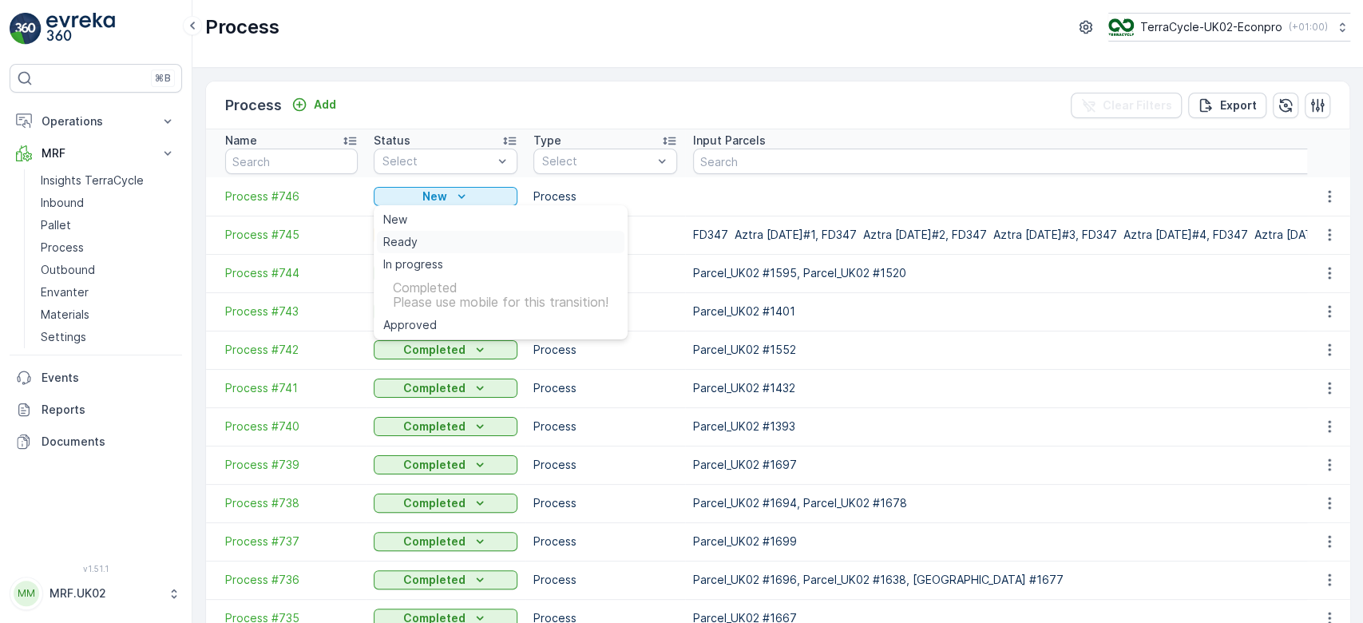
click at [432, 239] on div "Ready" at bounding box center [500, 242] width 247 height 22
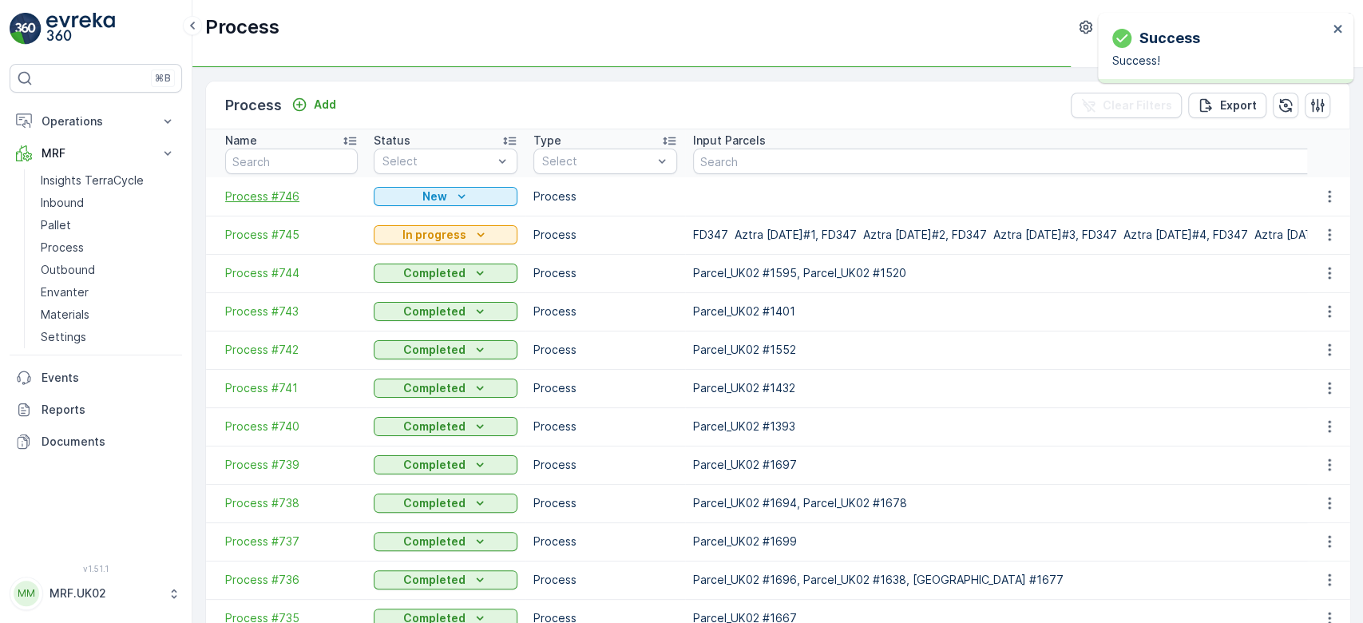
click at [287, 195] on span "Process #746" at bounding box center [291, 196] width 133 height 16
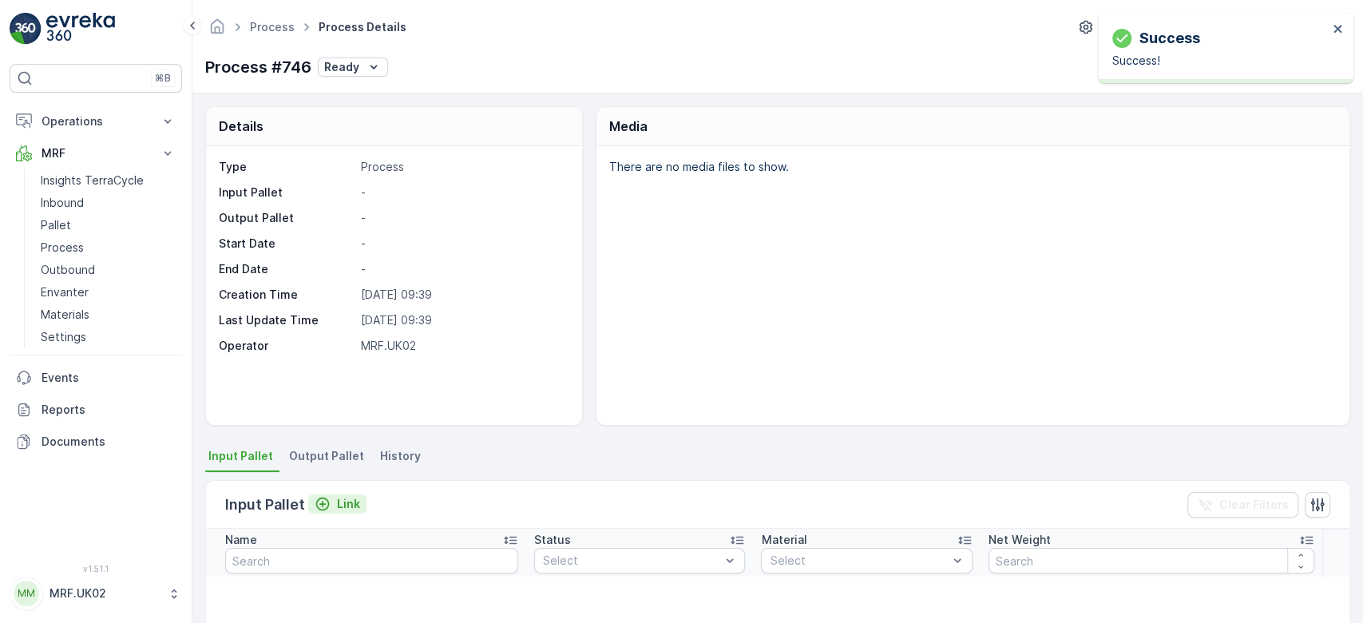
click at [337, 501] on p "Link" at bounding box center [348, 504] width 23 height 16
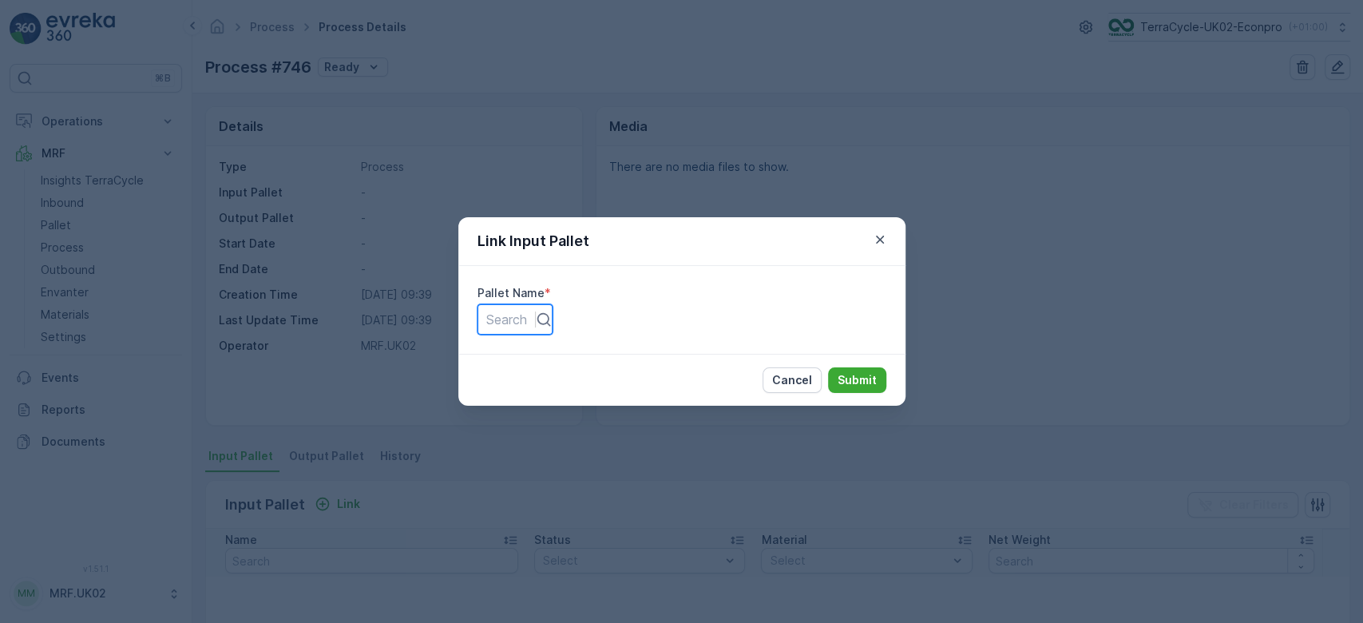
click at [527, 320] on div at bounding box center [506, 320] width 41 height 18
type input "1645"
click at [862, 380] on p "Submit" at bounding box center [856, 380] width 39 height 16
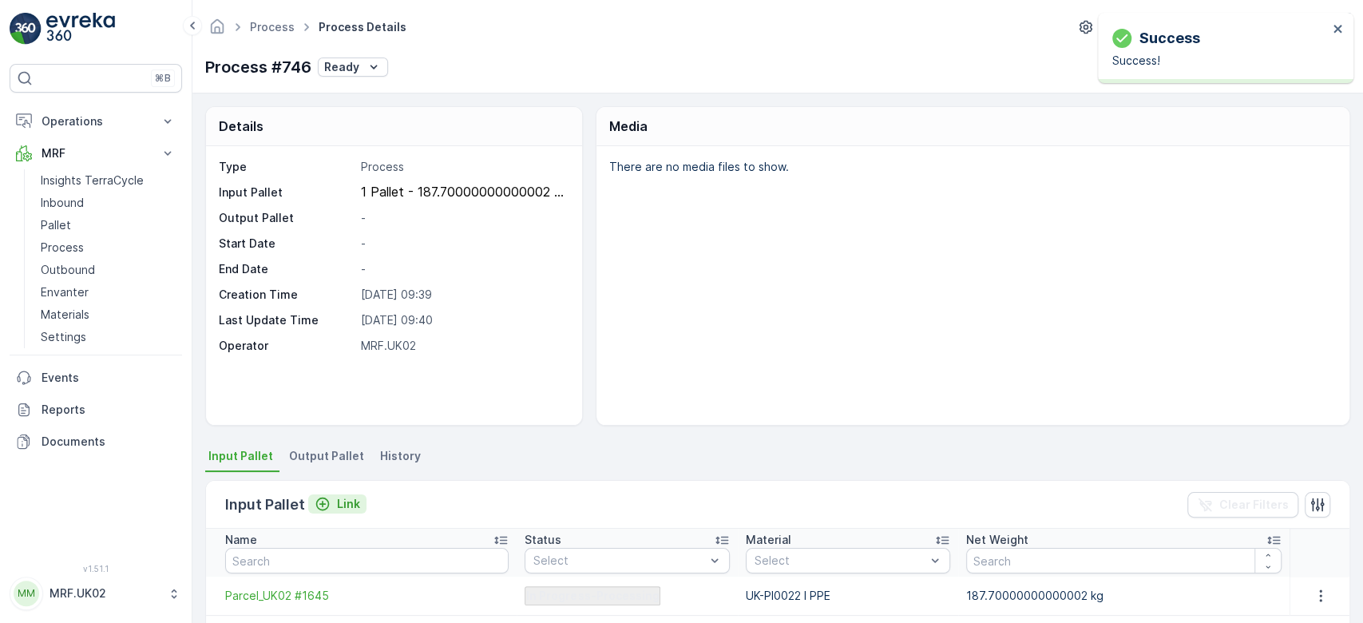
click at [343, 501] on p "Link" at bounding box center [348, 504] width 23 height 16
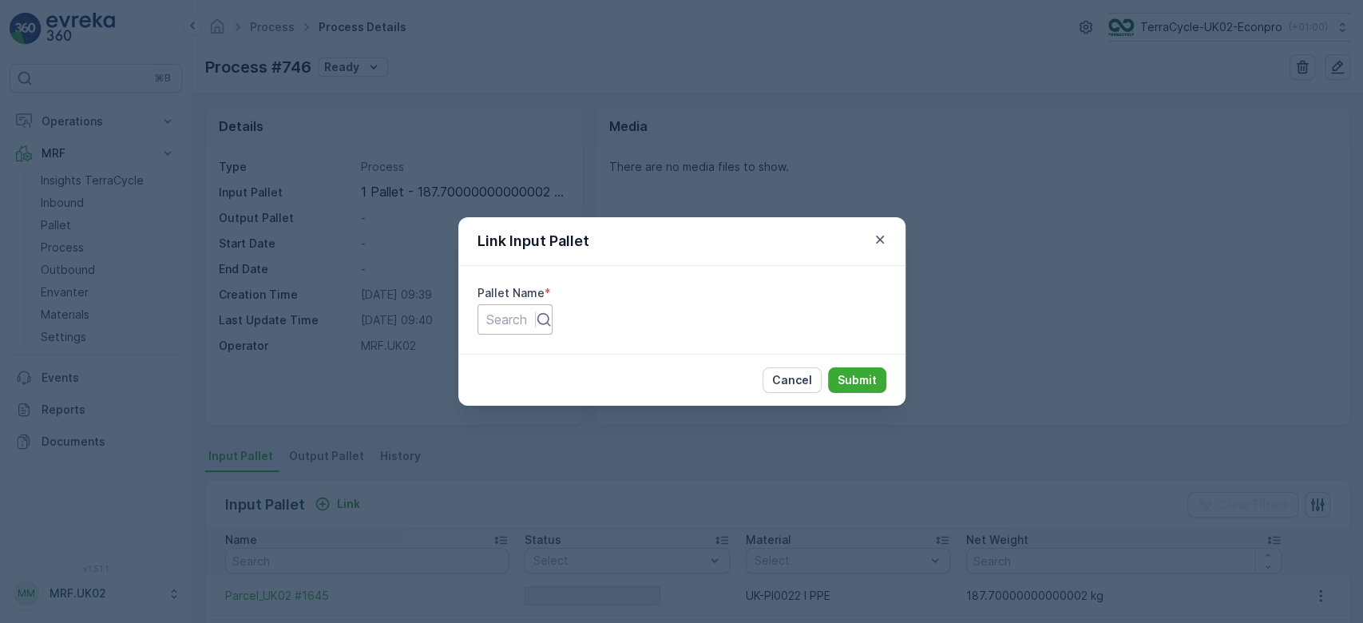
click at [527, 315] on div at bounding box center [506, 320] width 41 height 18
type input "1695"
click at [857, 380] on p "Submit" at bounding box center [856, 380] width 39 height 16
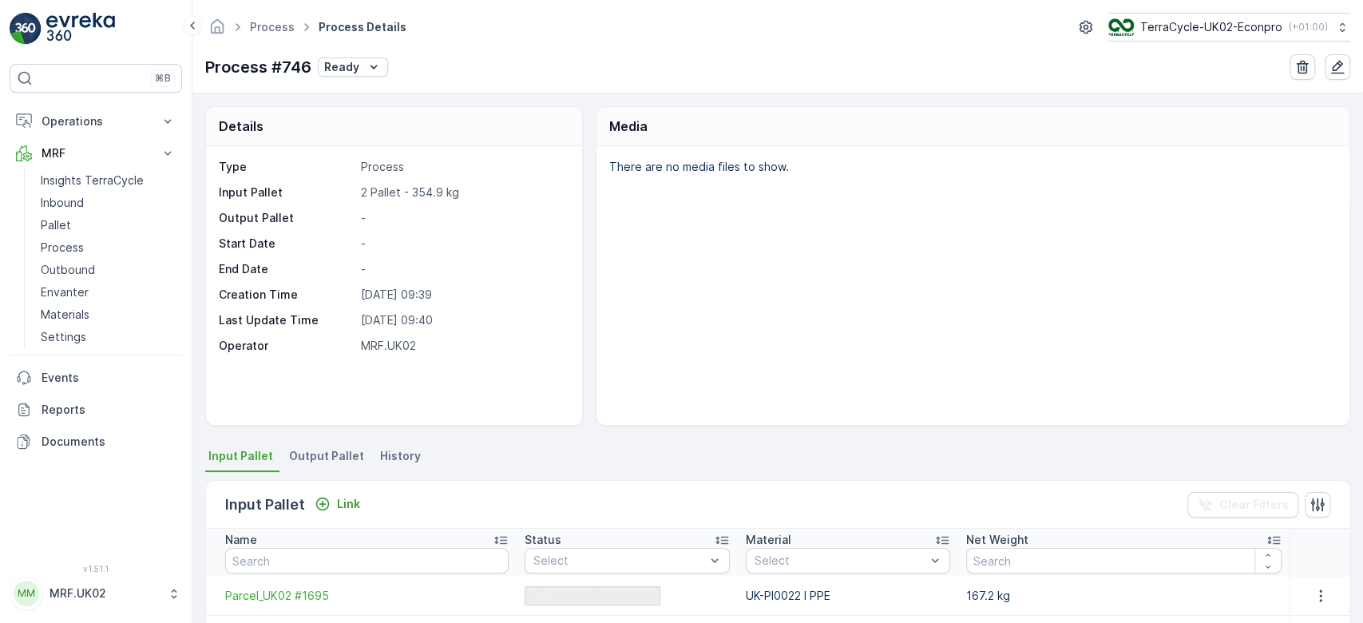
click at [317, 456] on span "Output Pallet" at bounding box center [326, 456] width 75 height 16
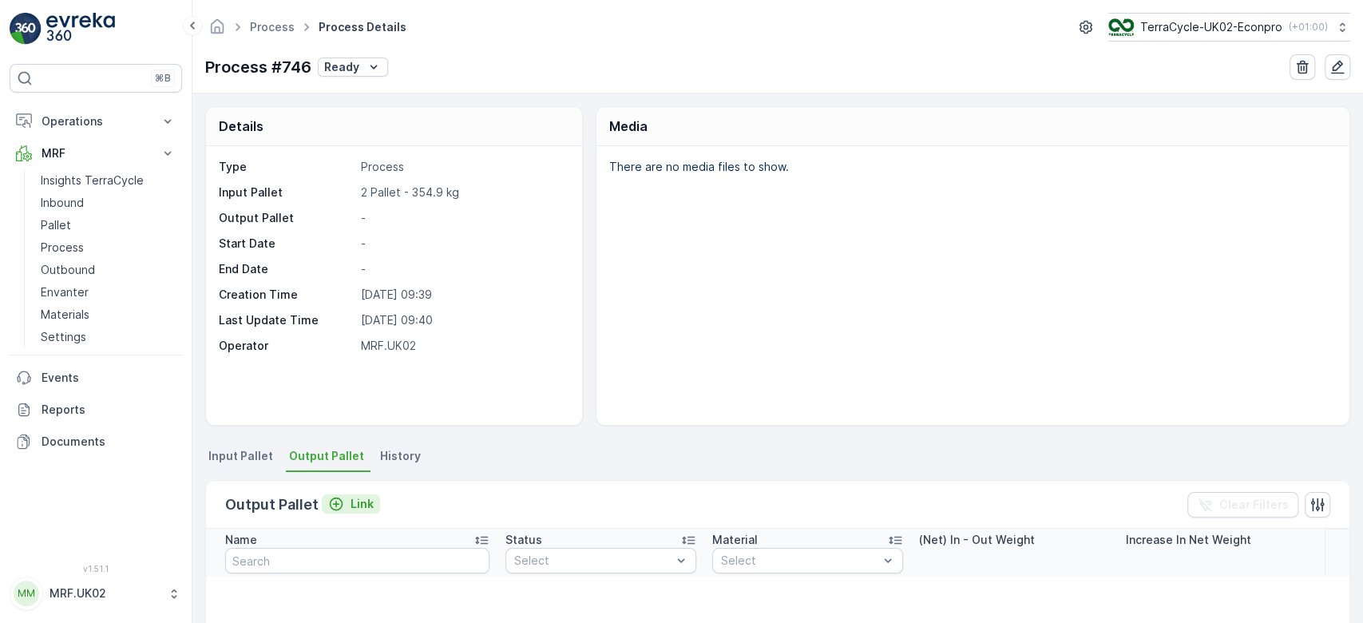
click at [352, 501] on p "Link" at bounding box center [361, 504] width 23 height 16
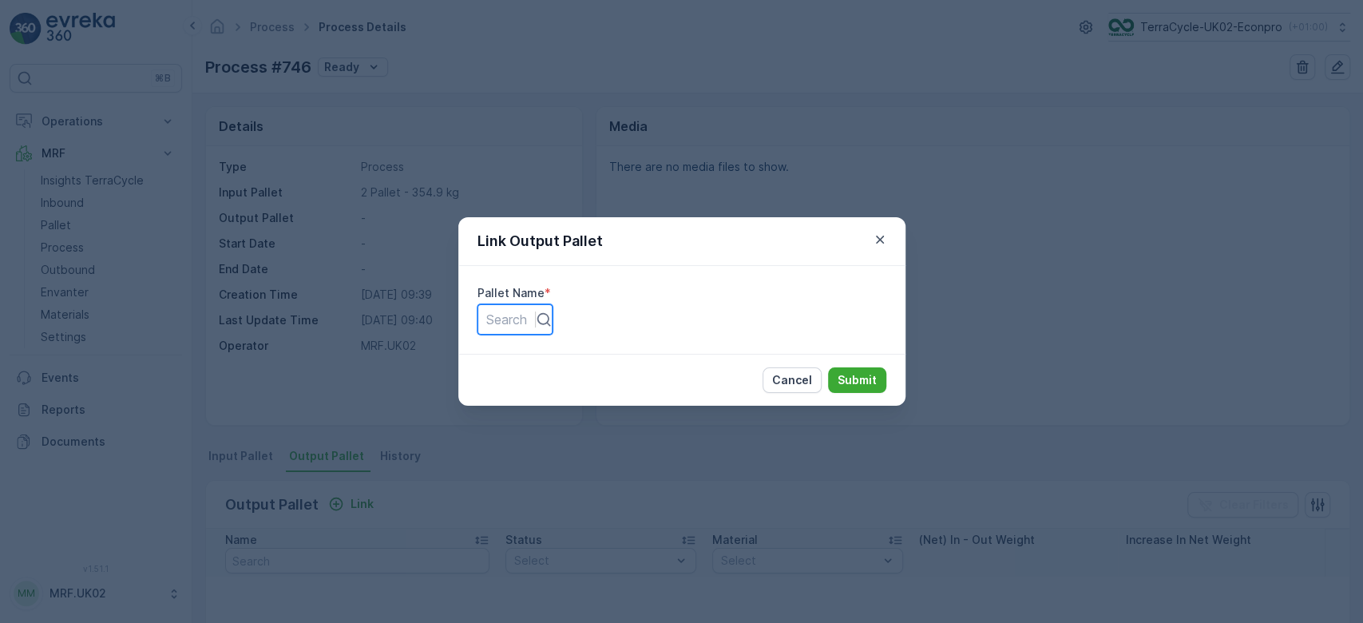
click at [527, 326] on div at bounding box center [506, 320] width 41 height 18
type input "1745"
click at [857, 380] on p "Submit" at bounding box center [856, 380] width 39 height 16
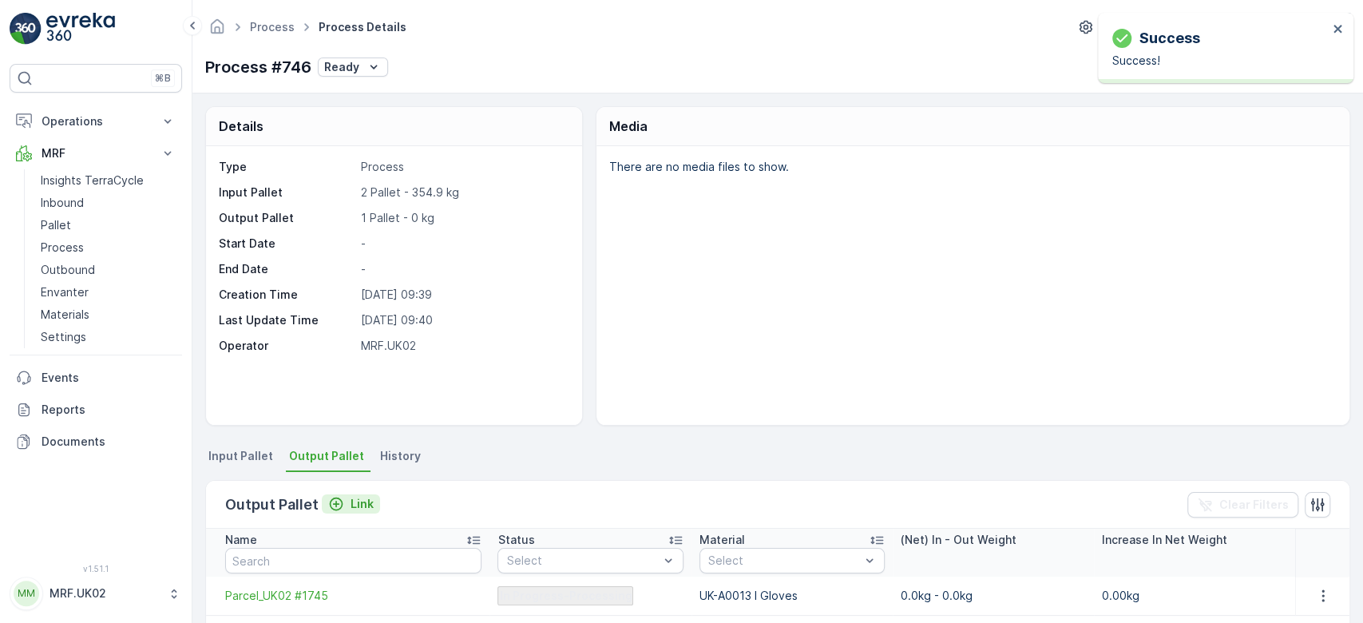
click at [361, 508] on p "Link" at bounding box center [361, 504] width 23 height 16
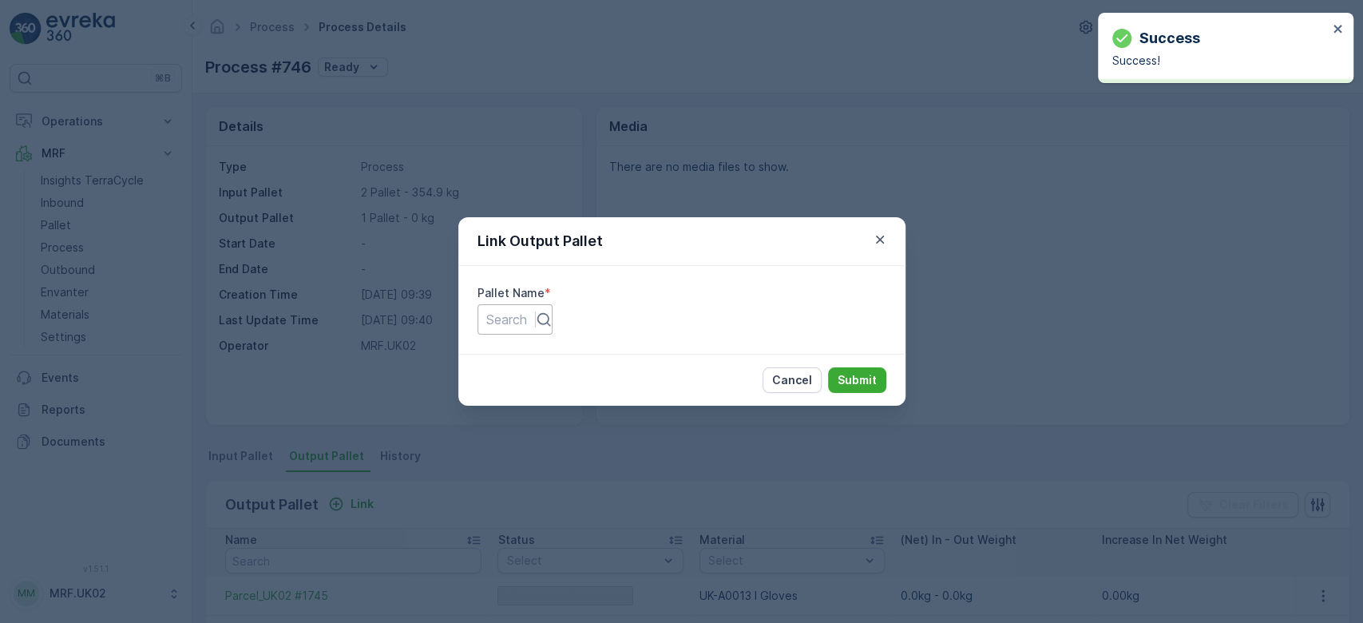
click at [527, 322] on div at bounding box center [506, 320] width 41 height 18
type input "1746"
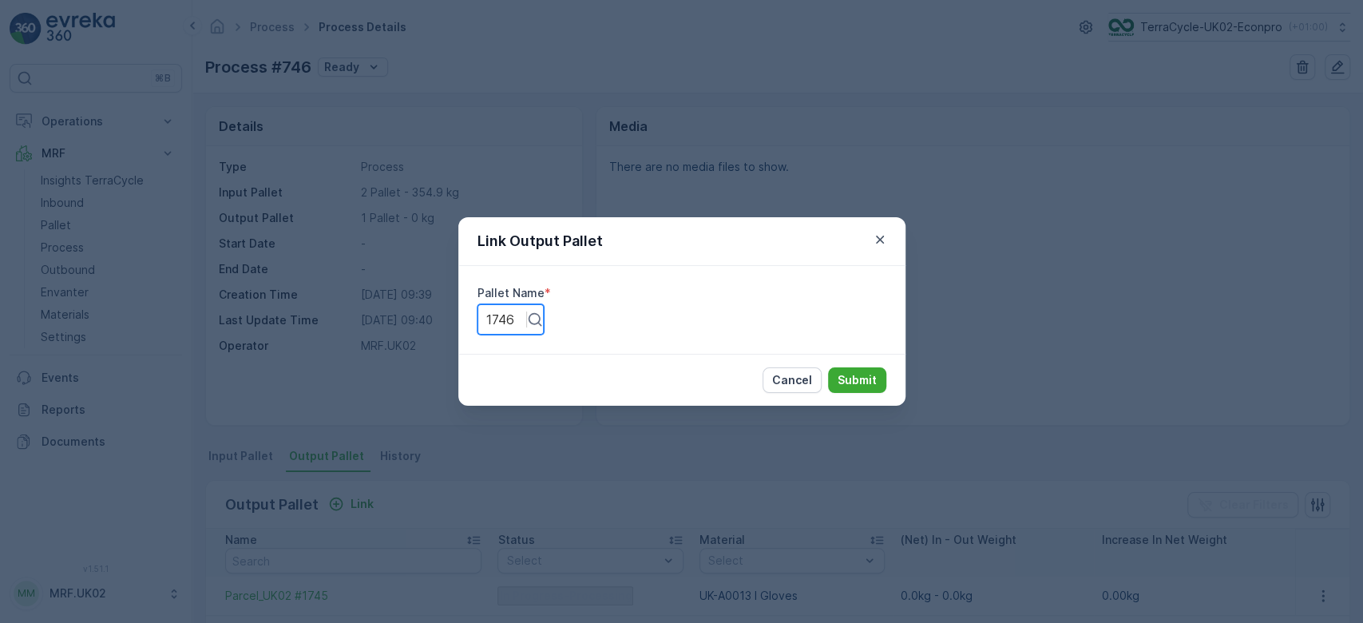
click at [856, 378] on p "Submit" at bounding box center [856, 380] width 39 height 16
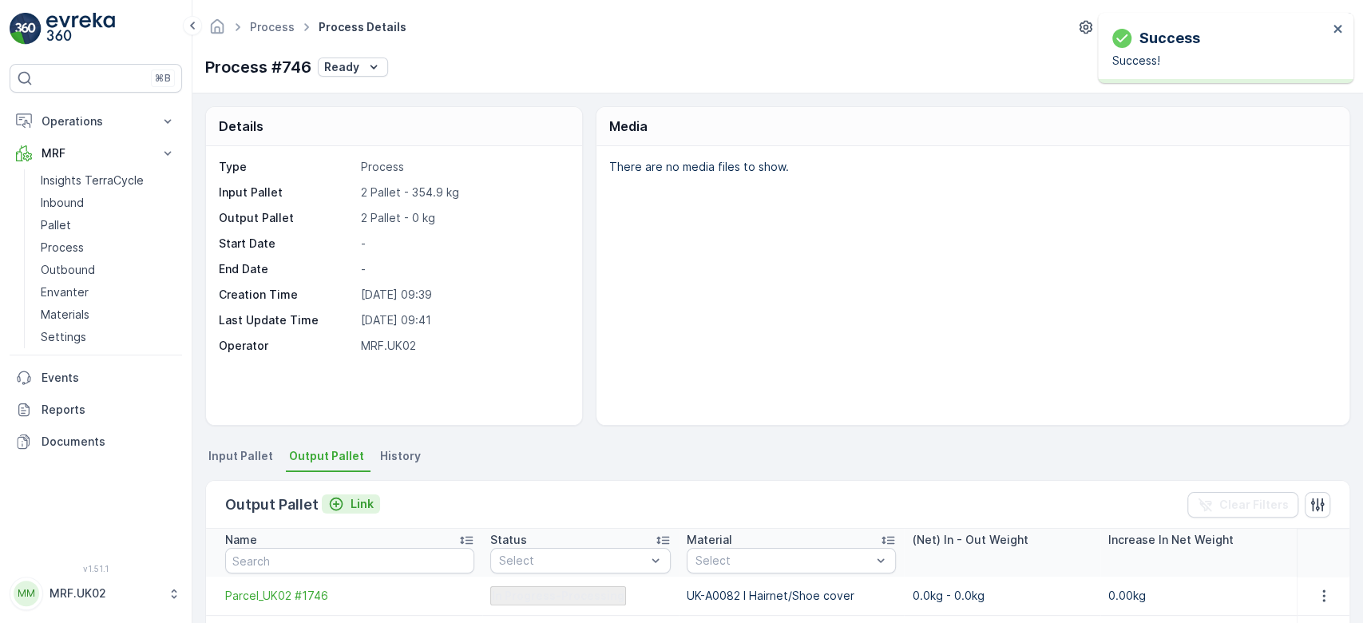
click at [354, 499] on p "Link" at bounding box center [361, 504] width 23 height 16
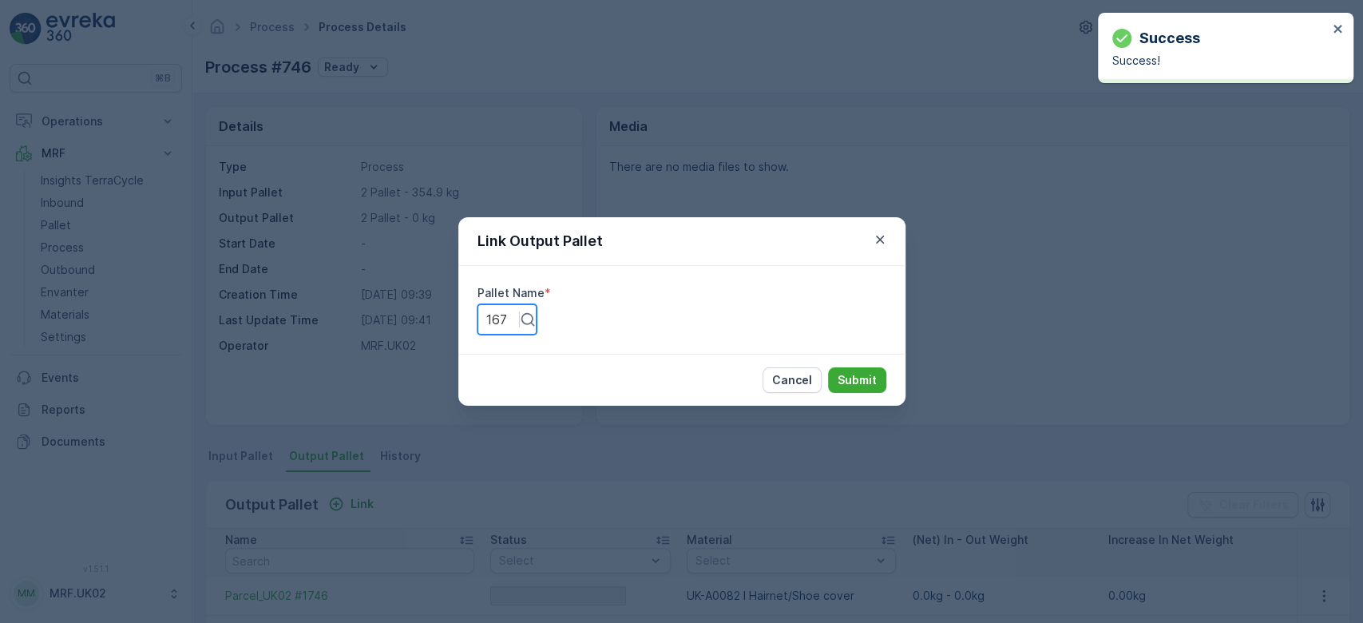
type input "1672"
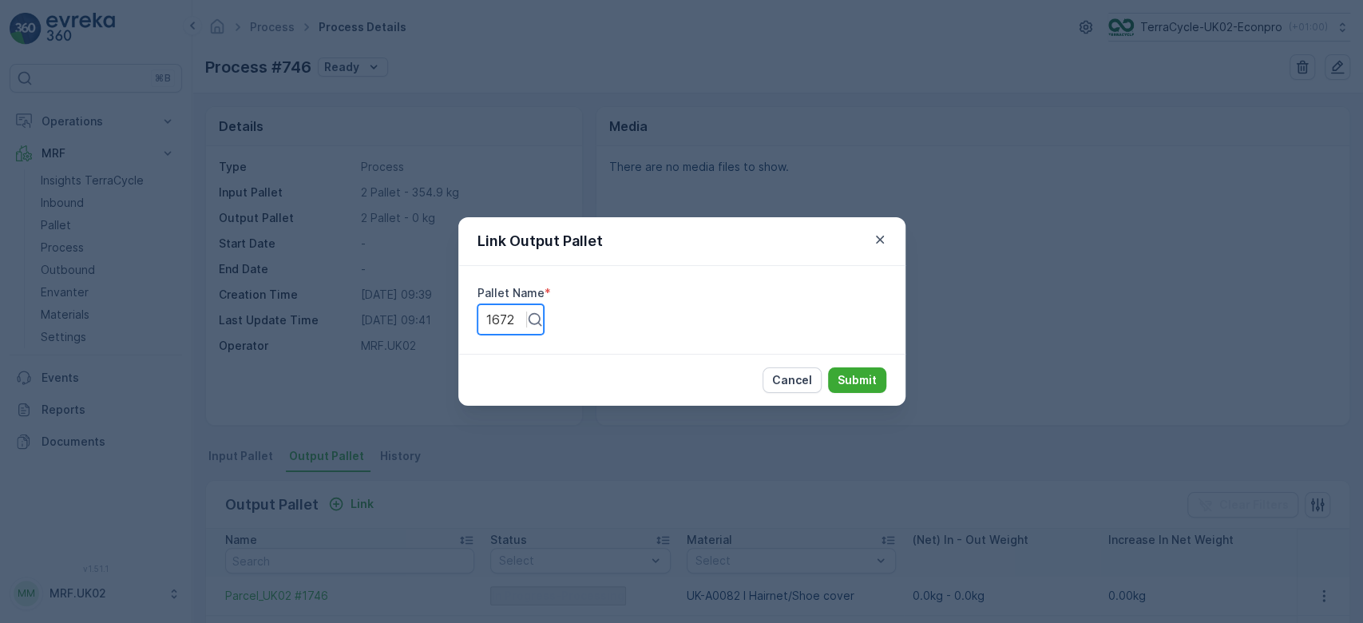
click at [856, 376] on p "Submit" at bounding box center [856, 380] width 39 height 16
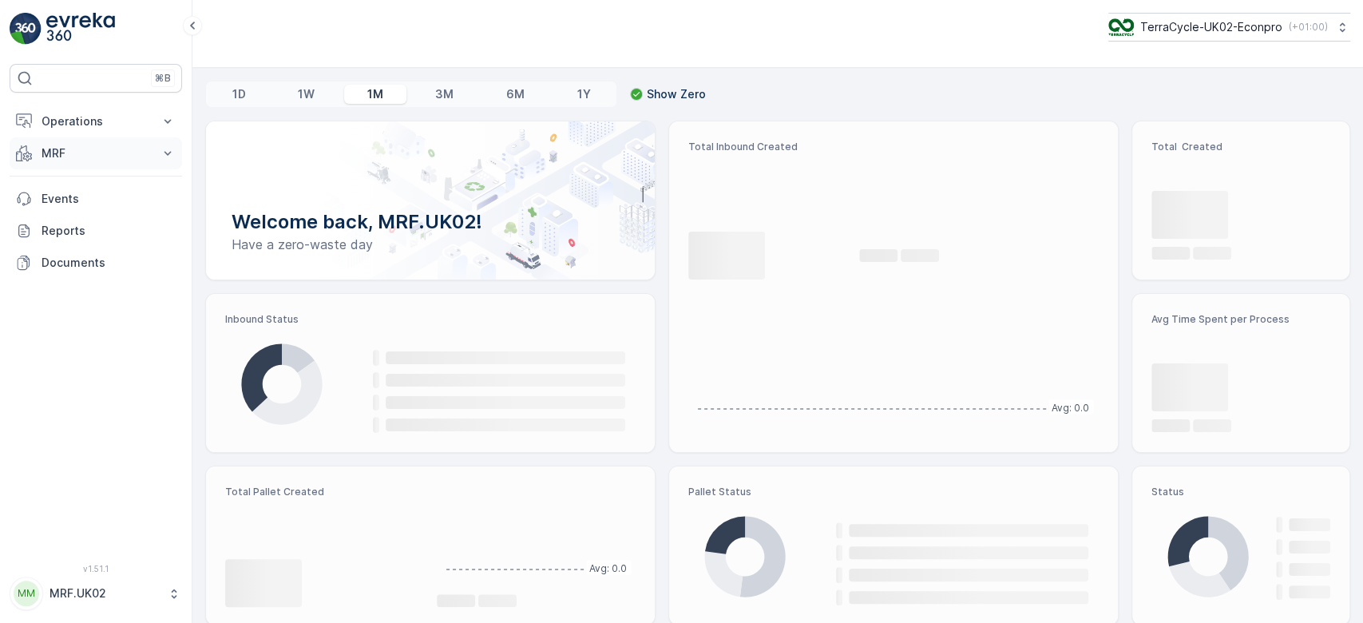
click at [93, 152] on p "MRF" at bounding box center [96, 153] width 109 height 16
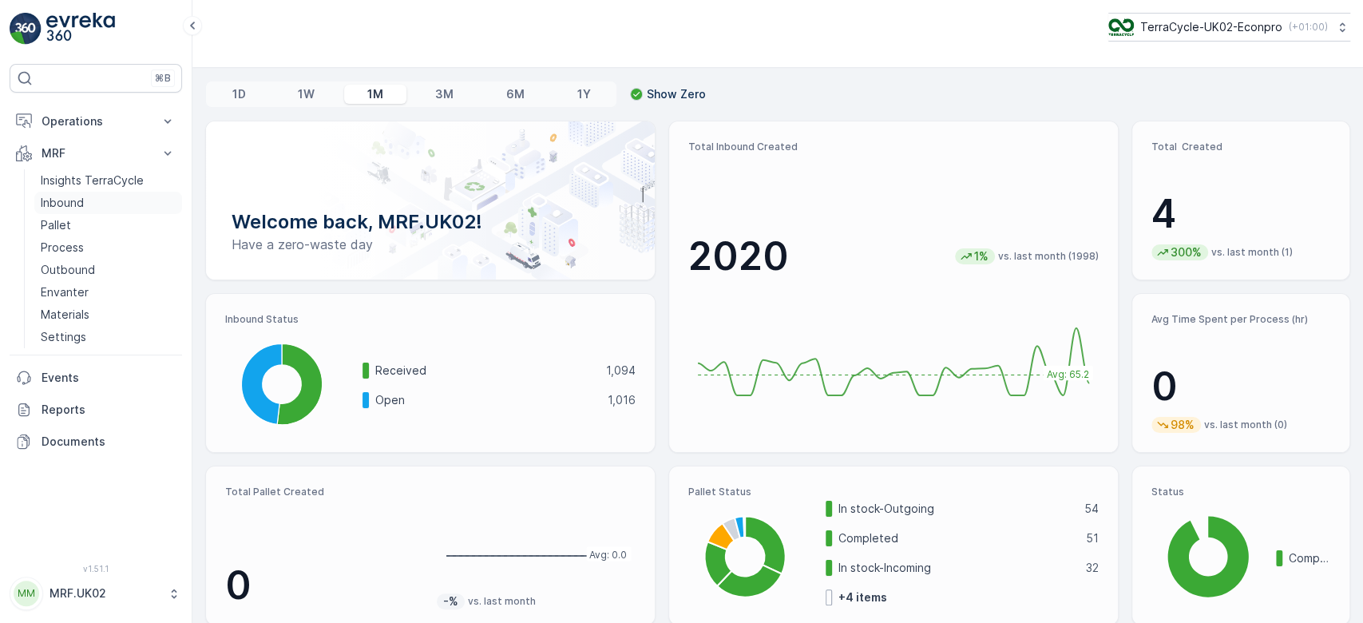
click at [87, 201] on link "Inbound" at bounding box center [108, 203] width 148 height 22
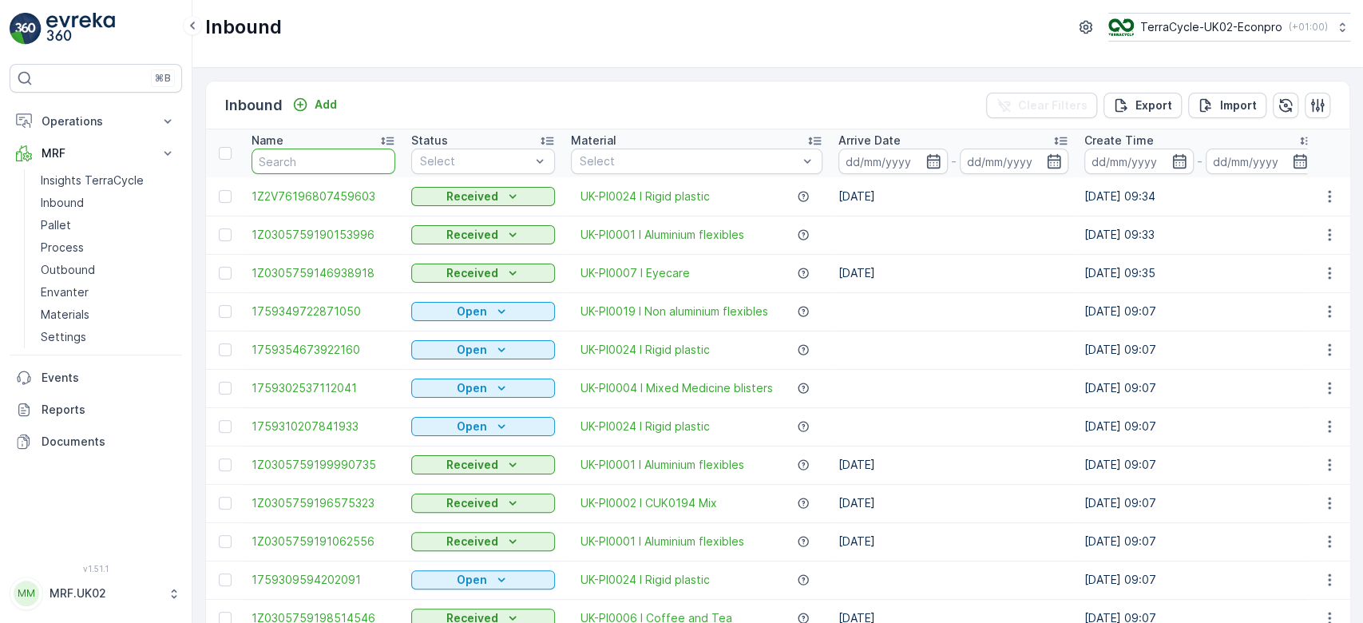
click at [299, 163] on input "text" at bounding box center [323, 161] width 144 height 26
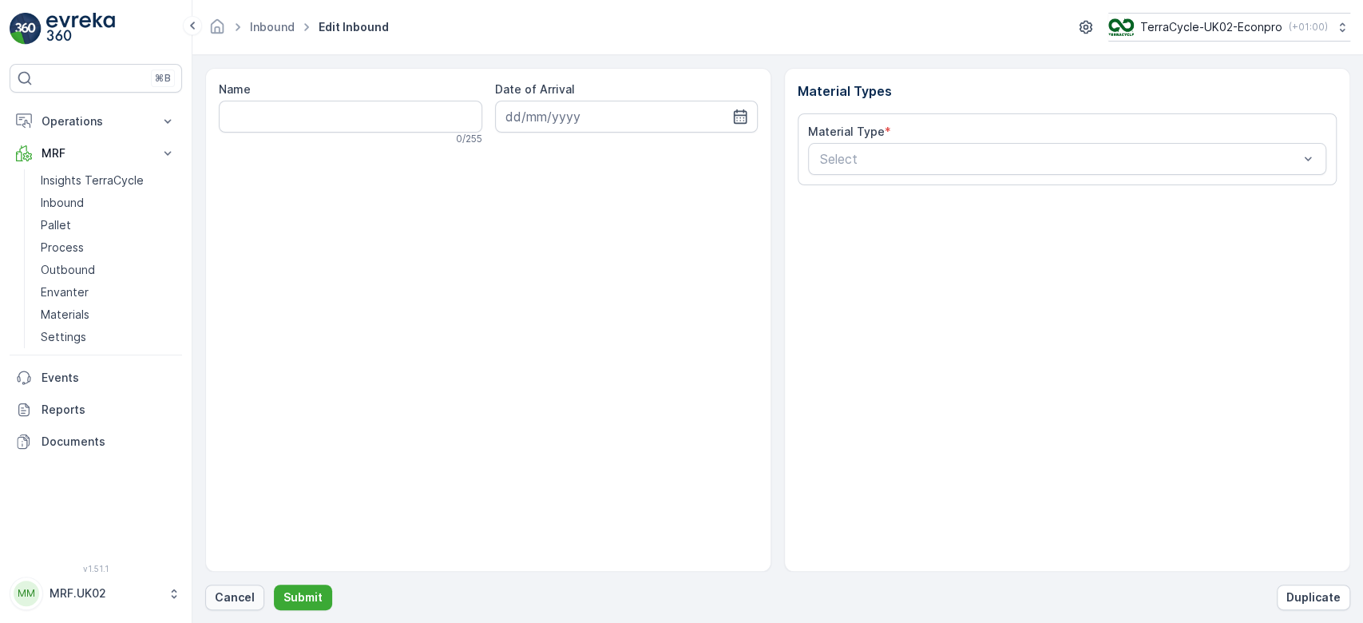
click at [239, 592] on p "Cancel" at bounding box center [235, 597] width 40 height 16
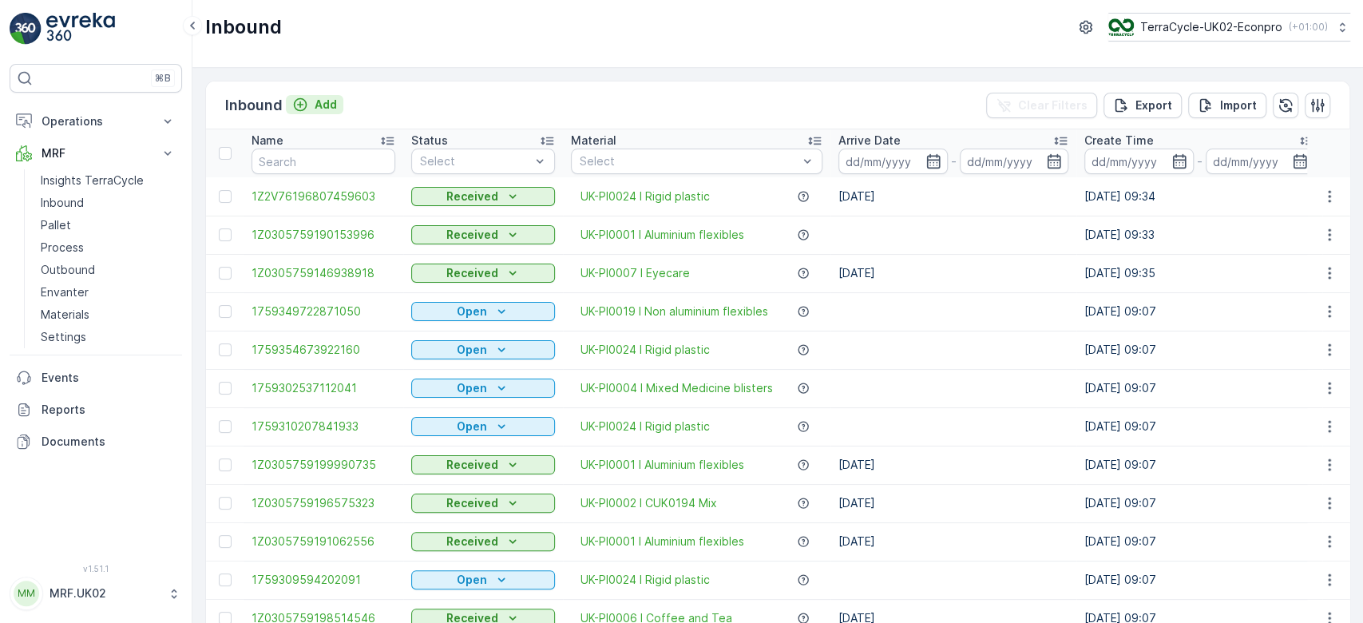
click at [319, 109] on p "Add" at bounding box center [326, 105] width 22 height 16
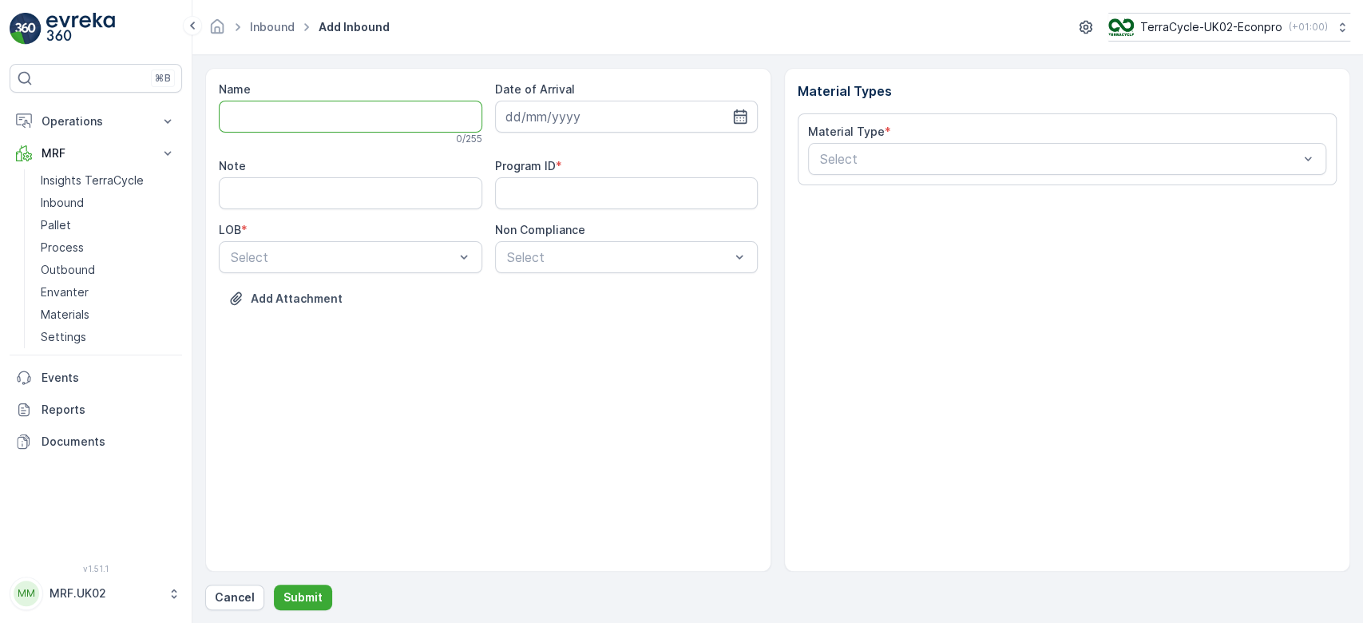
click at [315, 113] on input "Name" at bounding box center [350, 117] width 263 height 32
type input "1Z0305759196142933"
click at [274, 584] on button "Submit" at bounding box center [303, 597] width 58 height 26
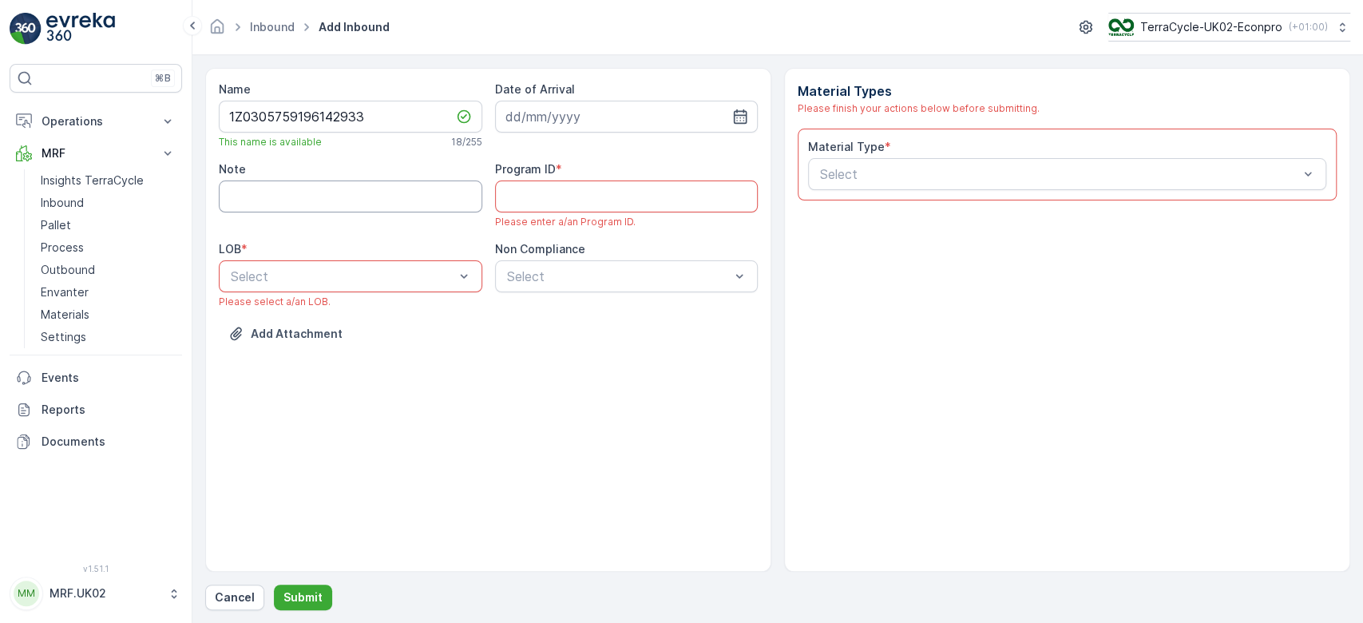
click at [361, 196] on input "Note" at bounding box center [350, 196] width 263 height 32
type input "barcode not working."
click at [268, 311] on div "NRP" at bounding box center [350, 315] width 244 height 14
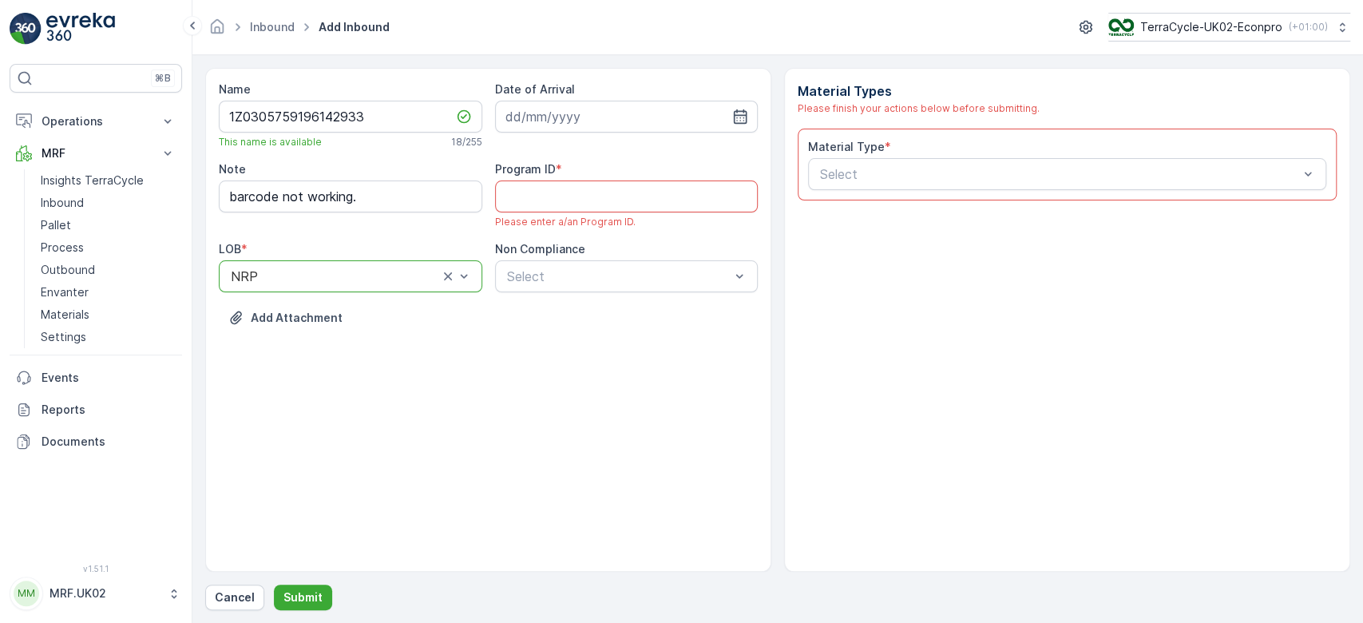
click at [538, 210] on ID "Program ID" at bounding box center [626, 196] width 263 height 32
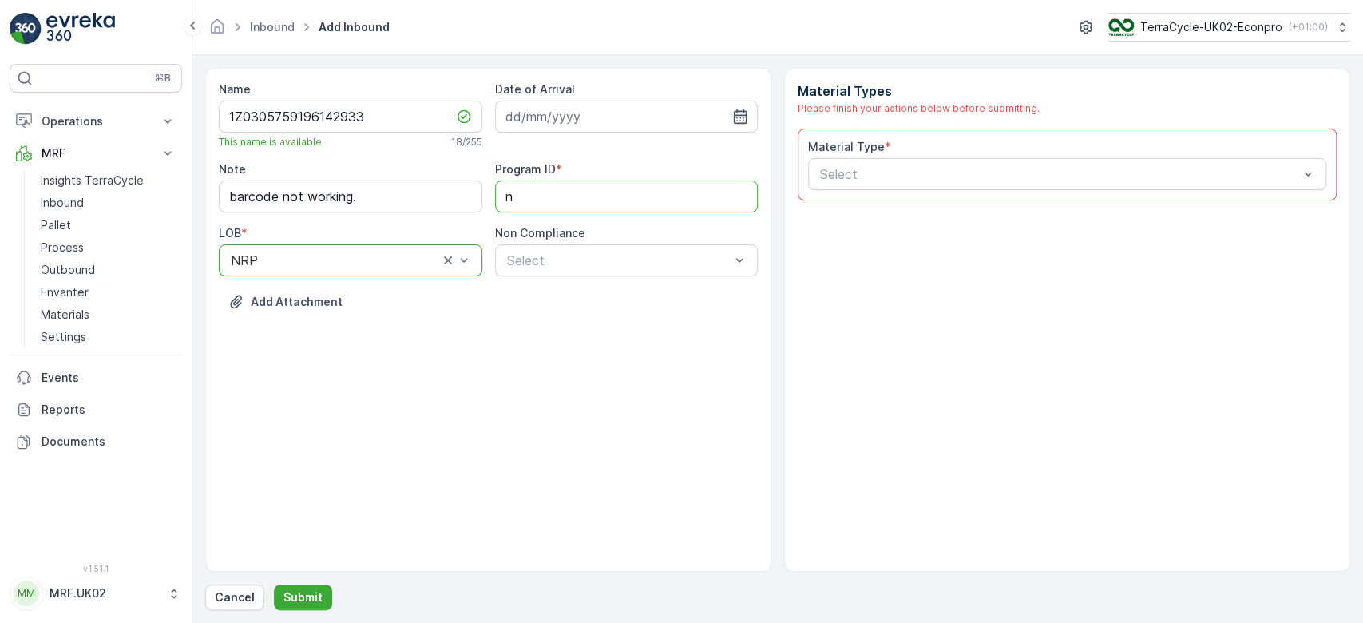
type ID "NRP"
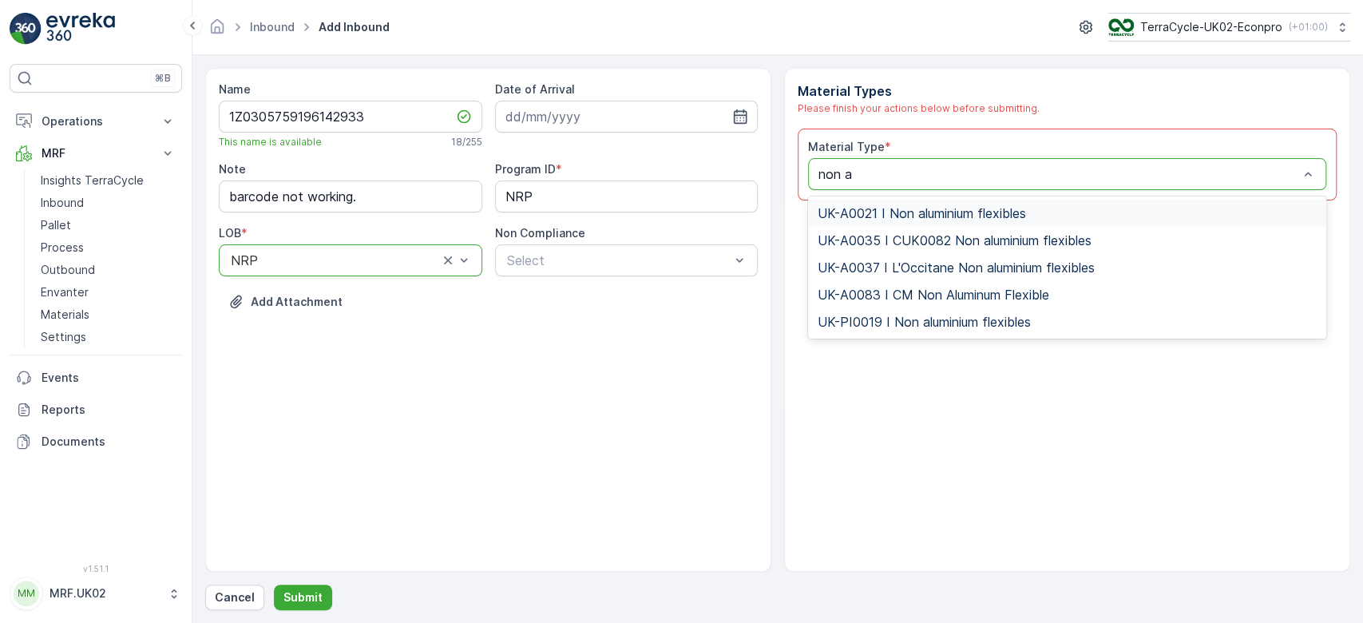
type input "non al"
click at [929, 322] on span "UK-PI0019 I Non aluminium flexibles" at bounding box center [923, 322] width 213 height 14
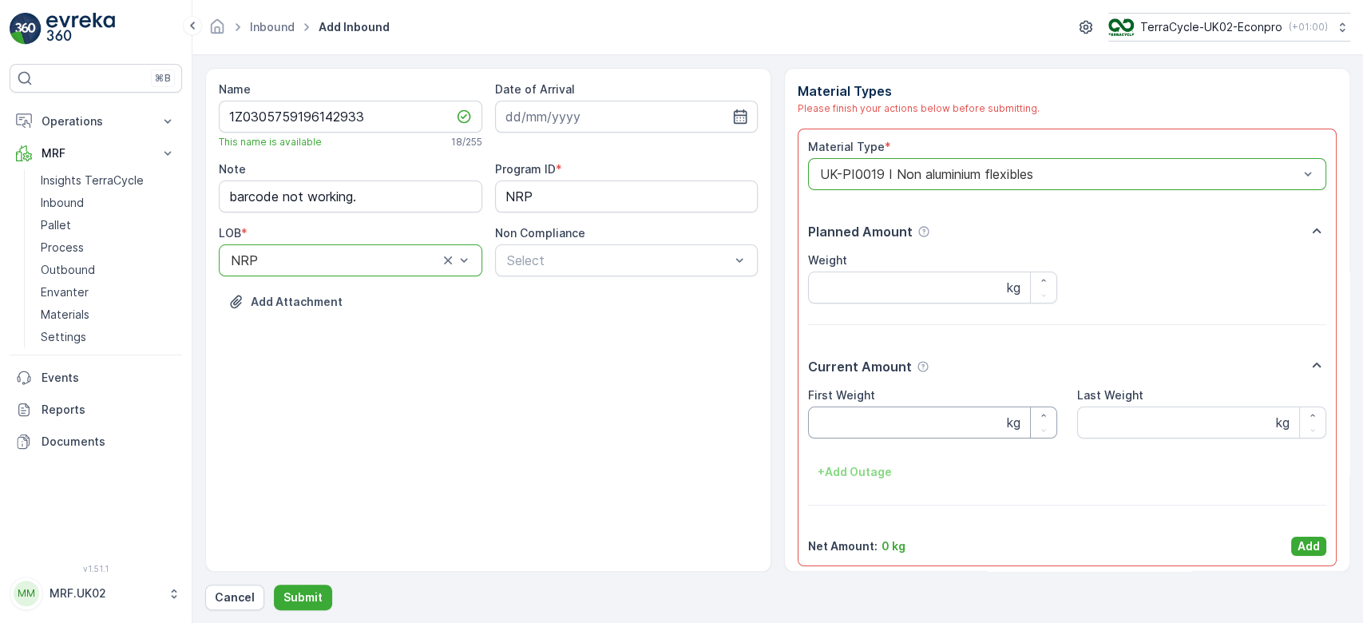
click at [882, 425] on Weight "First Weight" at bounding box center [932, 422] width 249 height 32
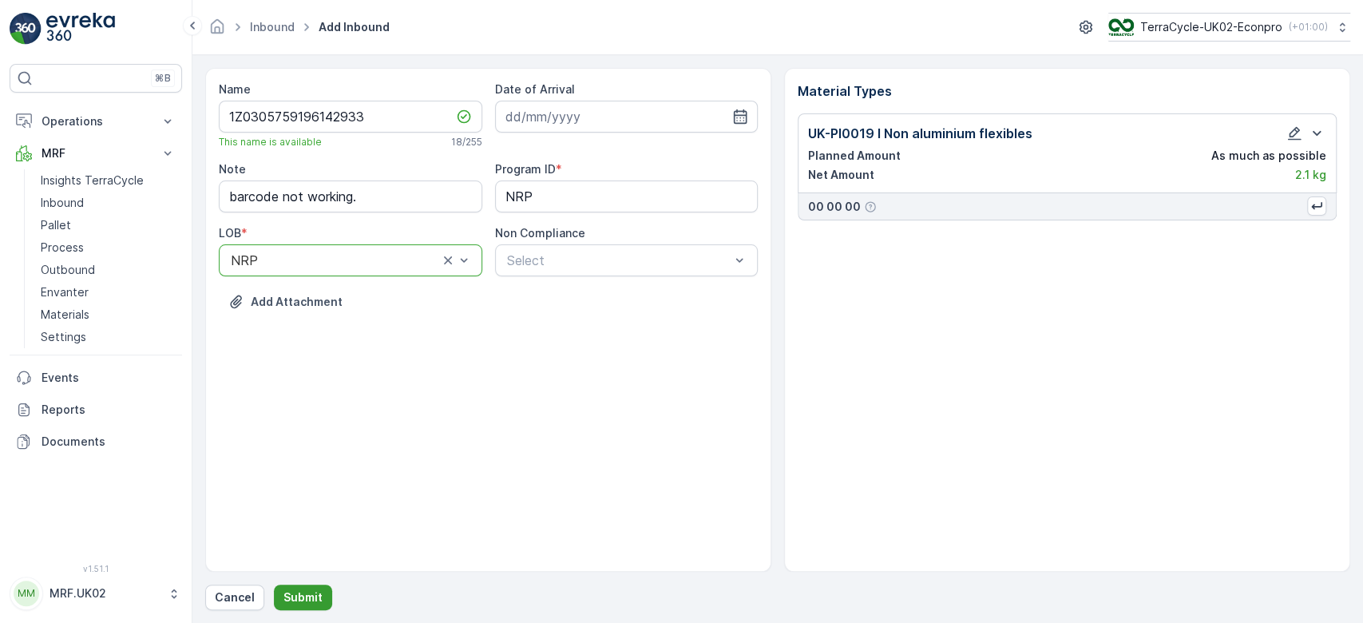
click at [306, 597] on p "Submit" at bounding box center [302, 597] width 39 height 16
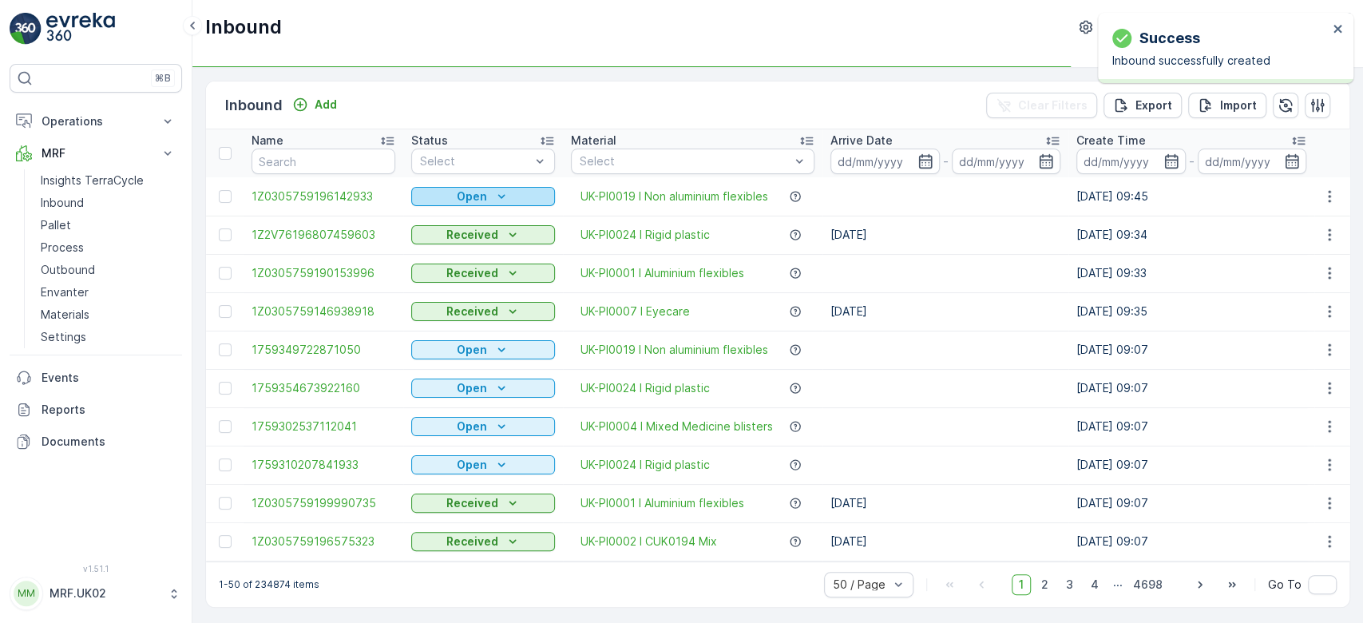
click at [481, 194] on p "Open" at bounding box center [472, 196] width 30 height 16
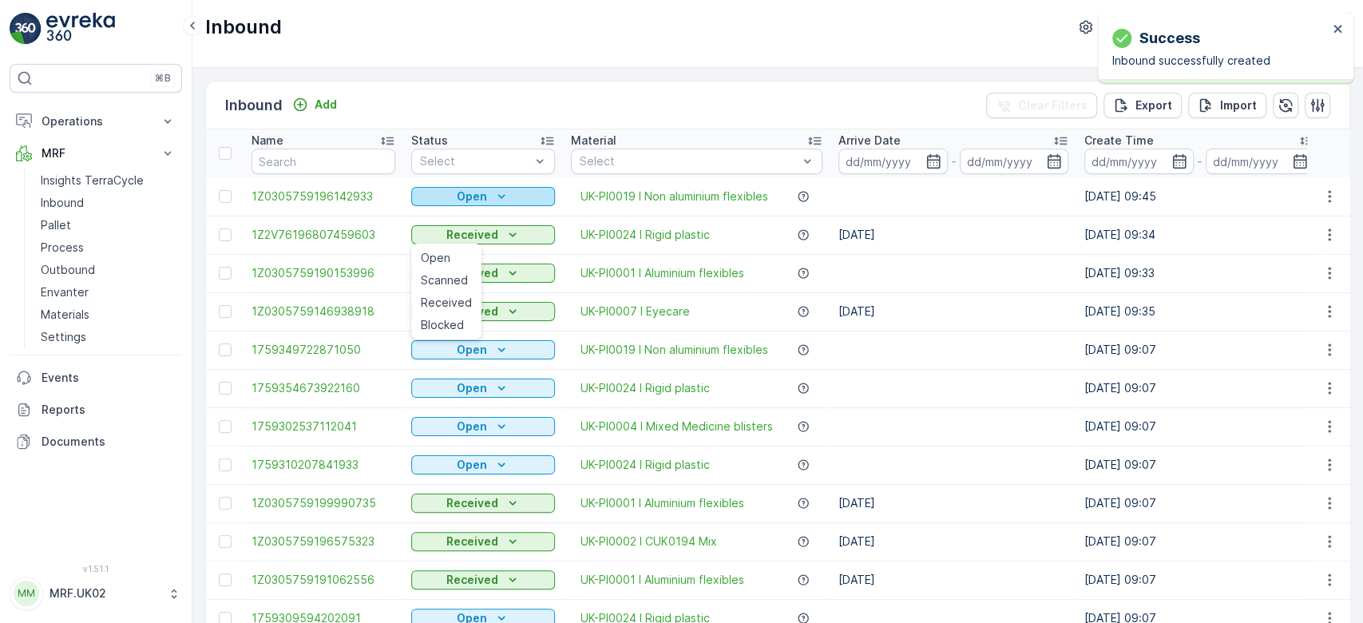
click at [473, 192] on p "Open" at bounding box center [472, 196] width 30 height 16
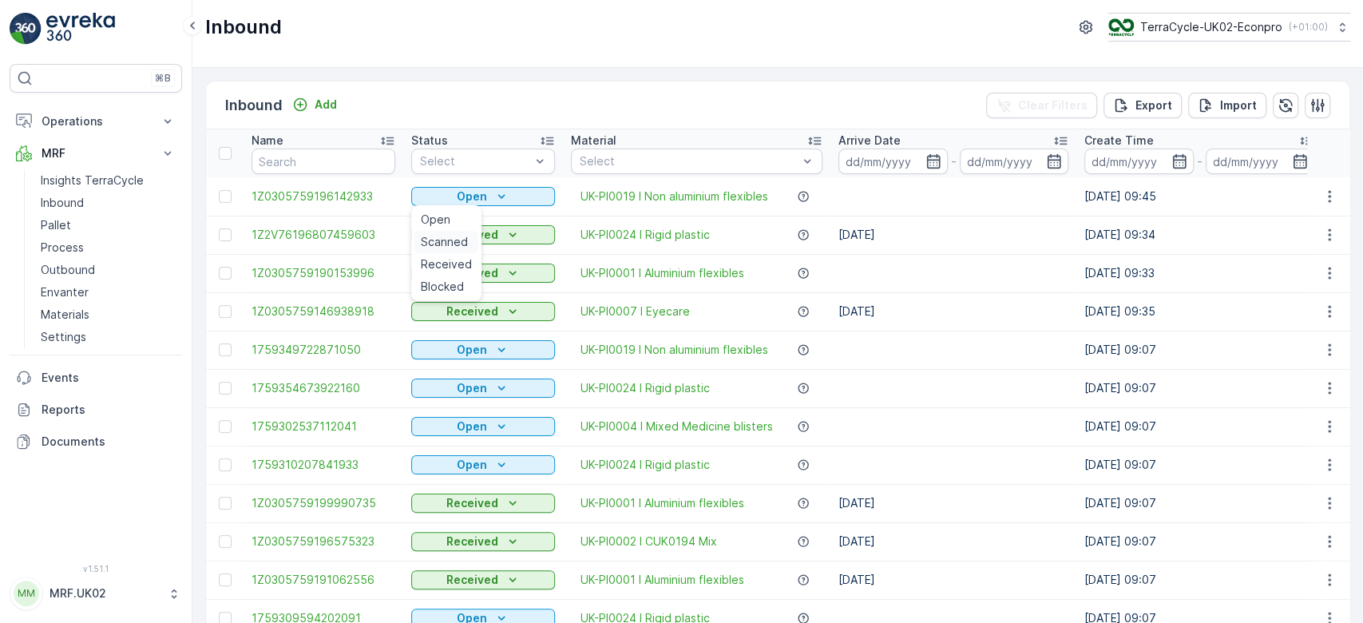
click at [445, 241] on span "Scanned" at bounding box center [444, 242] width 47 height 16
click at [331, 100] on p "Add" at bounding box center [326, 105] width 22 height 16
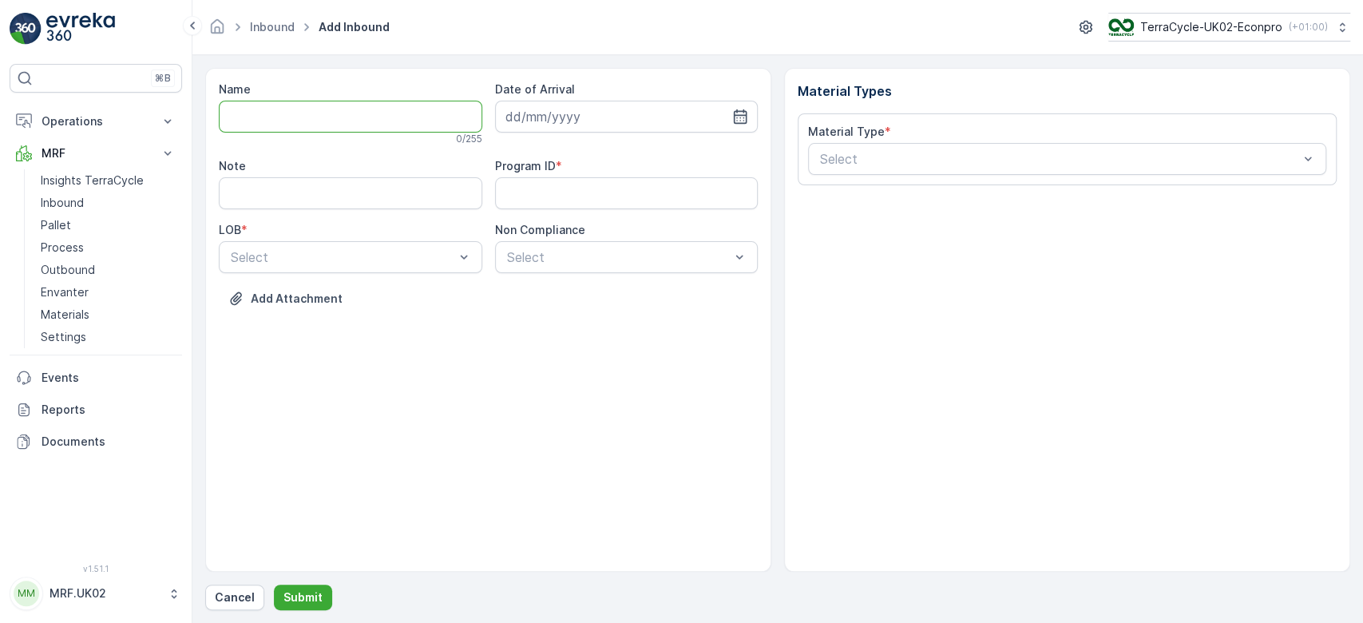
click at [314, 116] on input "Name" at bounding box center [350, 117] width 263 height 32
type input "1Z0305759190841322"
click at [274, 584] on button "Submit" at bounding box center [303, 597] width 58 height 26
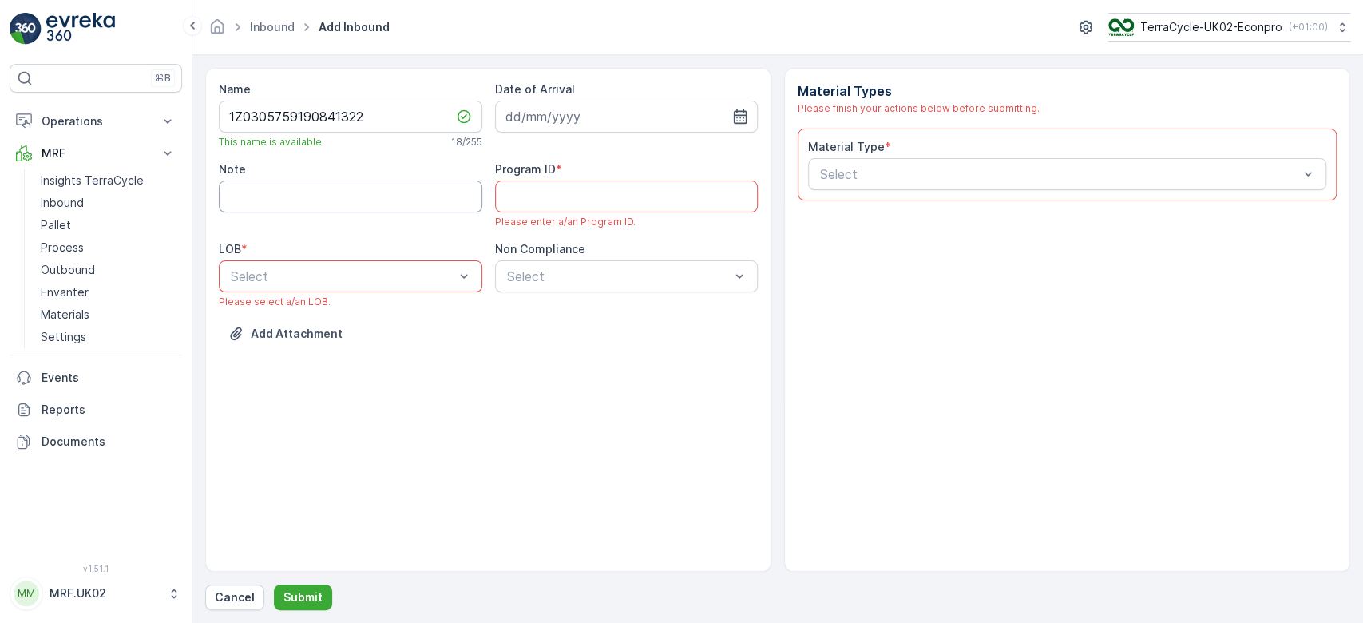
click at [325, 201] on input "Note" at bounding box center [350, 196] width 263 height 32
type input "barcode not working."
click at [288, 313] on div "NRP" at bounding box center [350, 315] width 244 height 14
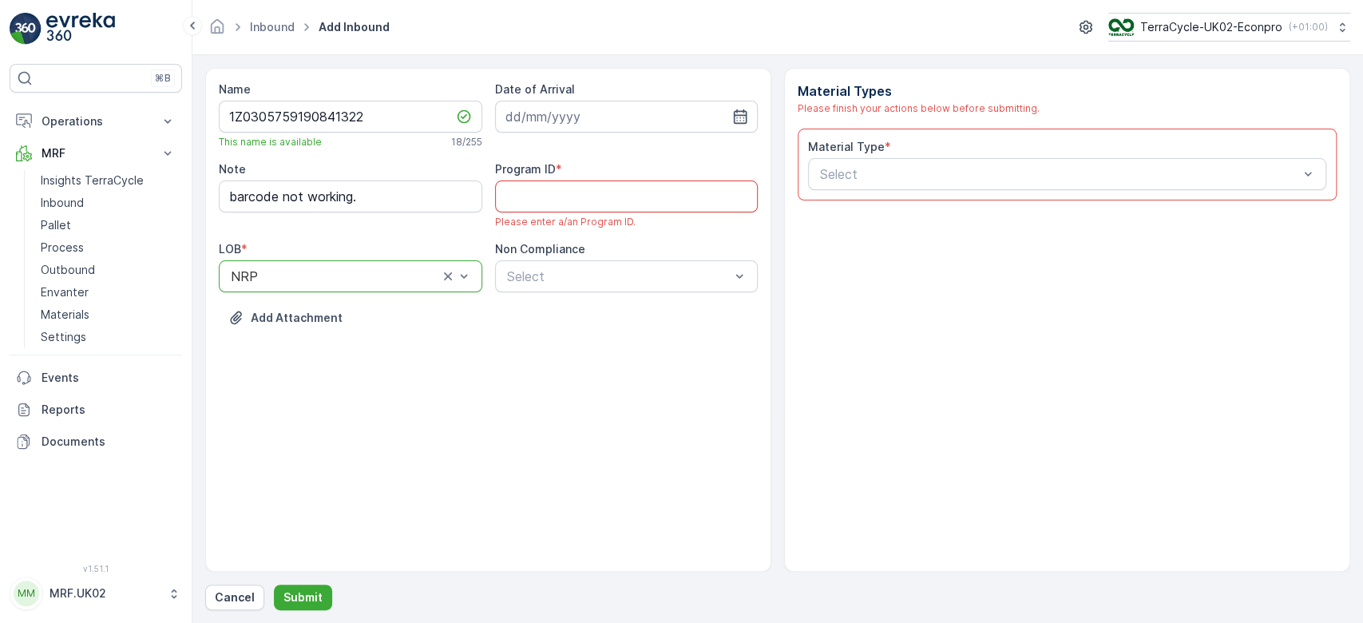
click at [552, 202] on ID "Program ID" at bounding box center [626, 196] width 263 height 32
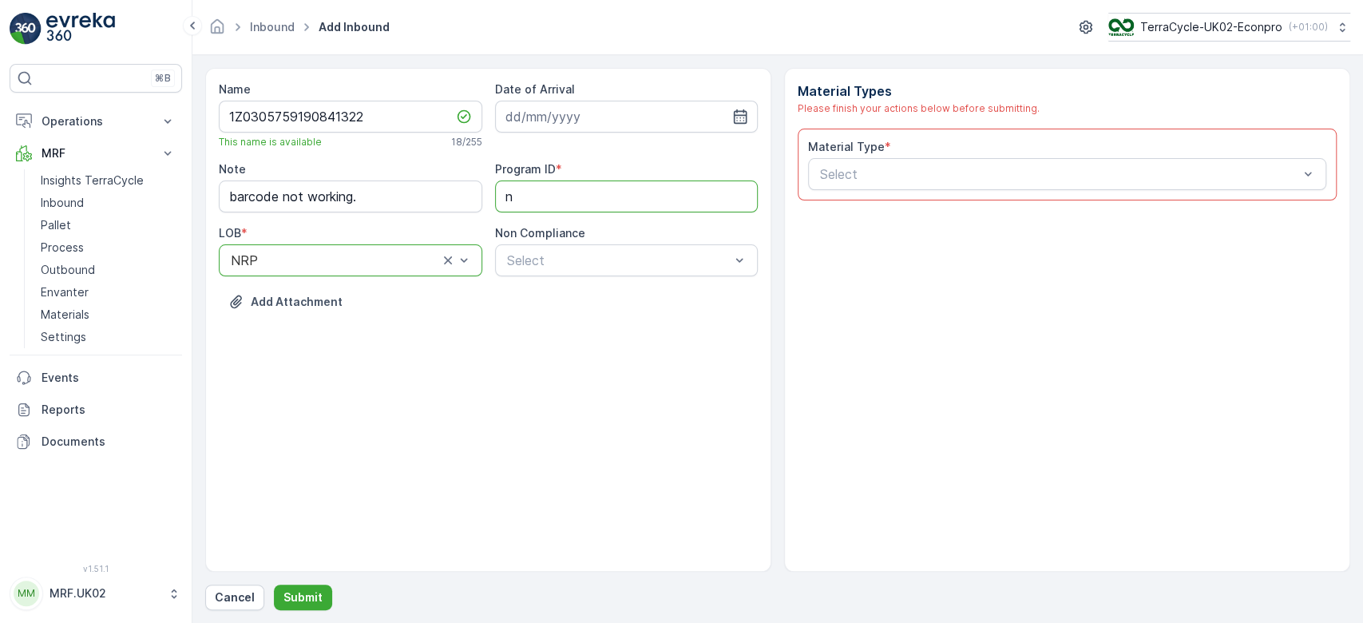
type ID "NRP"
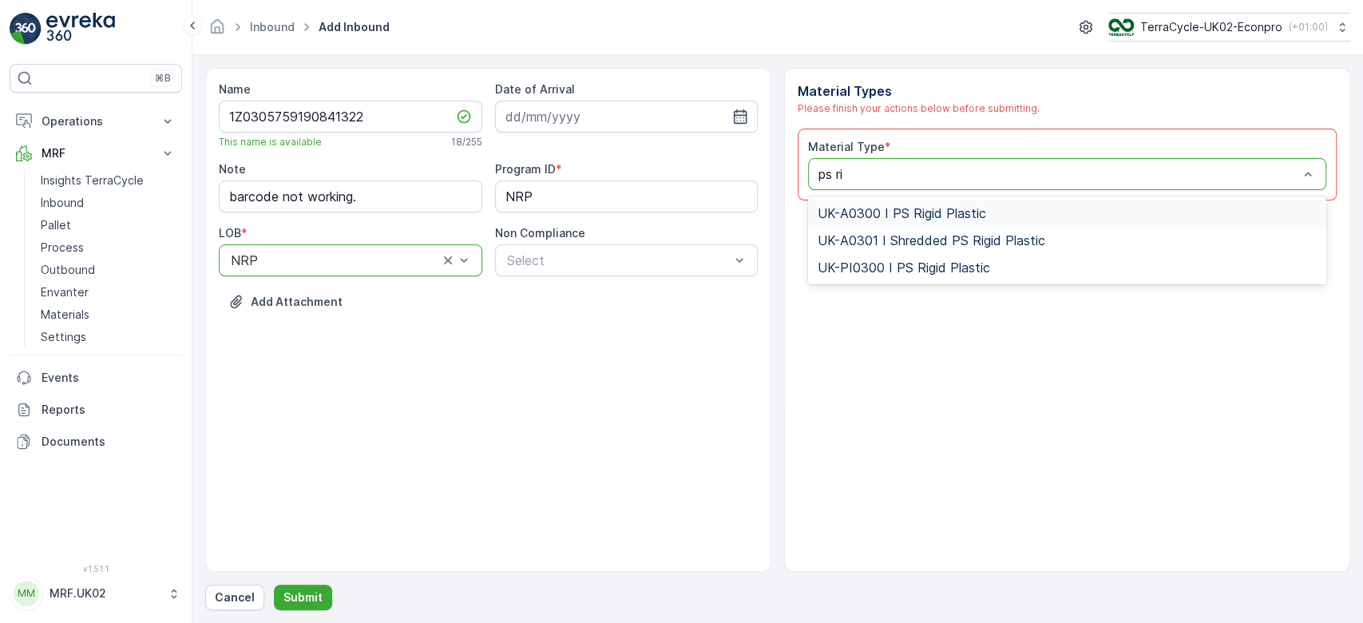
type input "ps rig"
click at [917, 262] on span "UK-PI0300 I PS Rigid Plastic" at bounding box center [903, 267] width 172 height 14
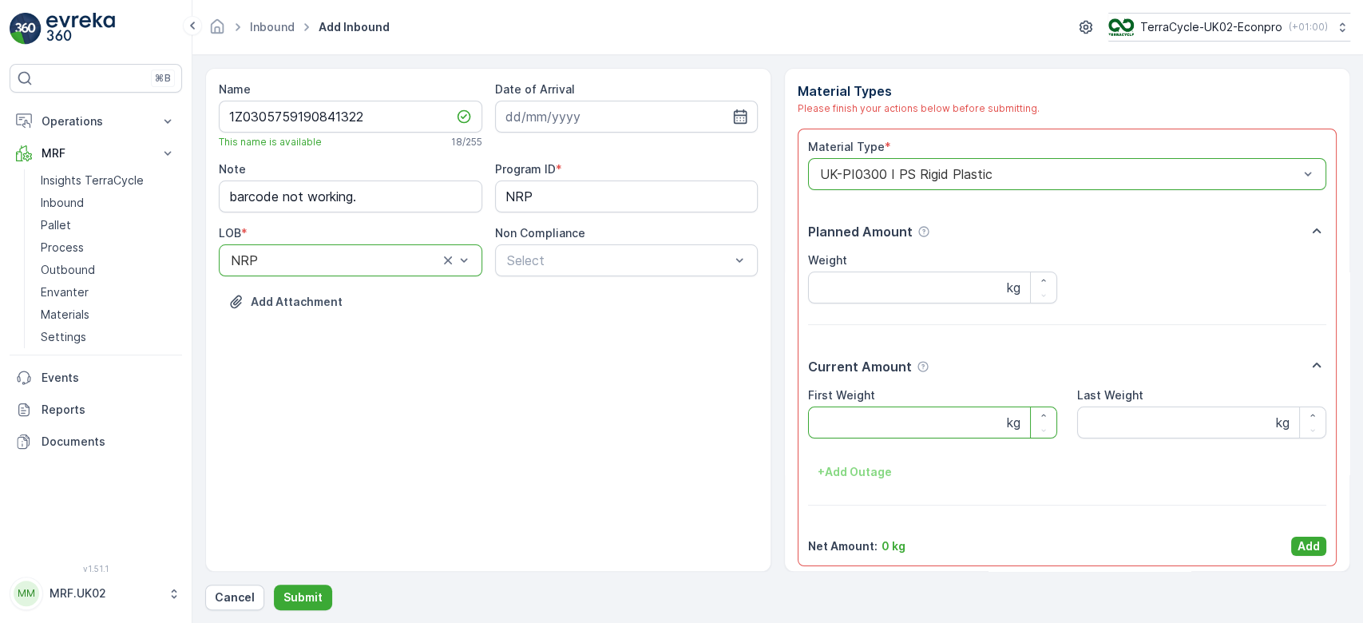
click at [875, 431] on Weight "First Weight" at bounding box center [932, 422] width 249 height 32
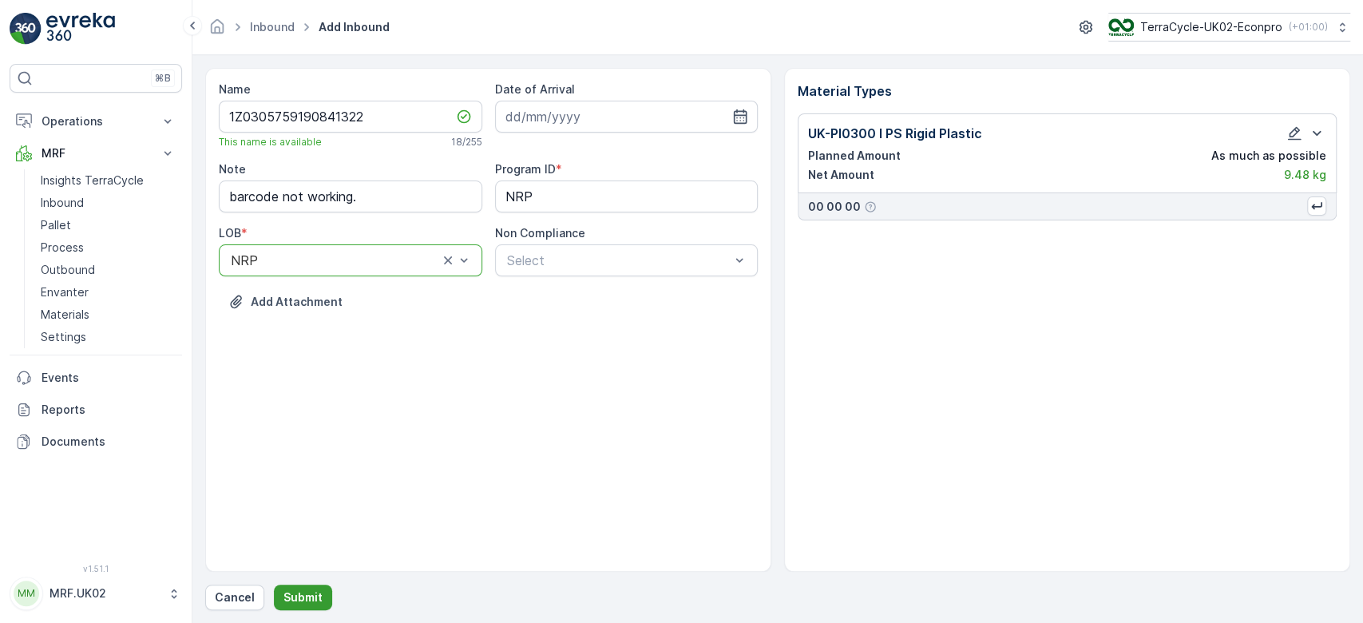
click at [303, 595] on p "Submit" at bounding box center [302, 597] width 39 height 16
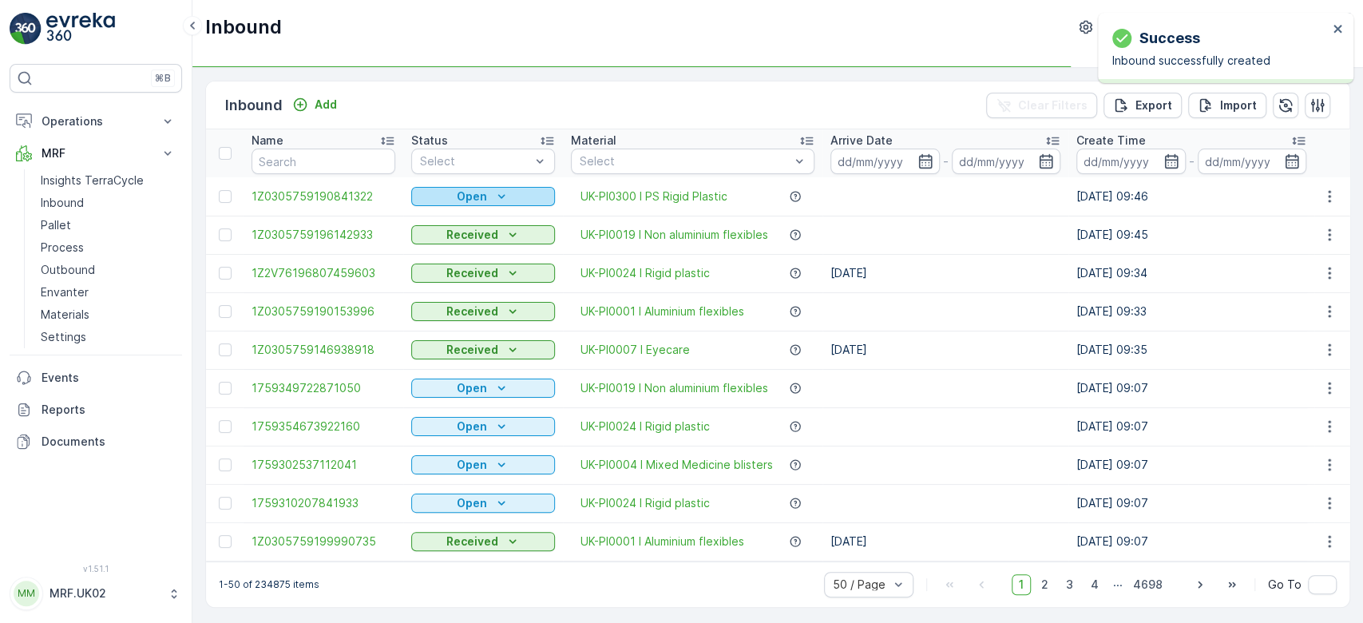
click at [530, 191] on div "Open" at bounding box center [482, 196] width 131 height 16
click at [443, 239] on span "Scanned" at bounding box center [444, 242] width 47 height 16
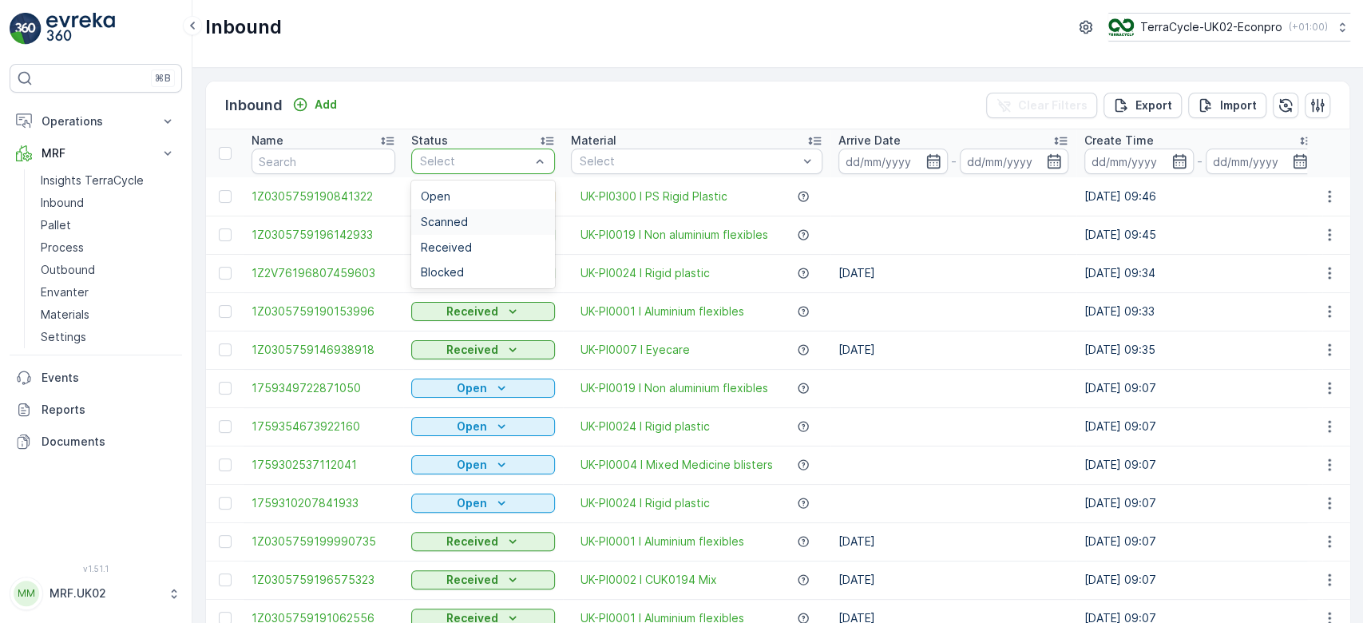
click at [444, 224] on span "Scanned" at bounding box center [444, 222] width 47 height 13
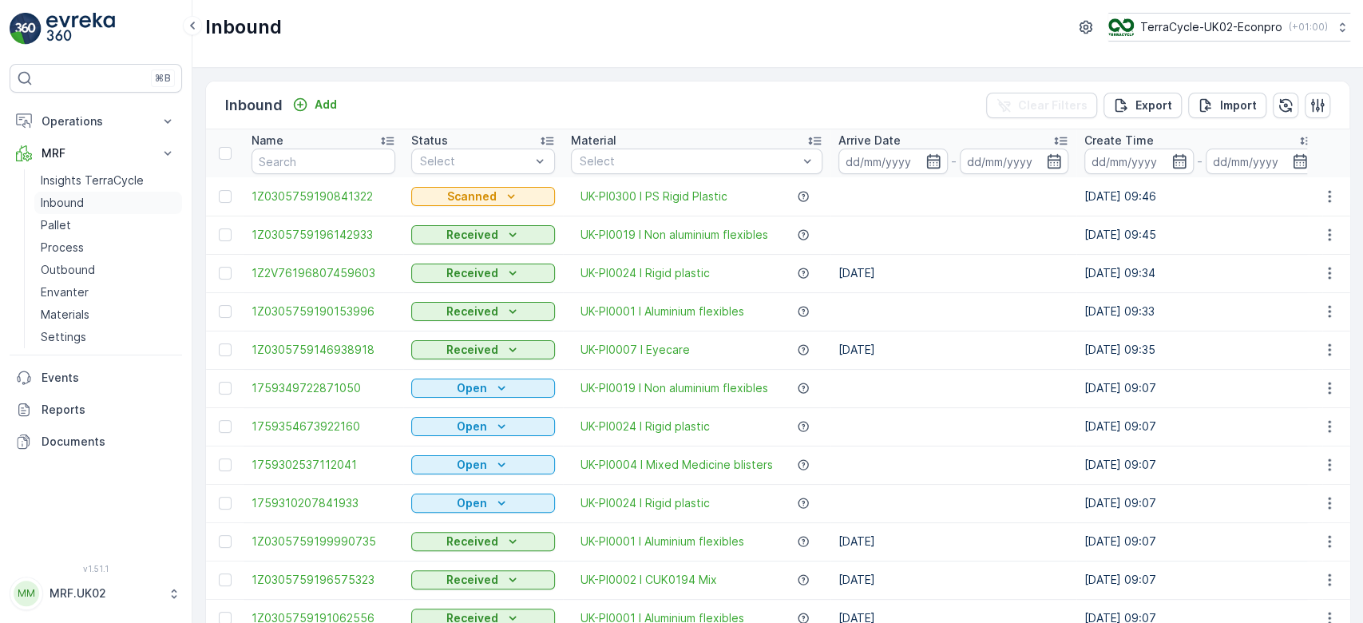
click at [124, 201] on link "Inbound" at bounding box center [108, 203] width 148 height 22
